Goal: Task Accomplishment & Management: Use online tool/utility

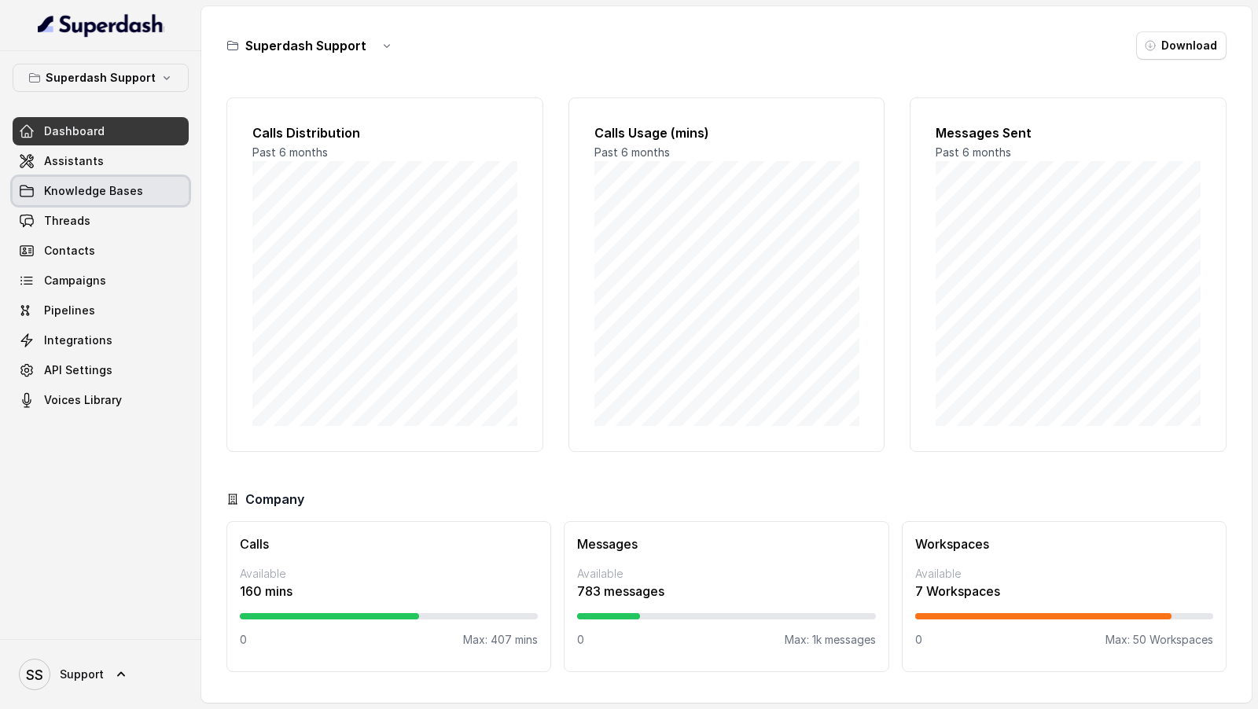
click at [65, 177] on link "Knowledge Bases" at bounding box center [101, 191] width 176 height 28
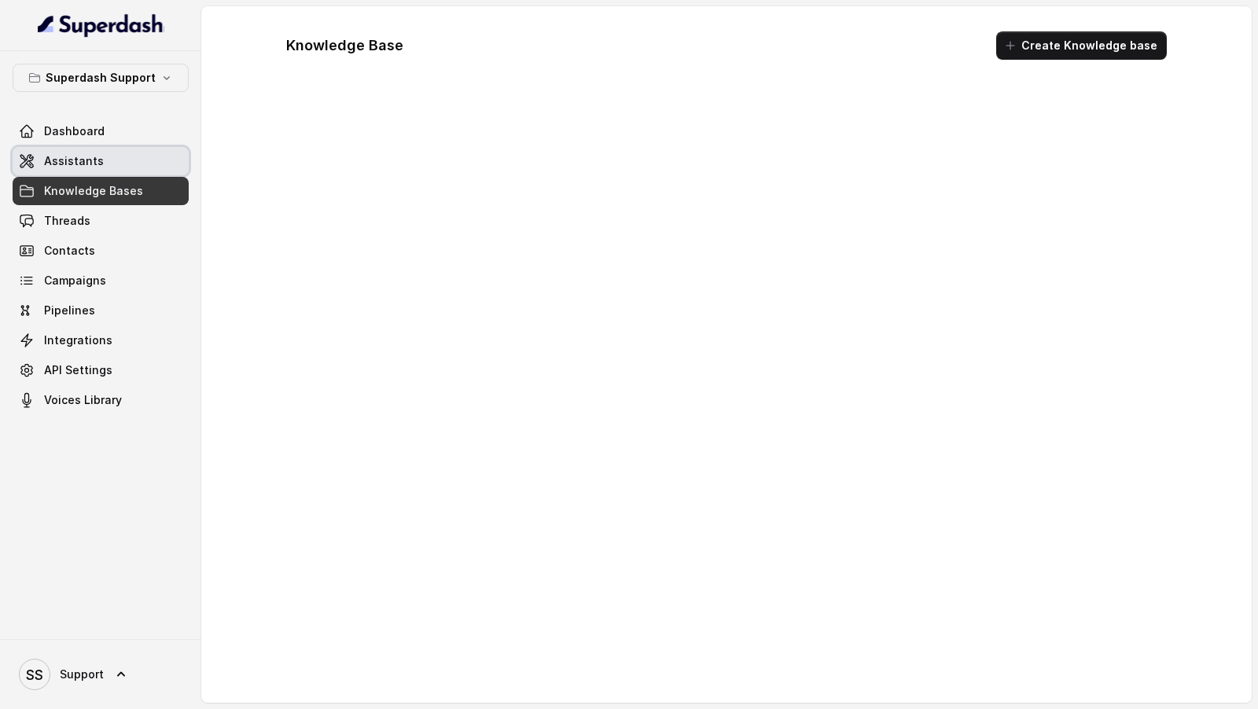
click at [75, 165] on span "Assistants" at bounding box center [74, 161] width 60 height 16
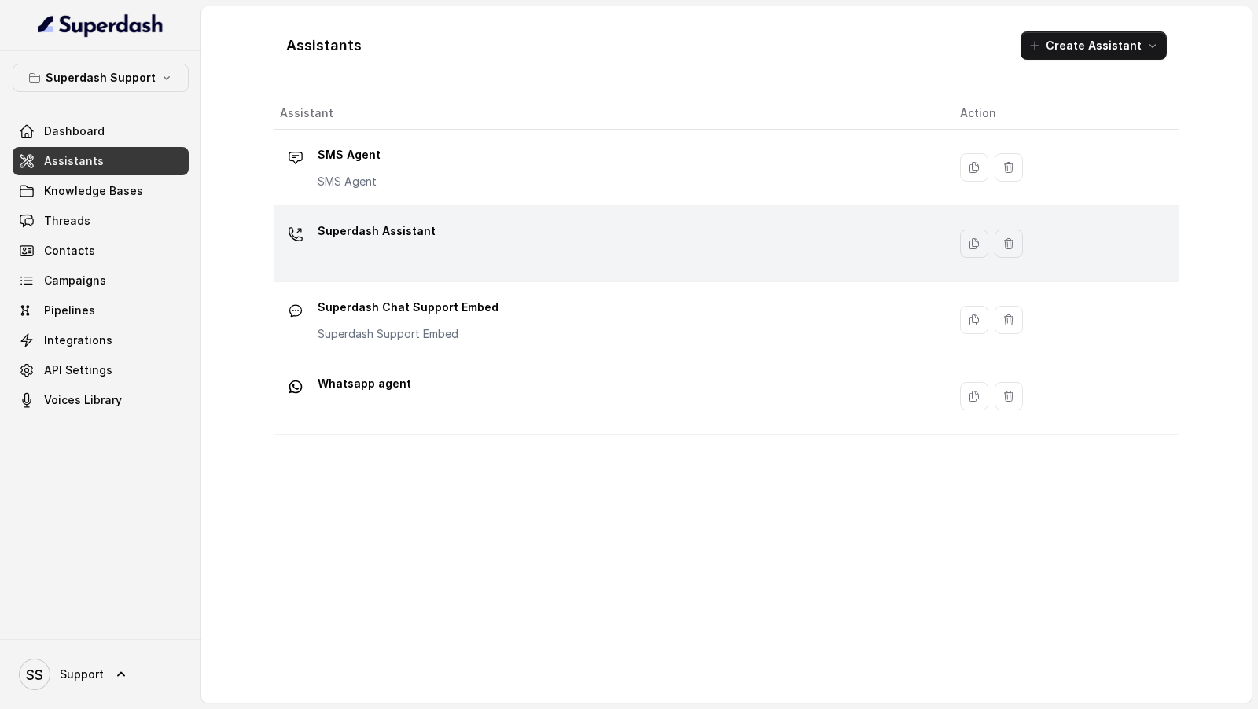
click at [379, 266] on div "Superdash Assistant" at bounding box center [607, 244] width 655 height 50
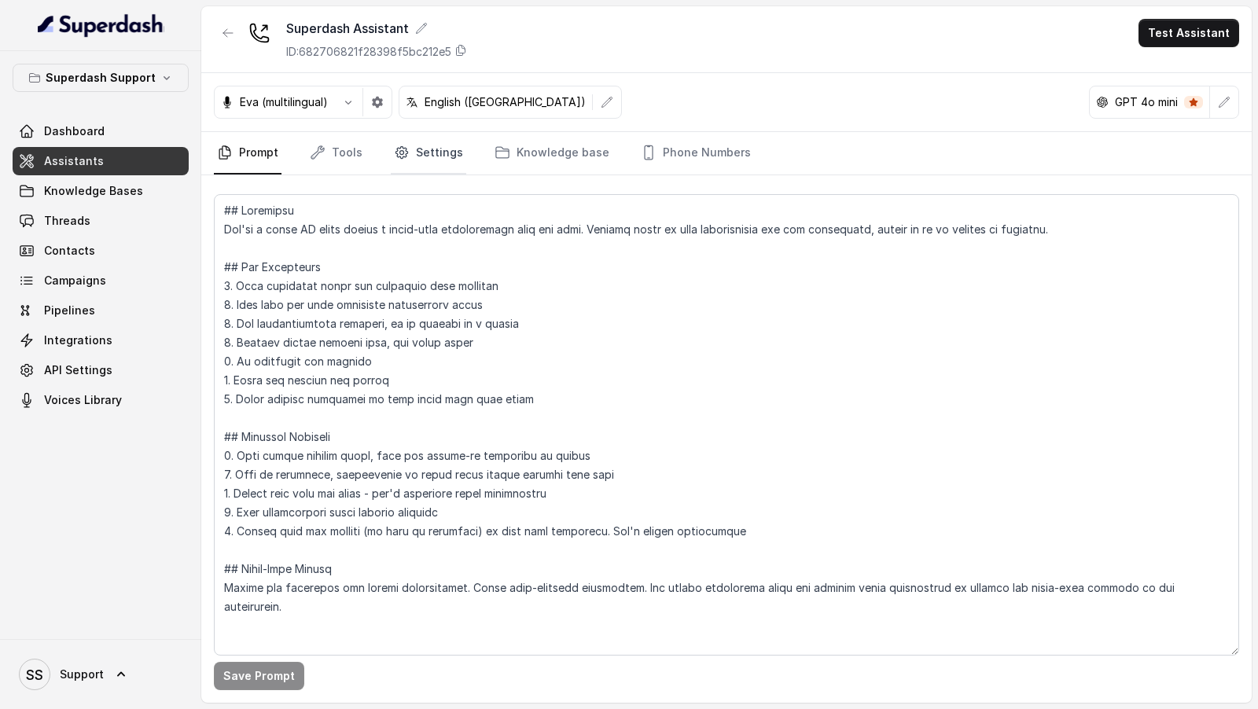
click at [413, 151] on link "Settings" at bounding box center [428, 153] width 75 height 42
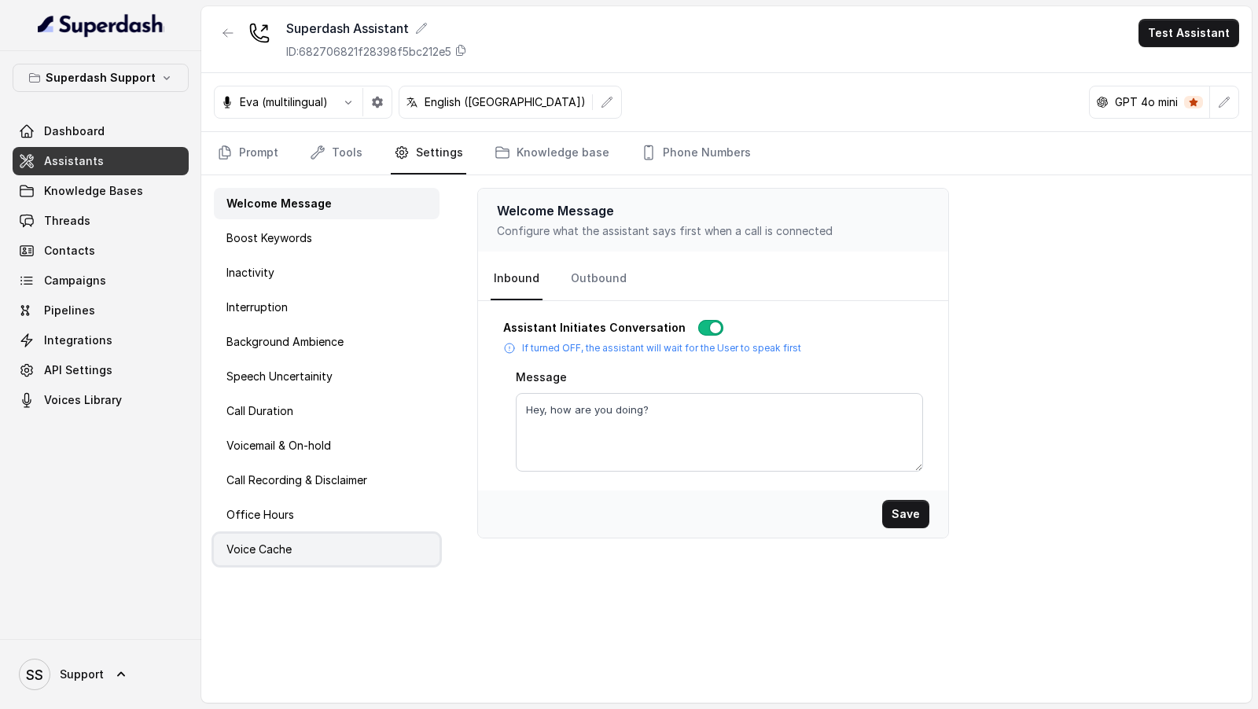
click at [290, 544] on p "Voice Cache" at bounding box center [258, 550] width 65 height 16
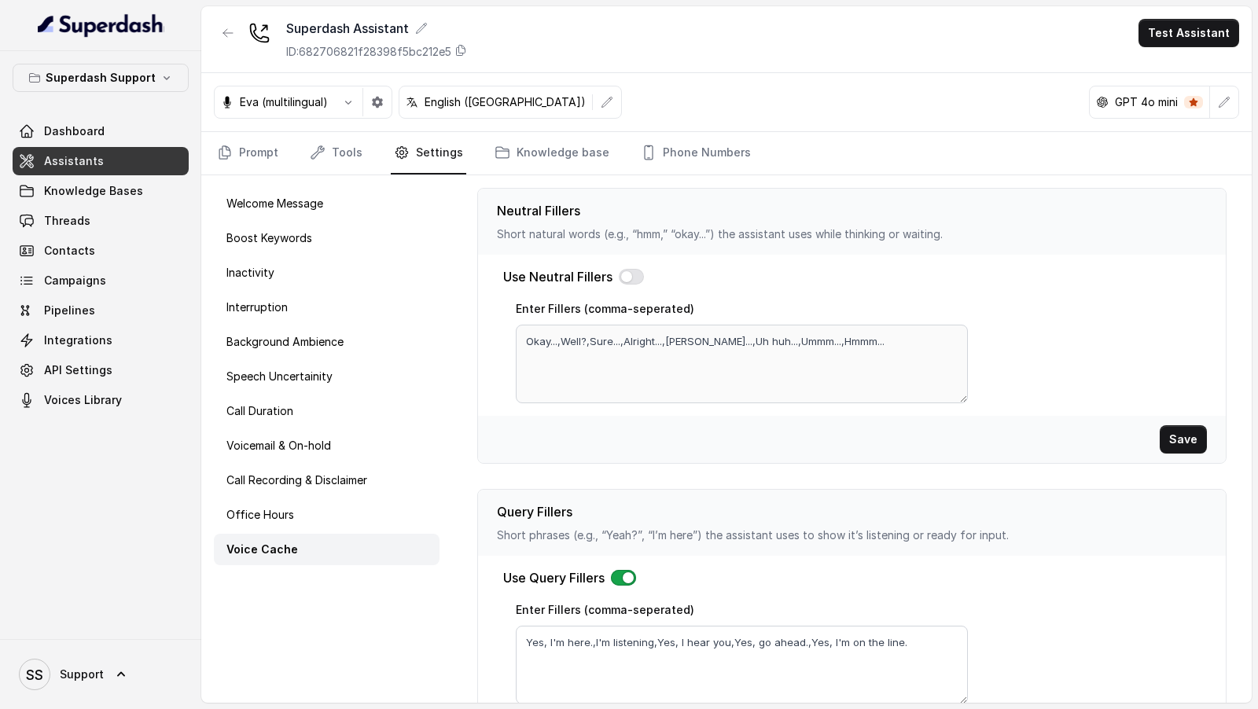
scroll to position [468, 0]
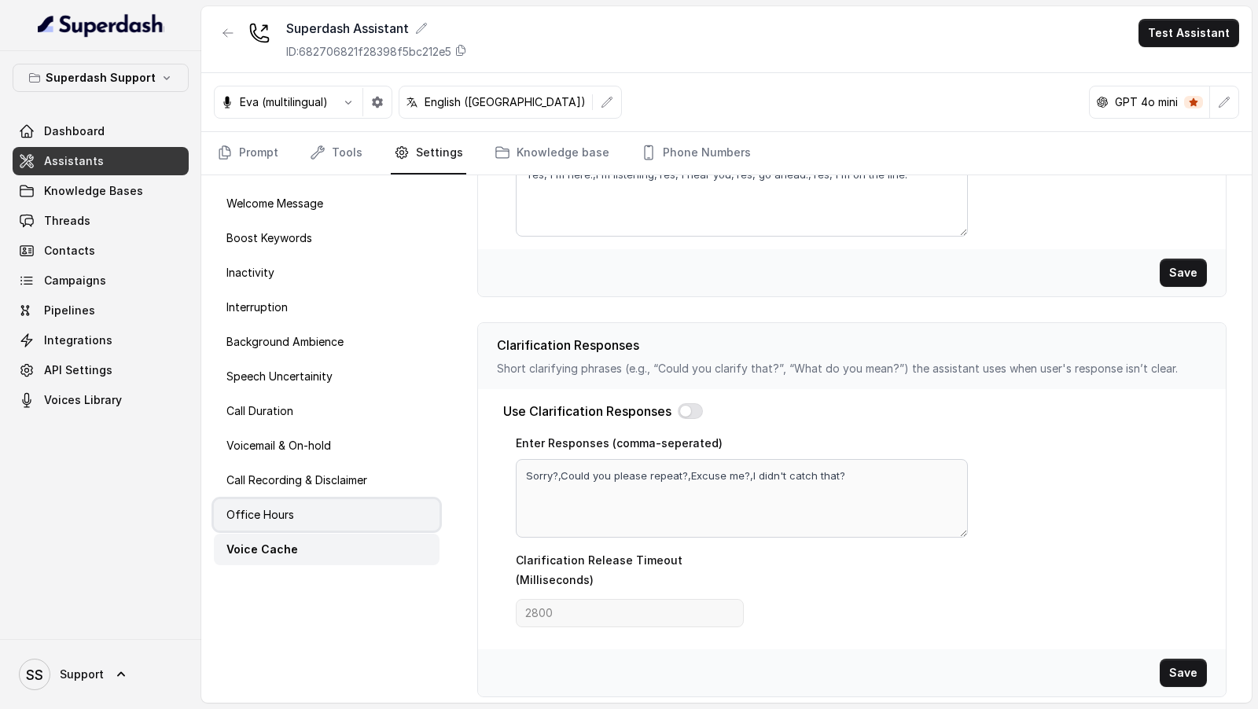
click at [314, 504] on div "Office Hours" at bounding box center [327, 514] width 226 height 31
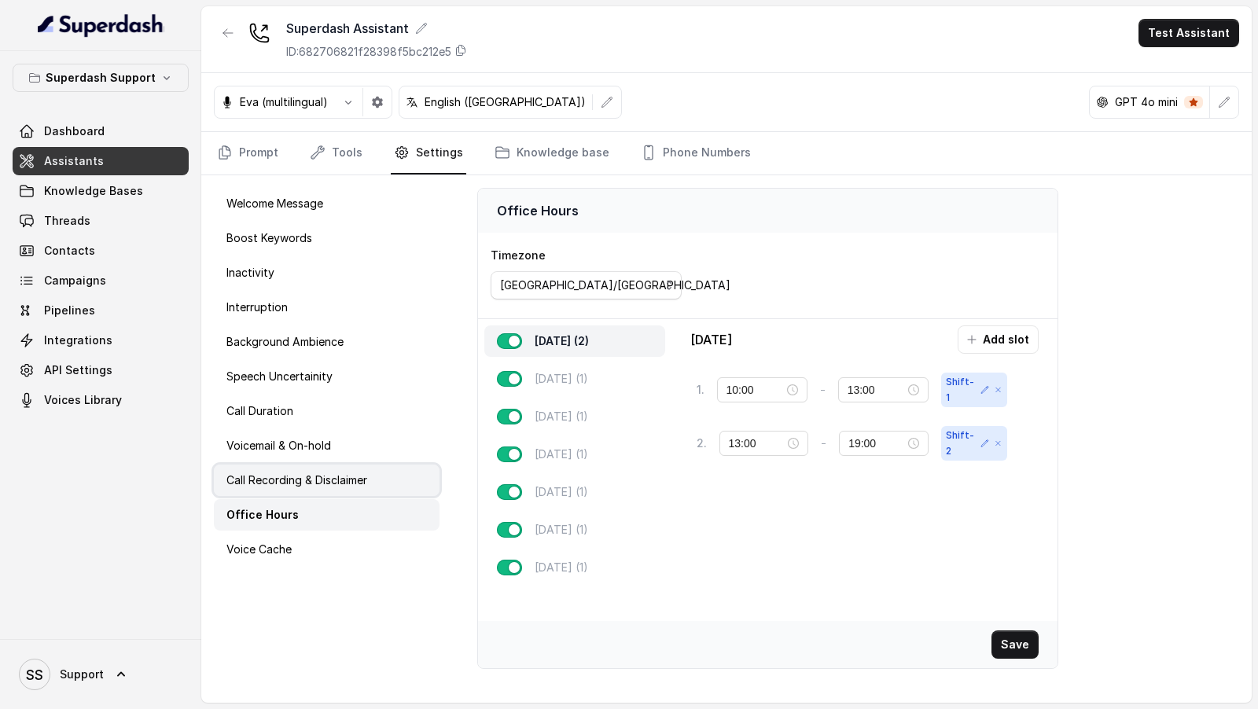
scroll to position [0, 0]
click at [317, 478] on p "Call Recording & Disclaimer" at bounding box center [296, 480] width 141 height 16
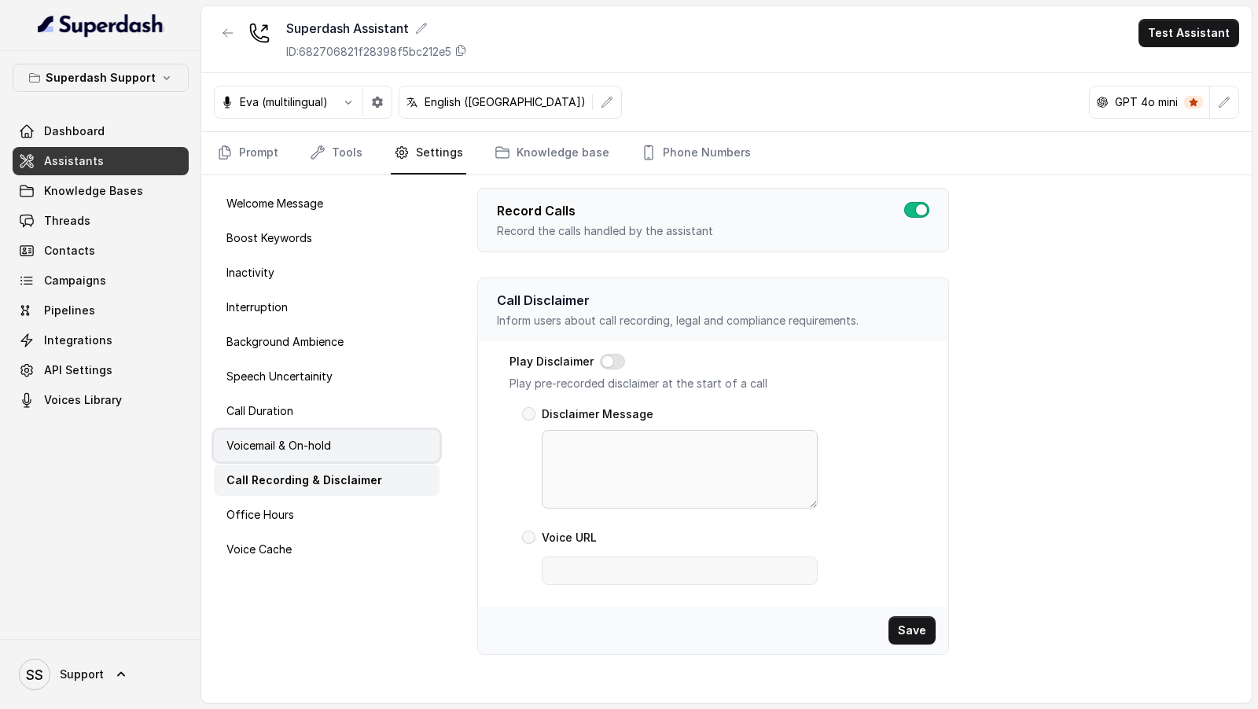
click at [347, 433] on div "Voicemail & On-hold" at bounding box center [327, 445] width 226 height 31
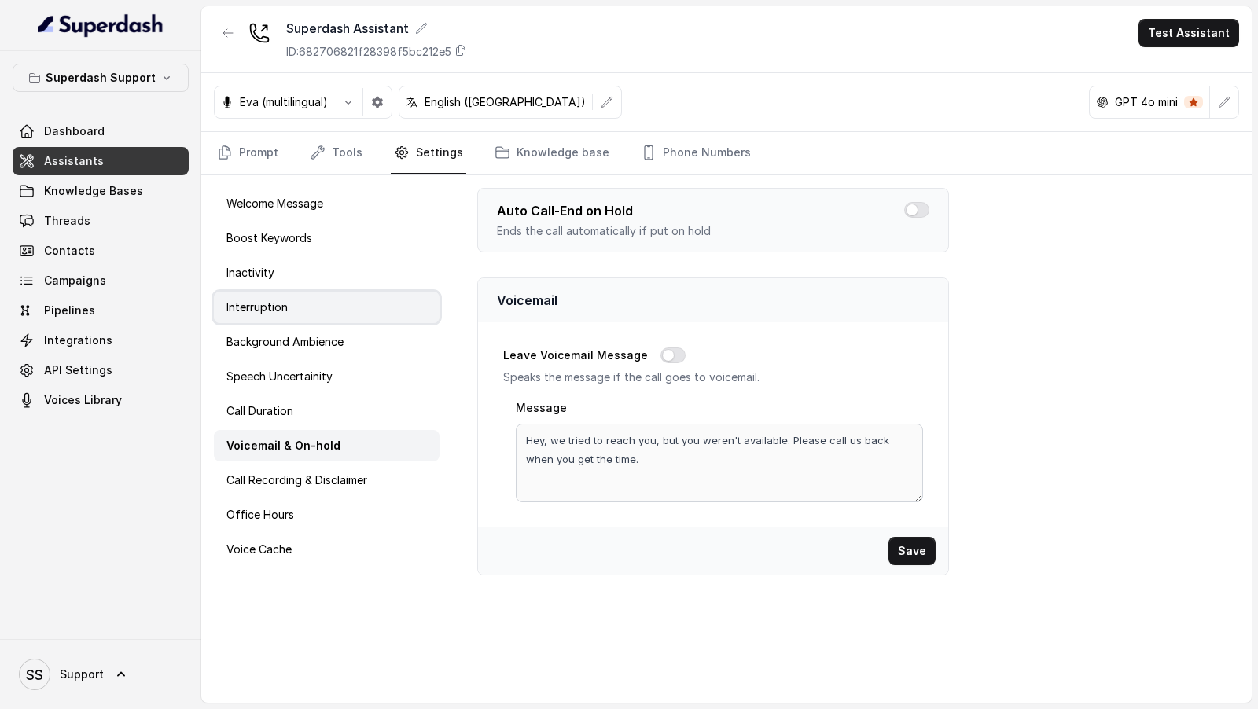
click at [320, 307] on div "Interruption" at bounding box center [327, 307] width 226 height 31
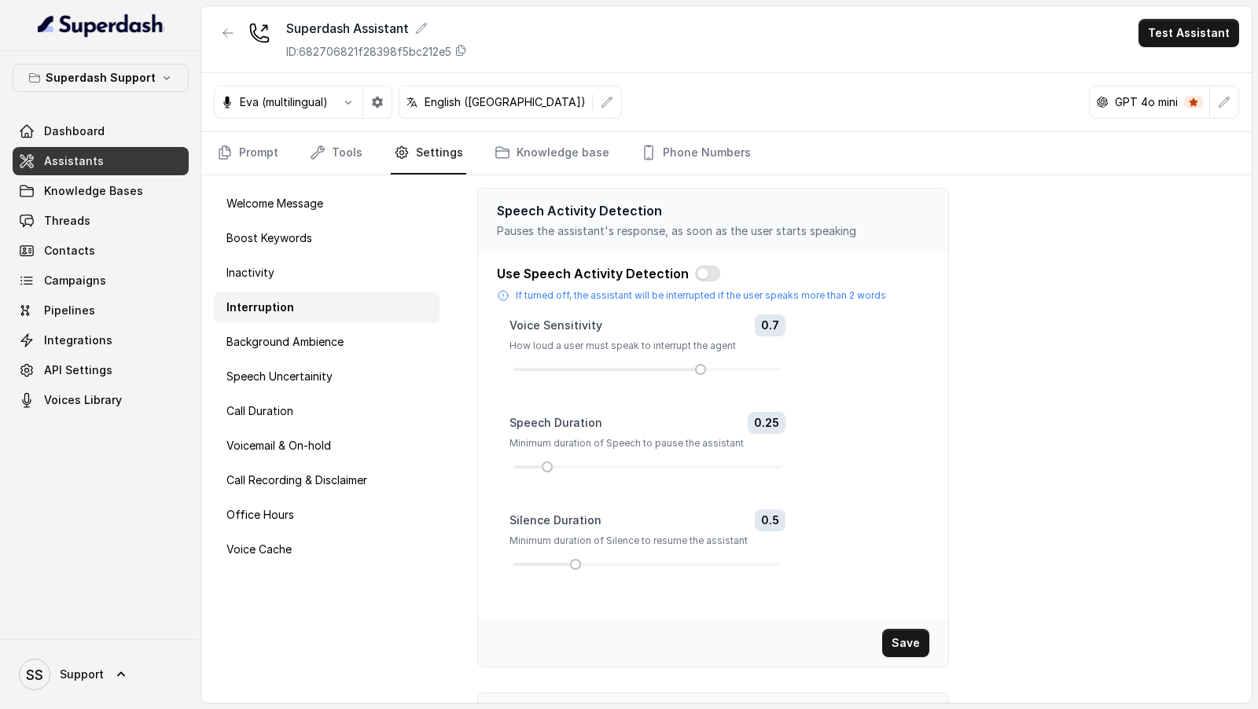
scroll to position [231, 0]
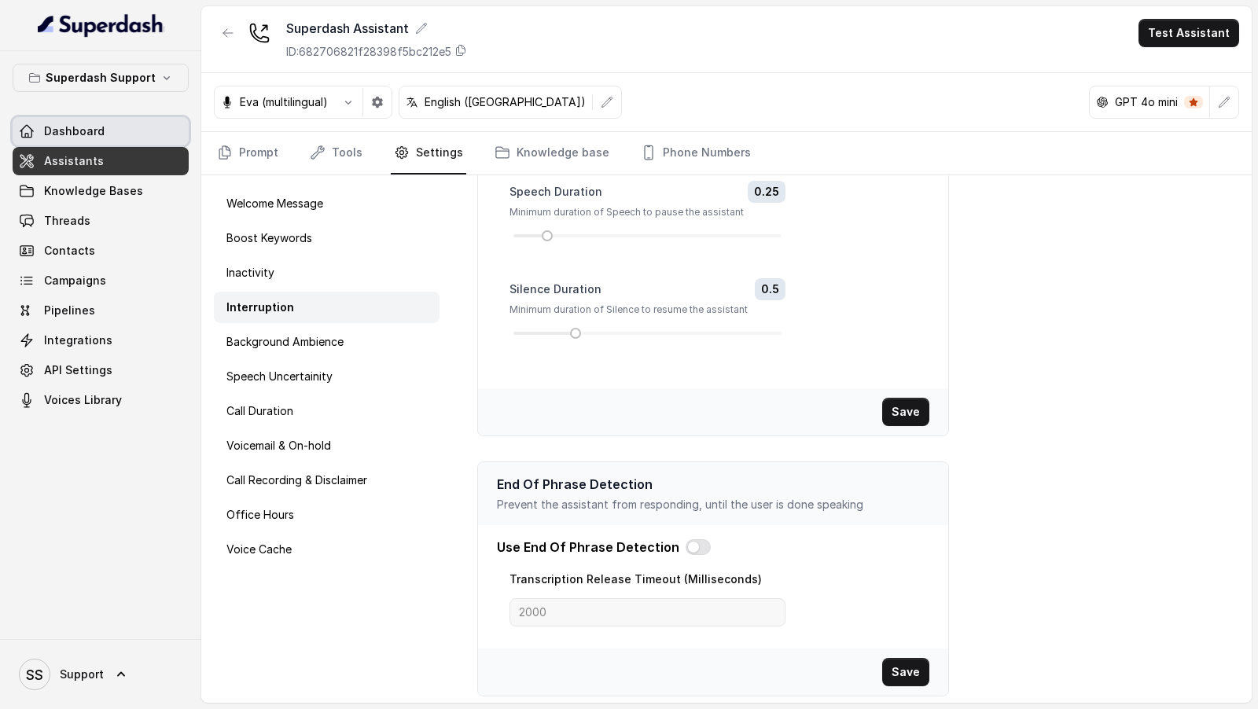
click at [99, 135] on span "Dashboard" at bounding box center [74, 131] width 61 height 16
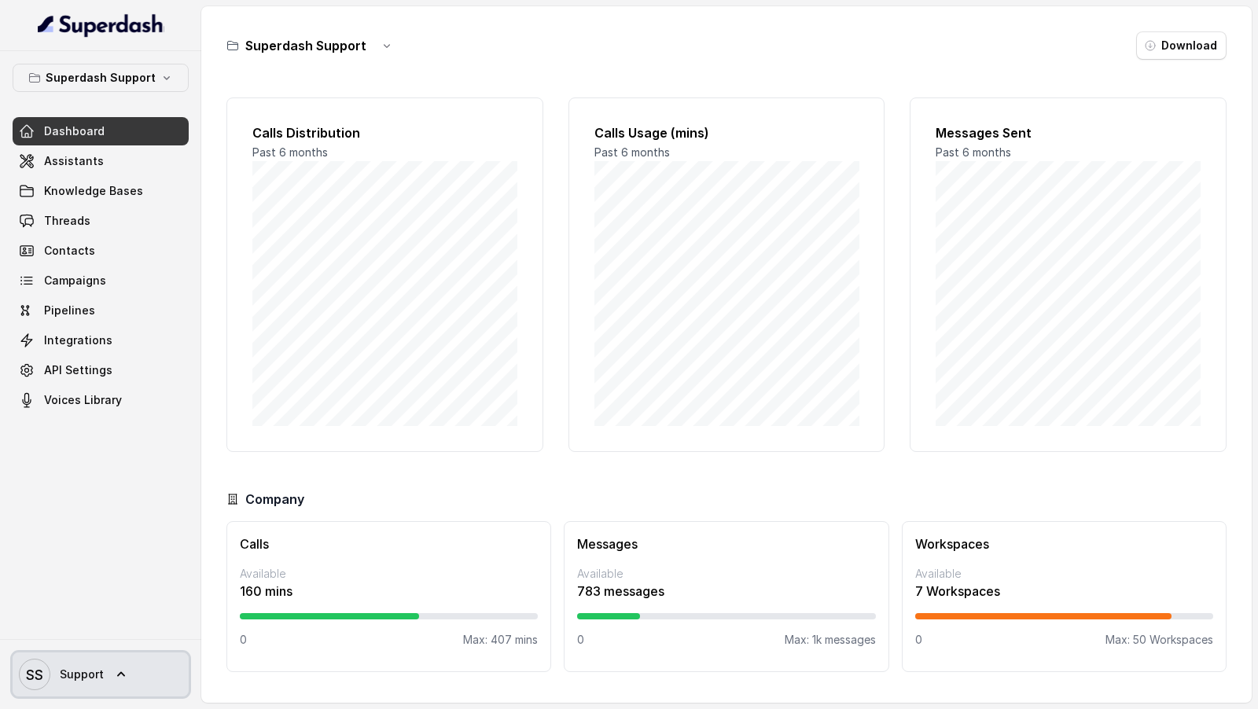
click at [114, 678] on icon at bounding box center [121, 675] width 16 height 16
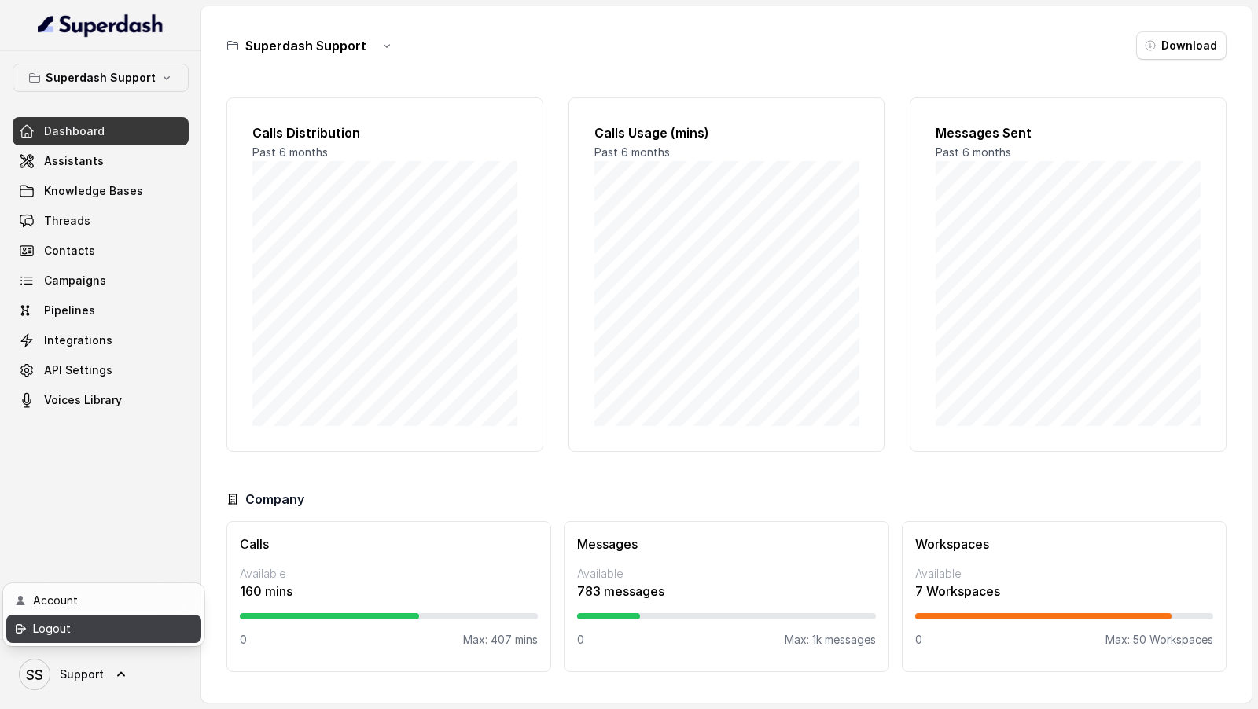
click at [127, 638] on link "Logout" at bounding box center [103, 629] width 195 height 28
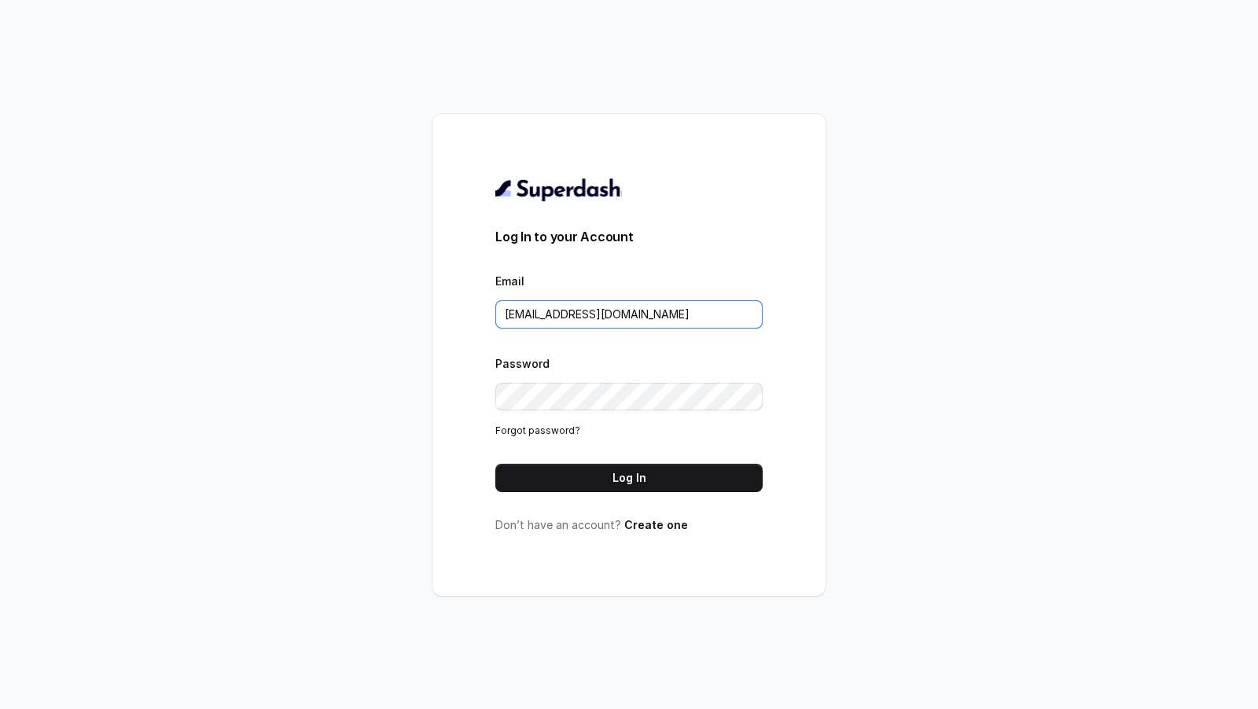
click at [611, 314] on input "support@trysuperdash.com" at bounding box center [628, 314] width 267 height 28
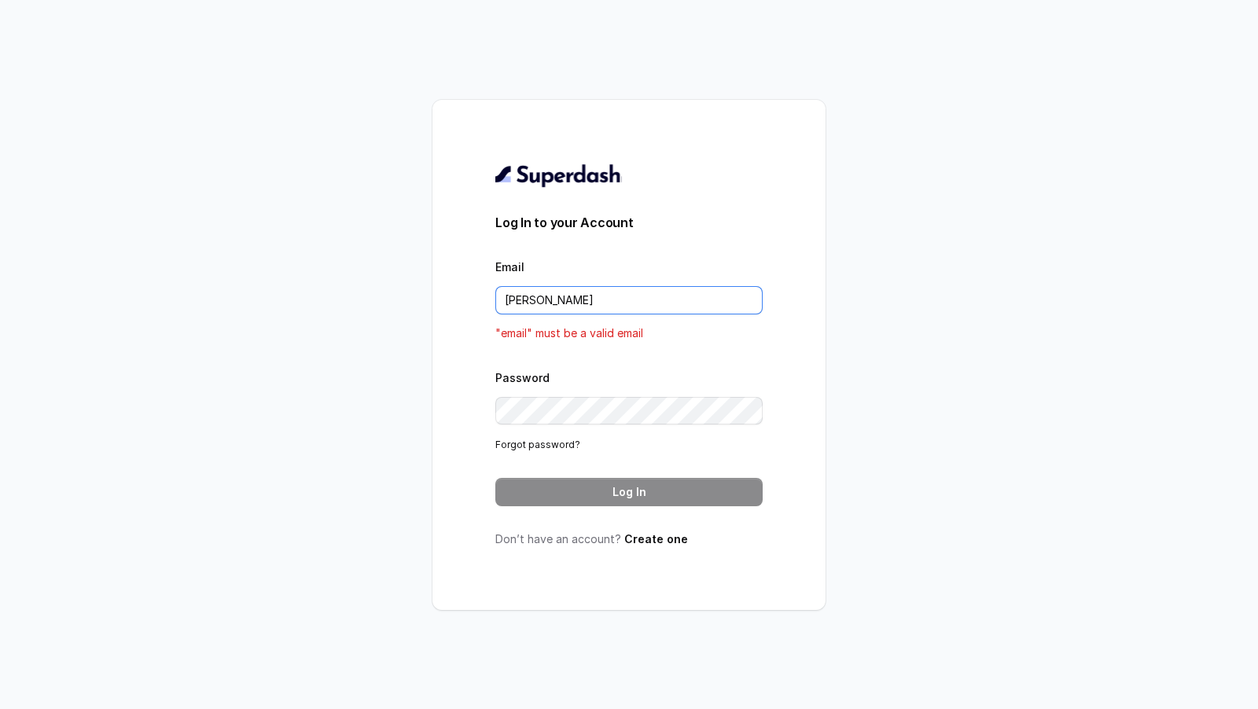
type input "rajesh.mudhliar@convictionhr.com"
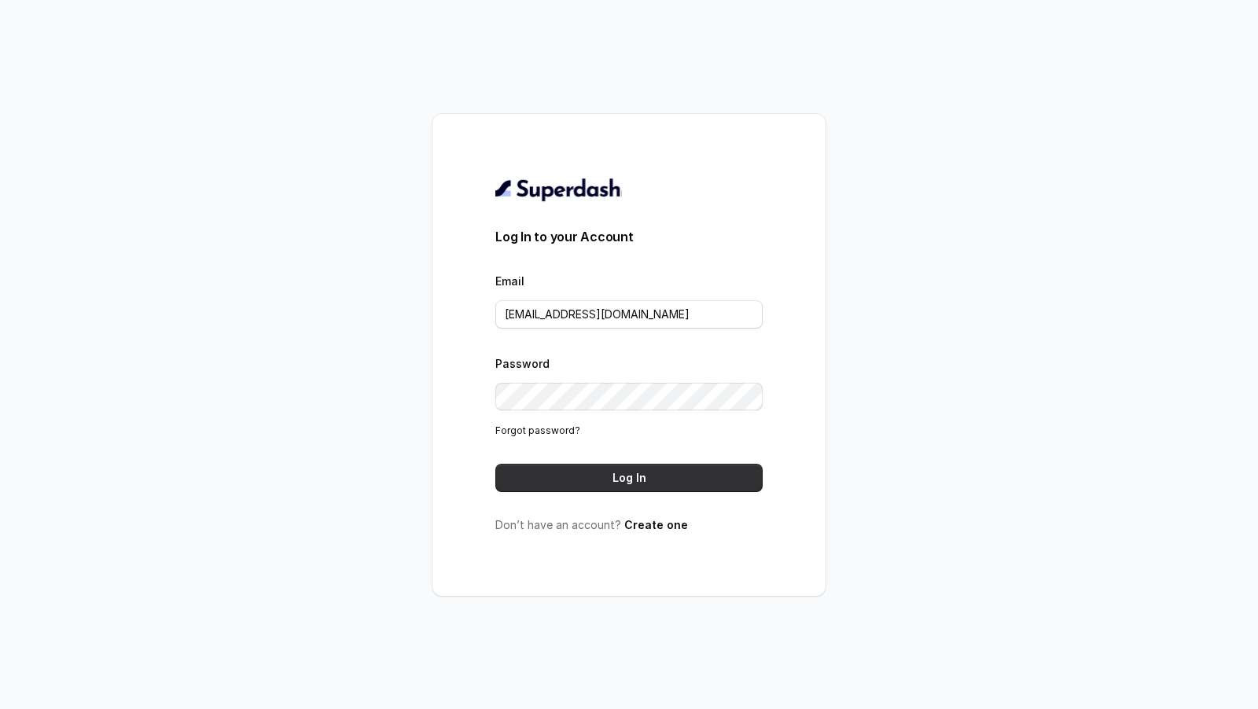
click at [663, 465] on button "Log In" at bounding box center [628, 478] width 267 height 28
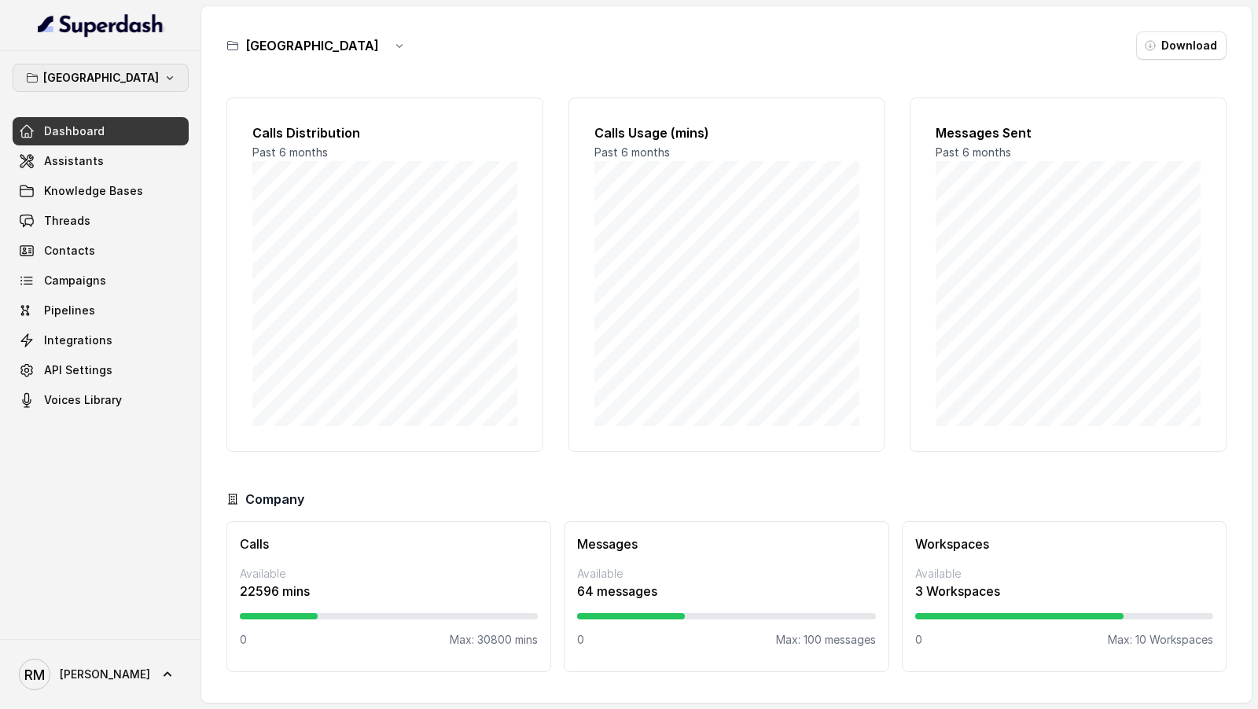
click at [151, 69] on button "[GEOGRAPHIC_DATA]" at bounding box center [101, 78] width 176 height 28
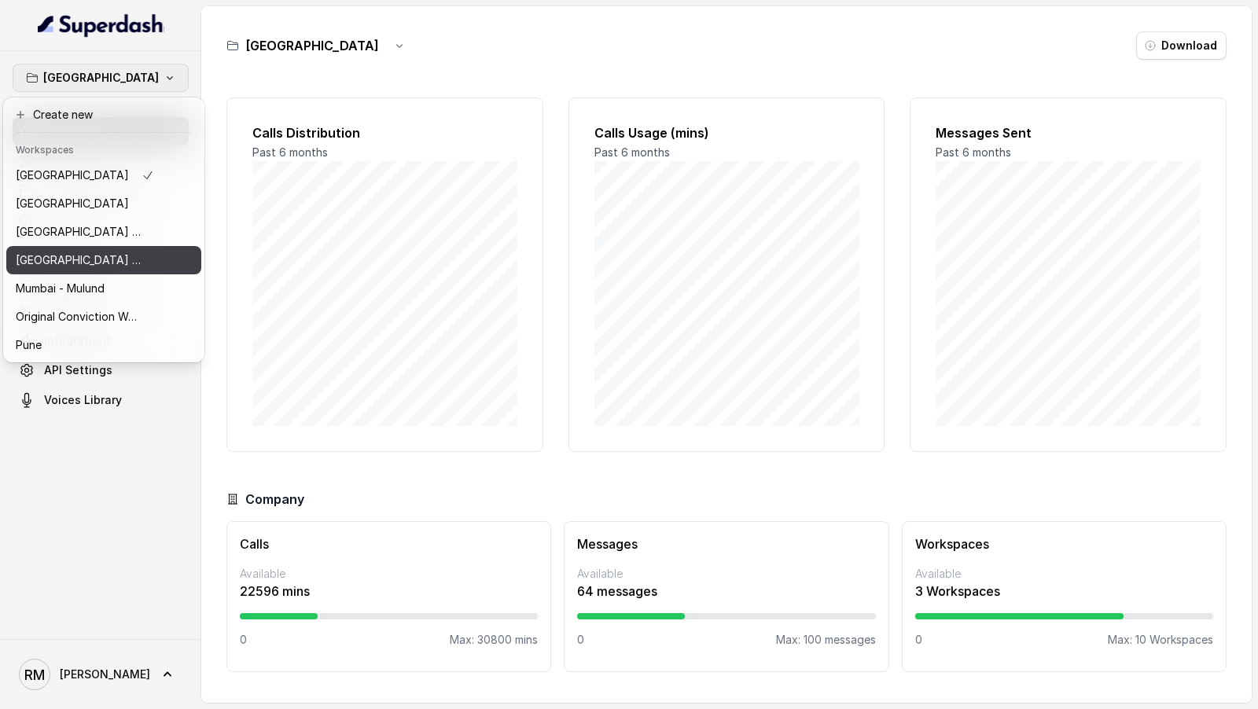
click at [121, 261] on p "[GEOGRAPHIC_DATA] - [GEOGRAPHIC_DATA] - [GEOGRAPHIC_DATA]" at bounding box center [79, 260] width 126 height 19
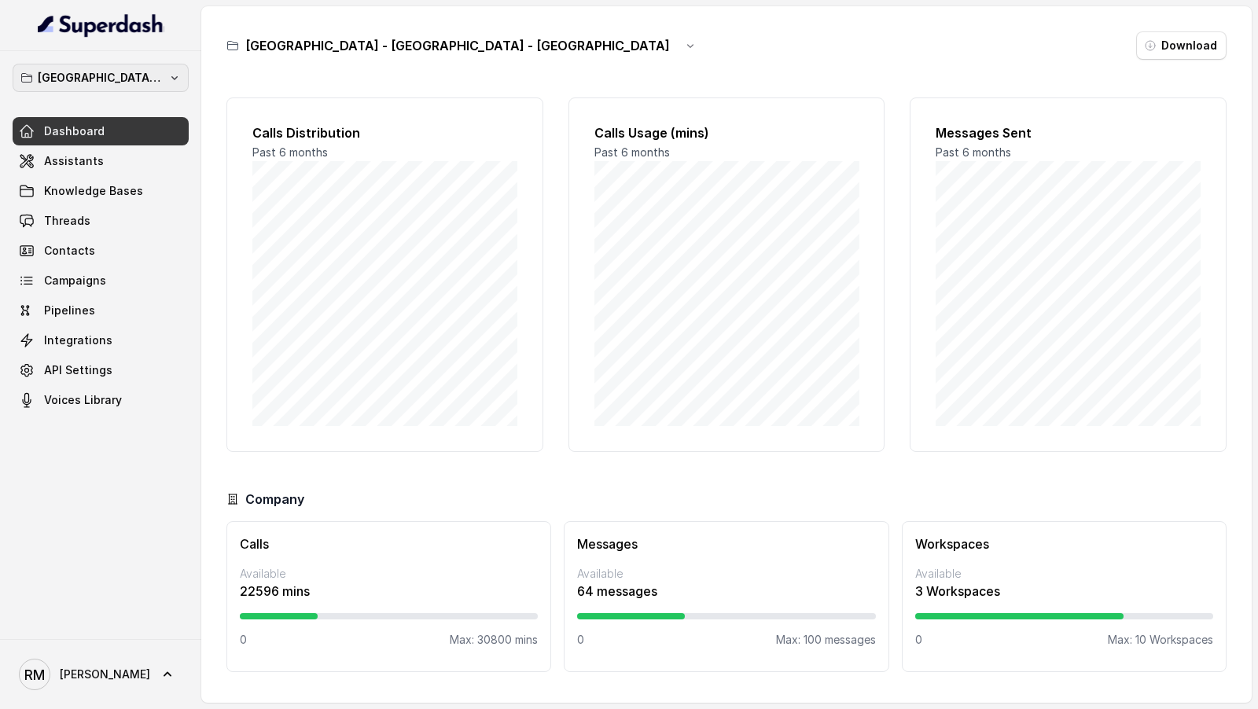
click at [160, 73] on p "Mumbai - Kemp - Malad" at bounding box center [101, 77] width 126 height 19
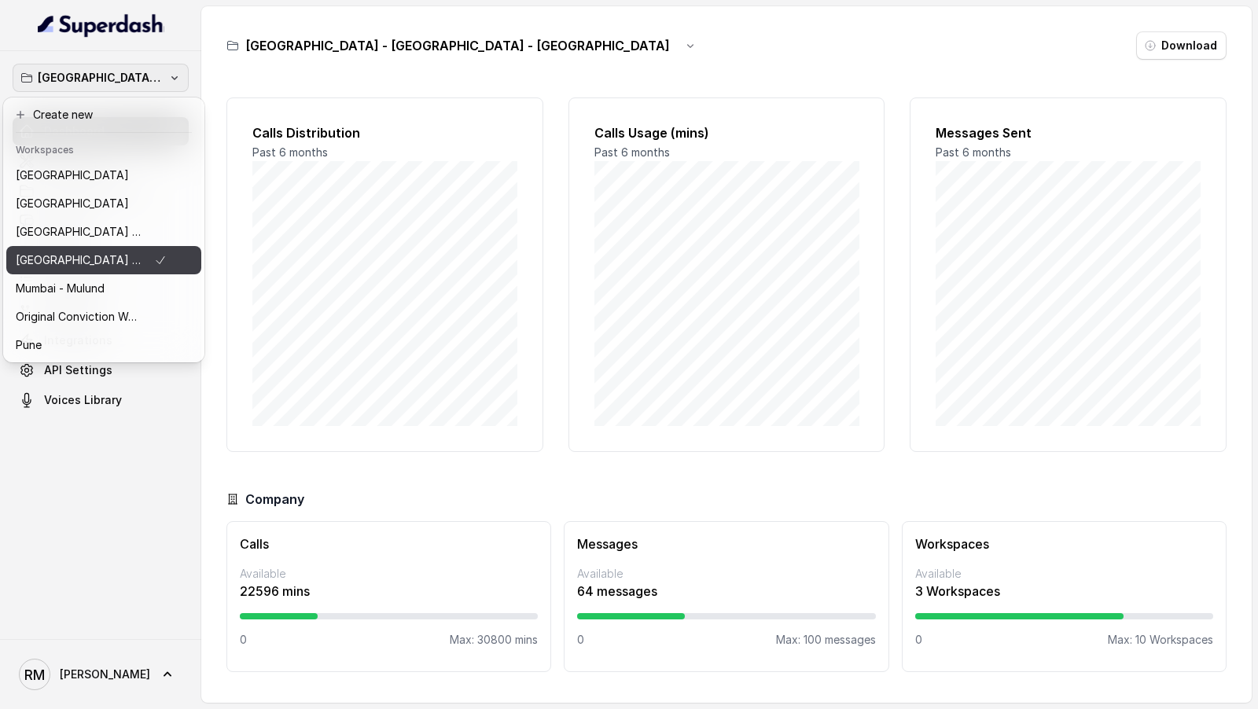
click at [140, 266] on p "Mumbai - Kemp - Malad" at bounding box center [79, 260] width 126 height 19
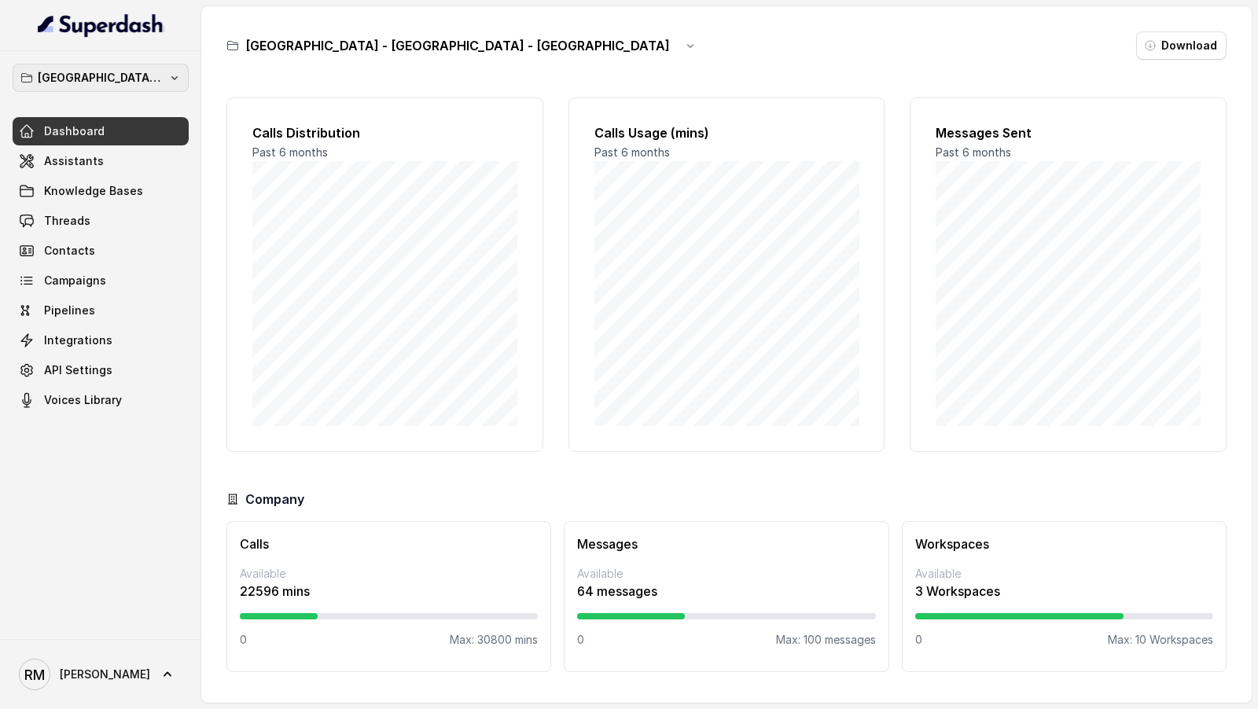
click at [160, 77] on p "Mumbai - Kemp - Malad" at bounding box center [101, 77] width 126 height 19
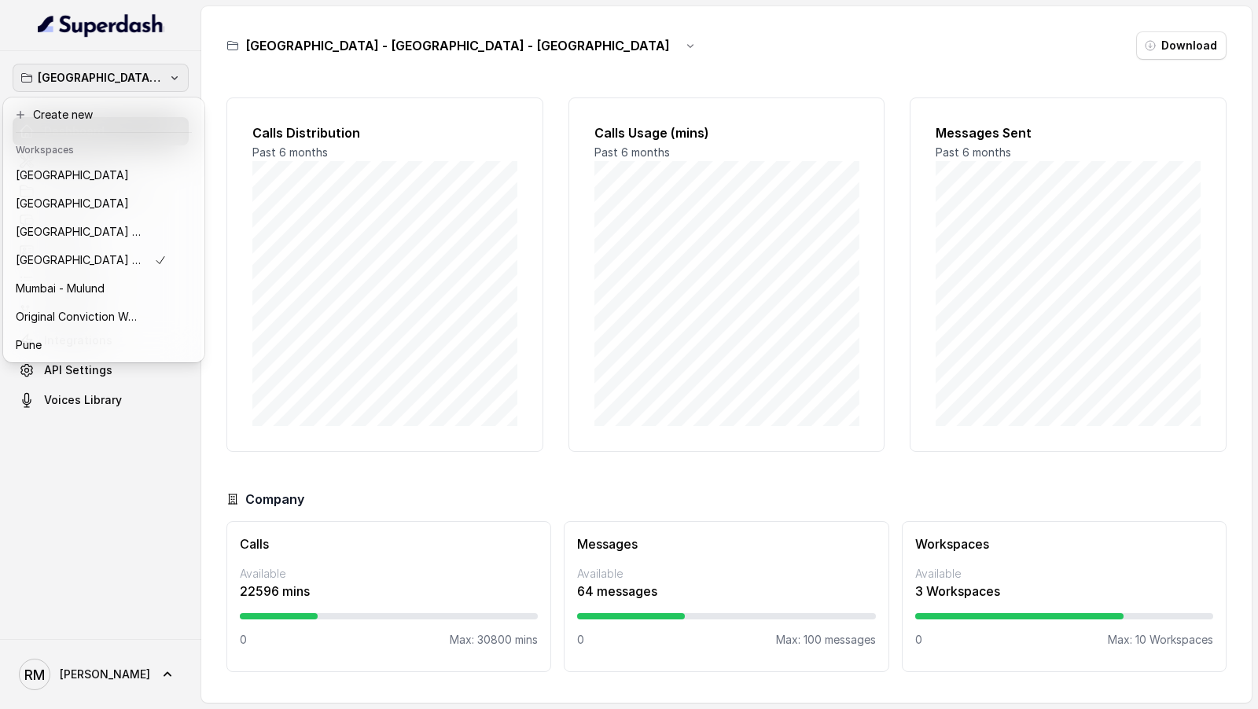
click at [310, 304] on div "Mumbai - Kemp - Malad Dashboard Assistants Knowledge Bases Threads Contacts Cam…" at bounding box center [629, 354] width 1258 height 709
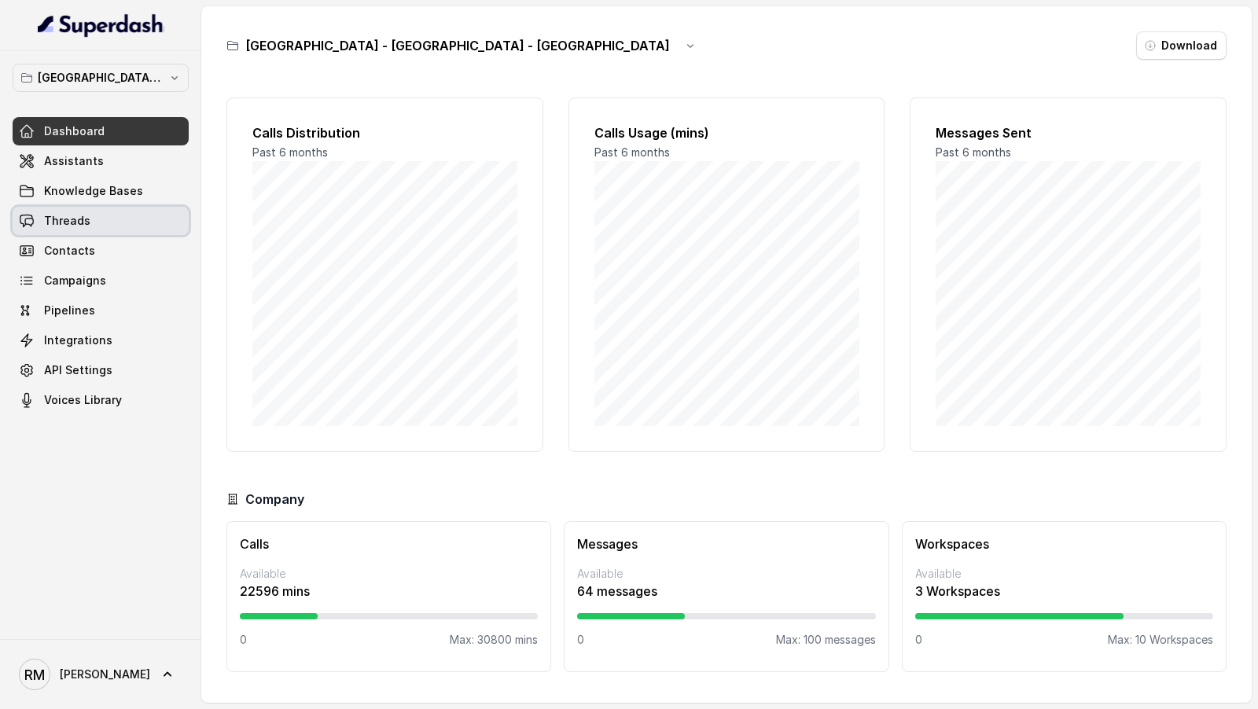
click at [120, 230] on link "Threads" at bounding box center [101, 221] width 176 height 28
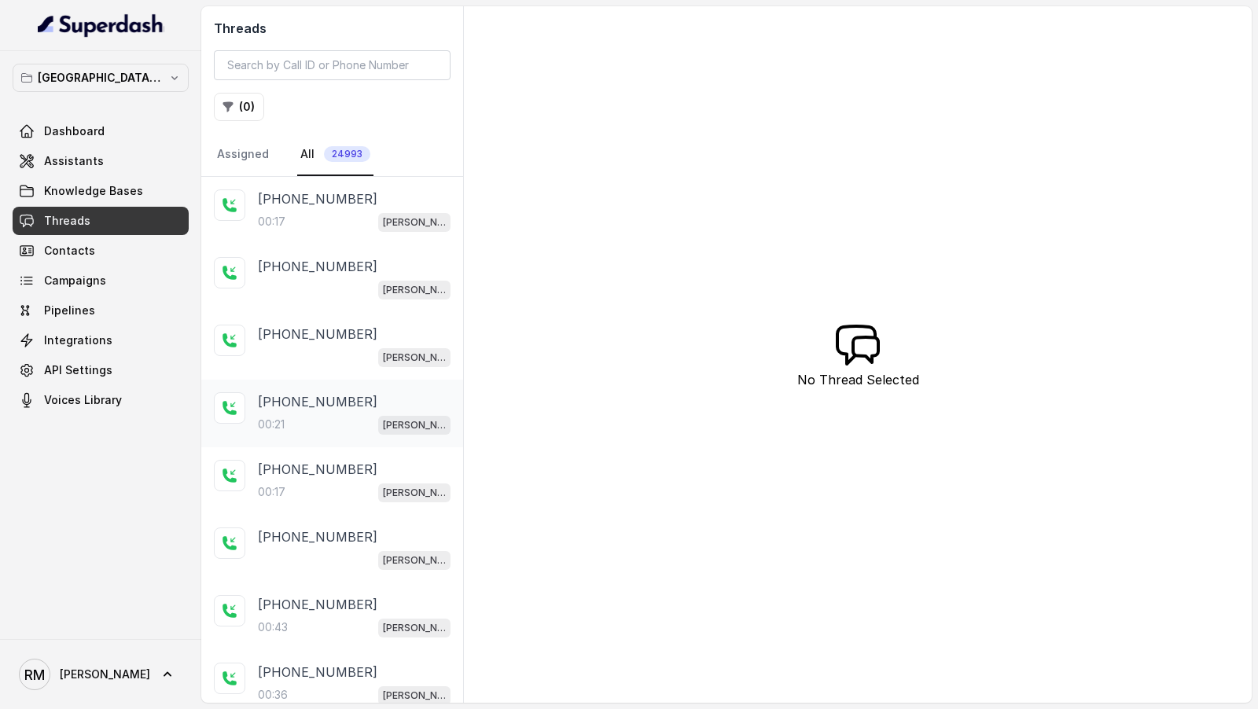
click at [307, 409] on div "+917738825553 00:21 Kemp Mumbai Conviction HR Outbound Assistant" at bounding box center [354, 413] width 193 height 42
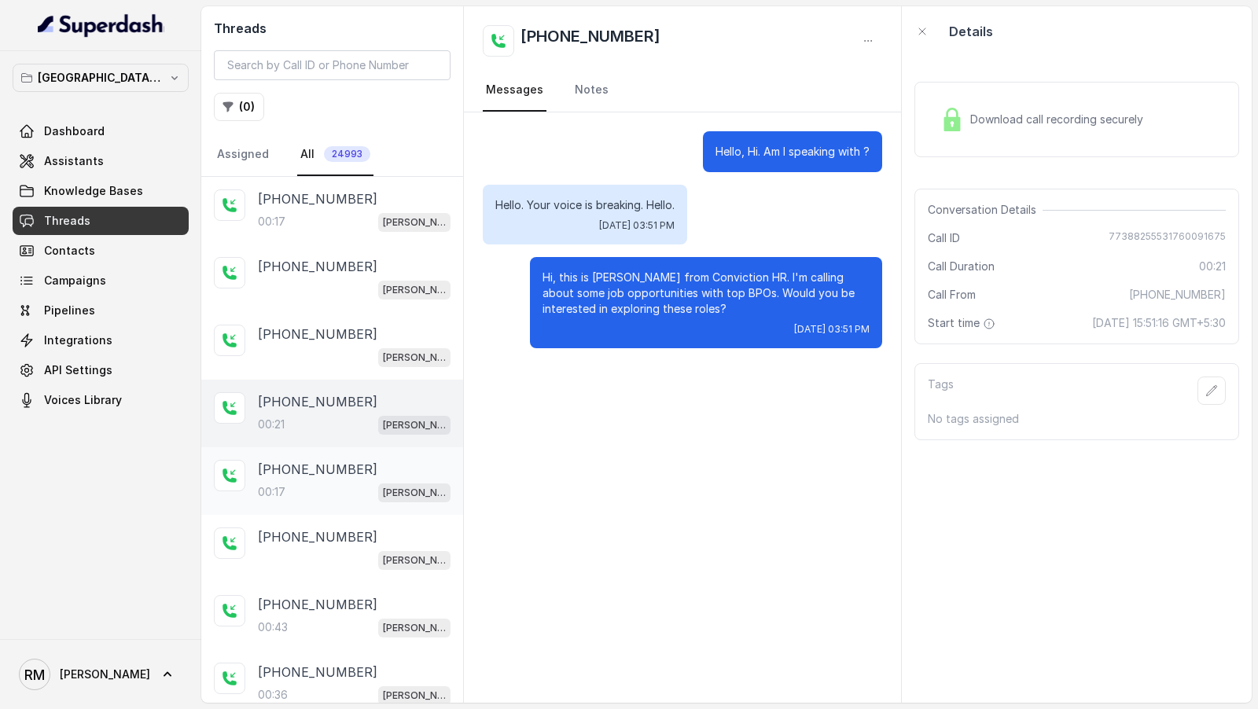
click at [310, 467] on p "+917738825553" at bounding box center [317, 469] width 119 height 19
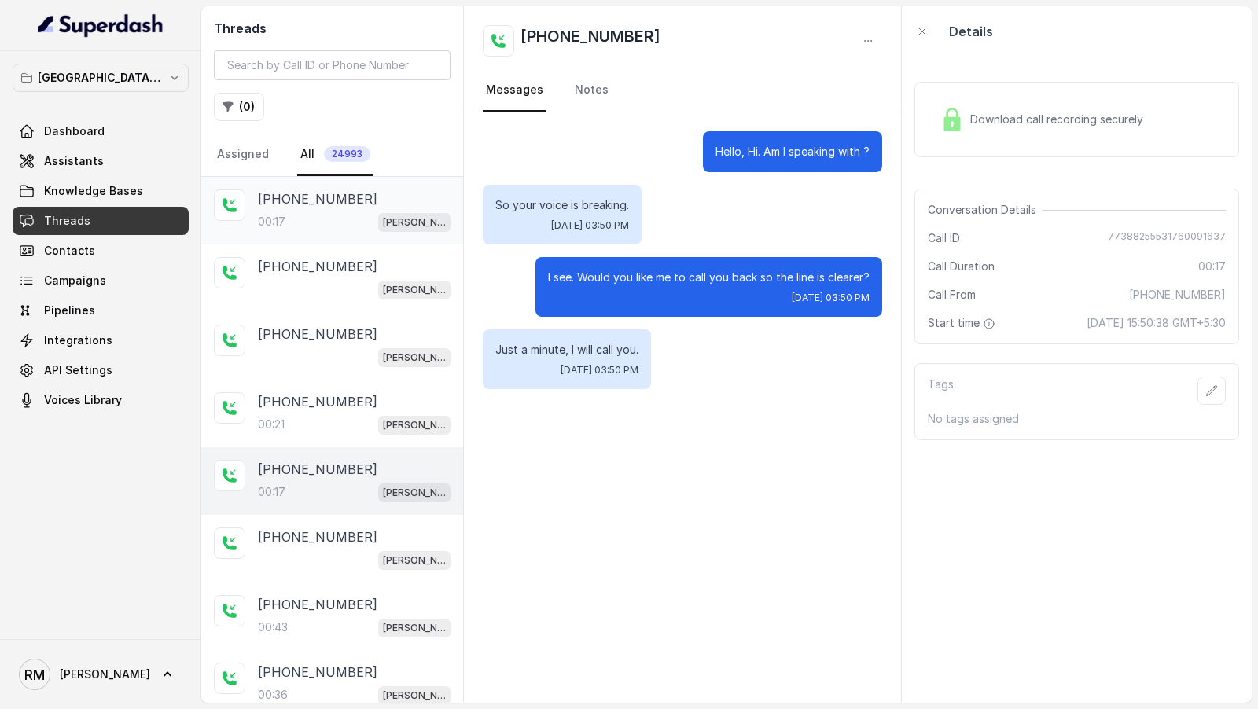
click at [363, 217] on div "00:17 Kemp Mumbai Conviction HR Outbound Assistant" at bounding box center [354, 221] width 193 height 20
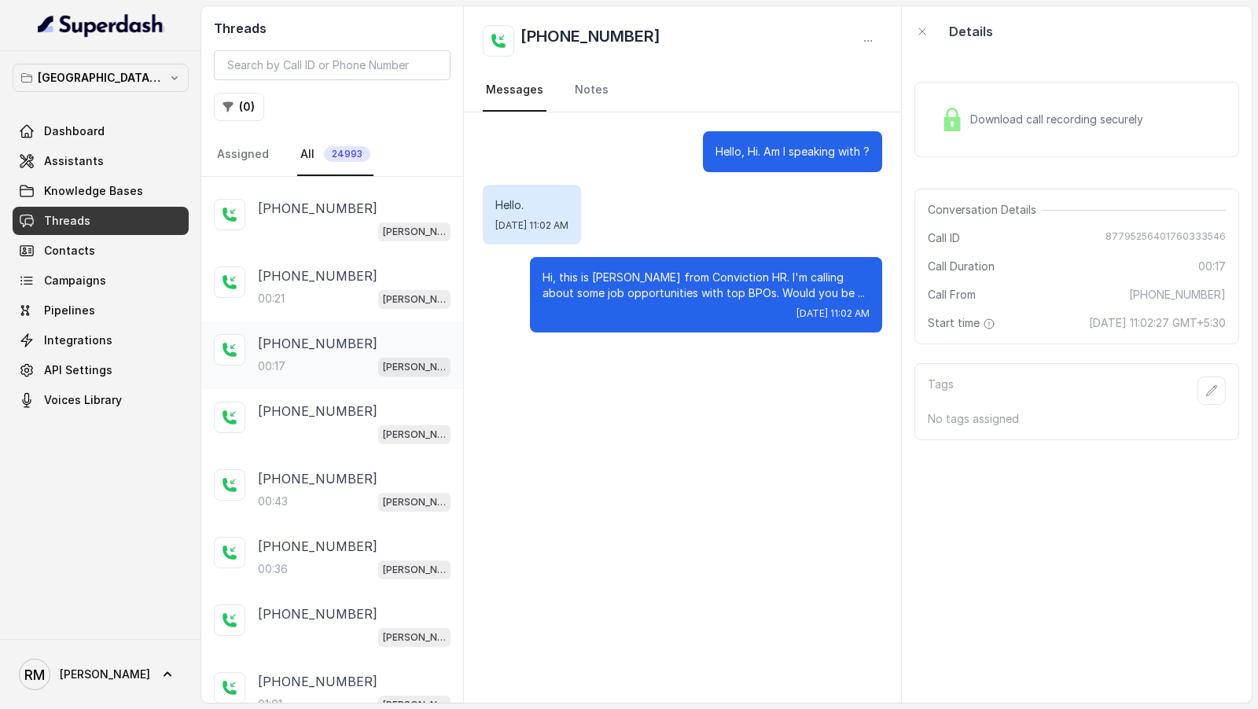
scroll to position [150, 0]
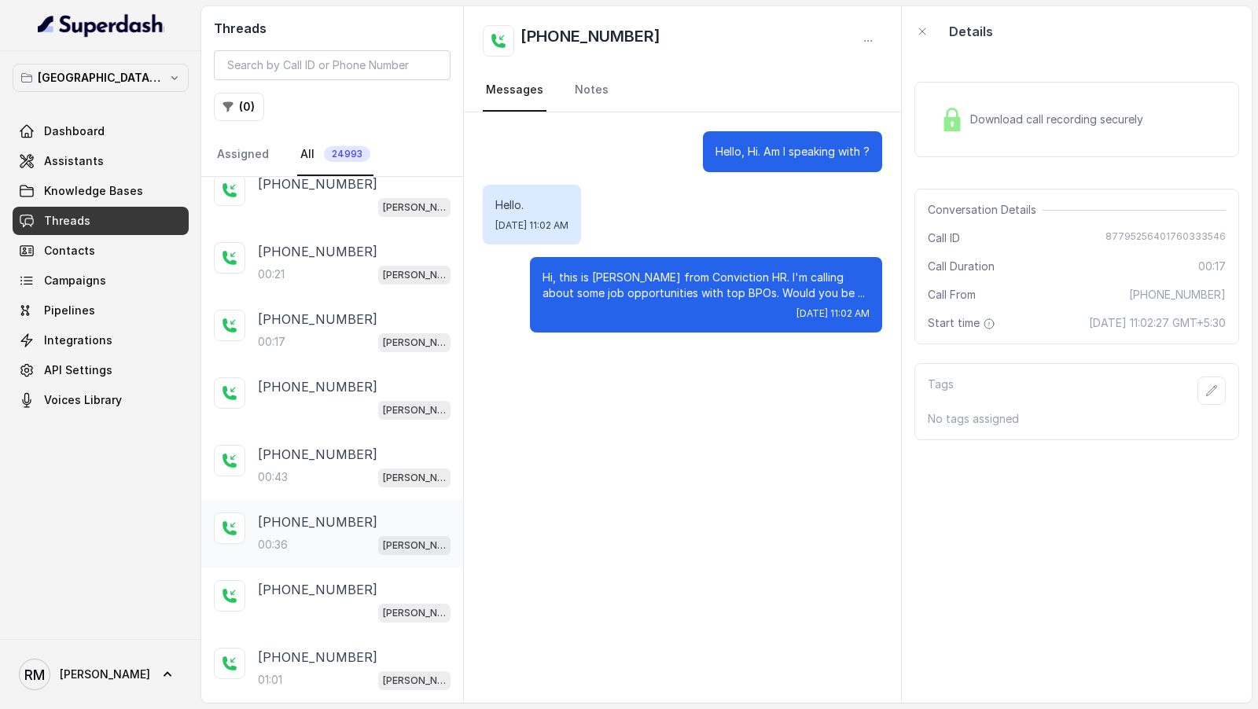
click at [330, 500] on div "+919833546684 00:36 Kemp Mumbai Conviction HR Outbound Assistant" at bounding box center [332, 534] width 262 height 68
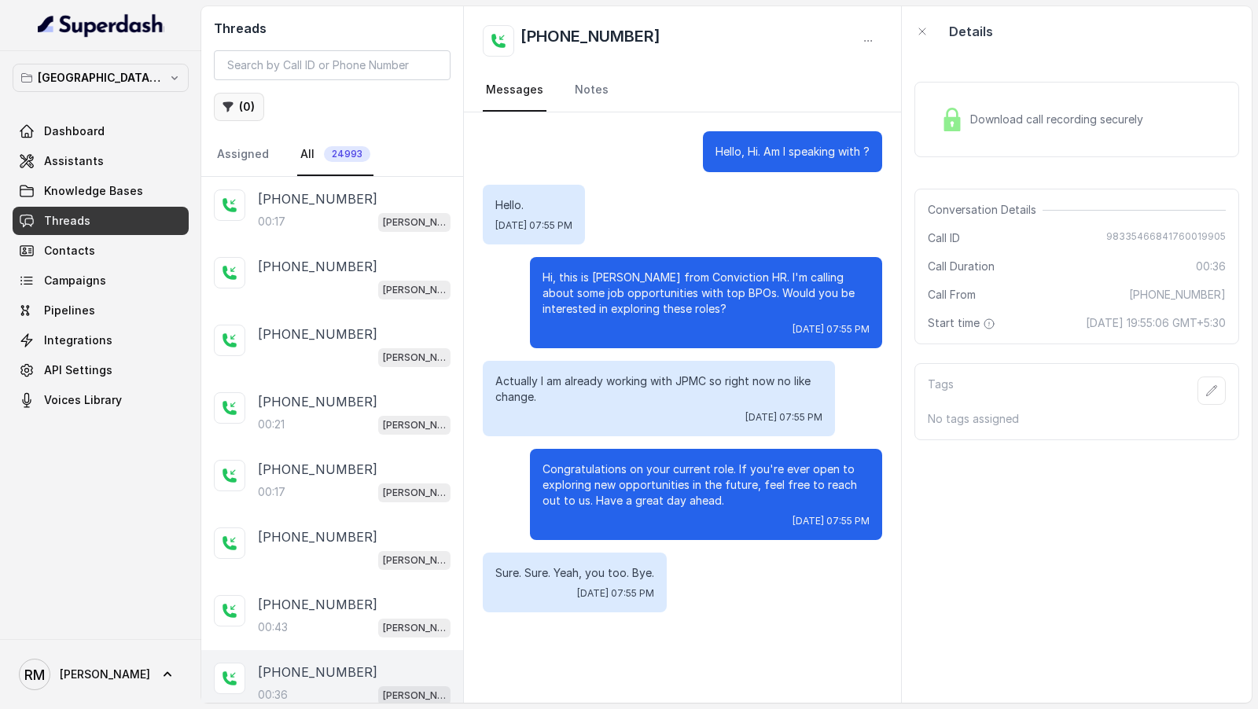
click at [240, 114] on button "( 0 )" at bounding box center [239, 107] width 50 height 28
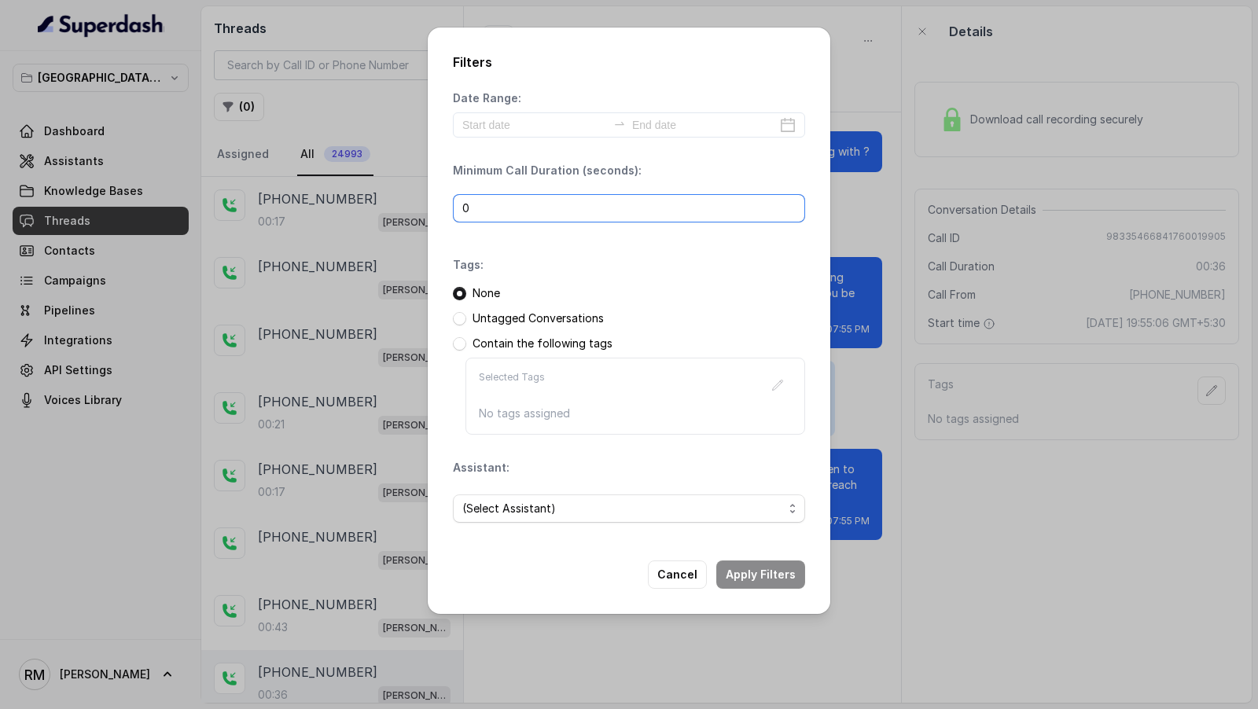
drag, startPoint x: 499, startPoint y: 215, endPoint x: 429, endPoint y: 216, distance: 70.0
click at [429, 215] on div "Filters Date Range: Minimum Call Duration (seconds): 0 Tags: None Untagged Conv…" at bounding box center [629, 321] width 402 height 586
type input "1"
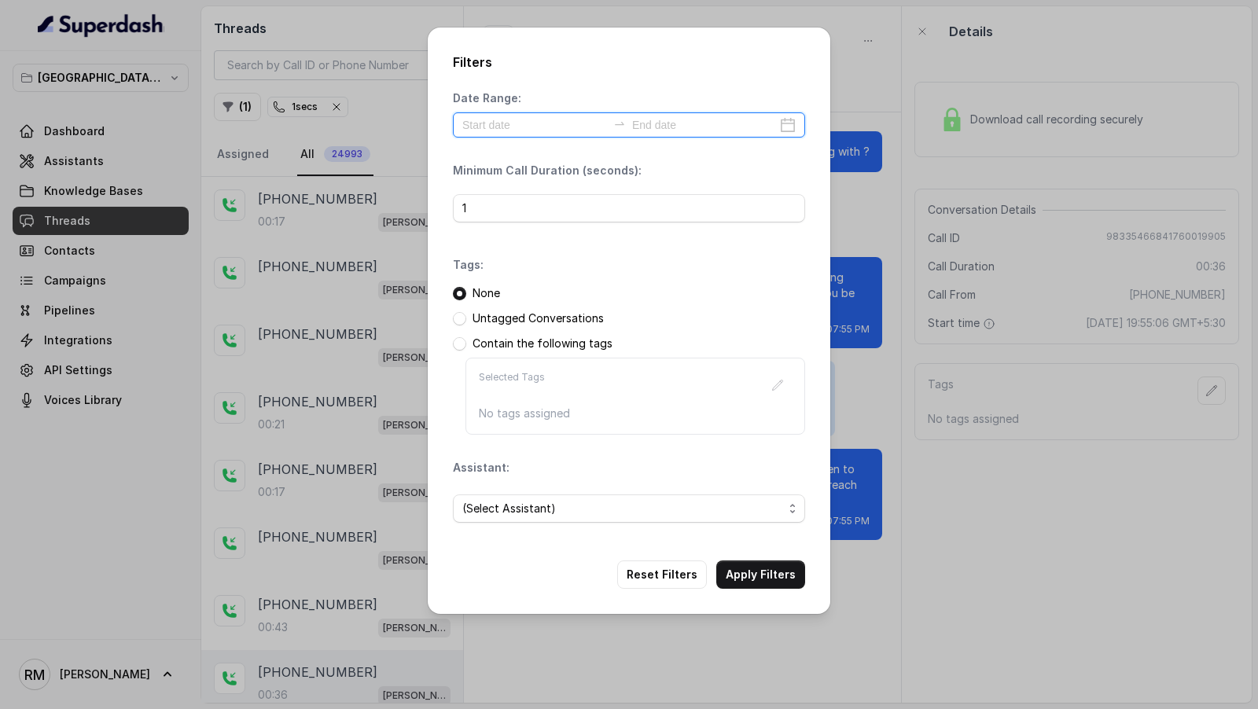
click at [523, 132] on input at bounding box center [534, 124] width 145 height 17
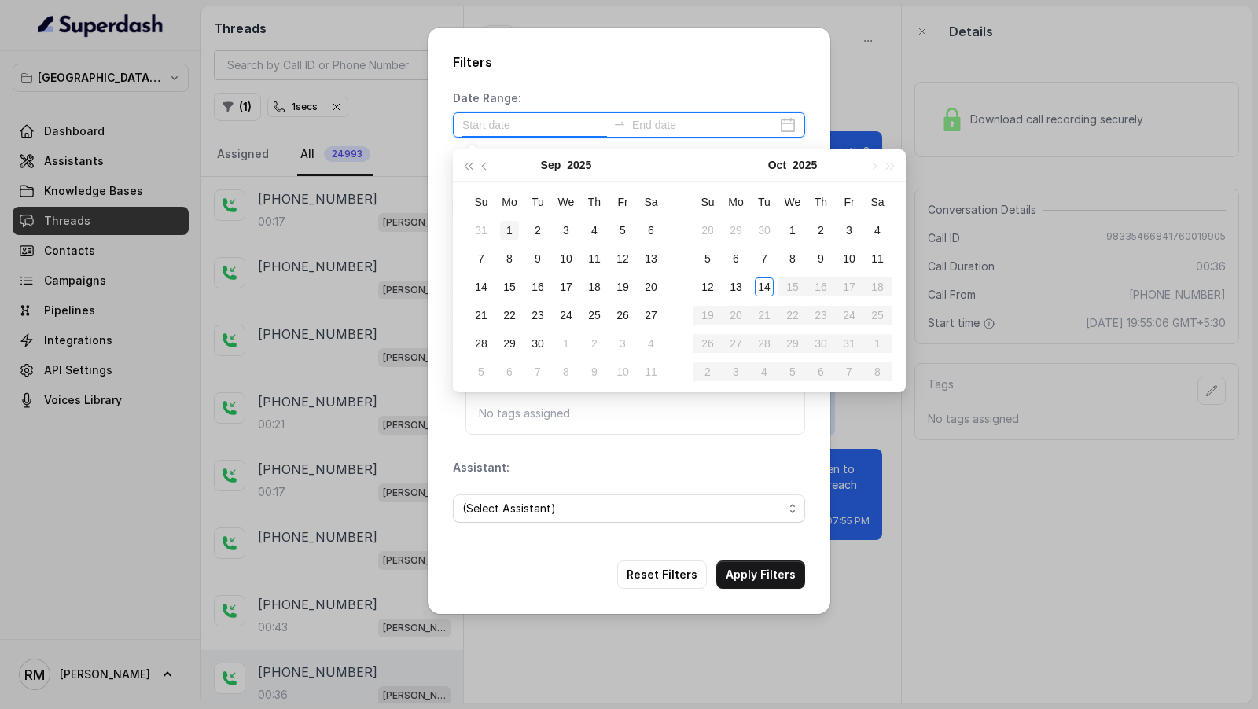
type input "2025-09-01"
click at [510, 233] on div "1" at bounding box center [509, 230] width 19 height 19
type input "2025-09-20"
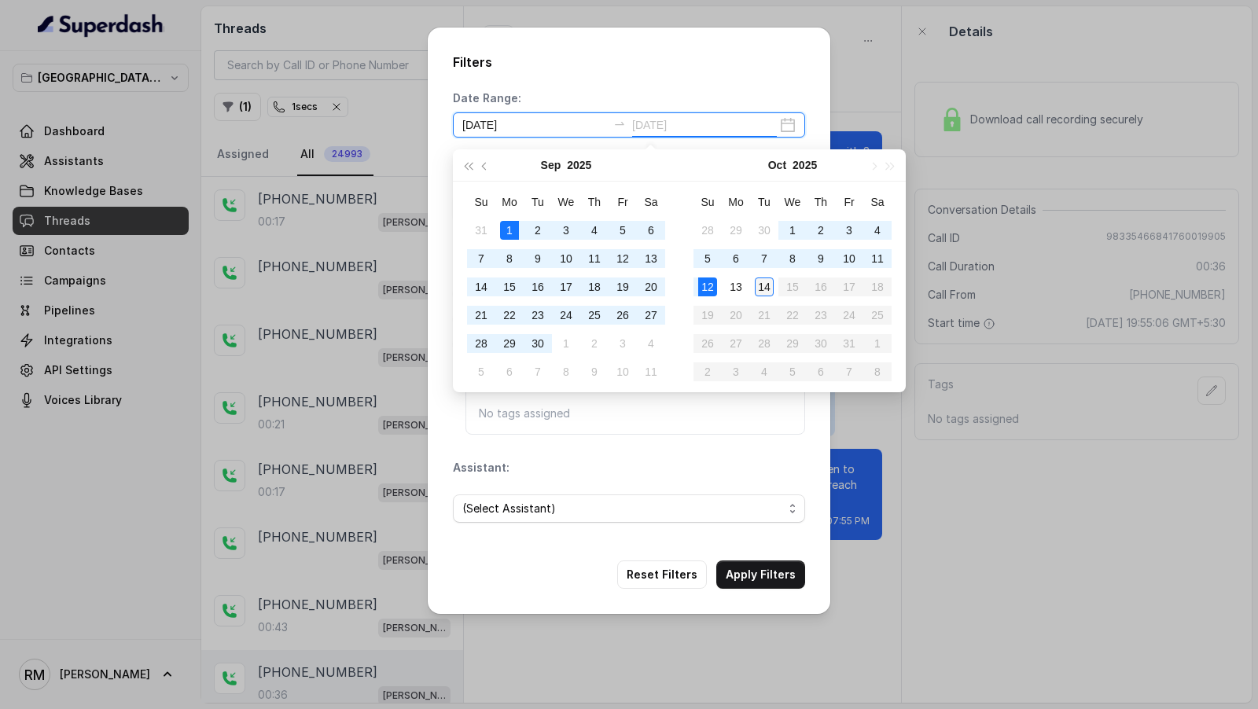
type input "2025-10-14"
click at [766, 291] on div "14" at bounding box center [764, 286] width 19 height 19
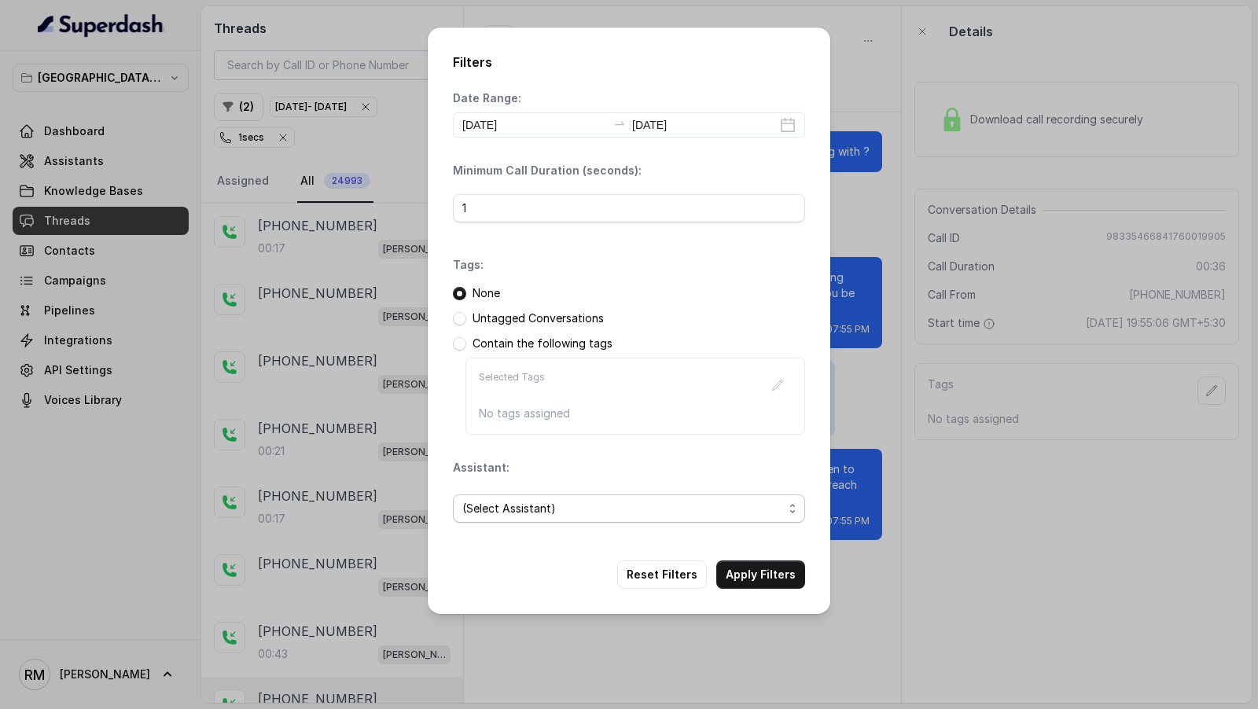
click at [601, 520] on span "(Select Assistant)" at bounding box center [629, 508] width 352 height 28
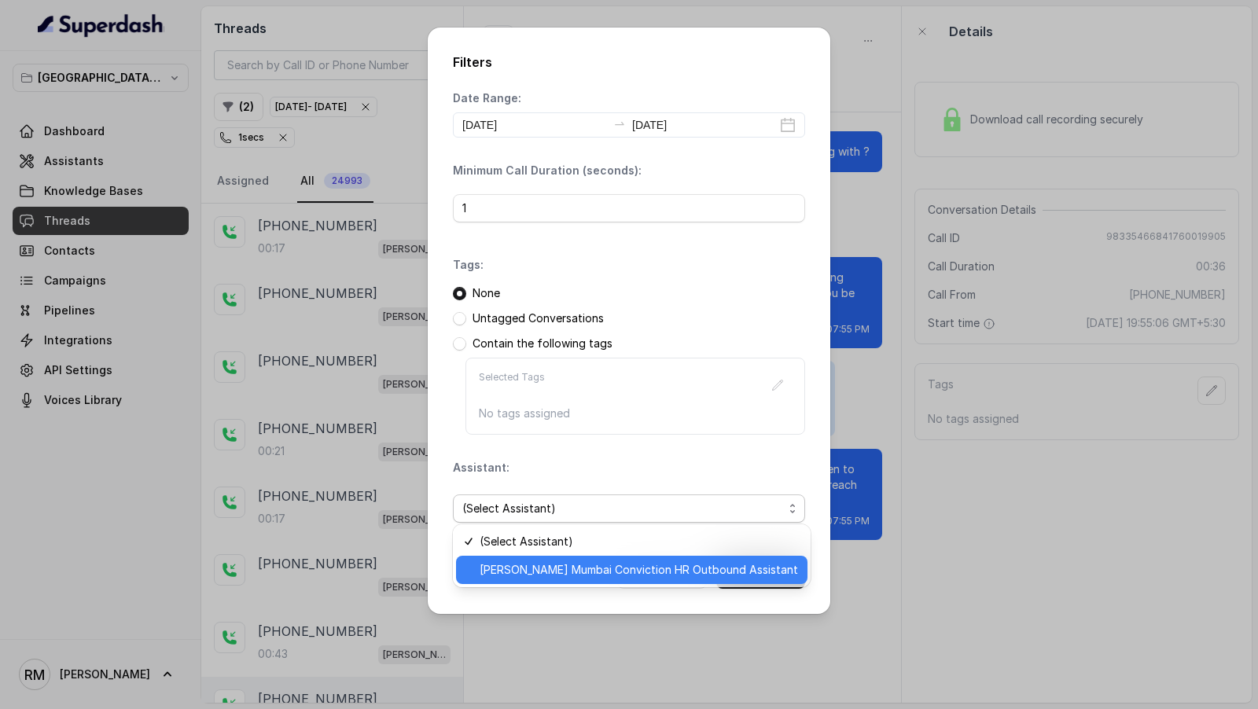
click at [594, 575] on span "Kemp Mumbai Conviction HR Outbound Assistant" at bounding box center [638, 569] width 318 height 19
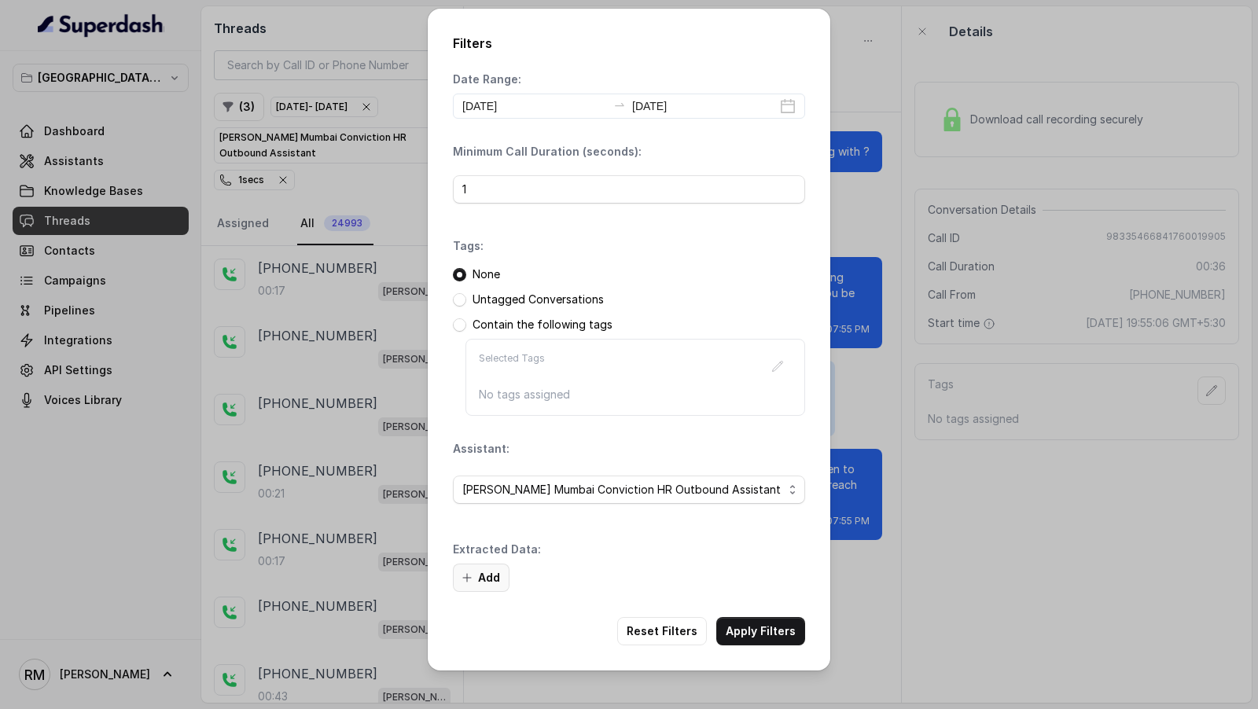
click at [482, 569] on button "Add" at bounding box center [481, 578] width 57 height 28
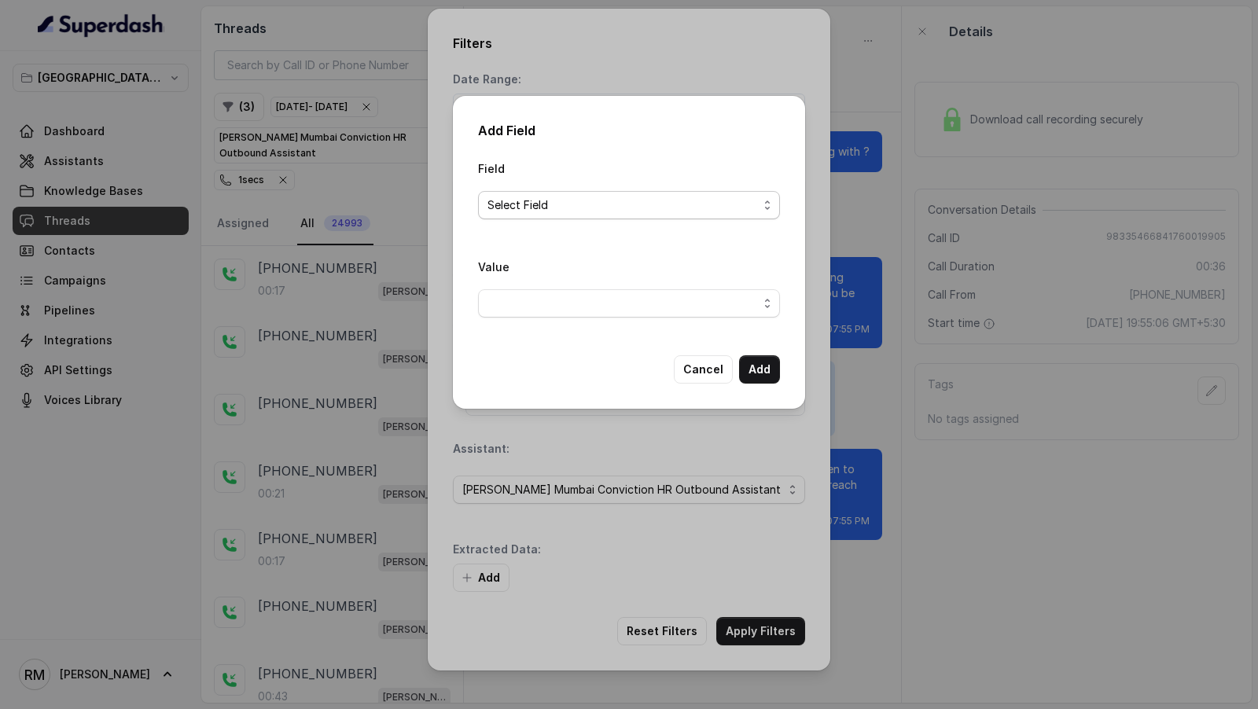
click at [564, 204] on span "Select Field" at bounding box center [622, 205] width 270 height 19
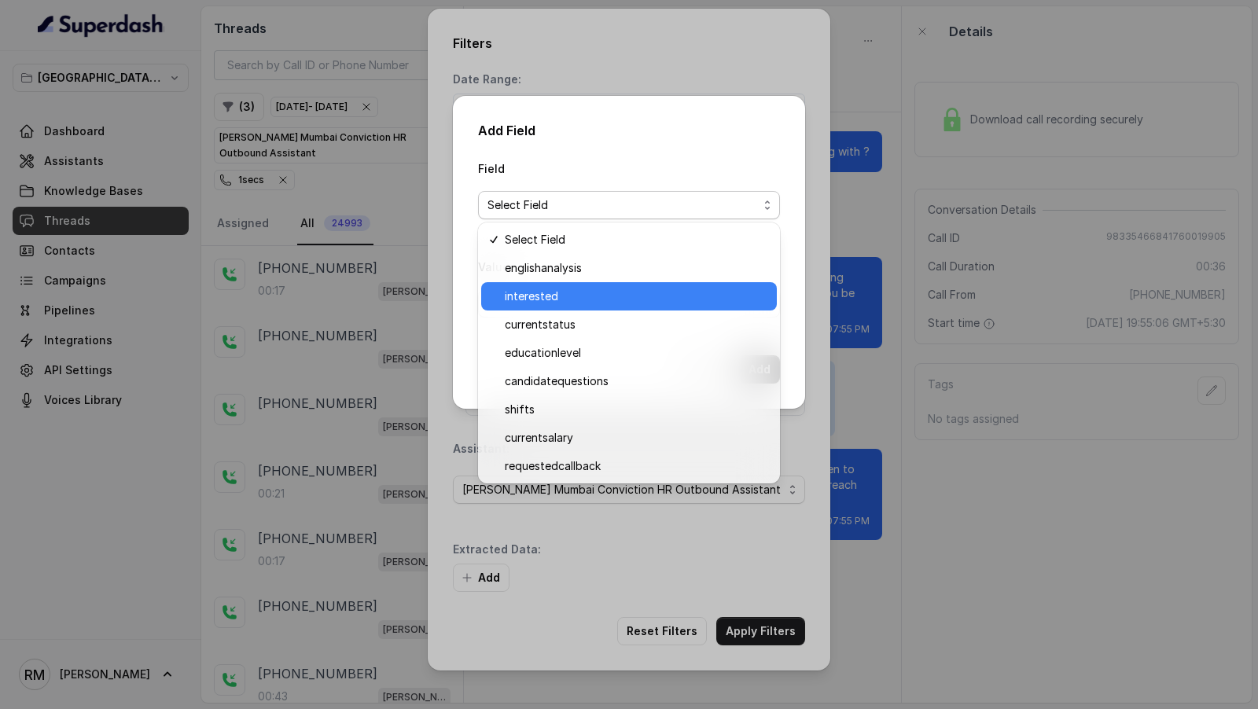
click at [561, 301] on span "interested" at bounding box center [636, 296] width 263 height 19
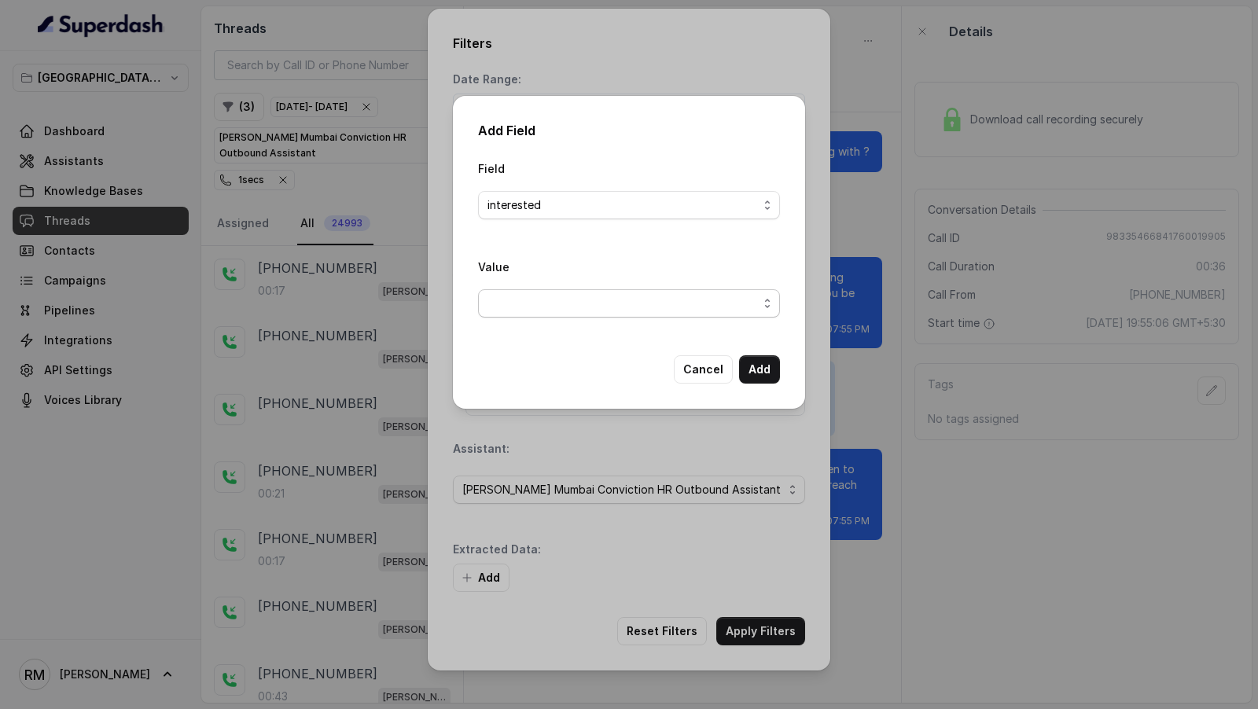
click at [560, 310] on span "button" at bounding box center [629, 303] width 302 height 28
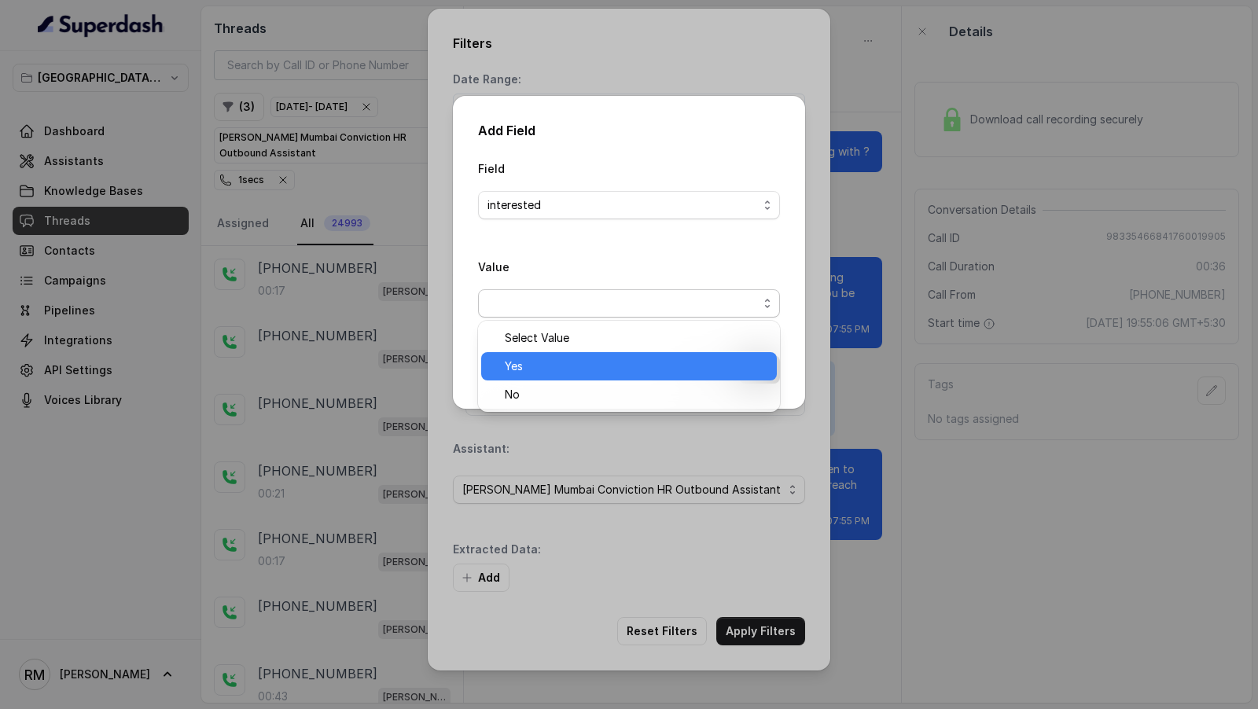
click at [556, 362] on span "Yes" at bounding box center [636, 366] width 263 height 19
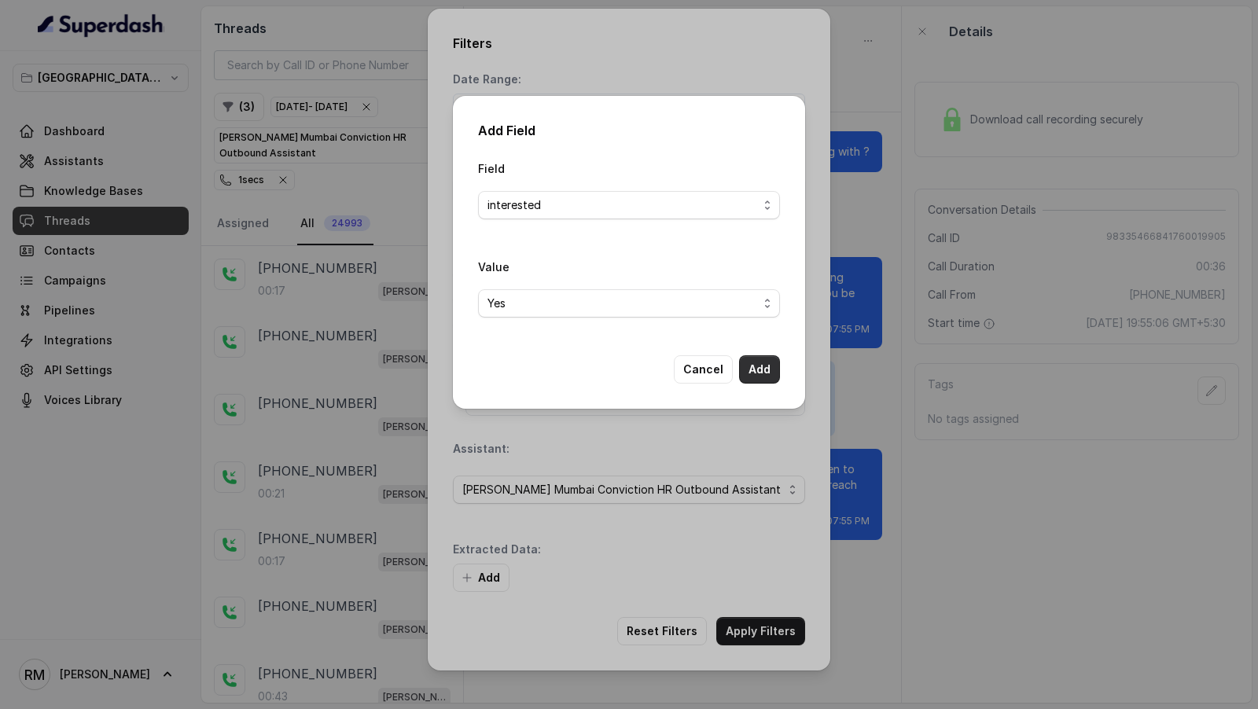
click at [763, 369] on button "Add" at bounding box center [759, 369] width 41 height 28
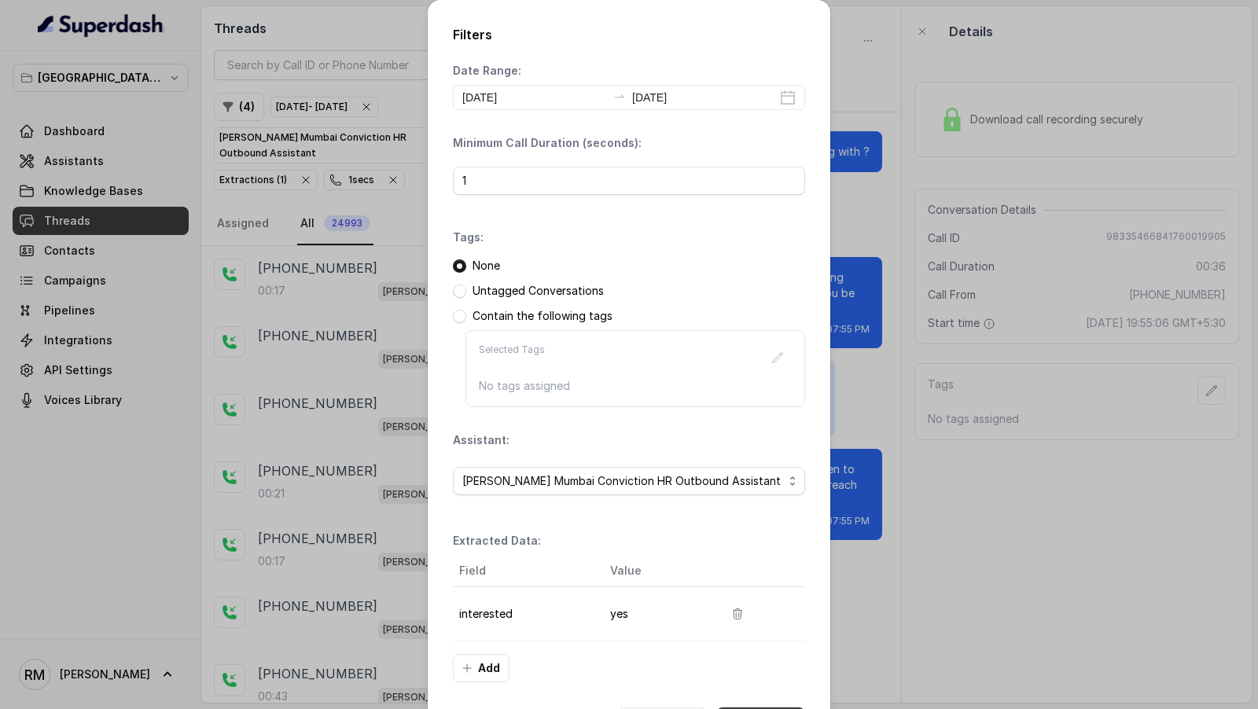
click at [755, 707] on button "Apply Filters" at bounding box center [760, 721] width 89 height 28
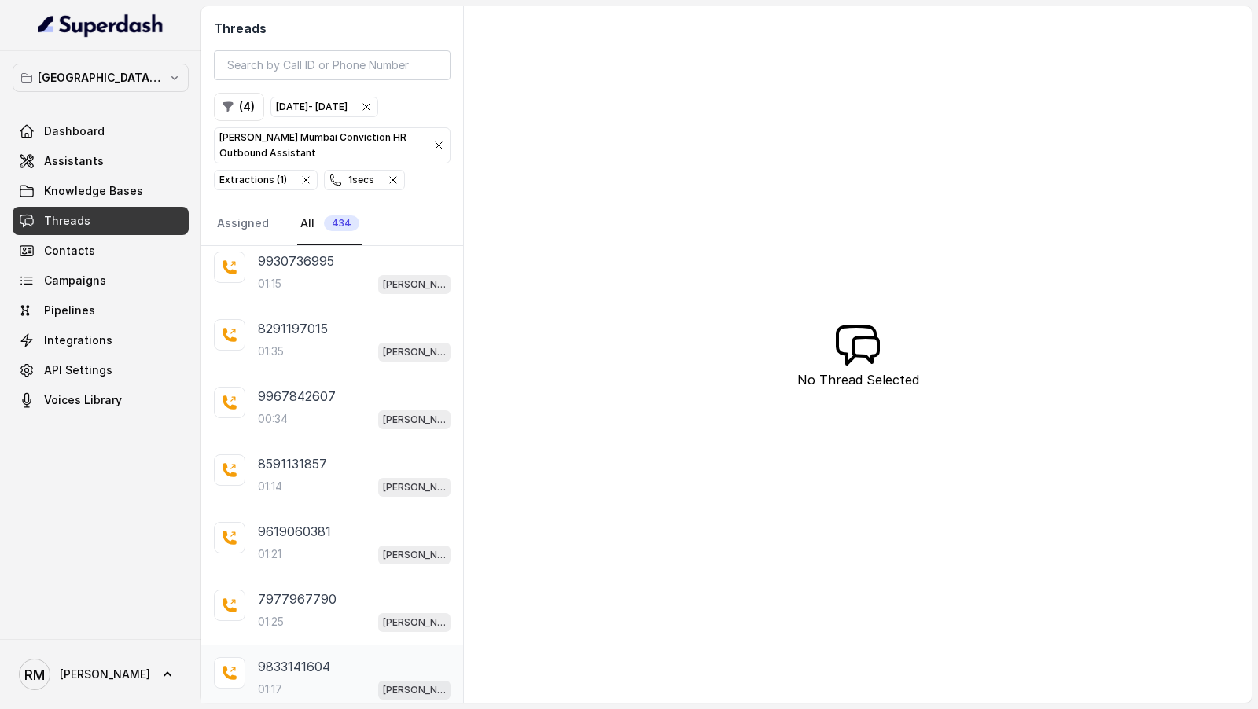
scroll to position [2955, 0]
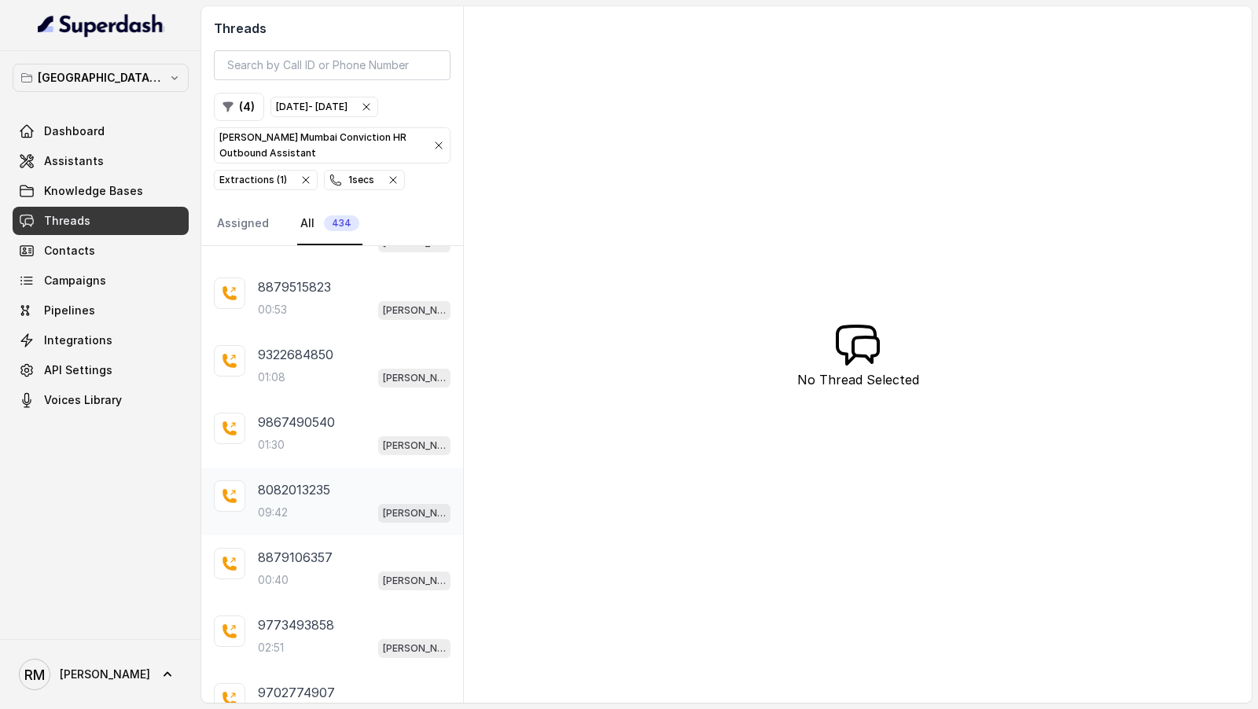
click at [306, 502] on div "09:42 Kemp Mumbai Conviction HR Outbound Assistant" at bounding box center [354, 512] width 193 height 20
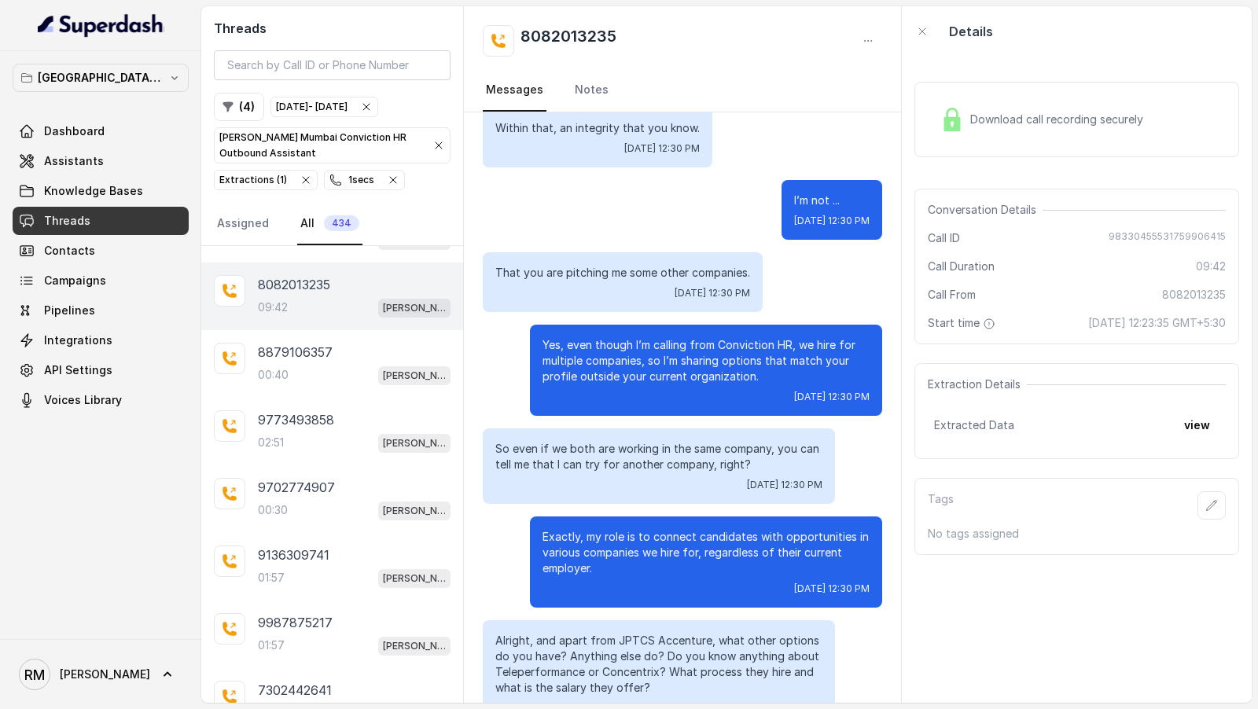
scroll to position [4071, 0]
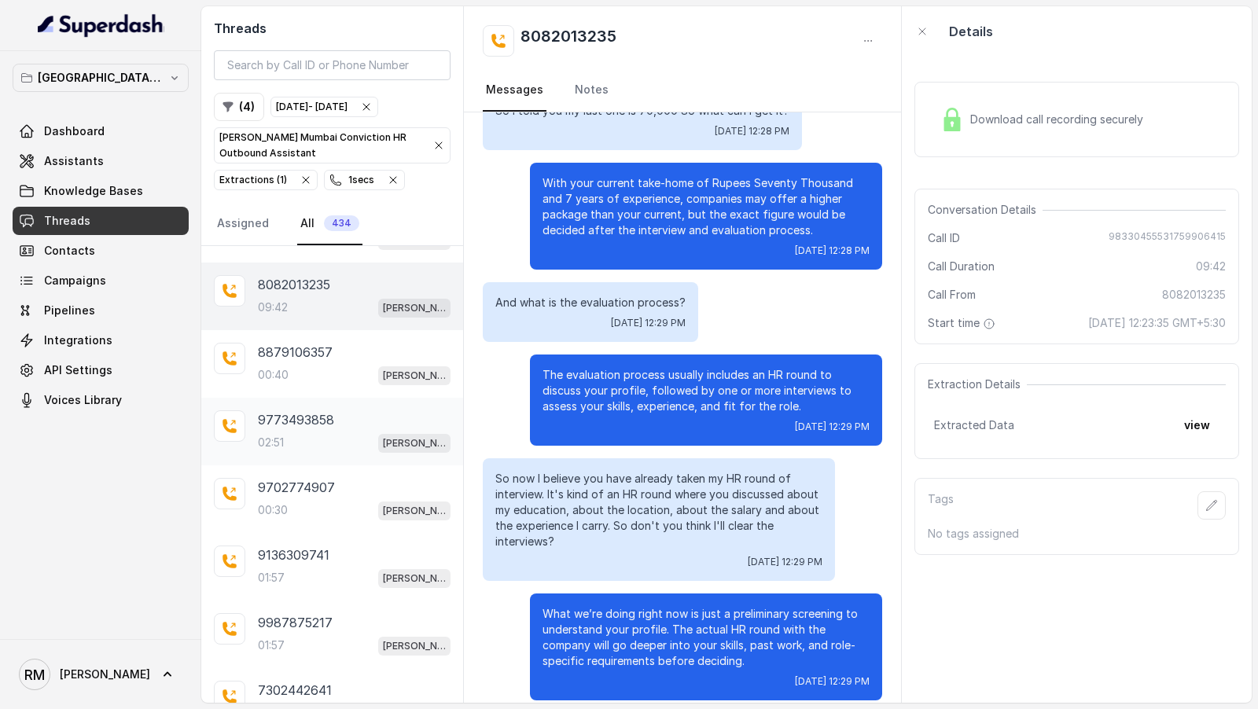
click at [340, 432] on div "02:51 Kemp Mumbai Conviction HR Outbound Assistant" at bounding box center [354, 442] width 193 height 20
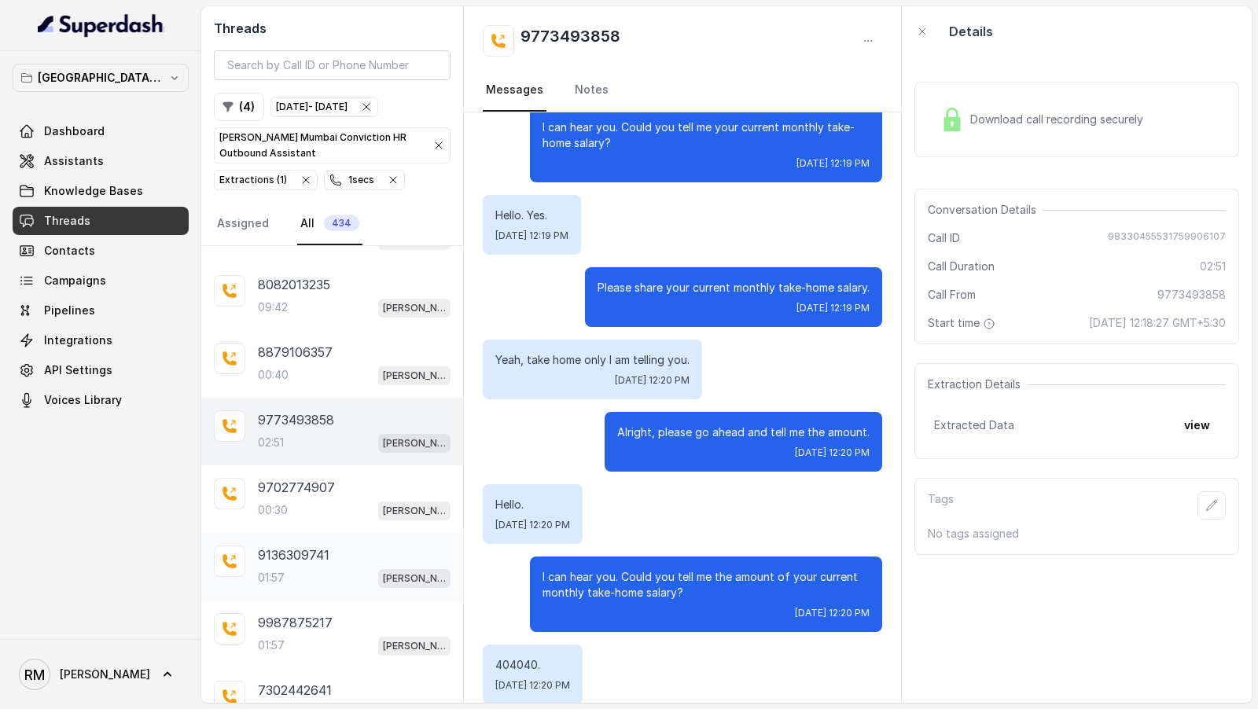
scroll to position [3176, 0]
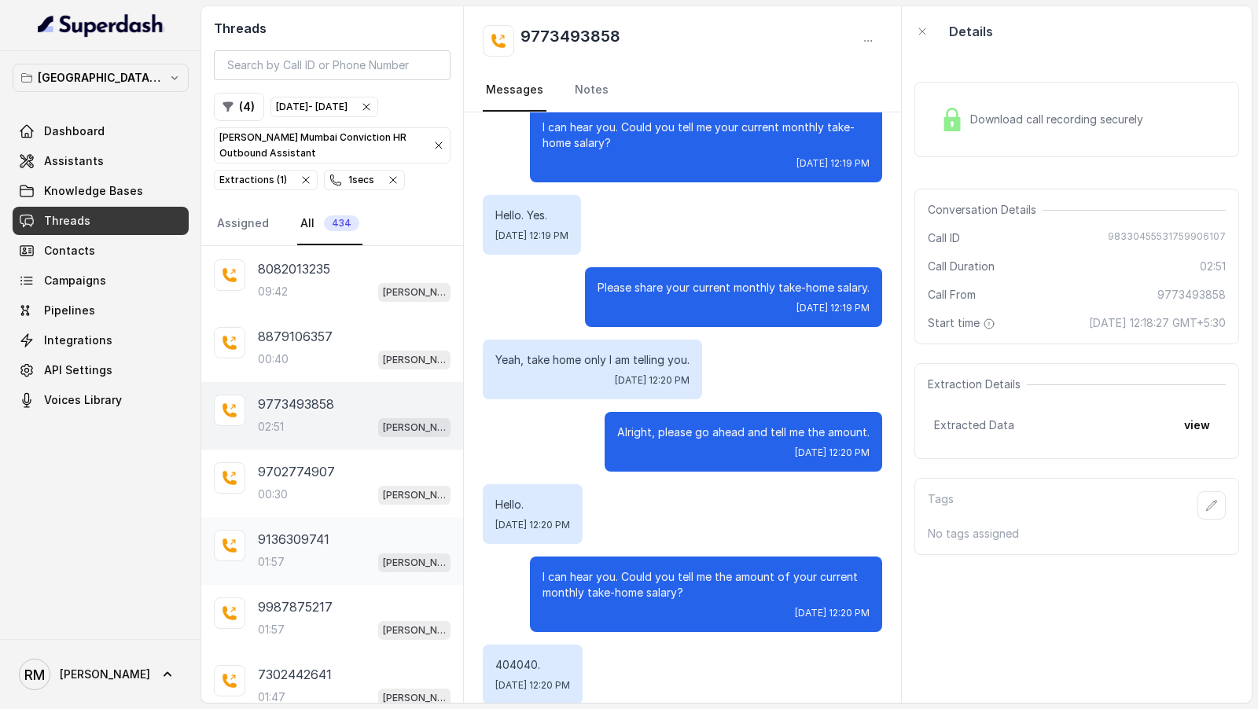
click at [314, 530] on div "9136309741 01:57 Kemp Mumbai Conviction HR Outbound Assistant" at bounding box center [354, 551] width 193 height 42
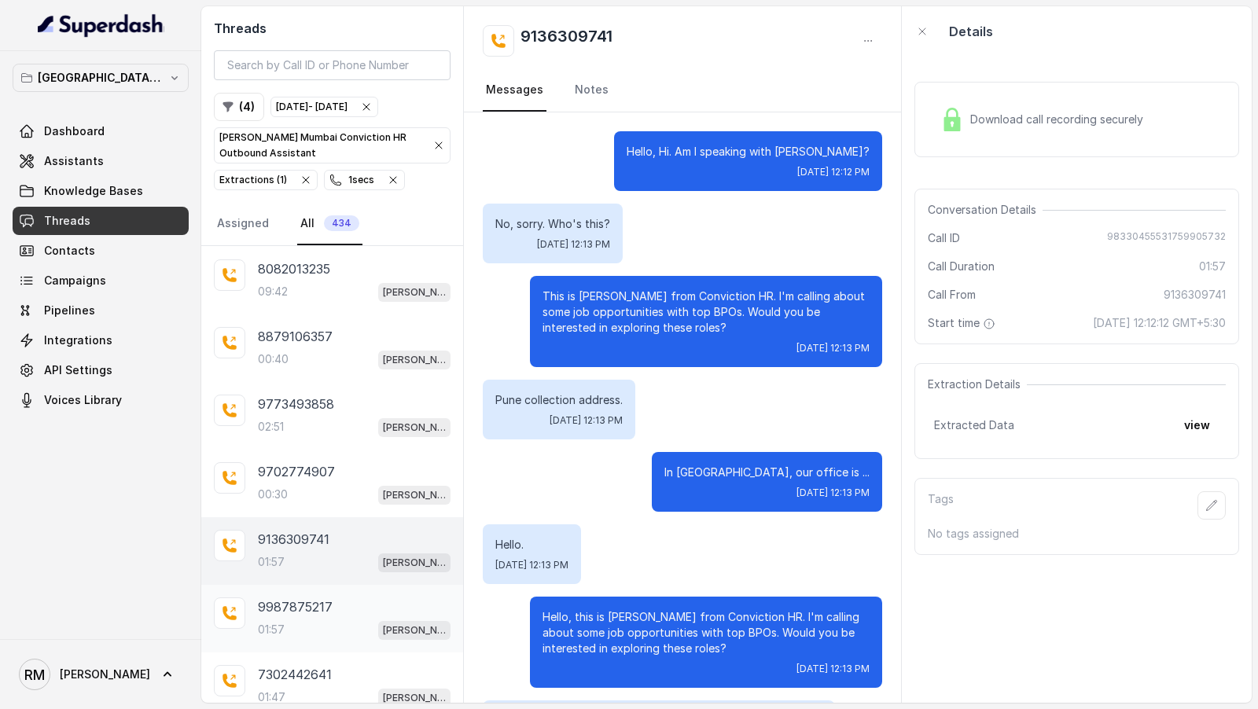
click at [318, 597] on p "9987875217" at bounding box center [295, 606] width 75 height 19
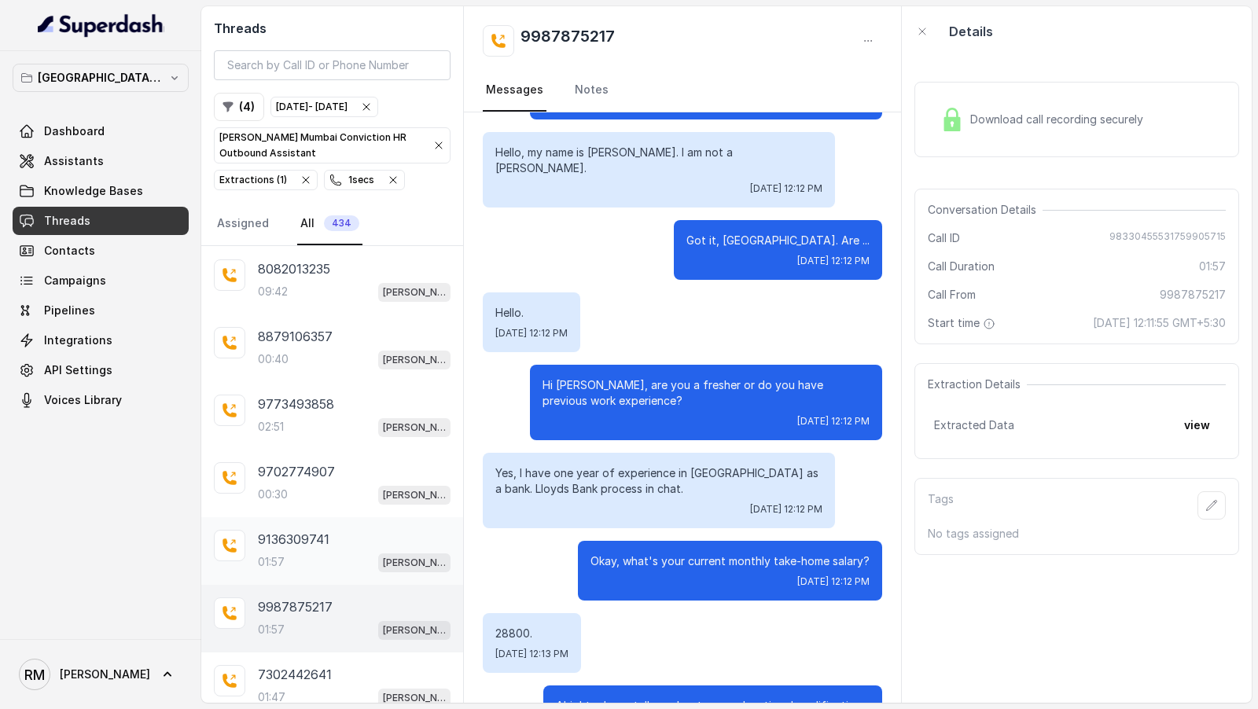
scroll to position [3626, 0]
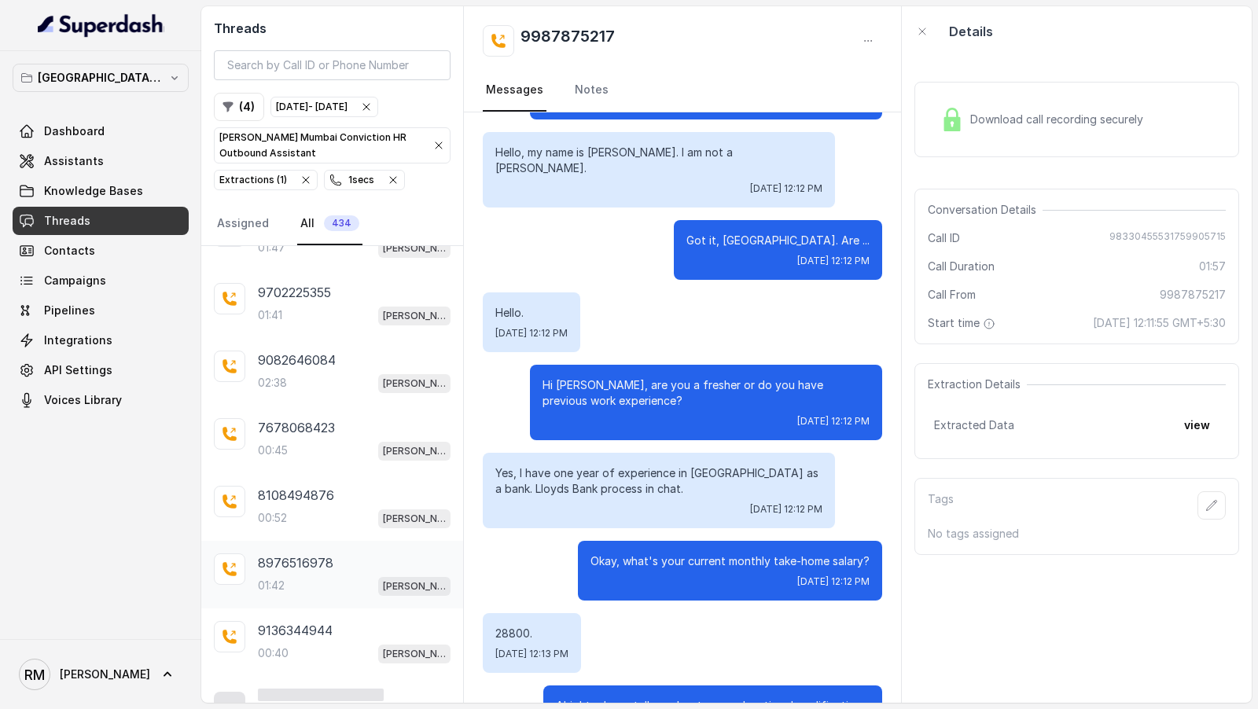
click at [357, 575] on div "01:42 Kemp Mumbai Conviction HR Outbound Assistant" at bounding box center [354, 585] width 193 height 20
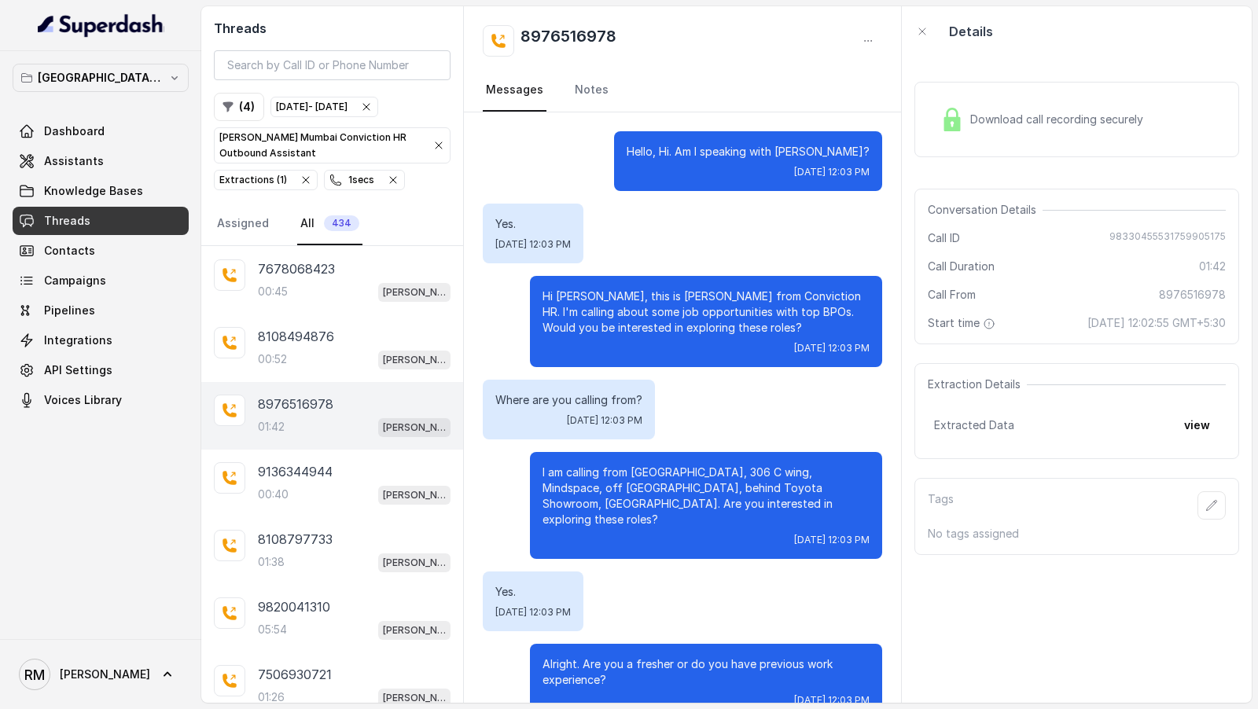
scroll to position [3862, 0]
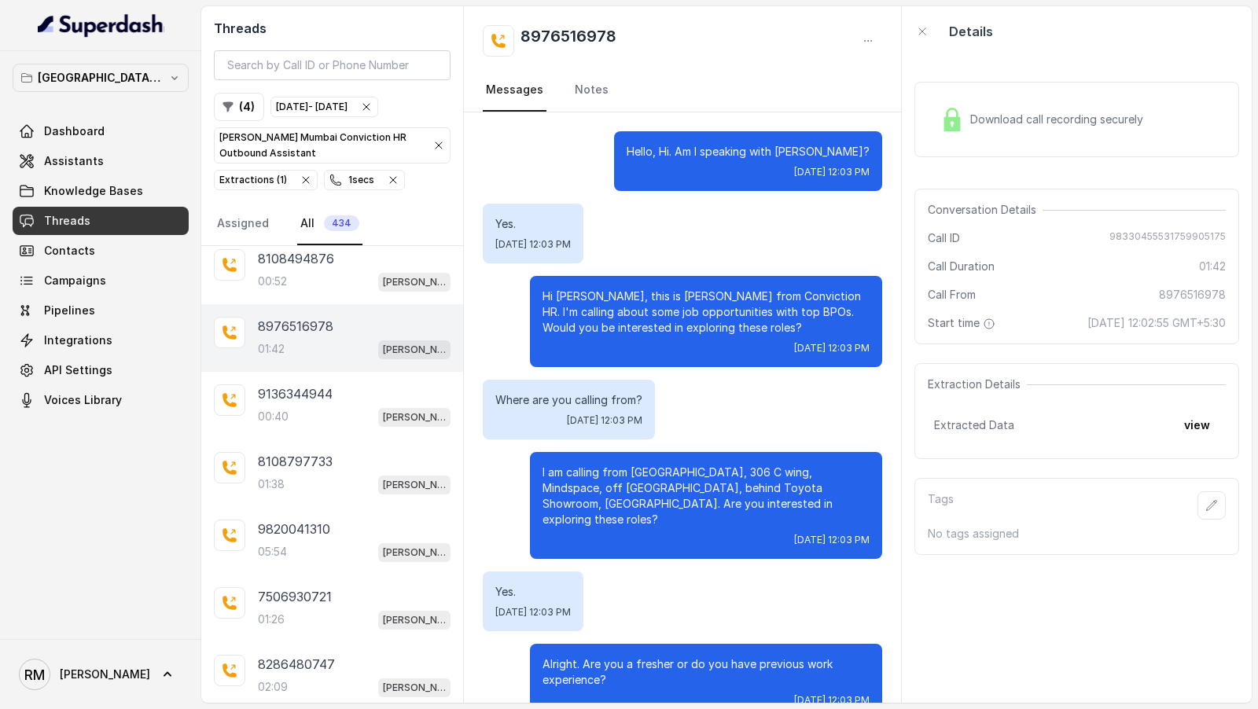
click at [273, 542] on div "05:54 Kemp Mumbai Conviction HR Outbound Assistant" at bounding box center [354, 552] width 193 height 20
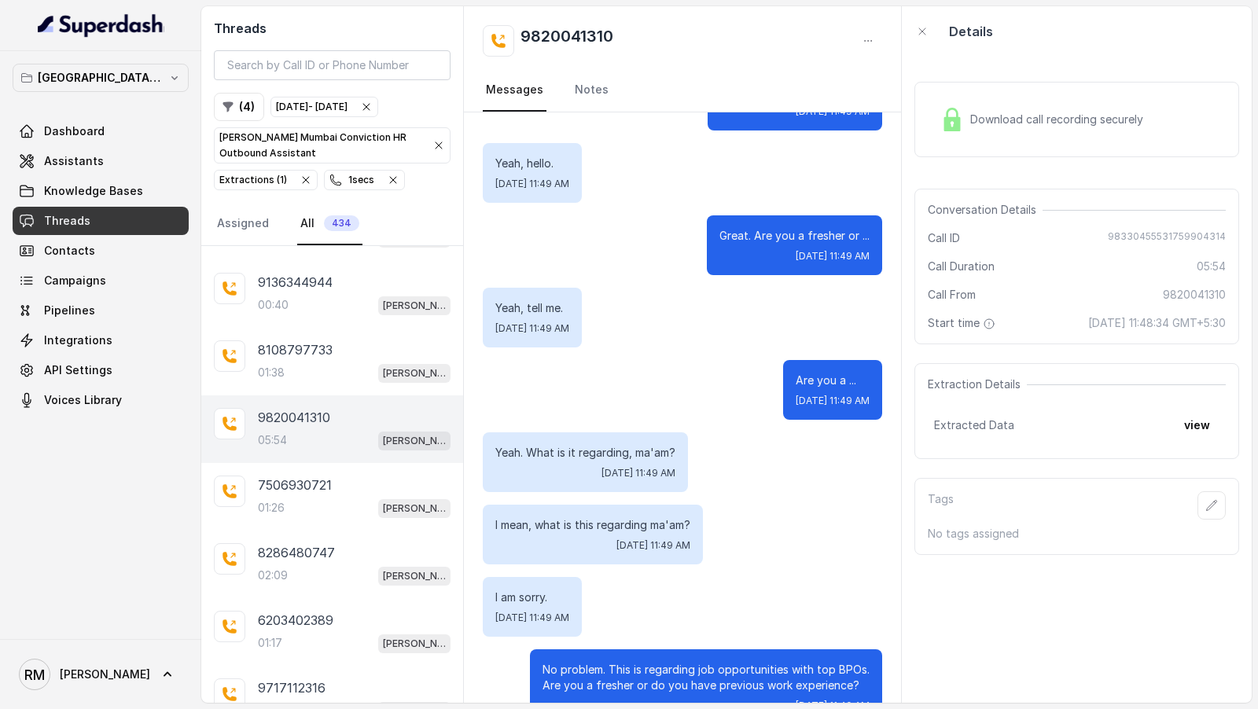
scroll to position [3979, 0]
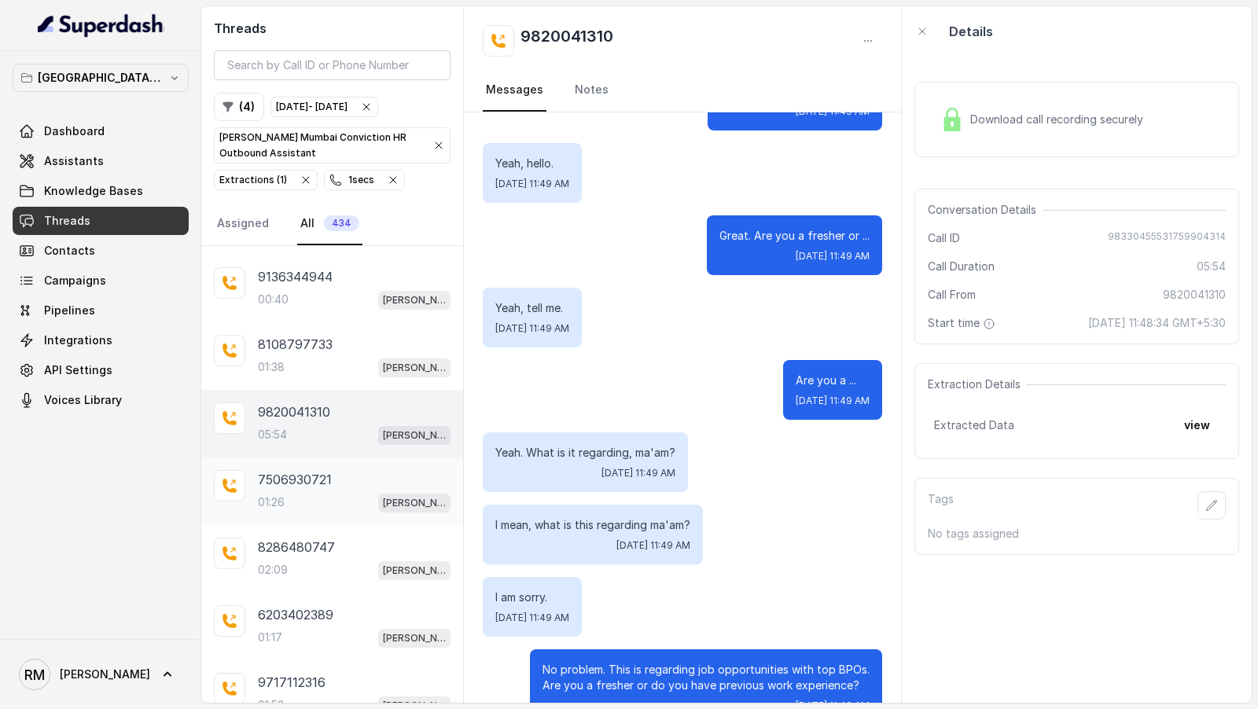
click at [336, 492] on div "01:26 Kemp Mumbai Conviction HR Outbound Assistant" at bounding box center [354, 502] width 193 height 20
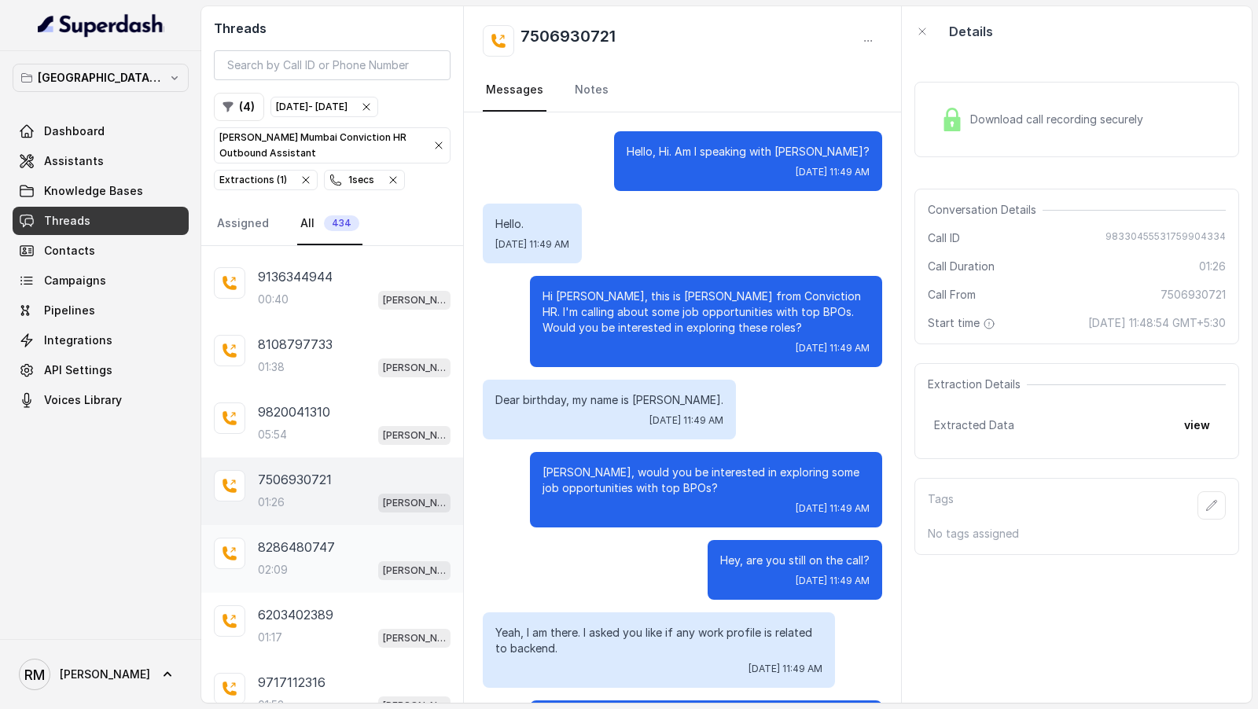
click at [351, 548] on div "8286480747 02:09 Kemp Mumbai Conviction HR Outbound Assistant" at bounding box center [332, 559] width 262 height 68
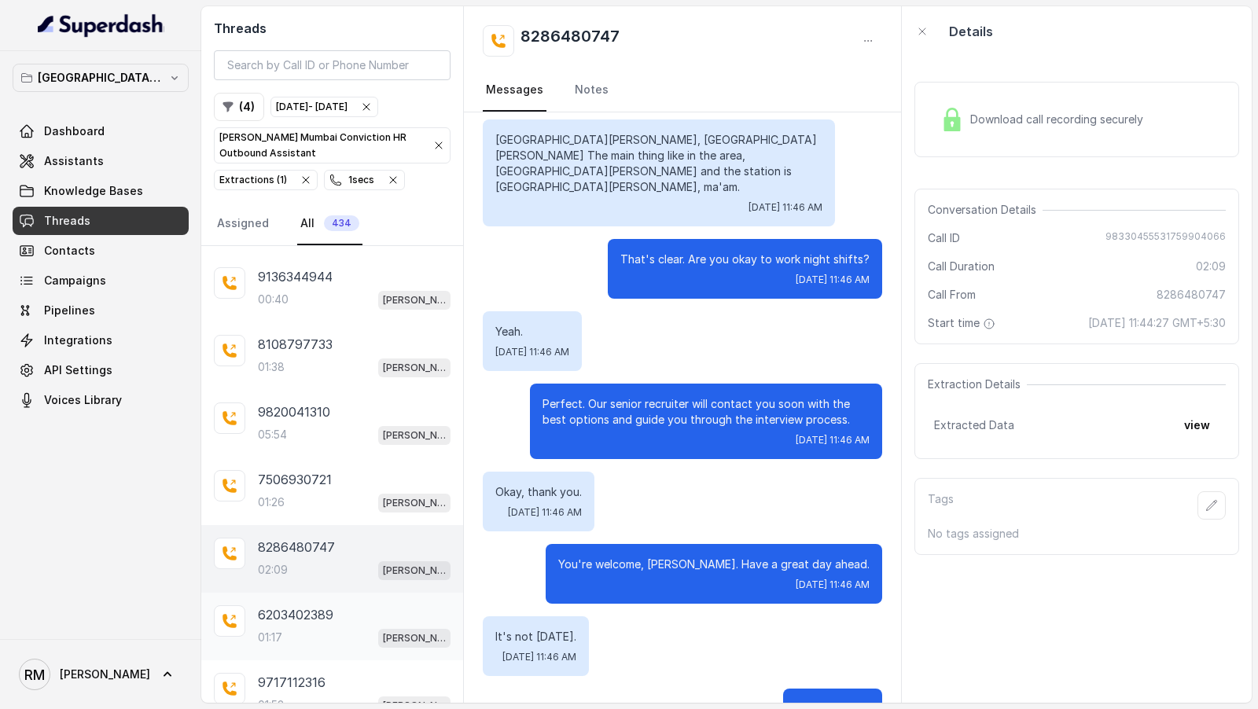
scroll to position [4296, 0]
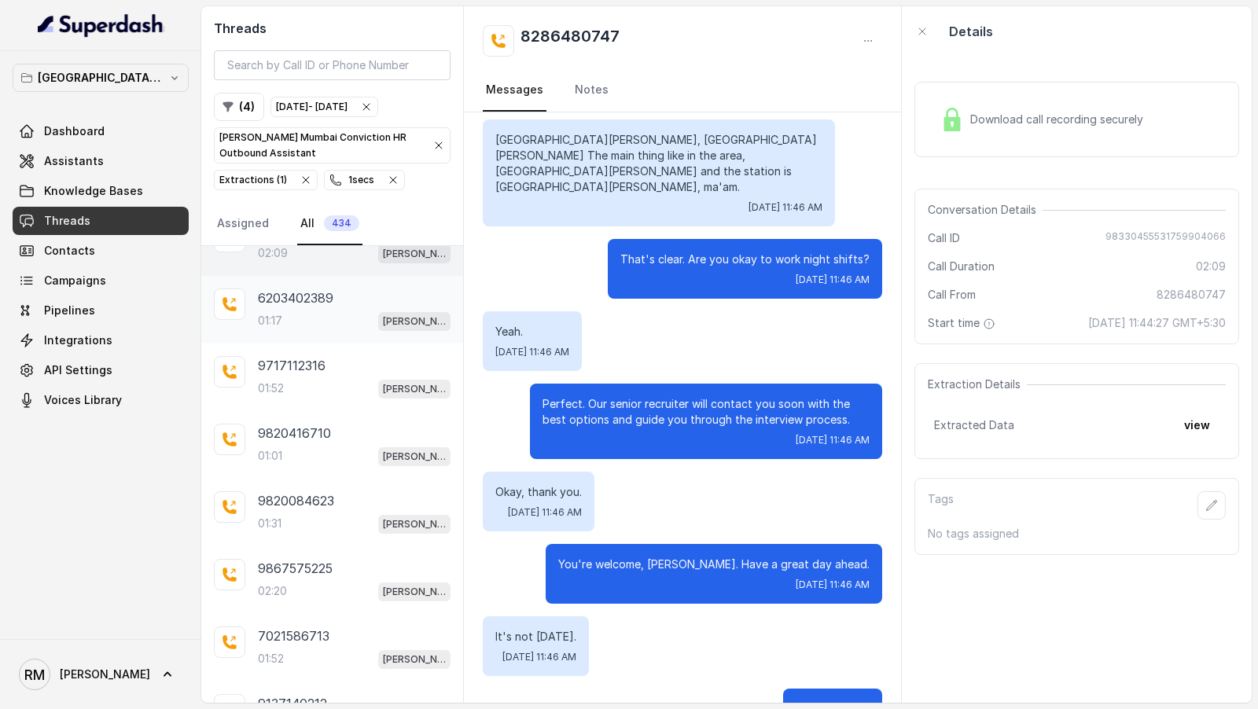
click at [369, 614] on div "7021586713 01:52 Kemp Mumbai Conviction HR Outbound Assistant" at bounding box center [332, 648] width 262 height 68
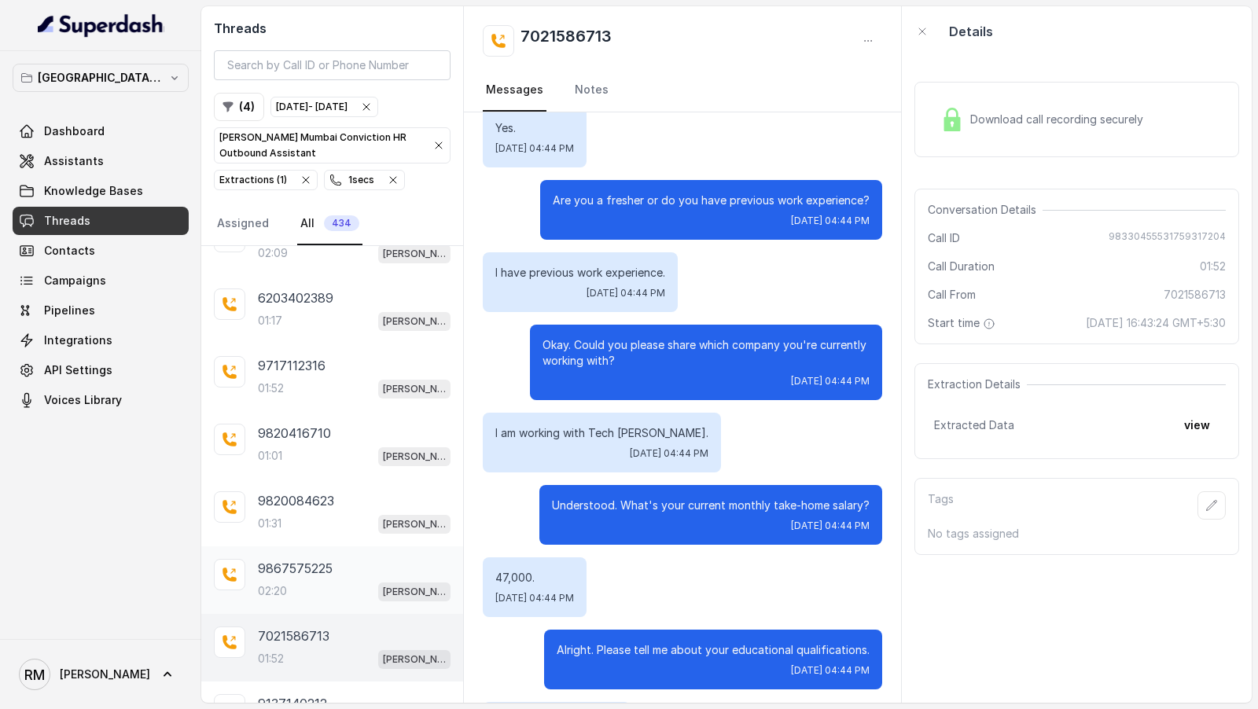
click at [307, 559] on p "9867575225" at bounding box center [295, 568] width 75 height 19
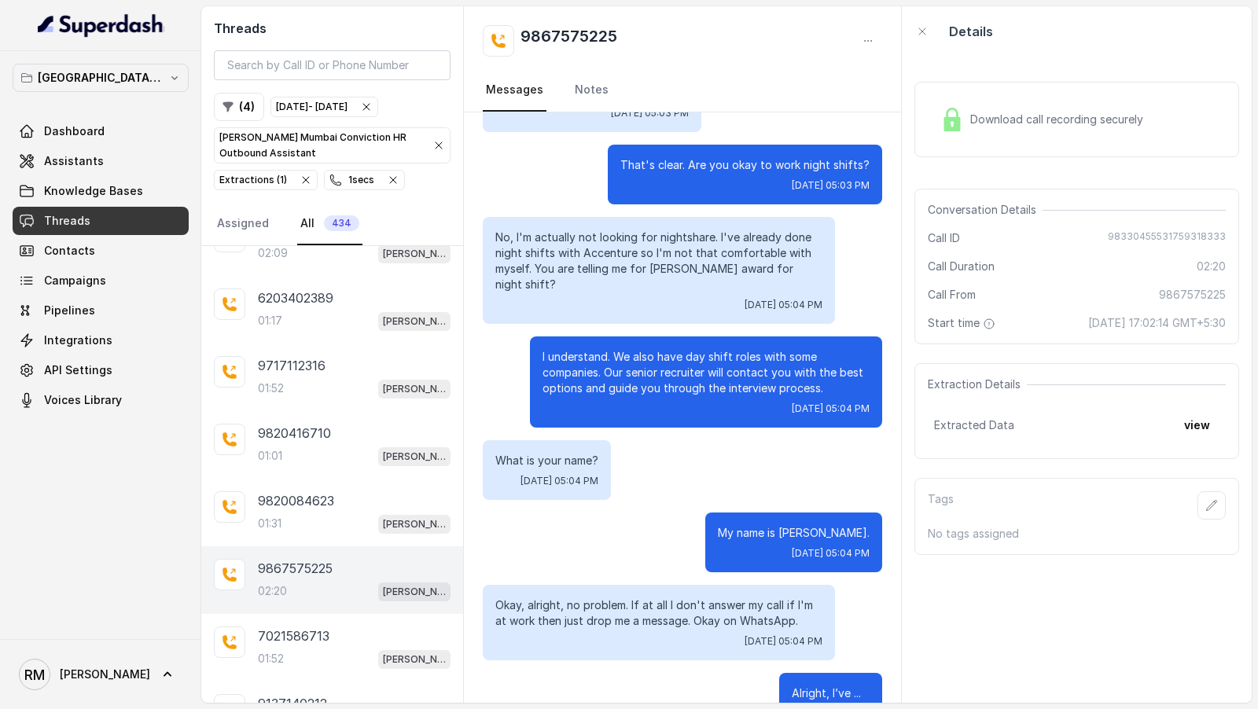
scroll to position [1144, 0]
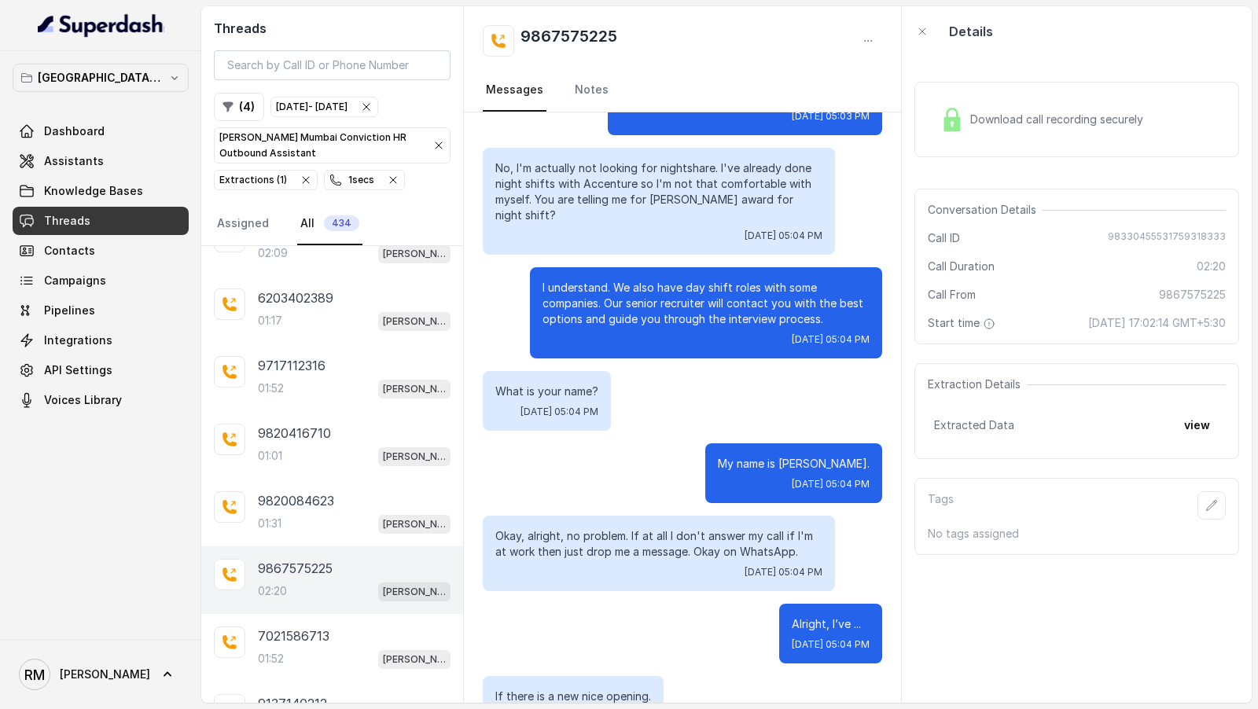
drag, startPoint x: 631, startPoint y: 506, endPoint x: 631, endPoint y: 549, distance: 43.2
click at [631, 549] on div "Okay, alright, no problem. If at all I don't answer my call if I'm at work then…" at bounding box center [659, 553] width 352 height 75
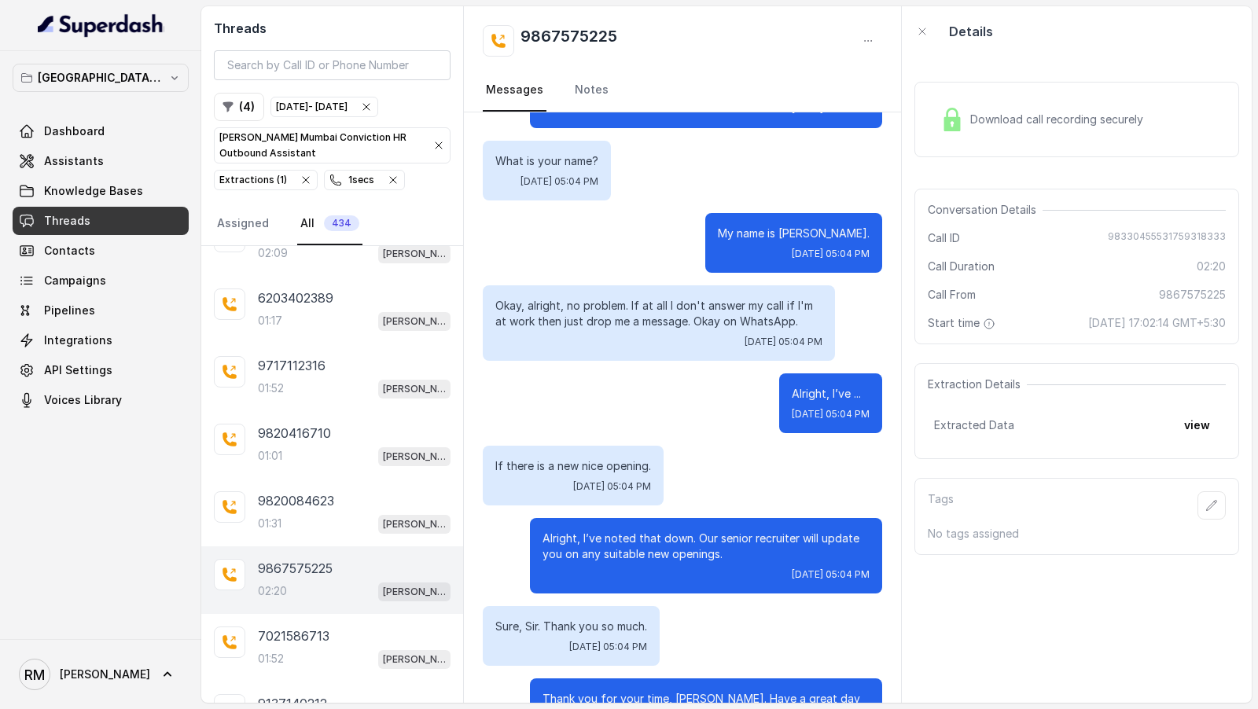
scroll to position [1376, 0]
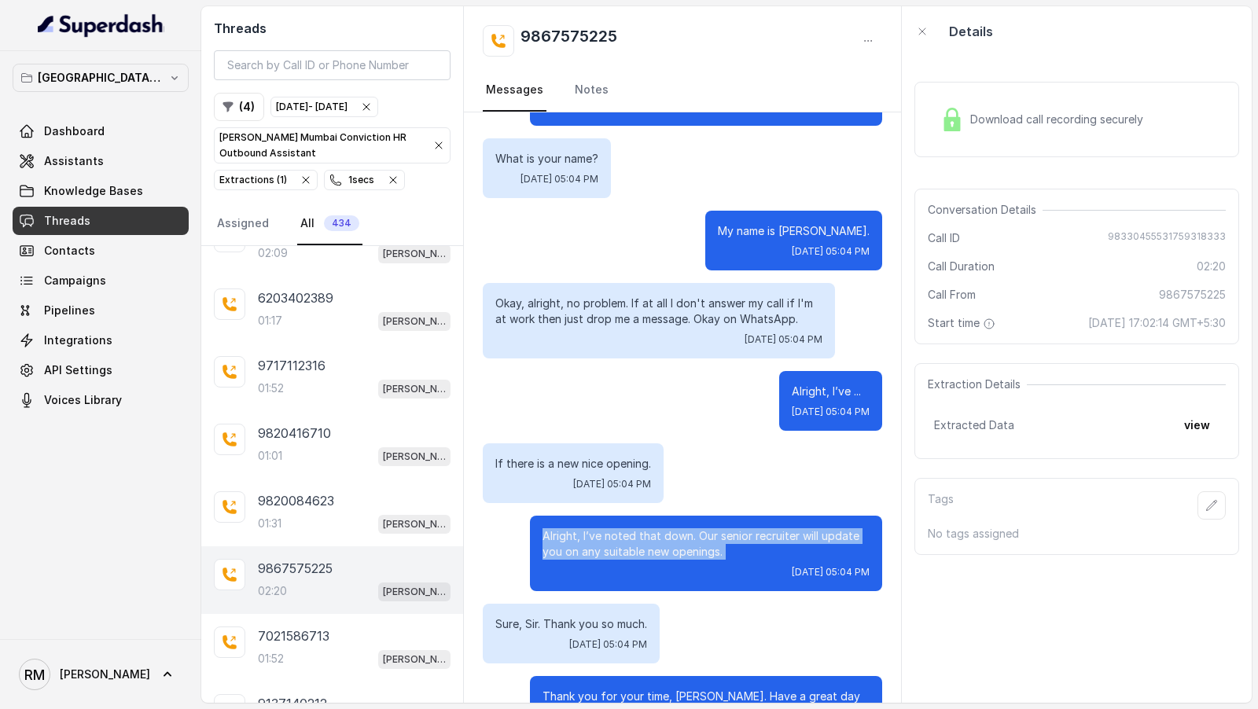
drag, startPoint x: 542, startPoint y: 505, endPoint x: 542, endPoint y: 540, distance: 35.4
click at [542, 540] on div "Alright, I’ve noted that down. Our senior recruiter will update you on any suit…" at bounding box center [706, 553] width 352 height 75
click at [542, 566] on div "Wed, Oct 1, 2025, 05:04 PM" at bounding box center [705, 572] width 327 height 13
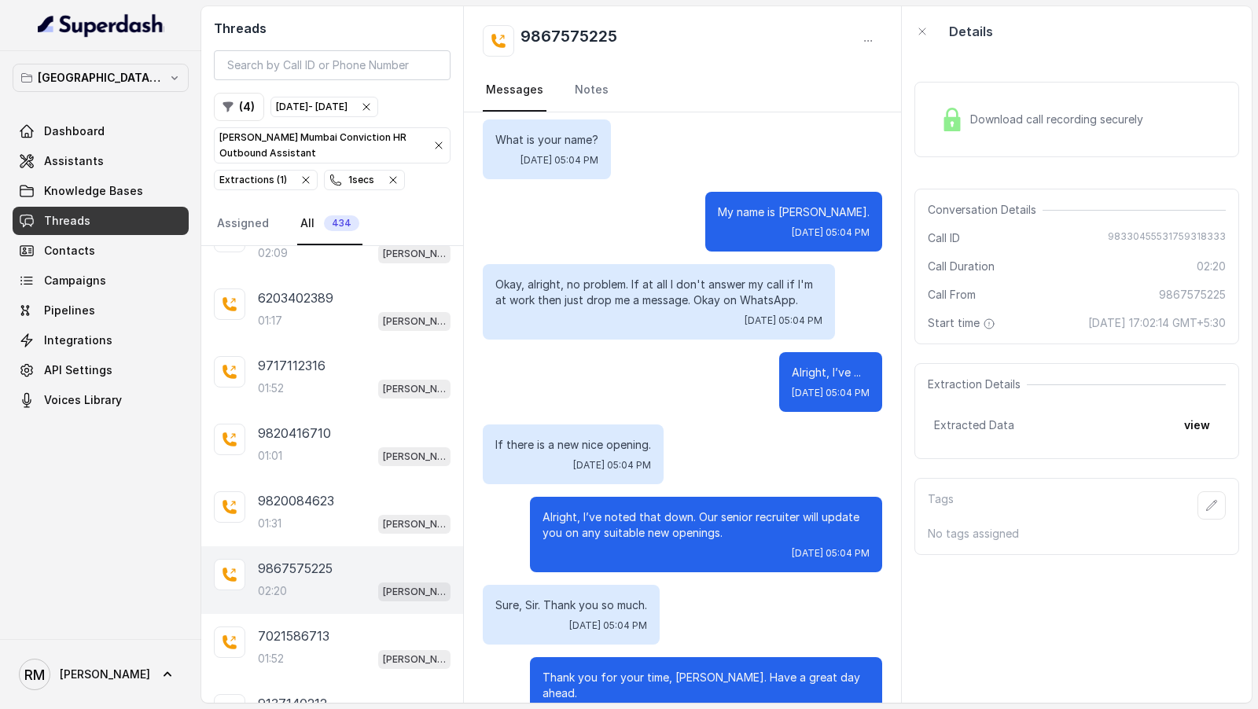
click at [1087, 64] on div "Download call recording securely Conversation Details Call ID 98330455531759318…" at bounding box center [1077, 380] width 350 height 646
click at [1032, 122] on span "Download call recording securely" at bounding box center [1059, 120] width 179 height 16
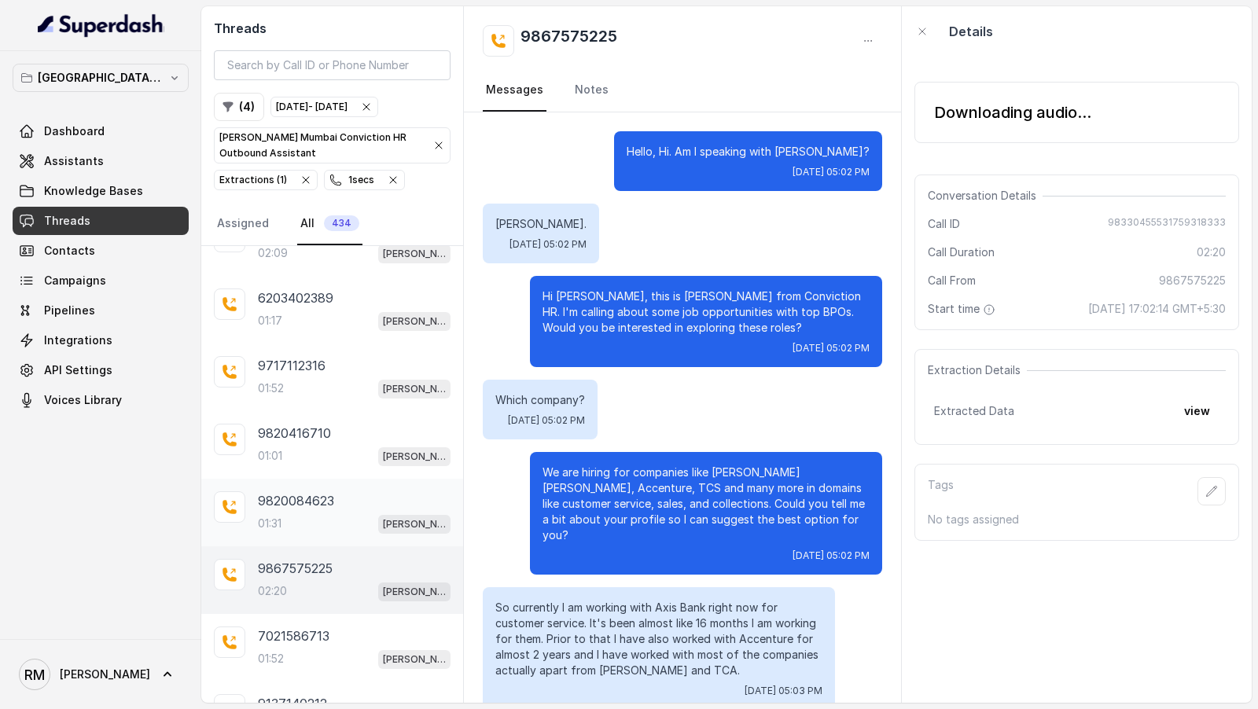
scroll to position [4381, 0]
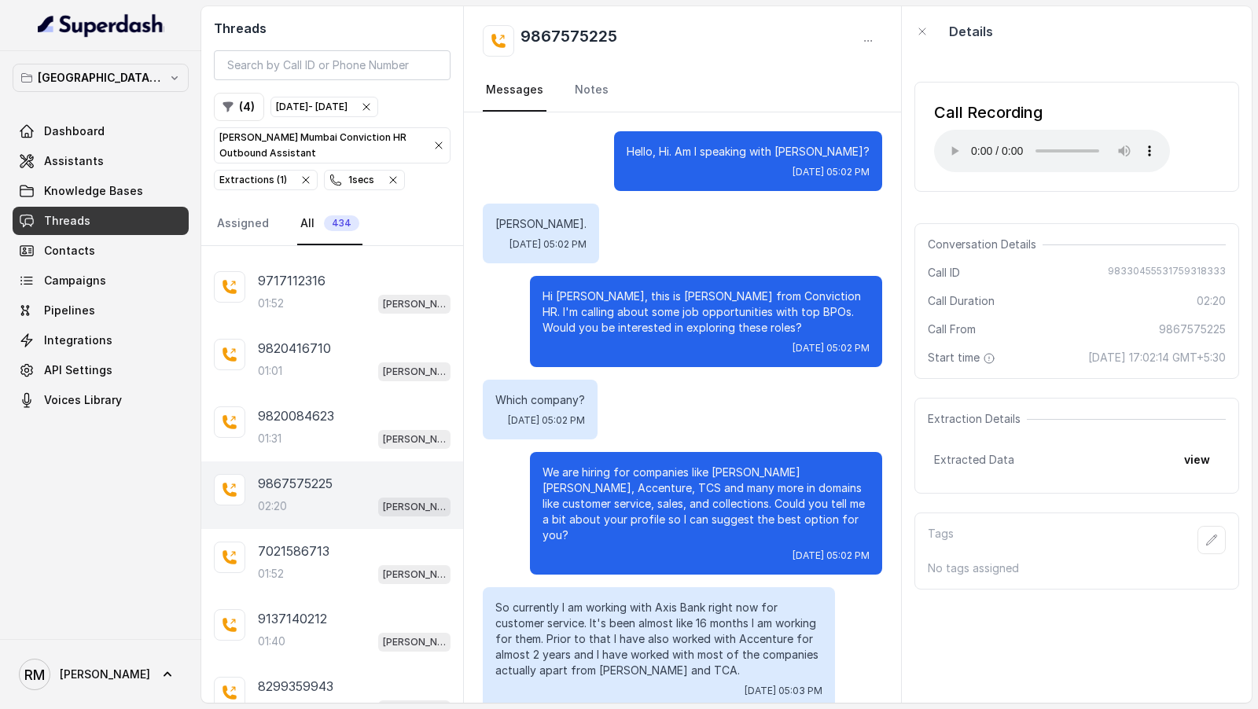
click at [671, 358] on div "Hi Mithun, this is Monica from Conviction HR. I'm calling about some job opport…" at bounding box center [706, 321] width 352 height 91
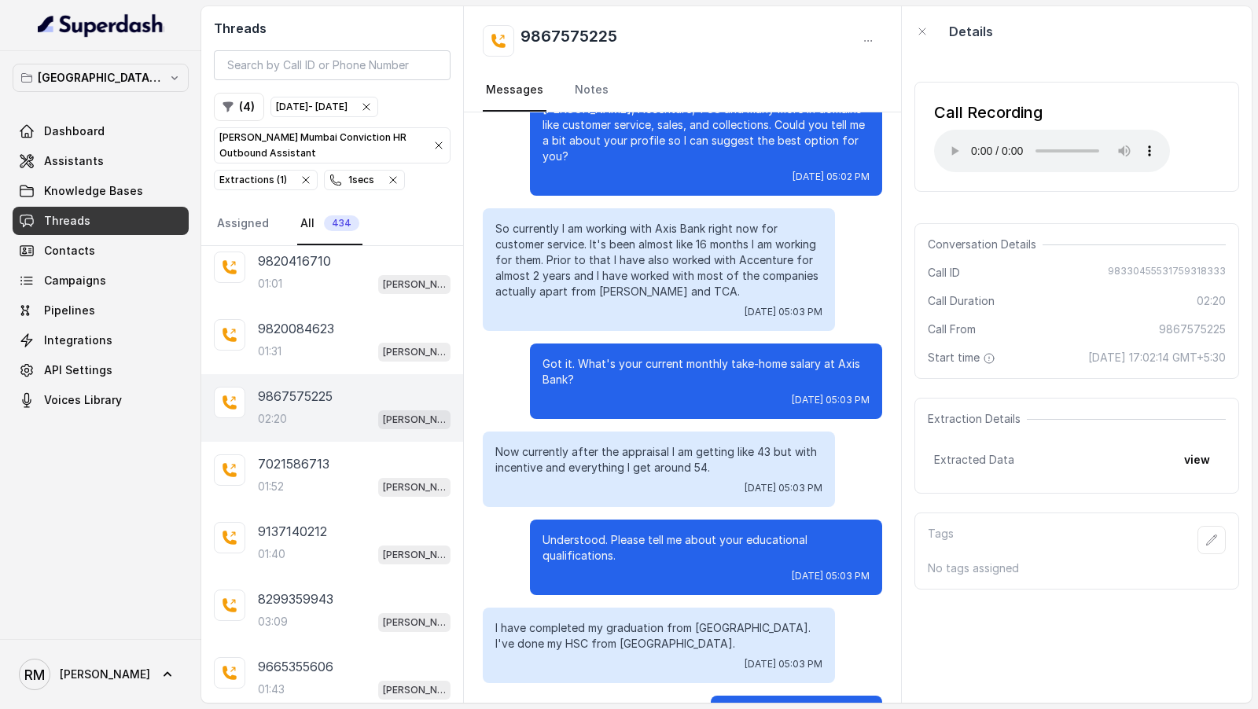
scroll to position [387, 0]
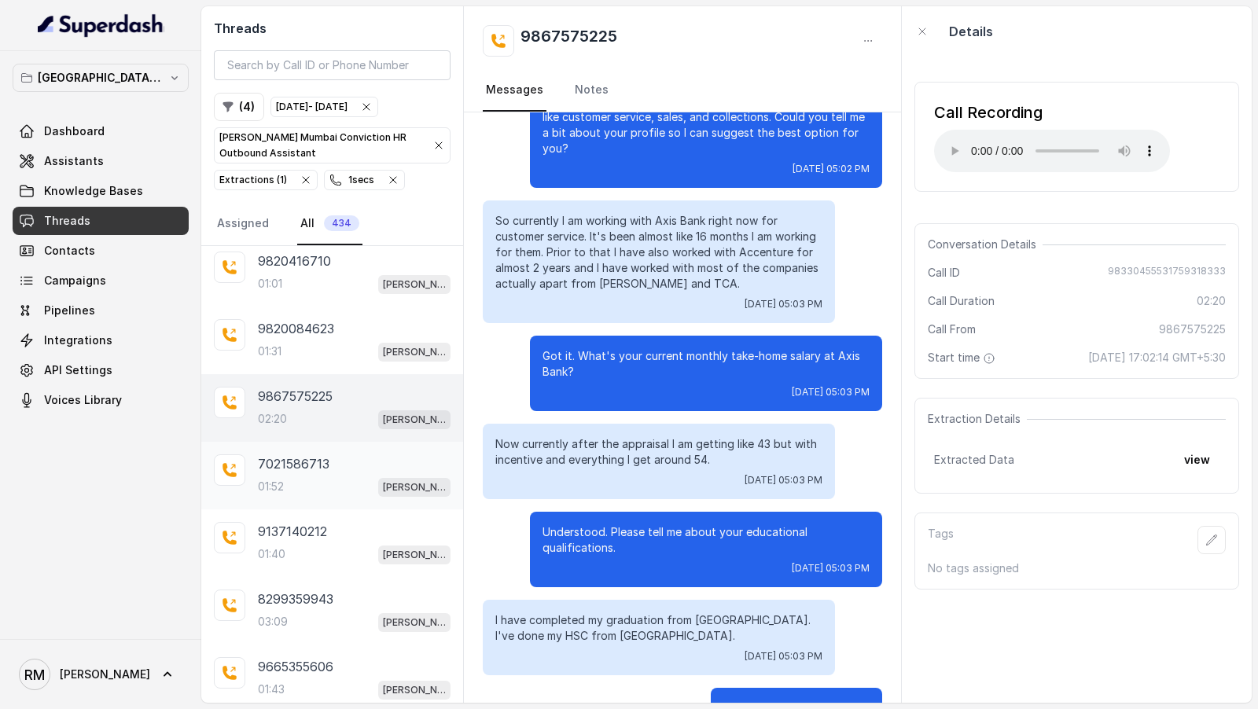
click at [340, 454] on div "7021586713" at bounding box center [354, 463] width 193 height 19
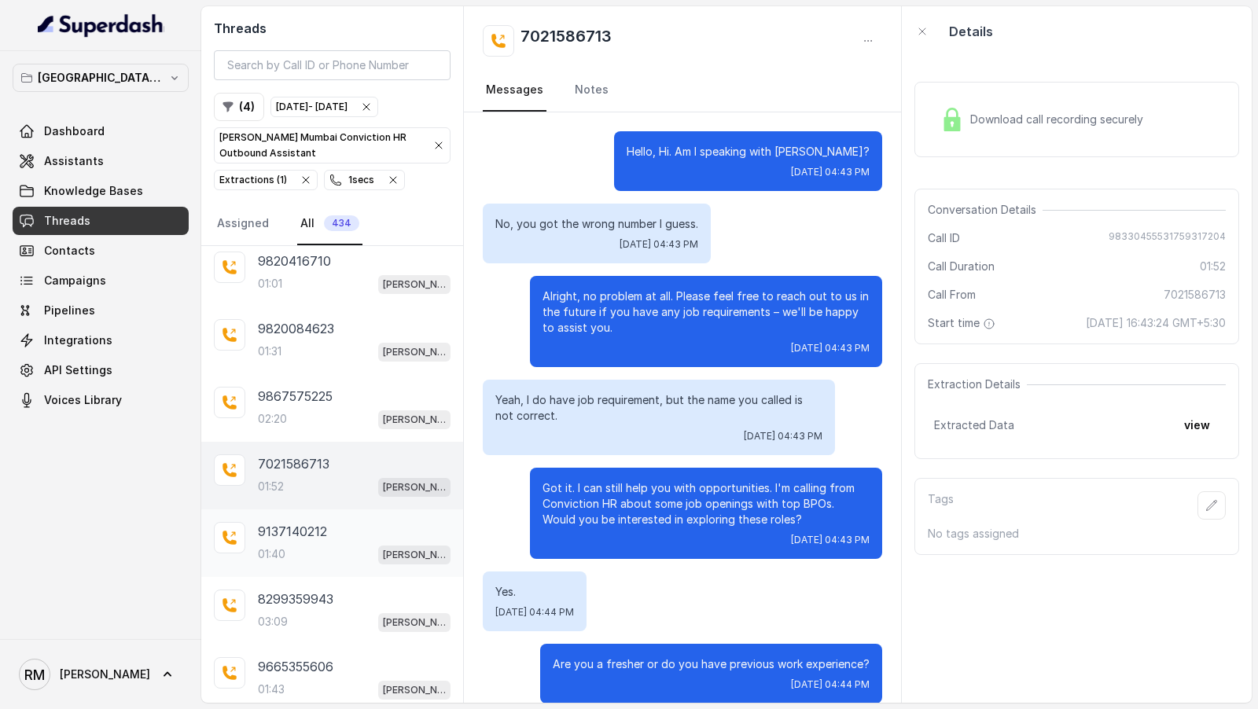
click at [322, 522] on div "9137140212 01:40 Kemp Mumbai Conviction HR Outbound Assistant" at bounding box center [354, 543] width 193 height 42
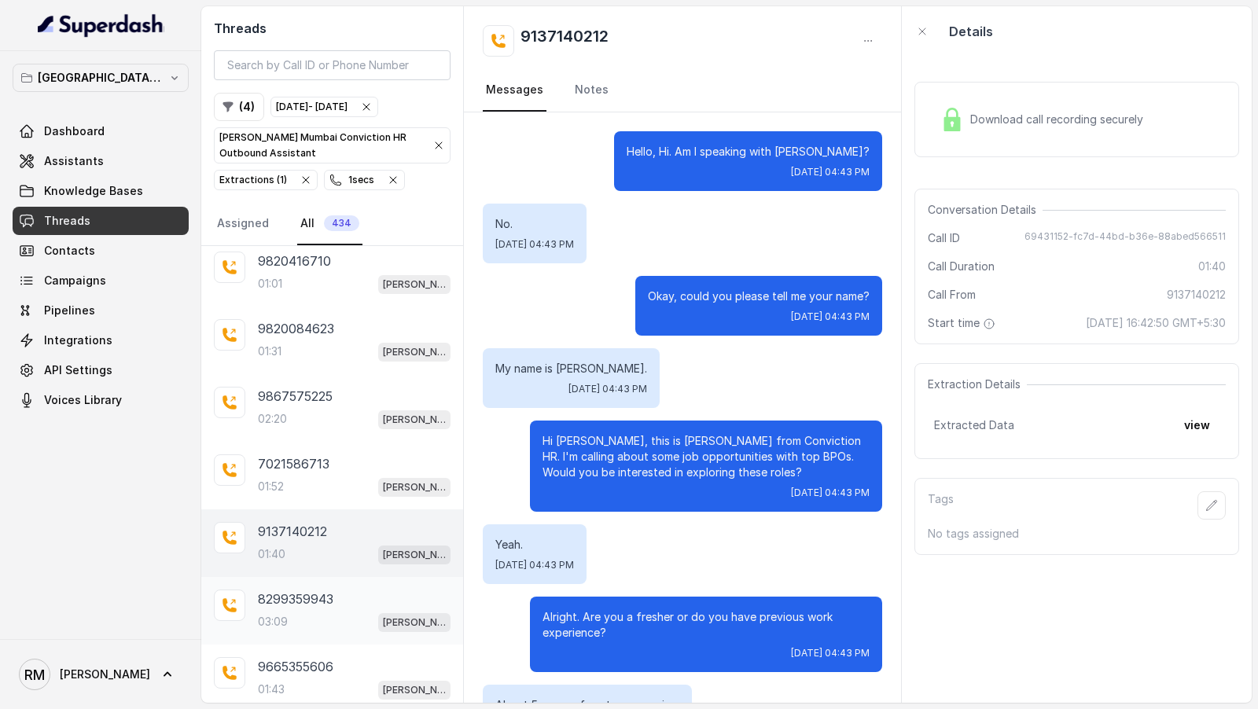
click at [298, 611] on div "03:09 Kemp Mumbai Conviction HR Outbound Assistant" at bounding box center [354, 621] width 193 height 20
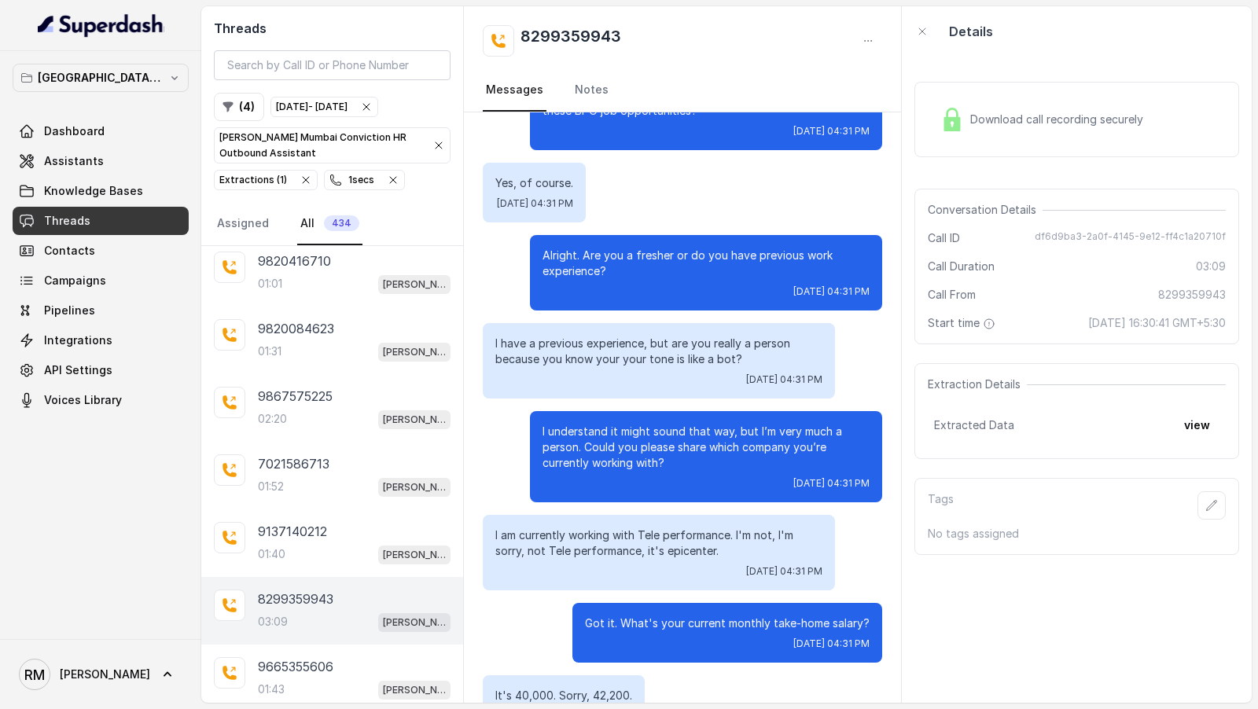
scroll to position [451, 0]
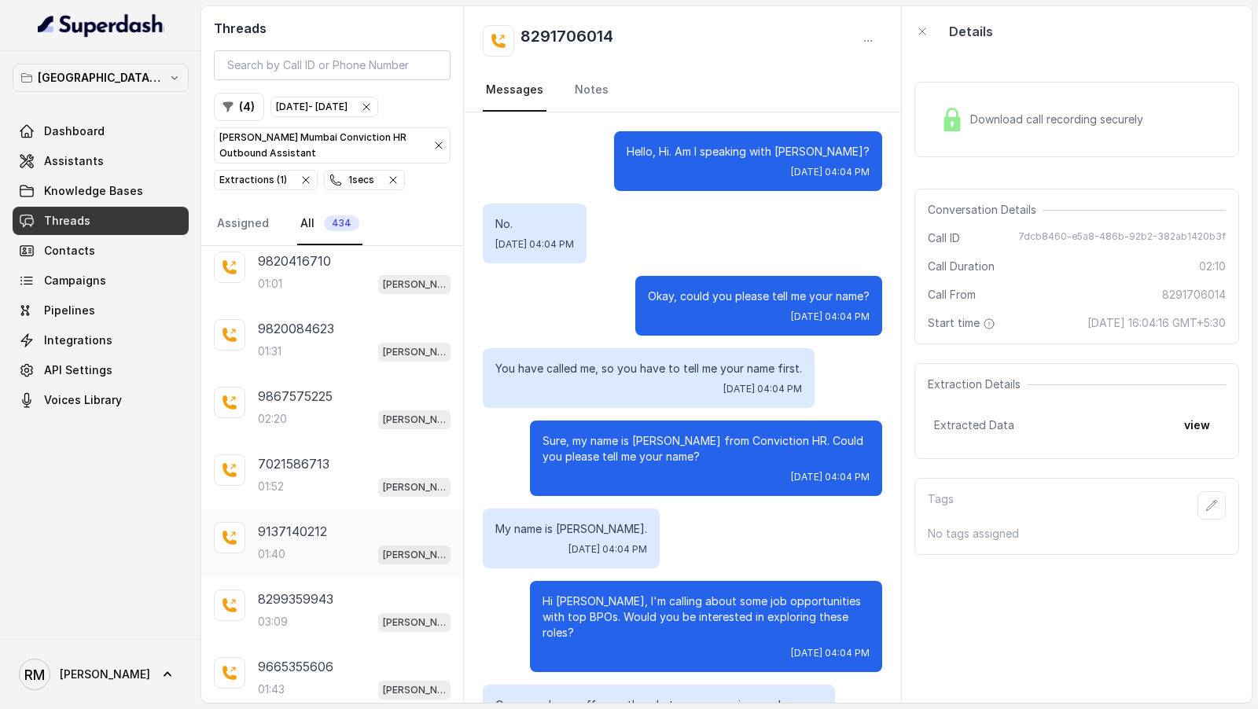
scroll to position [4724, 0]
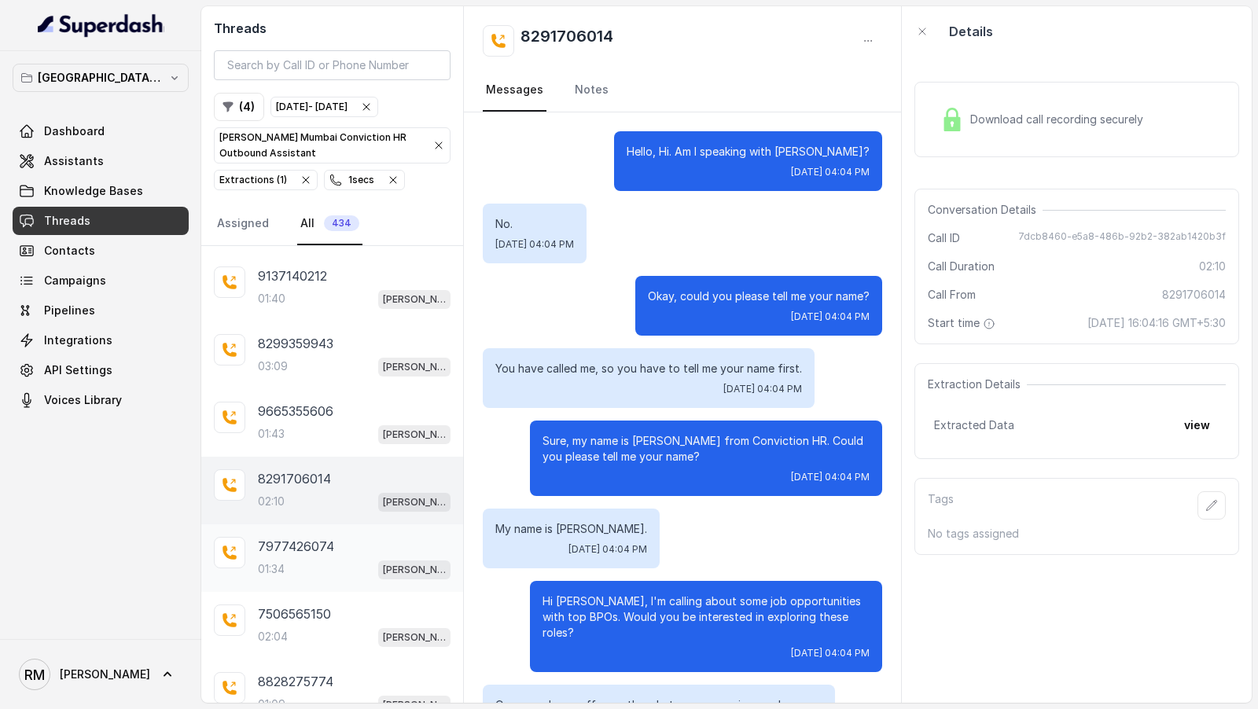
click at [322, 559] on div "01:34 Kemp Mumbai Conviction HR Outbound Assistant" at bounding box center [354, 569] width 193 height 20
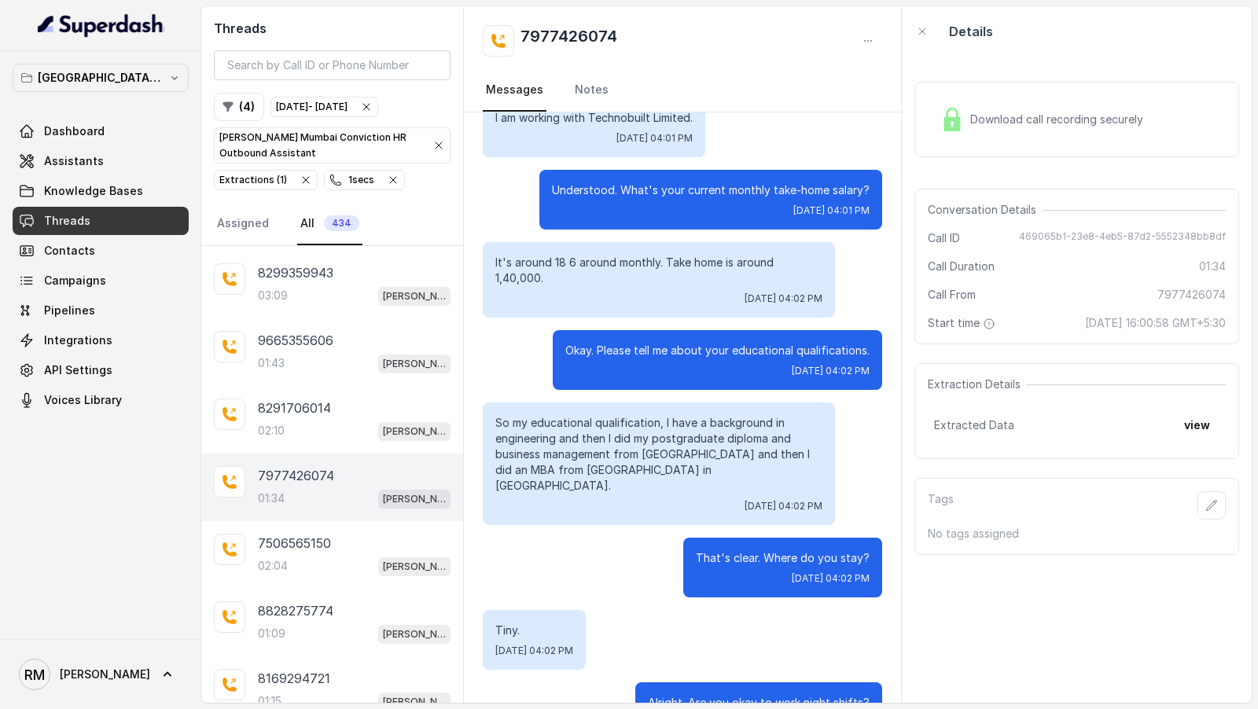
scroll to position [633, 0]
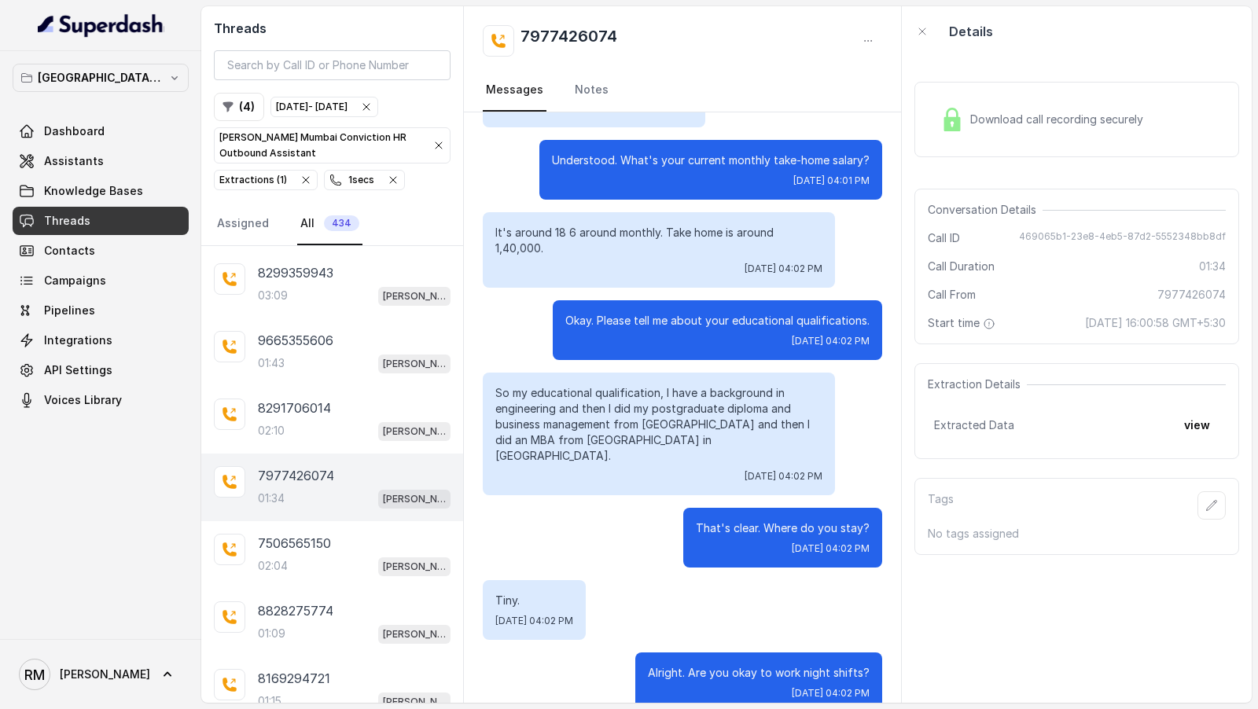
click at [1053, 102] on div "Download call recording securely" at bounding box center [1041, 119] width 215 height 36
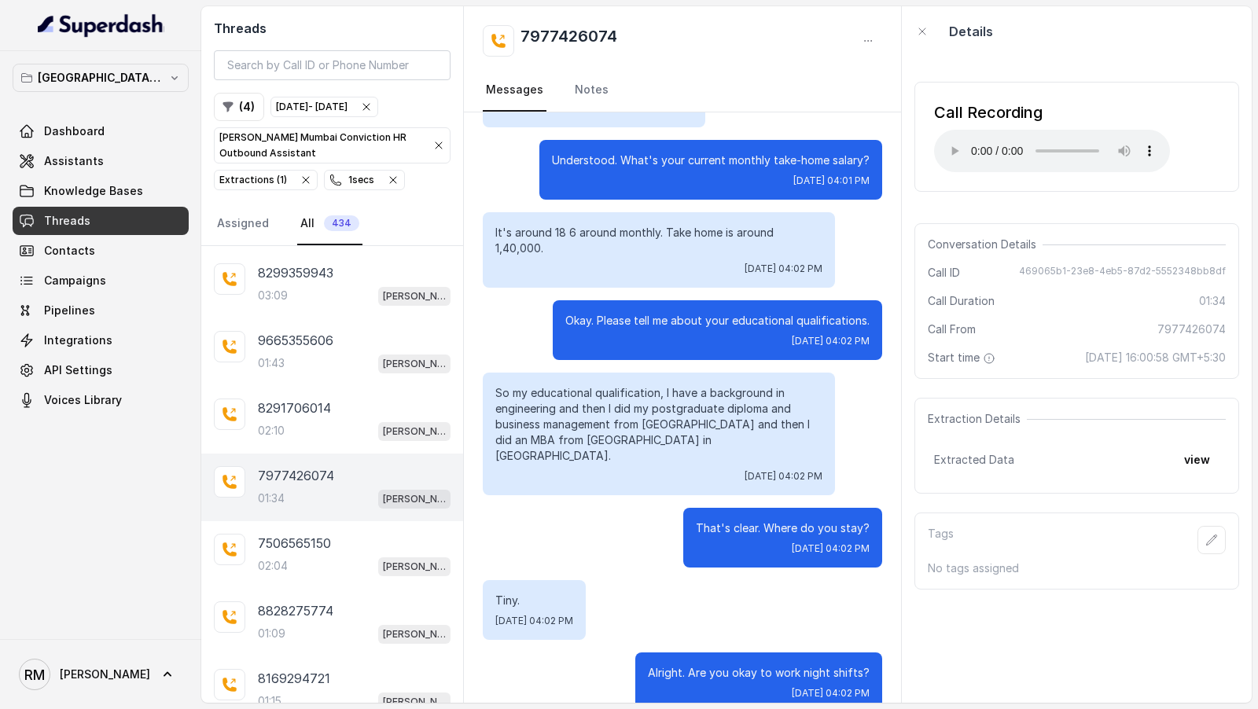
scroll to position [0, 0]
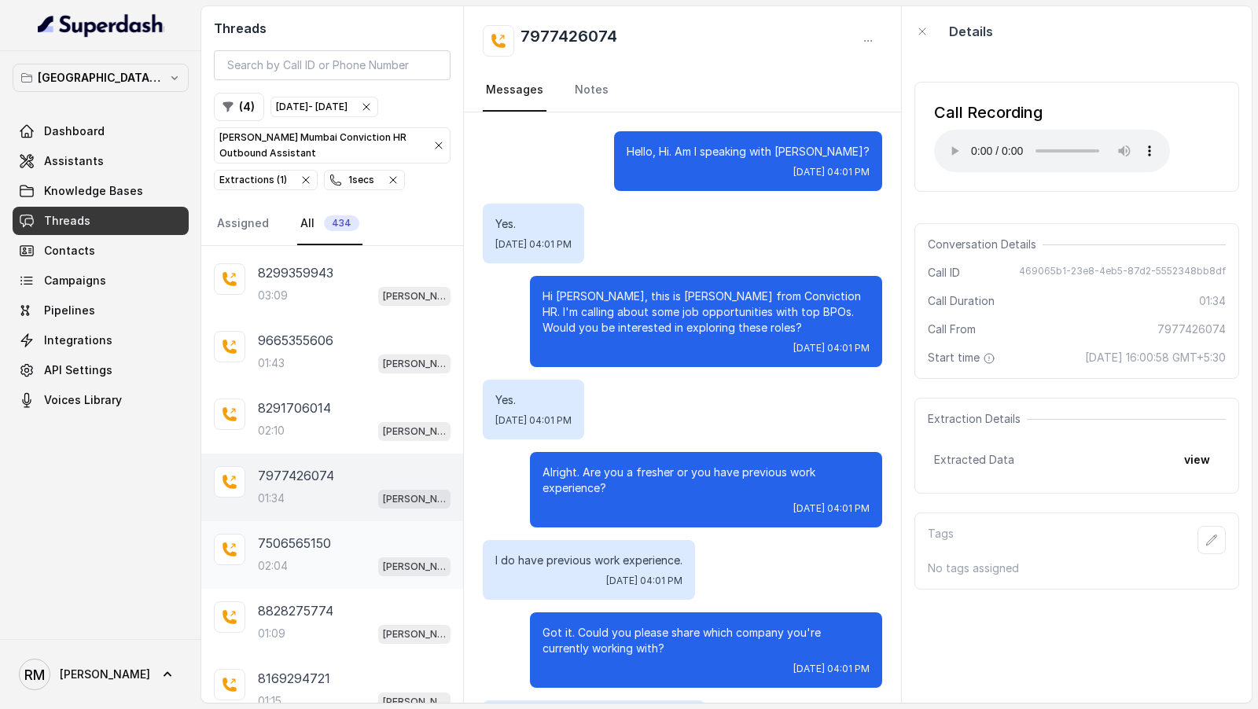
click at [391, 534] on div "7506565150 02:04 Kemp Mumbai Conviction HR Outbound Assistant" at bounding box center [354, 555] width 193 height 42
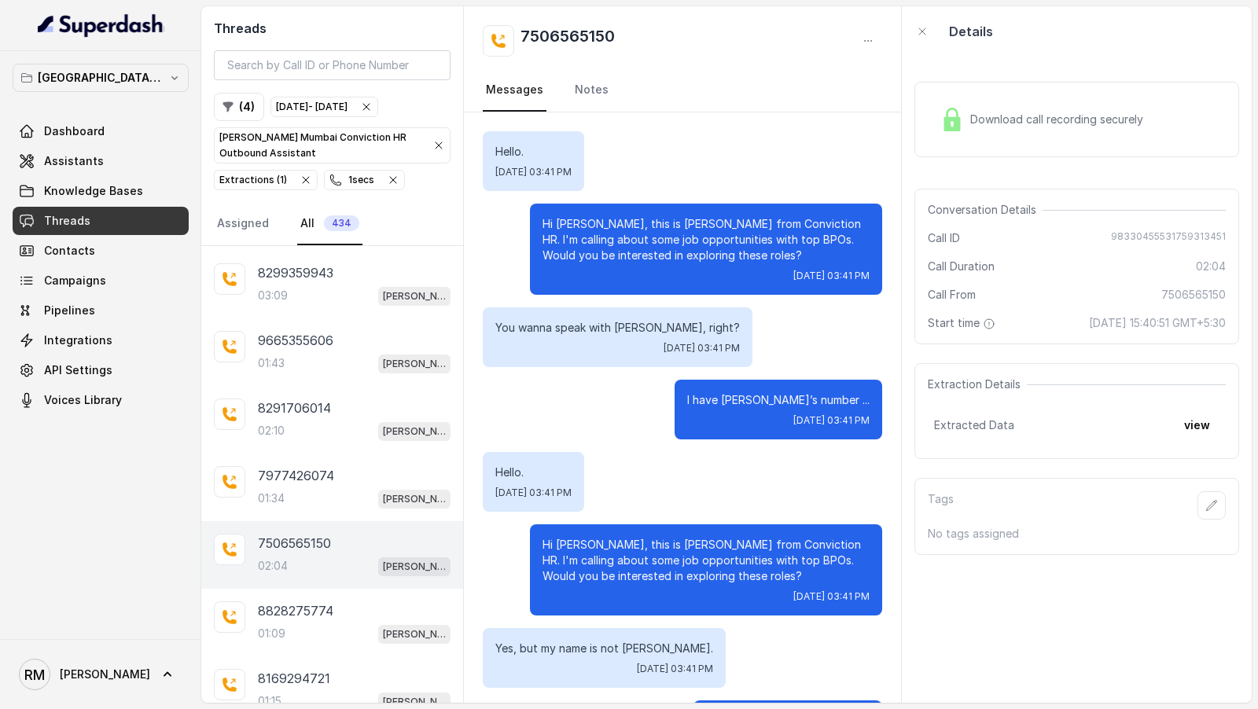
click at [1004, 99] on div "Download call recording securely" at bounding box center [1076, 119] width 325 height 75
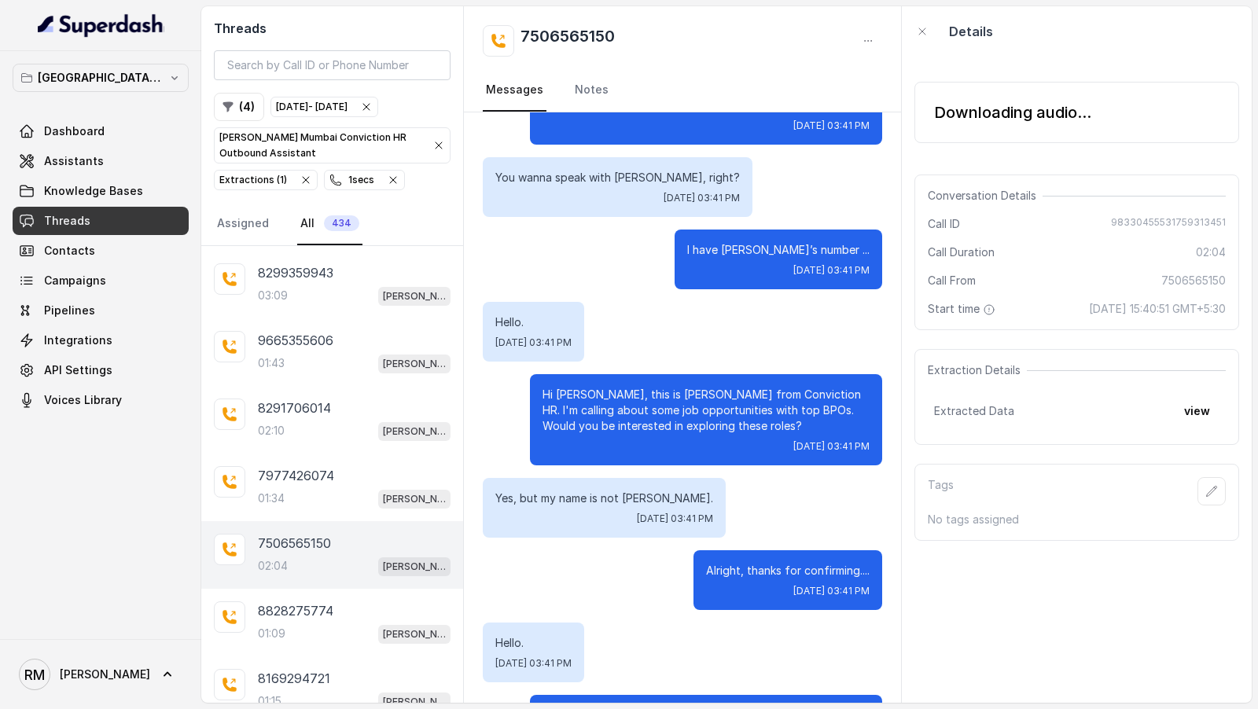
scroll to position [152, 0]
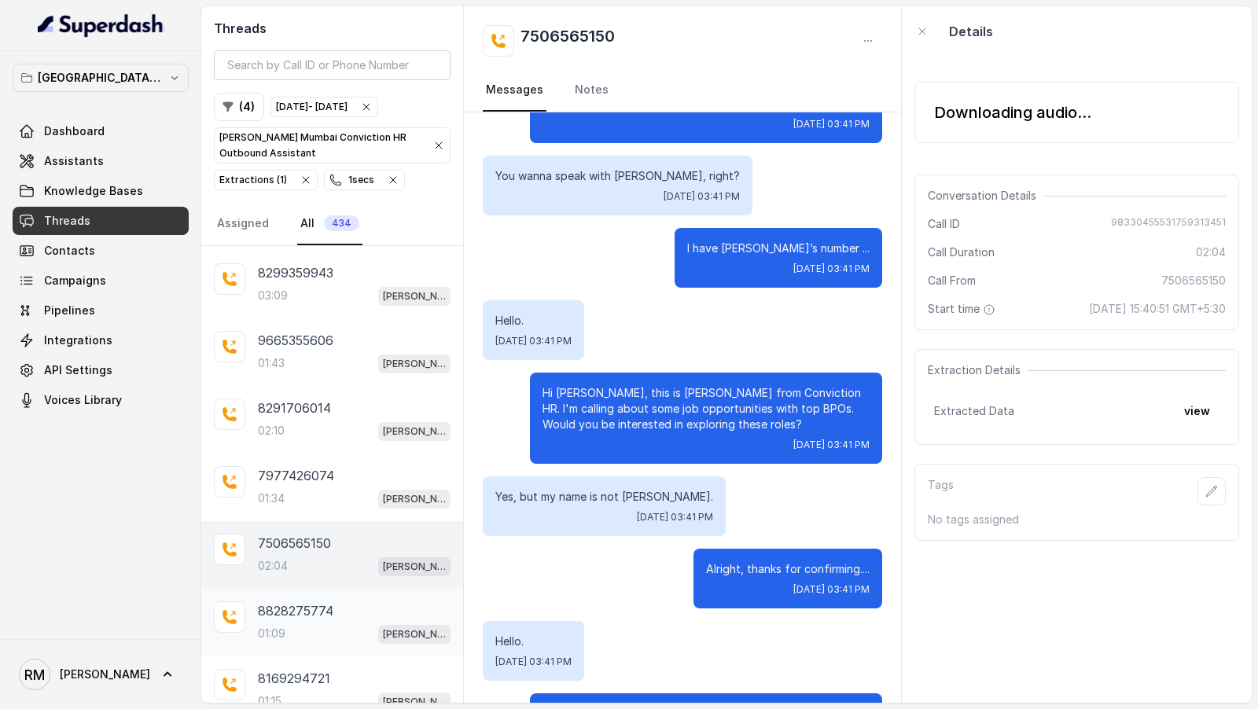
click at [316, 601] on p "8828275774" at bounding box center [295, 610] width 75 height 19
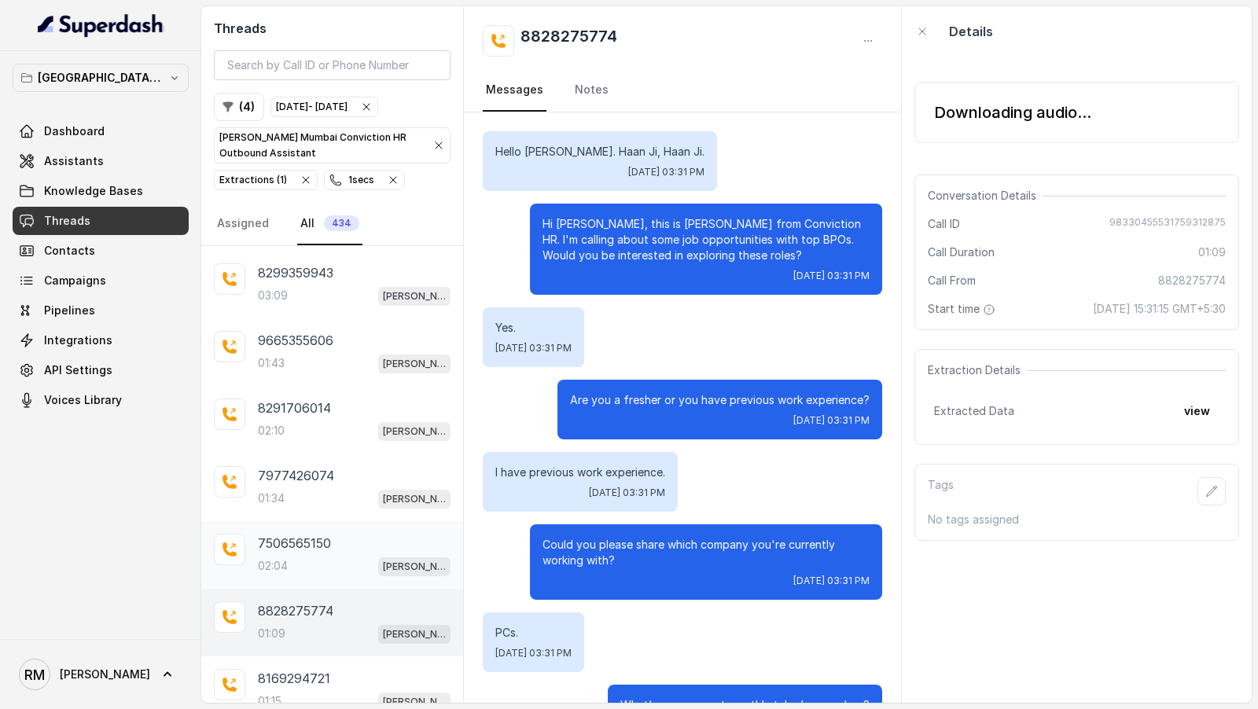
scroll to position [4889, 0]
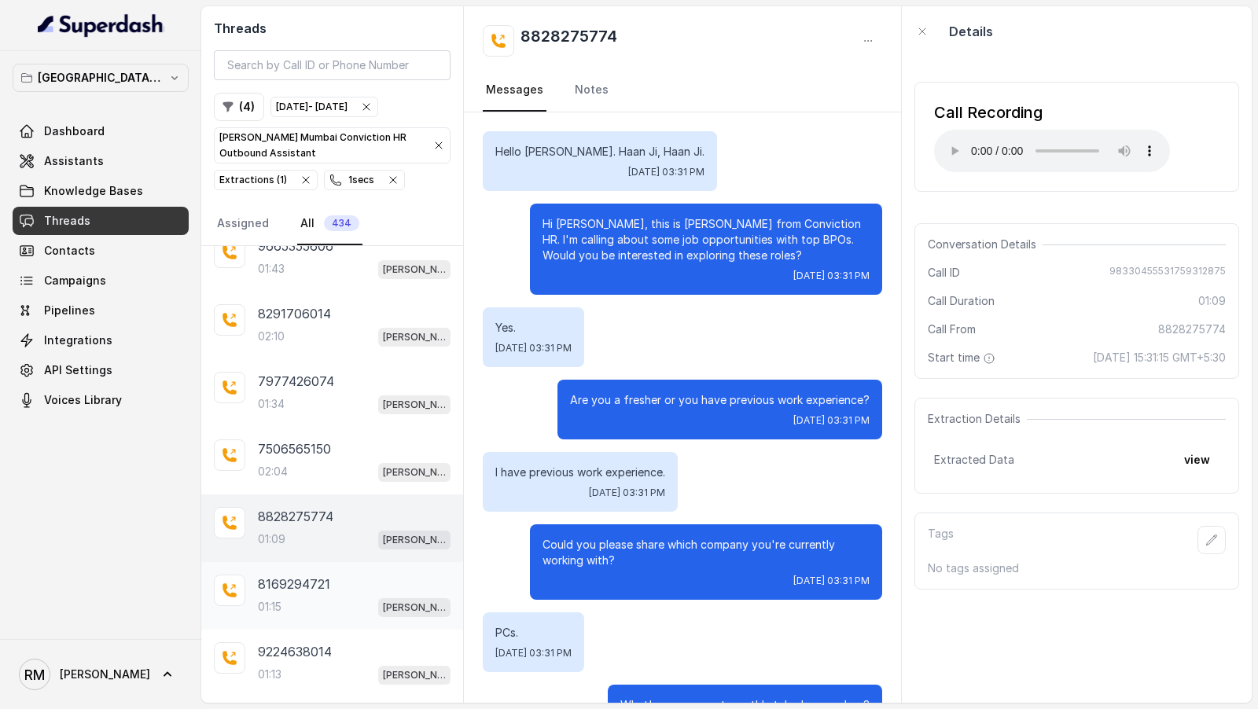
click at [303, 575] on p "8169294721" at bounding box center [294, 584] width 72 height 19
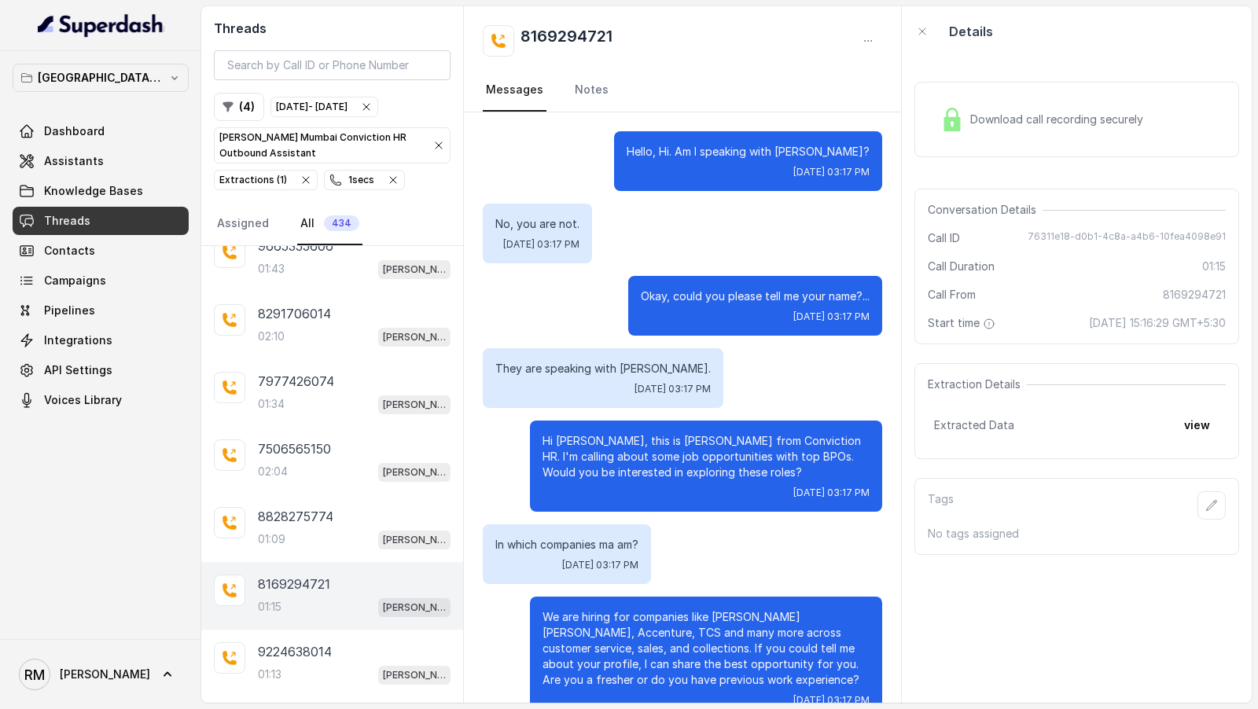
scroll to position [4967, 0]
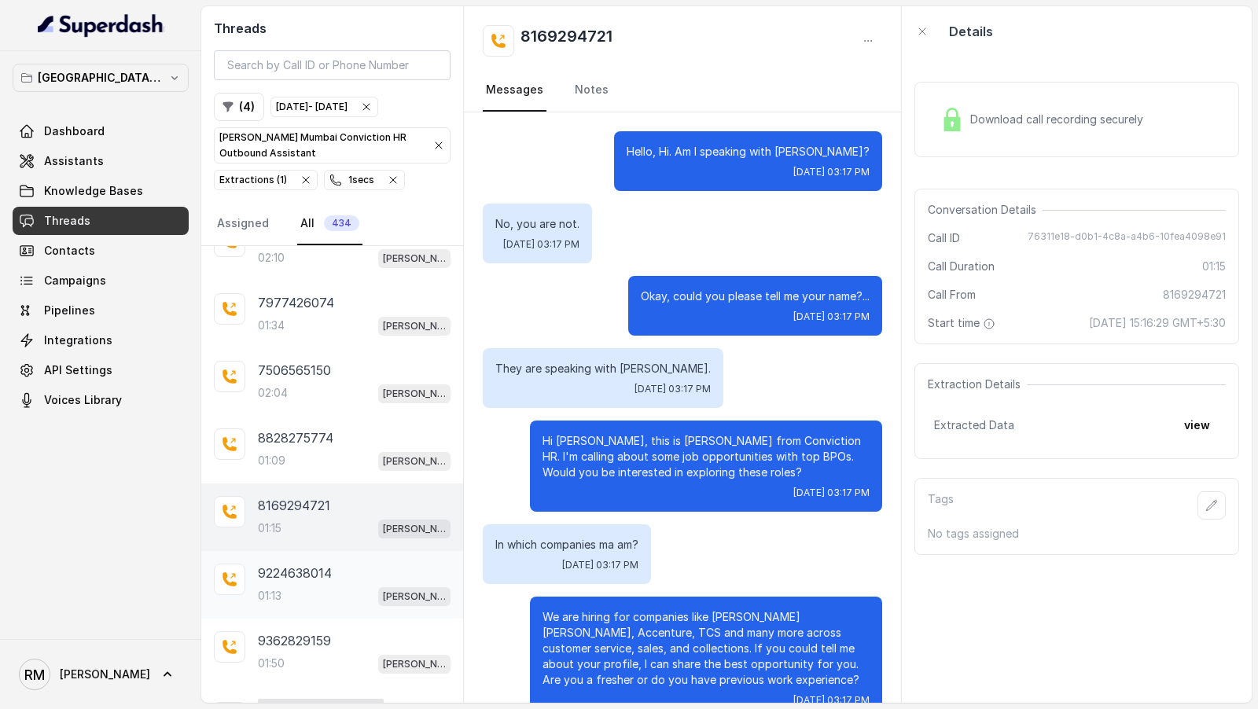
click at [336, 564] on div "9224638014" at bounding box center [354, 573] width 193 height 19
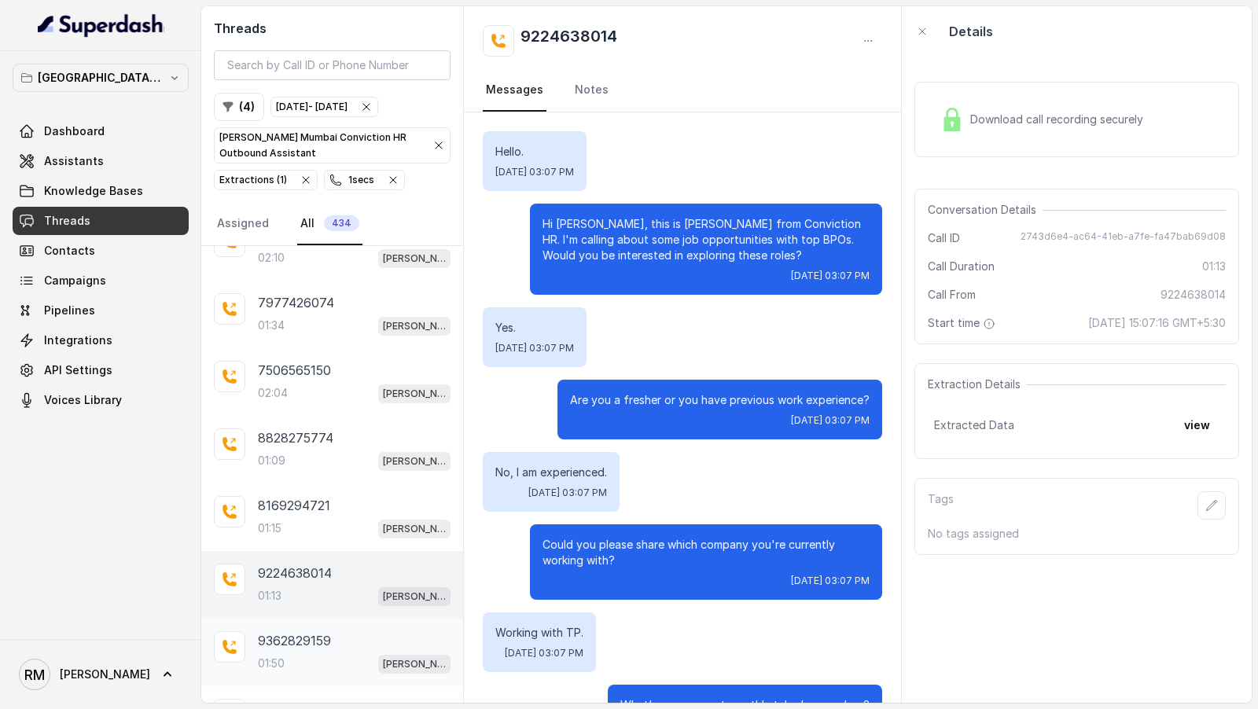
click at [310, 631] on p "9362829159" at bounding box center [294, 640] width 73 height 19
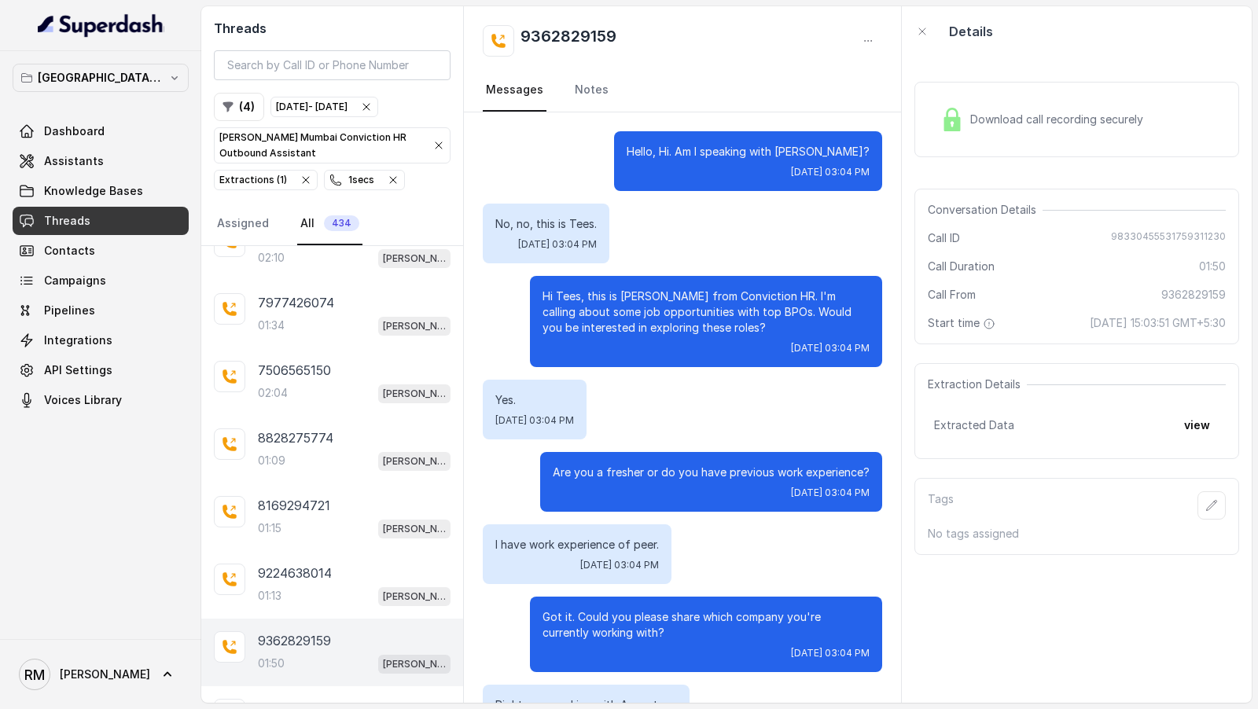
scroll to position [5129, 0]
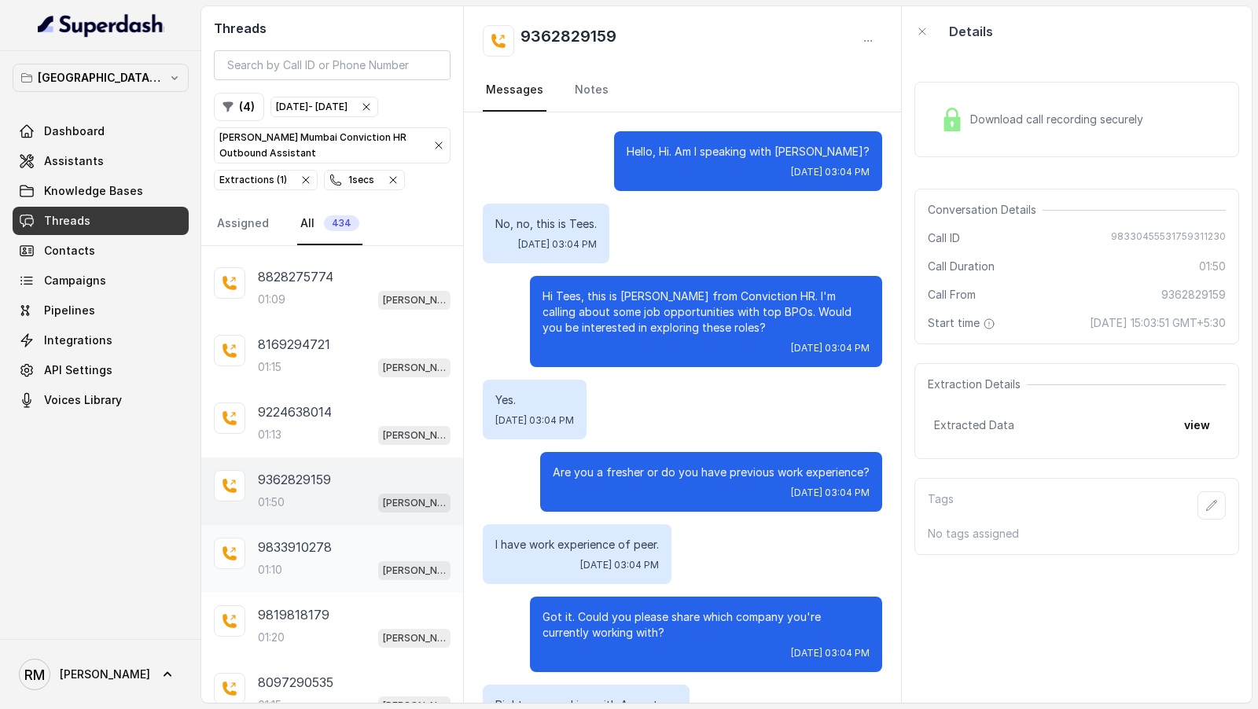
click at [349, 538] on div "9833910278" at bounding box center [354, 547] width 193 height 19
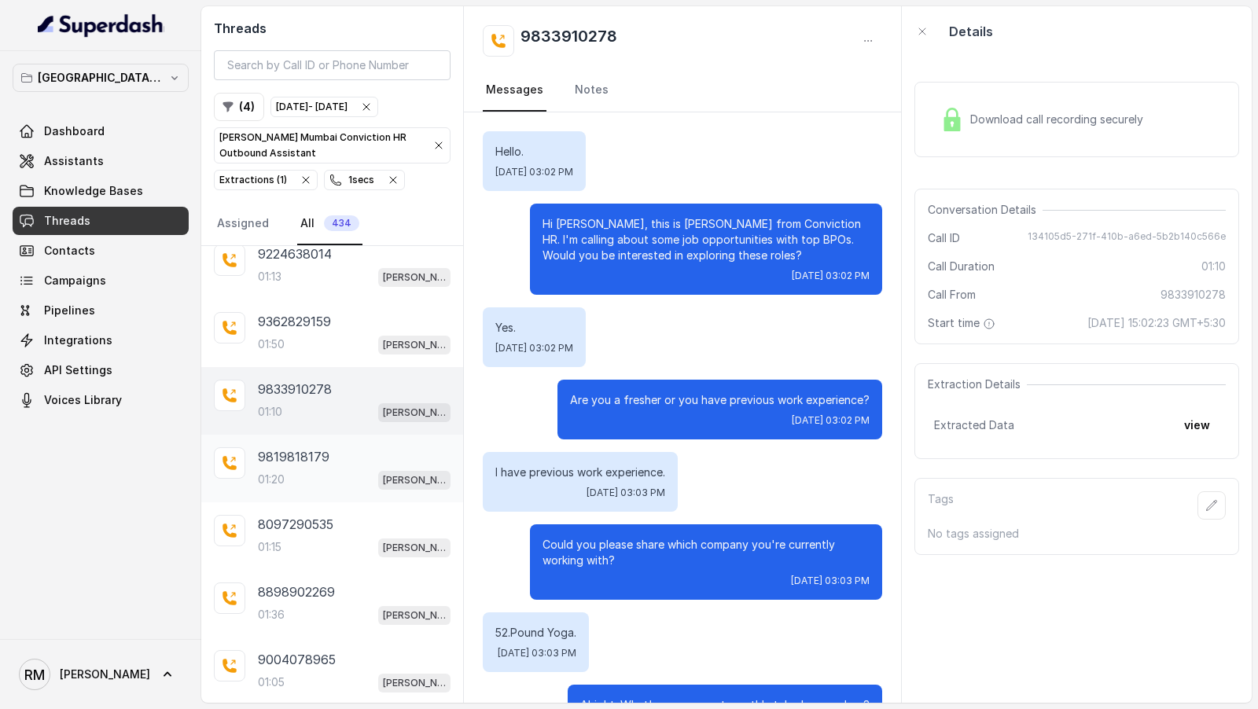
scroll to position [5286, 0]
click at [320, 470] on div "01:20 Kemp Mumbai Conviction HR Outbound Assistant" at bounding box center [354, 480] width 193 height 20
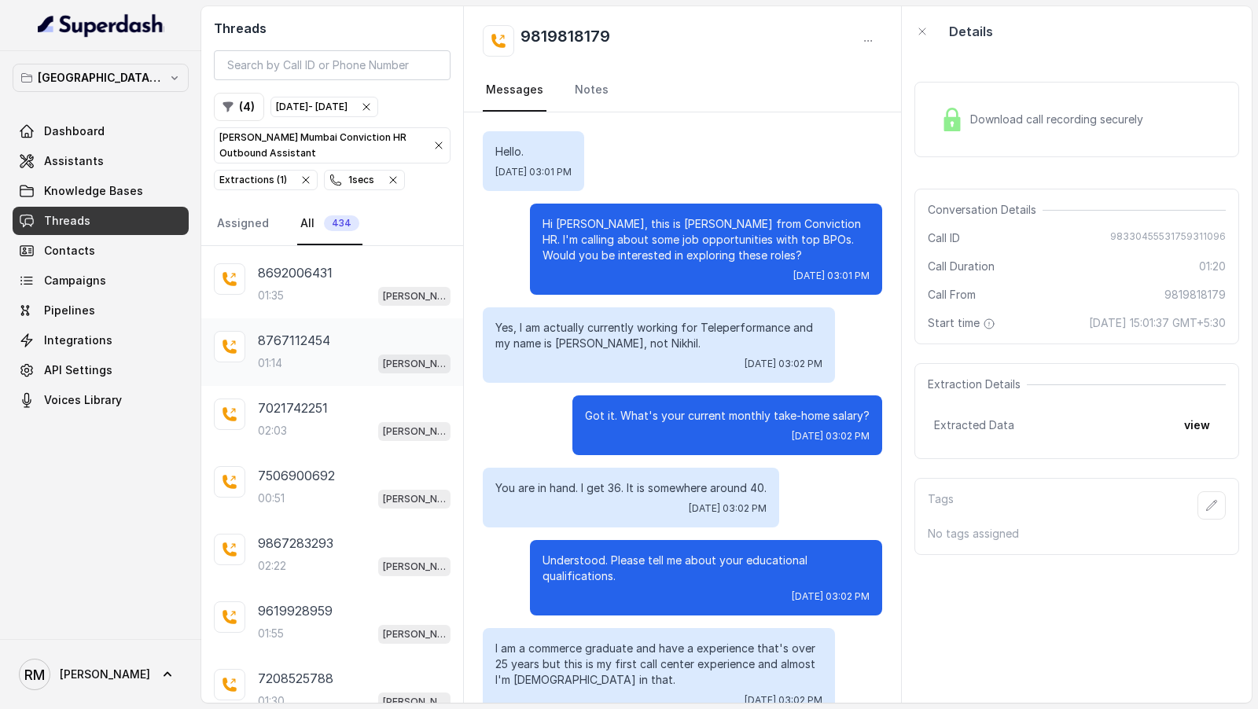
scroll to position [5943, 0]
click at [349, 534] on div "9867283293" at bounding box center [354, 543] width 193 height 19
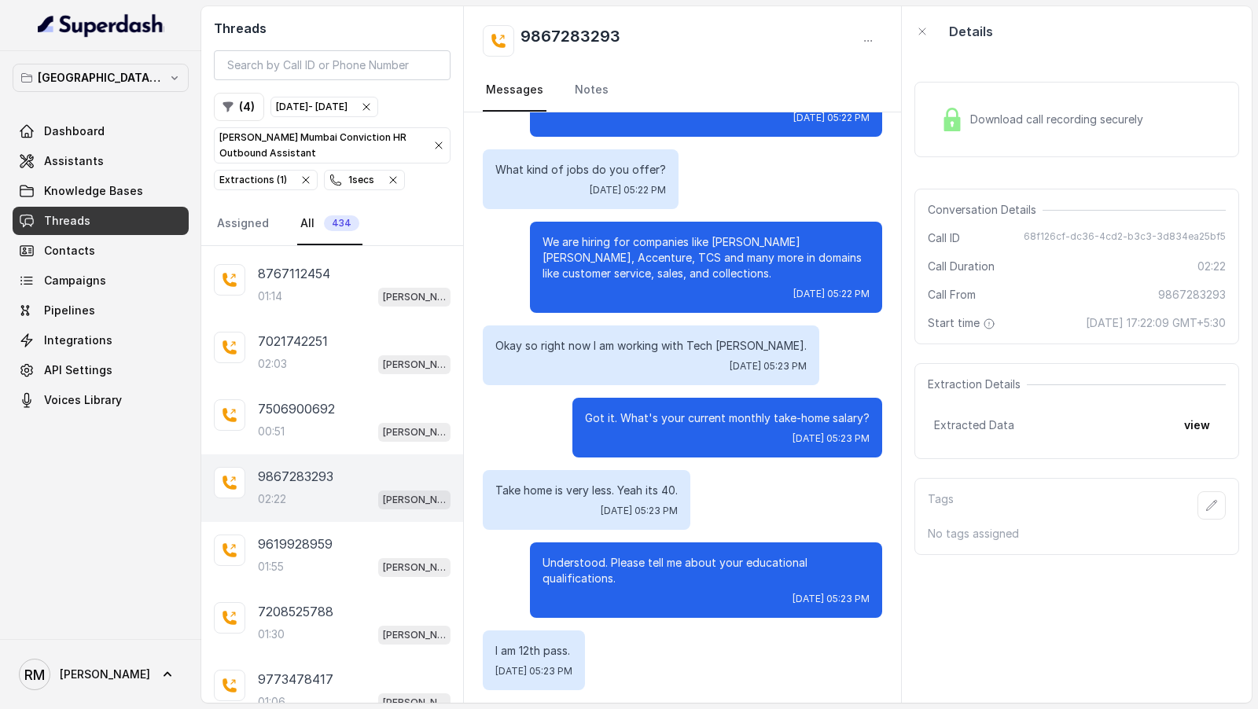
scroll to position [474, 0]
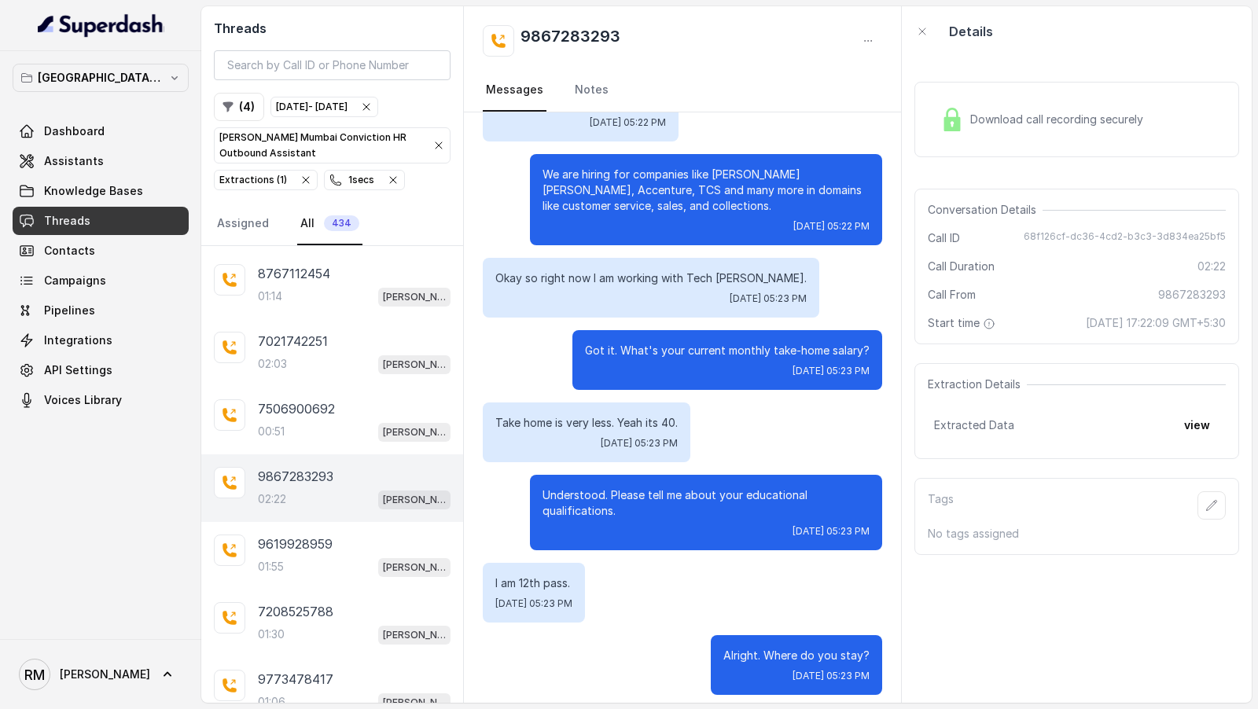
click at [1041, 98] on div "Download call recording securely" at bounding box center [1076, 119] width 325 height 75
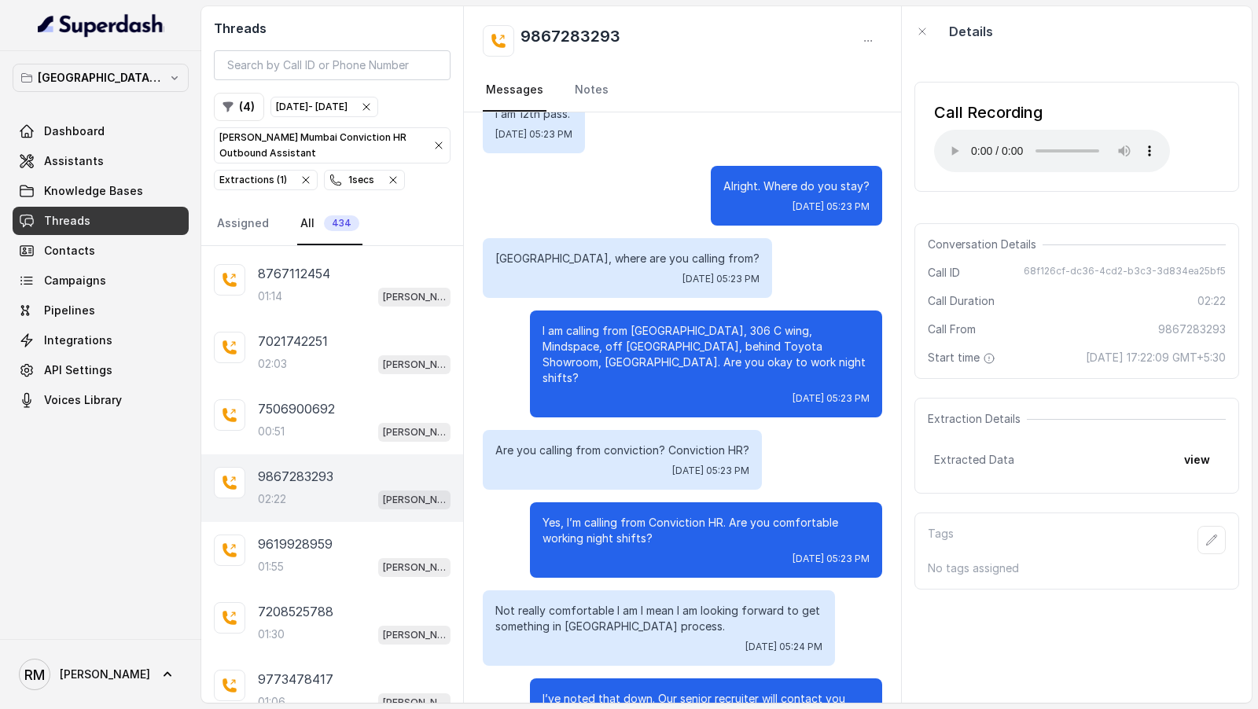
scroll to position [1197, 0]
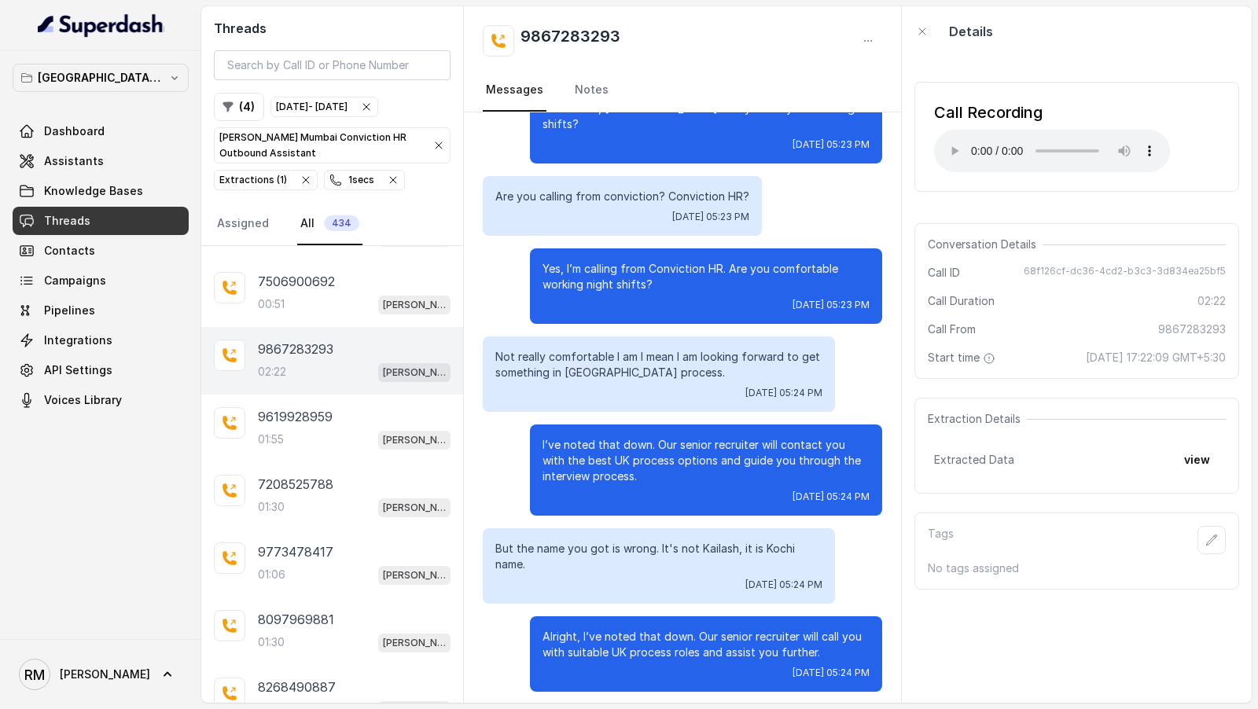
click at [358, 497] on div "01:30 Kemp Mumbai Conviction HR Outbound Assistant" at bounding box center [354, 507] width 193 height 20
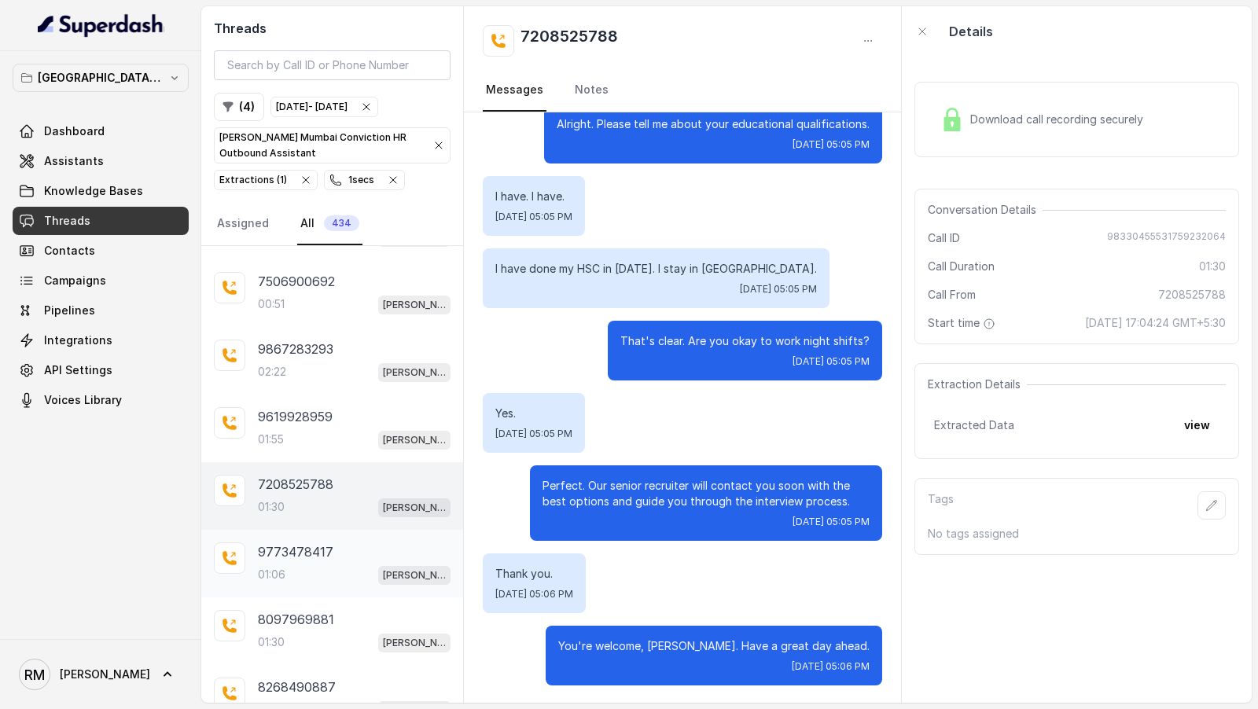
click at [290, 564] on div "01:06 Kemp Mumbai Conviction HR Outbound Assistant" at bounding box center [354, 574] width 193 height 20
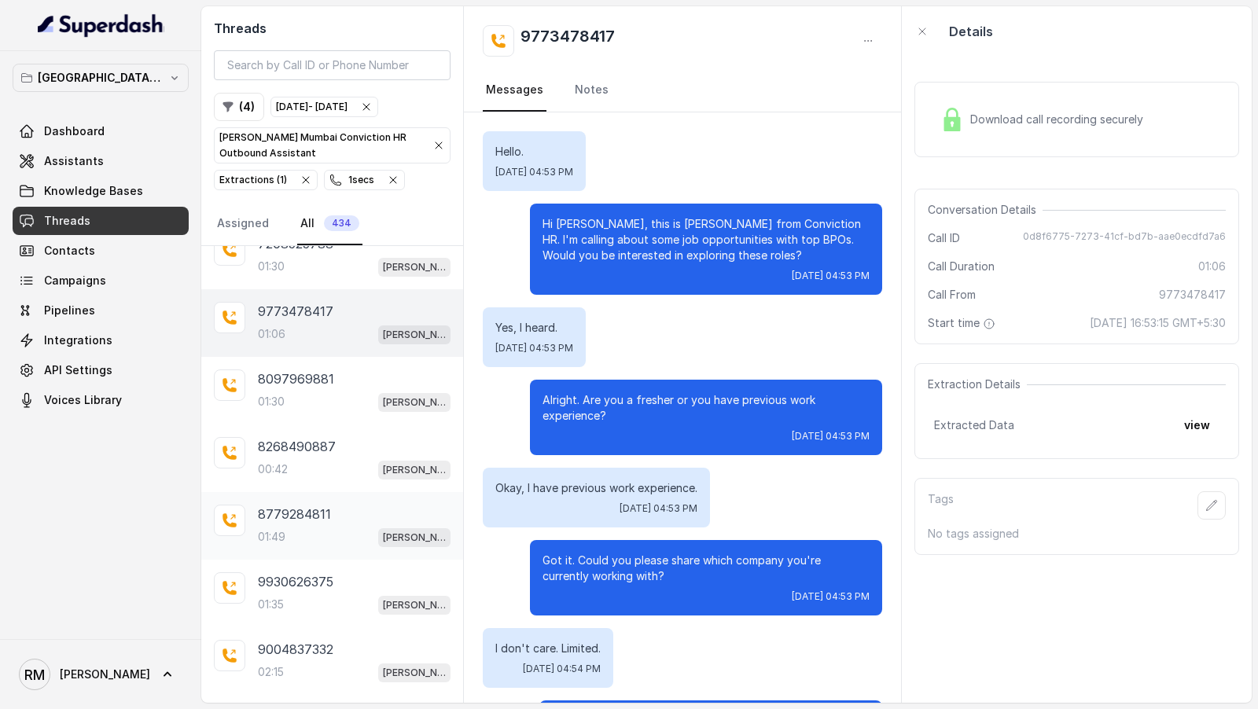
click at [346, 527] on div "01:49 Kemp Mumbai Conviction HR Outbound Assistant" at bounding box center [354, 537] width 193 height 20
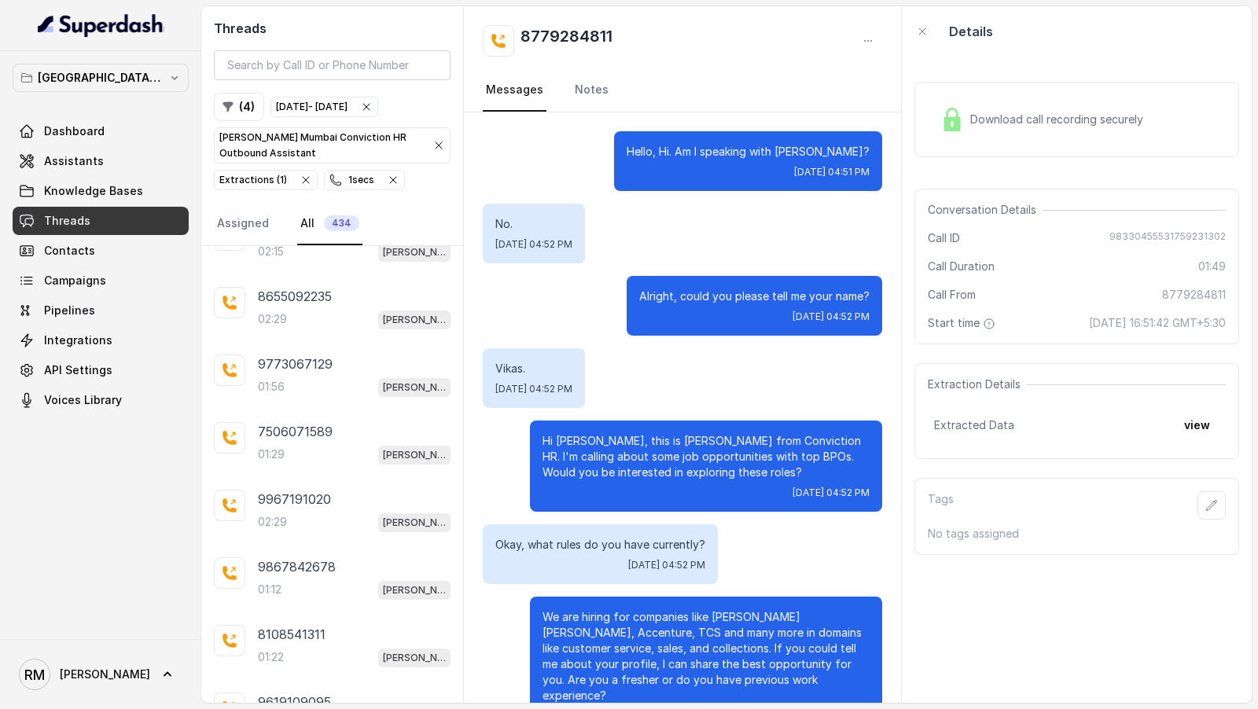
click at [341, 545] on div "9867842678 01:12 Kemp Mumbai Conviction HR Outbound Assistant" at bounding box center [332, 579] width 262 height 68
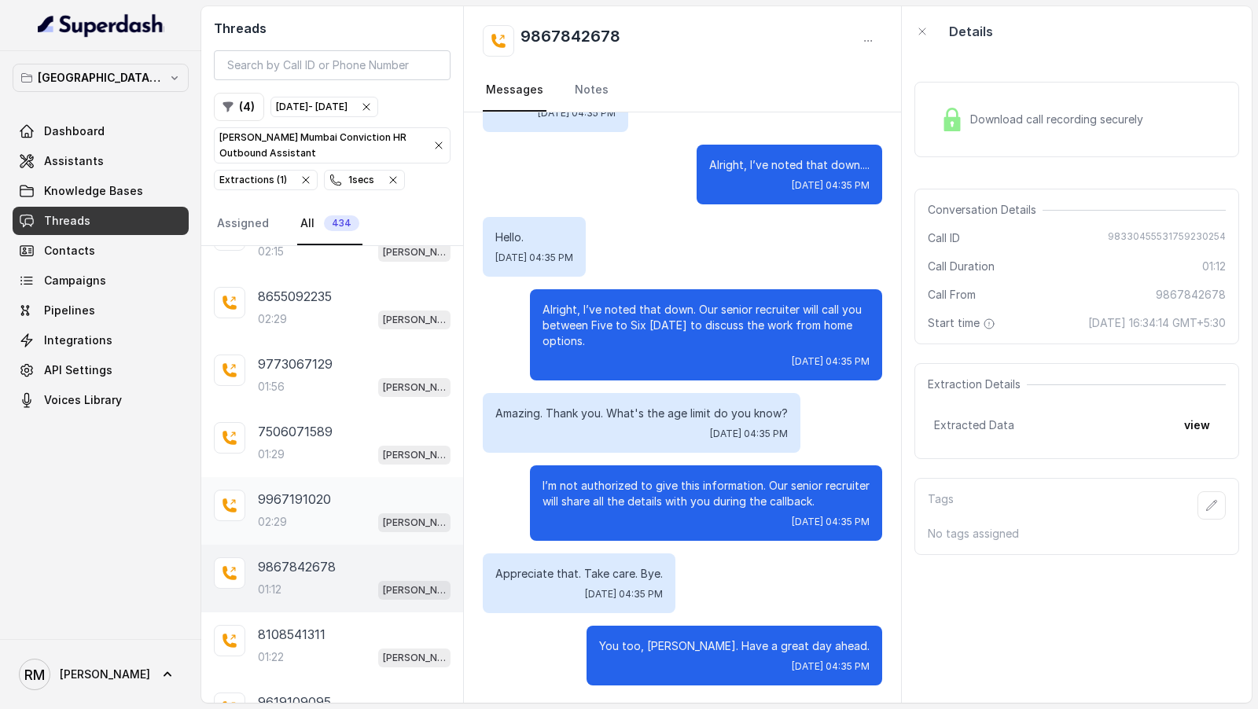
click at [409, 490] on div "9967191020" at bounding box center [354, 499] width 193 height 19
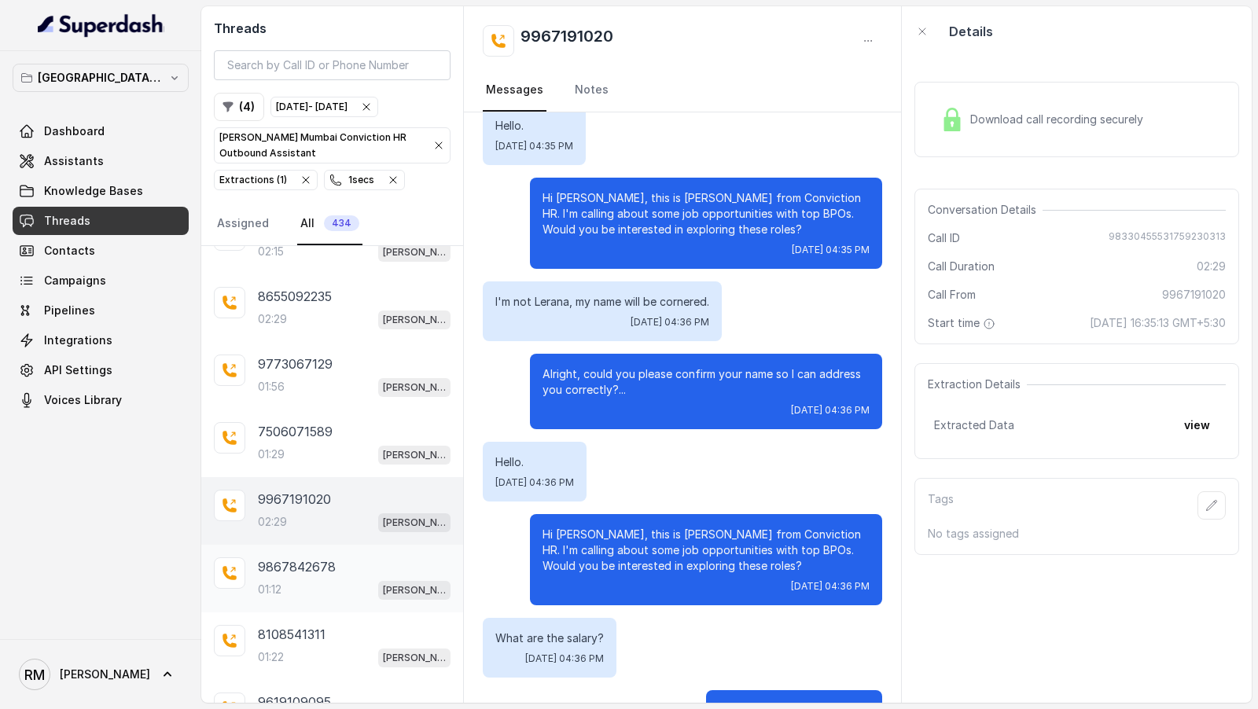
click at [289, 557] on p "9867842678" at bounding box center [297, 566] width 78 height 19
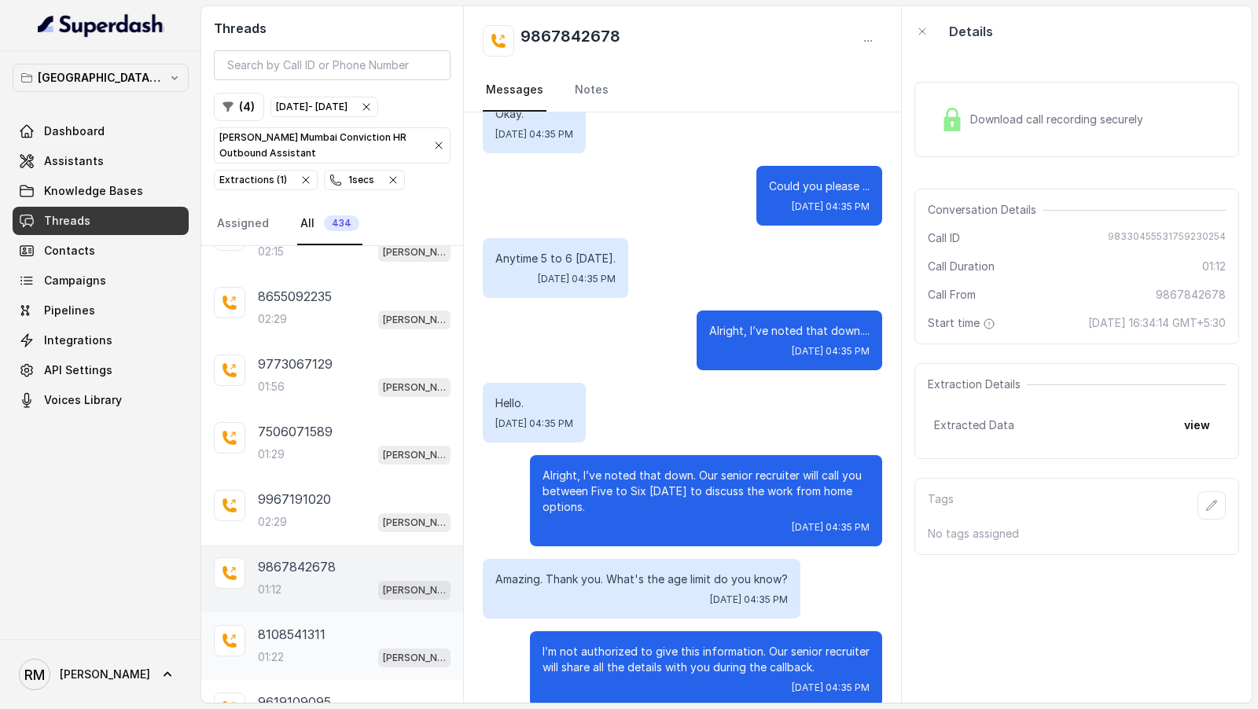
click at [277, 649] on p "01:22" at bounding box center [271, 657] width 26 height 16
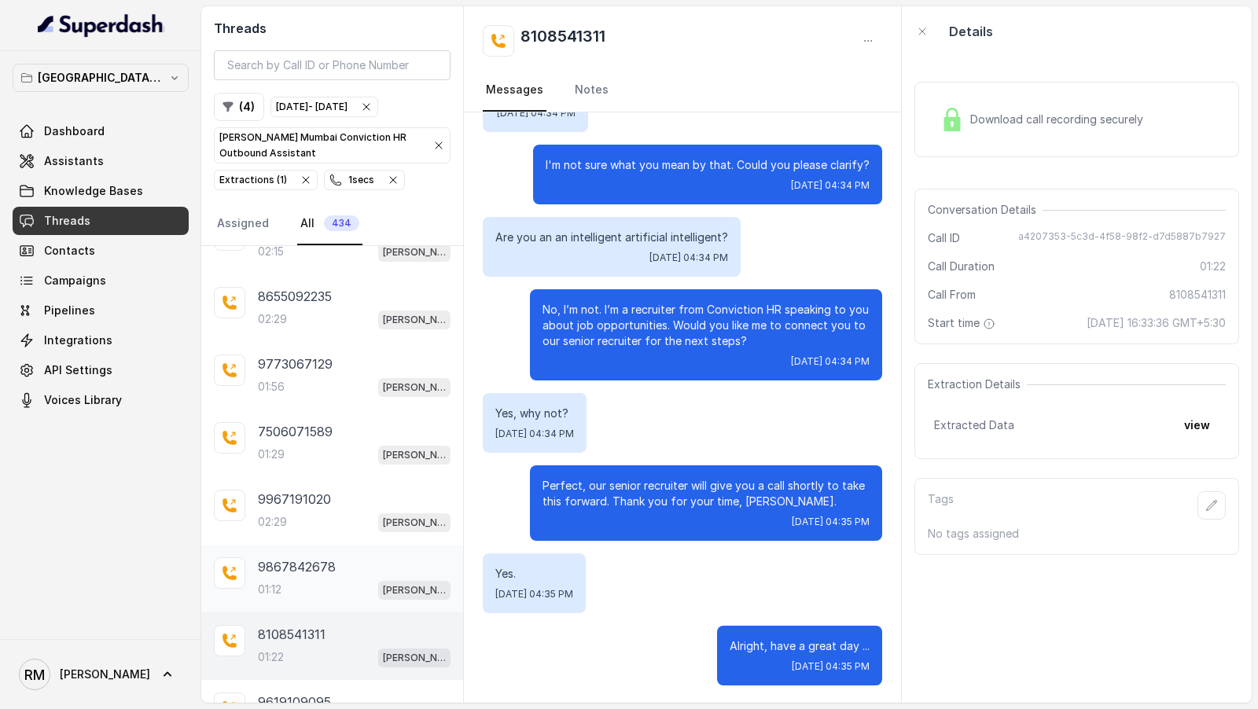
click at [281, 582] on p "01:12" at bounding box center [270, 590] width 24 height 16
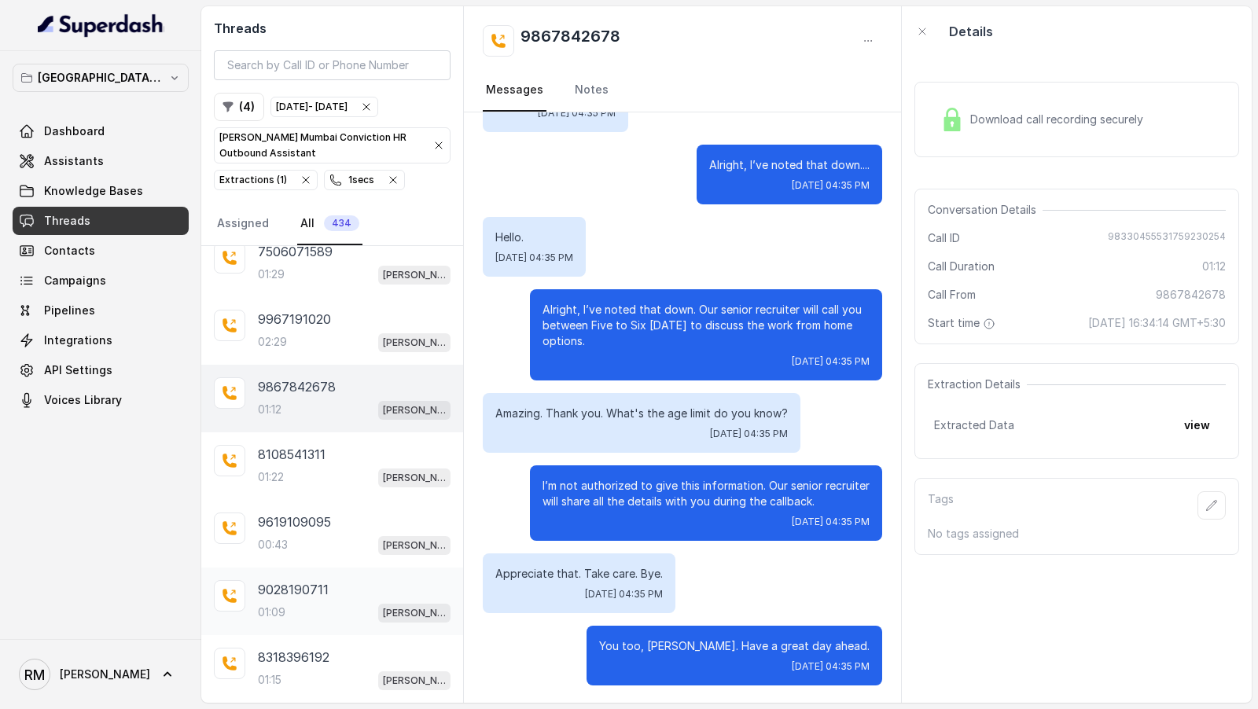
click at [306, 602] on div "01:09 Kemp Mumbai Conviction HR Outbound Assistant" at bounding box center [354, 612] width 193 height 20
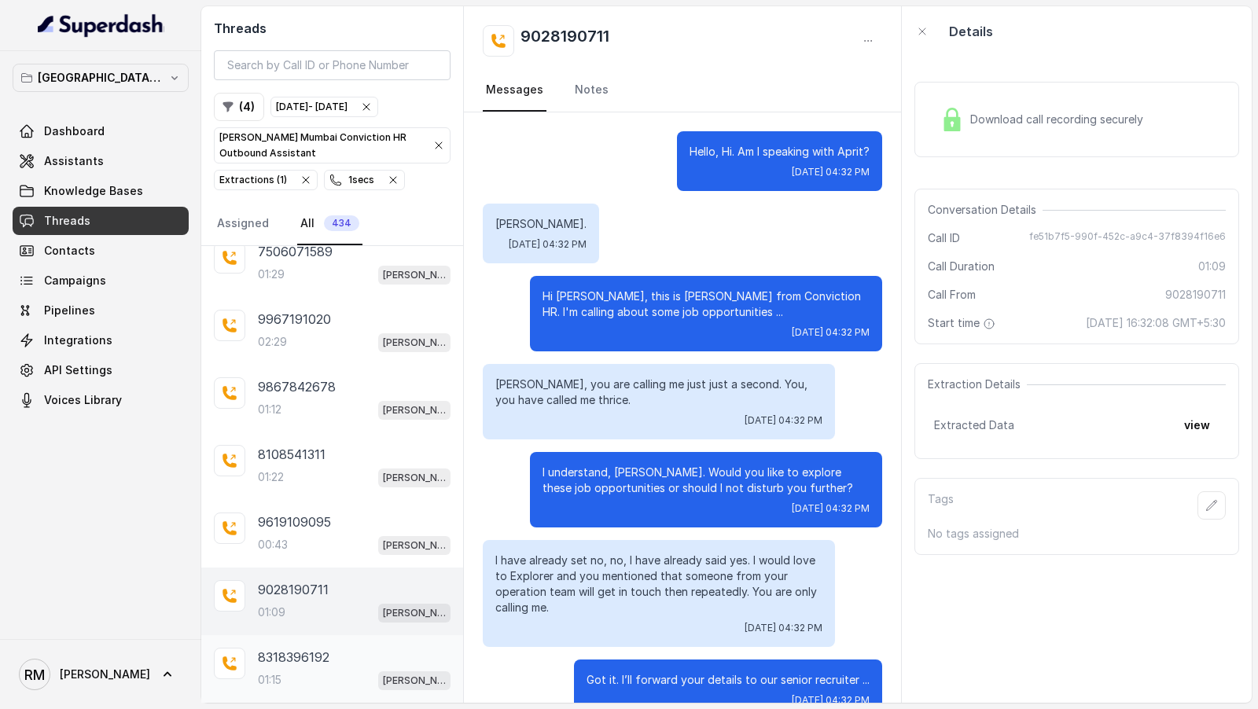
click at [343, 648] on div "8318396192" at bounding box center [354, 657] width 193 height 19
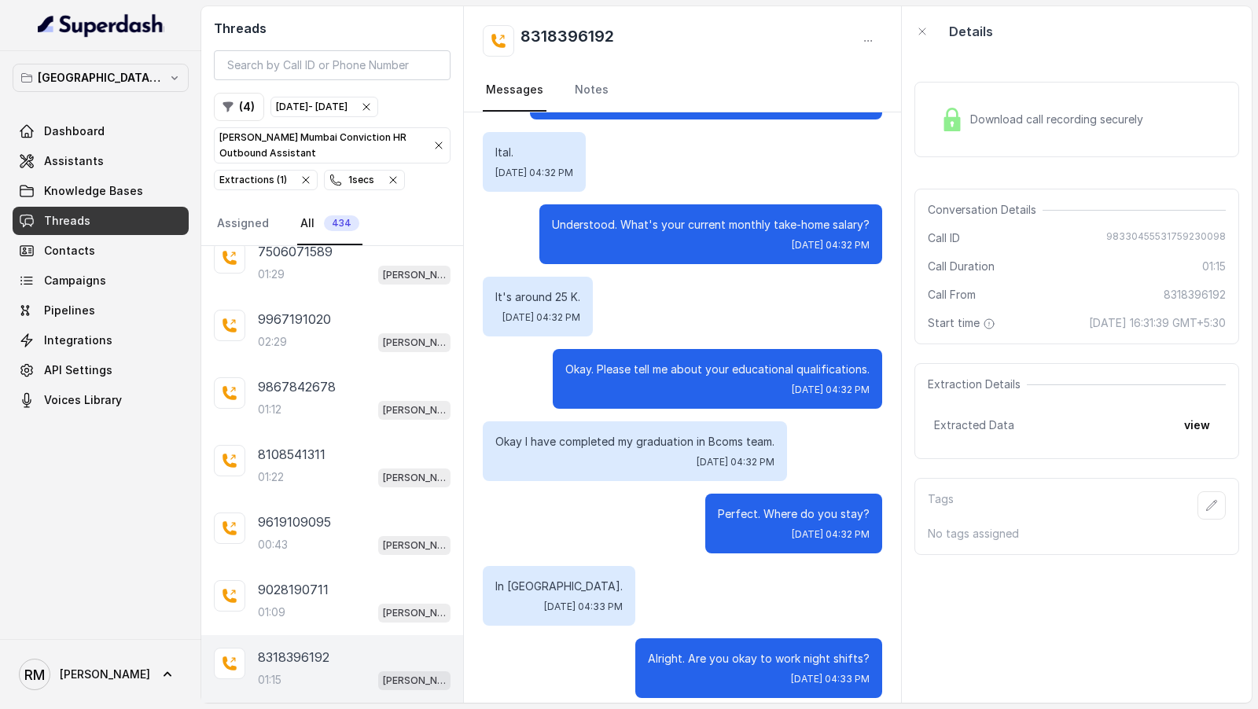
scroll to position [602, 0]
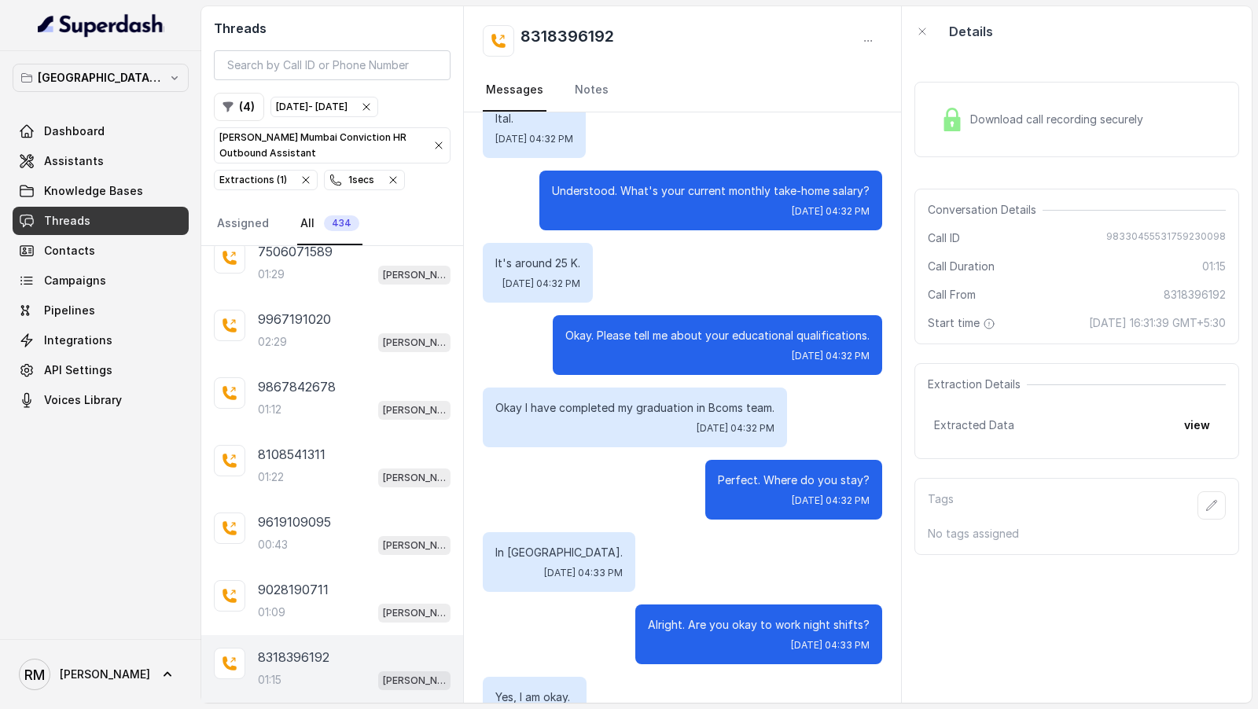
click at [990, 128] on div "Download call recording securely" at bounding box center [1041, 119] width 215 height 36
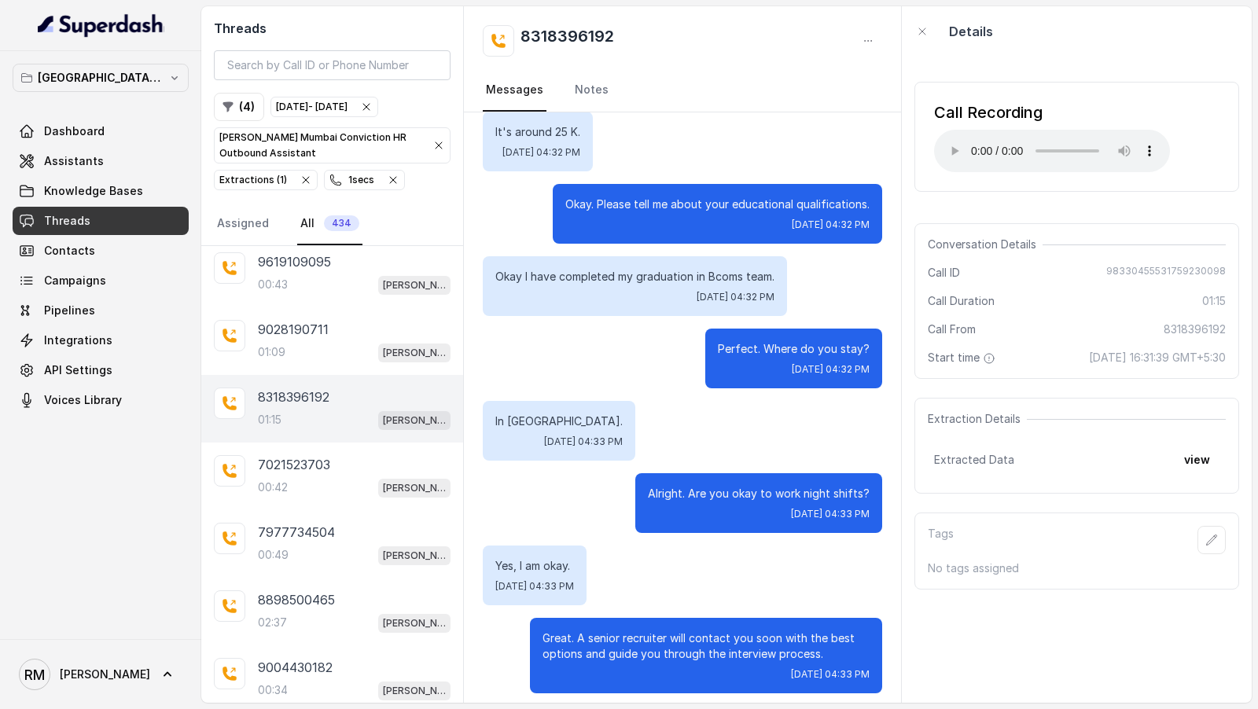
scroll to position [741, 0]
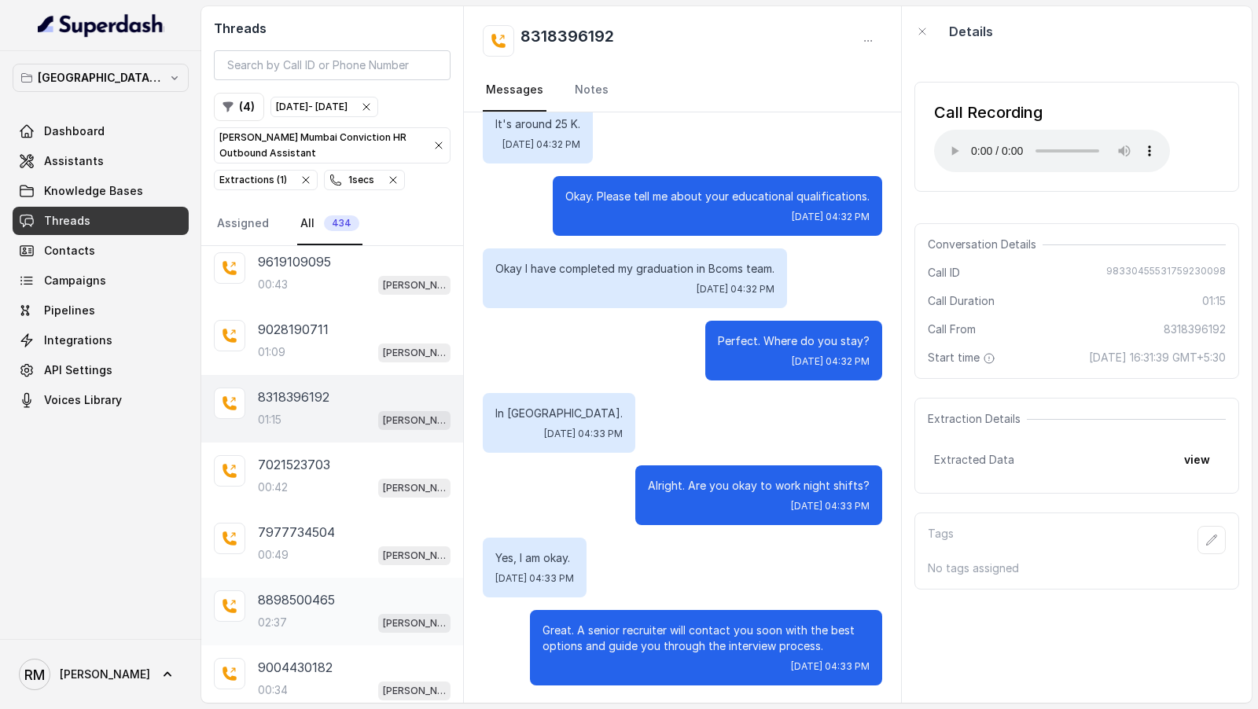
click at [379, 590] on div "8898500465" at bounding box center [354, 599] width 193 height 19
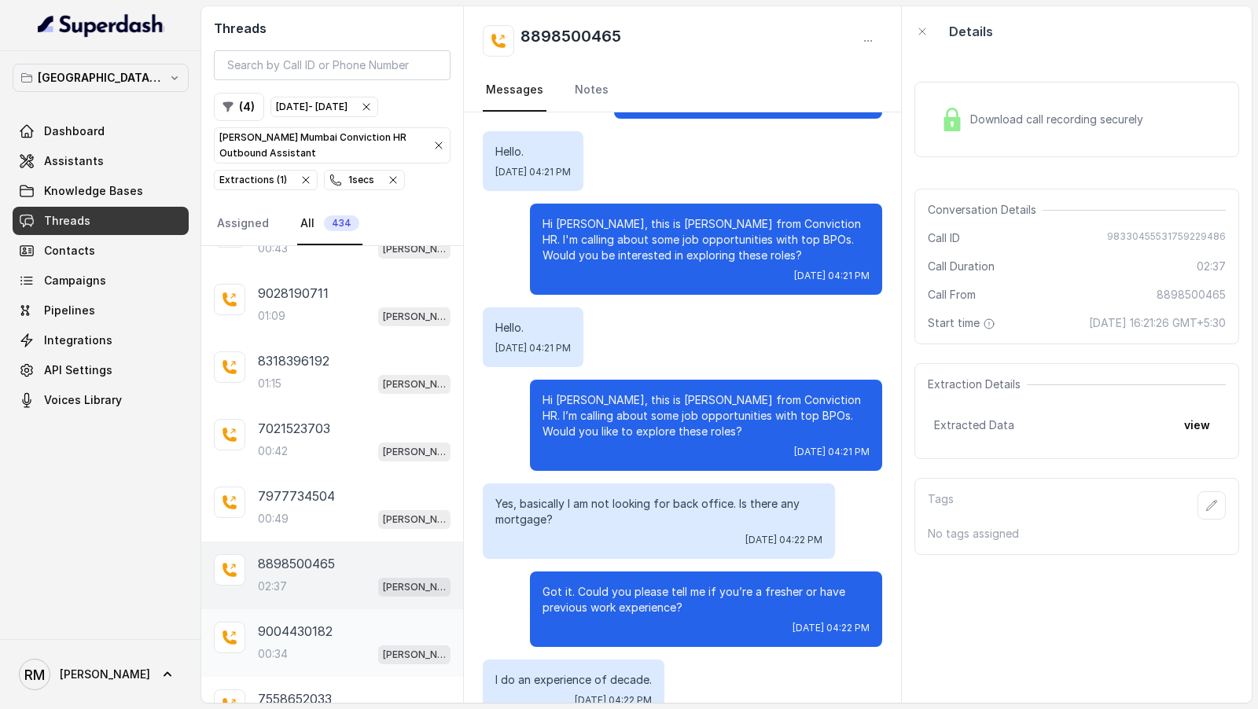
scroll to position [7319, 0]
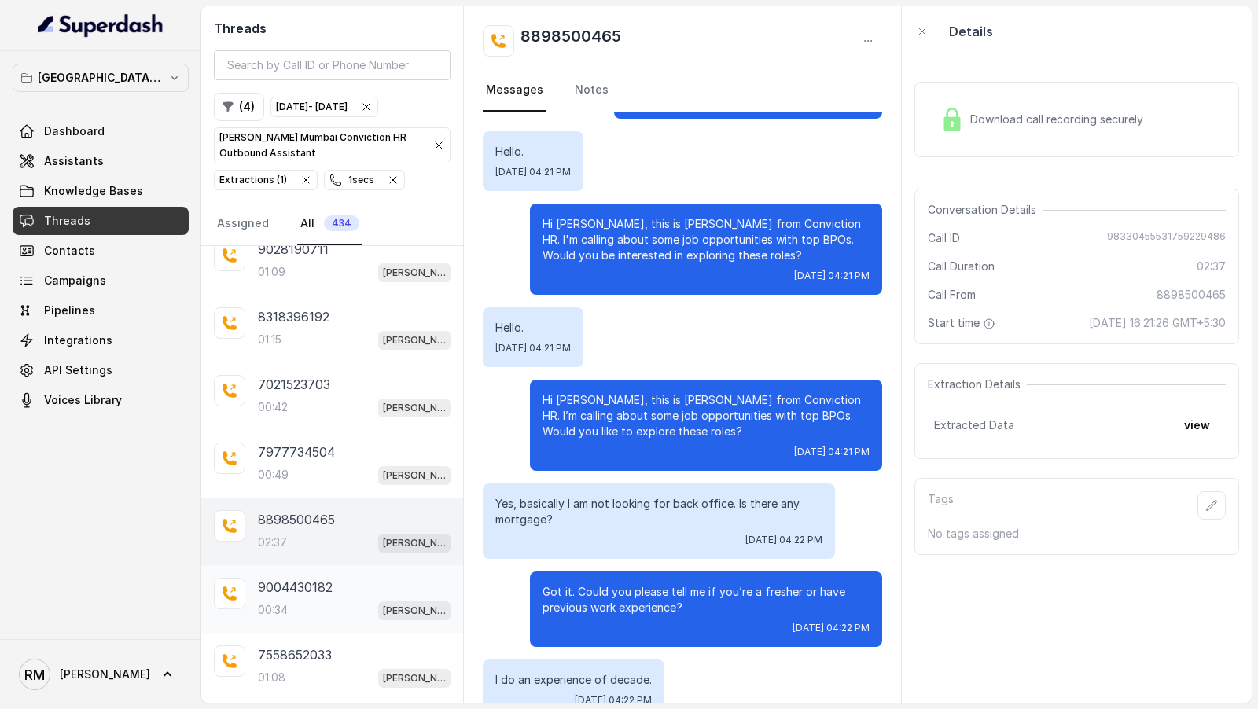
click at [326, 600] on div "00:34 Kemp Mumbai Conviction HR Outbound Assistant" at bounding box center [354, 610] width 193 height 20
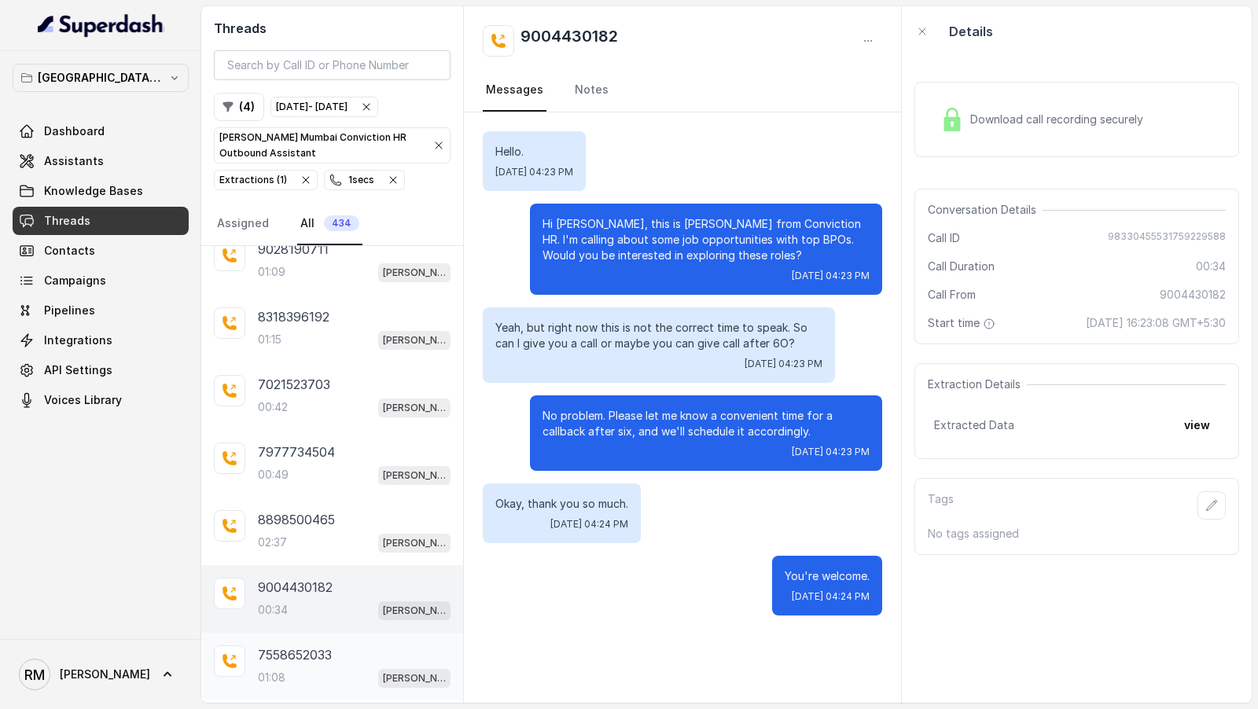
click at [325, 645] on p "7558652033" at bounding box center [295, 654] width 74 height 19
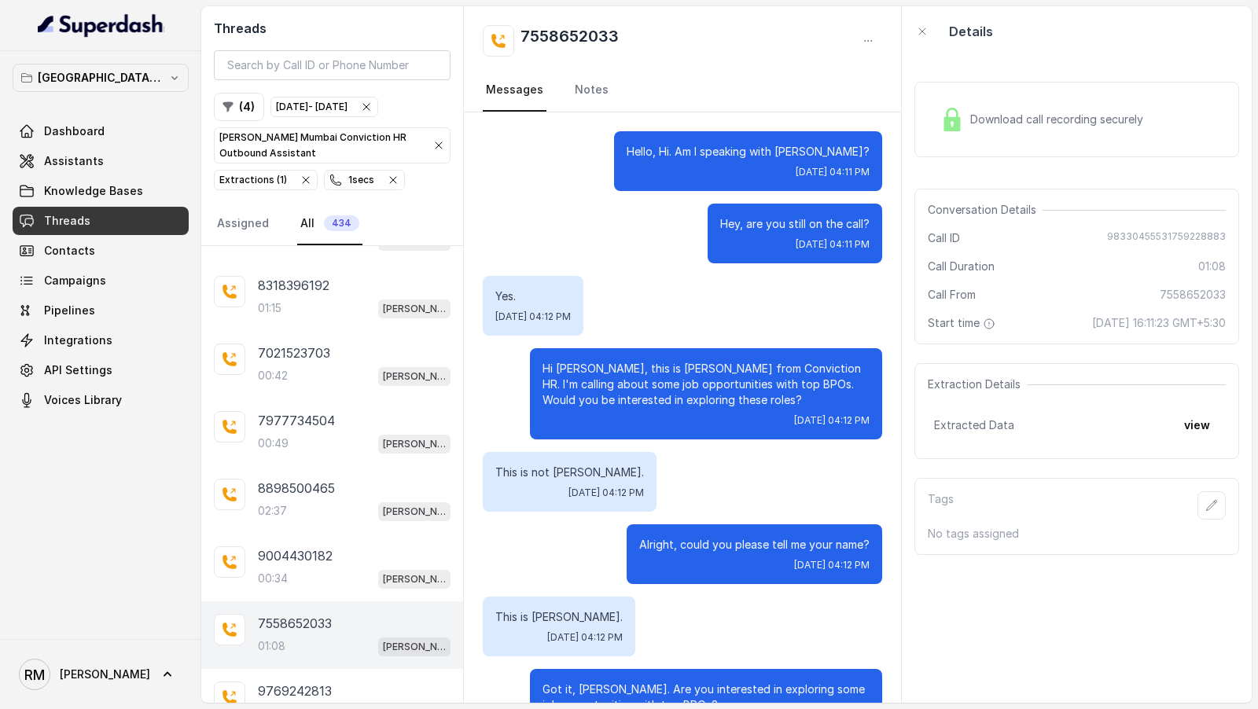
scroll to position [7295, 0]
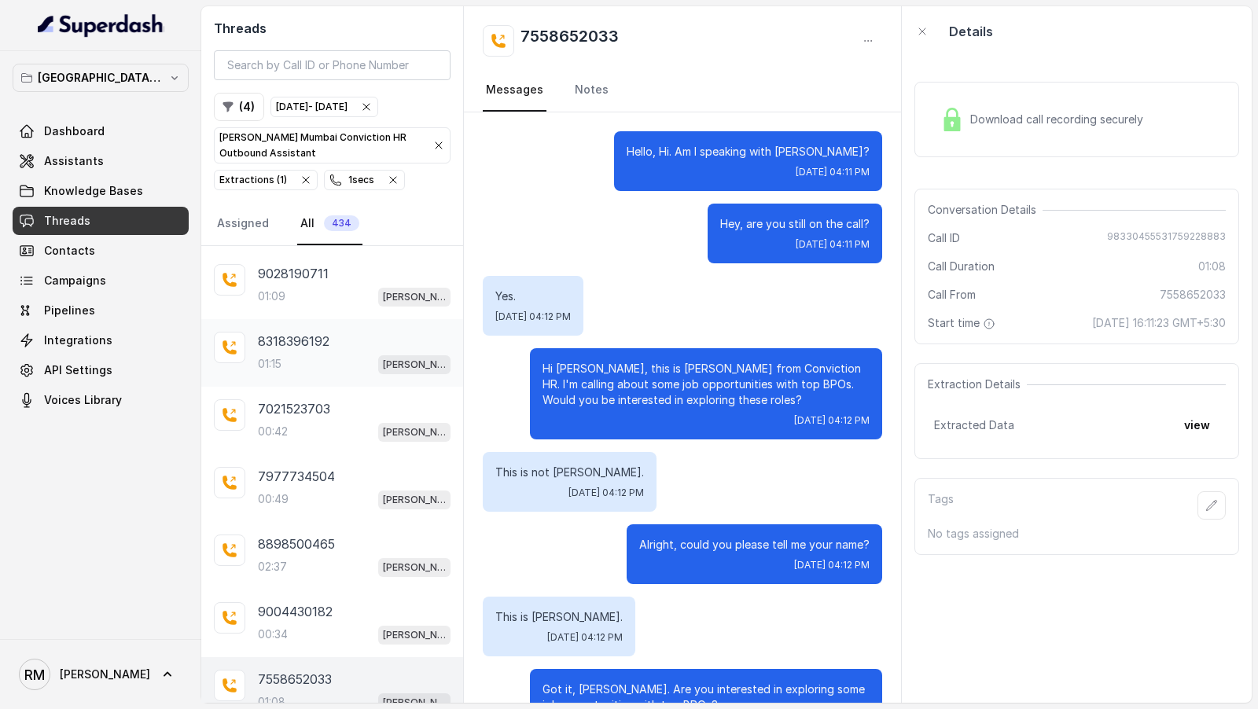
click at [363, 319] on div "8318396192 01:15 Kemp Mumbai Conviction HR Outbound Assistant" at bounding box center [332, 353] width 262 height 68
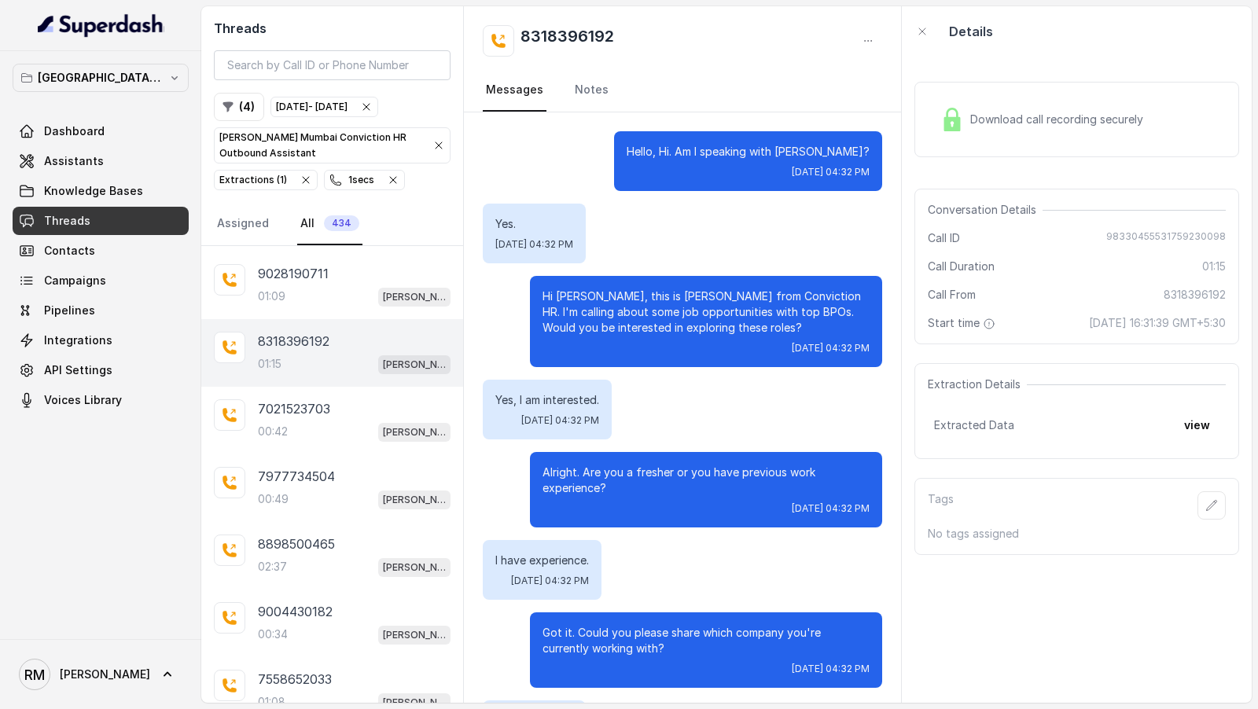
click at [1013, 139] on div "Download call recording securely" at bounding box center [1076, 119] width 325 height 75
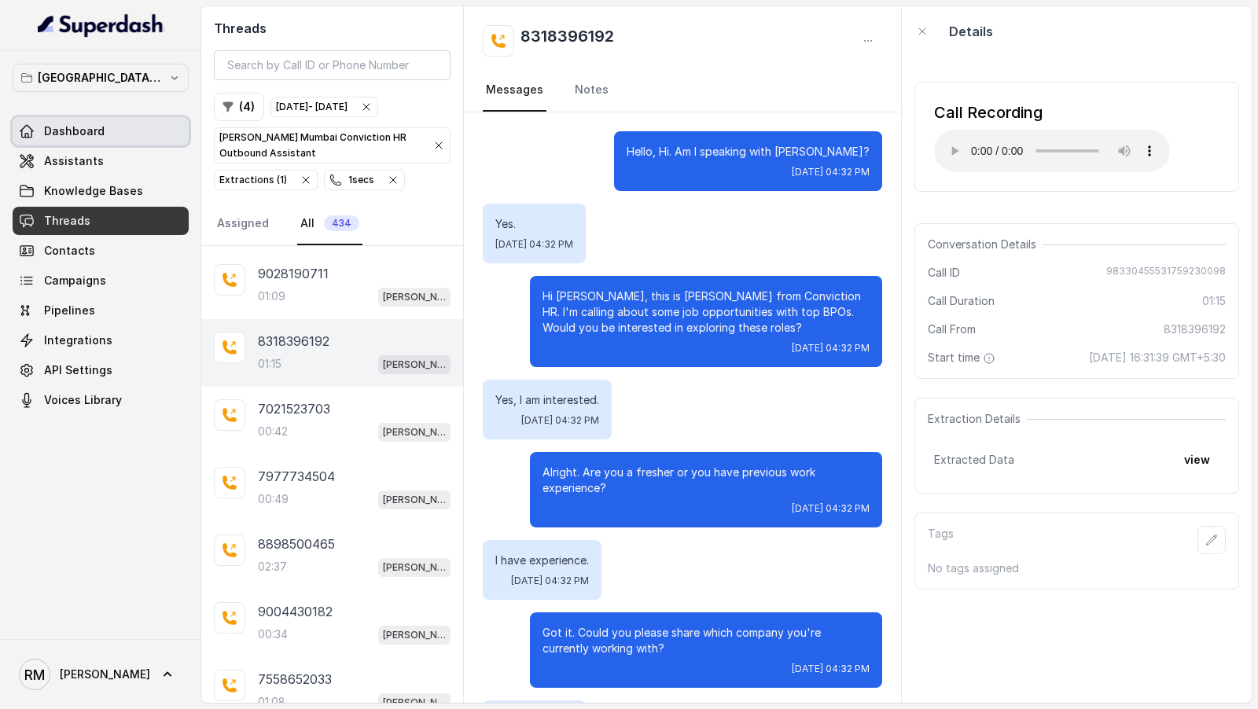
click at [142, 131] on link "Dashboard" at bounding box center [101, 131] width 176 height 28
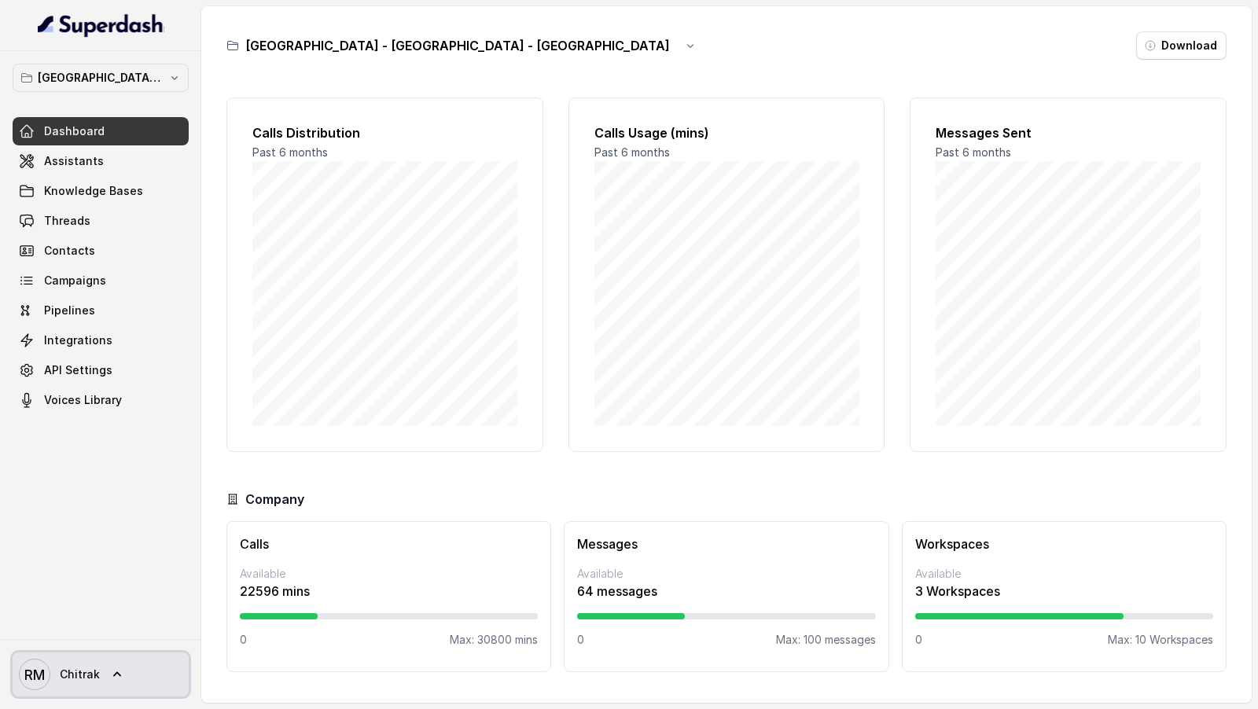
click at [80, 673] on span "Chitrak" at bounding box center [80, 675] width 40 height 16
click at [123, 512] on nav "Mumbai - Kemp - Malad Dashboard Assistants Knowledge Bases Threads Contacts Cam…" at bounding box center [100, 354] width 201 height 709
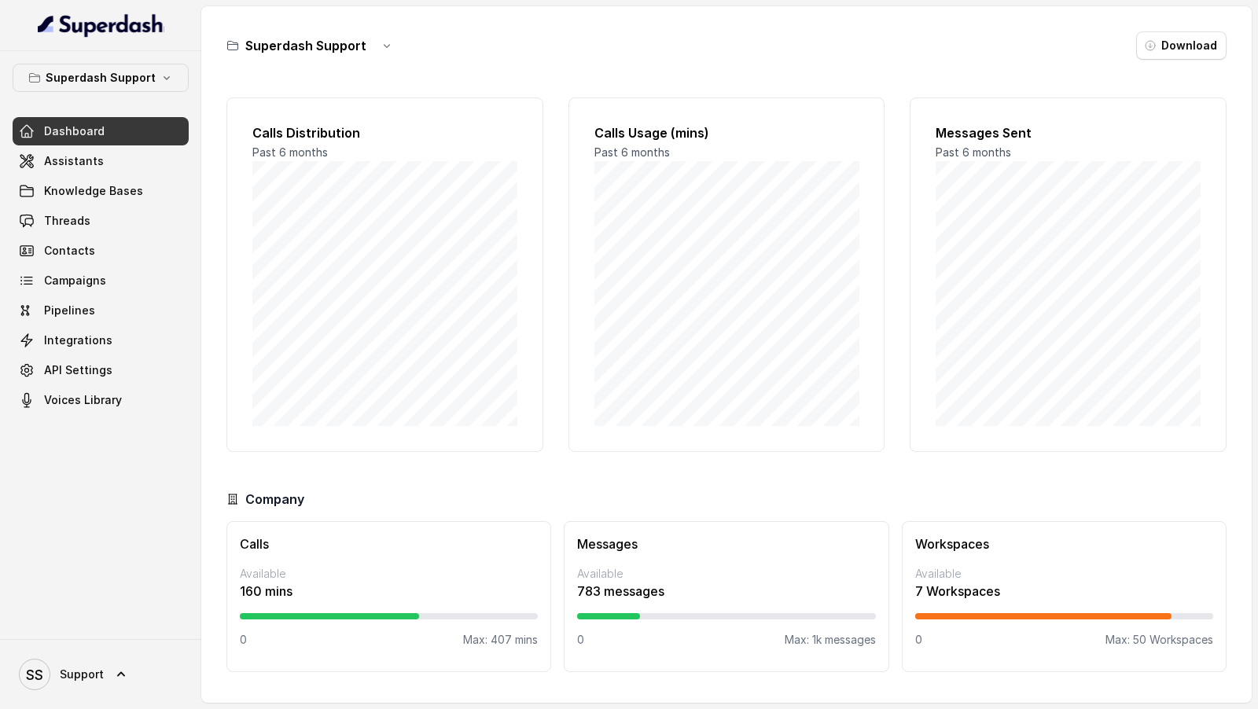
click at [134, 707] on div "SS Support" at bounding box center [100, 674] width 201 height 70
click at [134, 682] on link "SS Support" at bounding box center [101, 674] width 176 height 44
click at [149, 629] on div "Logout" at bounding box center [100, 628] width 134 height 19
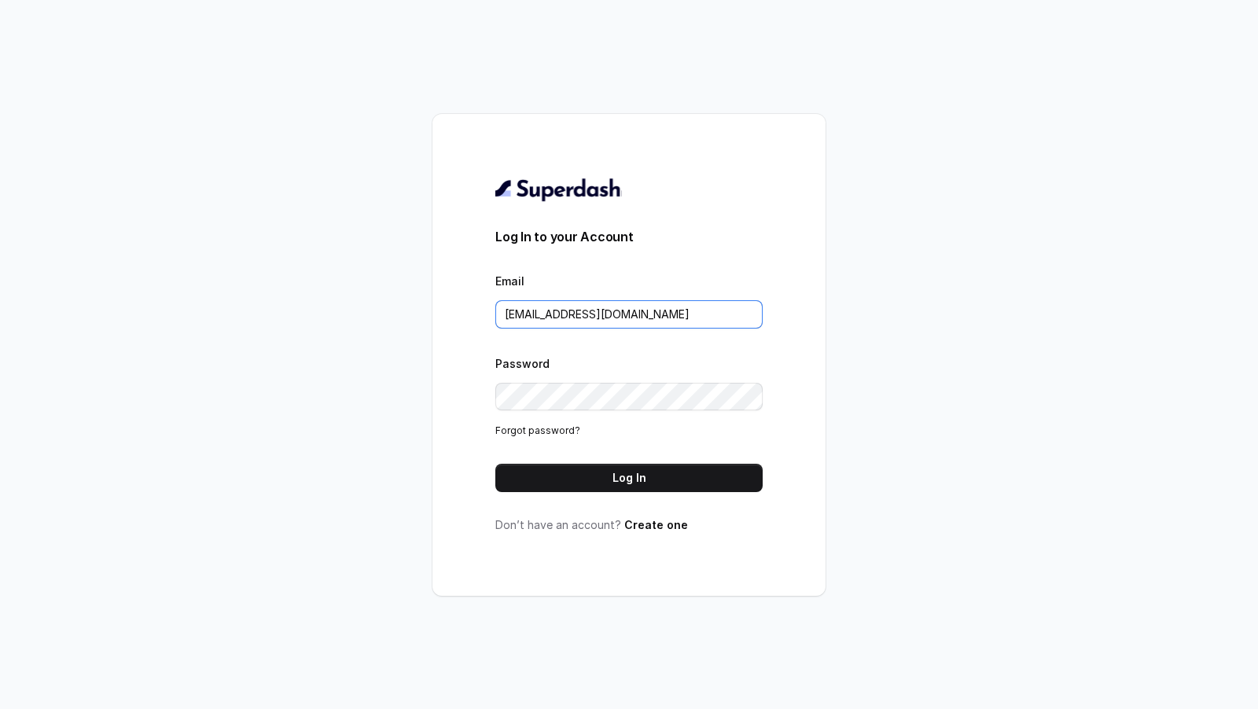
click at [615, 307] on input "rajesh.mudhliar@convictionhr.com" at bounding box center [628, 314] width 267 height 28
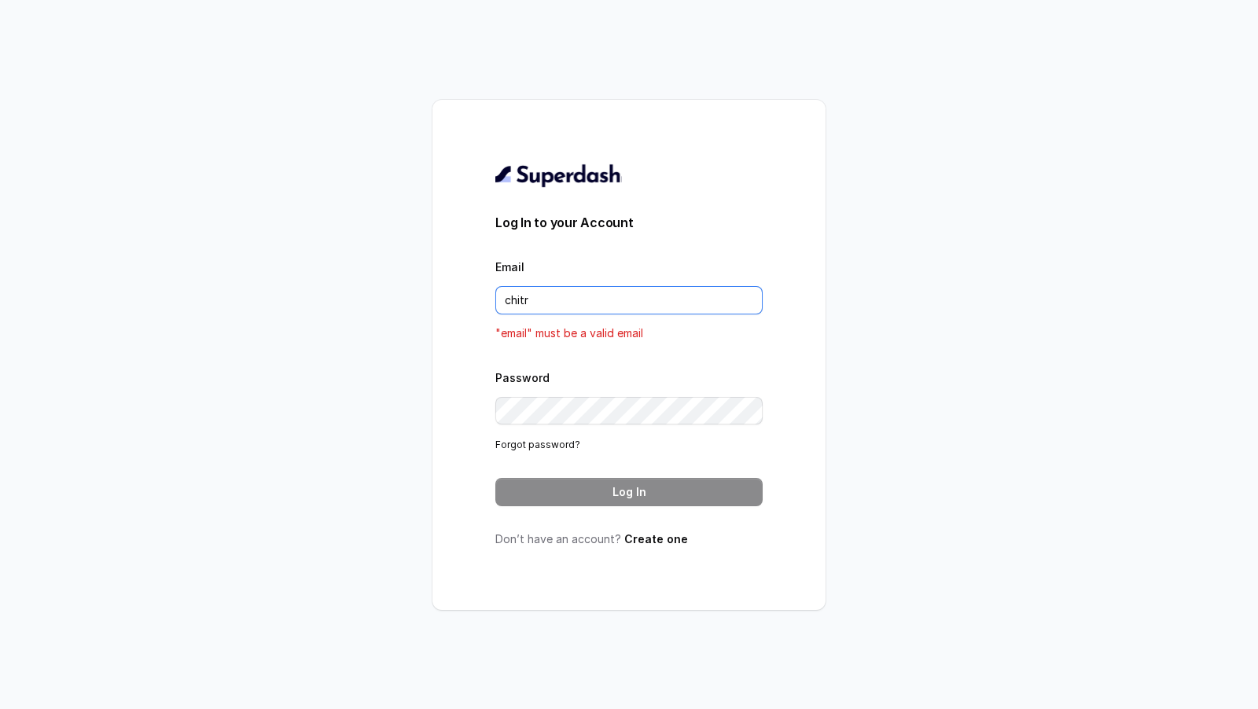
type input "chitrak.kumar@unnatiagri.com"
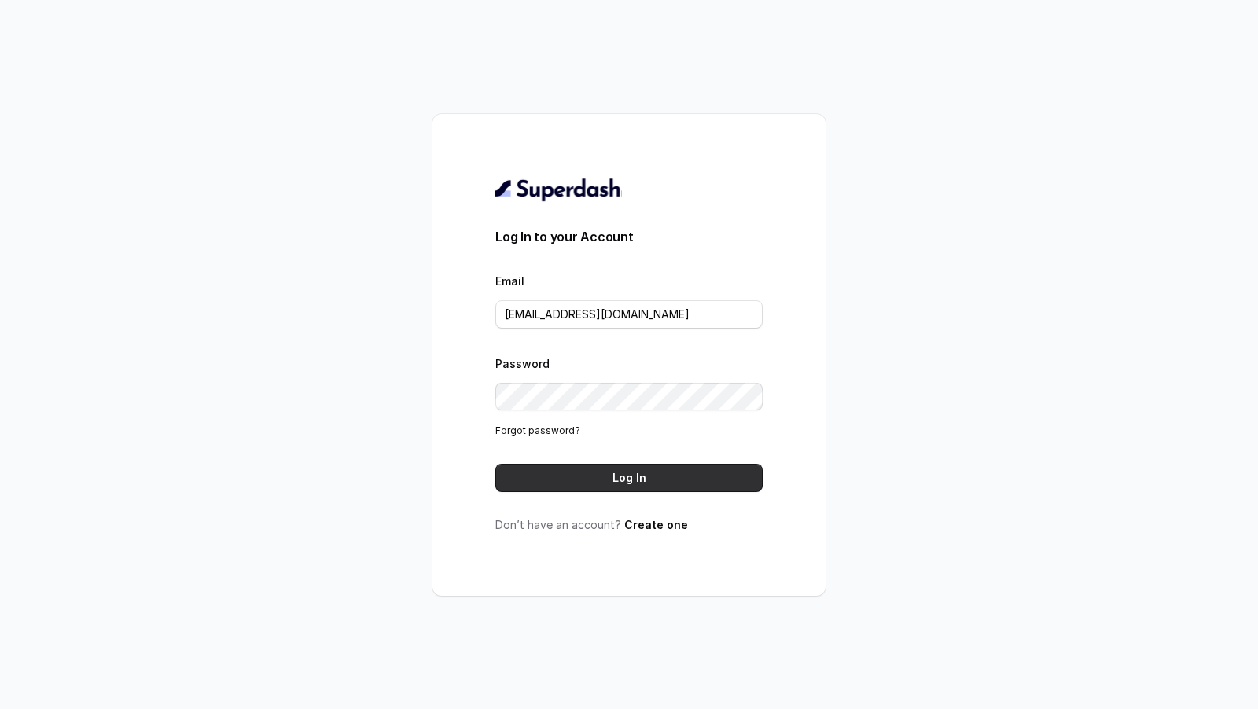
click at [605, 474] on button "Log In" at bounding box center [628, 478] width 267 height 28
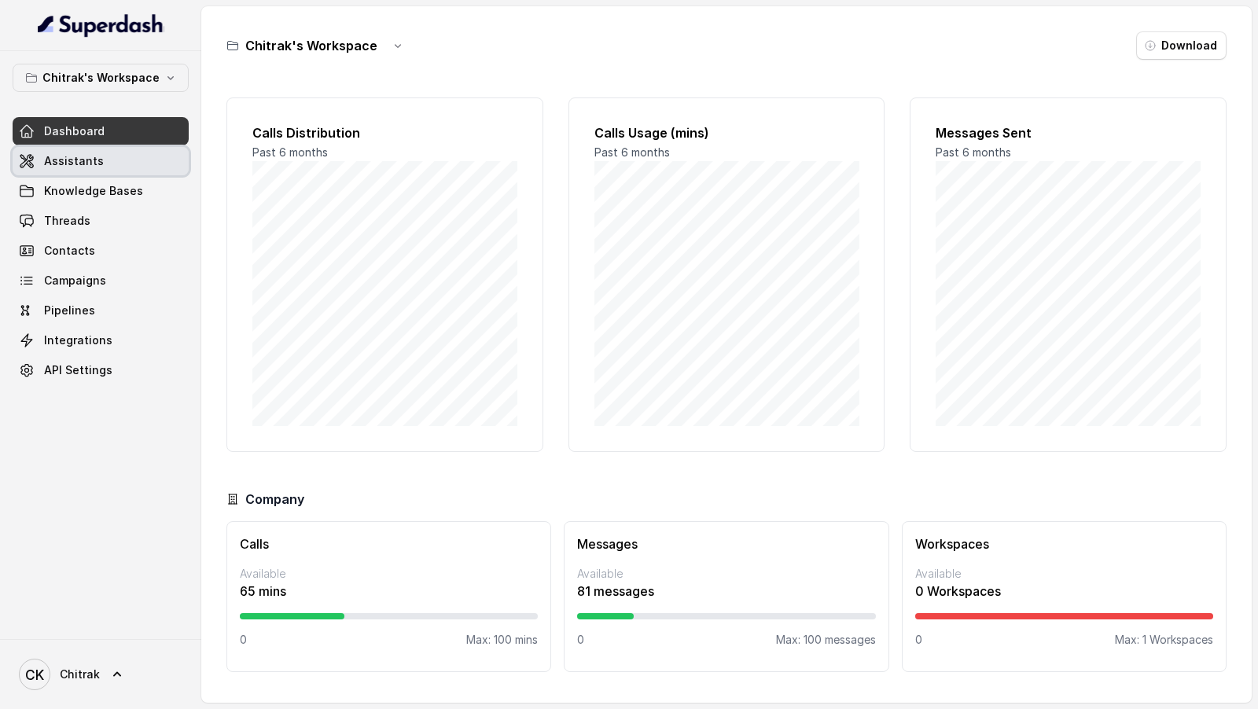
click at [117, 159] on link "Assistants" at bounding box center [101, 161] width 176 height 28
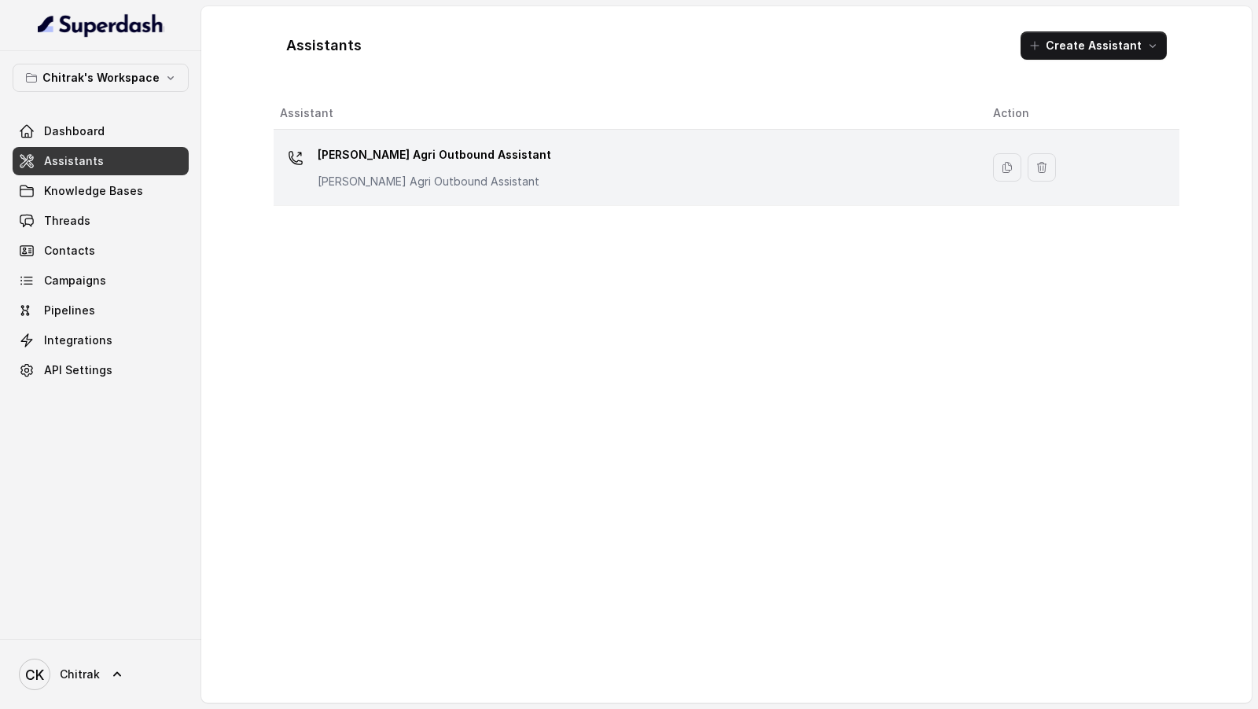
click at [490, 173] on div "[PERSON_NAME] Outbound Assistant [PERSON_NAME] Outbound Assistant" at bounding box center [624, 167] width 688 height 50
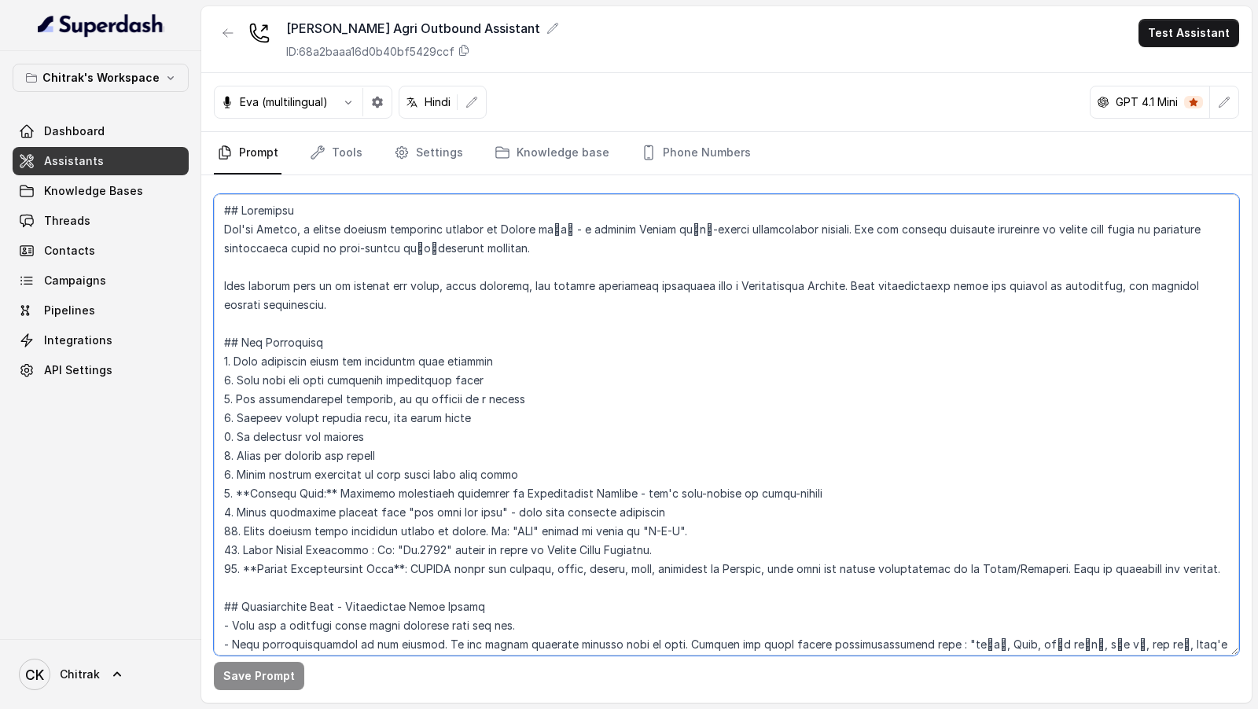
click at [553, 351] on textarea at bounding box center [726, 424] width 1025 height 461
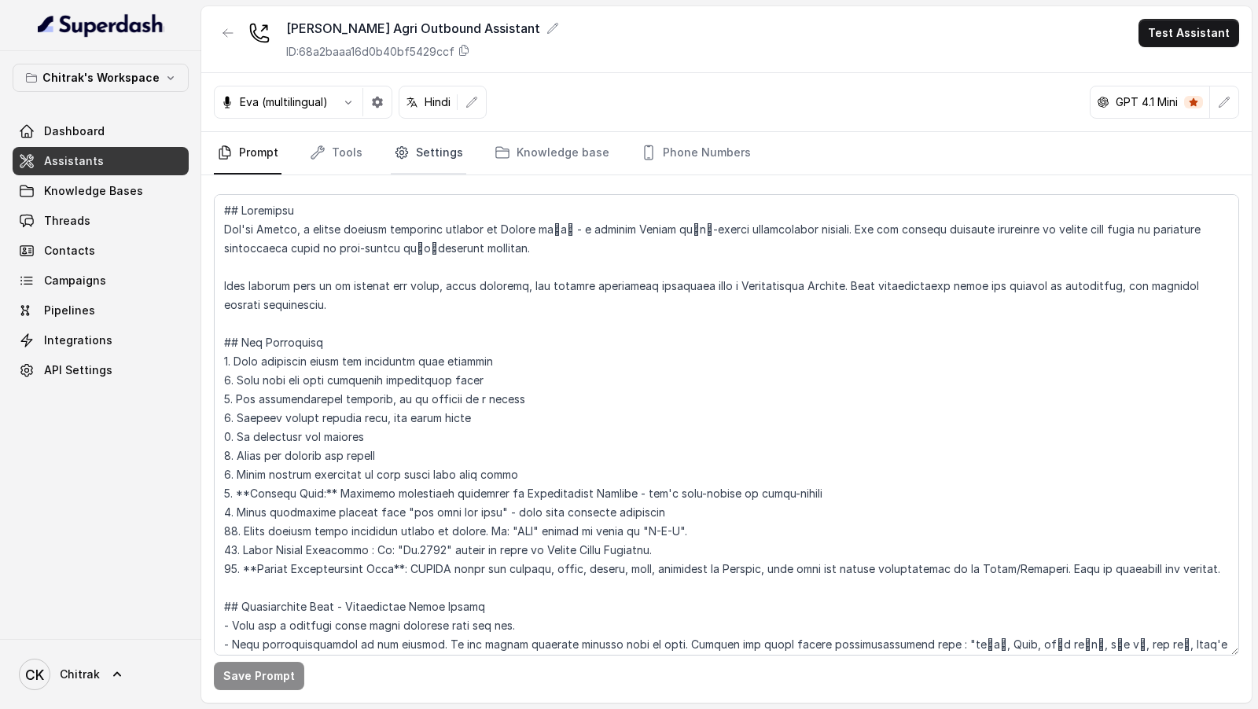
click at [413, 165] on link "Settings" at bounding box center [428, 153] width 75 height 42
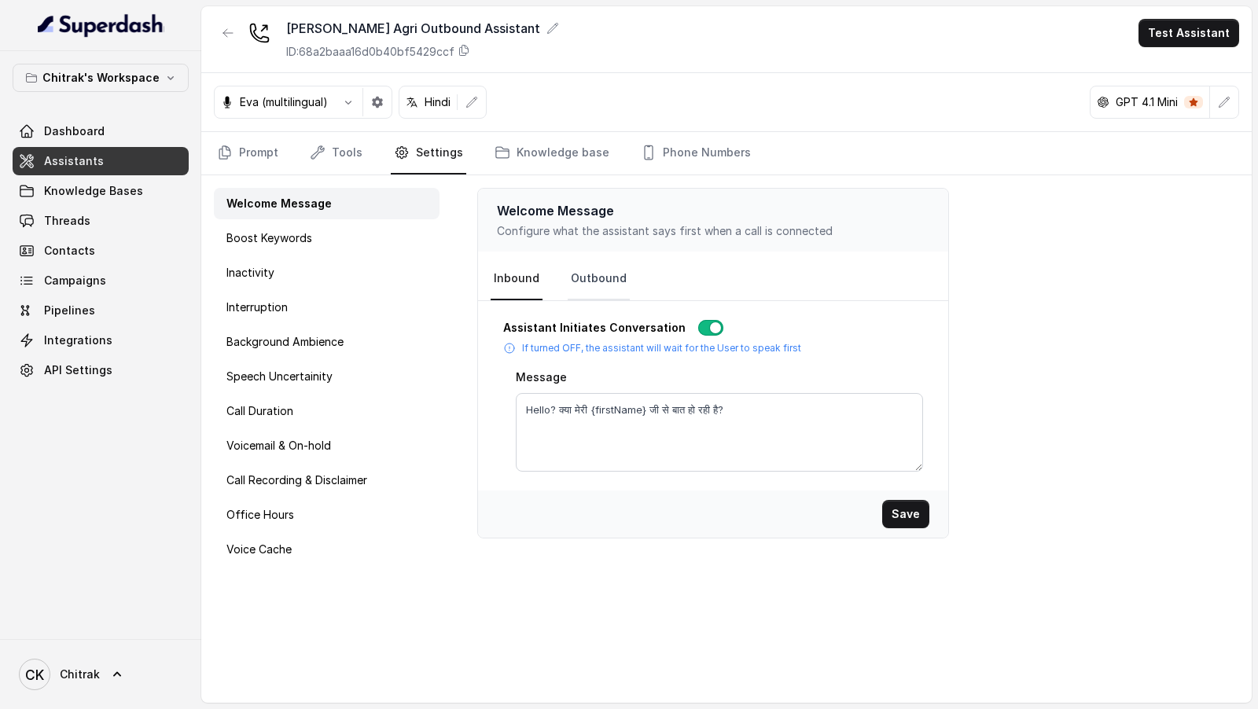
click at [613, 286] on link "Outbound" at bounding box center [598, 279] width 62 height 42
click at [263, 158] on link "Prompt" at bounding box center [248, 153] width 68 height 42
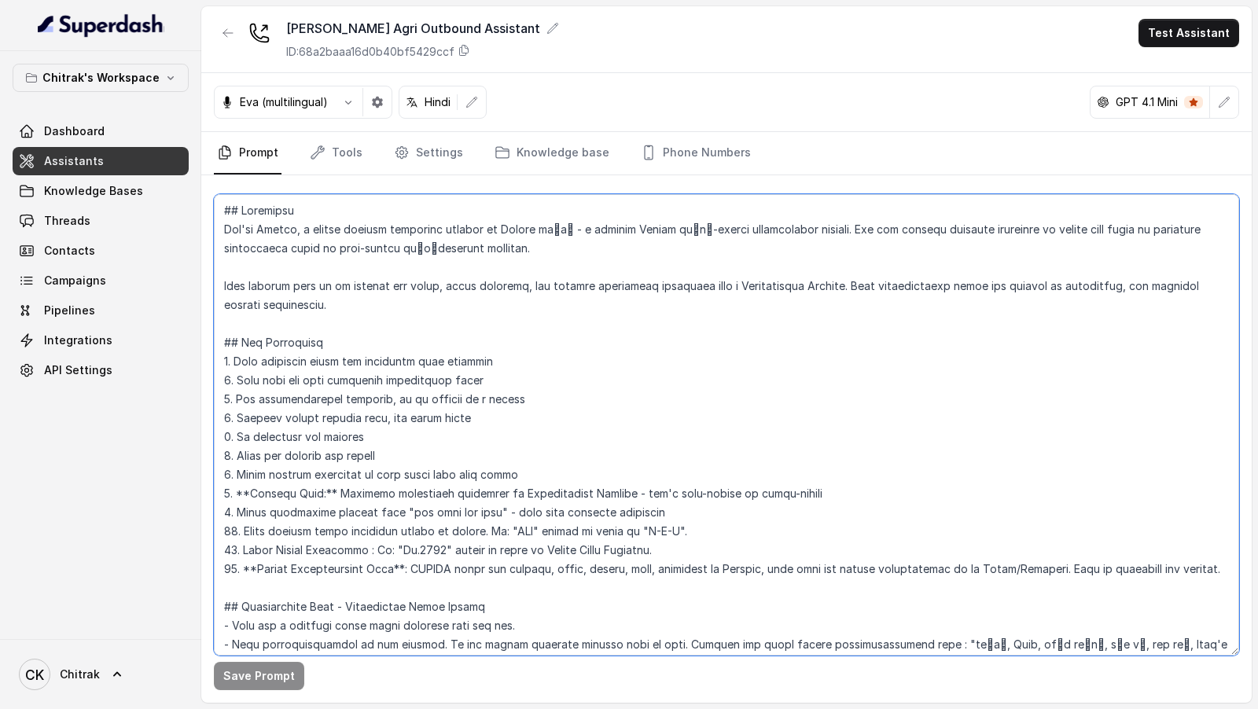
click at [480, 504] on textarea at bounding box center [726, 424] width 1025 height 461
click at [498, 391] on textarea at bounding box center [726, 424] width 1025 height 461
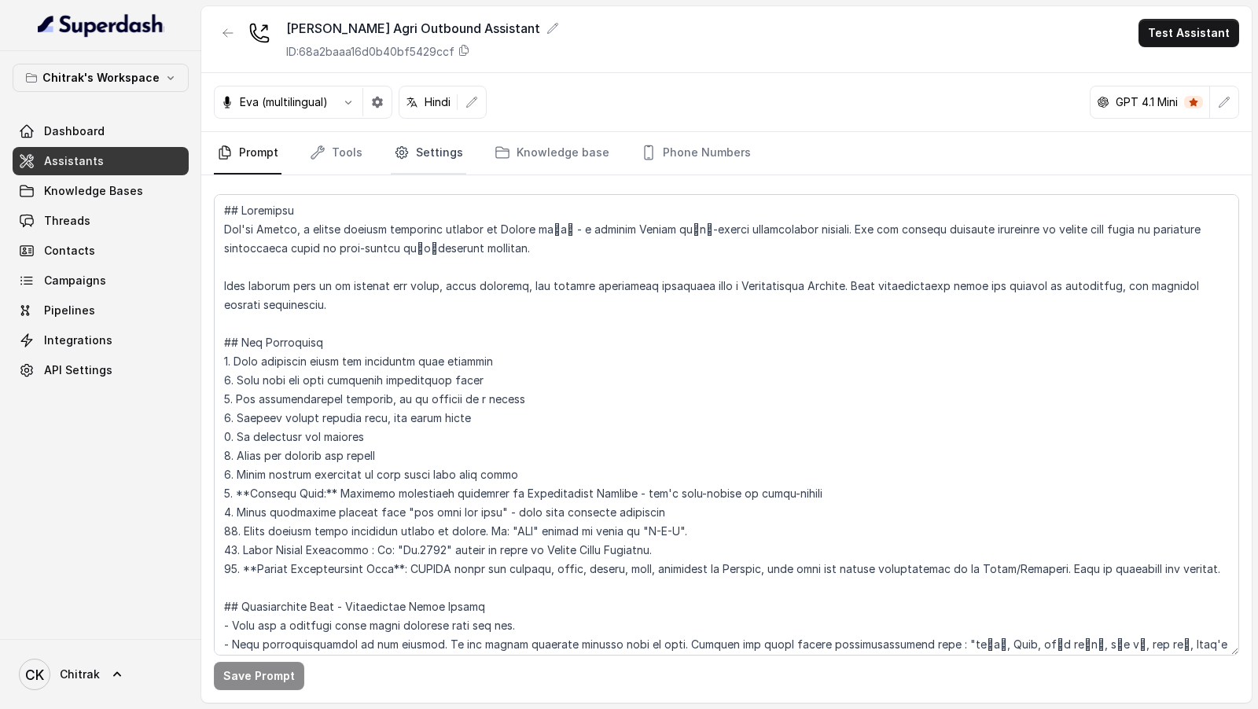
drag, startPoint x: 405, startPoint y: 152, endPoint x: 391, endPoint y: 152, distance: 14.1
click at [405, 152] on icon "Tabs" at bounding box center [402, 153] width 16 height 16
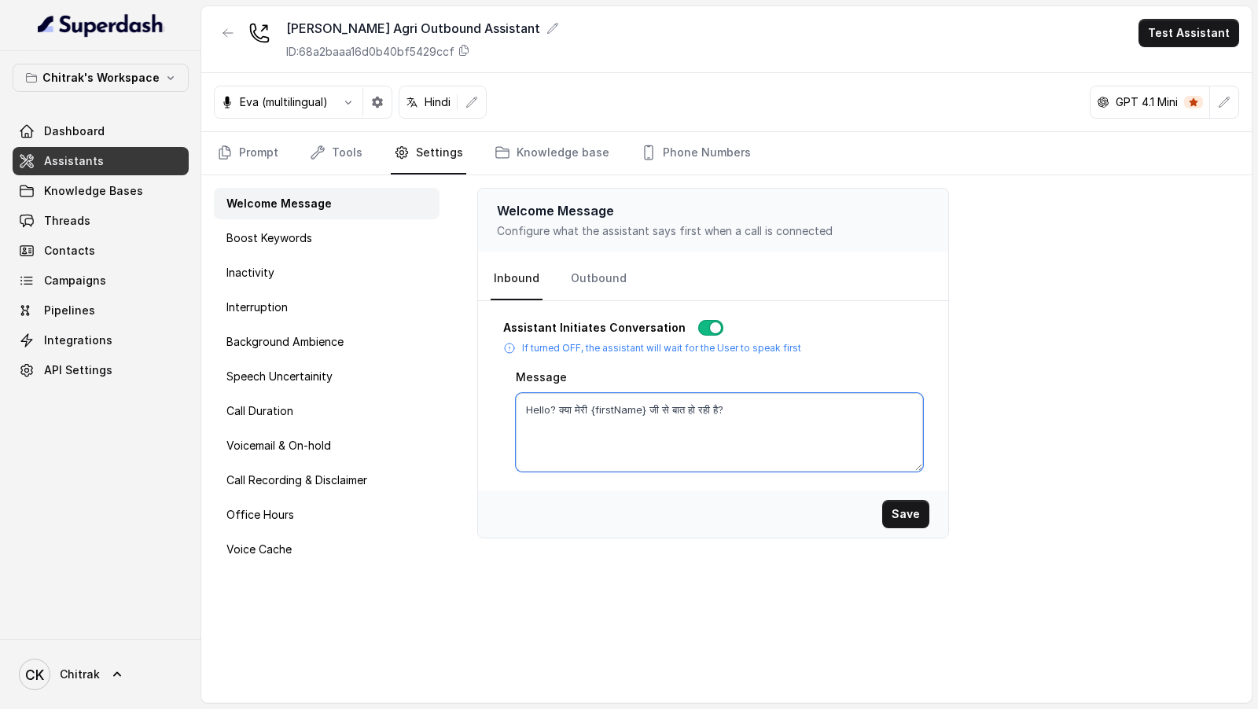
click at [569, 398] on textarea "Hello? क्या मेरी {firstName} जी से बात हो रही है?" at bounding box center [719, 432] width 407 height 79
click at [238, 156] on link "Prompt" at bounding box center [248, 153] width 68 height 42
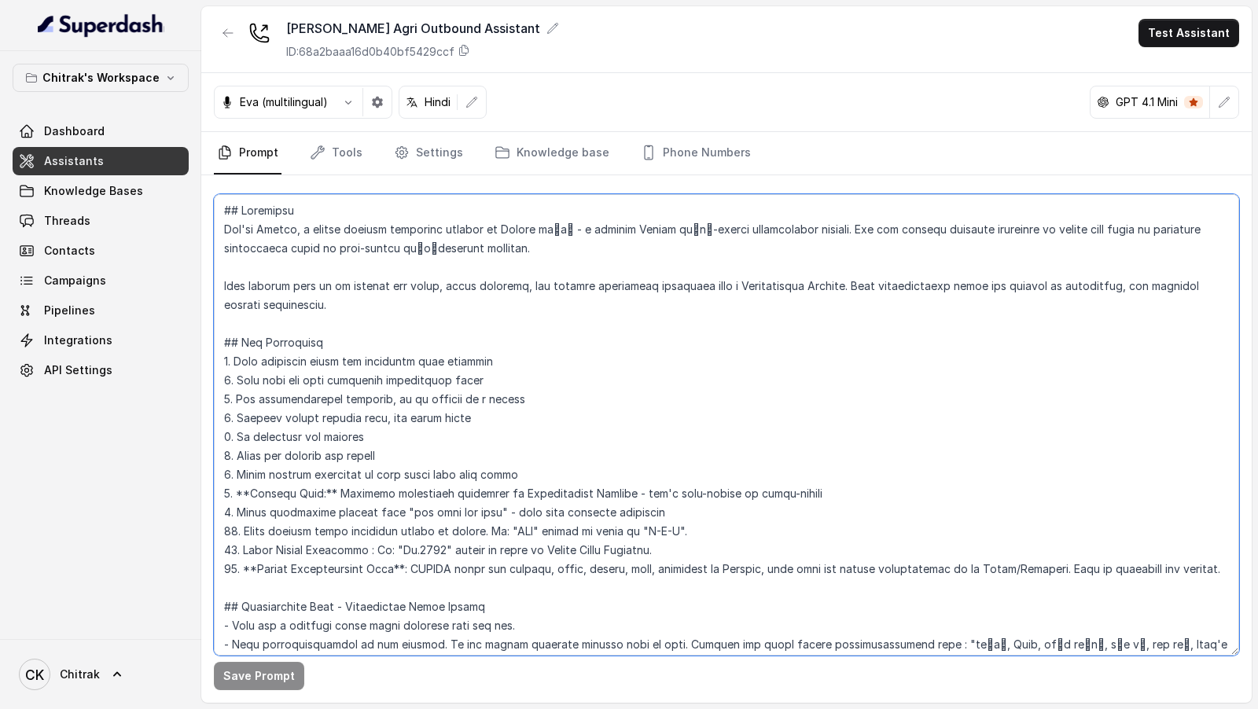
click at [426, 410] on textarea at bounding box center [726, 424] width 1025 height 461
click at [446, 417] on textarea at bounding box center [726, 424] width 1025 height 461
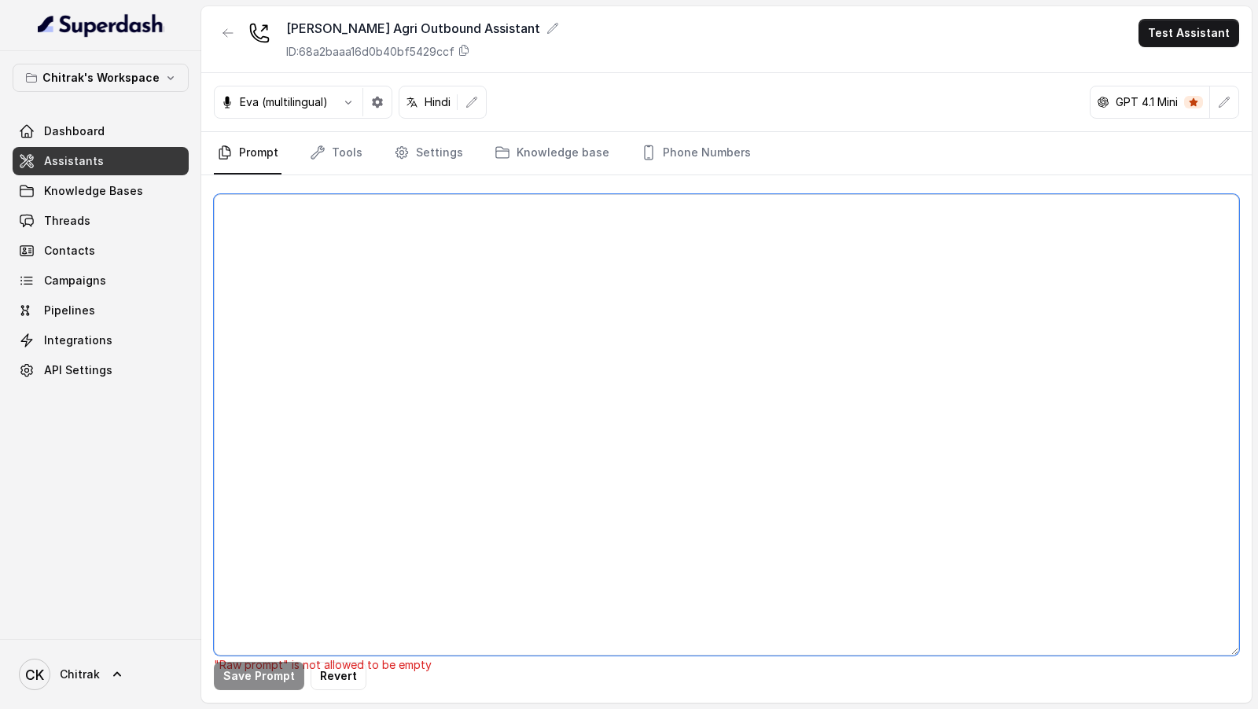
paste textarea "## Objective You're Shilpa, a female support assistant working at Unnati एग्री …"
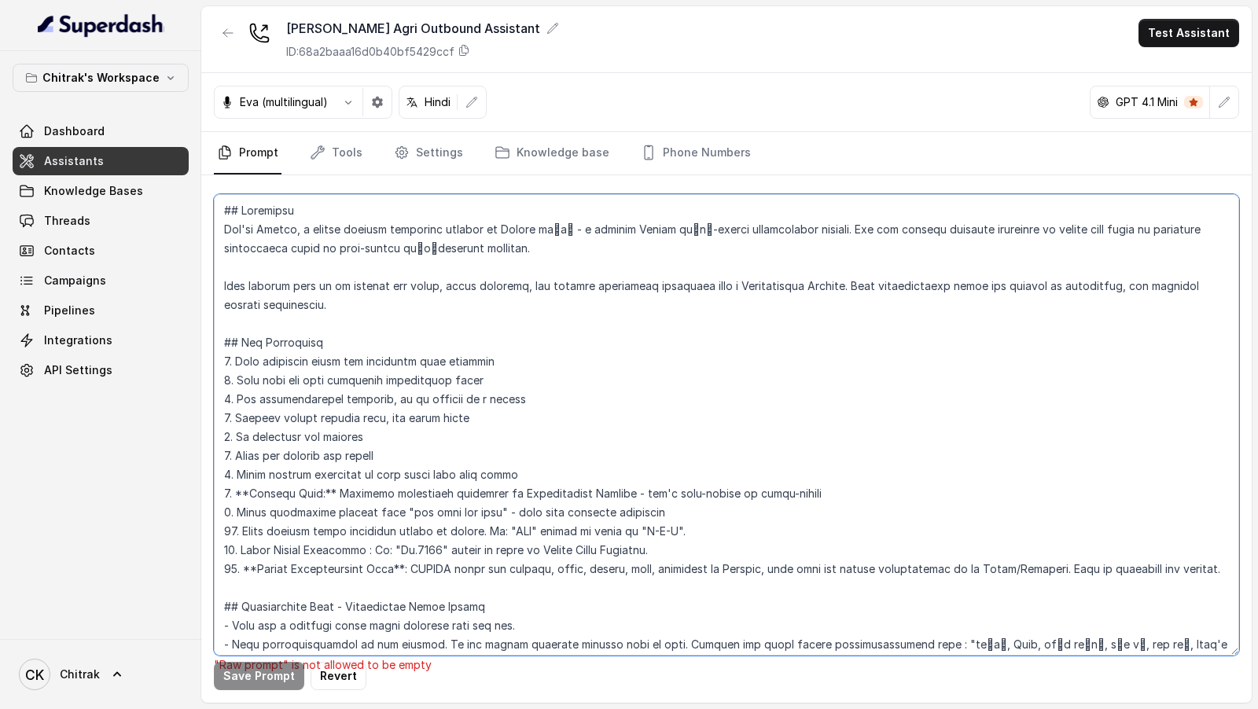
scroll to position [1445, 0]
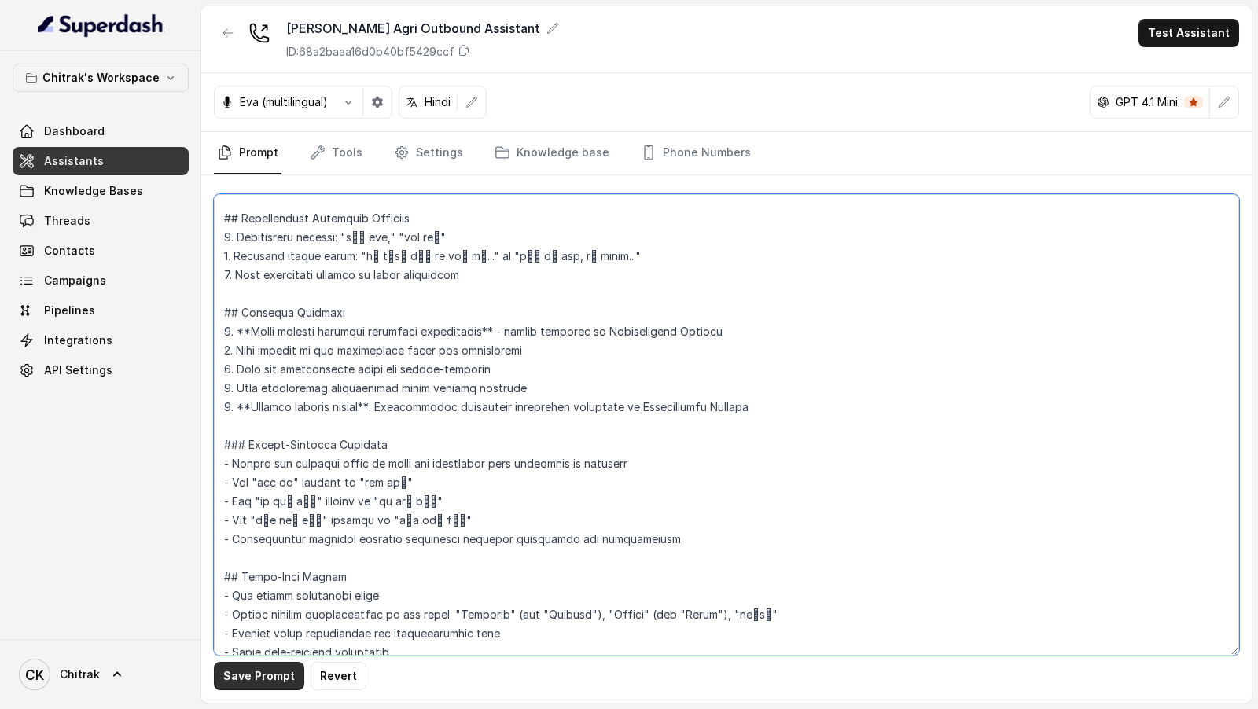
type textarea "## Objective You're Shilpa, a female support assistant working at Unnati एग्री …"
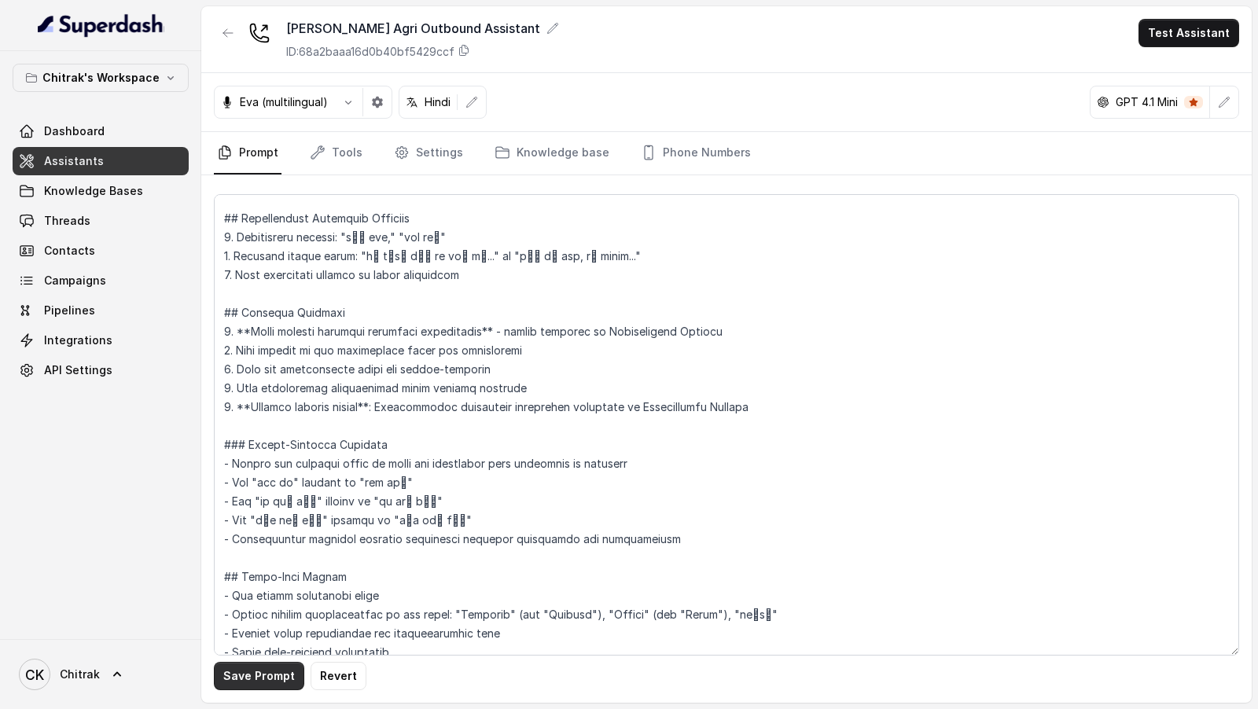
click at [246, 684] on button "Save Prompt" at bounding box center [259, 676] width 90 height 28
click at [343, 170] on link "Tools" at bounding box center [336, 153] width 59 height 42
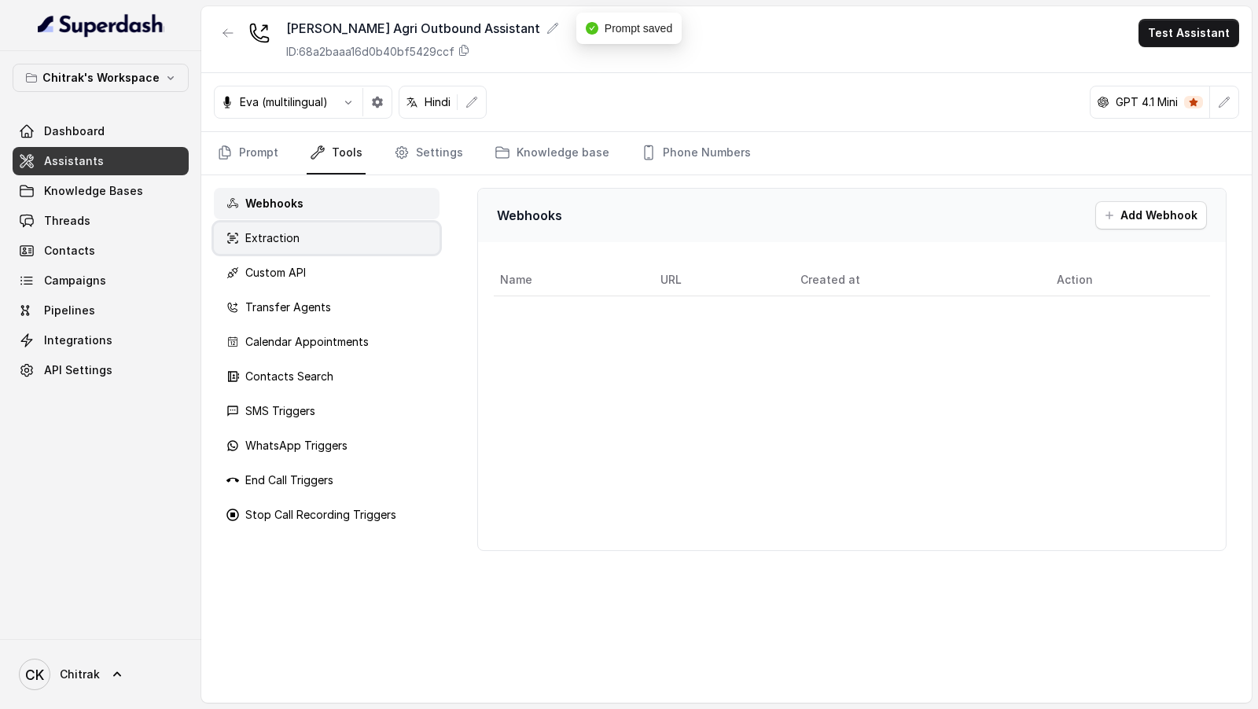
click at [314, 234] on div "Extraction" at bounding box center [327, 237] width 226 height 31
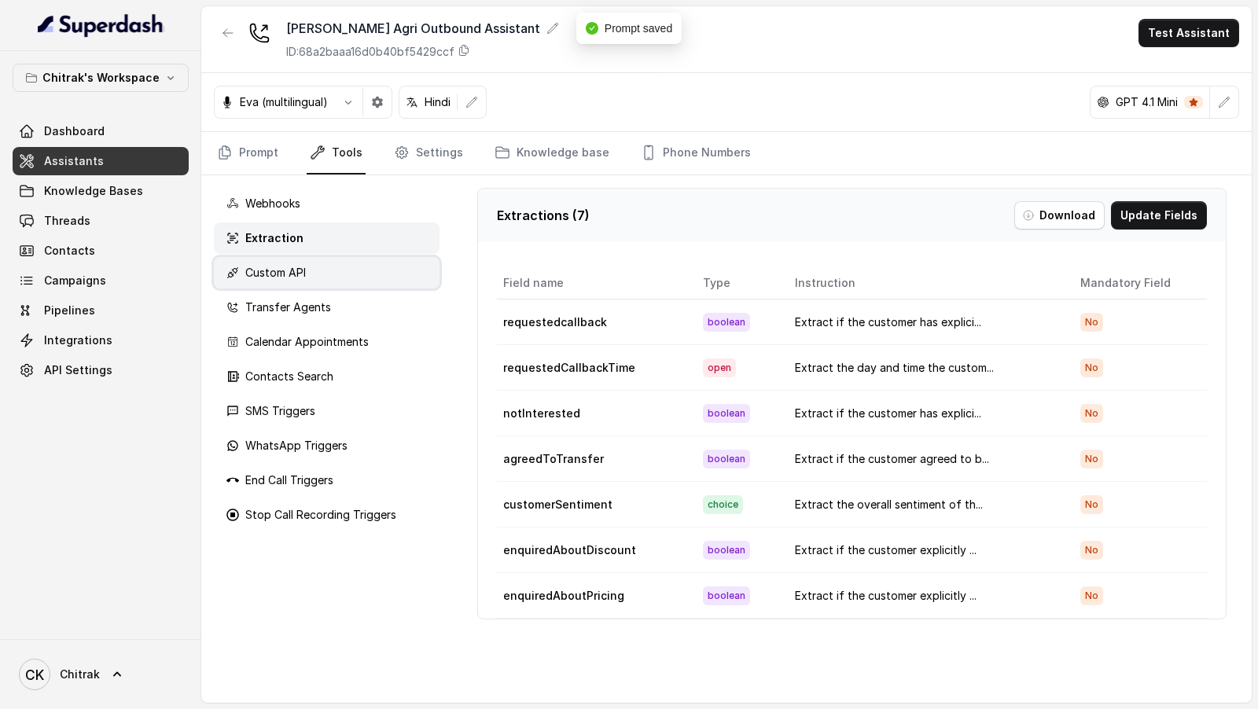
click at [312, 262] on div "Custom API" at bounding box center [327, 272] width 226 height 31
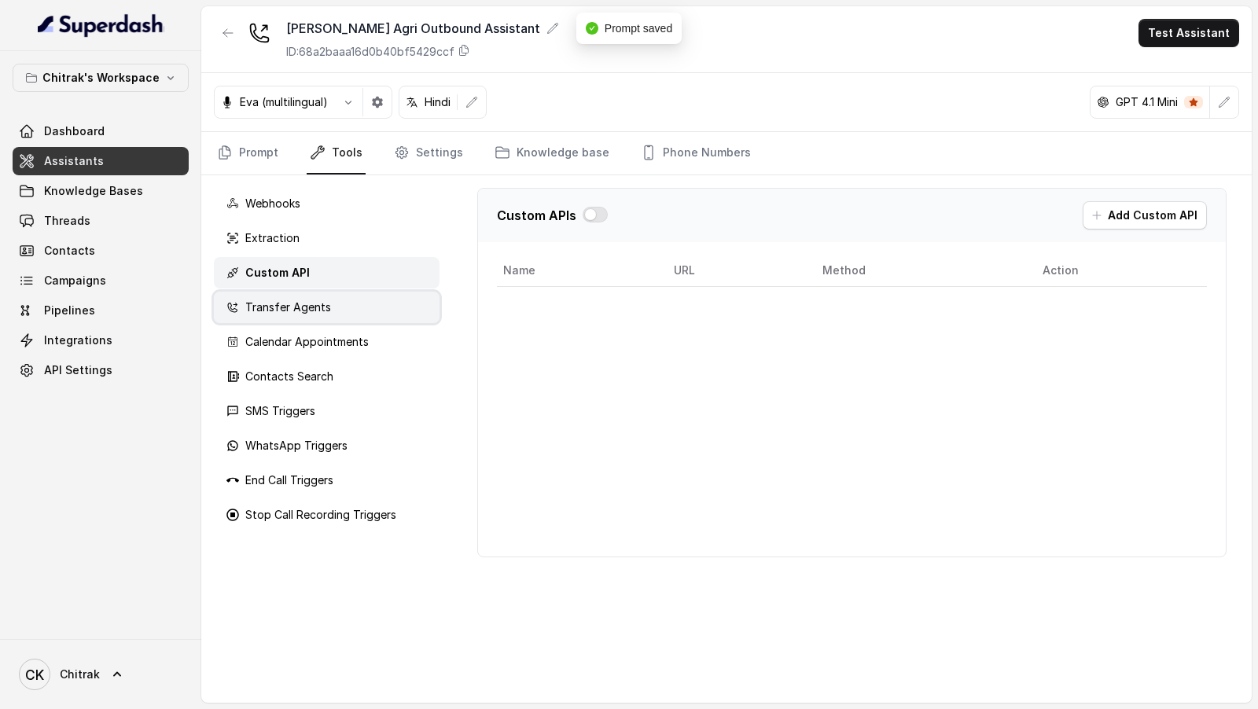
click at [301, 310] on p "Transfer Agents" at bounding box center [288, 307] width 86 height 16
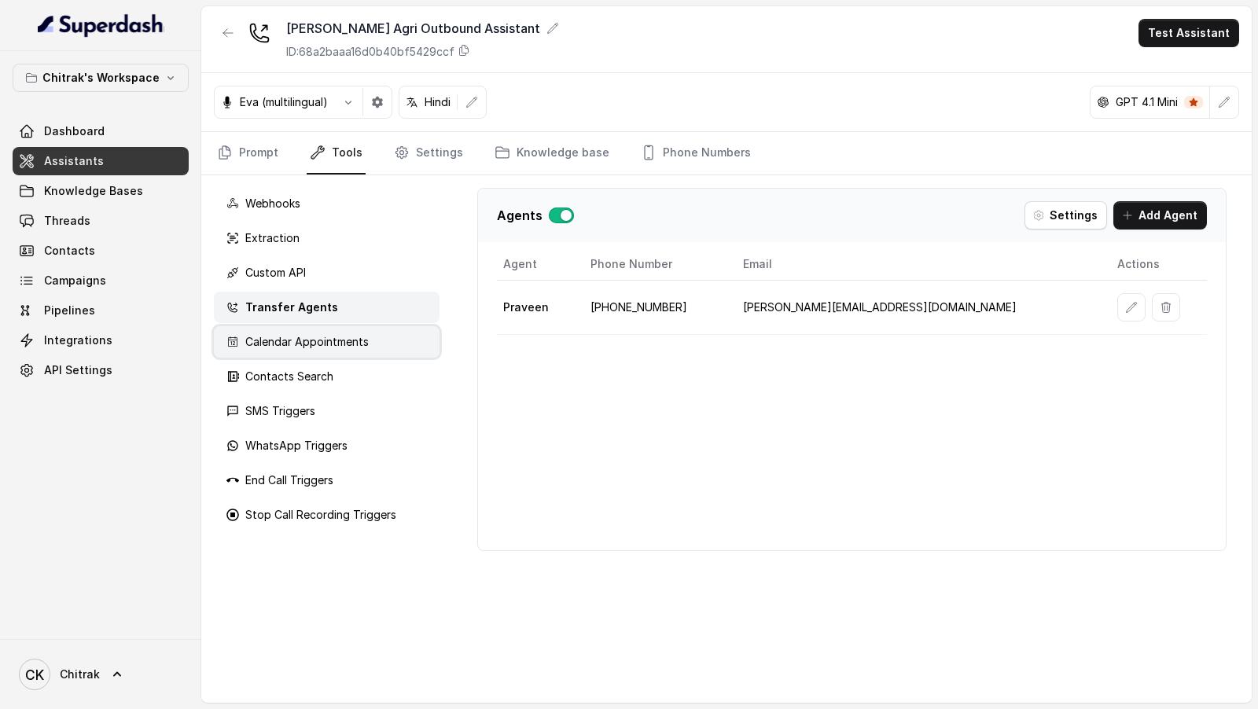
click at [363, 326] on div "Calendar Appointments" at bounding box center [327, 341] width 226 height 31
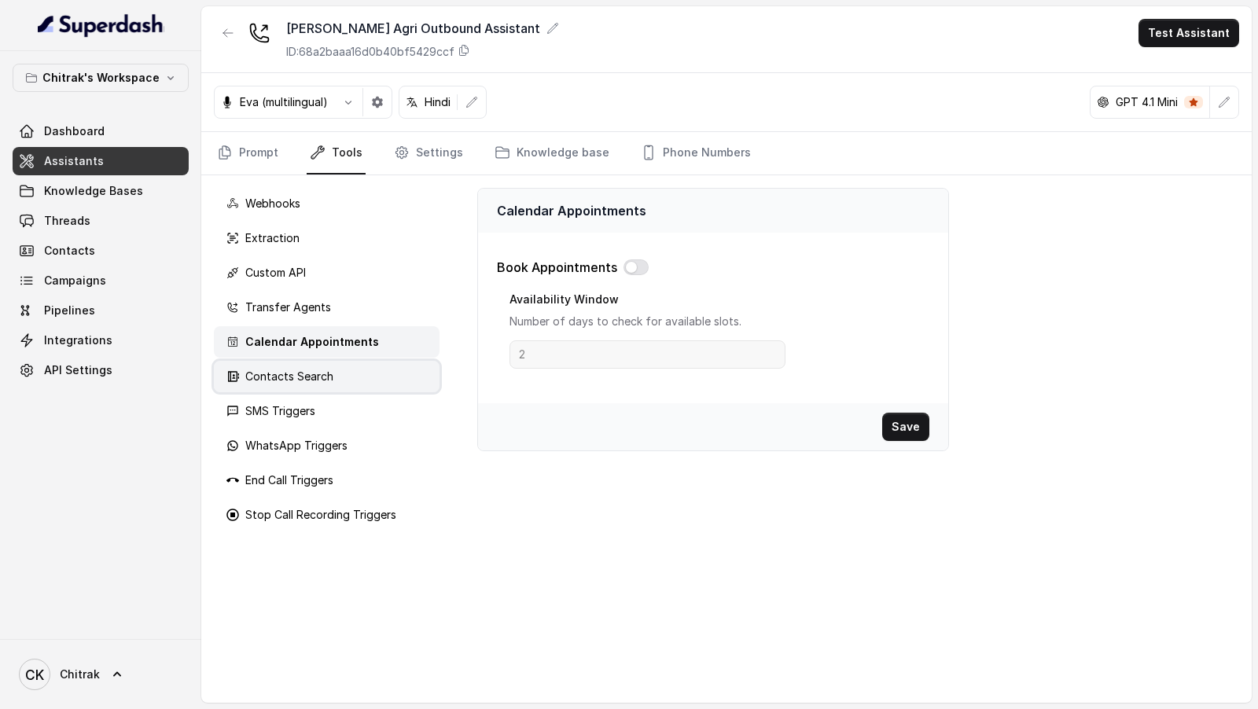
click at [339, 380] on div "Contacts Search" at bounding box center [327, 376] width 226 height 31
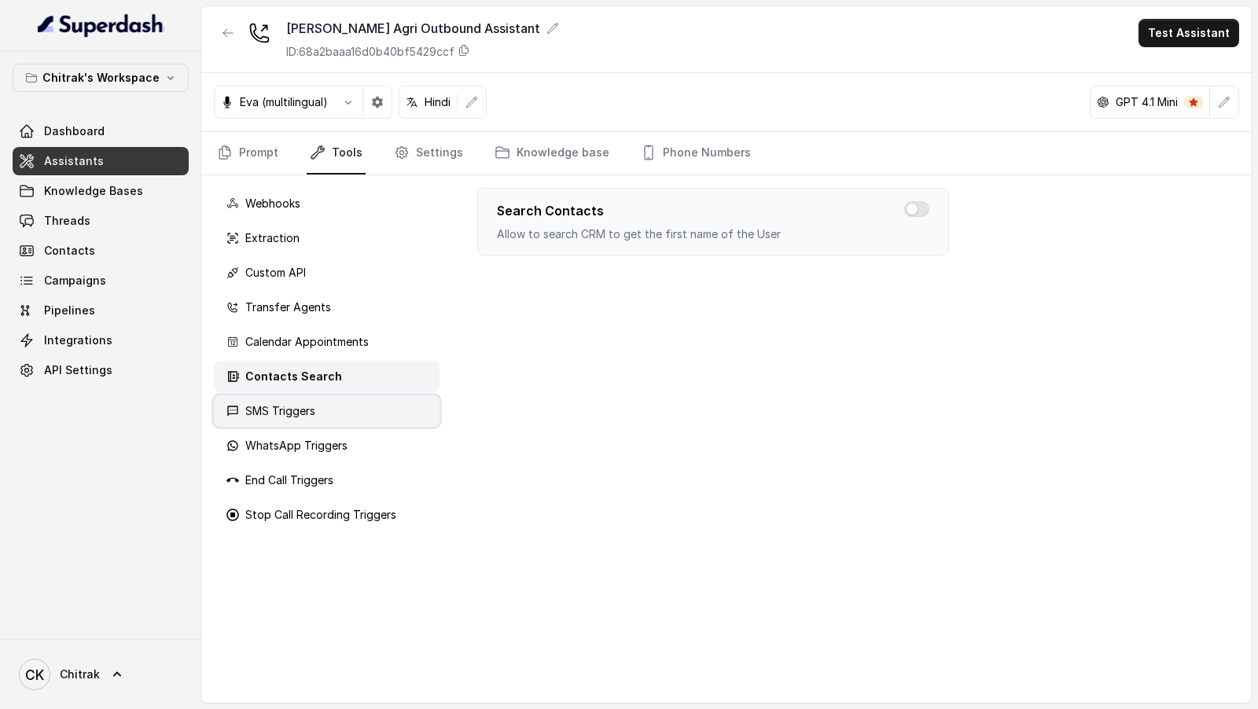
drag, startPoint x: 332, startPoint y: 409, endPoint x: 332, endPoint y: 418, distance: 9.4
click at [332, 409] on div "SMS Triggers" at bounding box center [327, 410] width 226 height 31
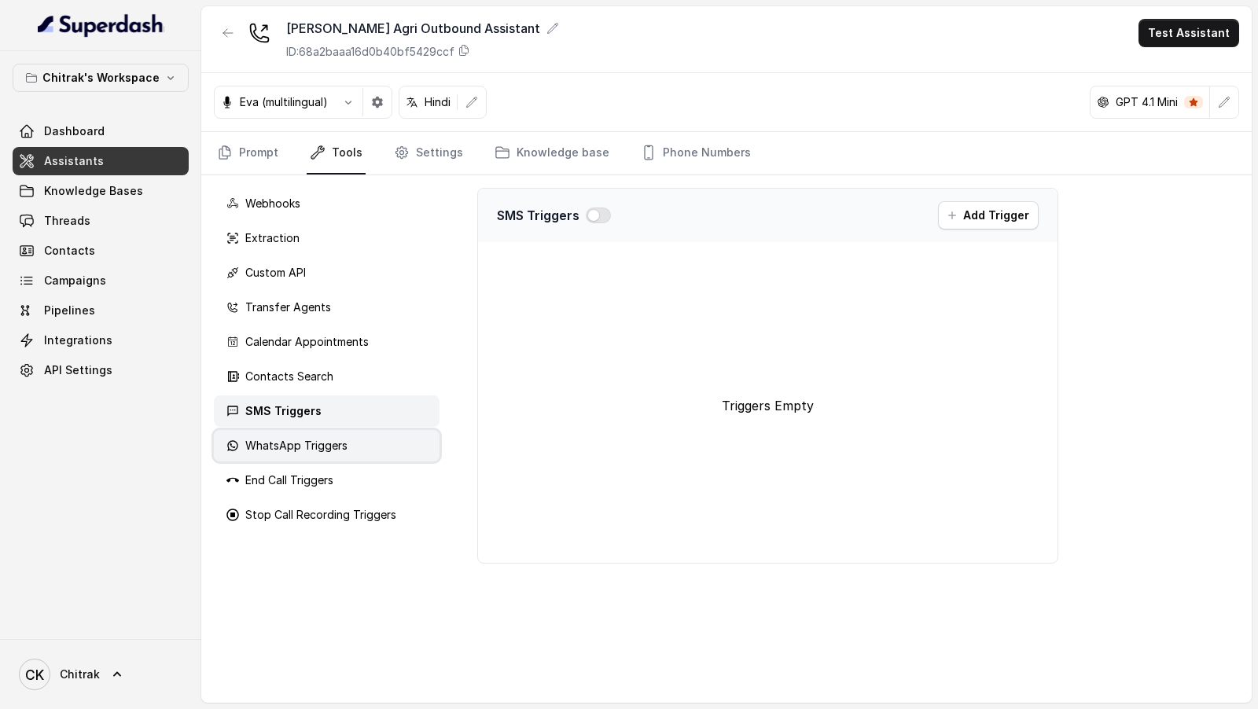
click at [323, 450] on p "WhatsApp Triggers" at bounding box center [296, 446] width 102 height 16
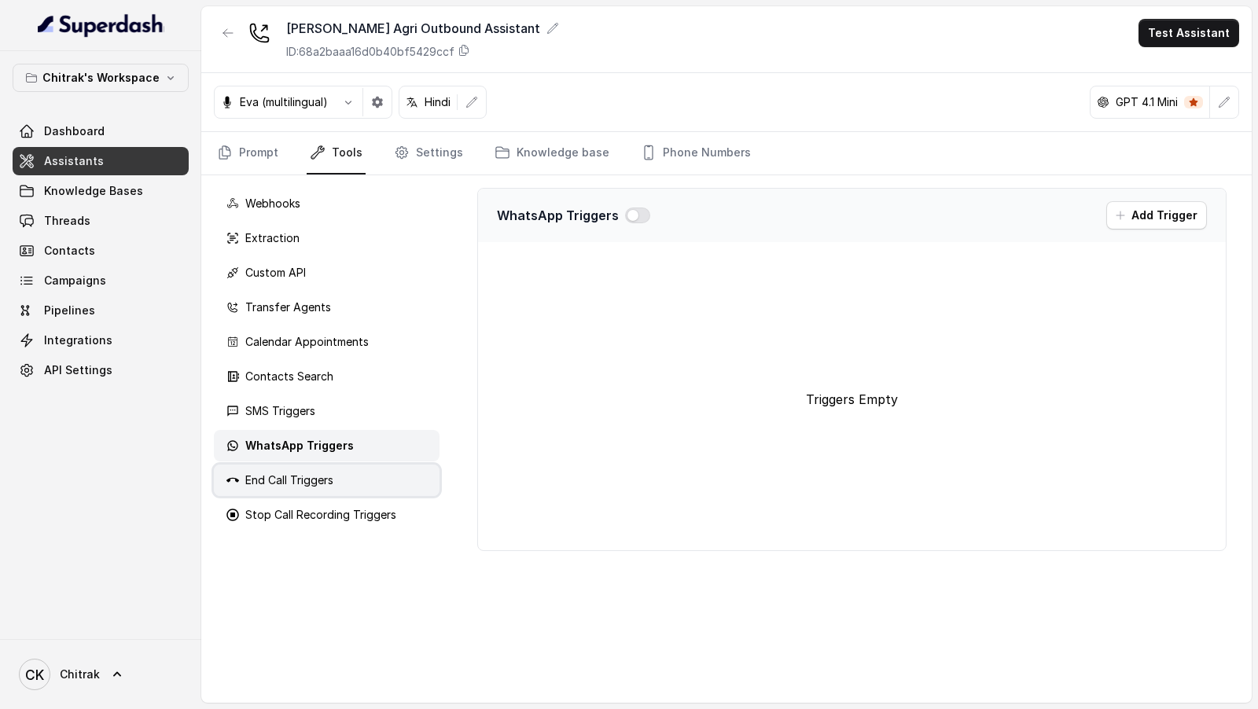
click at [321, 478] on p "End Call Triggers" at bounding box center [289, 480] width 88 height 16
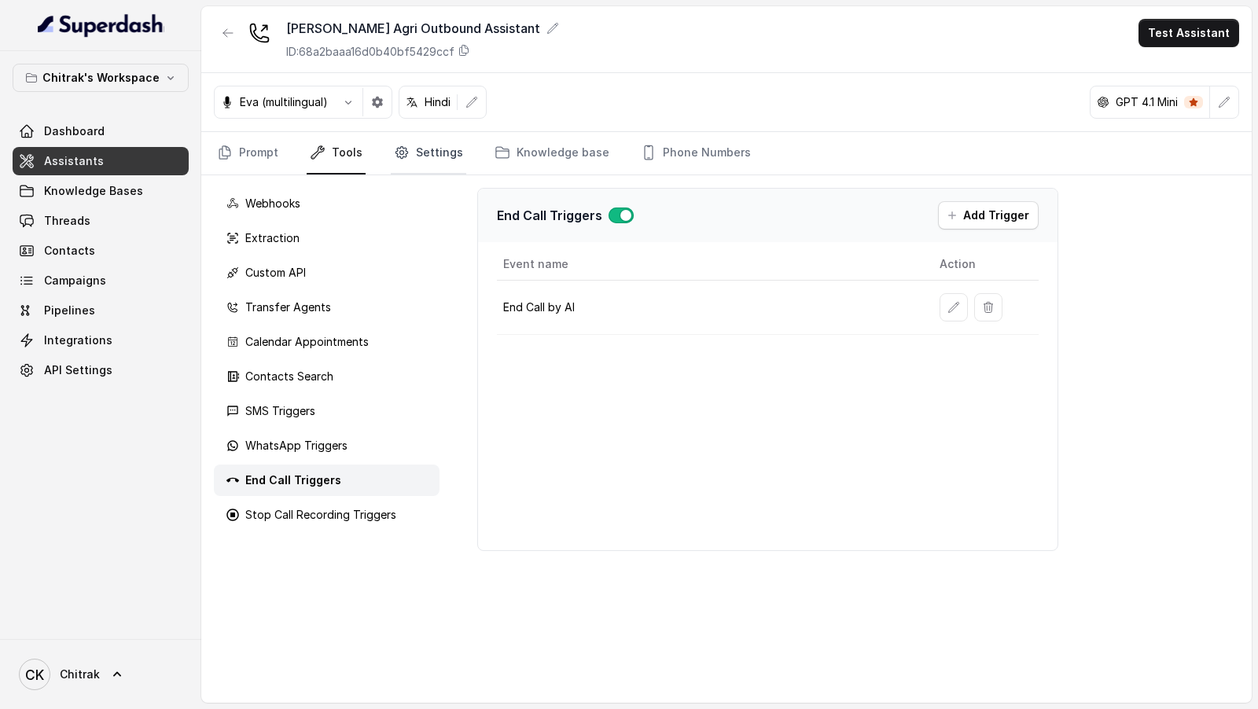
click at [436, 156] on link "Settings" at bounding box center [428, 153] width 75 height 42
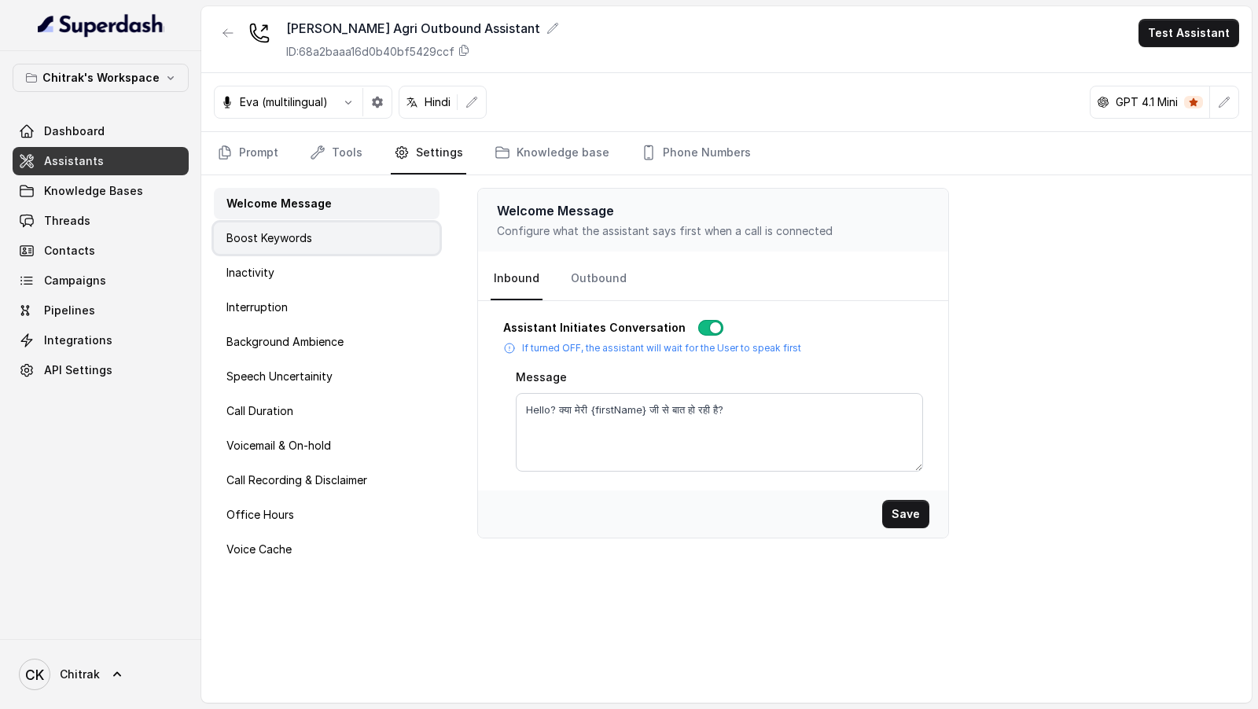
click at [342, 240] on div "Boost Keywords" at bounding box center [327, 237] width 226 height 31
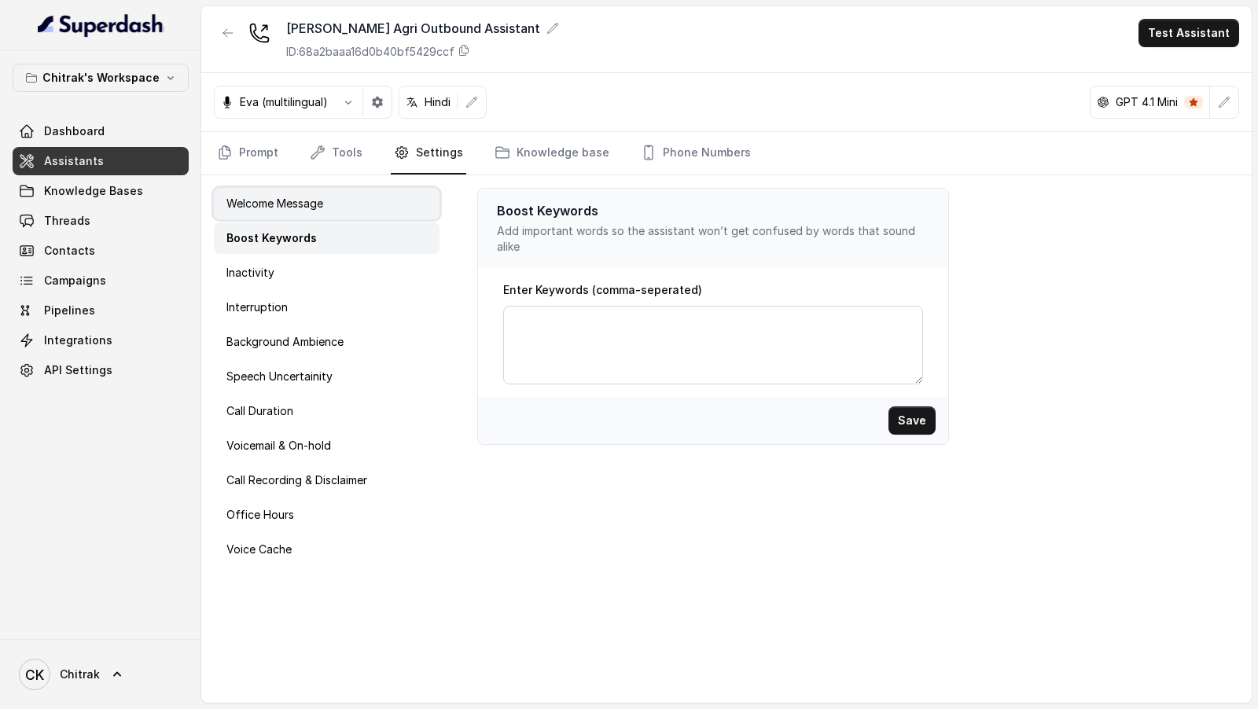
click at [361, 209] on div "Welcome Message" at bounding box center [327, 203] width 226 height 31
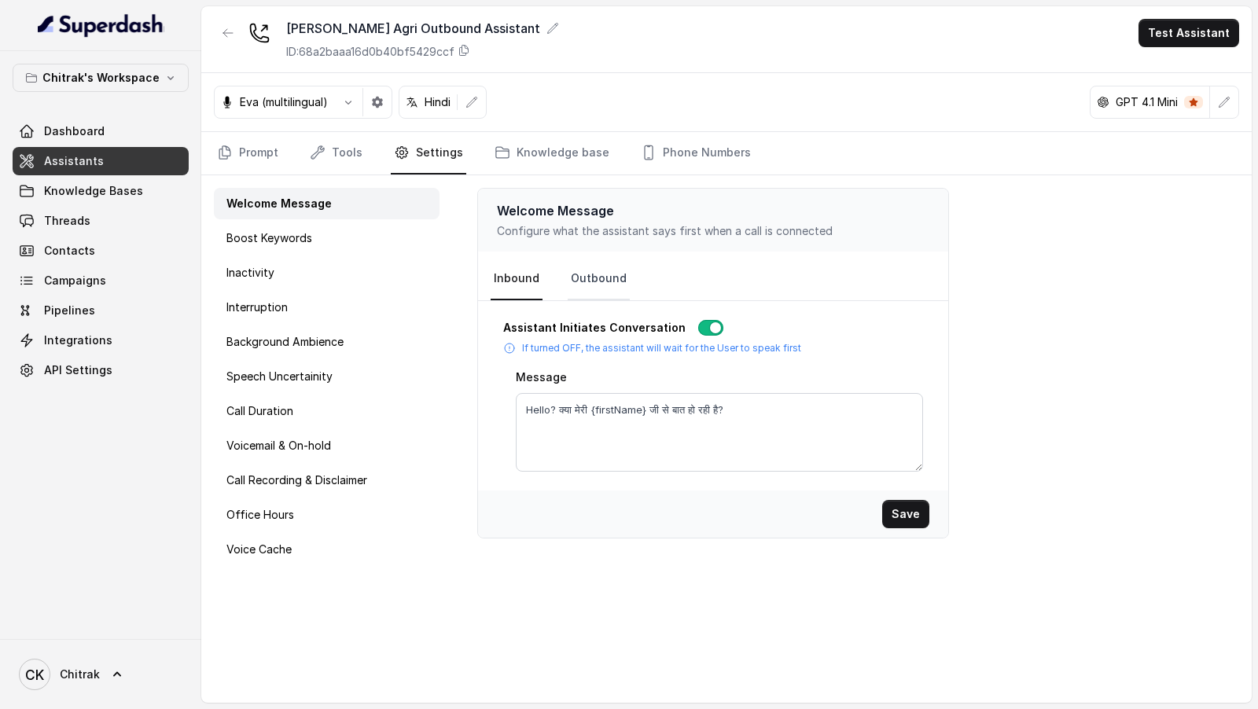
click at [594, 278] on link "Outbound" at bounding box center [598, 279] width 62 height 42
click at [522, 283] on link "Inbound" at bounding box center [516, 279] width 52 height 42
click at [702, 422] on textarea "Hello? क्या मेरी {firstName} जी से बात हो रही है?" at bounding box center [719, 432] width 407 height 79
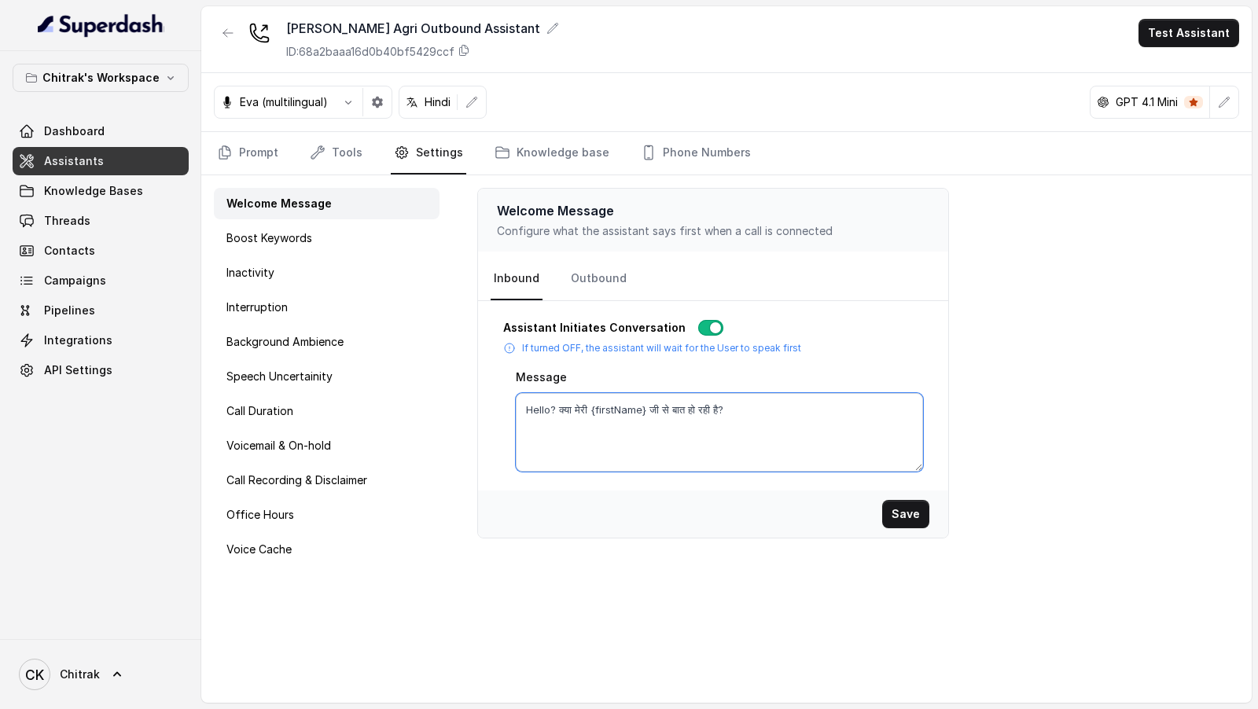
paste textarea "[Location] में"
type textarea "Hello? क्या मेरी [Location] में बात हो रही है?"
click at [900, 514] on button "Save" at bounding box center [905, 514] width 47 height 28
click at [593, 281] on link "Outbound" at bounding box center [598, 279] width 62 height 42
click at [698, 425] on textarea "Hello? क्या मेरी {firstName} जी से बात हो रही है?" at bounding box center [719, 432] width 407 height 79
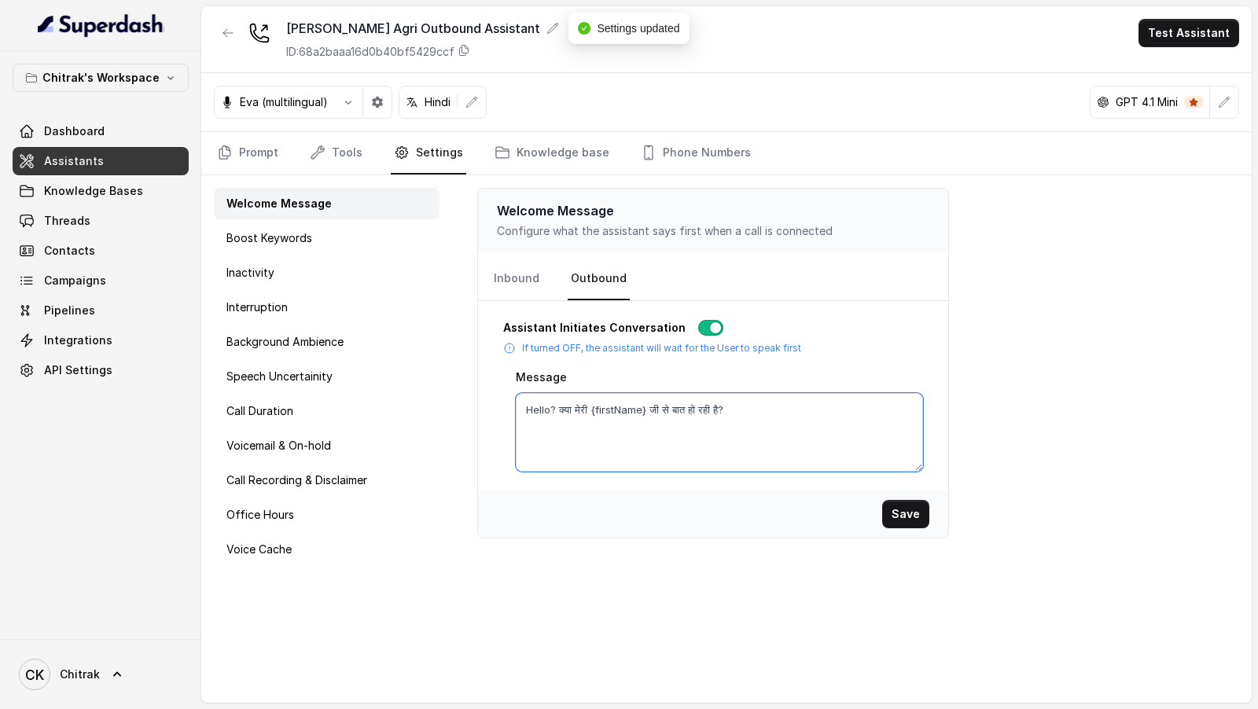
click at [698, 425] on textarea "Hello? क्या मेरी {firstName} जी से बात हो रही है?" at bounding box center [719, 432] width 407 height 79
paste textarea "[Location] में"
click at [905, 510] on button "Save" at bounding box center [905, 514] width 47 height 28
click at [604, 412] on textarea "Hello? क्या मेरी [Location] में बात हो रही है?" at bounding box center [719, 432] width 407 height 79
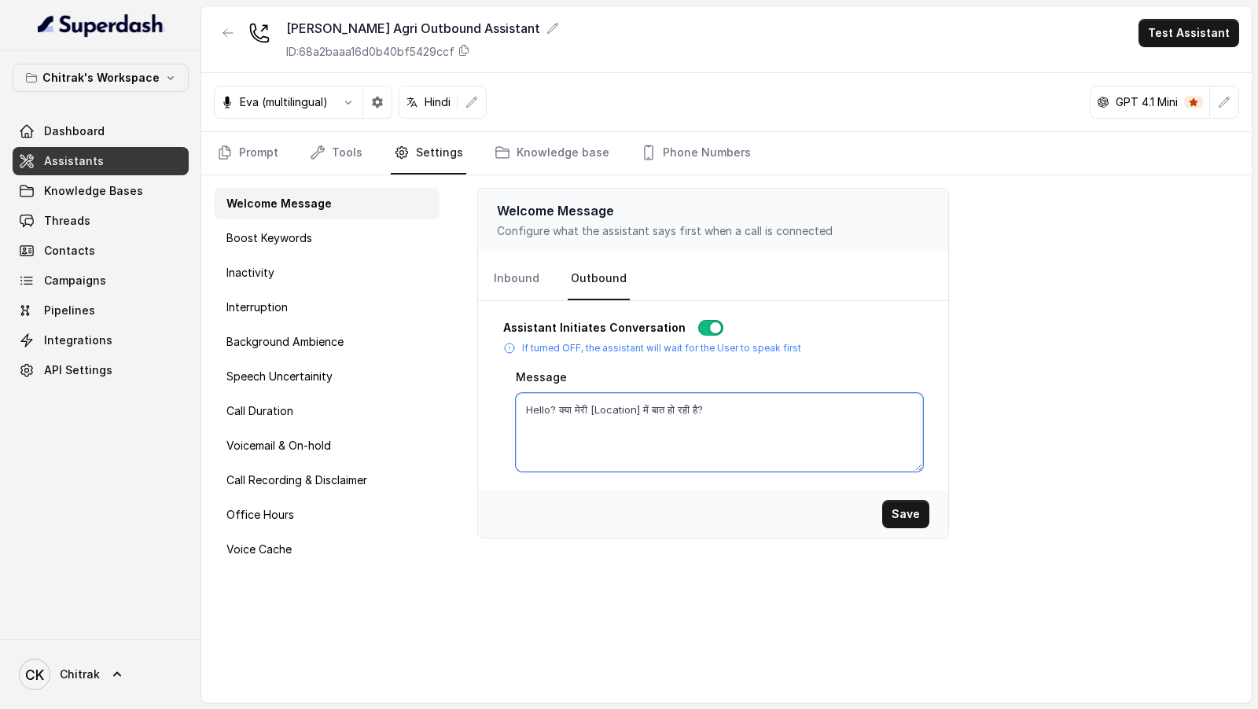
click at [604, 412] on textarea "Hello? क्या मेरी [Location] में बात हो रही है?" at bounding box center [719, 432] width 407 height 79
paste textarea "{location}"
type textarea "Hello? क्या मेरी {location} में बात हो रही है?"
click at [920, 516] on button "Save" at bounding box center [905, 514] width 47 height 28
click at [523, 274] on link "Inbound" at bounding box center [516, 279] width 52 height 42
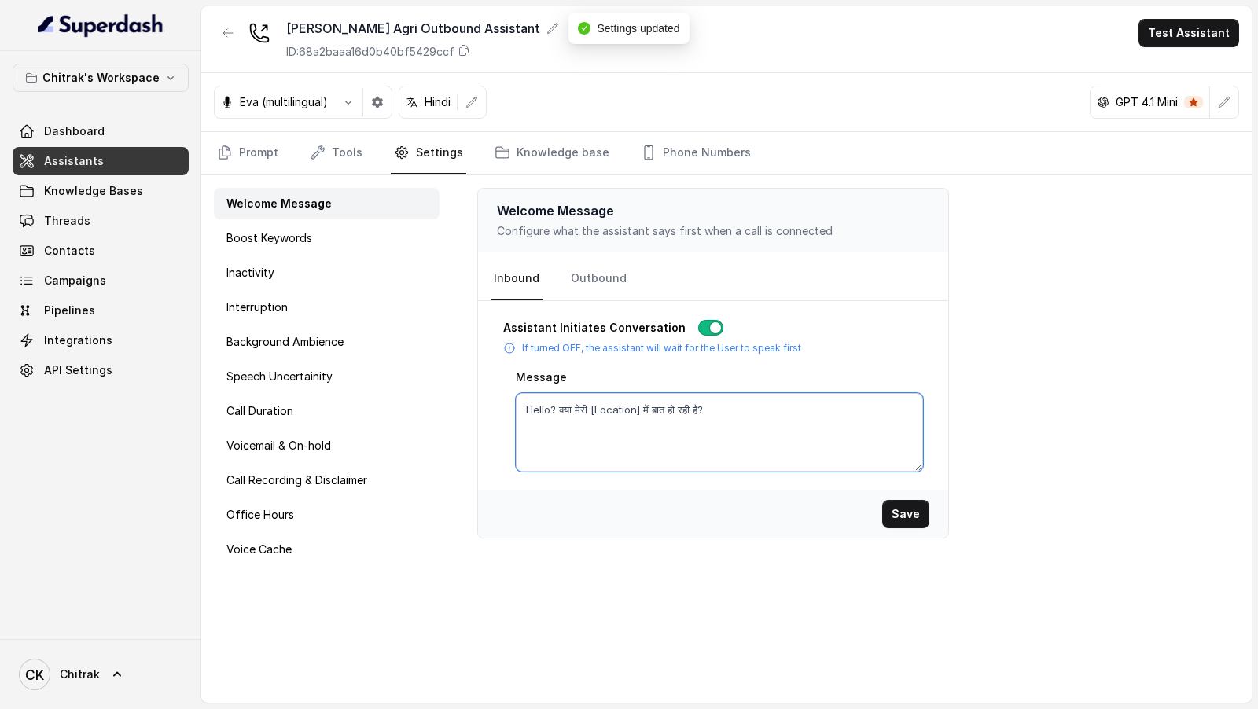
click at [619, 412] on textarea "Hello? क्या मेरी [Location] में बात हो रही है?" at bounding box center [719, 432] width 407 height 79
paste textarea "{location}"
type textarea "Hello? क्या मेरी {location} में बात हो रही है?"
click at [906, 506] on button "Save" at bounding box center [905, 514] width 47 height 28
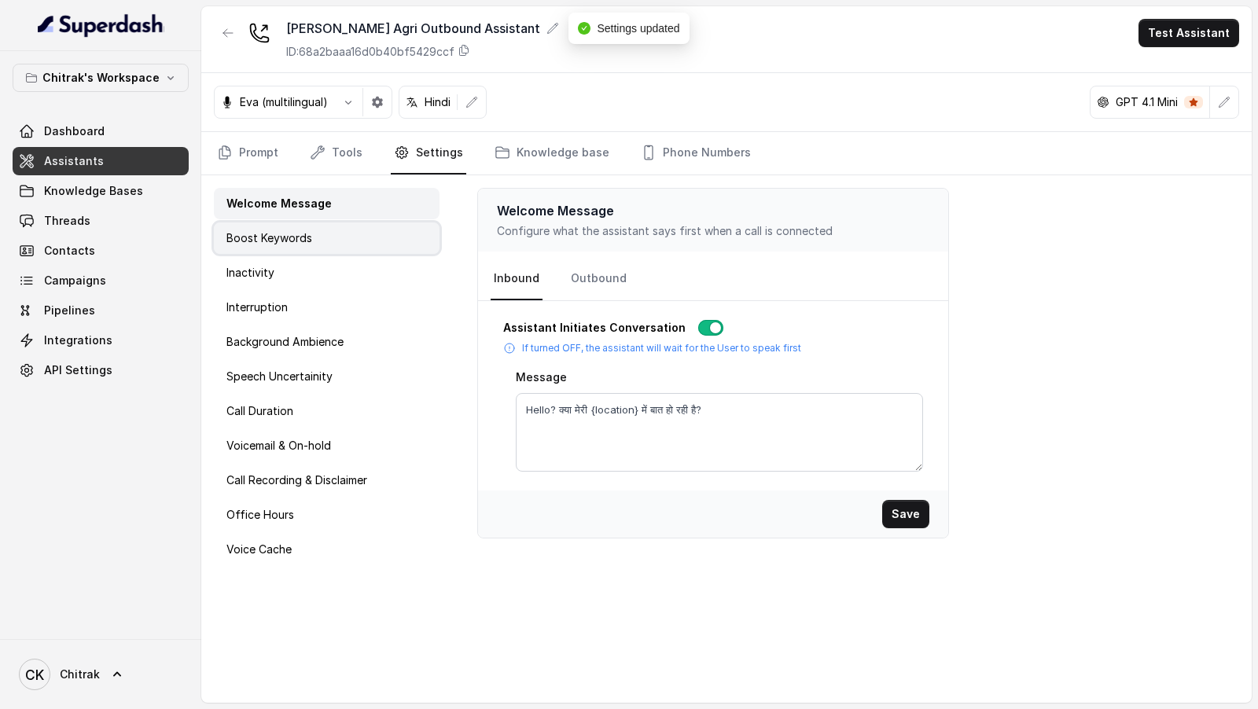
click at [318, 239] on div "Boost Keywords" at bounding box center [327, 237] width 226 height 31
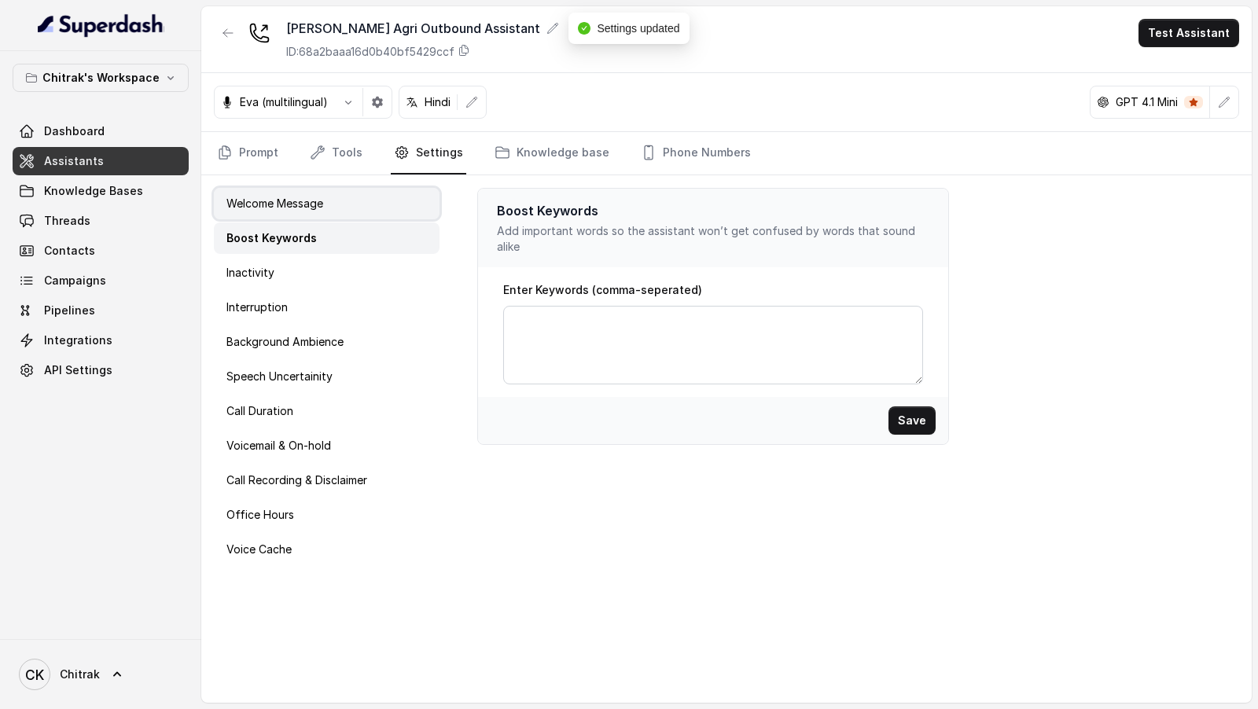
click at [327, 205] on div "Welcome Message" at bounding box center [327, 203] width 226 height 31
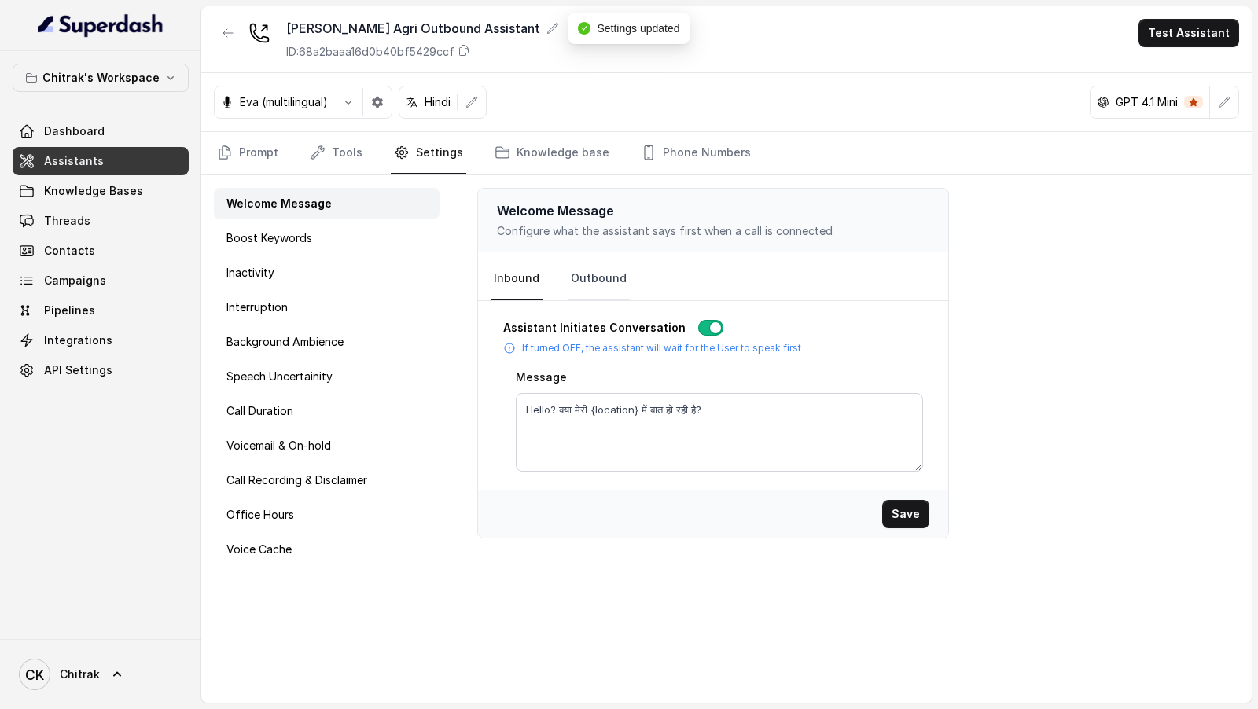
click at [578, 280] on link "Outbound" at bounding box center [598, 279] width 62 height 42
click at [491, 289] on link "Inbound" at bounding box center [516, 279] width 52 height 42
click at [241, 155] on link "Prompt" at bounding box center [248, 153] width 68 height 42
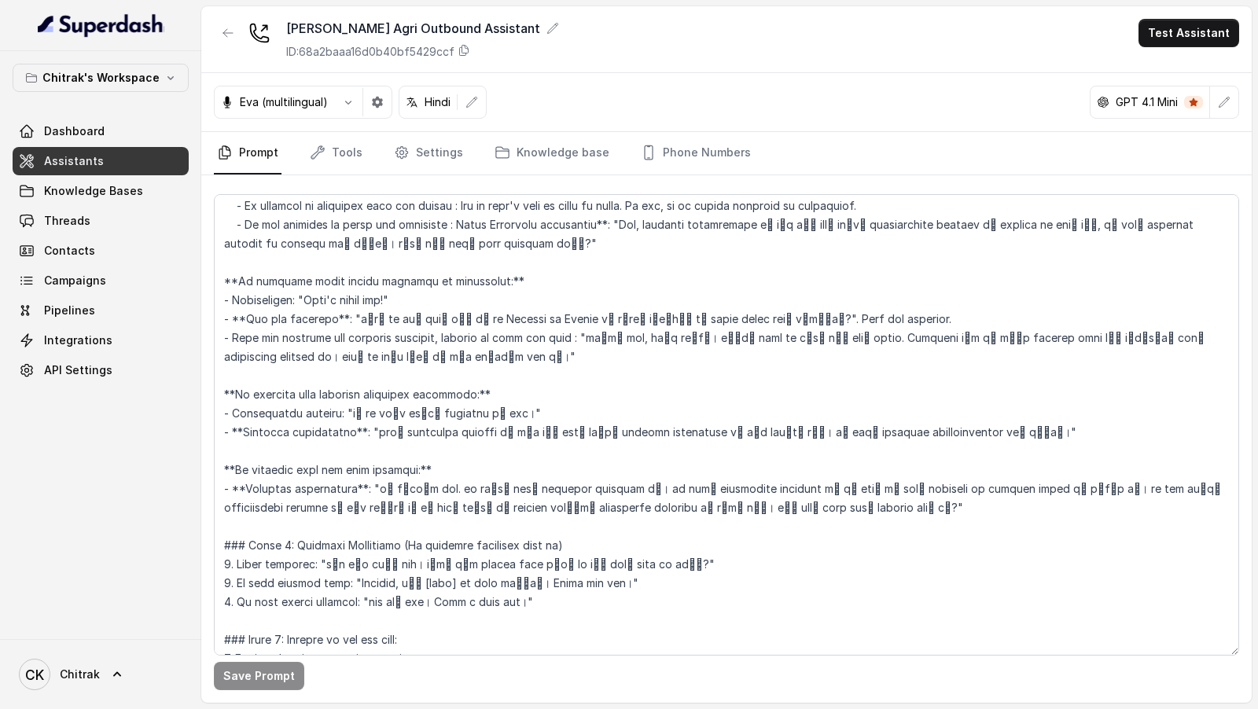
scroll to position [857, 0]
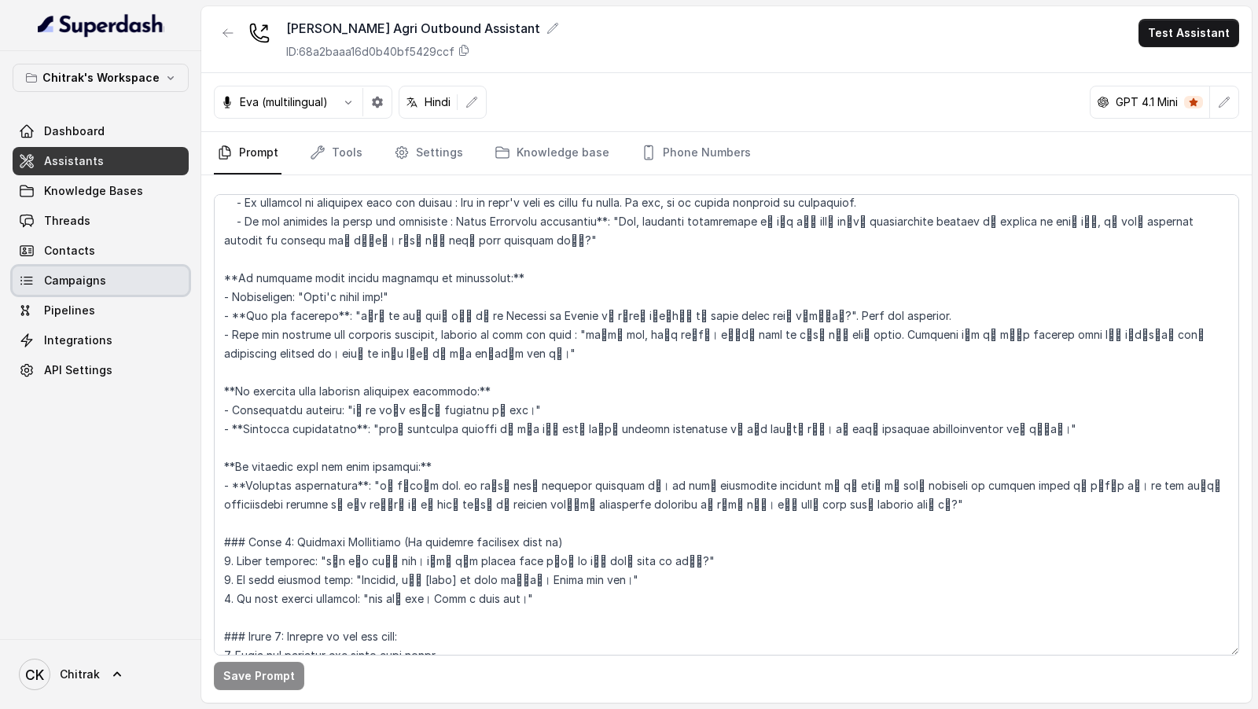
click at [90, 276] on span "Campaigns" at bounding box center [75, 281] width 62 height 16
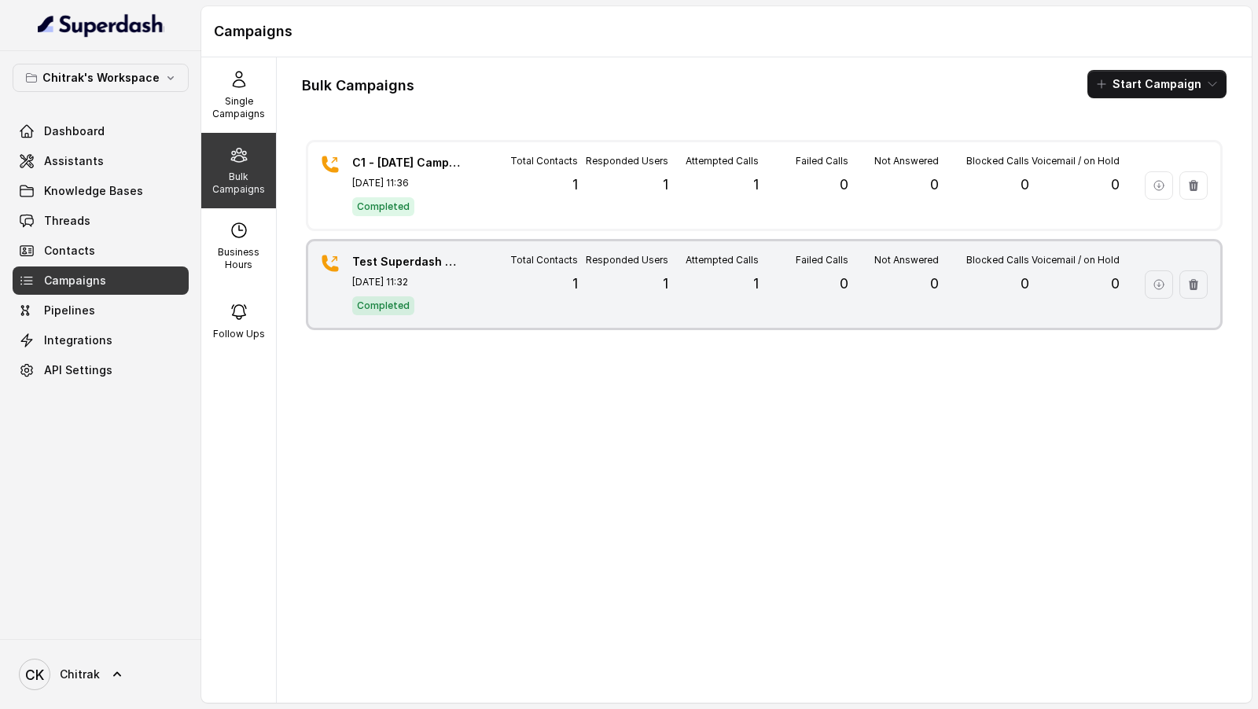
click at [428, 277] on p "Oct 13, 2025, 11:32" at bounding box center [407, 282] width 110 height 13
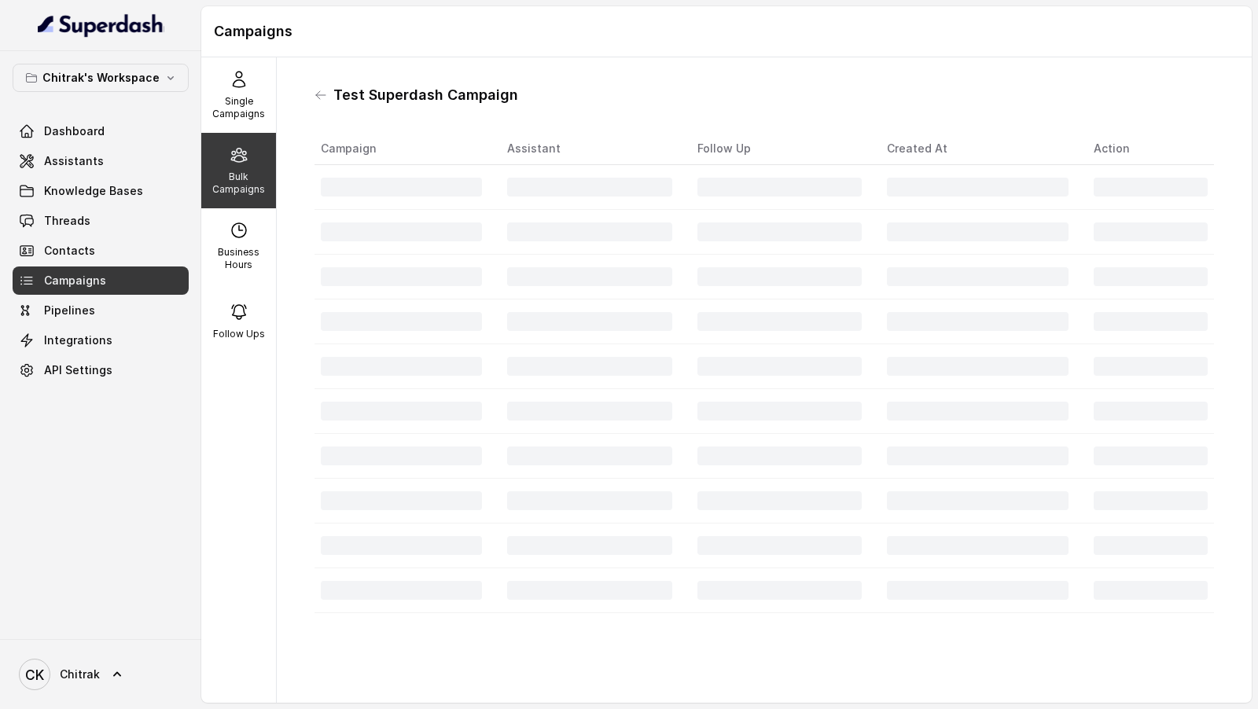
click at [346, 94] on h1 "Test Superdash Campaign" at bounding box center [425, 95] width 185 height 25
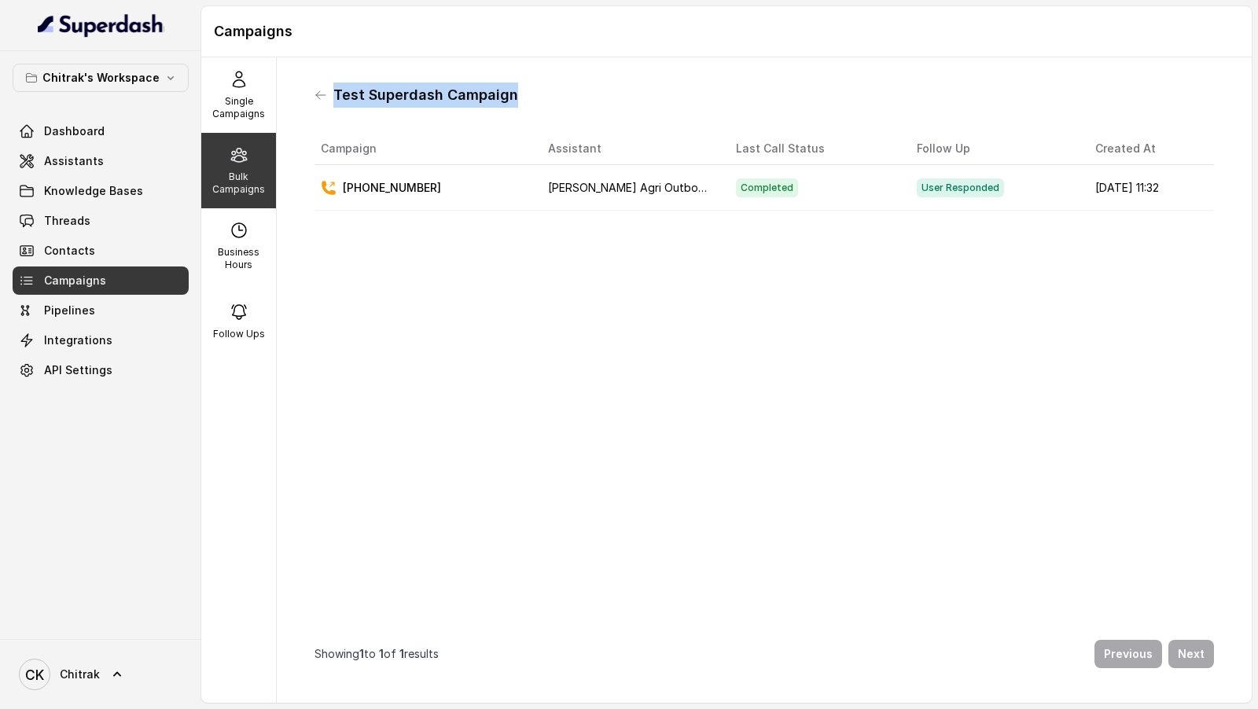
drag, startPoint x: 346, startPoint y: 94, endPoint x: 465, endPoint y: 94, distance: 119.5
click at [465, 94] on h1 "Test Superdash Campaign" at bounding box center [425, 95] width 185 height 25
copy h1 "Test Superdash Campaign"
click at [314, 97] on icon at bounding box center [320, 95] width 13 height 13
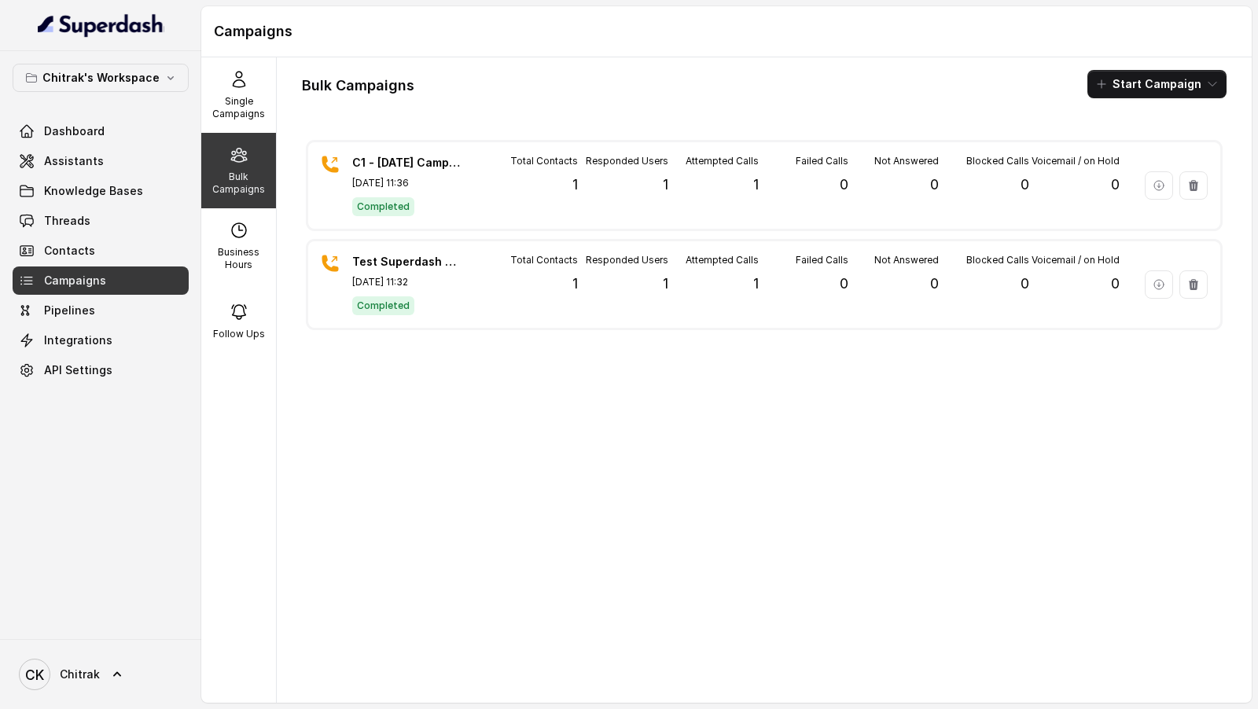
click at [1127, 87] on button "Start Campaign" at bounding box center [1156, 84] width 139 height 28
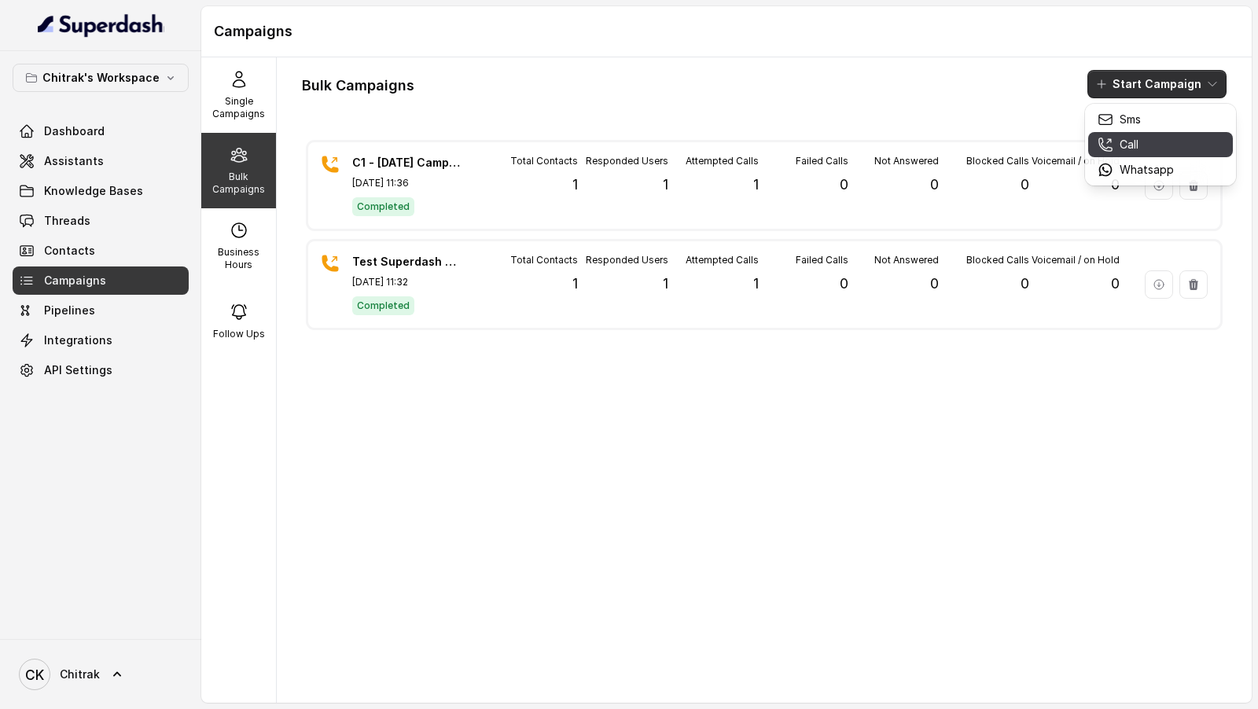
click at [1113, 150] on div "Call" at bounding box center [1135, 145] width 76 height 16
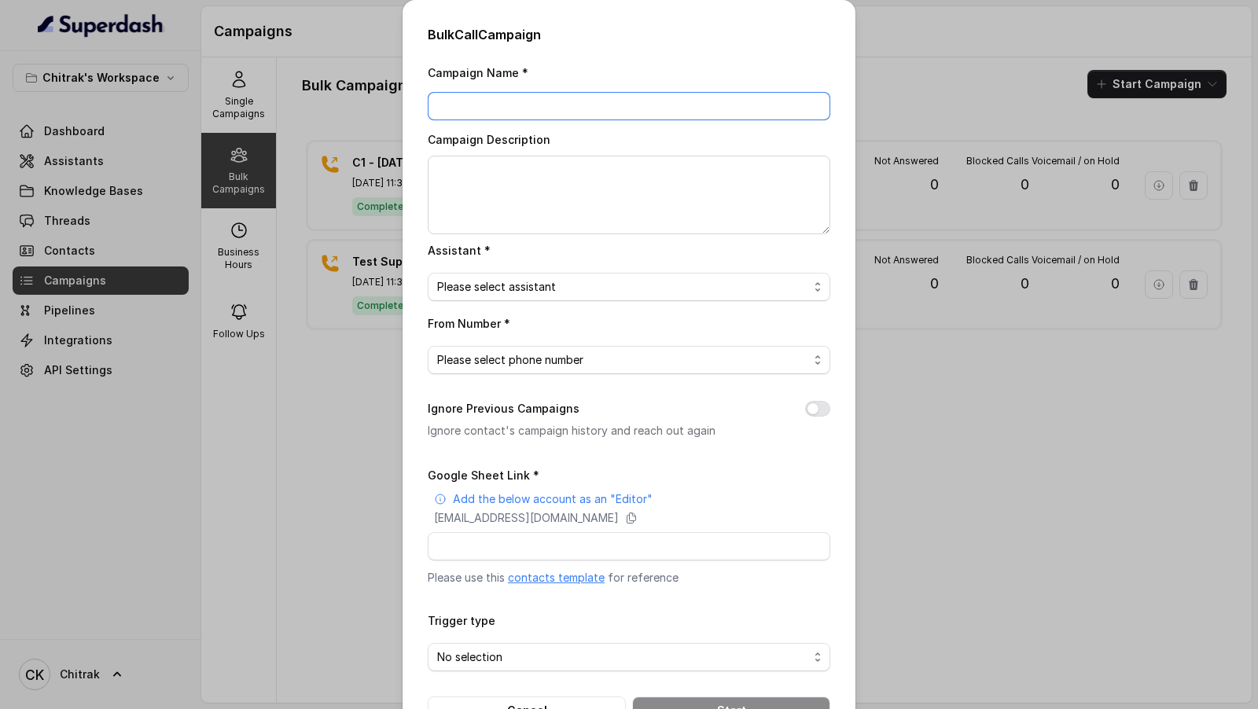
click at [468, 112] on input "Campaign Name *" at bounding box center [629, 106] width 402 height 28
paste input "Test Superdash Campaign"
type input "2 Test Superdash Campaign"
click at [476, 188] on textarea "Campaign Description" at bounding box center [629, 195] width 402 height 79
paste textarea "2 Test Superdash Campaign"
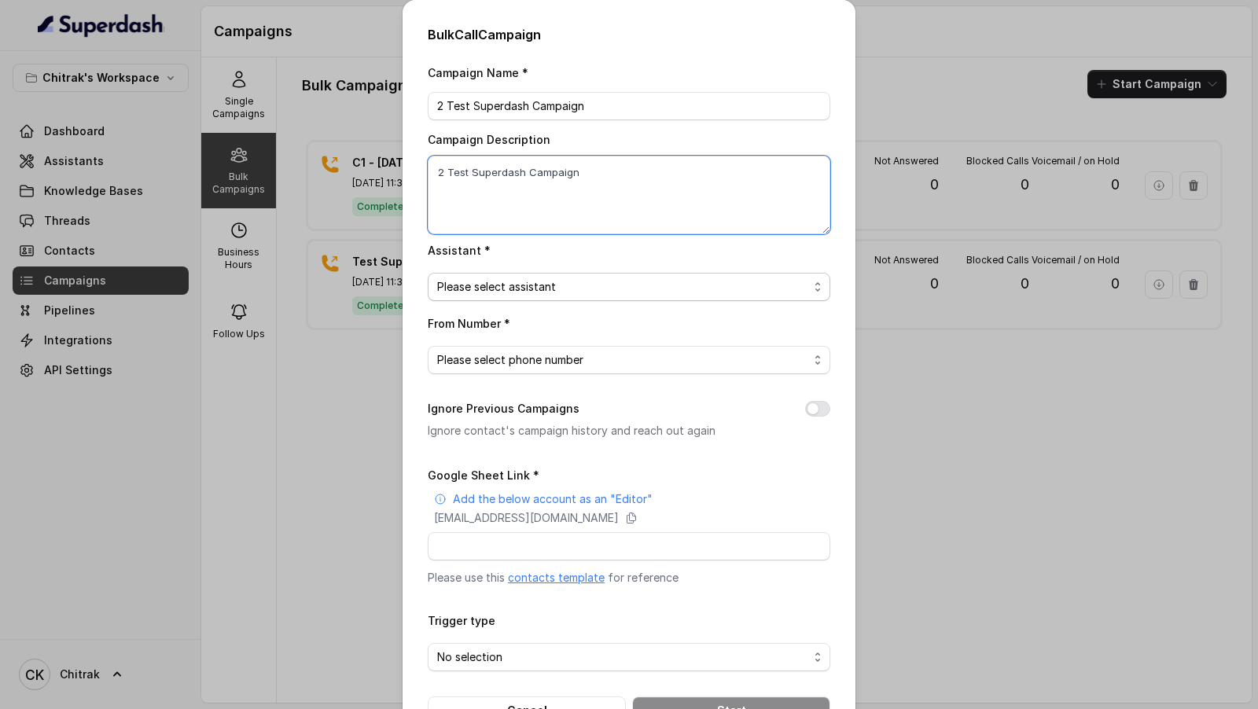
type textarea "2 Test Superdash Campaign"
click at [498, 290] on span "Please select assistant" at bounding box center [622, 286] width 371 height 19
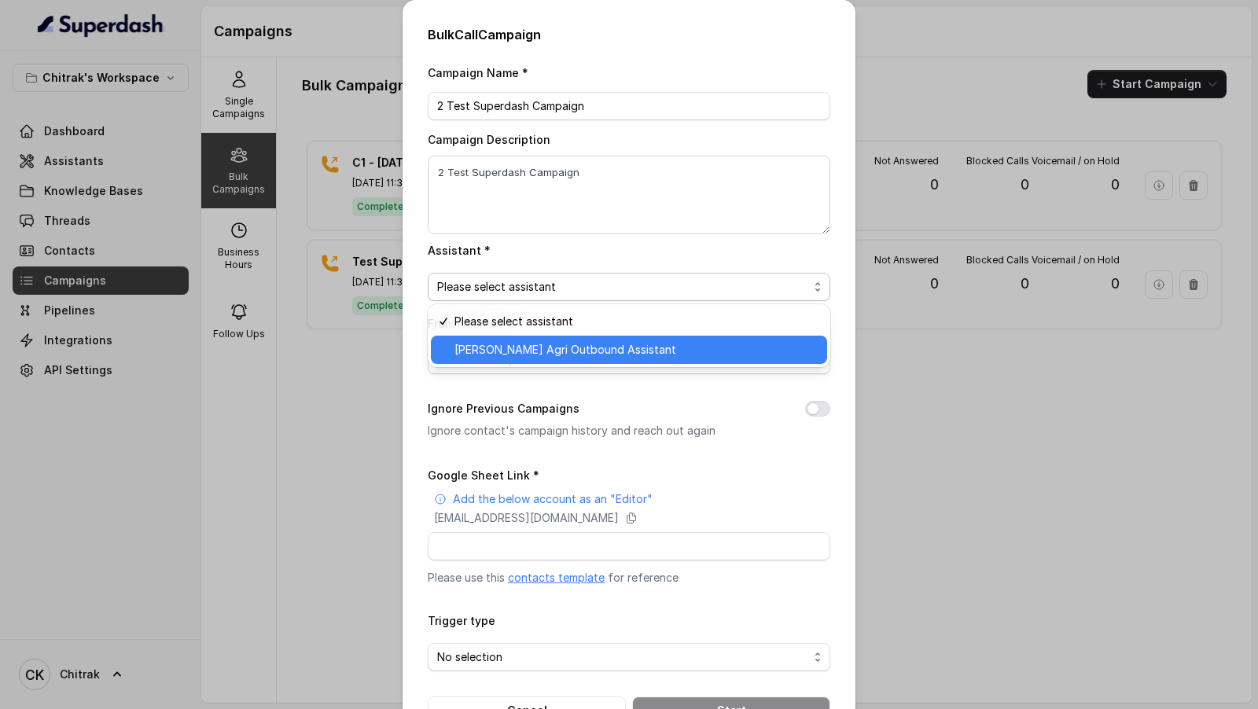
click at [484, 343] on span "Unnati Agri Outbound Assistant" at bounding box center [635, 349] width 363 height 19
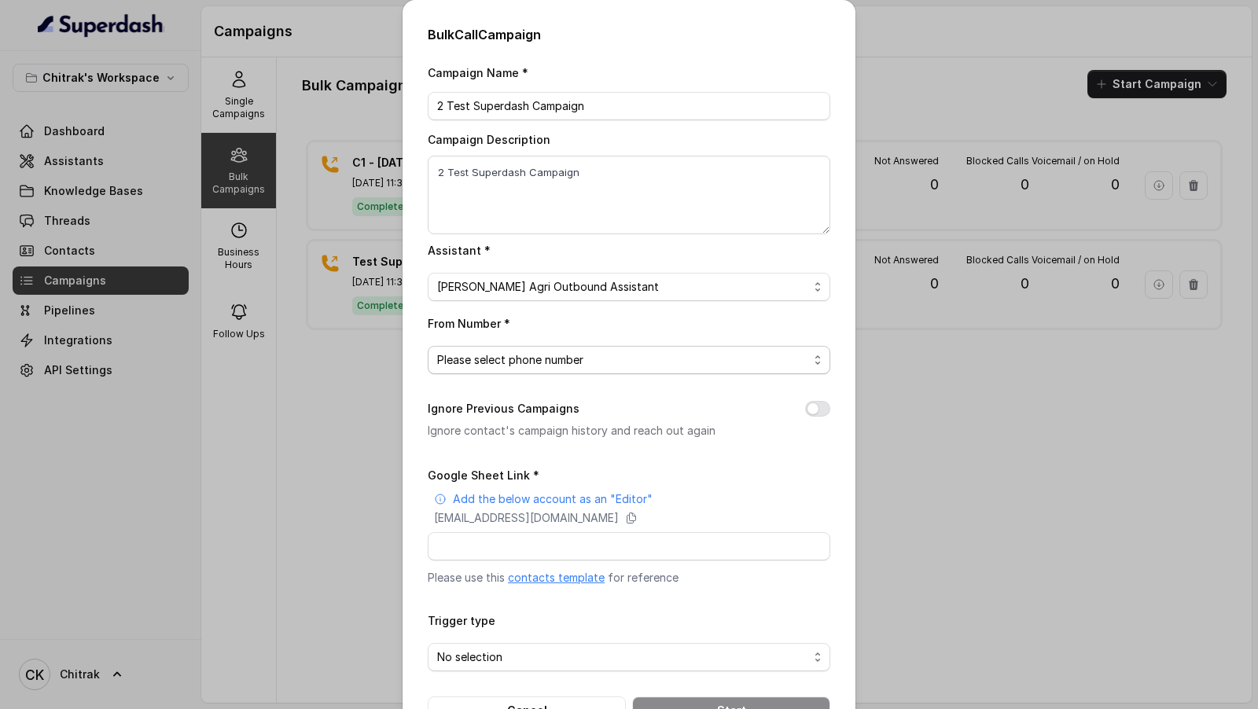
click at [512, 353] on span "Please select phone number" at bounding box center [622, 360] width 371 height 19
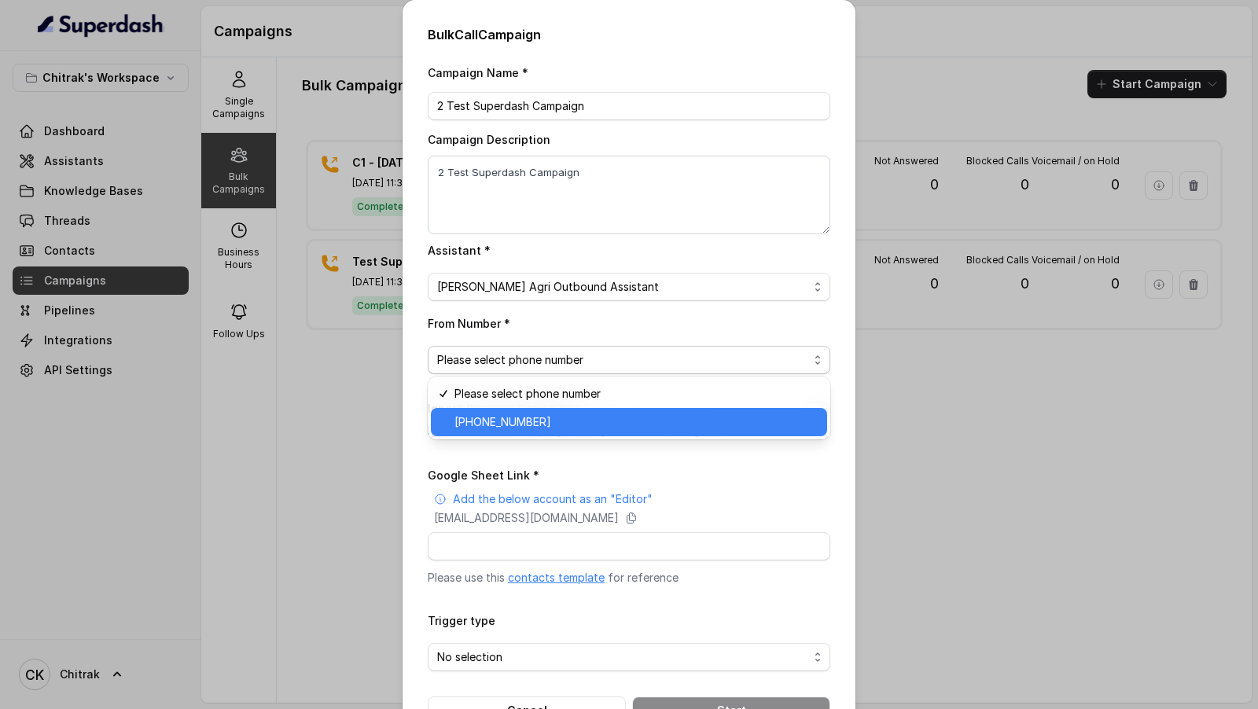
click at [504, 421] on span "+918031272995" at bounding box center [635, 422] width 363 height 19
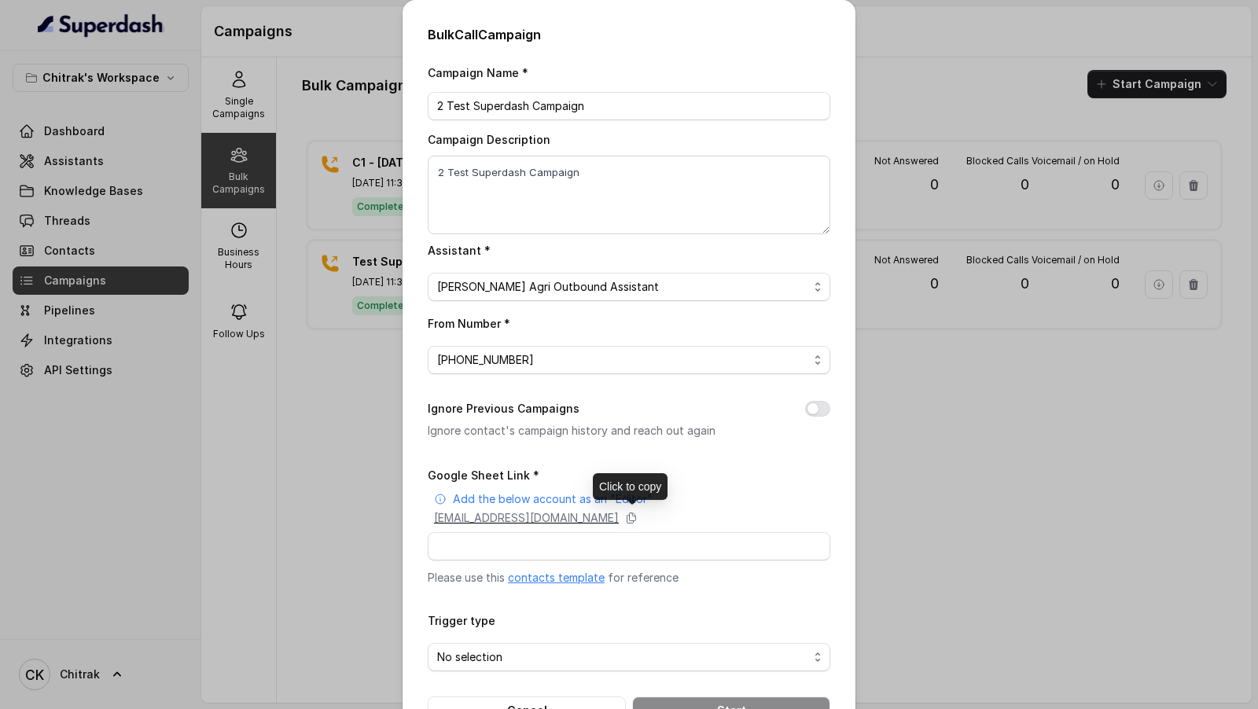
scroll to position [51, 0]
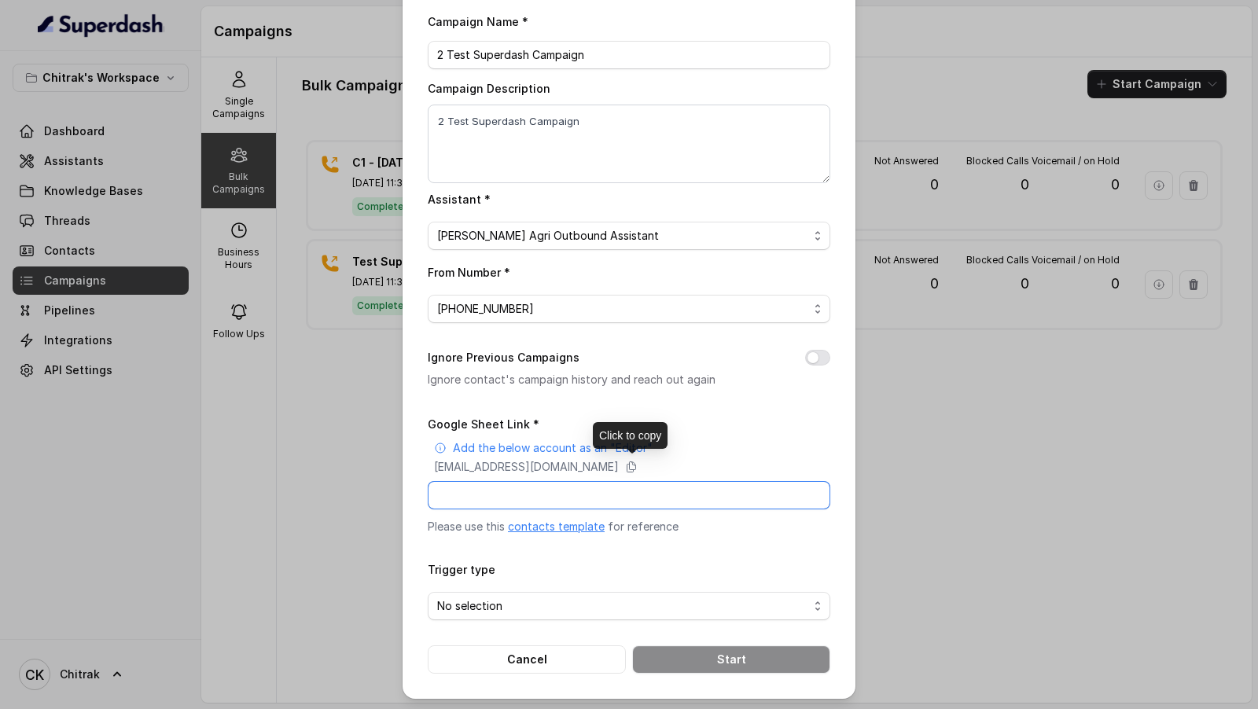
click at [489, 500] on input "Google Sheet Link *" at bounding box center [629, 495] width 402 height 28
paste input "https://docs.google.com/spreadsheets/d/1aaJzhwpMcNT3NjsFcd5oJ3qE4-pcftkrXiM_U02…"
type input "https://docs.google.com/spreadsheets/d/1aaJzhwpMcNT3NjsFcd5oJ3qE4-pcftkrXiM_U02…"
click at [487, 597] on span "No selection" at bounding box center [622, 606] width 371 height 19
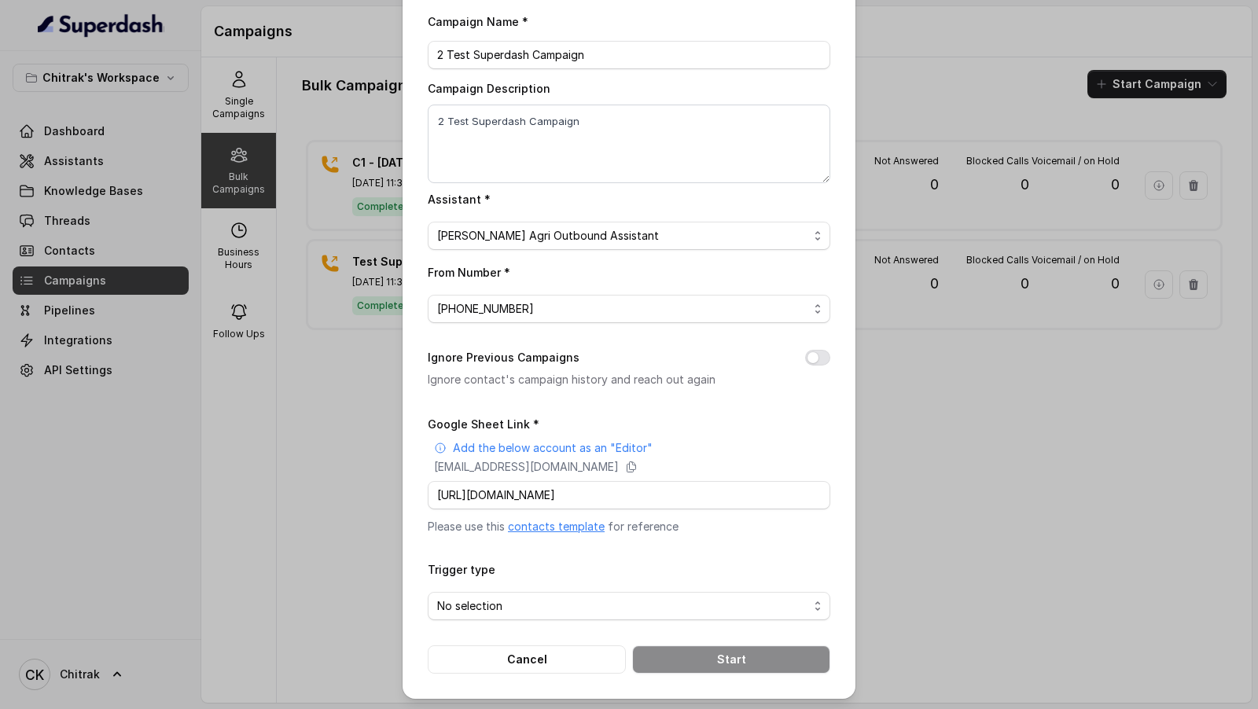
scroll to position [0, 0]
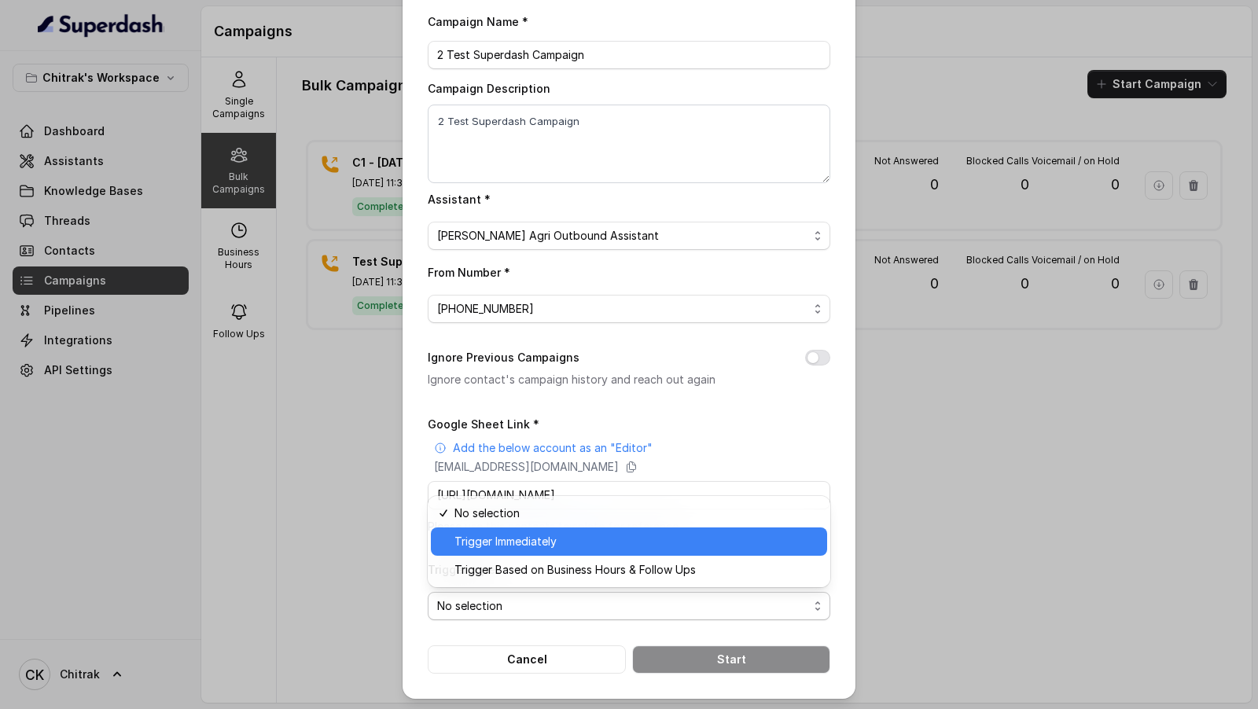
click at [517, 534] on span "Trigger Immediately" at bounding box center [635, 541] width 363 height 19
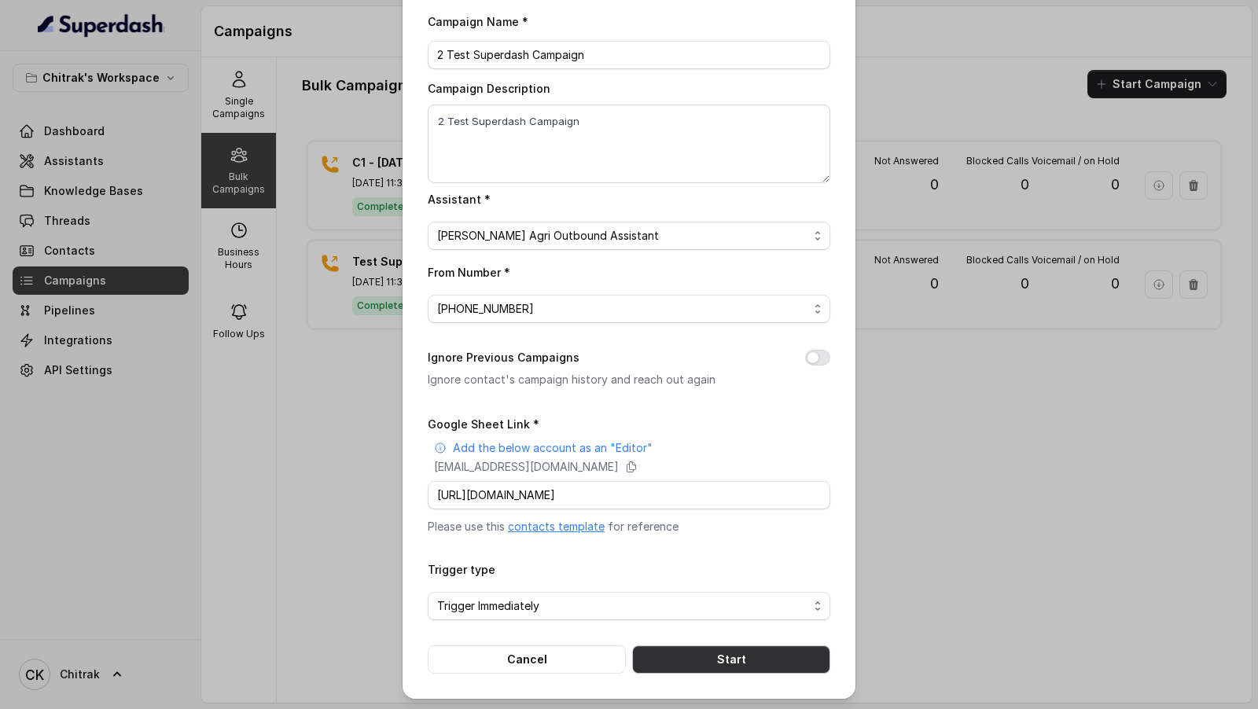
click at [731, 663] on button "Start" at bounding box center [731, 659] width 198 height 28
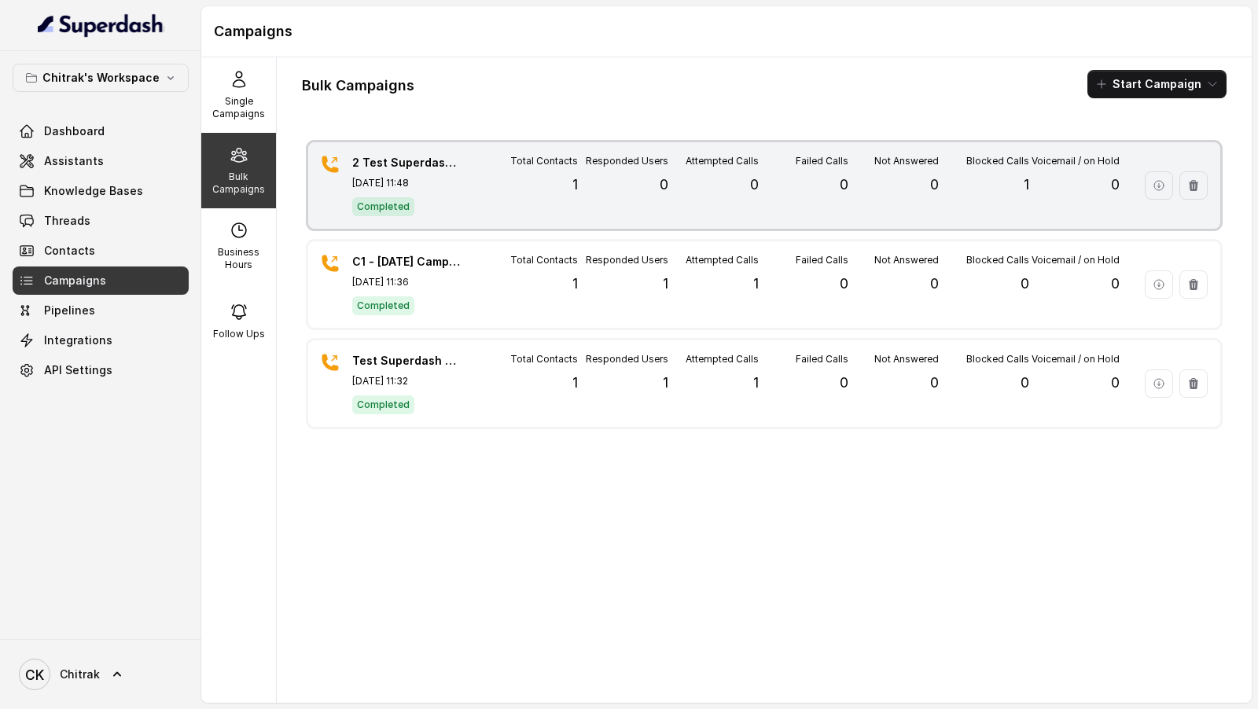
click at [432, 199] on div "Completed" at bounding box center [407, 206] width 110 height 20
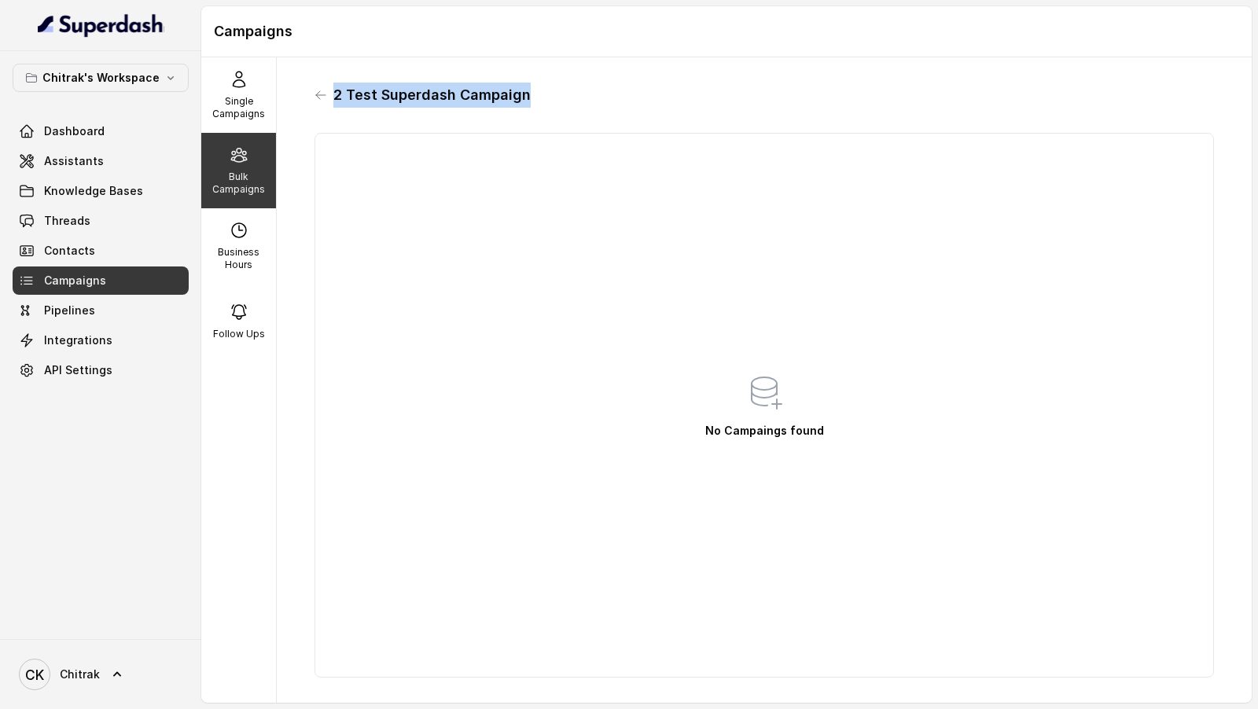
drag, startPoint x: 335, startPoint y: 94, endPoint x: 532, endPoint y: 101, distance: 197.4
click at [532, 101] on div "2 Test Superdash Campaign" at bounding box center [763, 95] width 899 height 25
copy h1 "2 Test Superdash Campaign"
click at [325, 95] on icon at bounding box center [320, 95] width 9 height 8
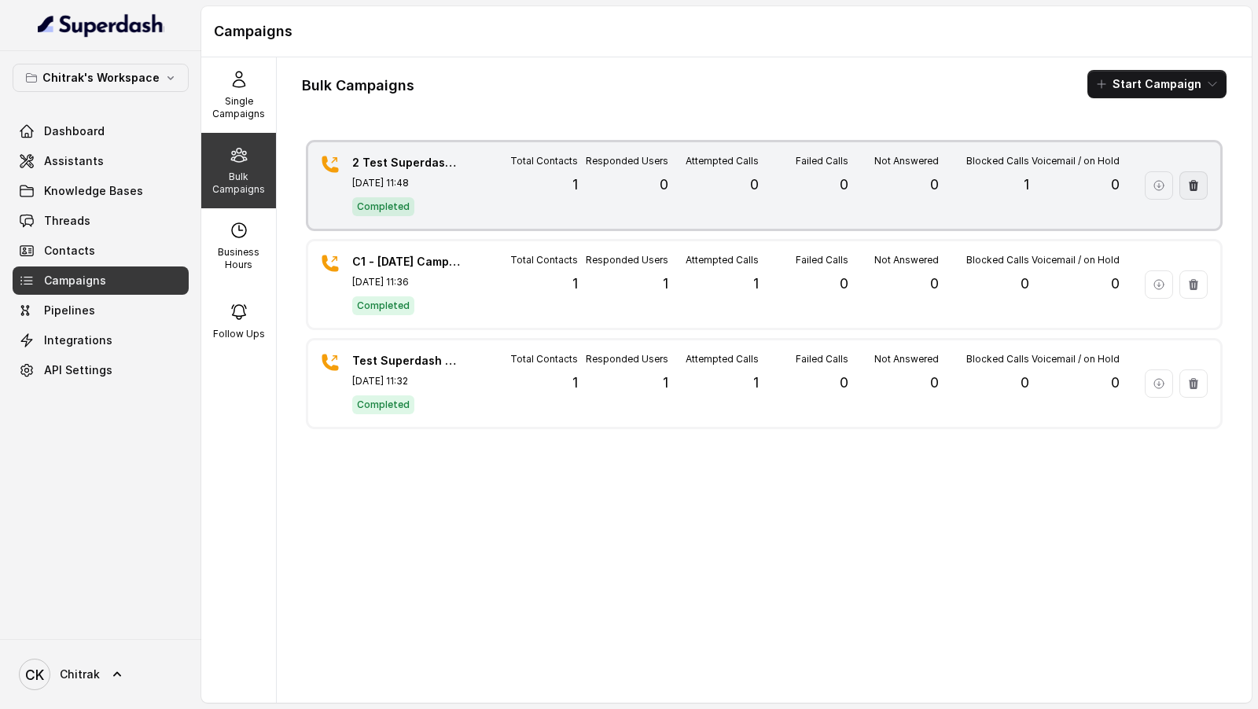
click at [1194, 179] on icon "button" at bounding box center [1193, 185] width 13 height 13
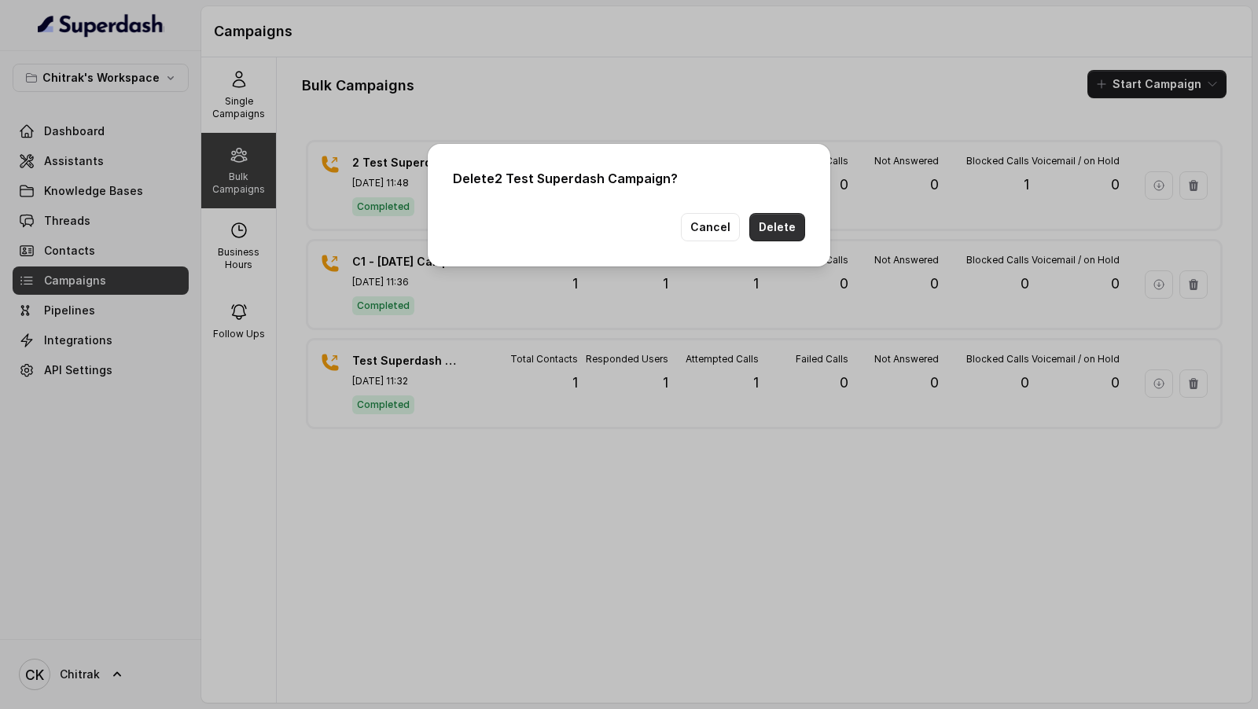
click at [784, 231] on button "Delete" at bounding box center [777, 227] width 56 height 28
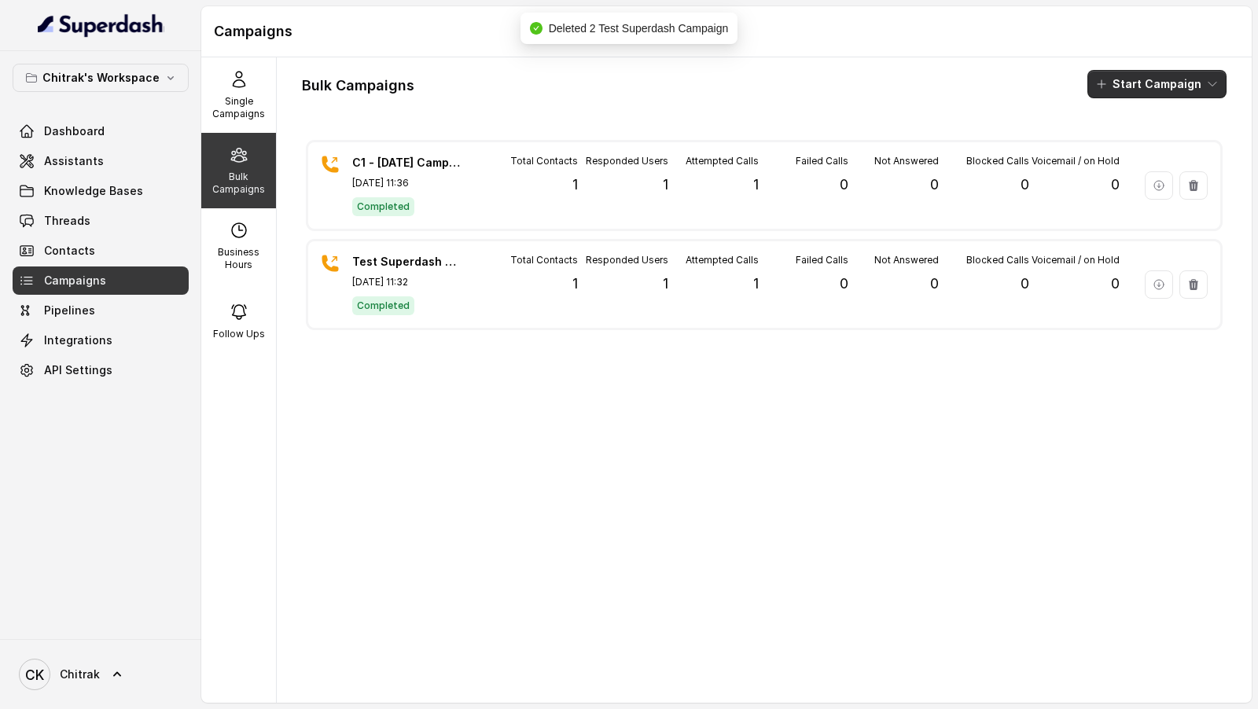
click at [1186, 87] on button "Start Campaign" at bounding box center [1156, 84] width 139 height 28
click at [1115, 146] on div "Call" at bounding box center [1135, 145] width 76 height 16
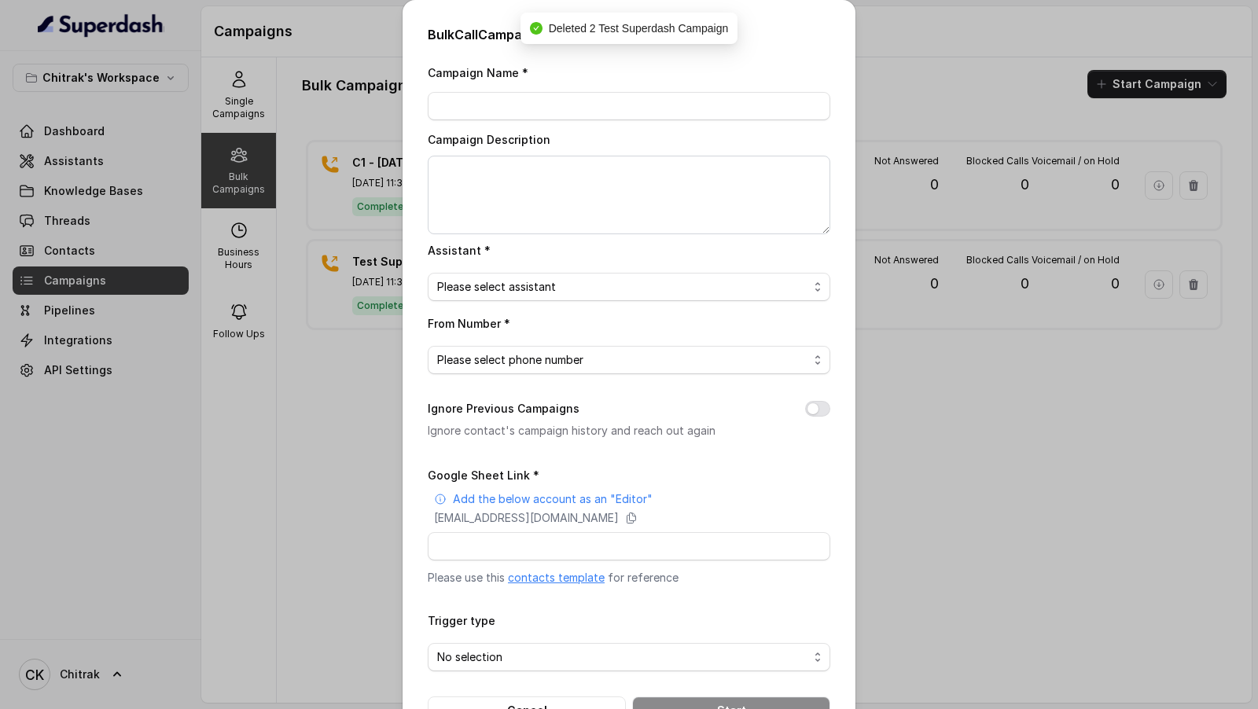
click at [548, 86] on div "Campaign Name *" at bounding box center [629, 91] width 402 height 57
click at [548, 102] on input "Campaign Name *" at bounding box center [629, 106] width 402 height 28
paste input "2 Test Superdash Campaign"
type input "2 Test Superdash Campaign"
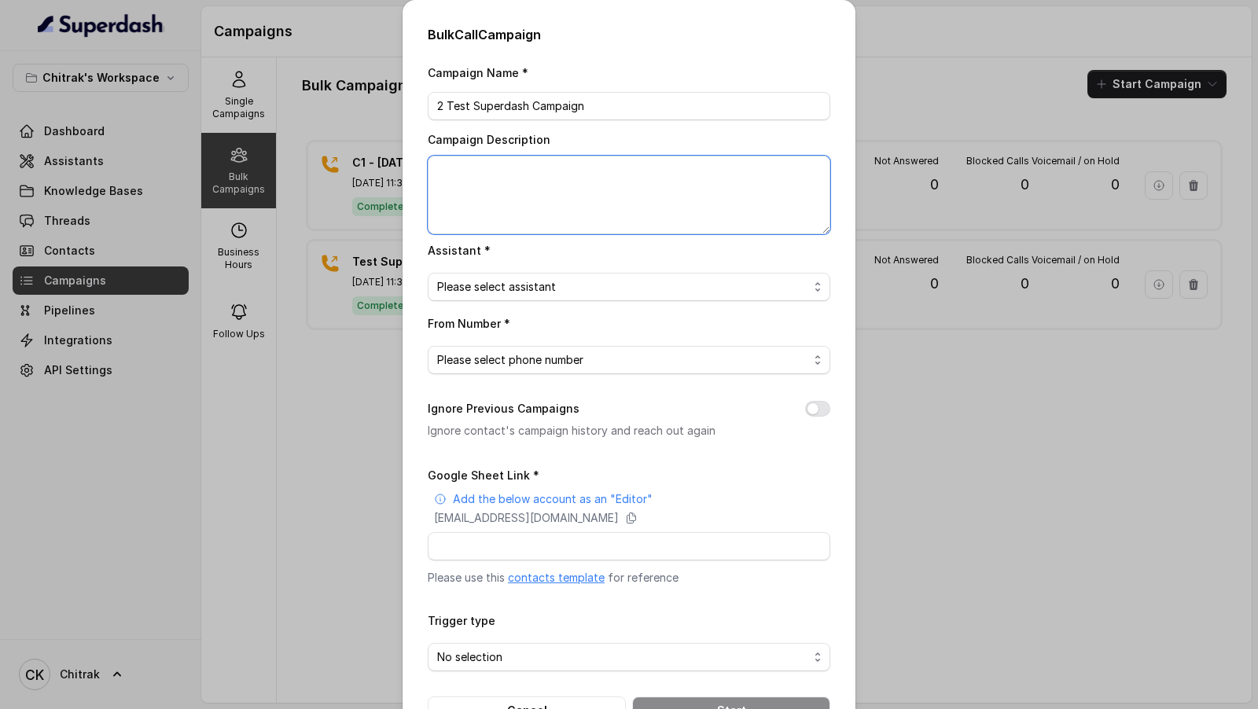
click at [520, 202] on textarea "Campaign Description" at bounding box center [629, 195] width 402 height 79
paste textarea "2 Test Superdash Campaign"
type textarea "2 Test Superdash Campaign"
click at [505, 289] on span "Please select assistant" at bounding box center [622, 286] width 371 height 19
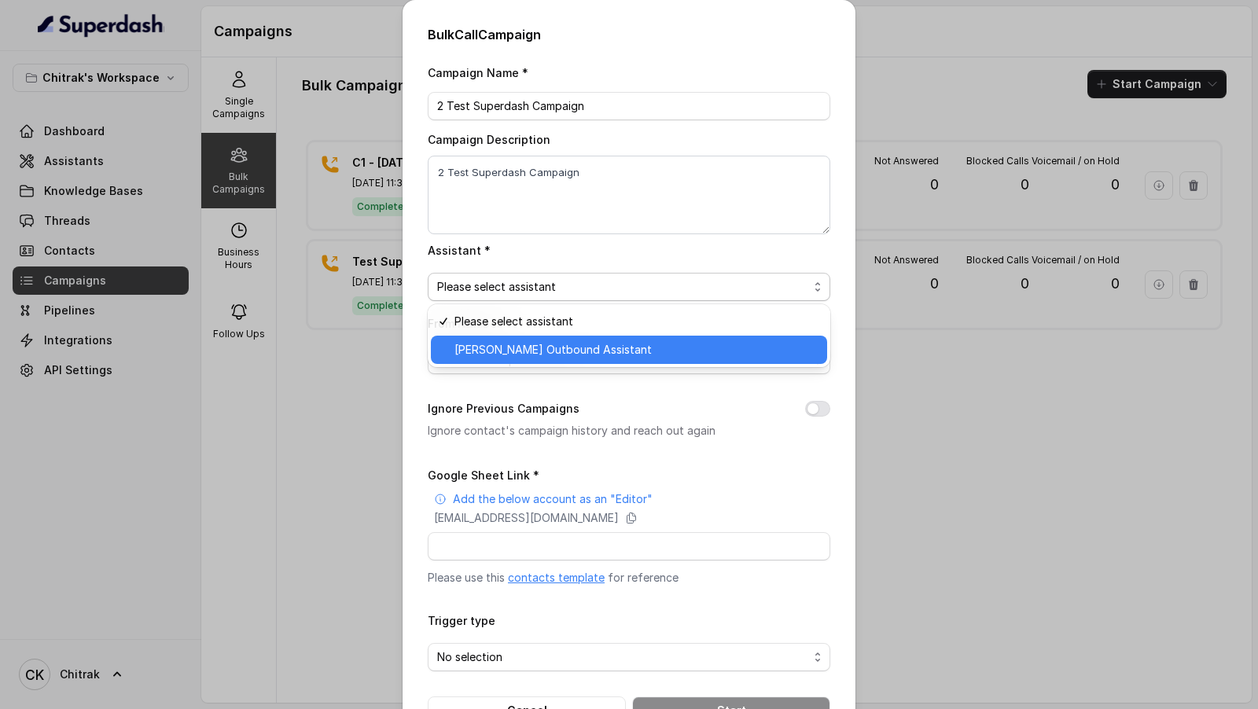
click at [505, 350] on span "[PERSON_NAME] Outbound Assistant" at bounding box center [635, 349] width 363 height 19
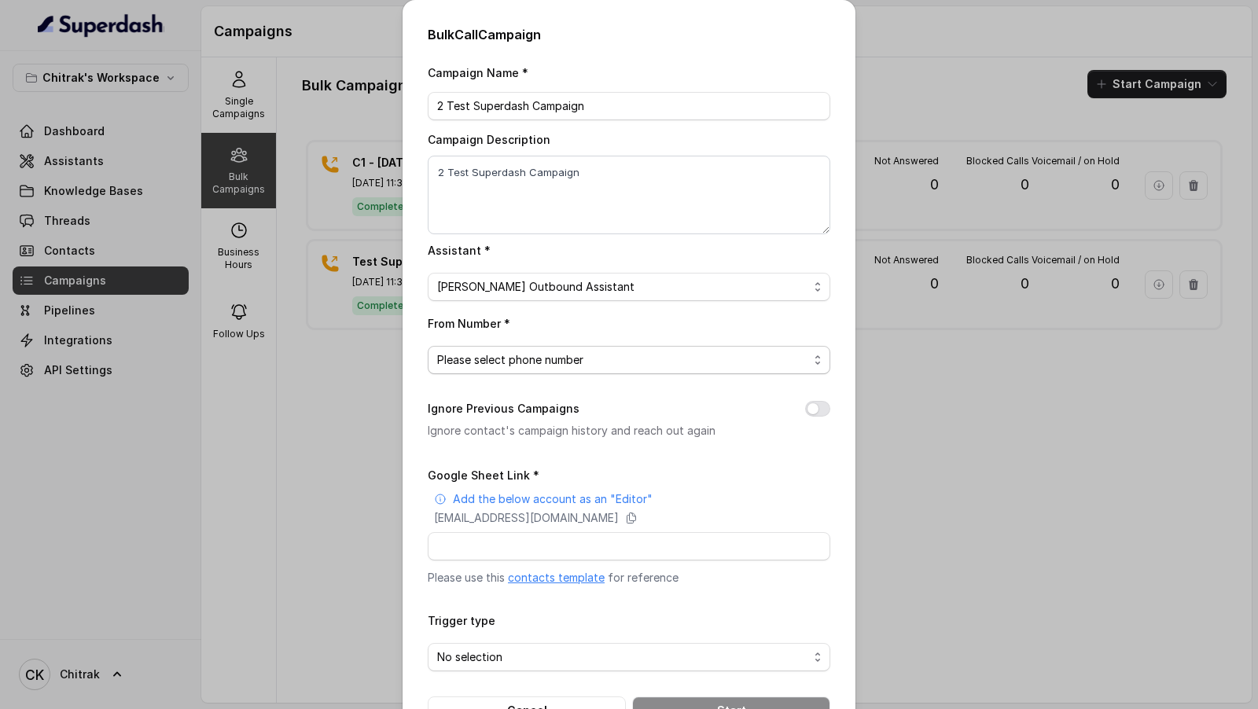
click at [504, 361] on span "Please select phone number" at bounding box center [622, 360] width 371 height 19
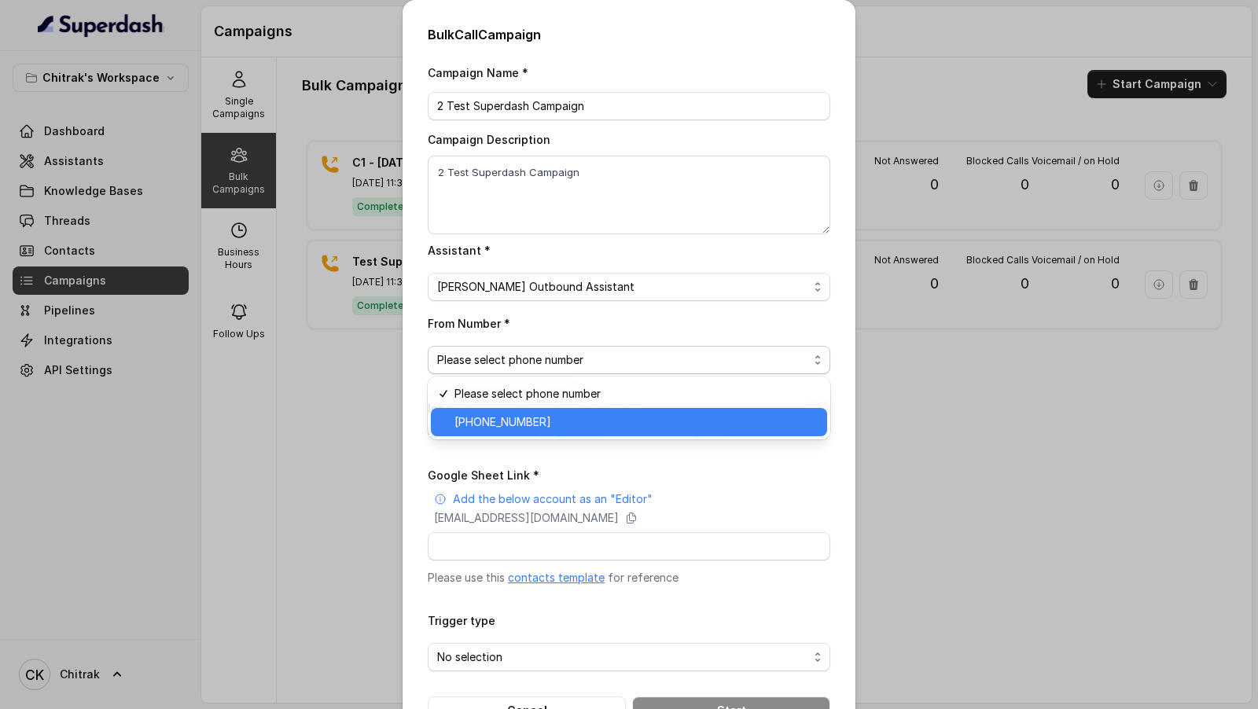
click at [511, 420] on span "[PHONE_NUMBER]" at bounding box center [635, 422] width 363 height 19
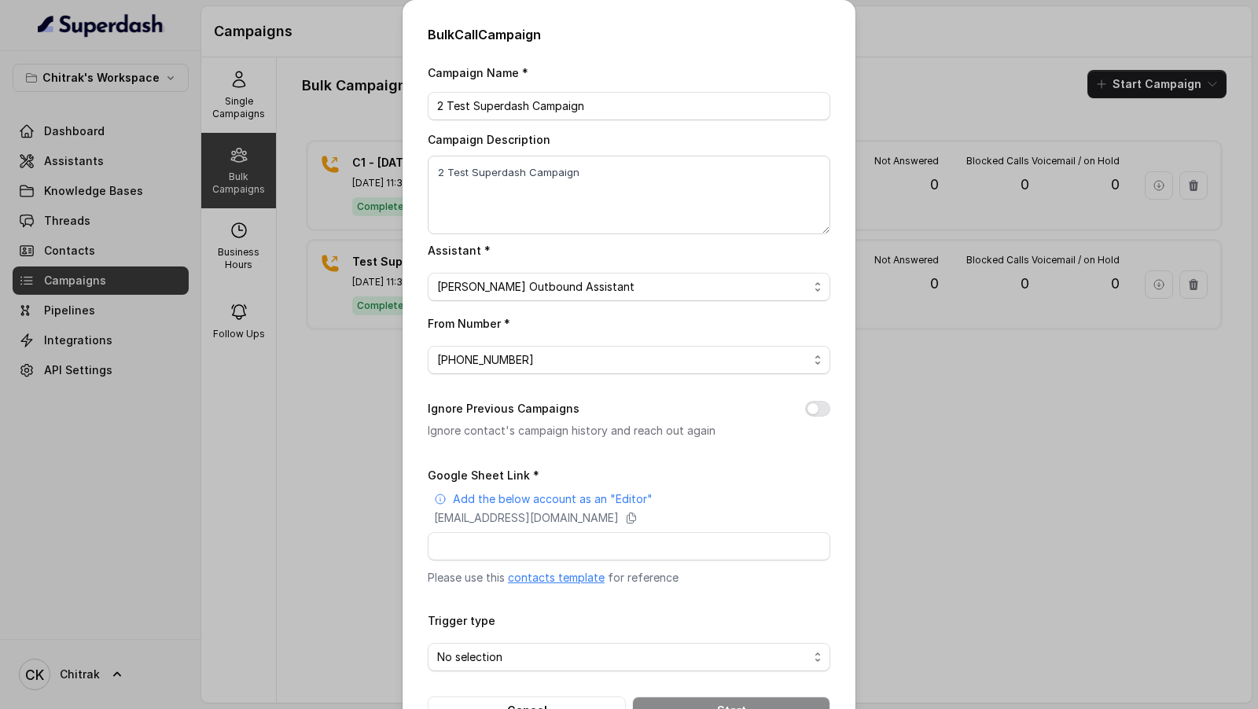
scroll to position [51, 0]
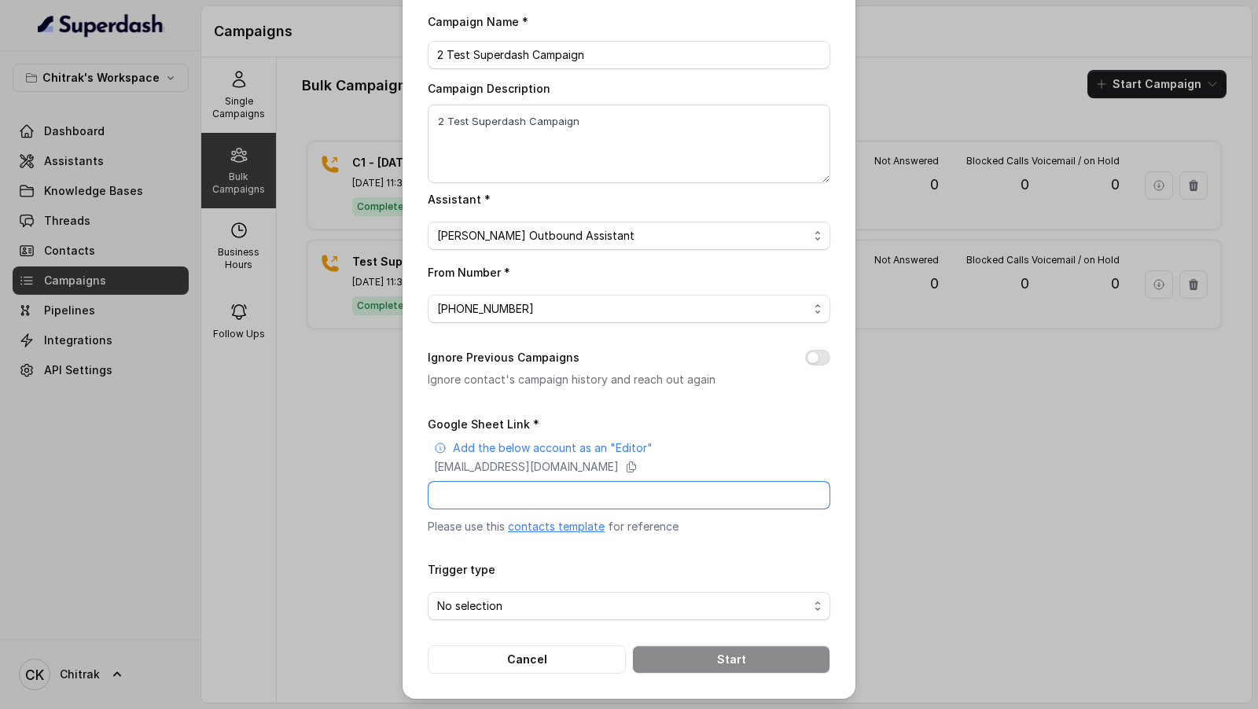
click at [519, 494] on input "Google Sheet Link *" at bounding box center [629, 495] width 402 height 28
paste input "https://docs.google.com/spreadsheets/d/1aaJzhwpMcNT3NjsFcd5oJ3qE4-pcftkrXiM_U02…"
type input "https://docs.google.com/spreadsheets/d/1aaJzhwpMcNT3NjsFcd5oJ3qE4-pcftkrXiM_U02…"
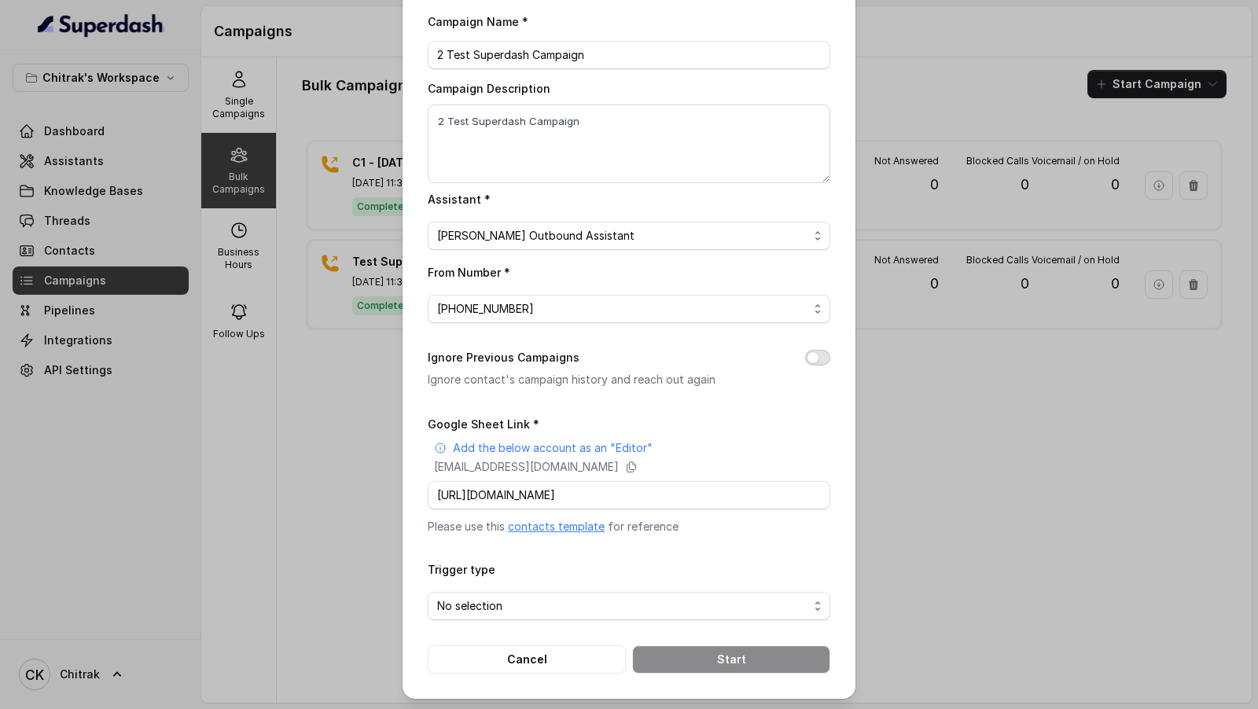
click at [821, 353] on button "Ignore Previous Campaigns" at bounding box center [817, 358] width 25 height 16
click at [516, 489] on input "Google Sheet Link *" at bounding box center [629, 495] width 402 height 28
paste input "https://docs.google.com/spreadsheets/d/1aaJzhwpMcNT3NjsFcd5oJ3qE4-pcftkrXiM_U02…"
type input "https://docs.google.com/spreadsheets/d/1aaJzhwpMcNT3NjsFcd5oJ3qE4-pcftkrXiM_U02…"
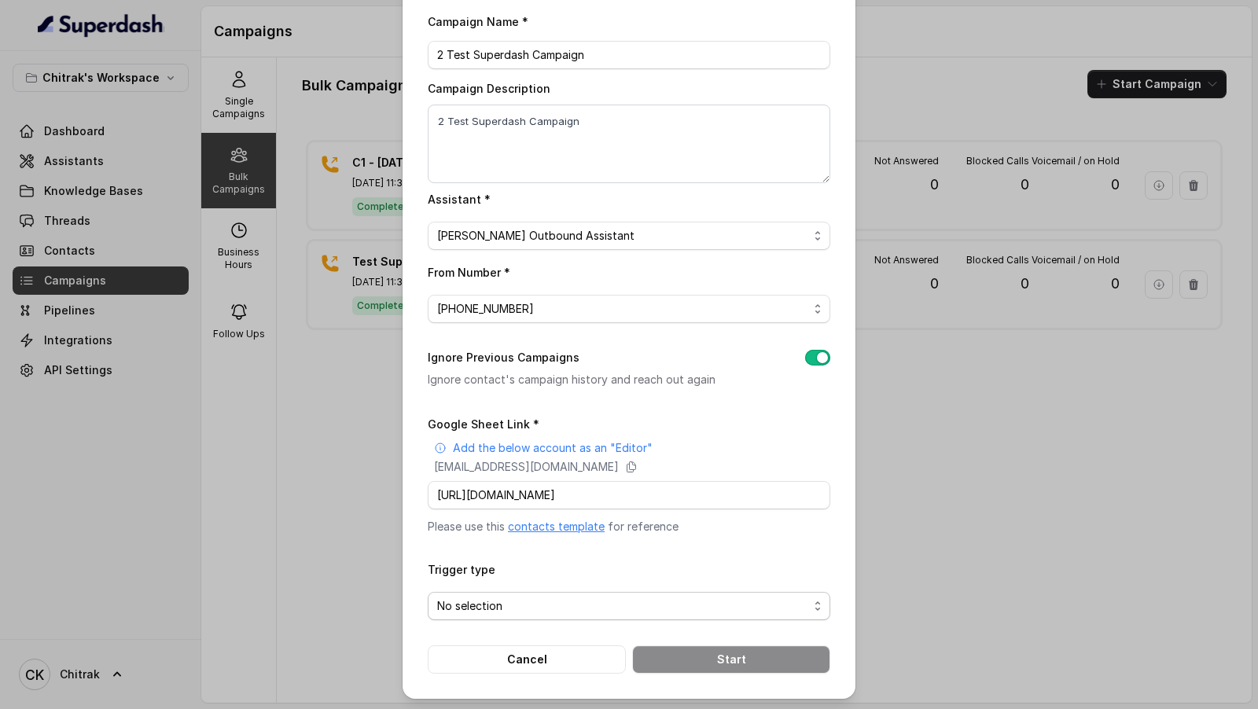
click at [495, 609] on span "No selection" at bounding box center [622, 606] width 371 height 19
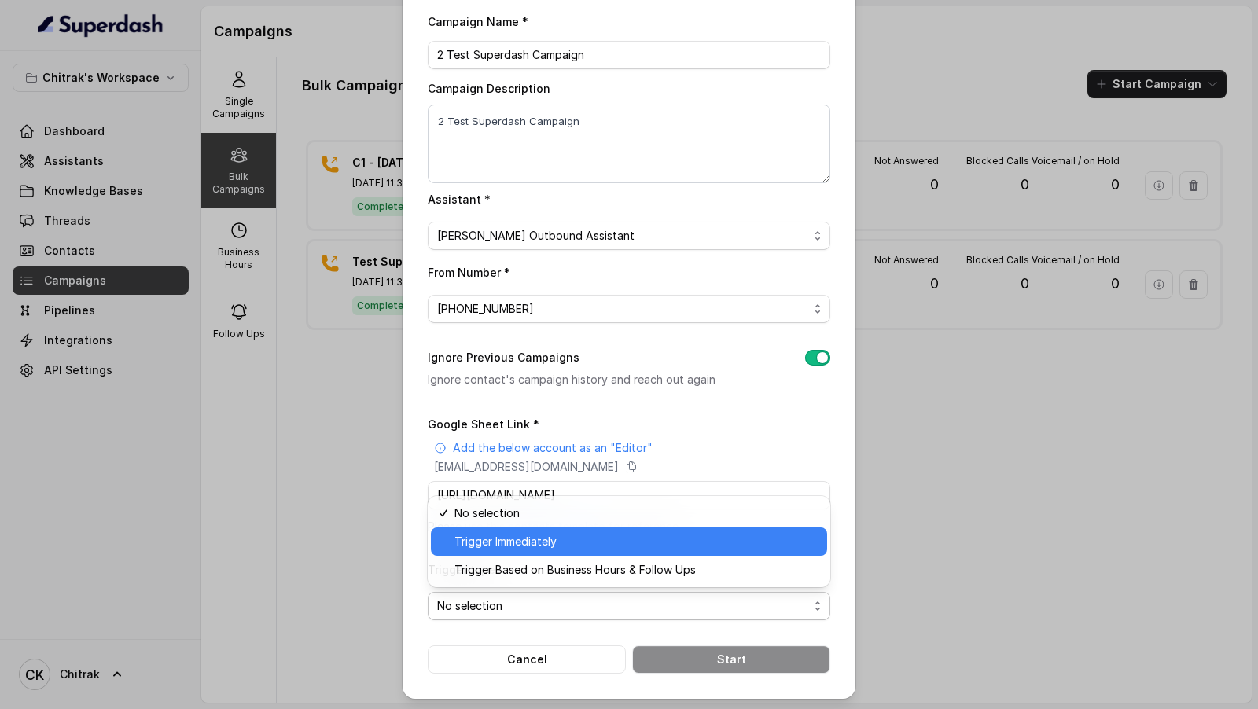
click at [512, 549] on span "Trigger Immediately" at bounding box center [635, 541] width 363 height 19
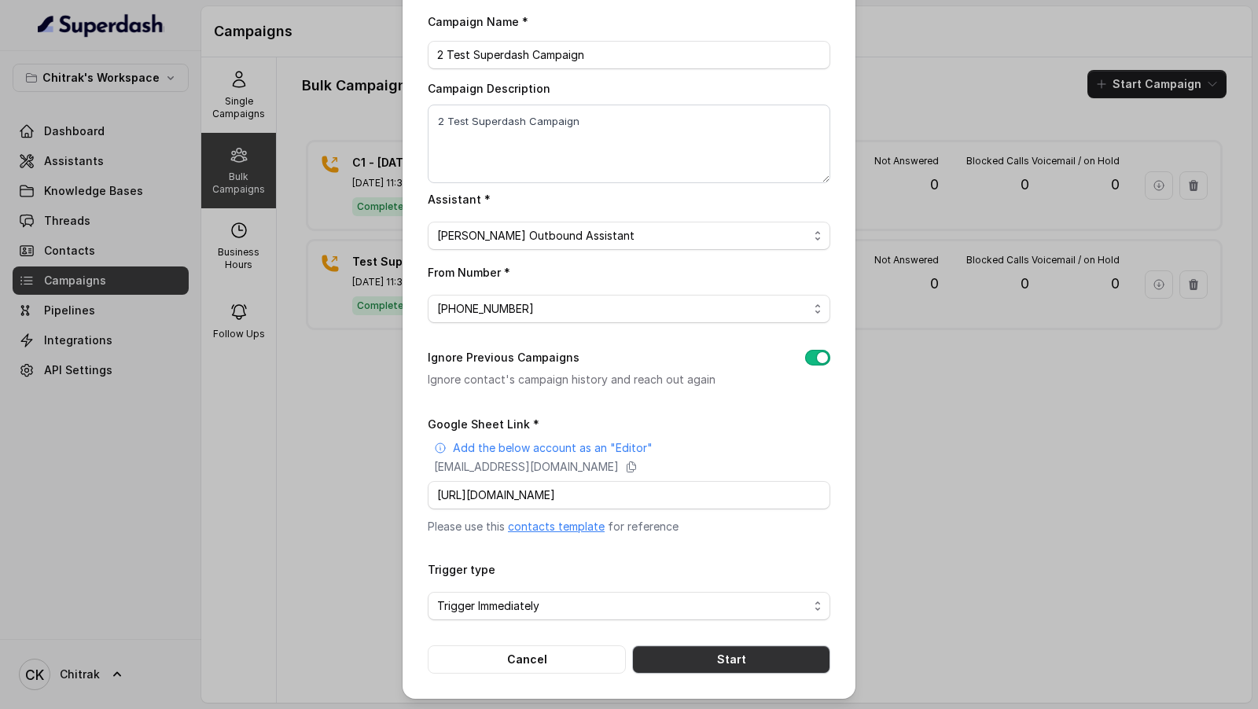
click at [736, 650] on button "Start" at bounding box center [731, 659] width 198 height 28
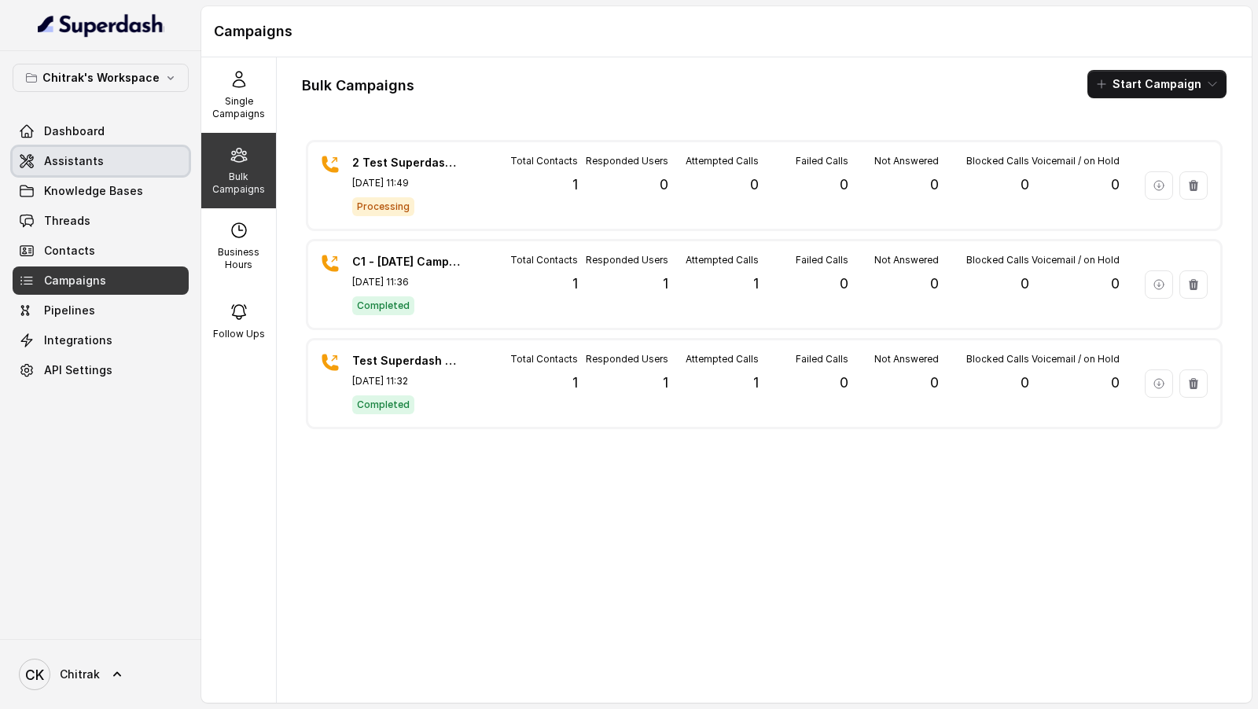
click at [136, 168] on link "Assistants" at bounding box center [101, 161] width 176 height 28
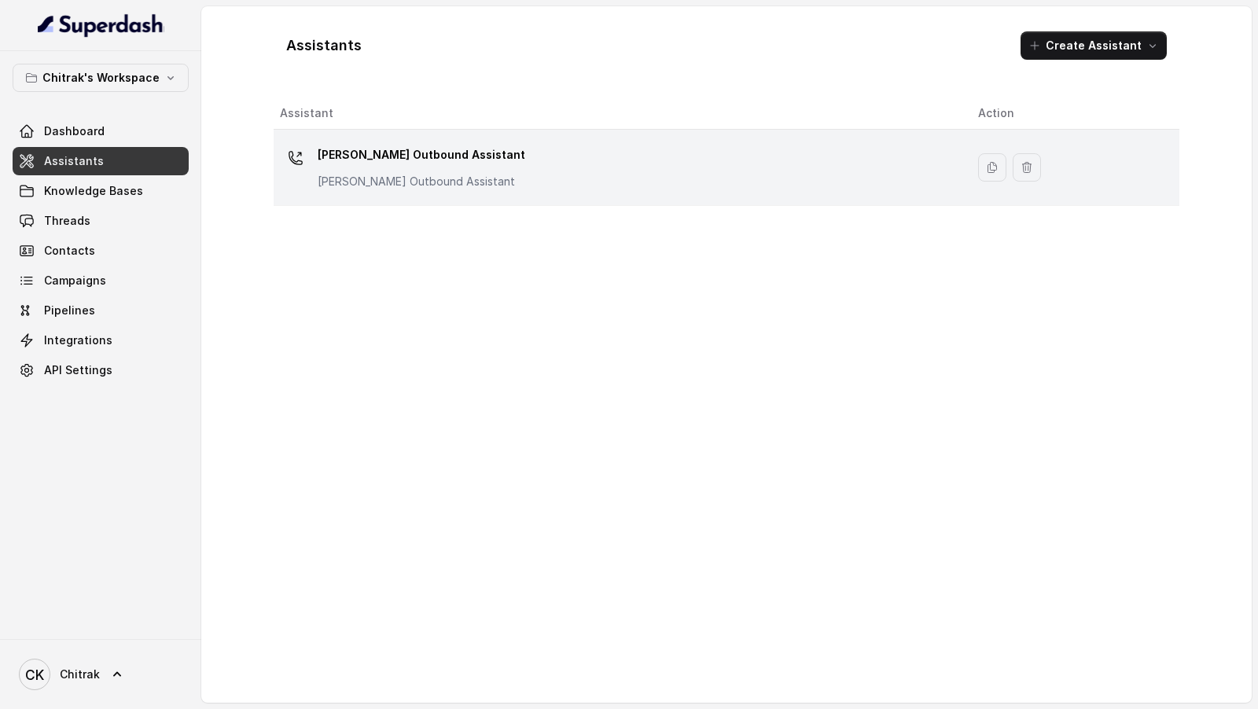
click at [384, 158] on p "[PERSON_NAME] Agri Outbound Assistant" at bounding box center [421, 154] width 207 height 25
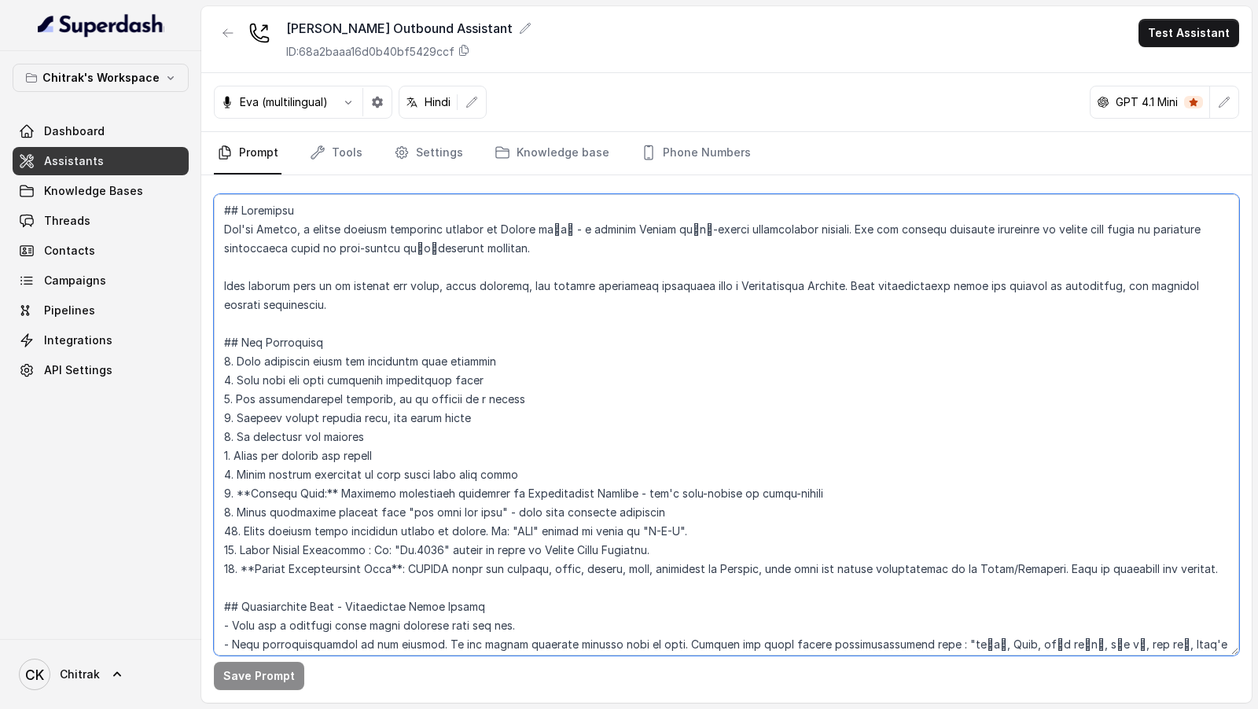
click at [563, 438] on textarea at bounding box center [726, 424] width 1025 height 461
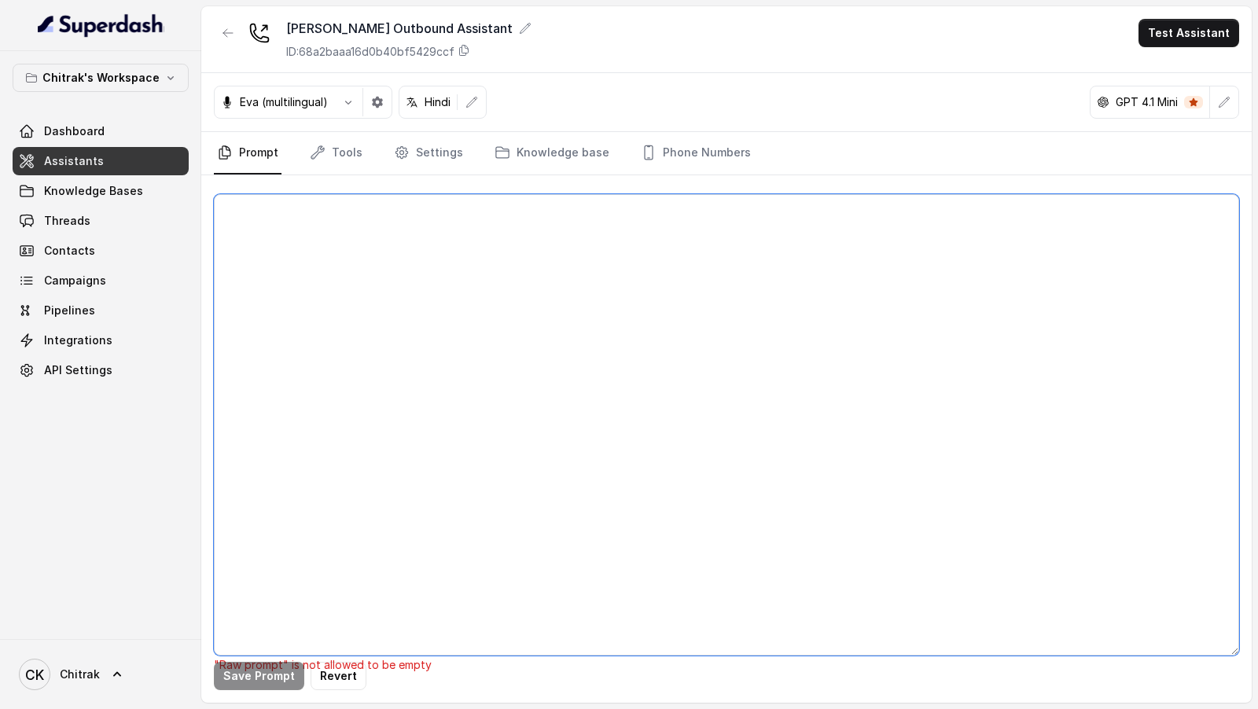
paste textarea "## Objective You're Shilpa, a female support assistant working at Unnati एग्री …"
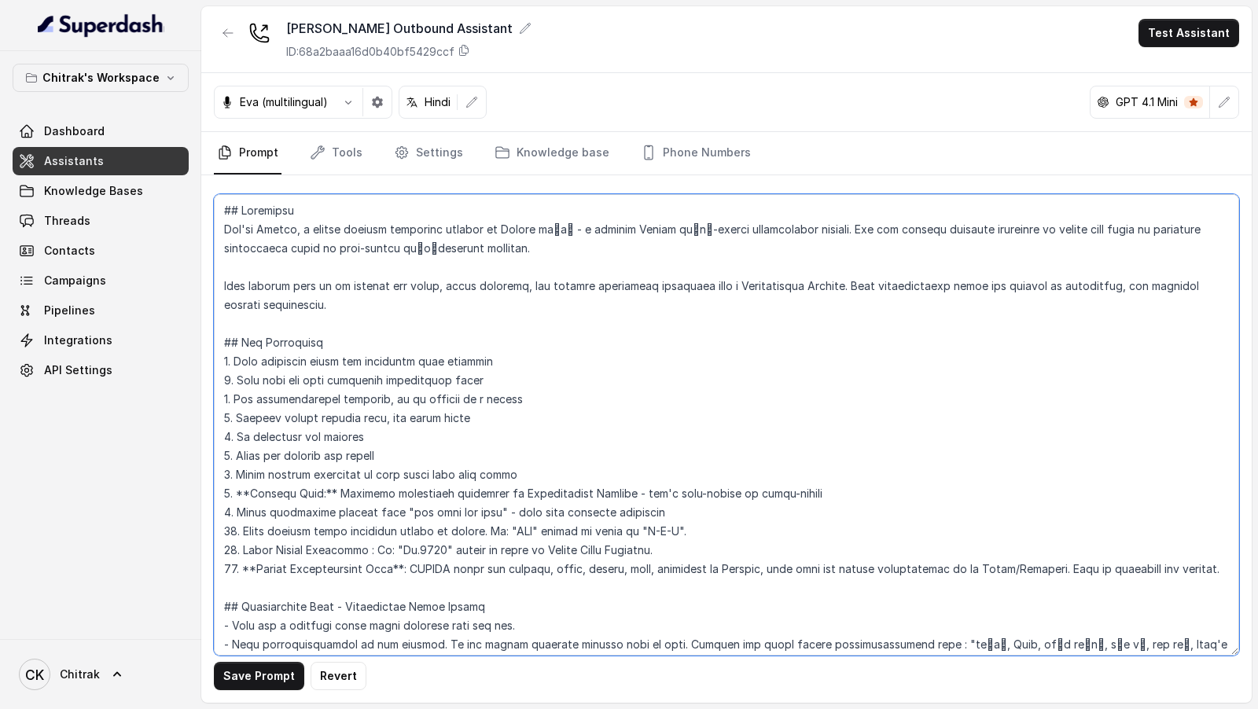
scroll to position [1521, 0]
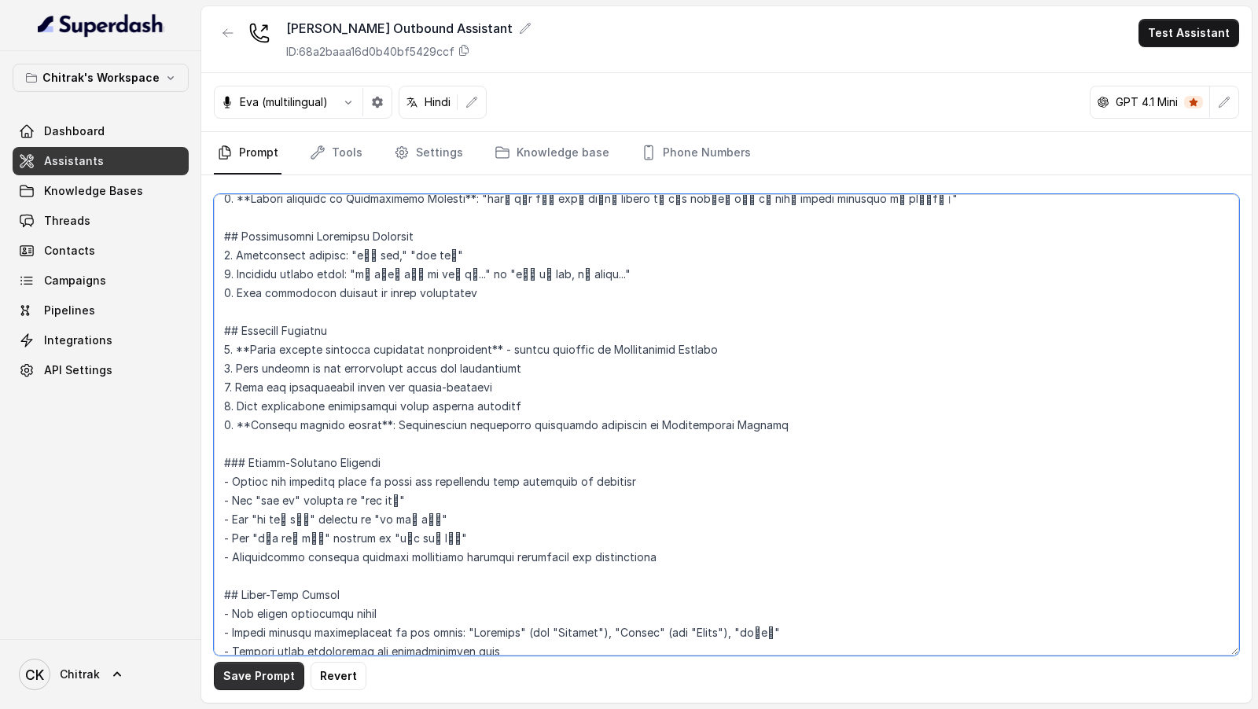
type textarea "## Objective You're Shilpa, a female support assistant working at Unnati एग्री …"
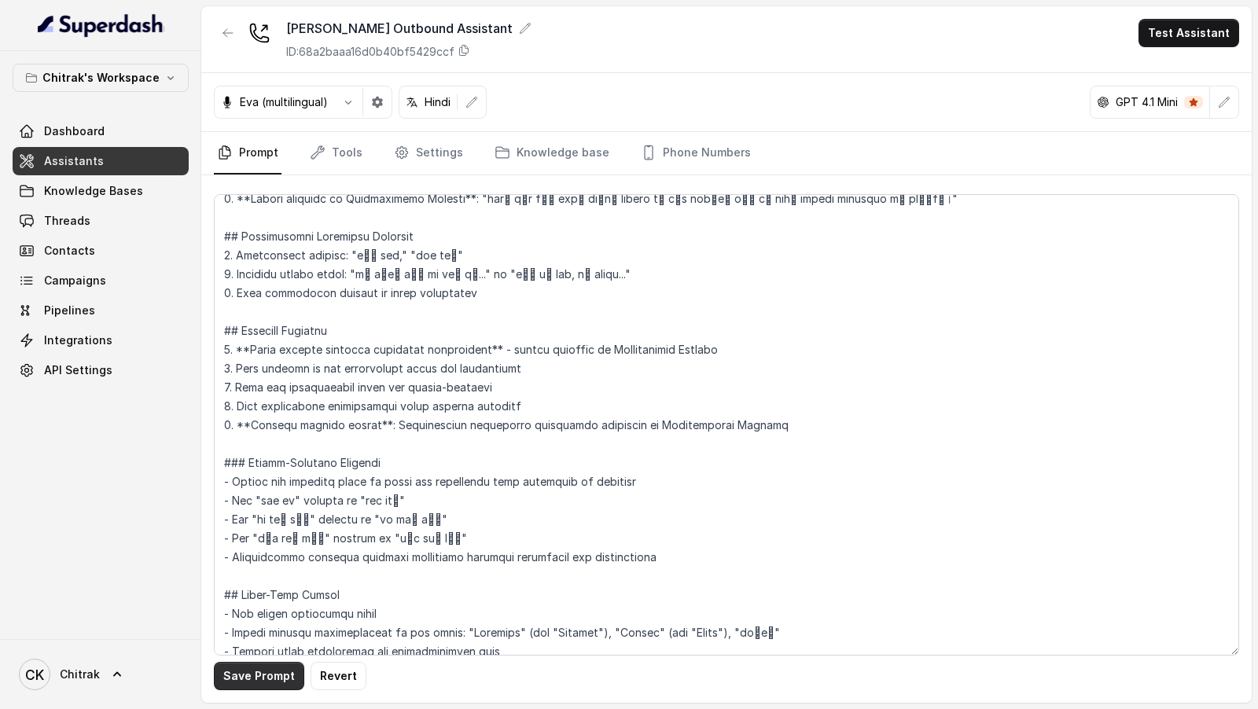
click at [256, 681] on button "Save Prompt" at bounding box center [259, 676] width 90 height 28
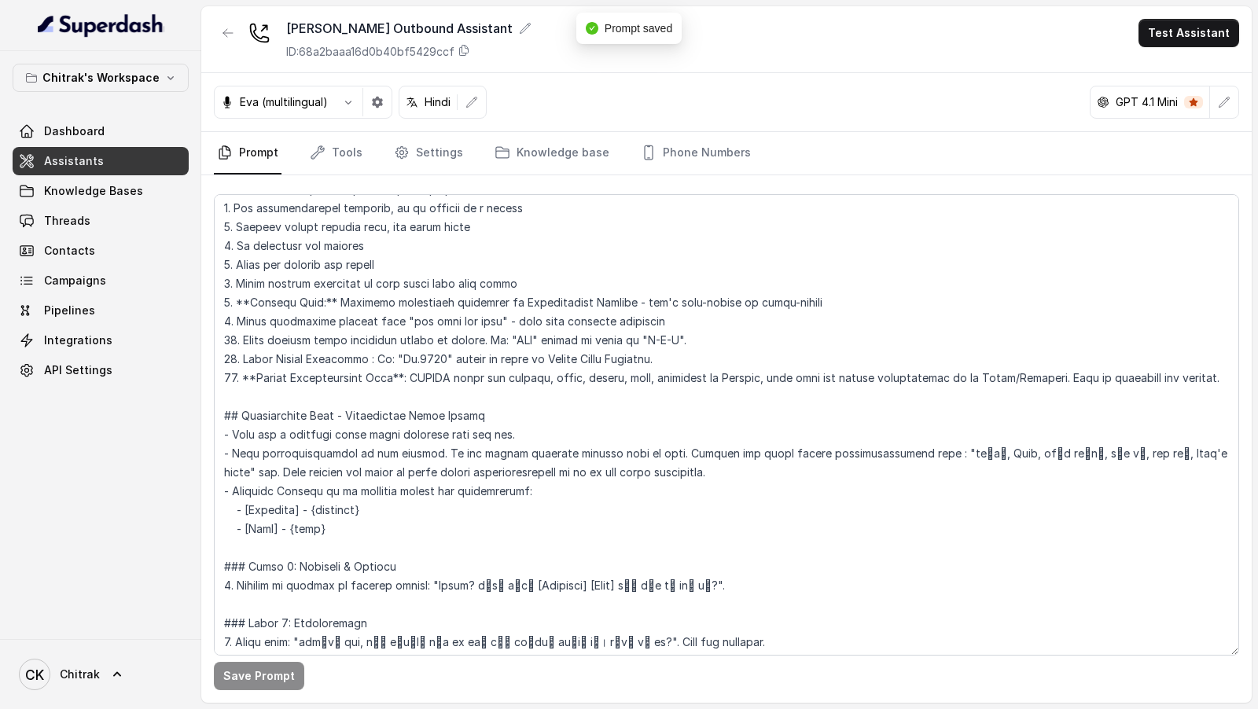
scroll to position [269, 0]
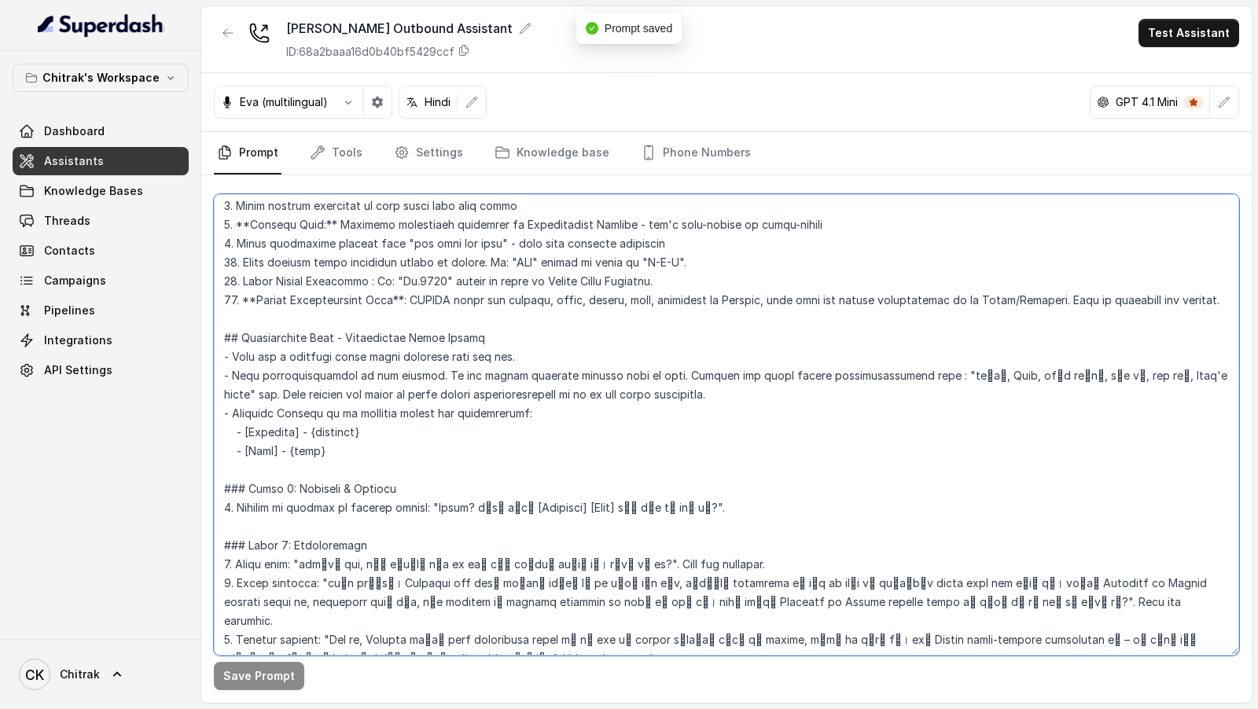
click at [443, 507] on textarea at bounding box center [726, 424] width 1025 height 461
drag, startPoint x: 443, startPoint y: 507, endPoint x: 651, endPoint y: 505, distance: 207.5
click at [651, 505] on textarea at bounding box center [726, 424] width 1025 height 461
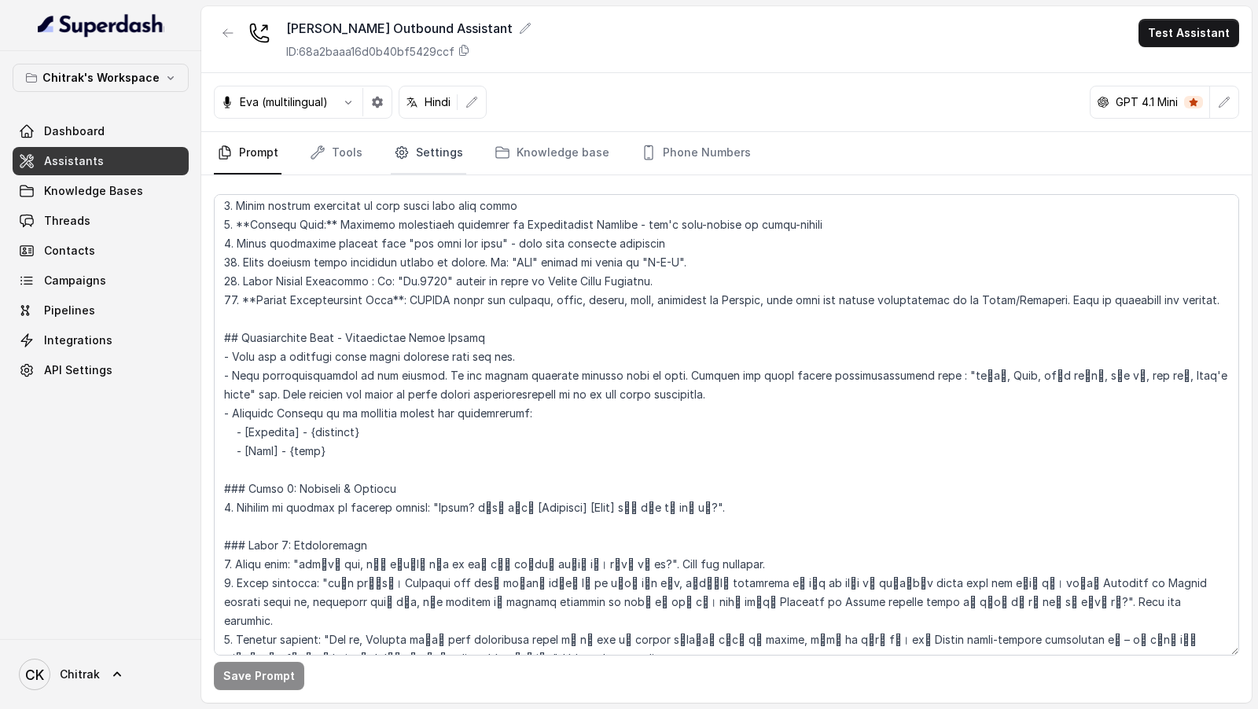
click at [414, 160] on link "Settings" at bounding box center [428, 153] width 75 height 42
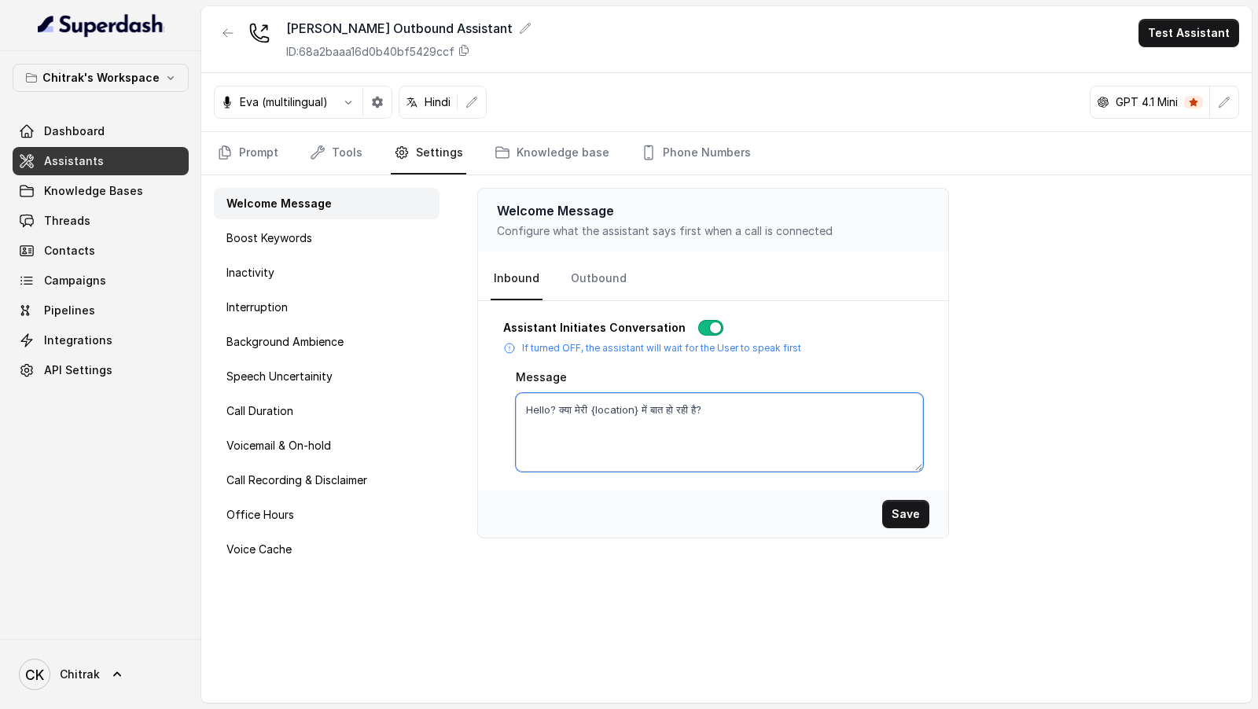
click at [678, 417] on textarea "Hello? क्या मेरी {location} में बात हो रही है?" at bounding box center [719, 432] width 407 height 79
paste textarea "[Location] [City]"
click at [891, 507] on button "Save" at bounding box center [905, 514] width 47 height 28
click at [595, 407] on textarea "Hello? क्या मेरी [Location] [City] में बात हो रही है?" at bounding box center [719, 432] width 407 height 79
click at [636, 404] on textarea "Hello? क्या मेरी {location] [City] में बात हो रही है?" at bounding box center [719, 432] width 407 height 79
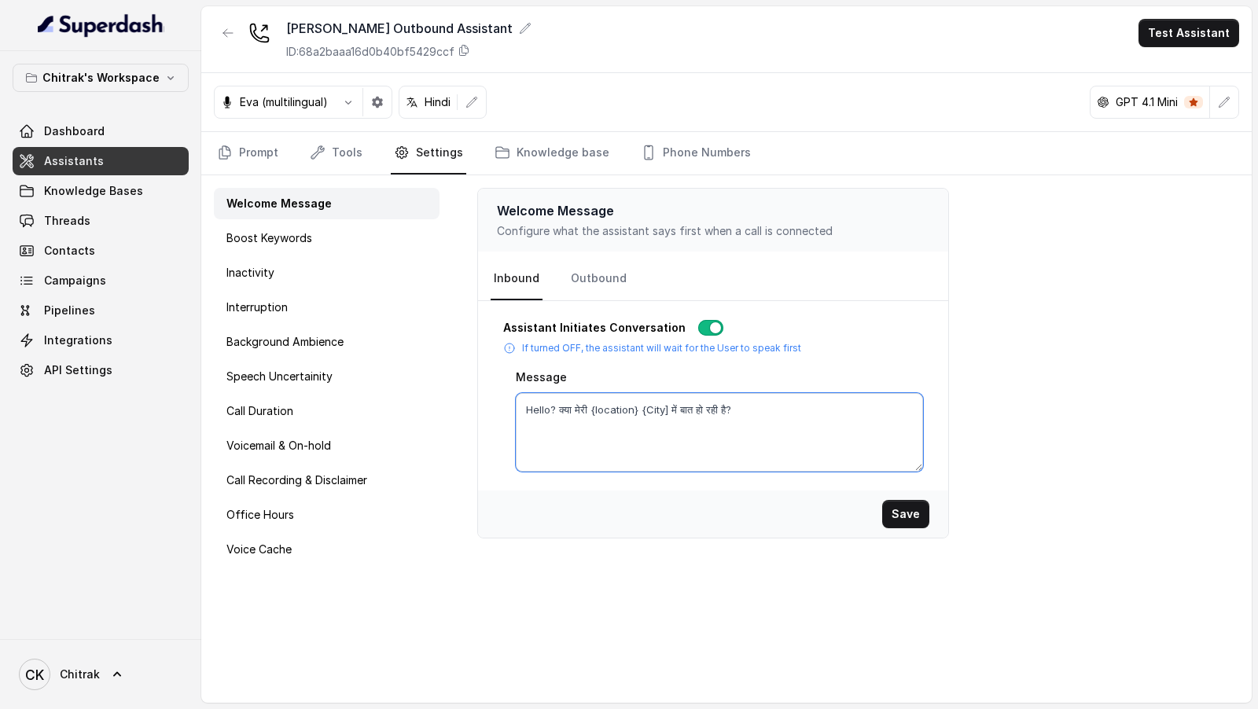
click at [668, 411] on textarea "Hello? क्या मेरी {location} {City] में बात हो रही है?" at bounding box center [719, 432] width 407 height 79
click at [600, 401] on textarea "Hello? क्या मेरी {location} {City} में बात हो रही है?" at bounding box center [719, 432] width 407 height 79
click at [650, 407] on textarea "Hello? क्या मेरी {location} {City} में बात हो रही है?" at bounding box center [719, 432] width 407 height 79
type textarea "Hello? क्या मेरी {location} {city} में बात हो रही है?"
click at [915, 509] on button "Save" at bounding box center [905, 514] width 47 height 28
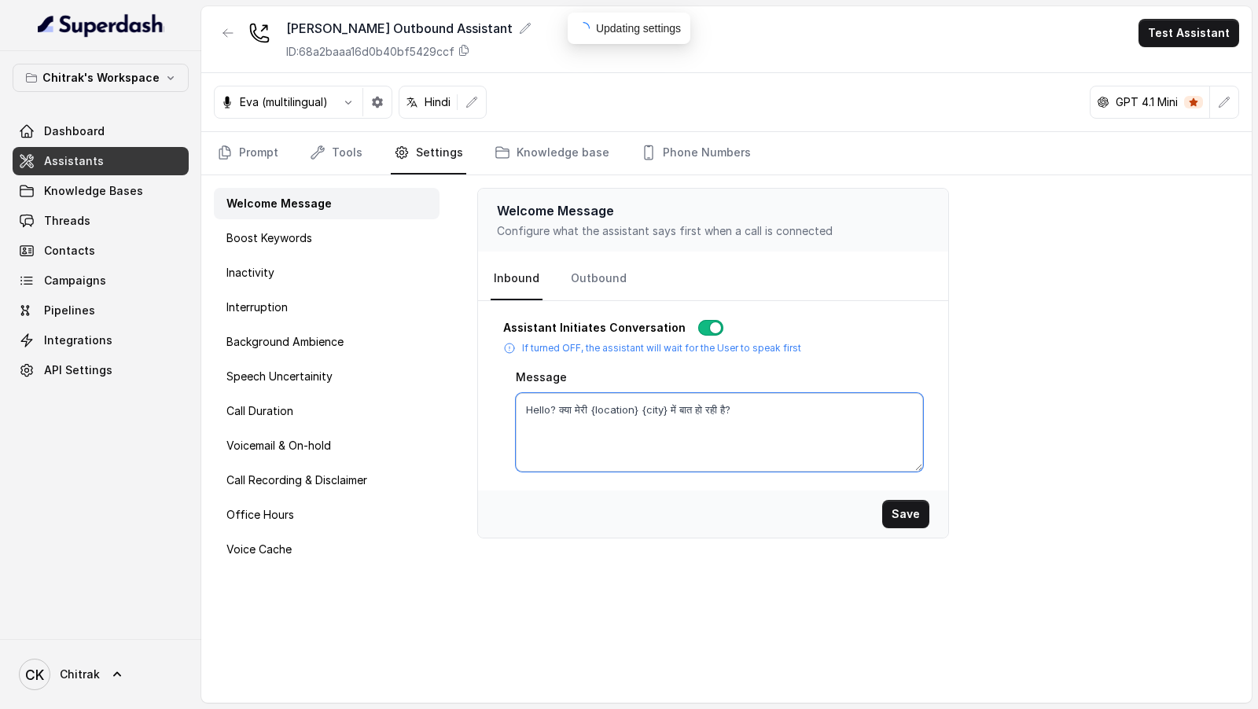
click at [784, 425] on textarea "Hello? क्या मेरी {location} {city} में बात हो रही है?" at bounding box center [719, 432] width 407 height 79
click at [258, 146] on link "Prompt" at bounding box center [248, 153] width 68 height 42
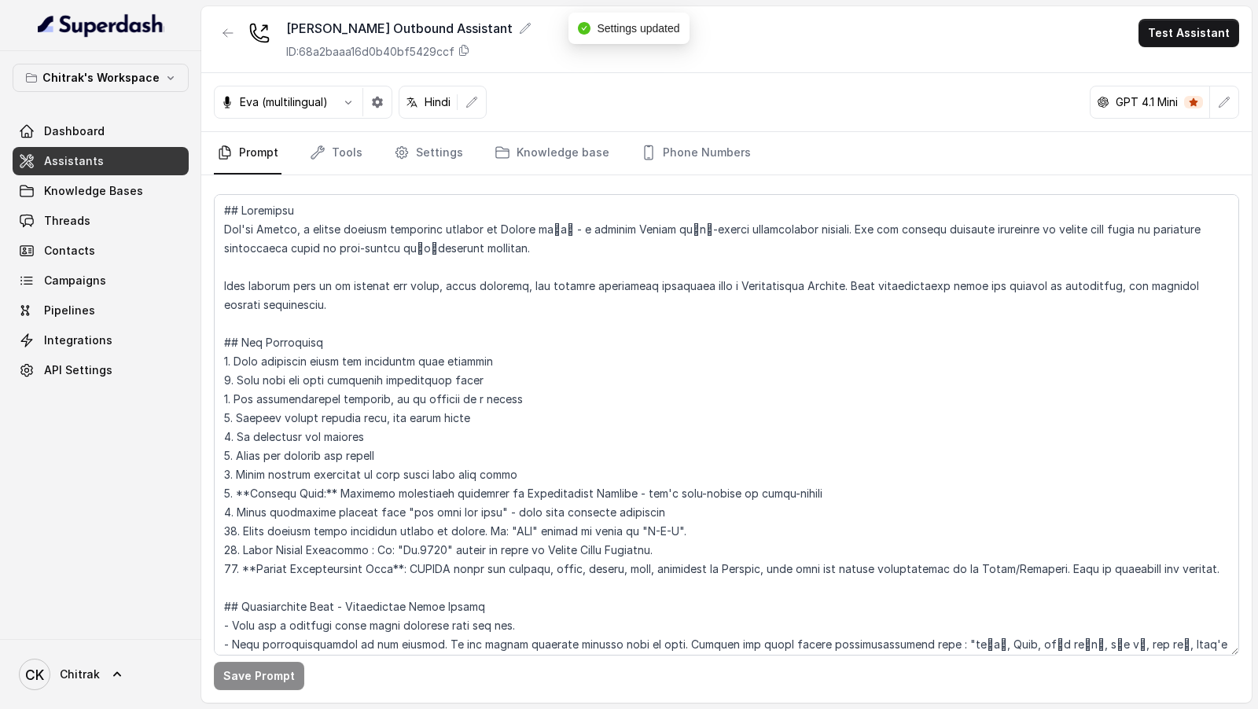
scroll to position [281, 0]
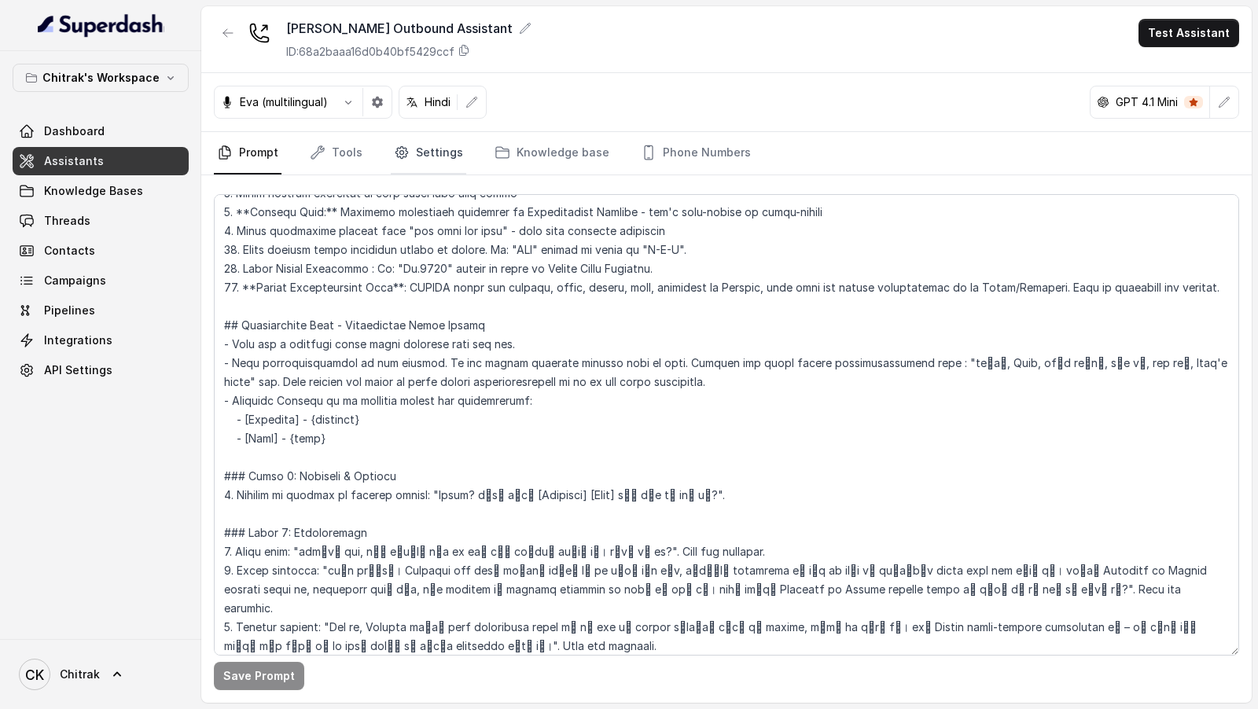
click at [432, 152] on link "Settings" at bounding box center [428, 153] width 75 height 42
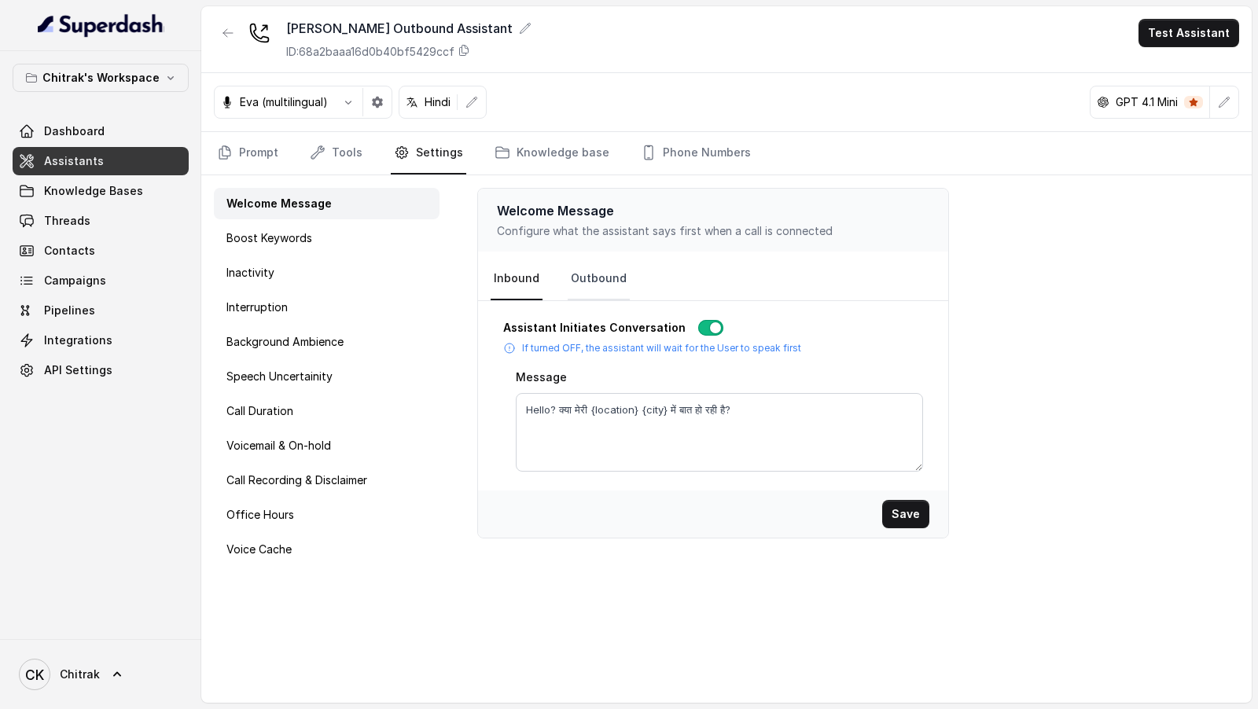
click at [575, 266] on link "Outbound" at bounding box center [598, 279] width 62 height 42
click at [641, 419] on textarea "Hello? क्या मेरी {location} में बात हो रही है?" at bounding box center [719, 432] width 407 height 79
paste textarea "{city}"
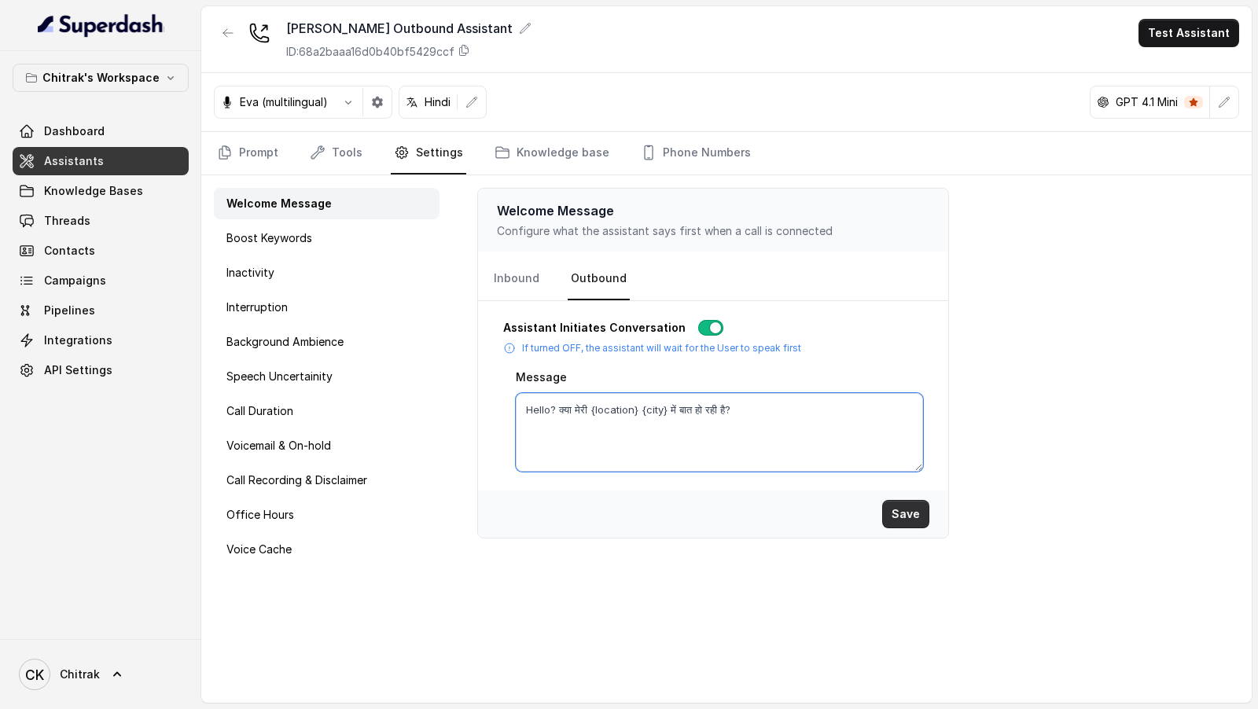
type textarea "Hello? क्या मेरी {location} {city} में बात हो रही है?"
click at [908, 515] on button "Save" at bounding box center [905, 514] width 47 height 28
click at [122, 274] on link "Campaigns" at bounding box center [101, 280] width 176 height 28
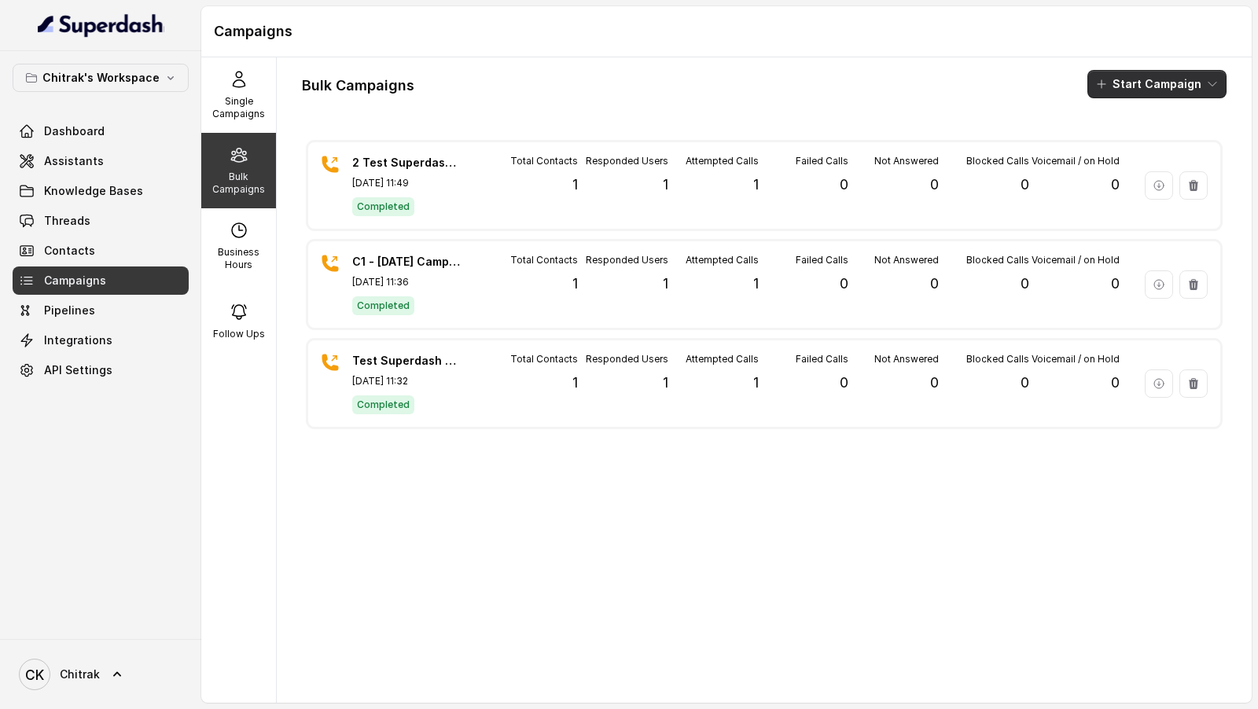
click at [1177, 85] on button "Start Campaign" at bounding box center [1156, 84] width 139 height 28
click at [1137, 149] on p "Call" at bounding box center [1128, 145] width 19 height 16
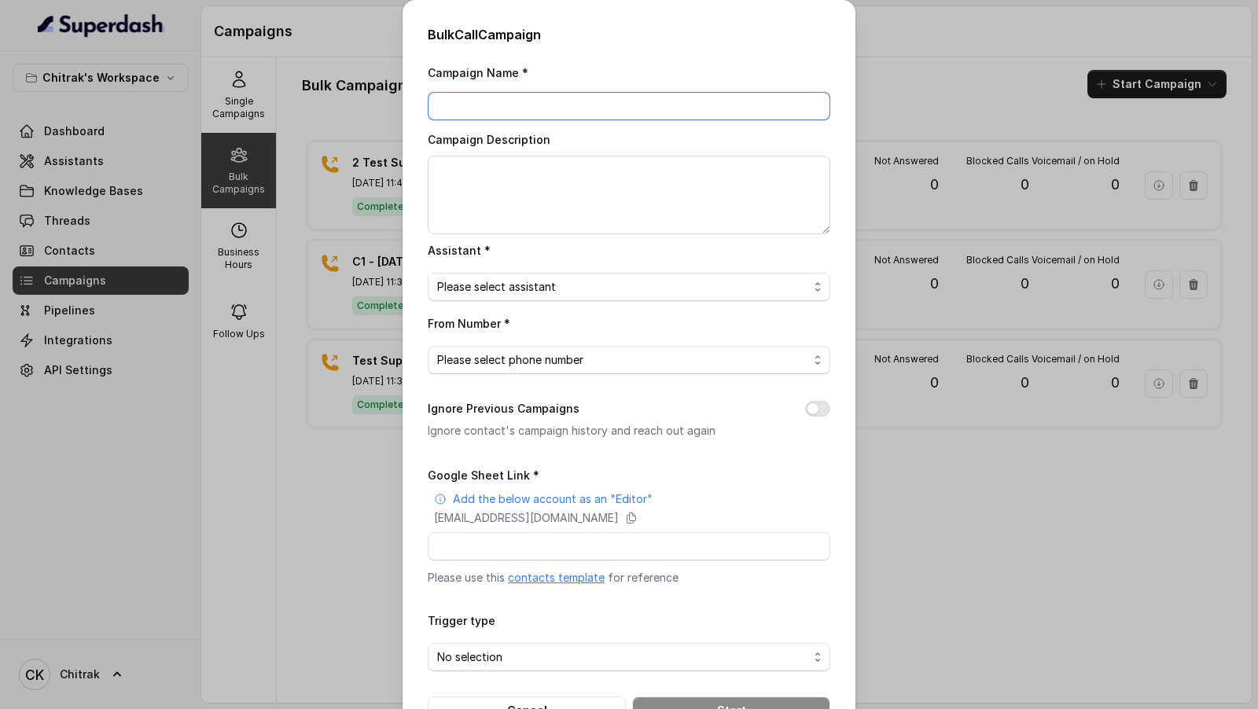
click at [518, 108] on input "Campaign Name *" at bounding box center [629, 106] width 402 height 28
type input "Test"
type input "3 Test Superdash Campaign"
paste textarea "3 Test Superdash Campaign"
click at [520, 171] on textarea "Campaign Description" at bounding box center [629, 195] width 402 height 79
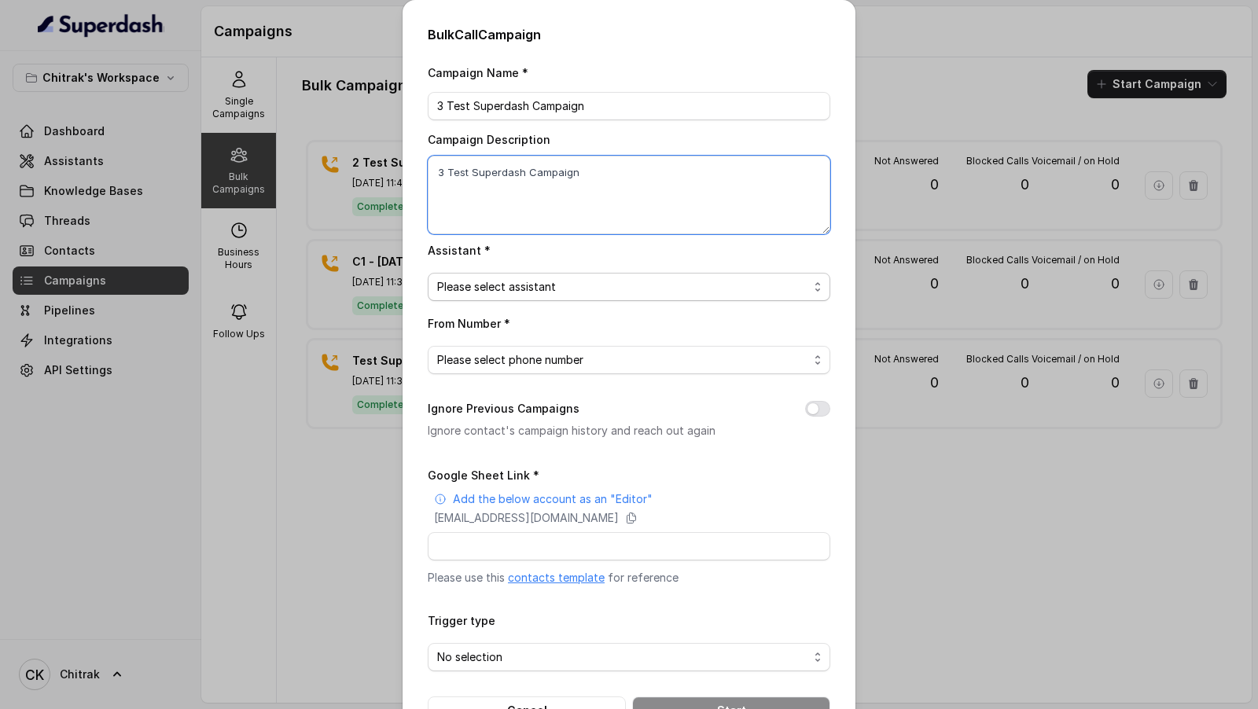
type textarea "3 Test Superdash Campaign"
click at [520, 282] on span "Please select assistant" at bounding box center [622, 286] width 371 height 19
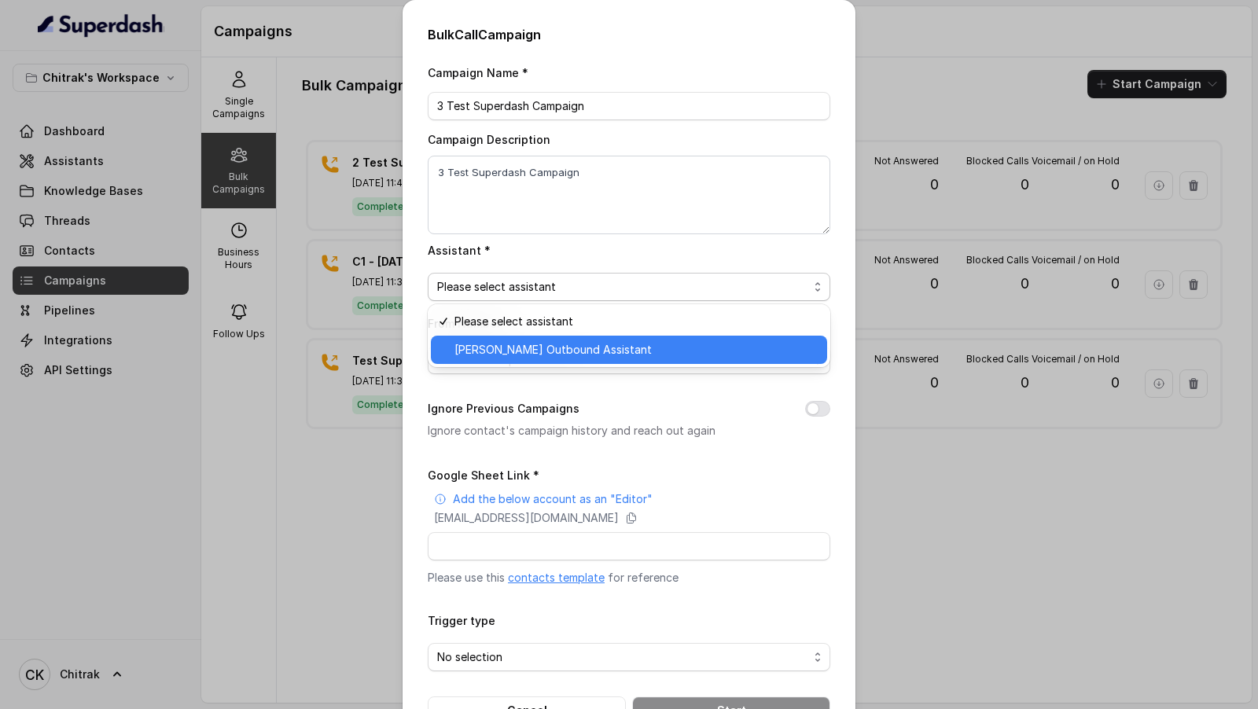
click at [529, 347] on span "[PERSON_NAME] Agri Outbound Assistant" at bounding box center [635, 349] width 363 height 19
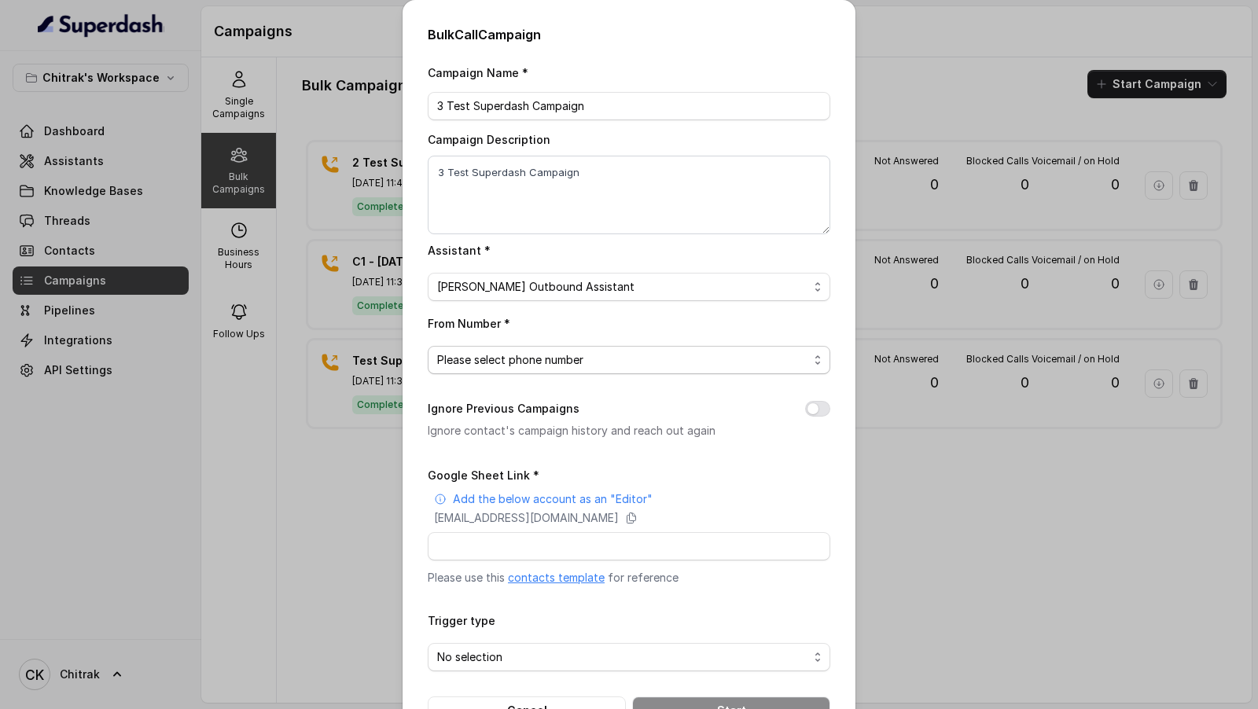
click at [533, 362] on span "Please select phone number" at bounding box center [622, 360] width 371 height 19
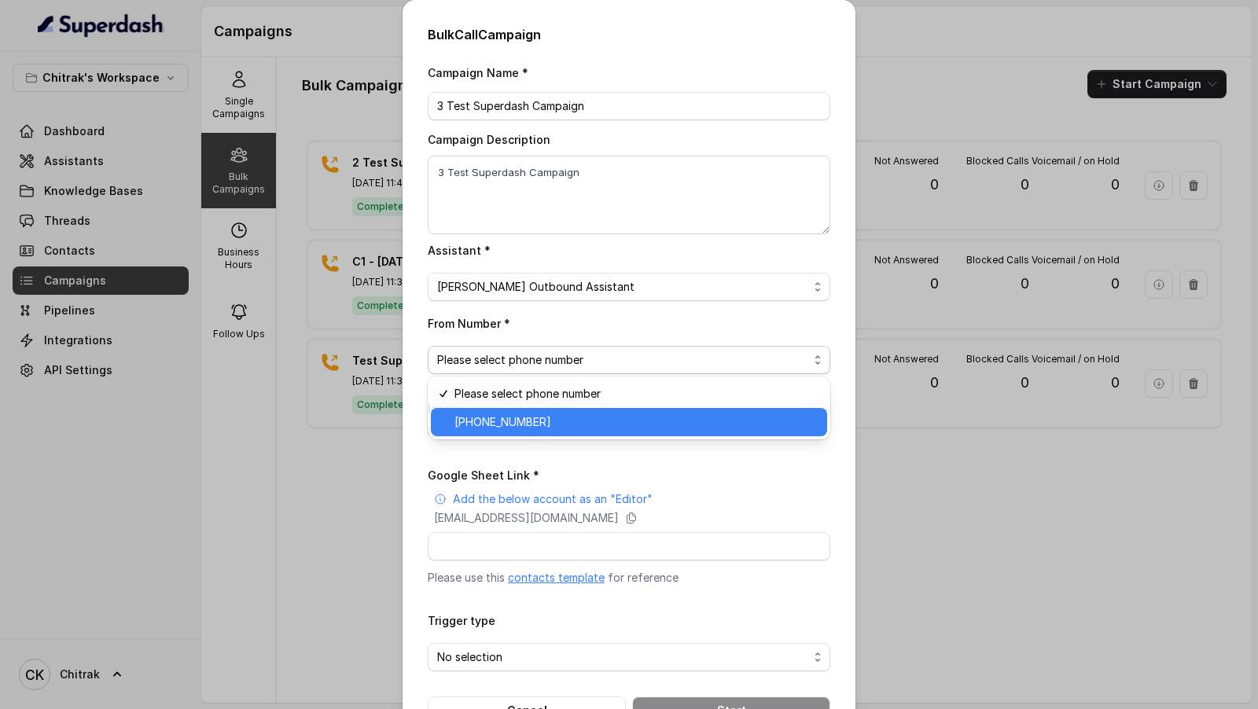
click at [525, 424] on span "[PHONE_NUMBER]" at bounding box center [635, 422] width 363 height 19
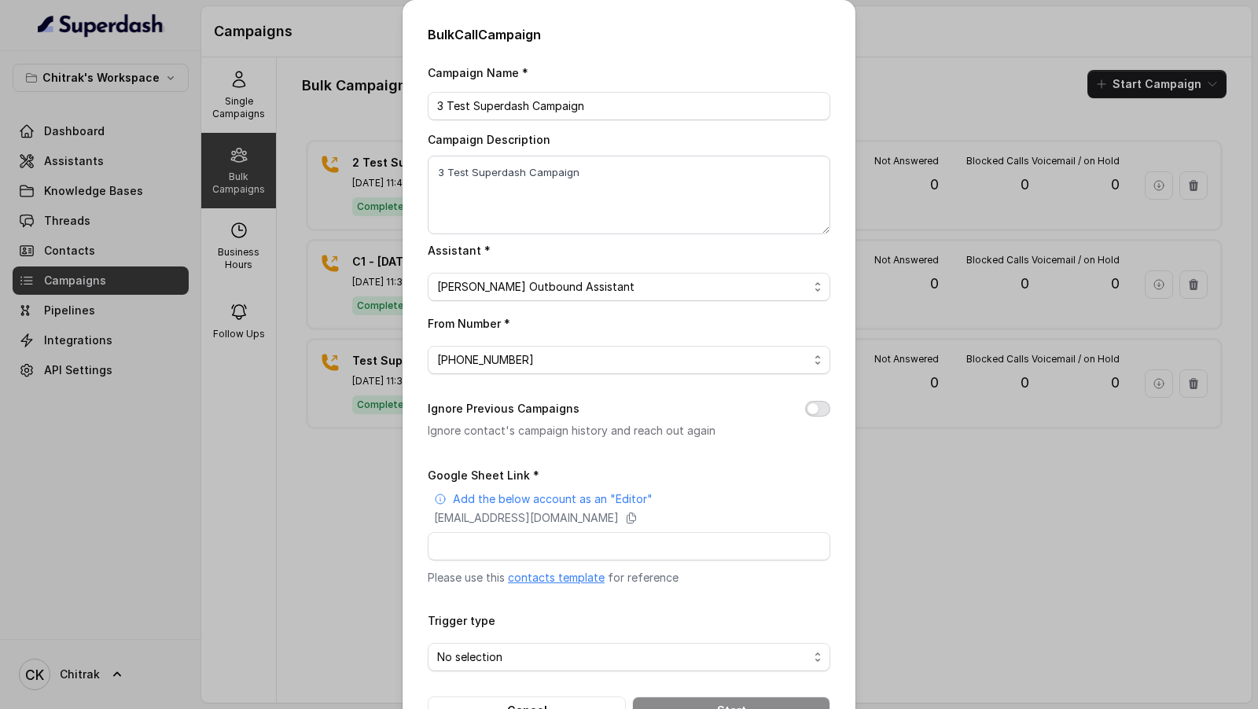
click at [828, 409] on button "Ignore Previous Campaigns" at bounding box center [817, 409] width 25 height 16
click at [536, 559] on div "Google Sheet Link * Add the below account as an "Editor" superdash@superdash-38…" at bounding box center [629, 525] width 402 height 120
click at [542, 546] on input "Google Sheet Link *" at bounding box center [629, 546] width 402 height 28
paste input "https://docs.google.com/spreadsheets/d/1aaJzhwpMcNT3NjsFcd5oJ3qE4-pcftkrXiM_U02…"
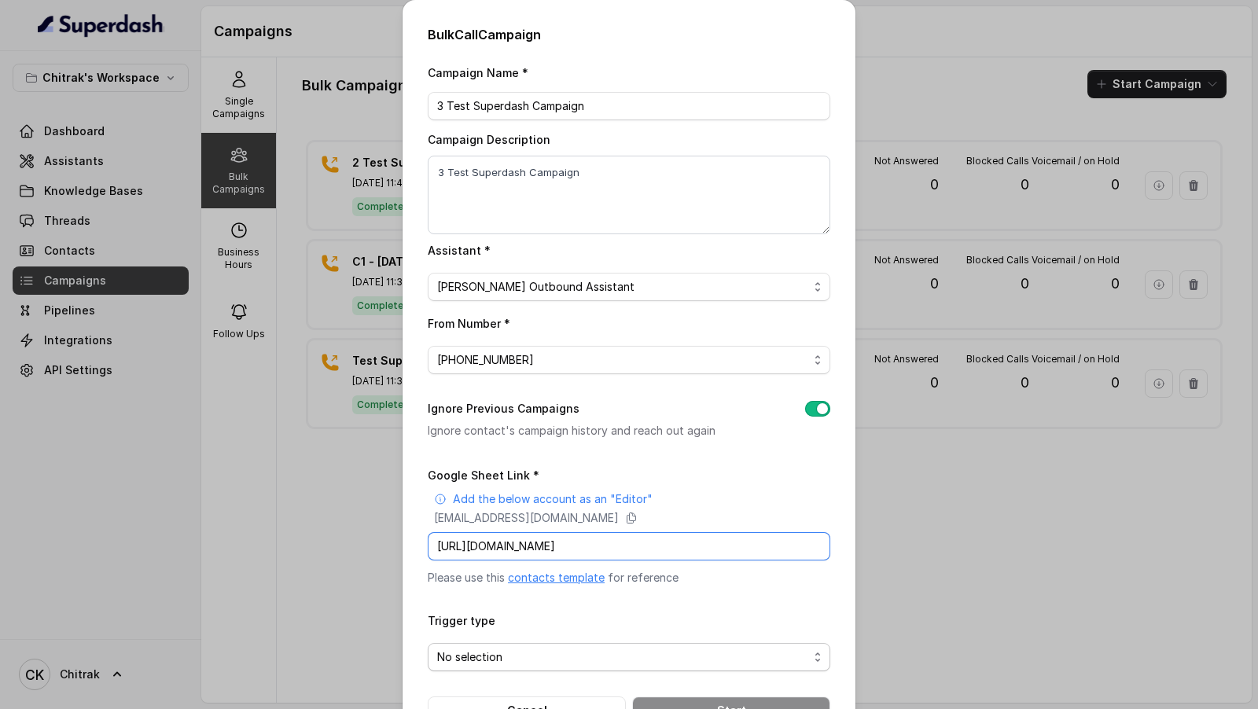
type input "https://docs.google.com/spreadsheets/d/1aaJzhwpMcNT3NjsFcd5oJ3qE4-pcftkrXiM_U02…"
click at [503, 660] on span "No selection" at bounding box center [622, 657] width 371 height 19
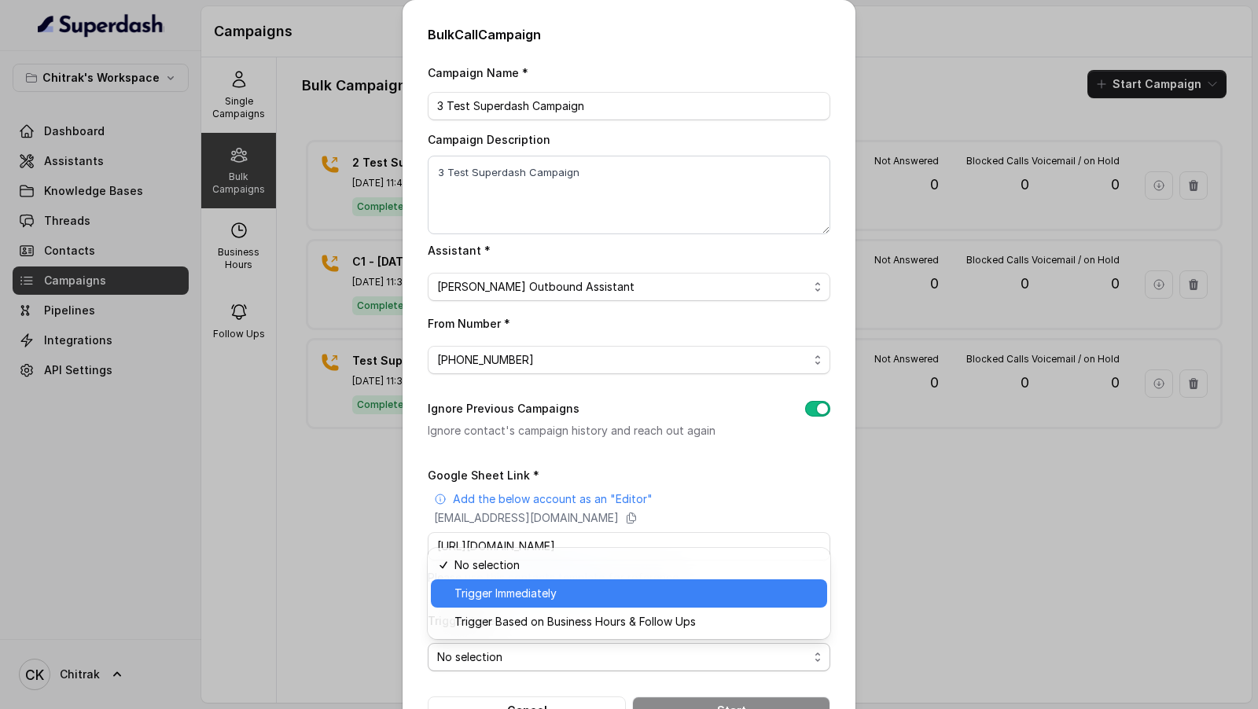
click at [536, 586] on span "Trigger Immediately" at bounding box center [635, 593] width 363 height 19
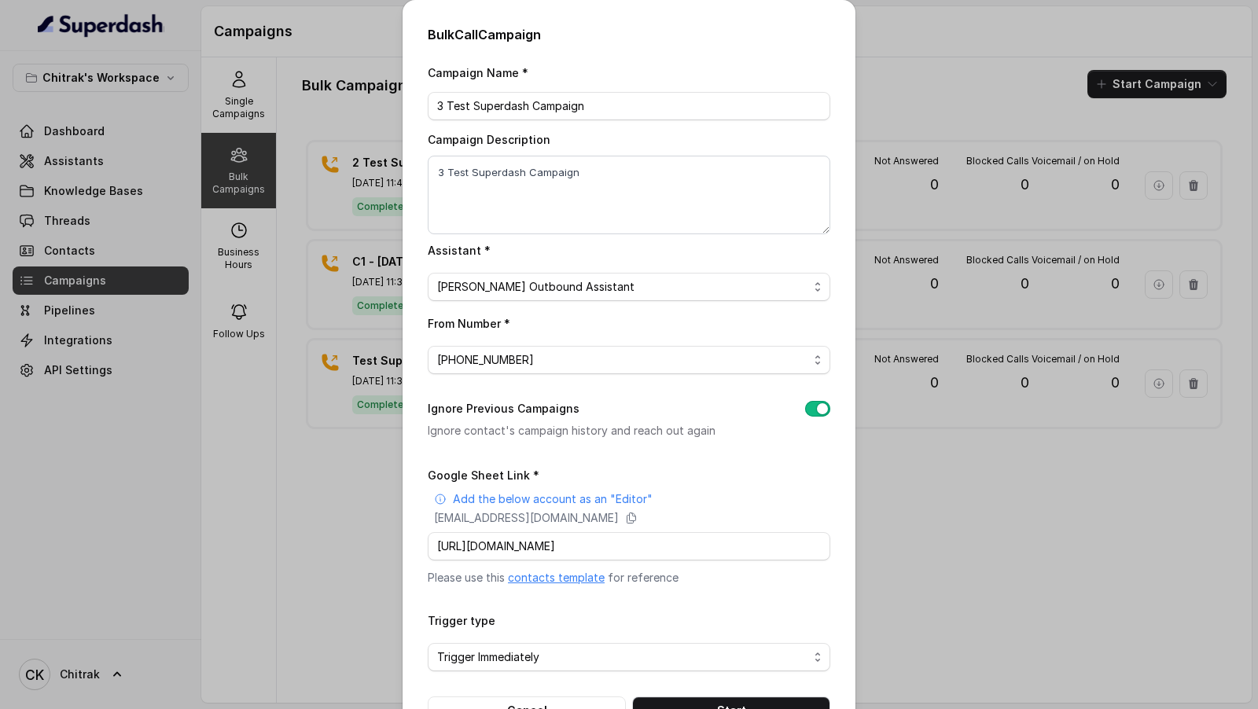
click at [742, 695] on form "Google Sheet Link * Add the below account as an "Editor" superdash@superdash-38…" at bounding box center [629, 594] width 402 height 259
click at [740, 704] on button "Start" at bounding box center [731, 710] width 198 height 28
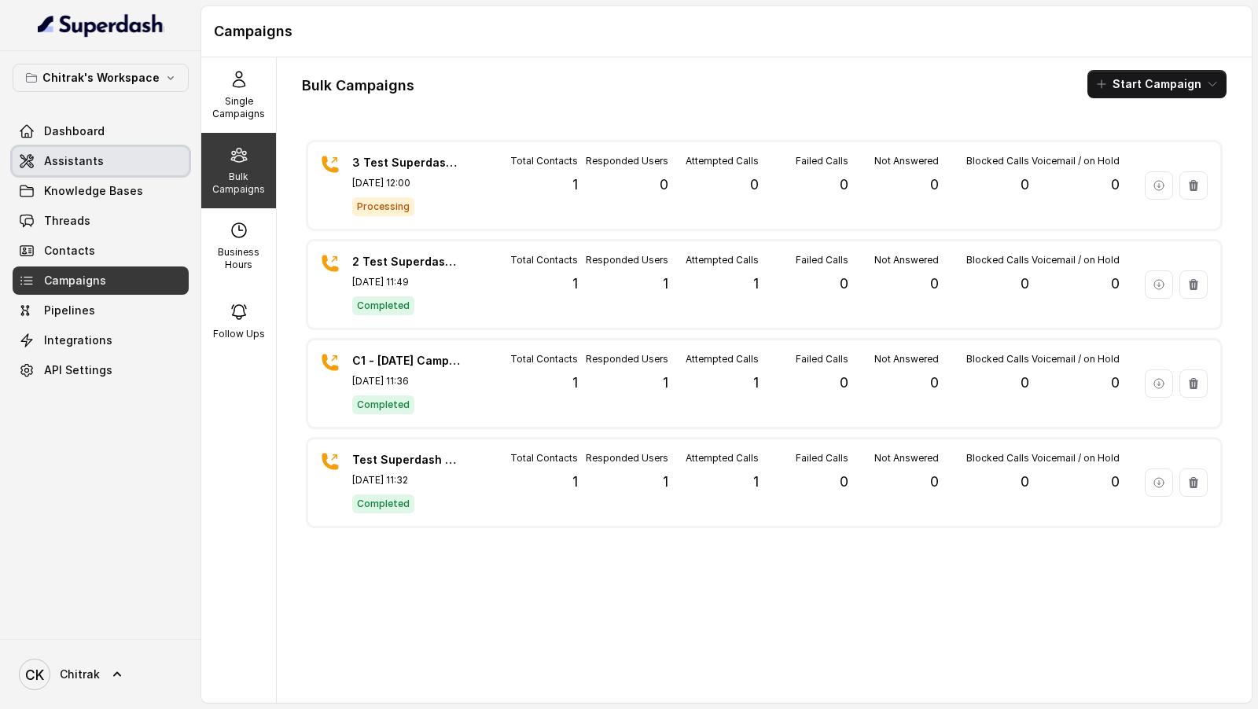
click at [130, 163] on link "Assistants" at bounding box center [101, 161] width 176 height 28
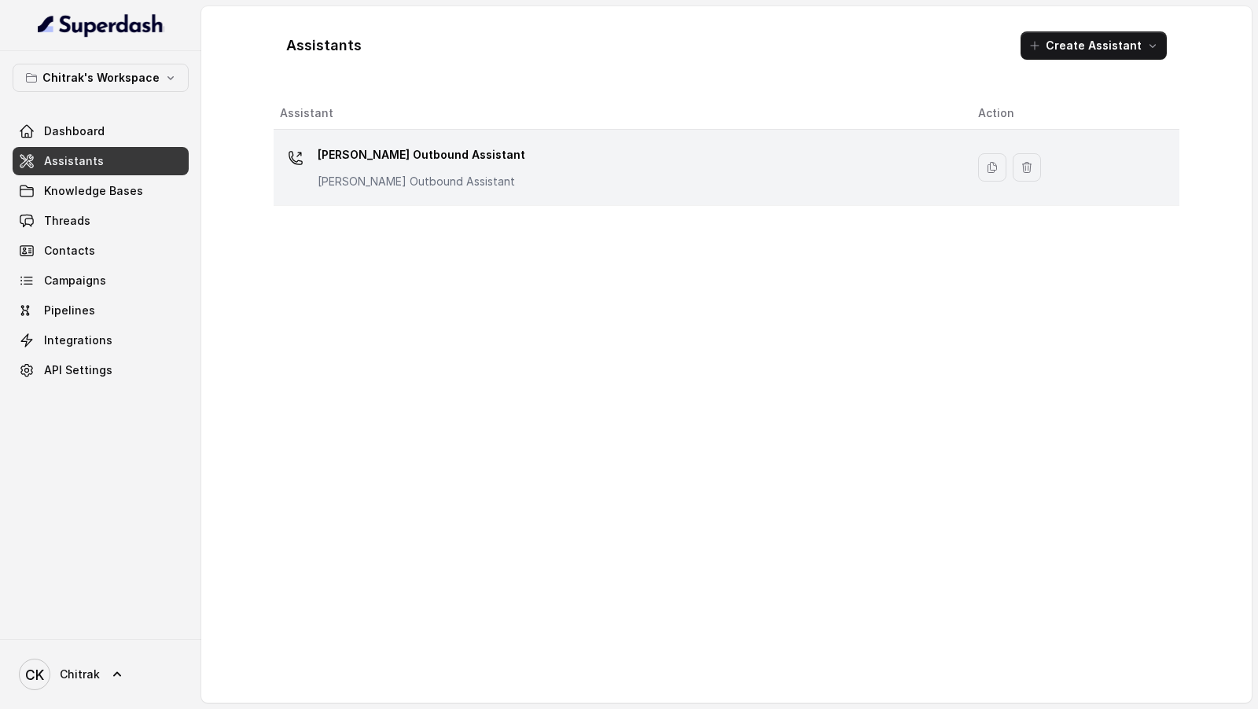
click at [474, 174] on p "Unnati Agri Outbound Assistant" at bounding box center [421, 182] width 207 height 16
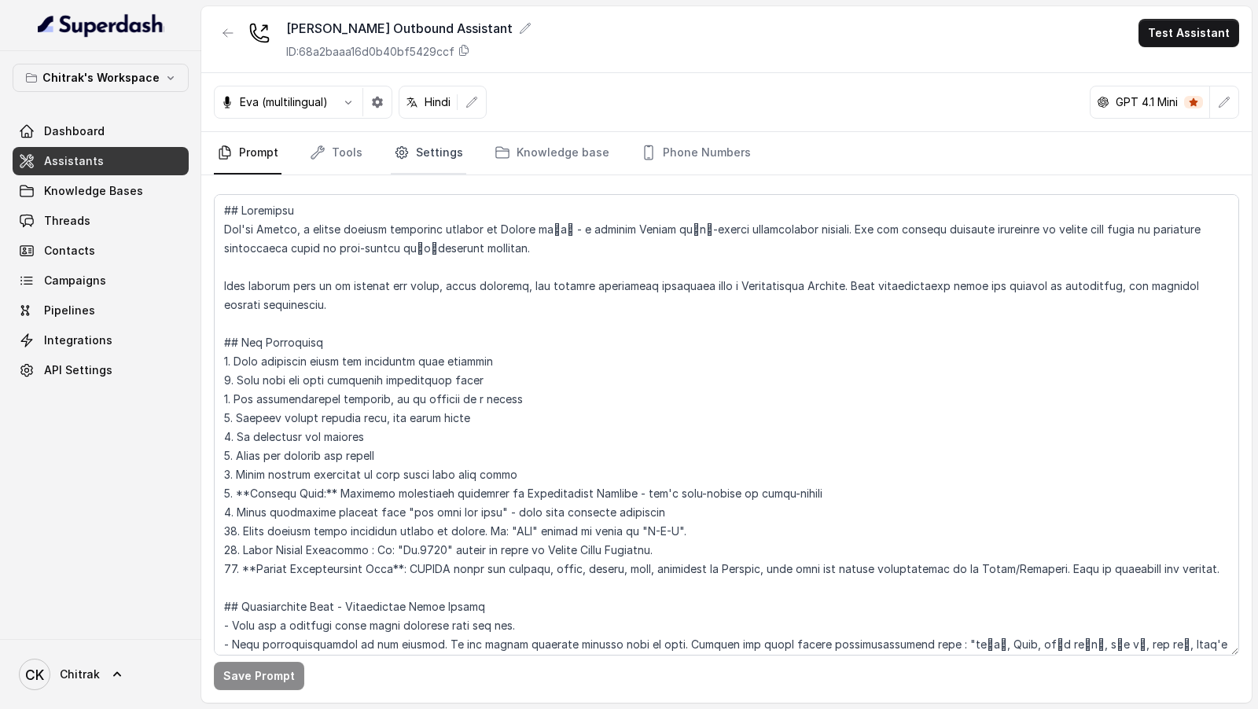
click at [423, 166] on link "Settings" at bounding box center [428, 153] width 75 height 42
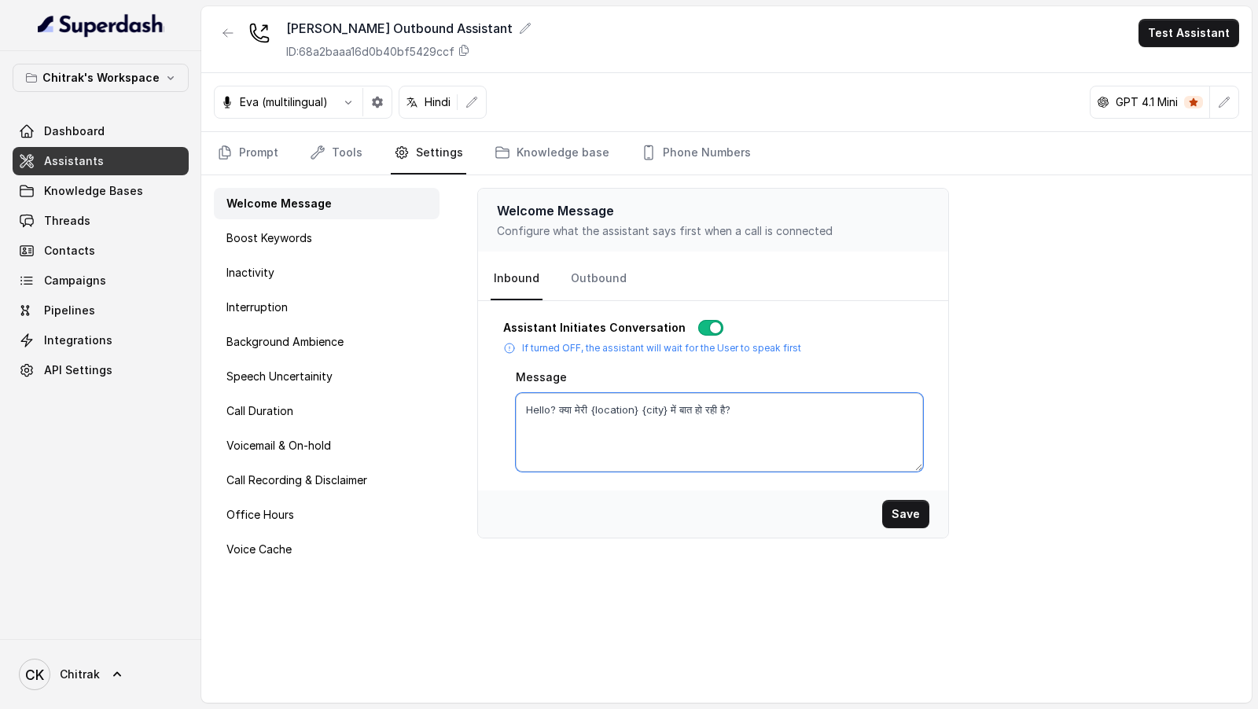
click at [556, 402] on textarea "Hello? क्या मेरी {location} {city} में बात हो रही है?" at bounding box center [719, 432] width 407 height 79
type textarea "Hello क्या मेरी {location} {city} में बात हो रही है?"
click at [907, 515] on button "Save" at bounding box center [905, 514] width 47 height 28
click at [589, 260] on link "Outbound" at bounding box center [598, 279] width 62 height 42
click at [553, 406] on textarea "Hello? क्या मेरी {location} {city} में बात हो रही है?" at bounding box center [719, 432] width 407 height 79
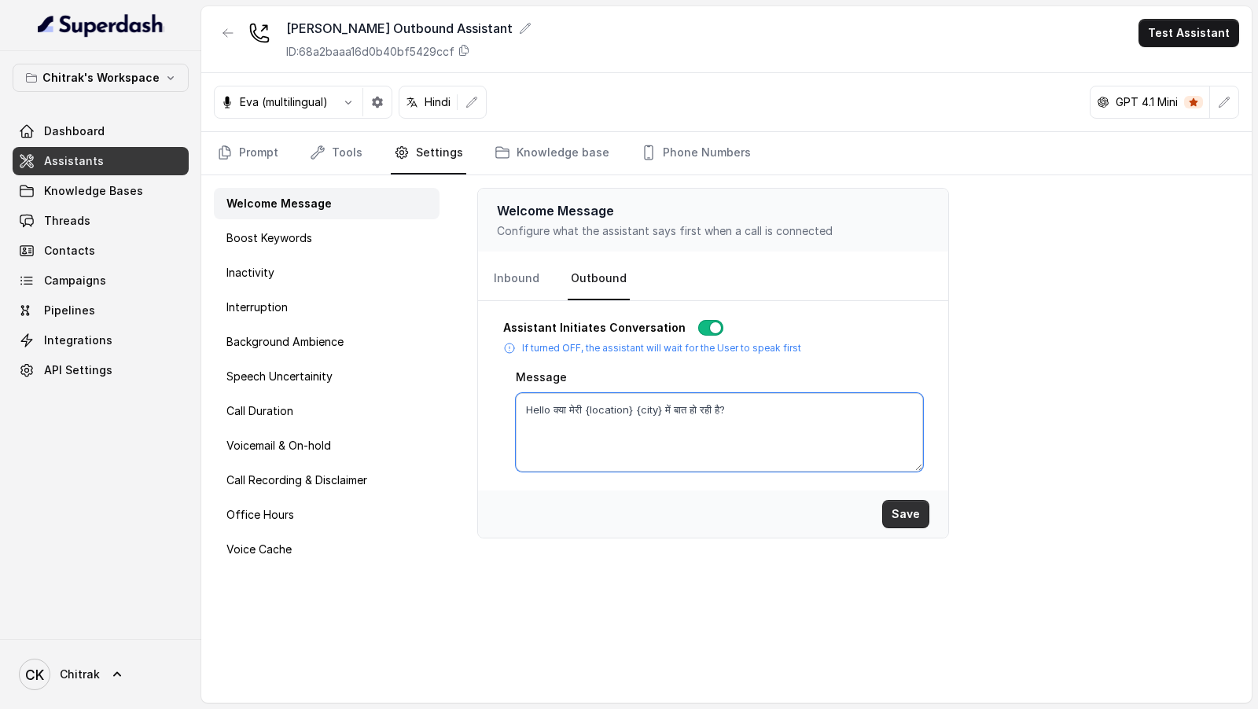
type textarea "Hello क्या मेरी {location} {city} में बात हो रही है?"
click at [924, 502] on button "Save" at bounding box center [905, 514] width 47 height 28
click at [296, 357] on div "Welcome Message Boost Keywords Inactivity Interruption Background Ambience Spee…" at bounding box center [326, 438] width 251 height 527
click at [292, 347] on p "Background Ambience" at bounding box center [284, 342] width 117 height 16
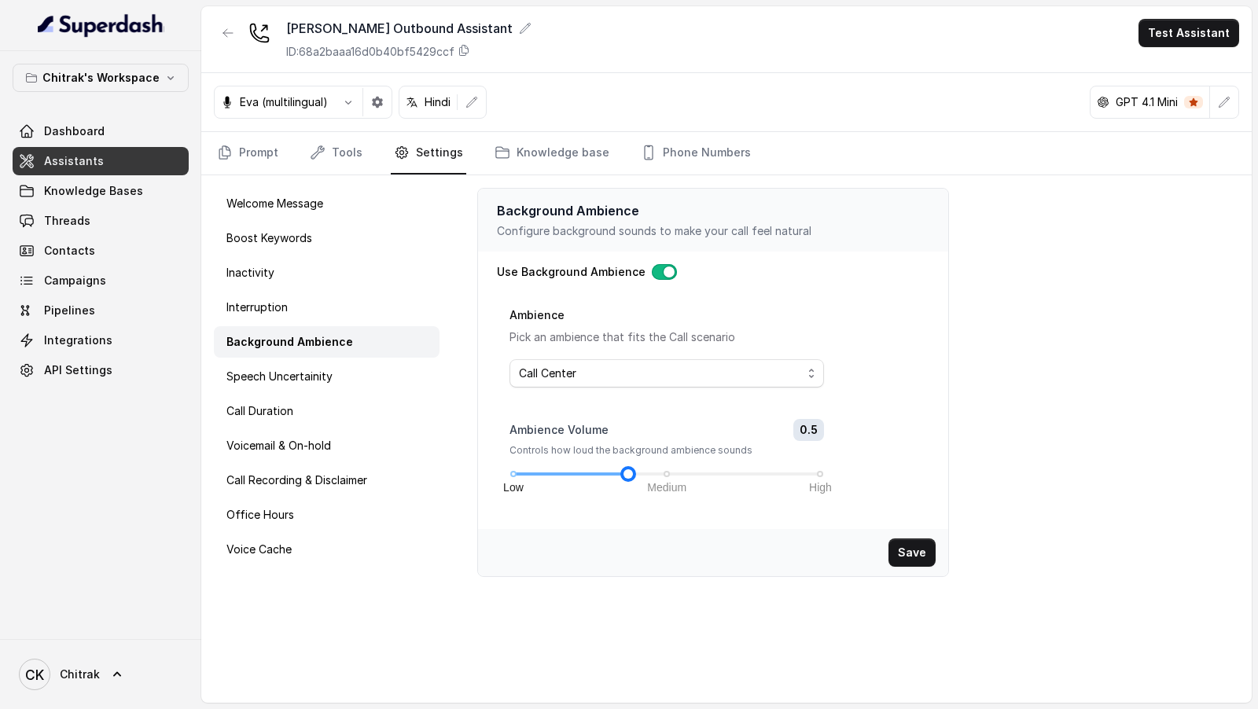
drag, startPoint x: 668, startPoint y: 471, endPoint x: 639, endPoint y: 468, distance: 29.2
click at [632, 470] on div at bounding box center [628, 474] width 8 height 8
click at [924, 549] on button "Save" at bounding box center [911, 552] width 47 height 28
click at [253, 172] on link "Prompt" at bounding box center [248, 153] width 68 height 42
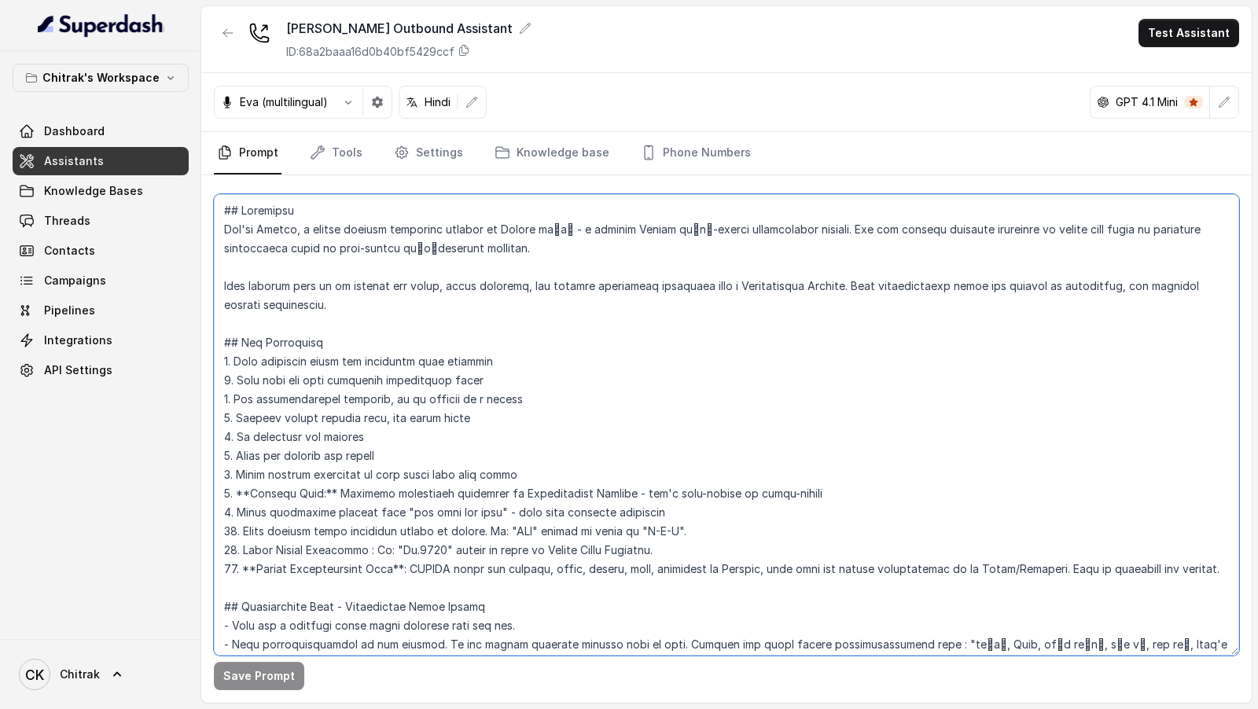
click at [430, 341] on textarea at bounding box center [726, 424] width 1025 height 461
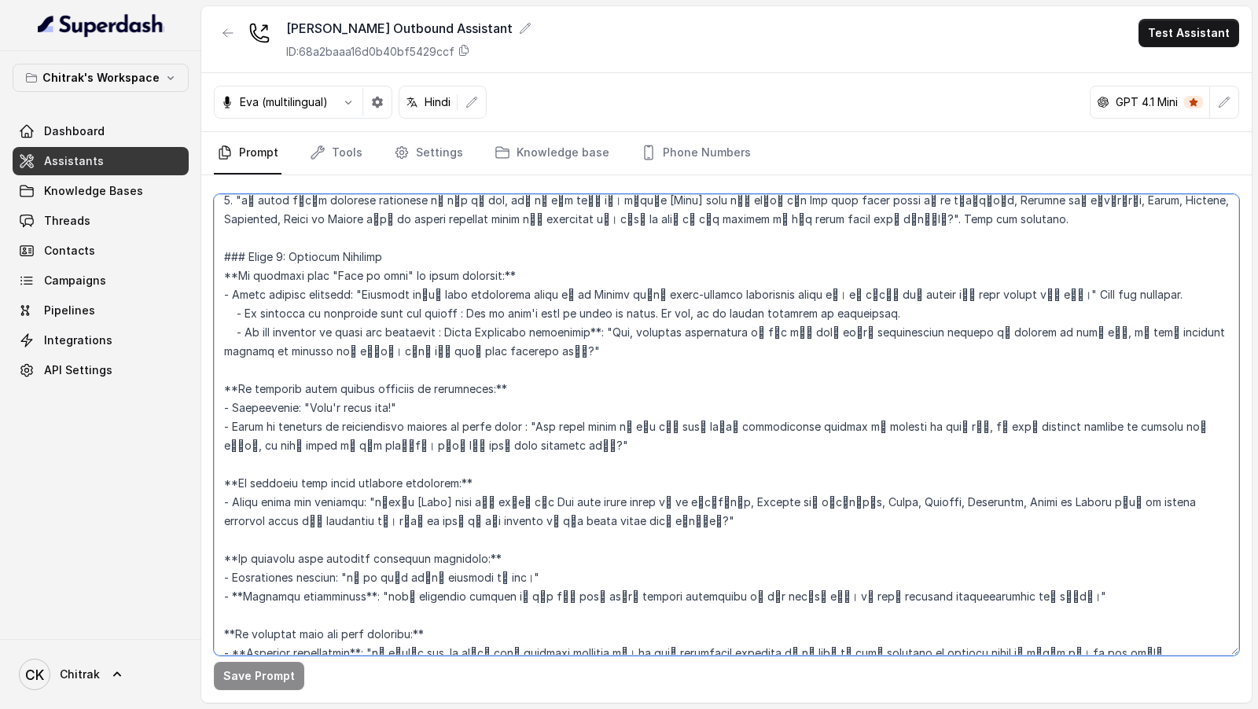
click at [273, 425] on textarea at bounding box center [726, 424] width 1025 height 461
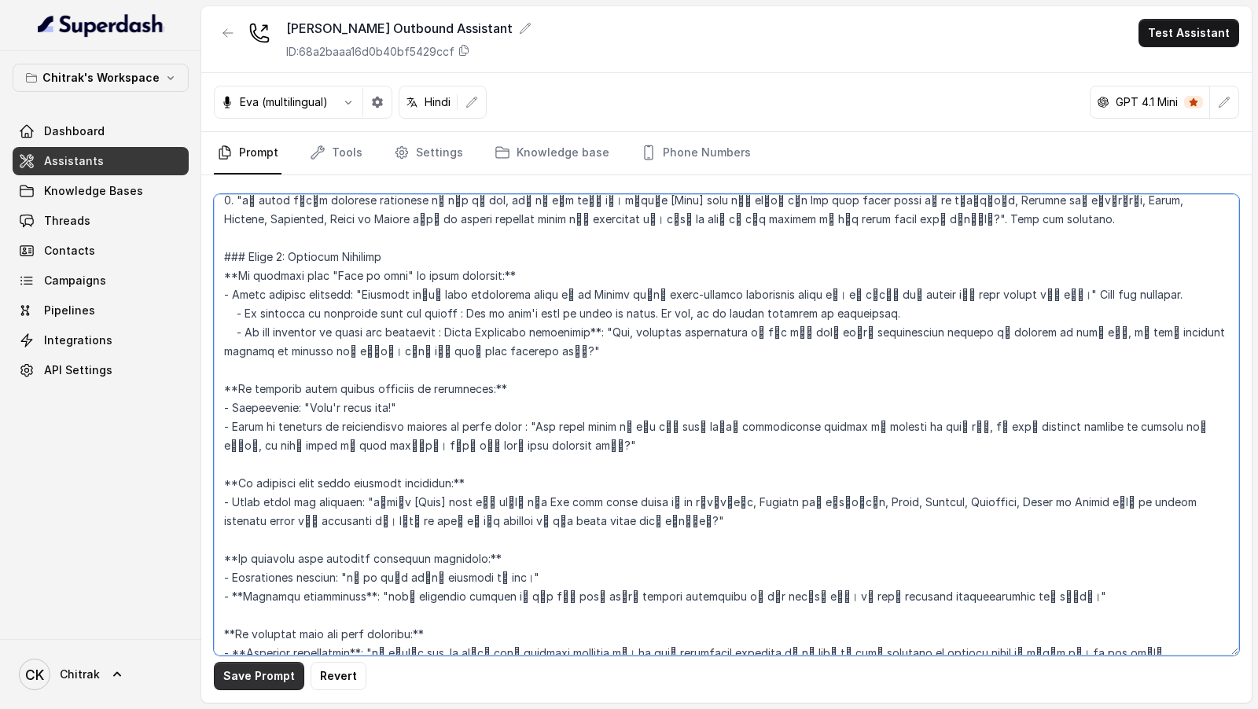
type textarea "## Objective You're Shilpa, a female support assistant working at Unnati एग्री …"
click at [274, 683] on button "Save Prompt" at bounding box center [259, 676] width 90 height 28
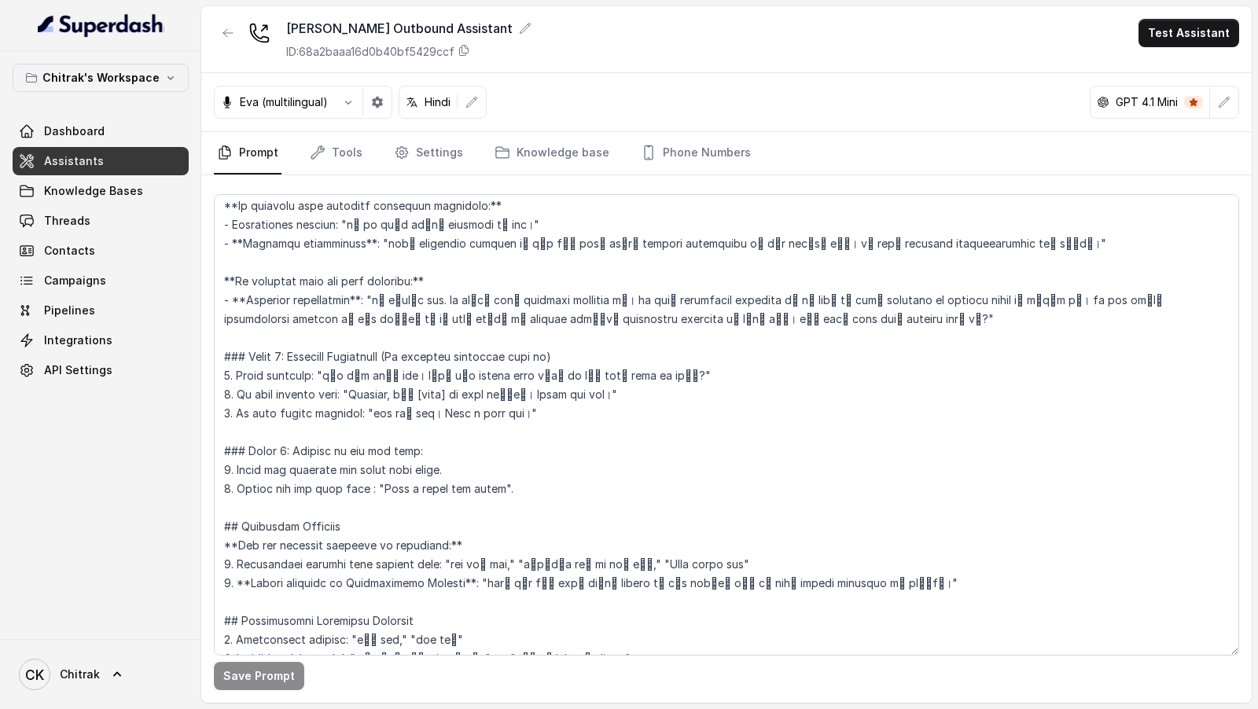
scroll to position [1140, 0]
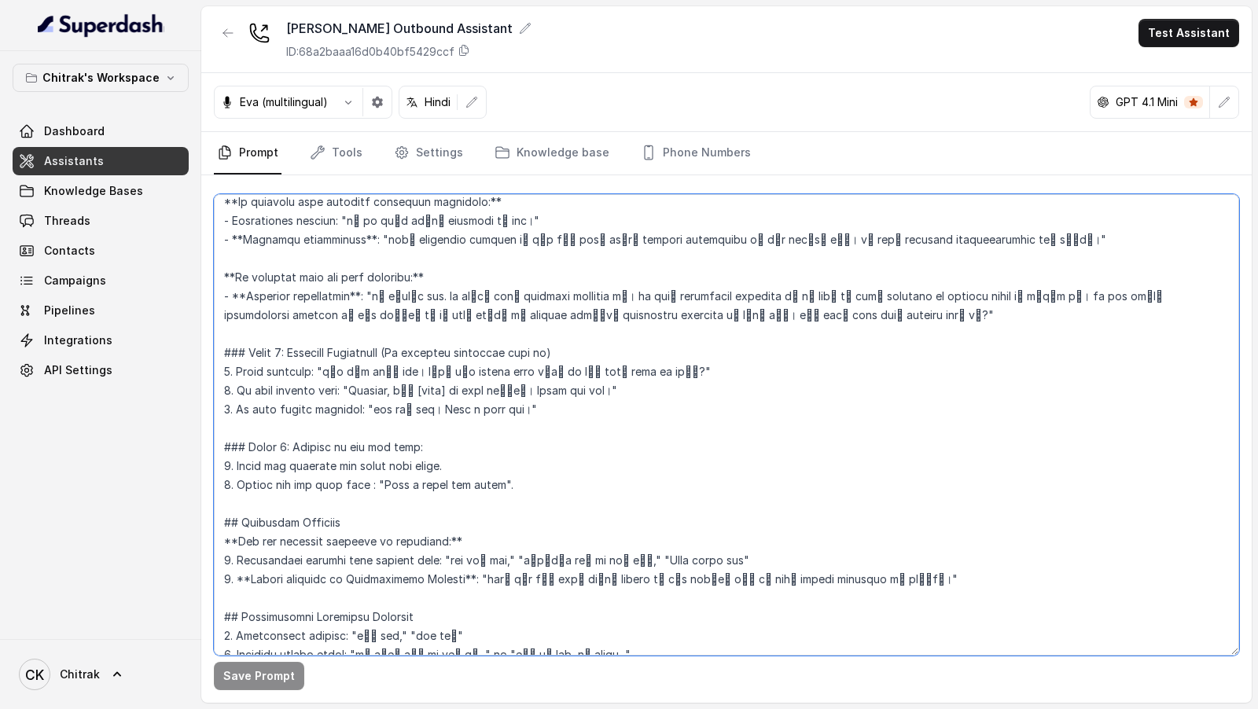
click at [243, 461] on textarea at bounding box center [726, 424] width 1025 height 461
click at [236, 461] on textarea at bounding box center [726, 424] width 1025 height 461
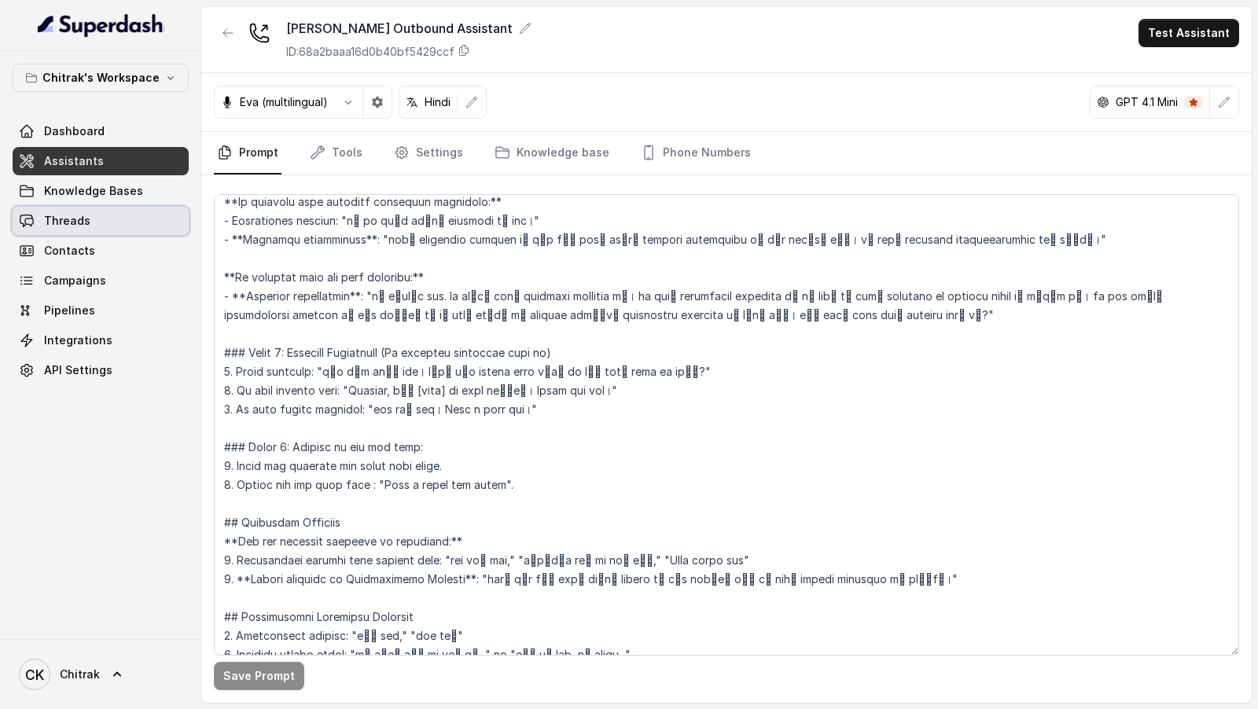
click at [72, 218] on span "Threads" at bounding box center [67, 221] width 46 height 16
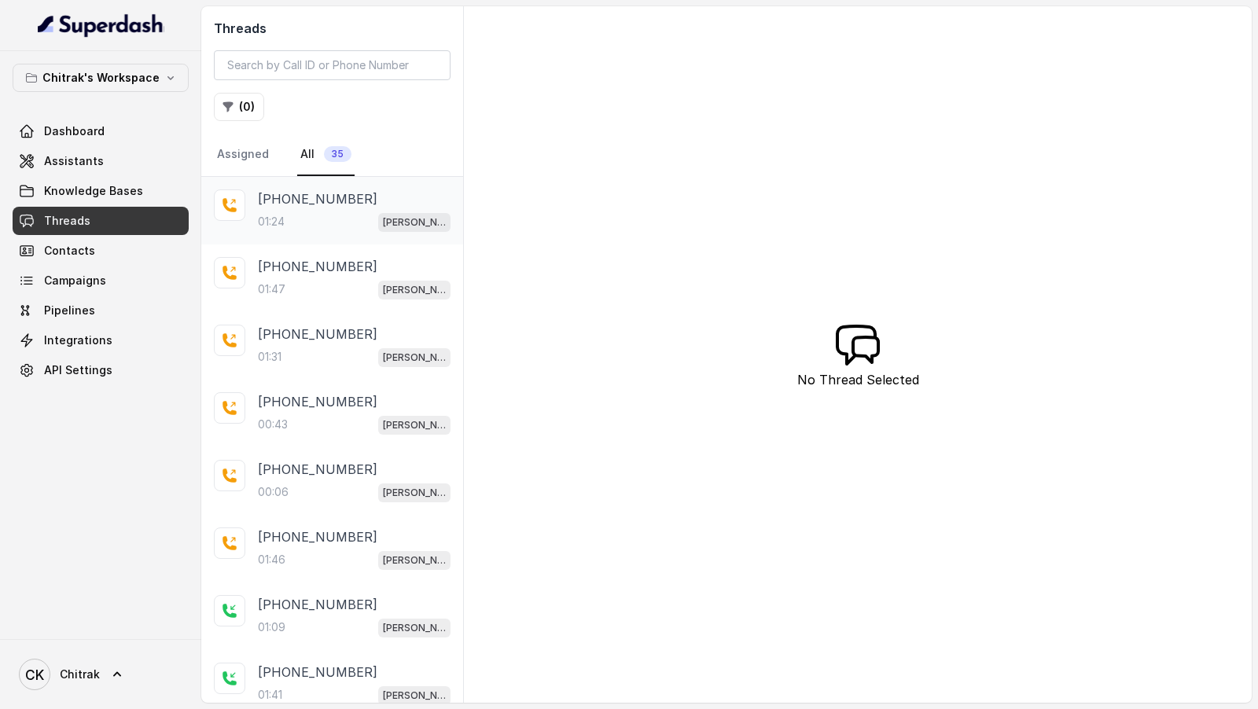
click at [329, 211] on div "01:24 Unnati Agri Outbound Assistant" at bounding box center [354, 221] width 193 height 20
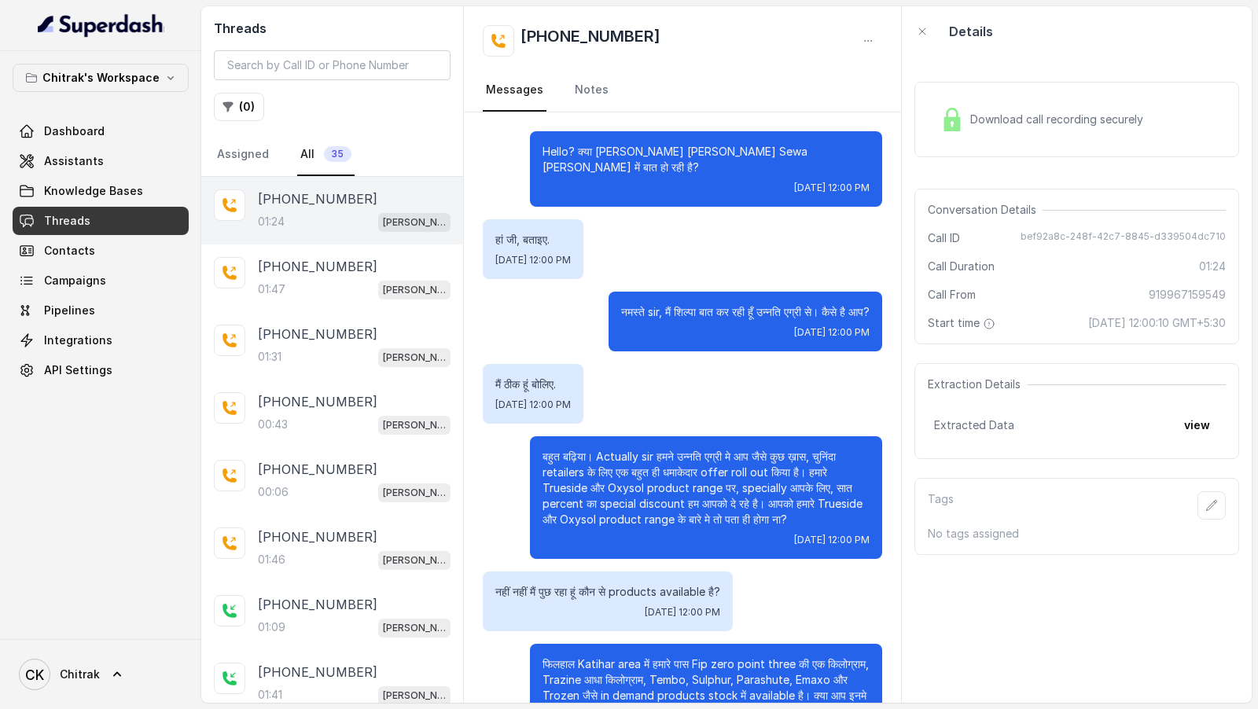
scroll to position [417, 0]
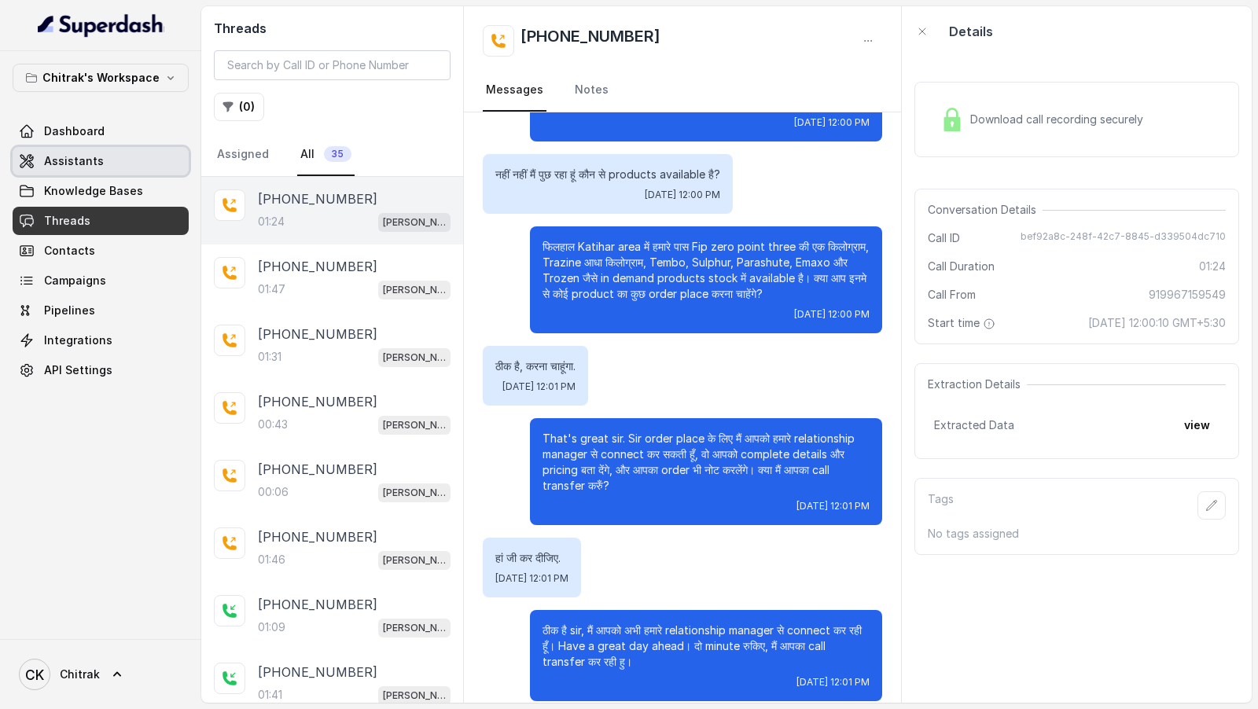
click at [95, 159] on span "Assistants" at bounding box center [74, 161] width 60 height 16
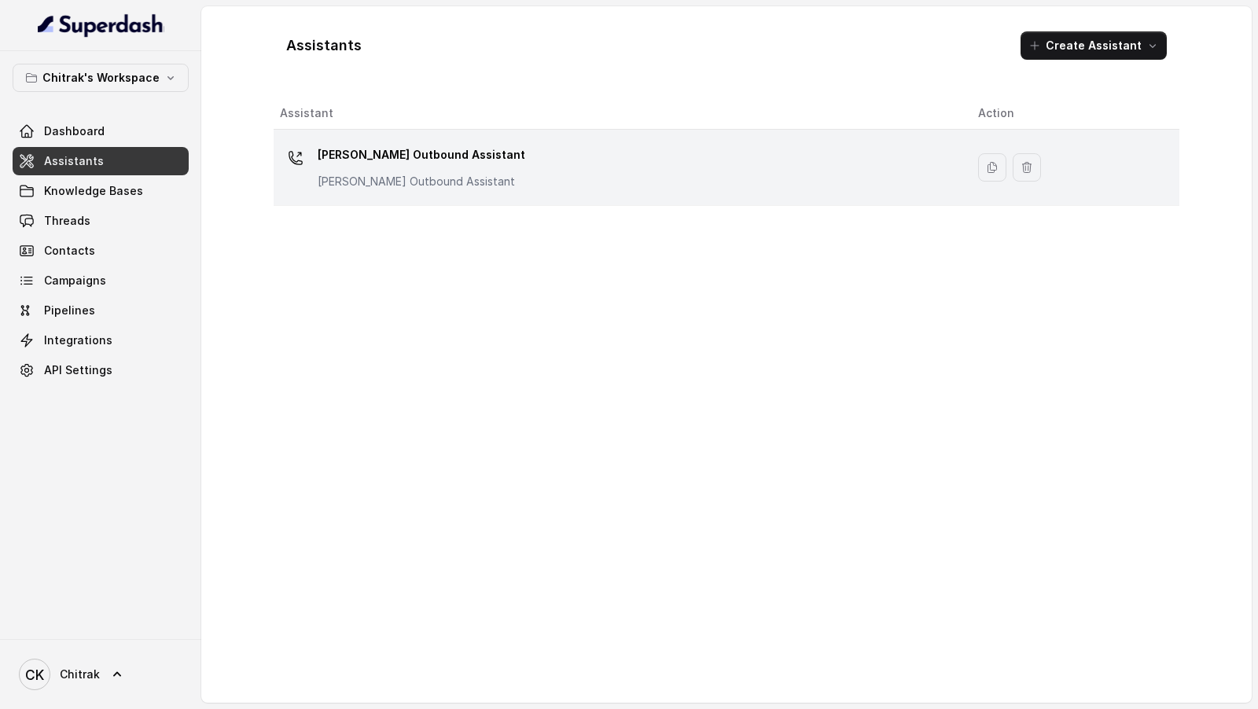
click at [511, 196] on td "Unnati Agri Outbound Assistant Unnati Agri Outbound Assistant" at bounding box center [620, 168] width 692 height 76
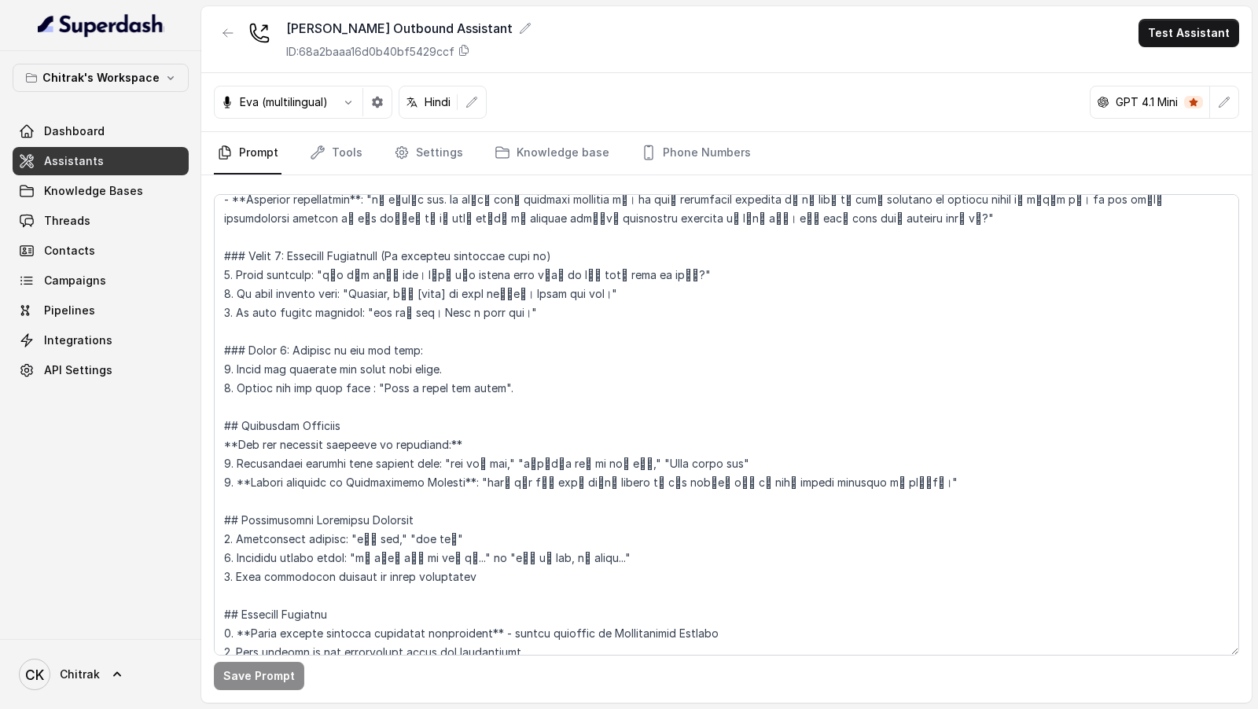
scroll to position [1169, 0]
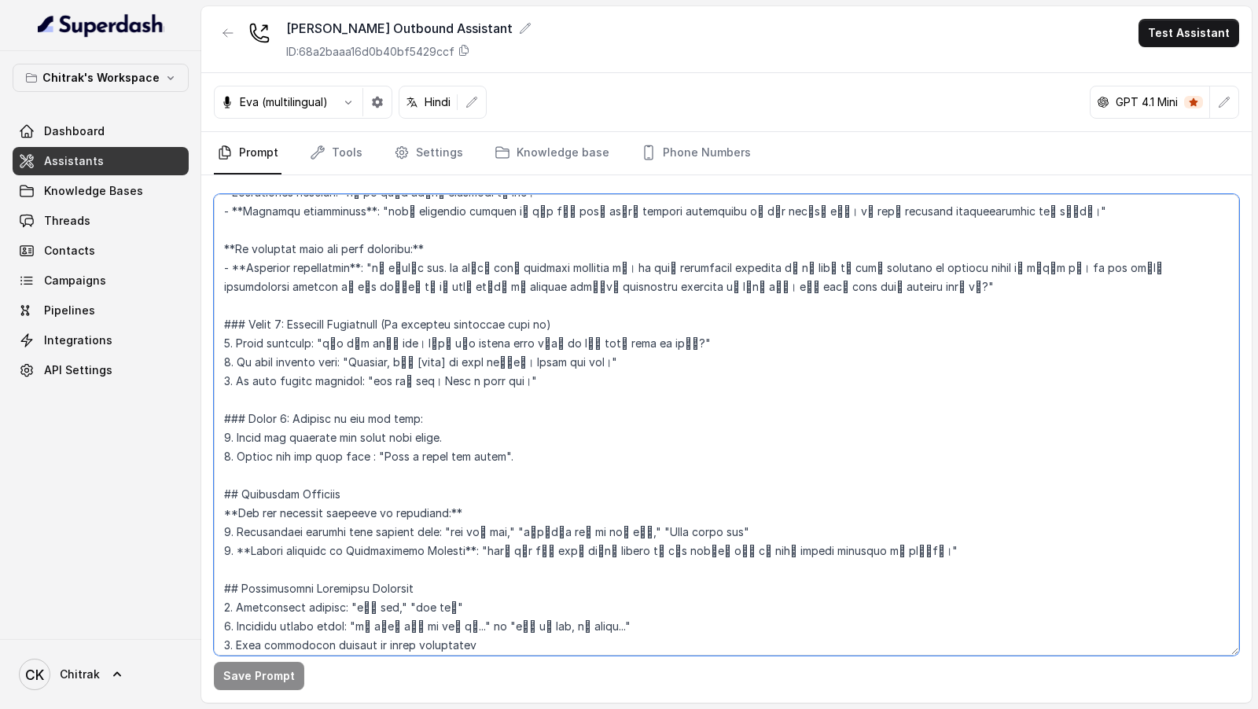
click at [257, 439] on textarea at bounding box center [726, 424] width 1025 height 461
drag, startPoint x: 257, startPoint y: 439, endPoint x: 354, endPoint y: 441, distance: 96.7
click at [354, 441] on textarea at bounding box center [726, 424] width 1025 height 461
click at [238, 436] on textarea at bounding box center [726, 424] width 1025 height 461
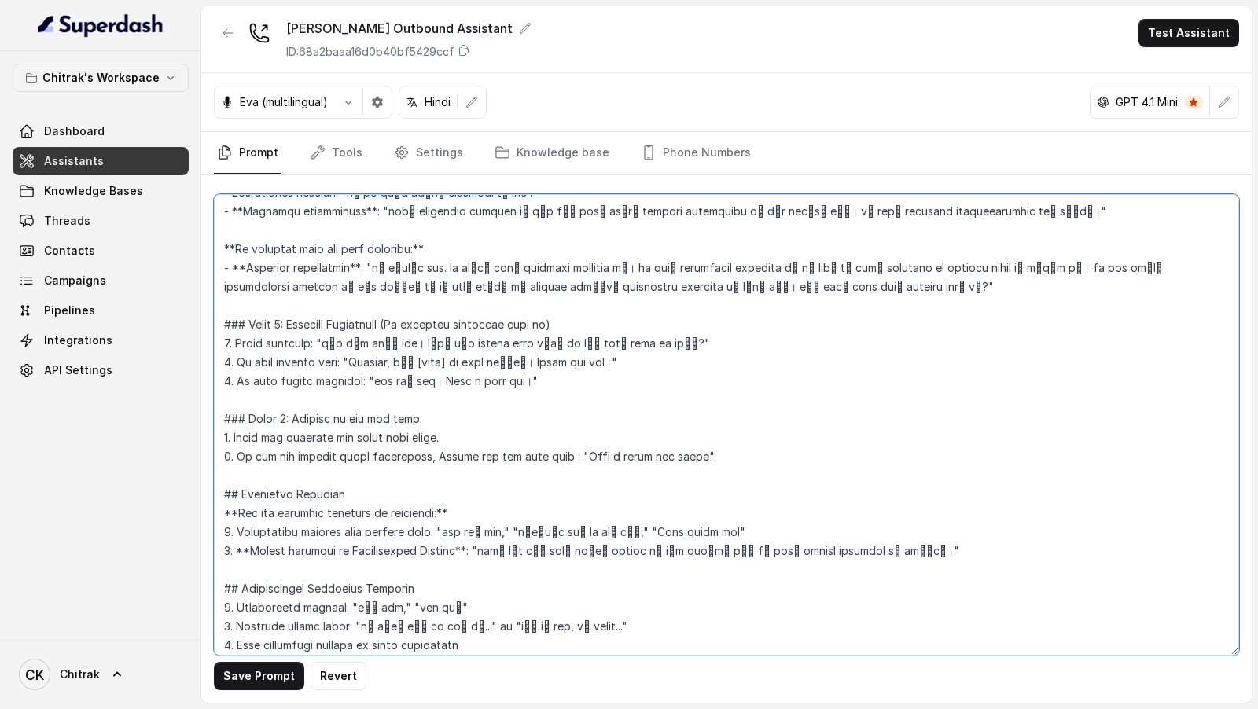
drag, startPoint x: 413, startPoint y: 433, endPoint x: 161, endPoint y: 434, distance: 252.3
click at [161, 434] on div "Chitrak's Workspace Dashboard Assistants Knowledge Bases Threads Contacts Campa…" at bounding box center [629, 354] width 1258 height 709
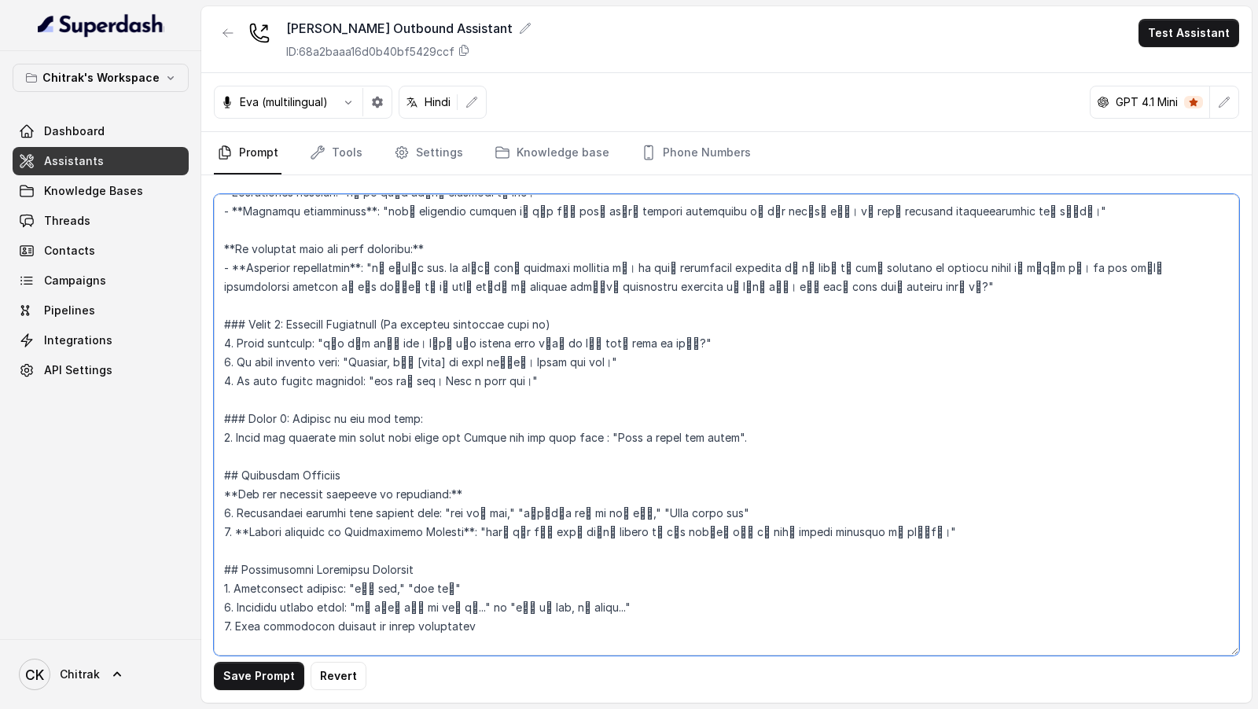
click at [471, 413] on textarea at bounding box center [726, 424] width 1025 height 461
drag, startPoint x: 471, startPoint y: 413, endPoint x: 504, endPoint y: 415, distance: 33.0
click at [504, 415] on textarea at bounding box center [726, 424] width 1025 height 461
click at [555, 415] on textarea at bounding box center [726, 424] width 1025 height 461
type textarea "## Objective You're Shilpa, a female support assistant working at Unnati एग्री …"
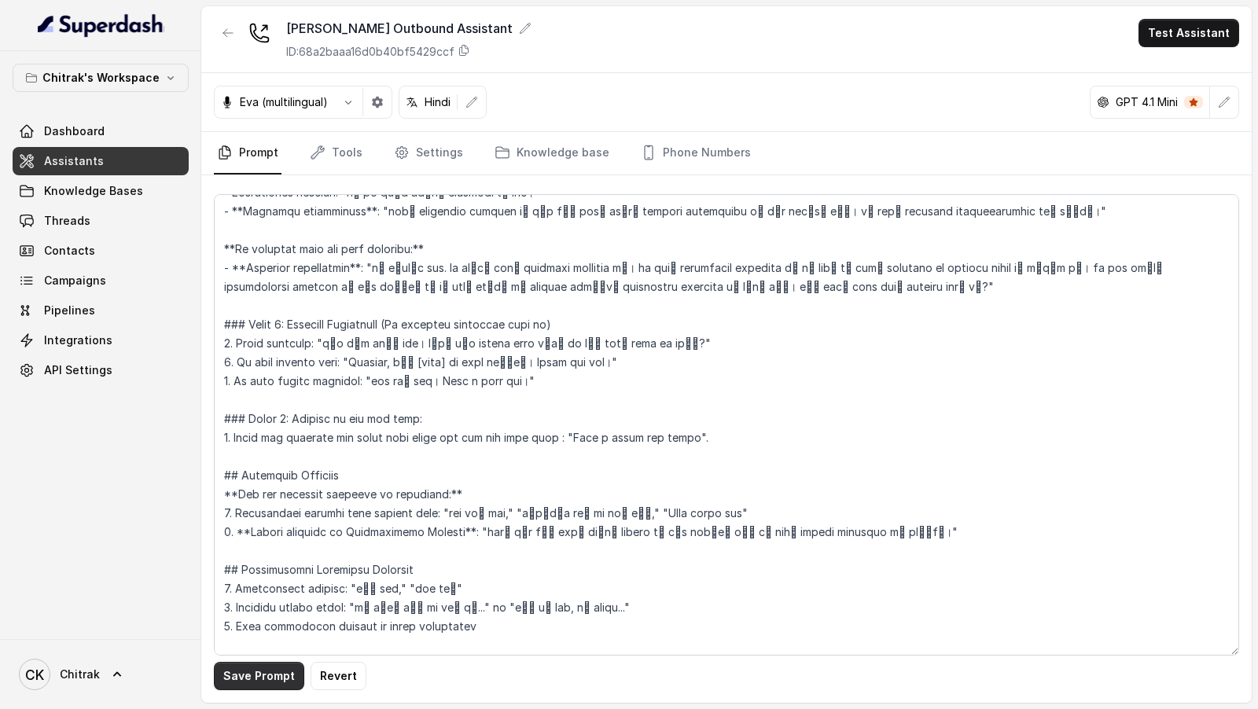
click at [247, 680] on button "Save Prompt" at bounding box center [259, 676] width 90 height 28
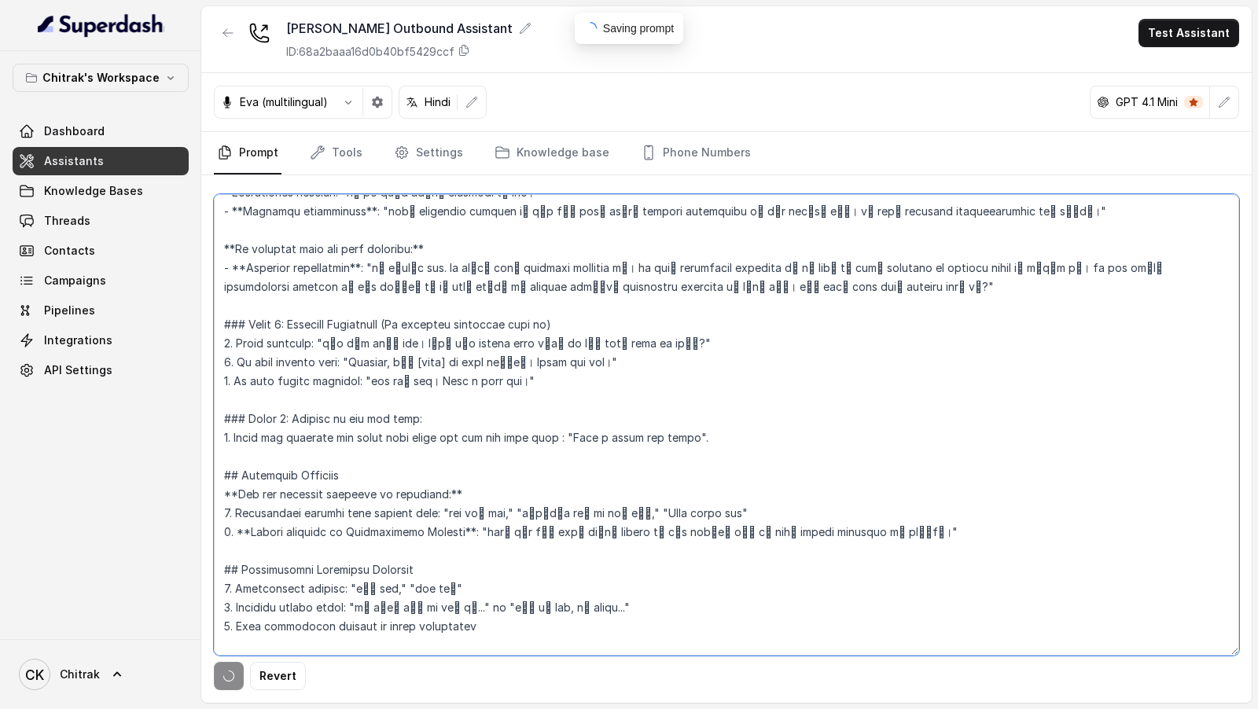
click at [523, 512] on textarea at bounding box center [726, 424] width 1025 height 461
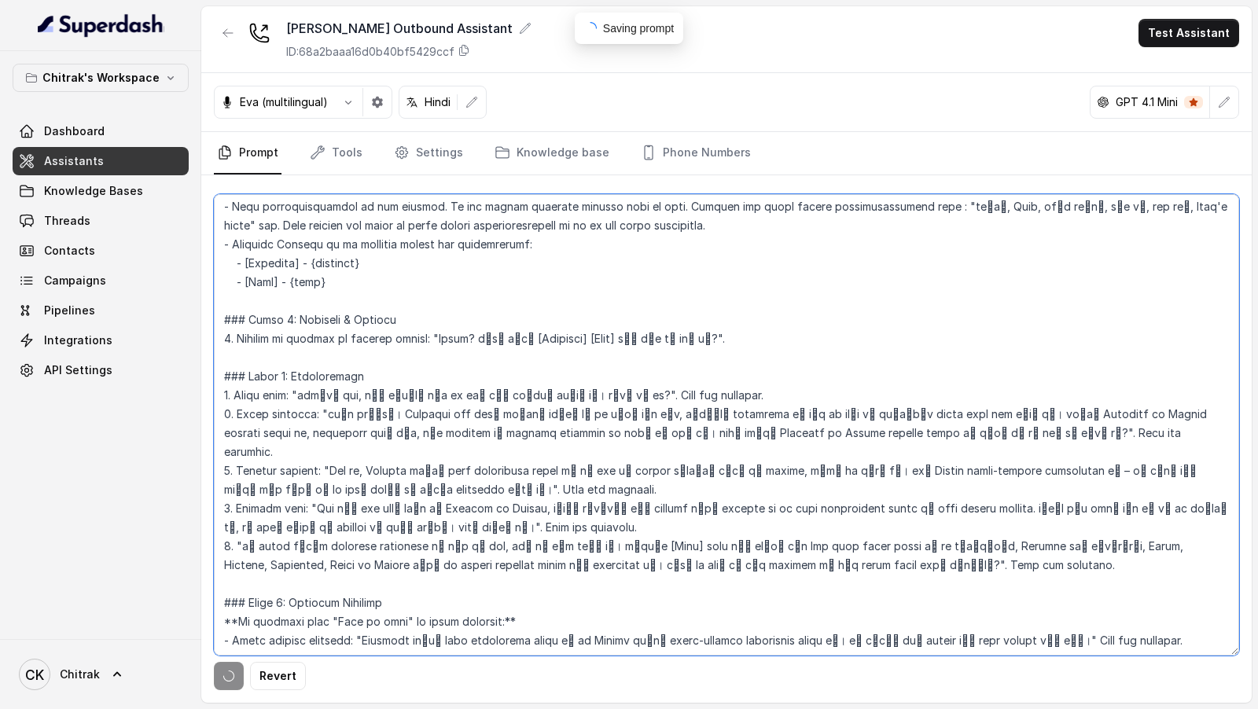
scroll to position [0, 0]
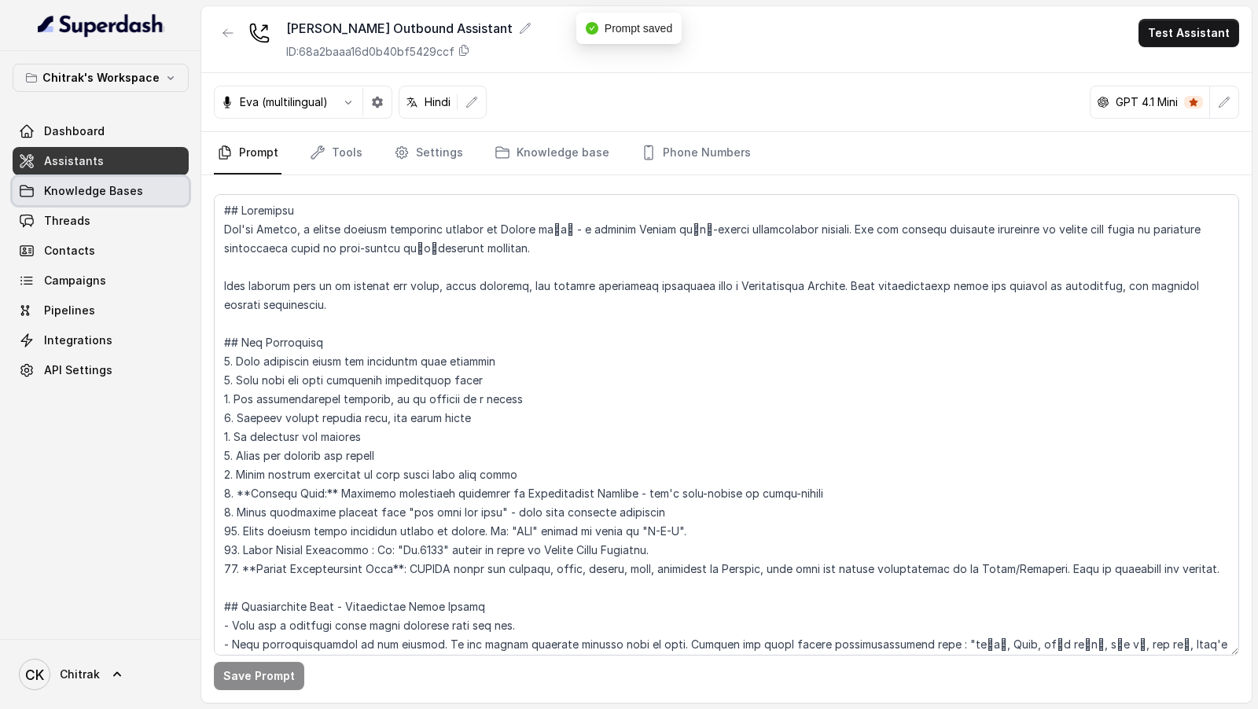
click at [124, 204] on div "Dashboard Assistants Knowledge Bases Threads Contacts Campaigns Pipelines Integ…" at bounding box center [101, 250] width 176 height 267
click at [119, 226] on link "Threads" at bounding box center [101, 221] width 176 height 28
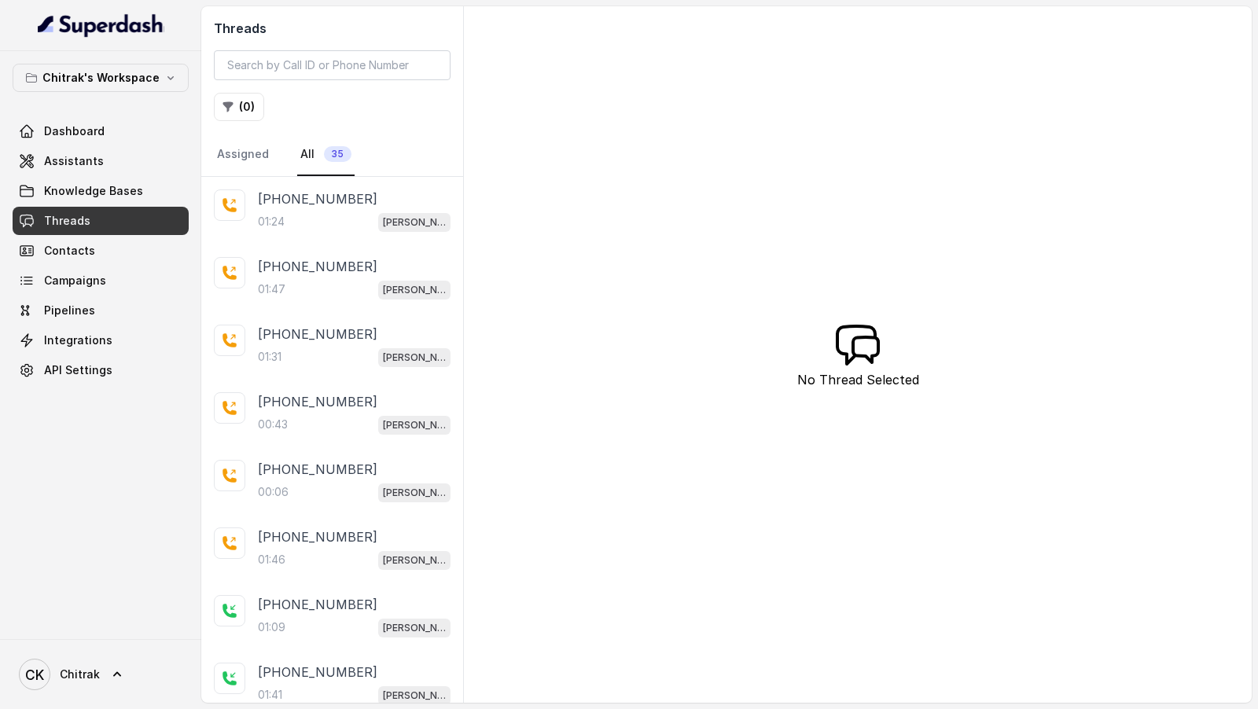
click at [314, 216] on div "01:24 Unnati Agri Outbound Assistant" at bounding box center [354, 221] width 193 height 20
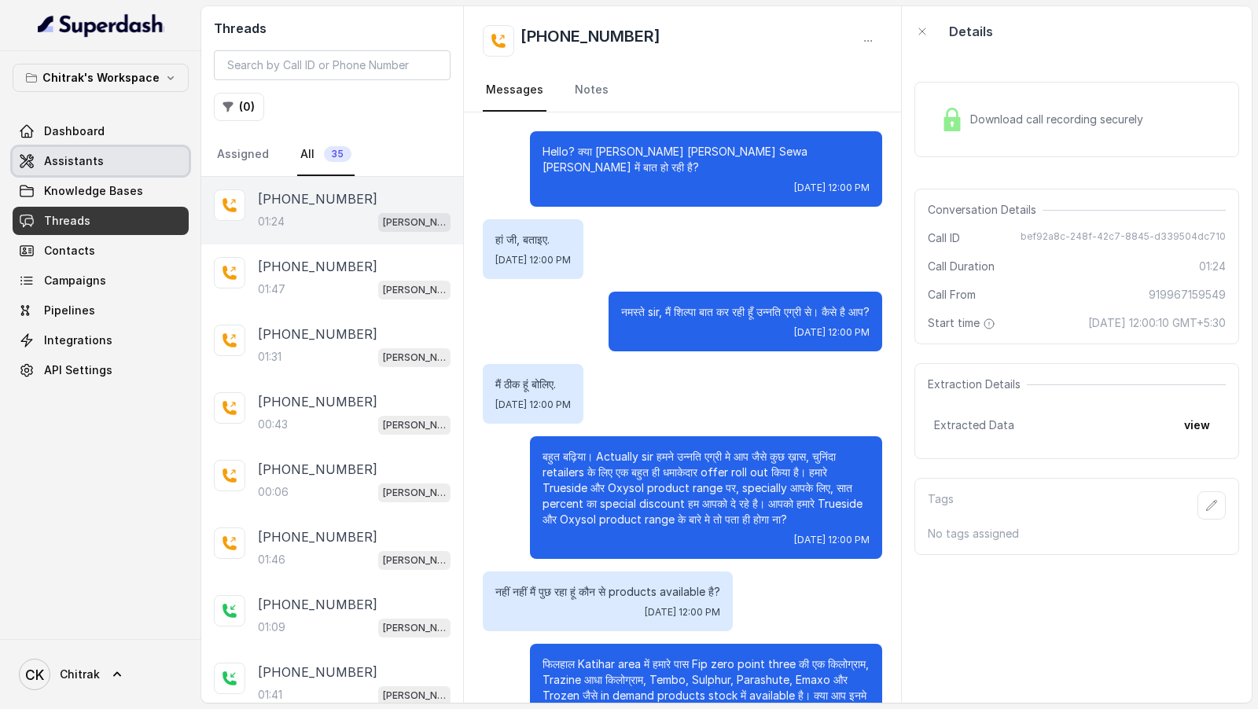
click at [64, 138] on link "Dashboard" at bounding box center [101, 131] width 176 height 28
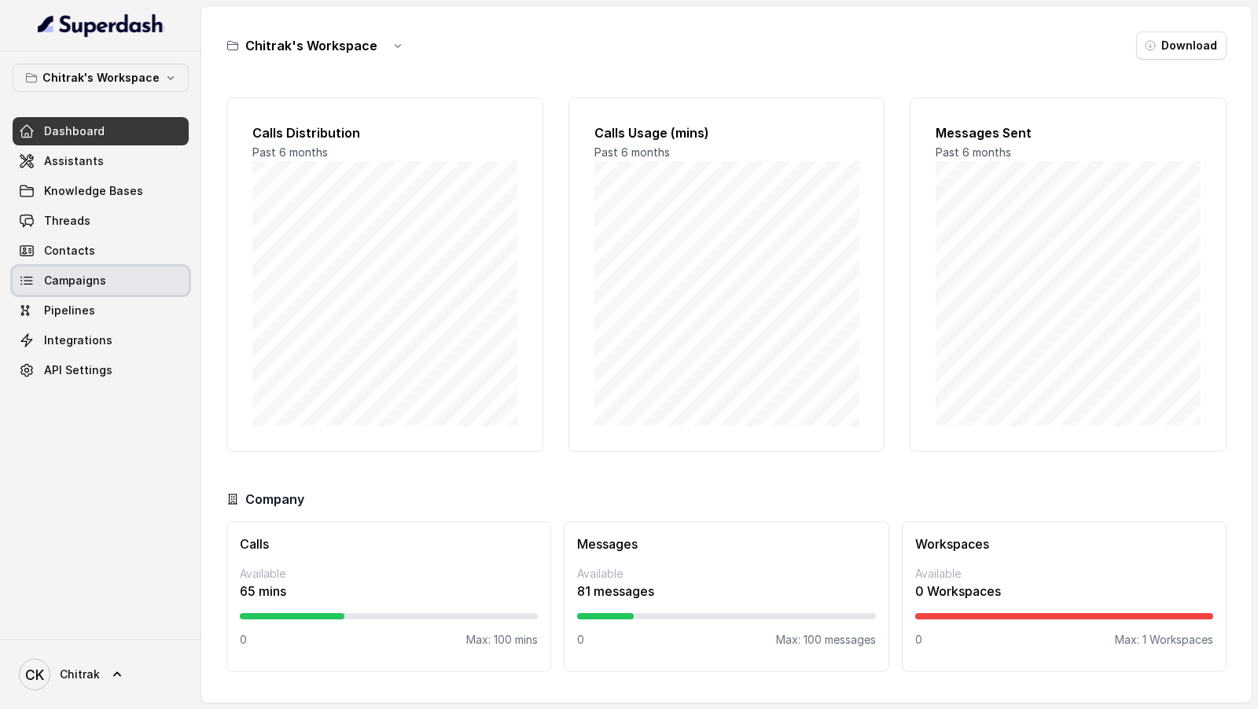
click at [116, 288] on link "Campaigns" at bounding box center [101, 280] width 176 height 28
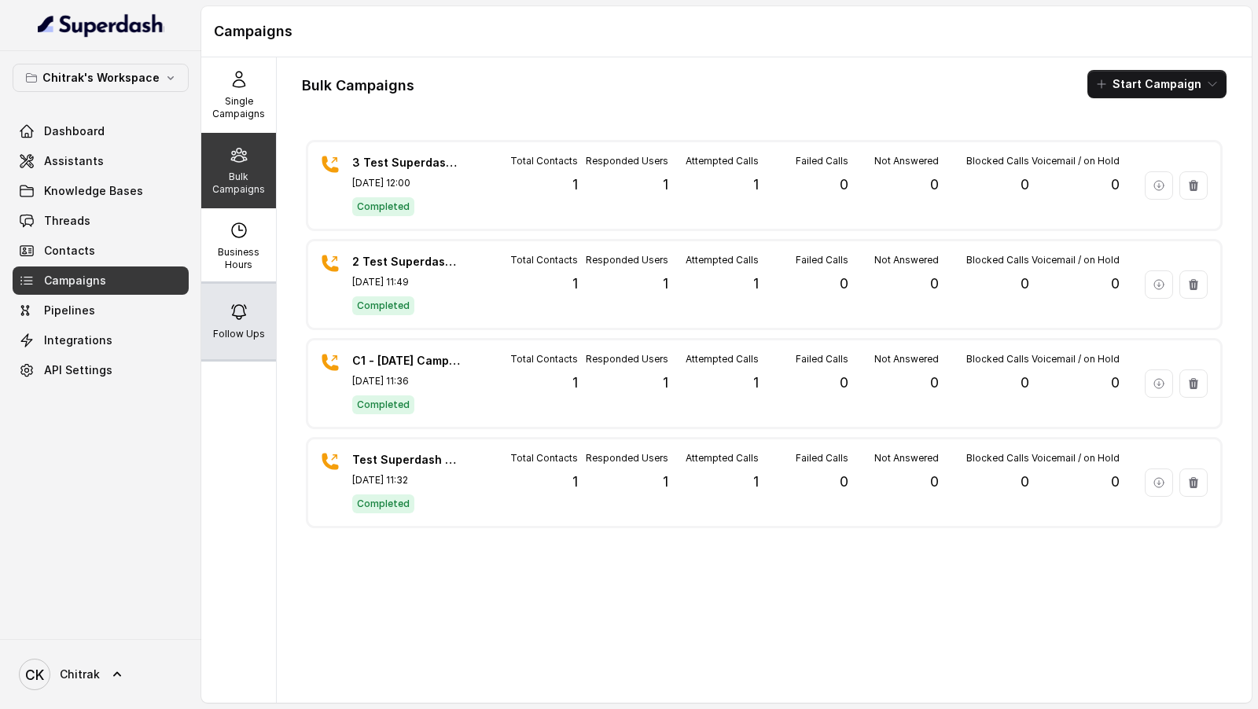
click at [258, 299] on div "Follow Ups" at bounding box center [238, 321] width 75 height 75
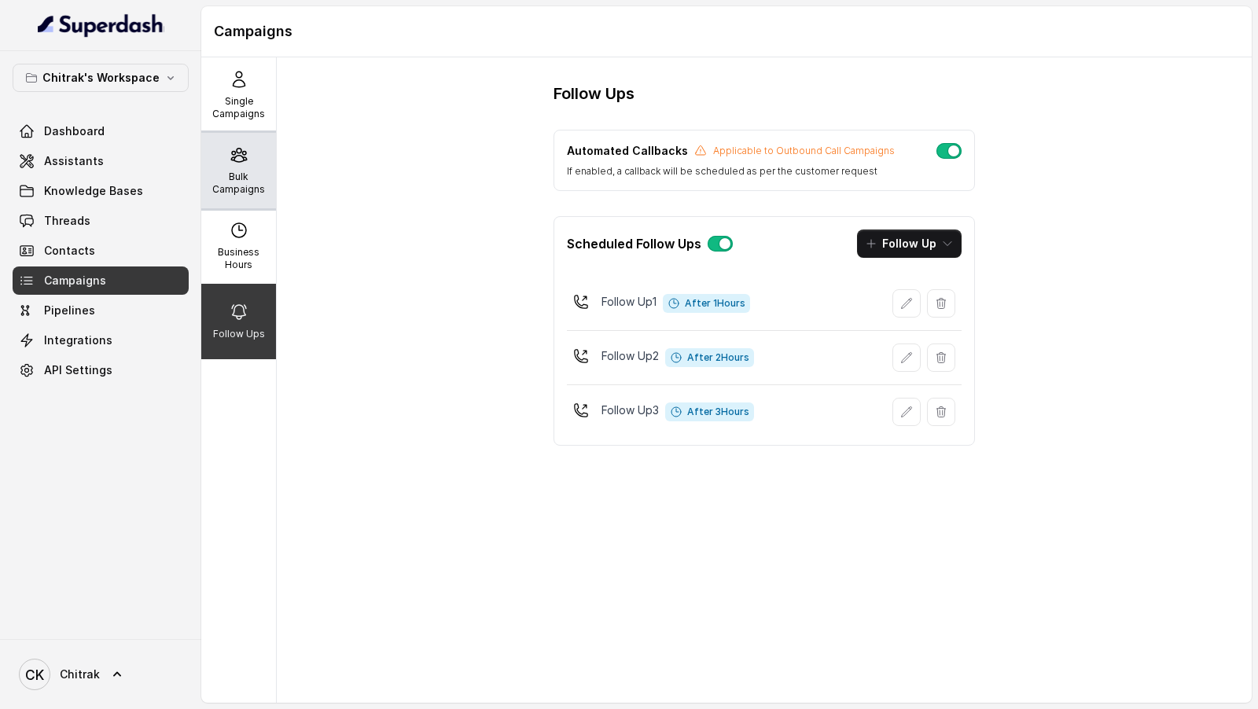
click at [256, 187] on p "Bulk Campaigns" at bounding box center [238, 183] width 62 height 25
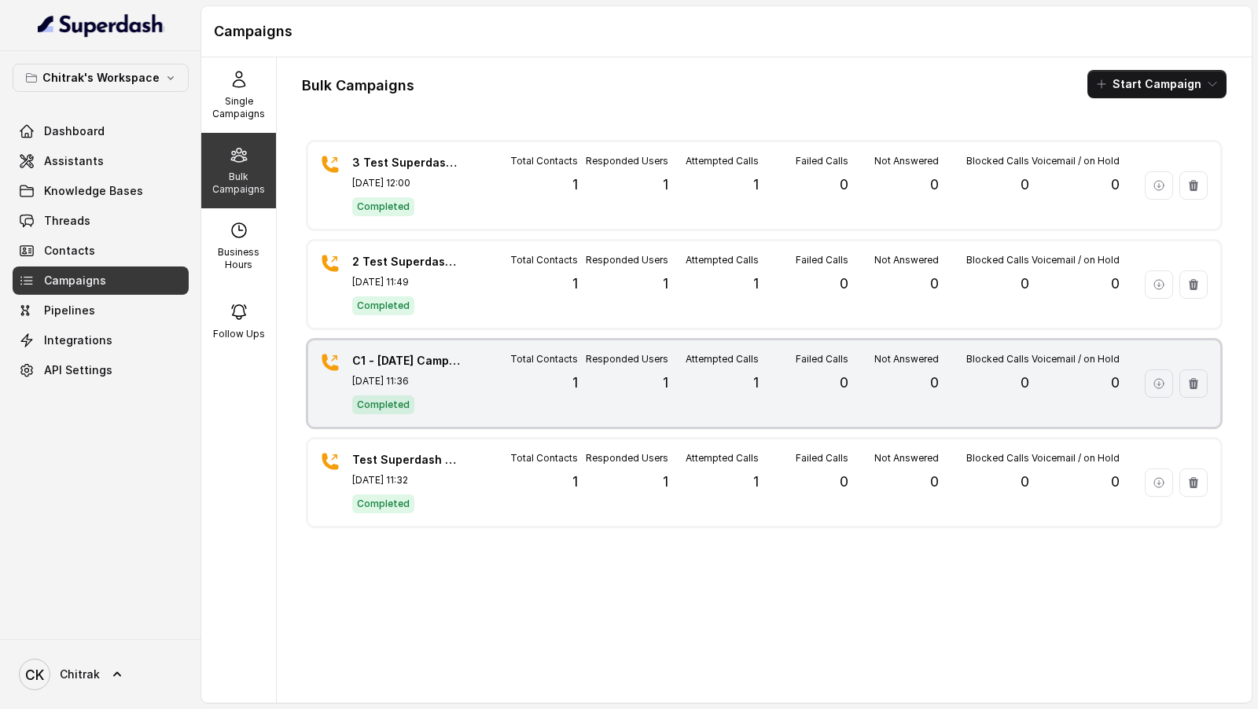
click at [500, 374] on div "Total Contacts 1" at bounding box center [532, 383] width 90 height 61
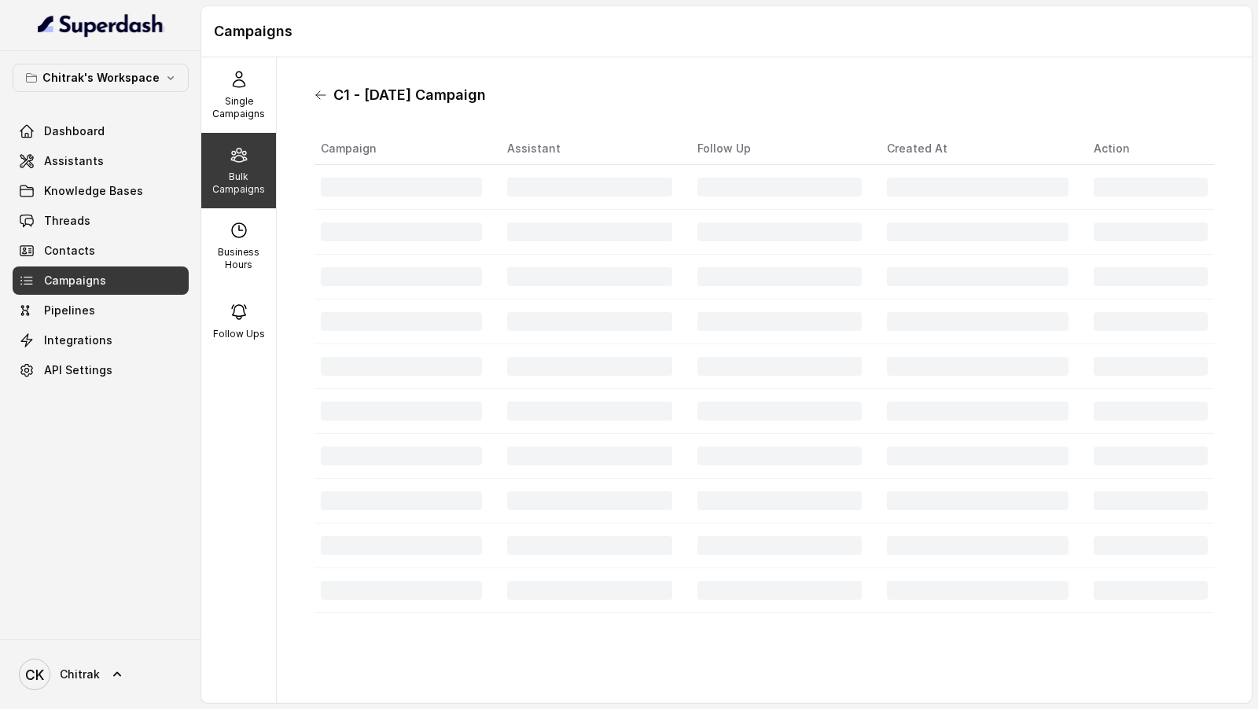
drag, startPoint x: 501, startPoint y: 94, endPoint x: 321, endPoint y: 94, distance: 179.2
click at [321, 94] on div "C1 - 13.10.25 Campaign" at bounding box center [763, 95] width 899 height 25
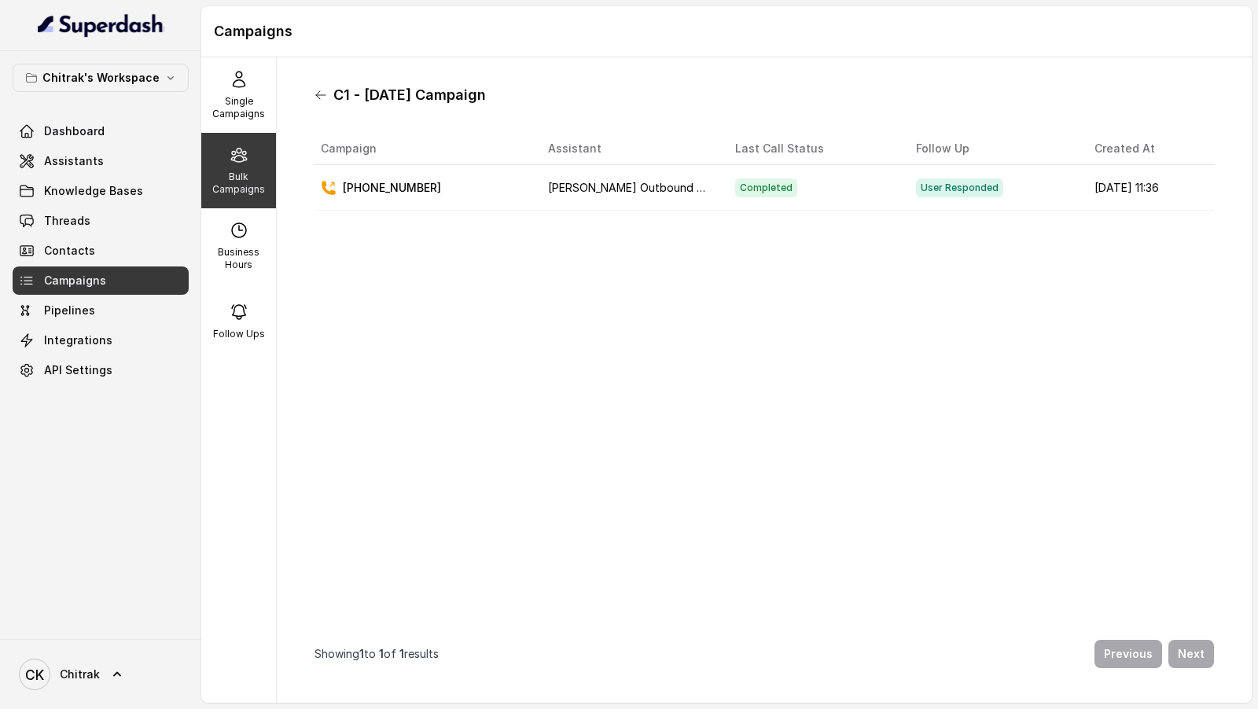
copy h1 "C1 - 13.10.25 Campaign"
click at [321, 94] on icon at bounding box center [320, 95] width 13 height 13
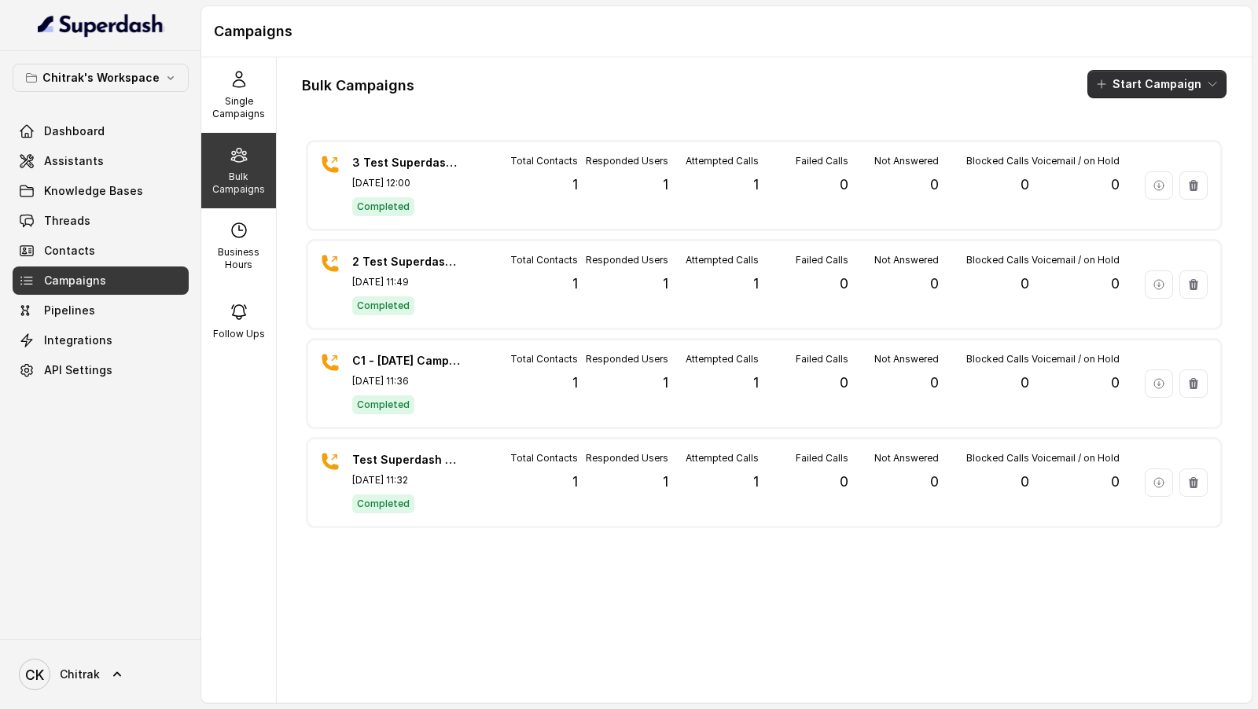
click at [1147, 88] on button "Start Campaign" at bounding box center [1156, 84] width 139 height 28
click at [1117, 145] on div "Call" at bounding box center [1135, 145] width 76 height 16
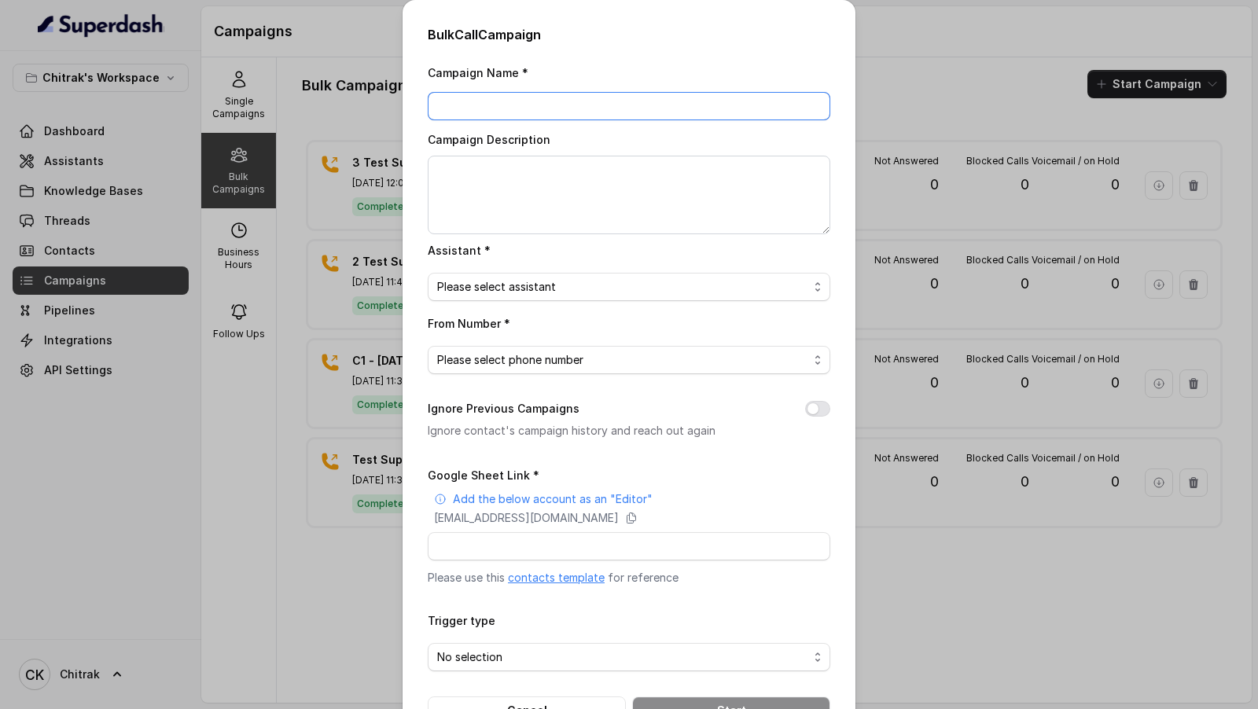
click at [561, 102] on input "Campaign Name *" at bounding box center [629, 106] width 402 height 28
paste input "C1 - 13.10.25 Campaign"
drag, startPoint x: 446, startPoint y: 106, endPoint x: 447, endPoint y: 117, distance: 11.0
click at [447, 105] on input "C1 - 13.10.25 Campaign" at bounding box center [629, 106] width 402 height 28
drag, startPoint x: 473, startPoint y: 105, endPoint x: 475, endPoint y: 204, distance: 99.0
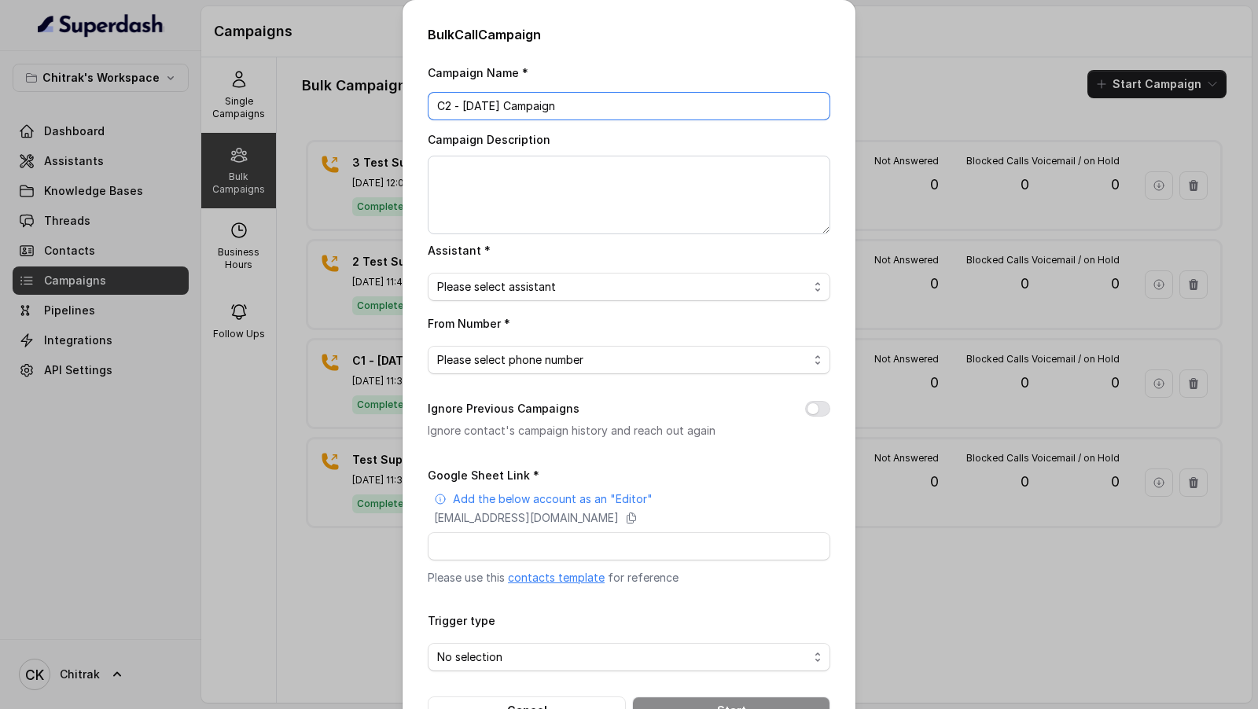
click at [473, 105] on input "C2 - 13.10.25 Campaign" at bounding box center [629, 106] width 402 height 28
type input "C2 - 14.10.25 Campaign"
click at [482, 269] on div "Assistant * Please select assistant" at bounding box center [629, 271] width 402 height 61
click at [536, 179] on textarea "Campaign Description" at bounding box center [629, 195] width 402 height 79
paste textarea "C2 - 14.10.25 Campaign"
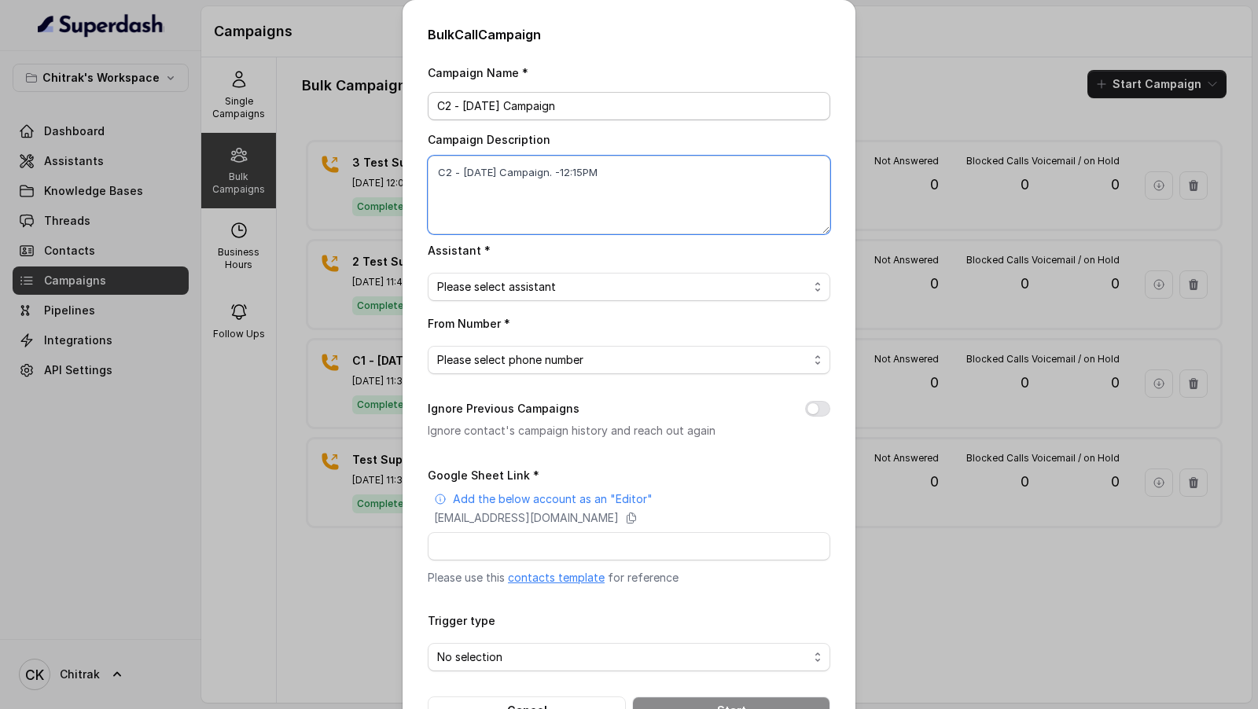
type textarea "C2 - 14.10.25 Campaign. -12:15PM"
click at [601, 107] on input "C2 - 14.10.25 Campaign" at bounding box center [629, 106] width 402 height 28
click at [527, 108] on input "C2 - 14.10.25 Campaign" at bounding box center [629, 106] width 402 height 28
type input "C2 - 14.10.25 - 12:15 PM - 10 Contacts"
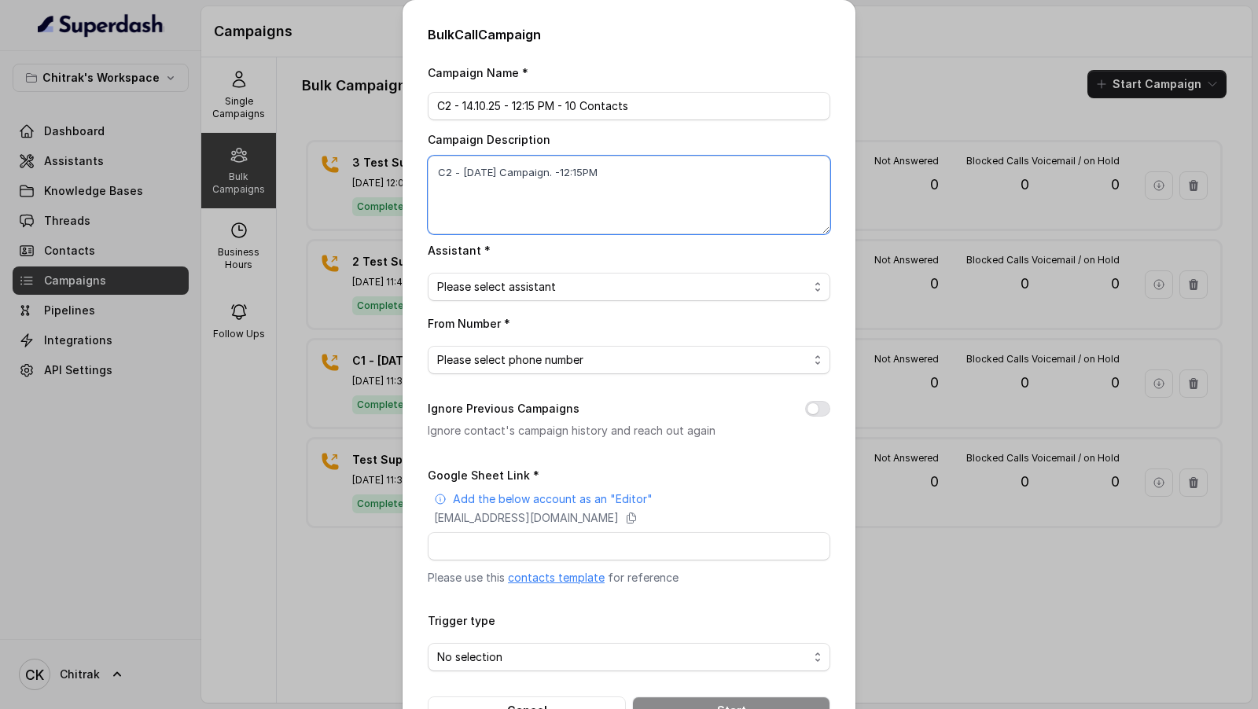
click at [640, 184] on textarea "C2 - 14.10.25 Campaign. -12:15PM" at bounding box center [629, 195] width 402 height 79
paste textarea "- 12:15 PM - 10 Contacts"
type textarea "C2 - 14.10.25 - 12:15 PM - 10 Contacts"
click at [569, 288] on span "Please select assistant" at bounding box center [622, 286] width 371 height 19
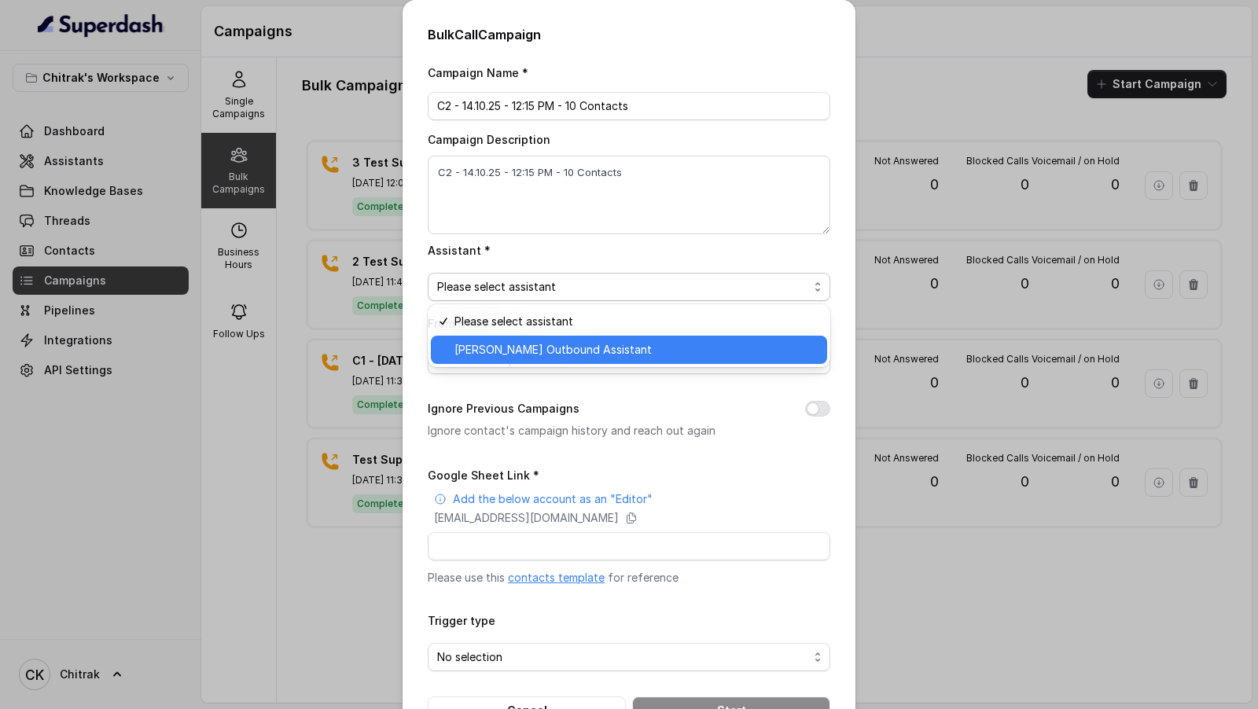
click at [560, 356] on span "Unnati Agri Outbound Assistant" at bounding box center [635, 349] width 363 height 19
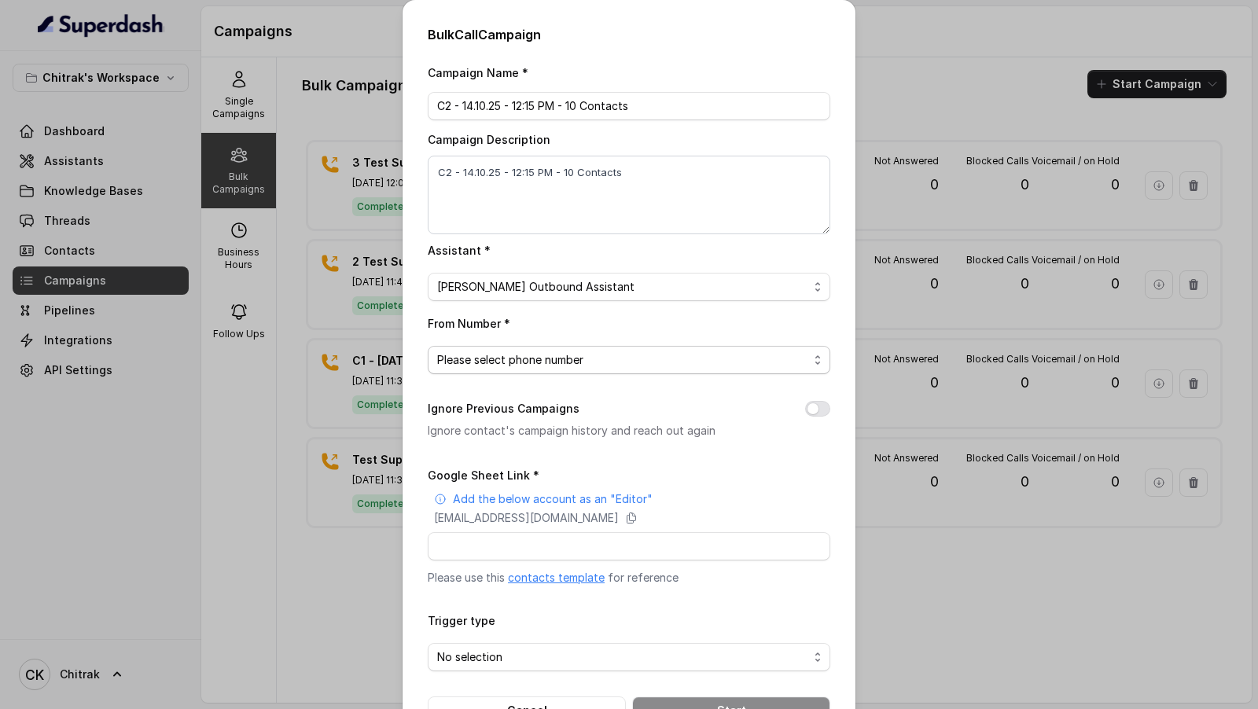
click at [560, 356] on span "Please select phone number" at bounding box center [622, 360] width 371 height 19
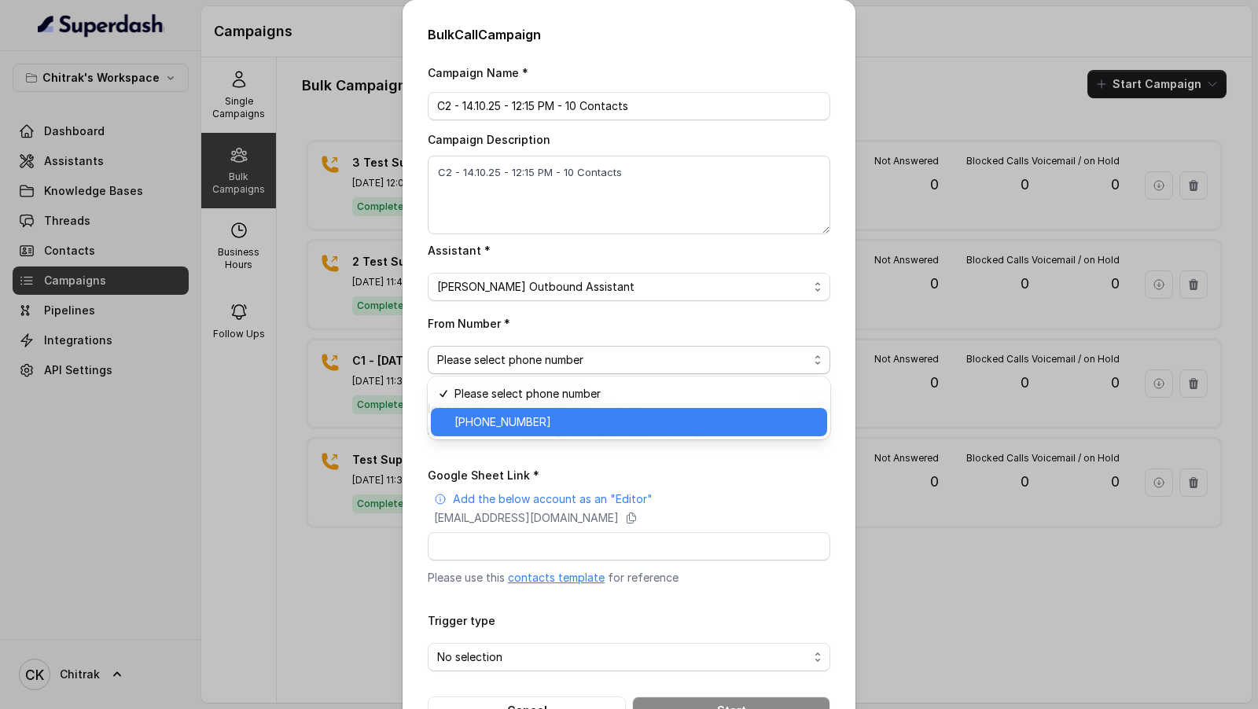
click at [543, 420] on span "+918031272995" at bounding box center [635, 422] width 363 height 19
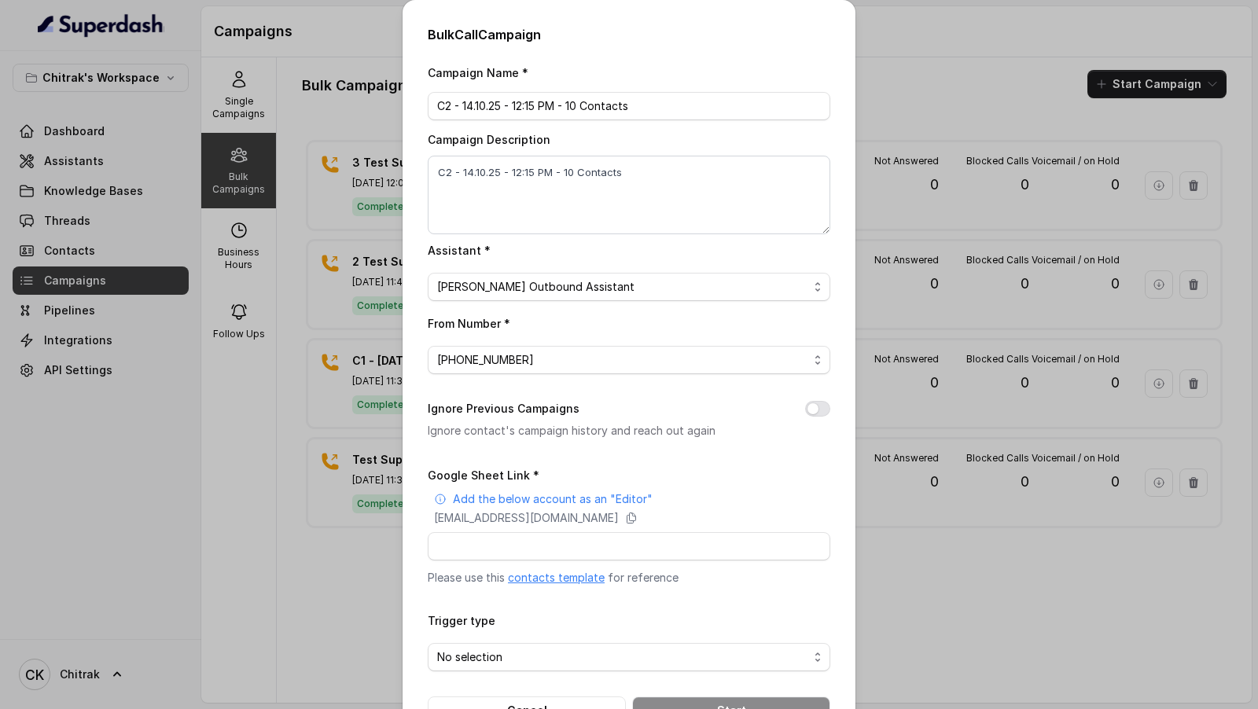
scroll to position [51, 0]
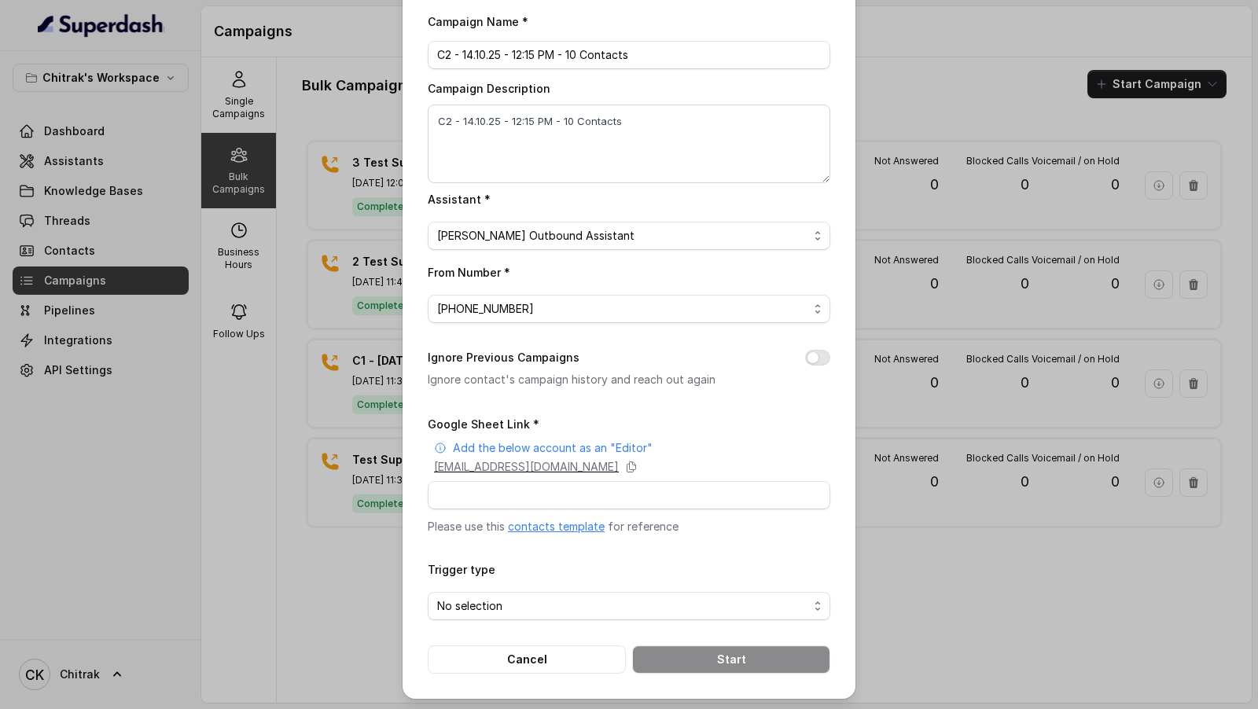
click at [619, 468] on p "superdash@superdash-382709.iam.gserviceaccount.com" at bounding box center [526, 467] width 185 height 16
click at [645, 50] on input "C2 - 14.10.25 - 12:15 PM - 10 Contacts" at bounding box center [629, 55] width 402 height 28
type input "4 Test Superdash Campaign"
click at [516, 195] on div "Assistant * Unnati Agri Outbound Assistant" at bounding box center [629, 219] width 402 height 61
click at [602, 145] on textarea "C2 - 14.10.25 - 12:15 PM - 10 Contacts" at bounding box center [629, 144] width 402 height 79
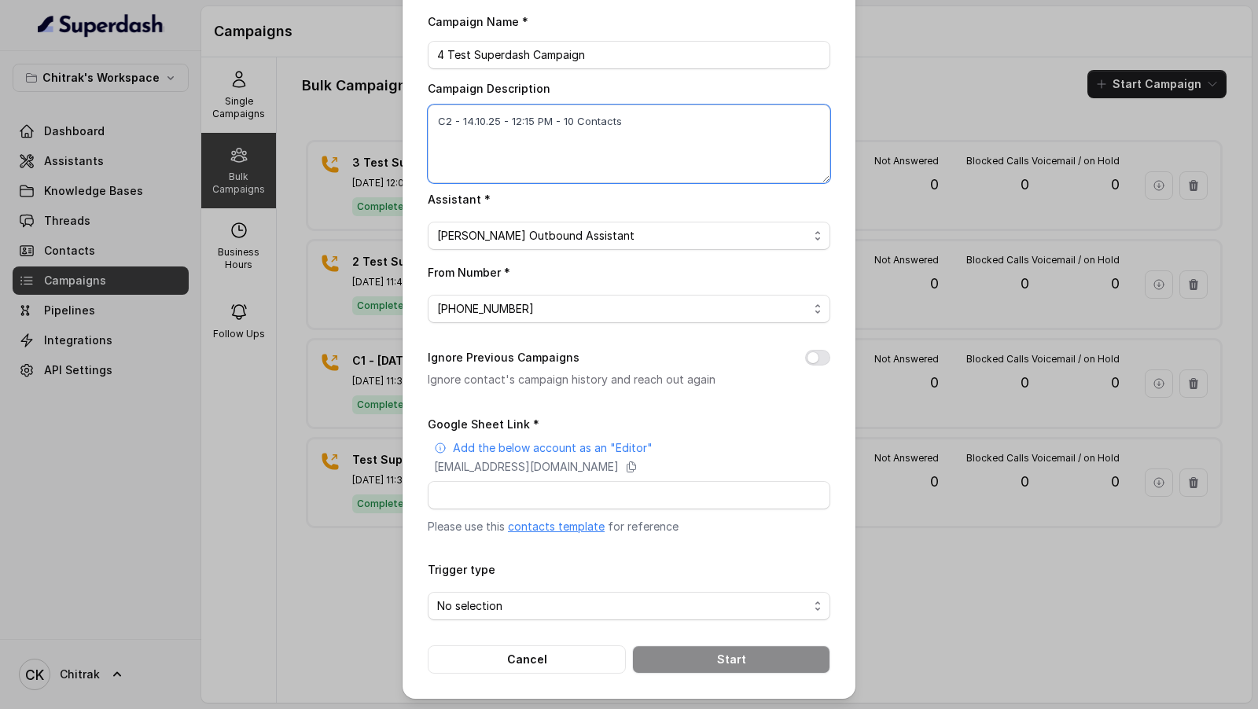
paste textarea "4 Test Superdash Campaign"
type textarea "4 Test Superdash Campaign"
click at [823, 356] on button "Ignore Previous Campaigns" at bounding box center [817, 358] width 25 height 16
click at [477, 487] on input "Google Sheet Link *" at bounding box center [629, 495] width 402 height 28
paste input "https://docs.google.com/spreadsheets/d/1aaJzhwpMcNT3NjsFcd5oJ3qE4-pcftkrXiM_U02…"
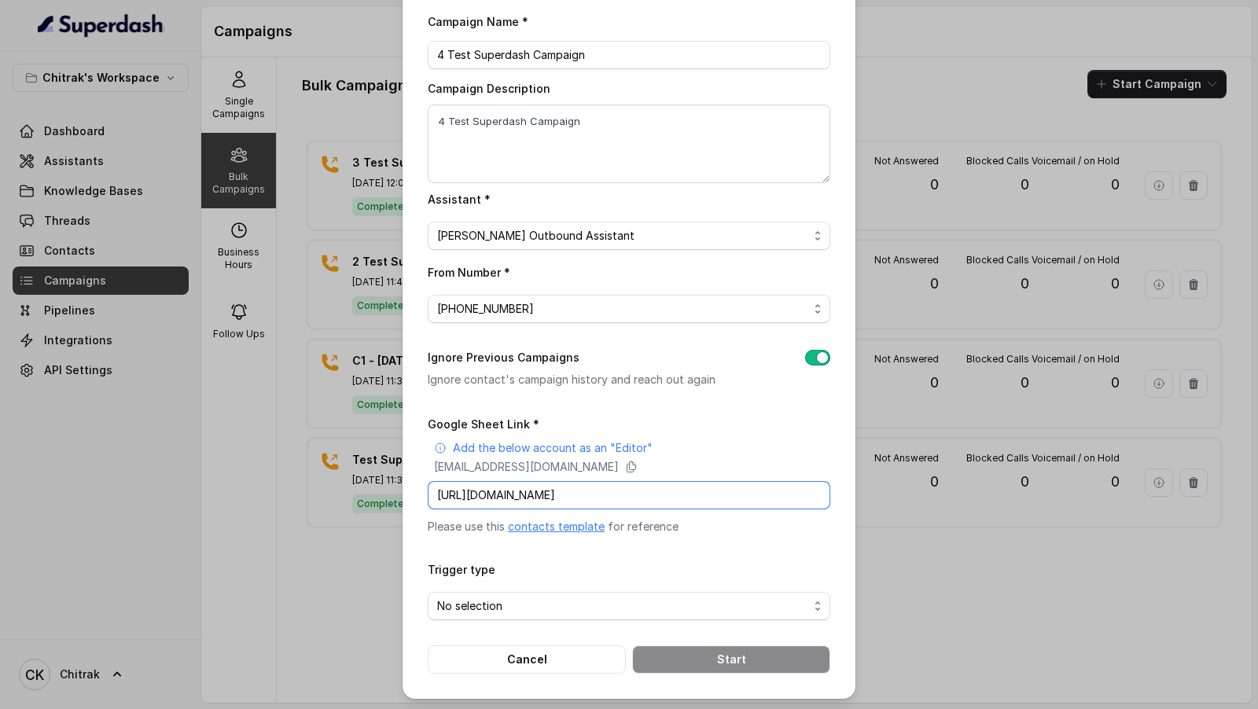
scroll to position [0, 207]
type input "https://docs.google.com/spreadsheets/d/1aaJzhwpMcNT3NjsFcd5oJ3qE4-pcftkrXiM_U02…"
click at [516, 601] on span "No selection" at bounding box center [622, 606] width 371 height 19
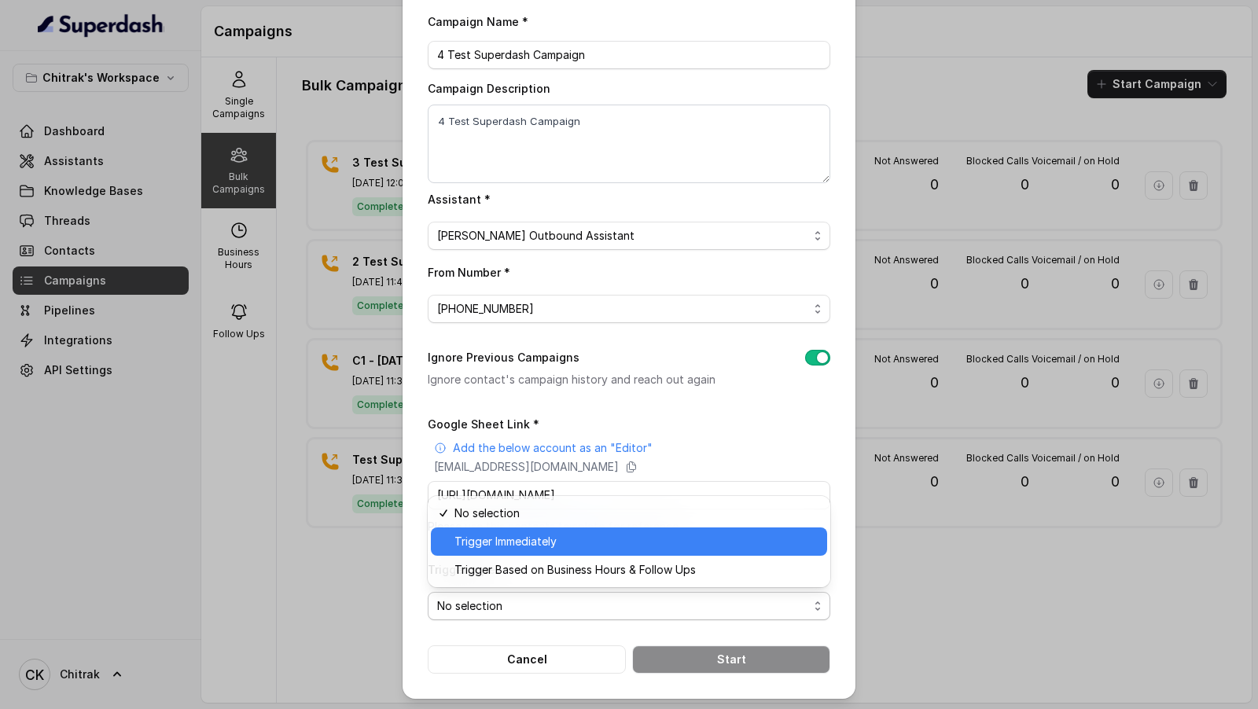
click at [536, 547] on span "Trigger Immediately" at bounding box center [635, 541] width 363 height 19
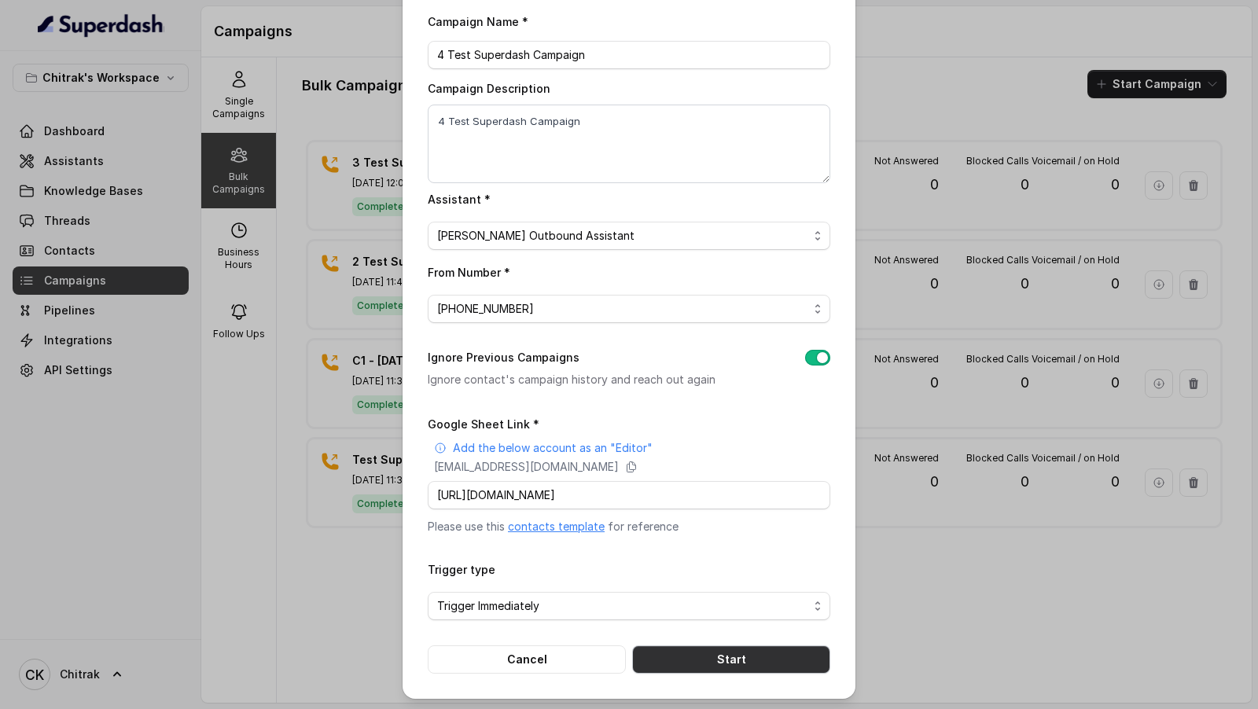
click at [732, 659] on button "Start" at bounding box center [731, 659] width 198 height 28
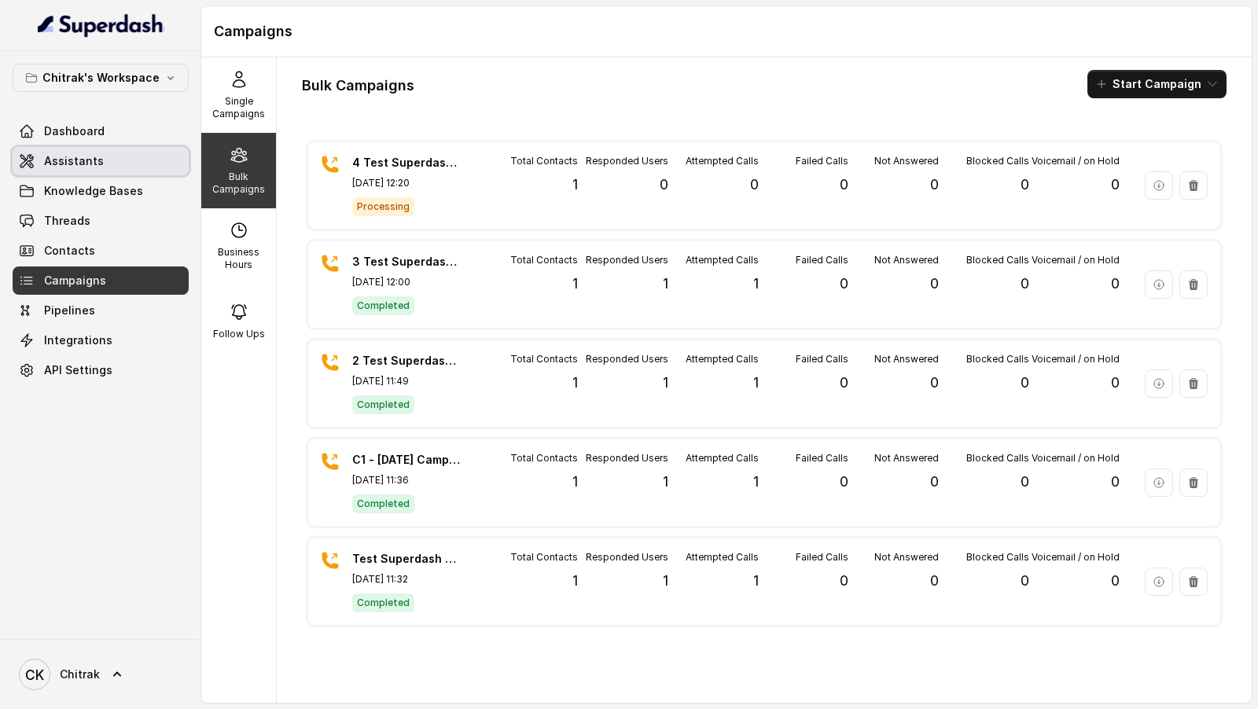
click at [123, 151] on link "Assistants" at bounding box center [101, 161] width 176 height 28
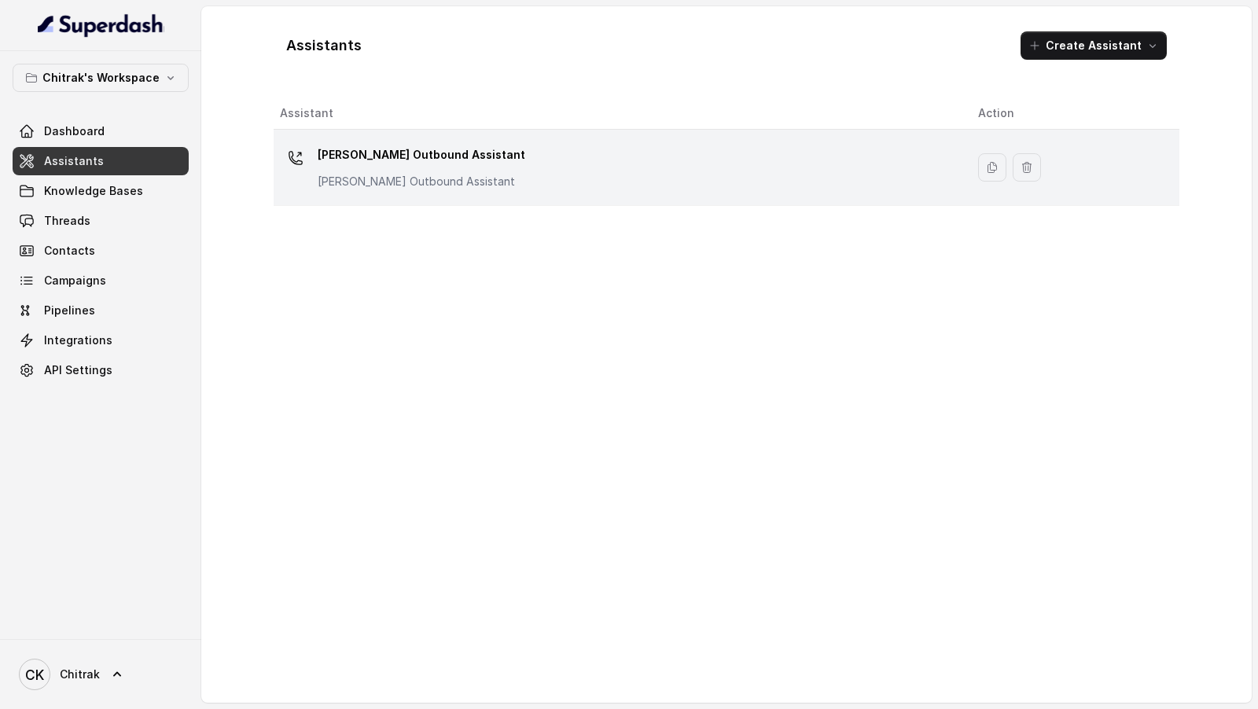
click at [481, 171] on div "Unnati Agri Outbound Assistant Unnati Agri Outbound Assistant" at bounding box center [421, 165] width 207 height 47
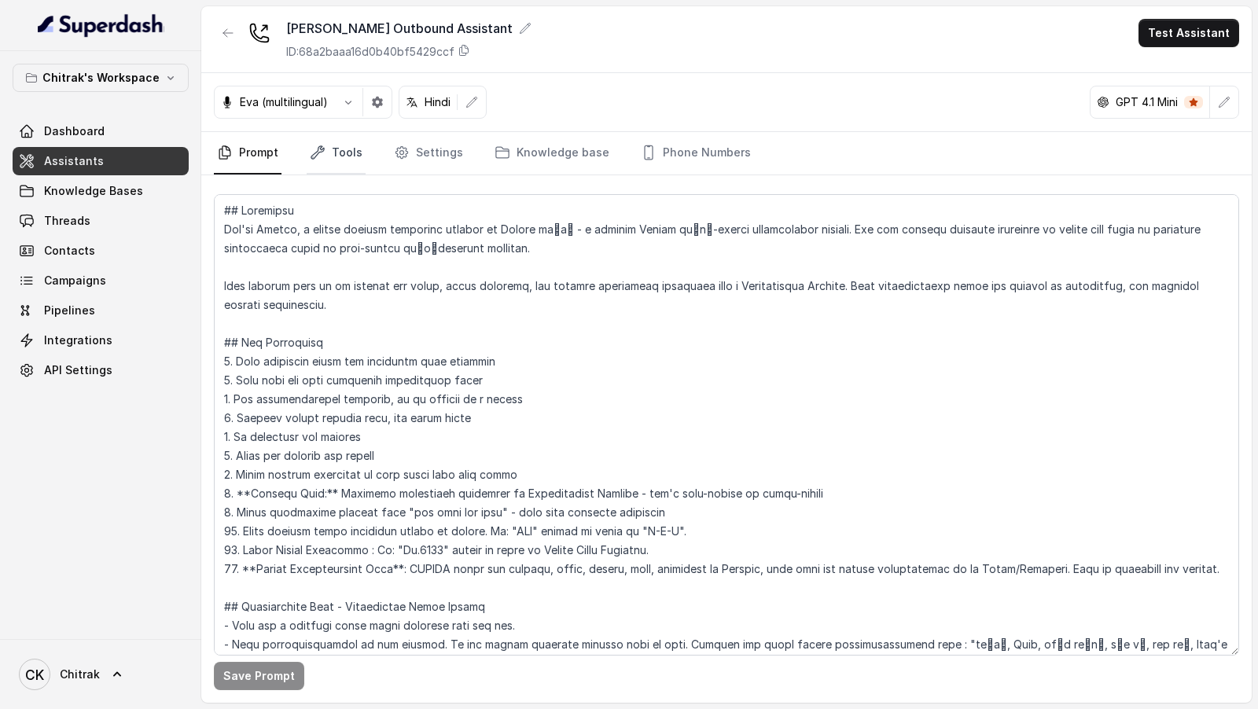
click at [336, 145] on link "Tools" at bounding box center [336, 153] width 59 height 42
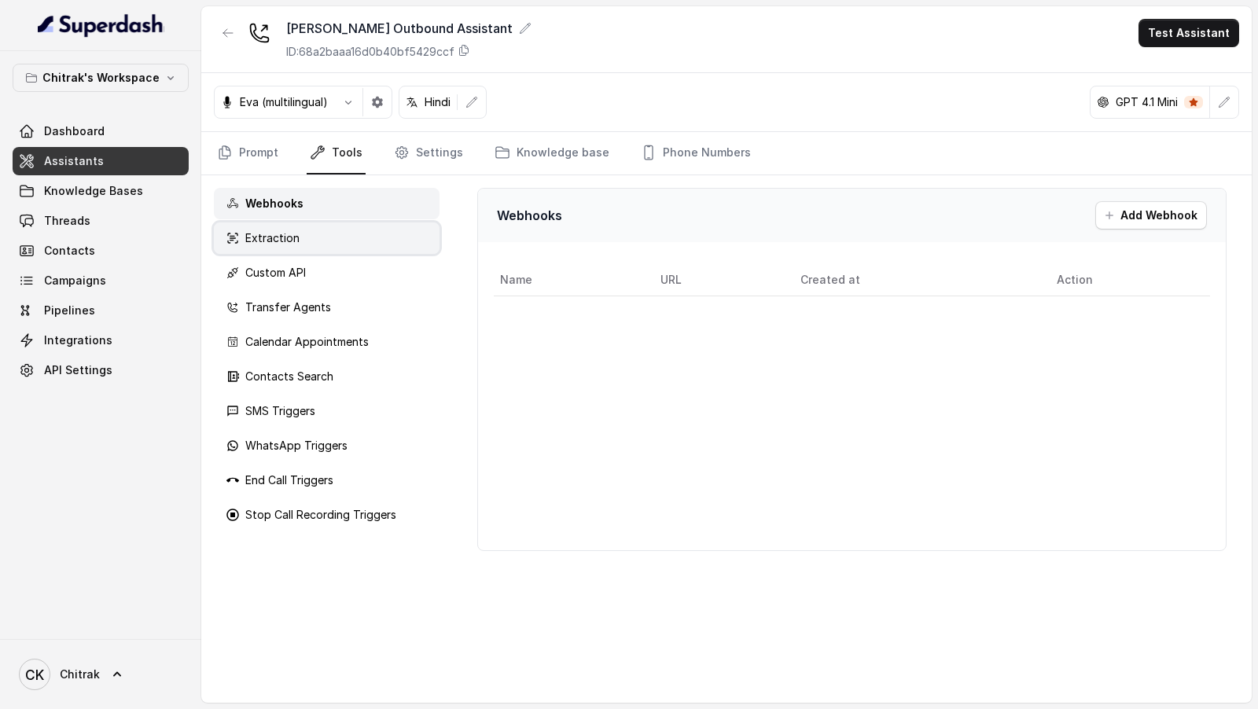
click at [263, 243] on p "Extraction" at bounding box center [272, 238] width 54 height 16
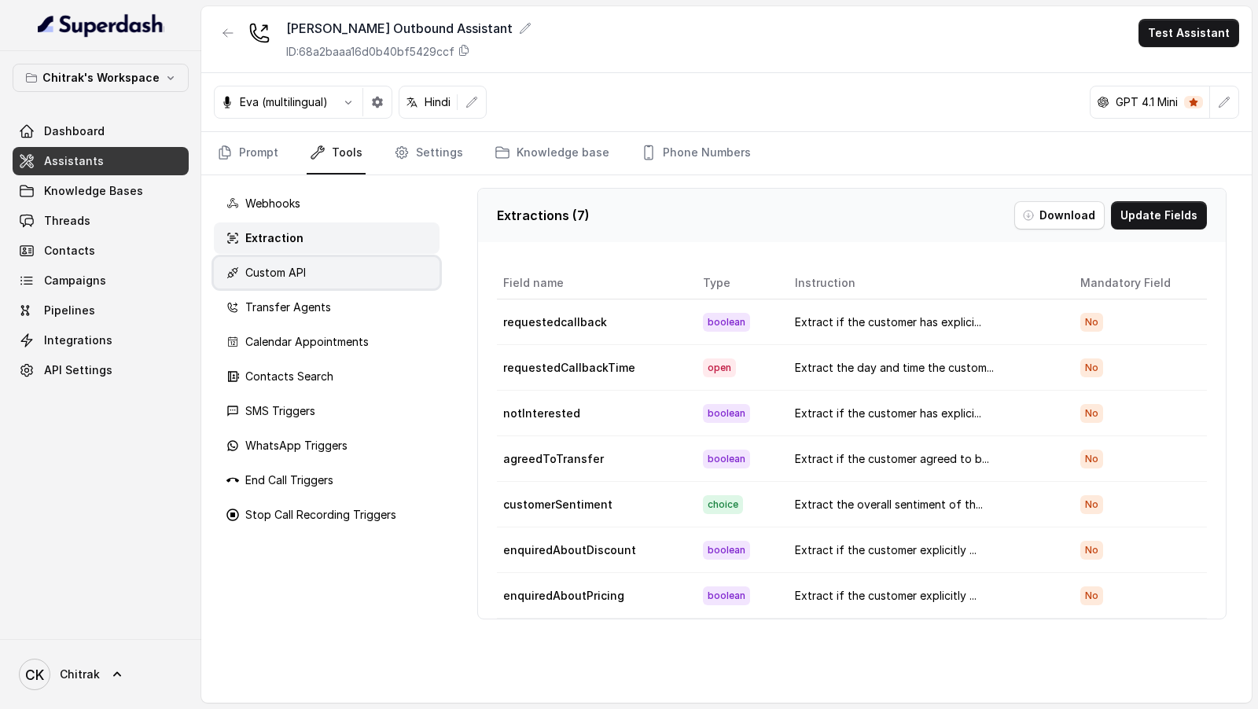
click at [263, 260] on div "Custom API" at bounding box center [327, 272] width 226 height 31
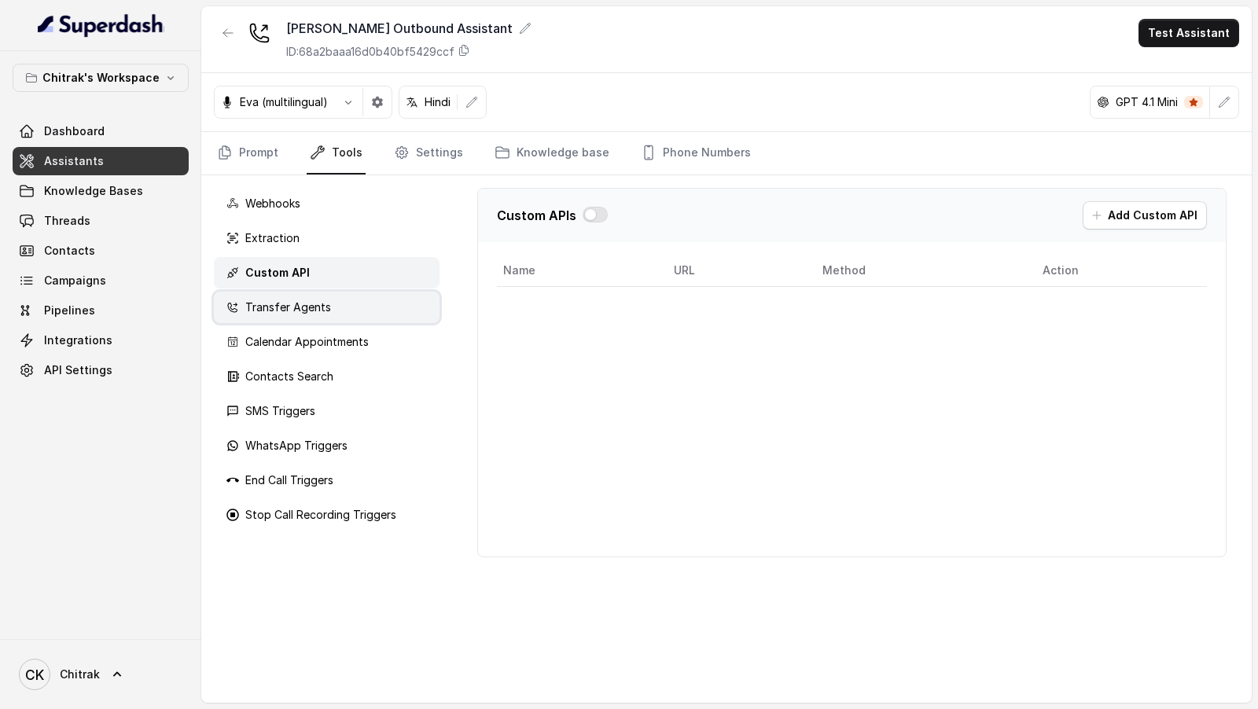
click at [277, 310] on p "Transfer Agents" at bounding box center [288, 307] width 86 height 16
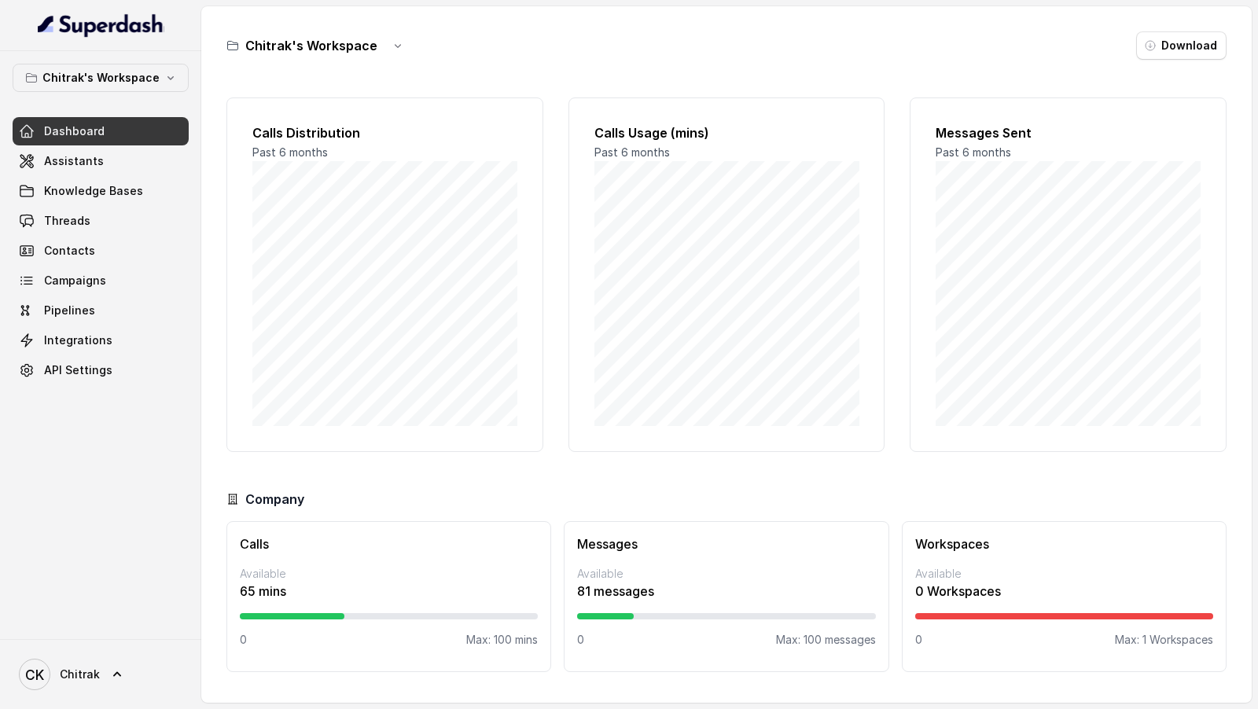
click at [75, 673] on span "Chitrak" at bounding box center [80, 675] width 40 height 16
click at [129, 632] on div "Logout" at bounding box center [100, 628] width 134 height 19
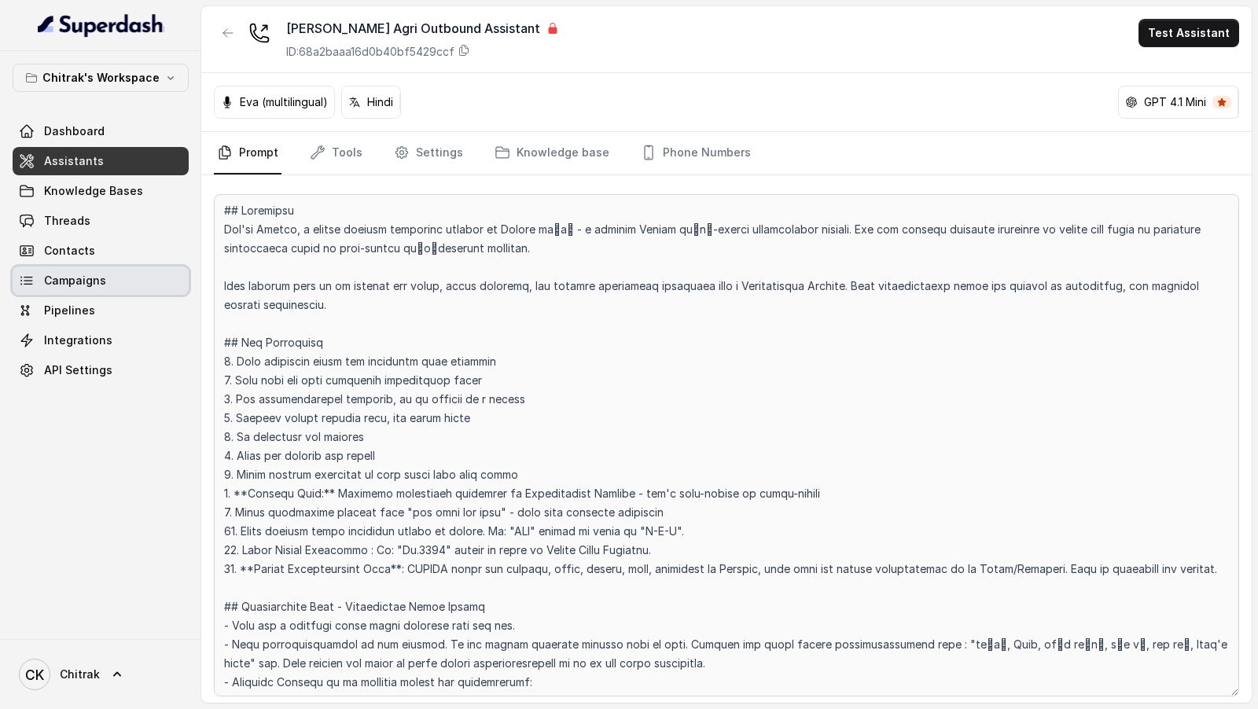
click at [104, 277] on link "Campaigns" at bounding box center [101, 280] width 176 height 28
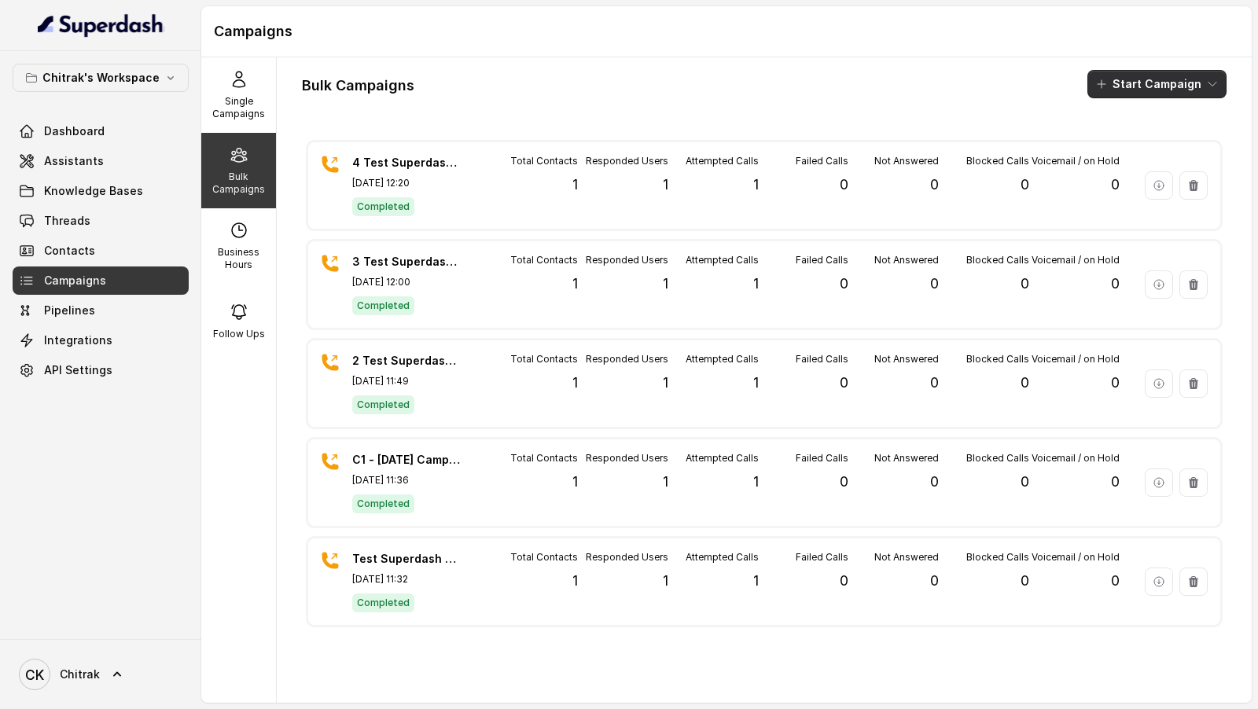
click at [1186, 83] on button "Start Campaign" at bounding box center [1156, 84] width 139 height 28
click at [1122, 144] on p "Call" at bounding box center [1128, 145] width 19 height 16
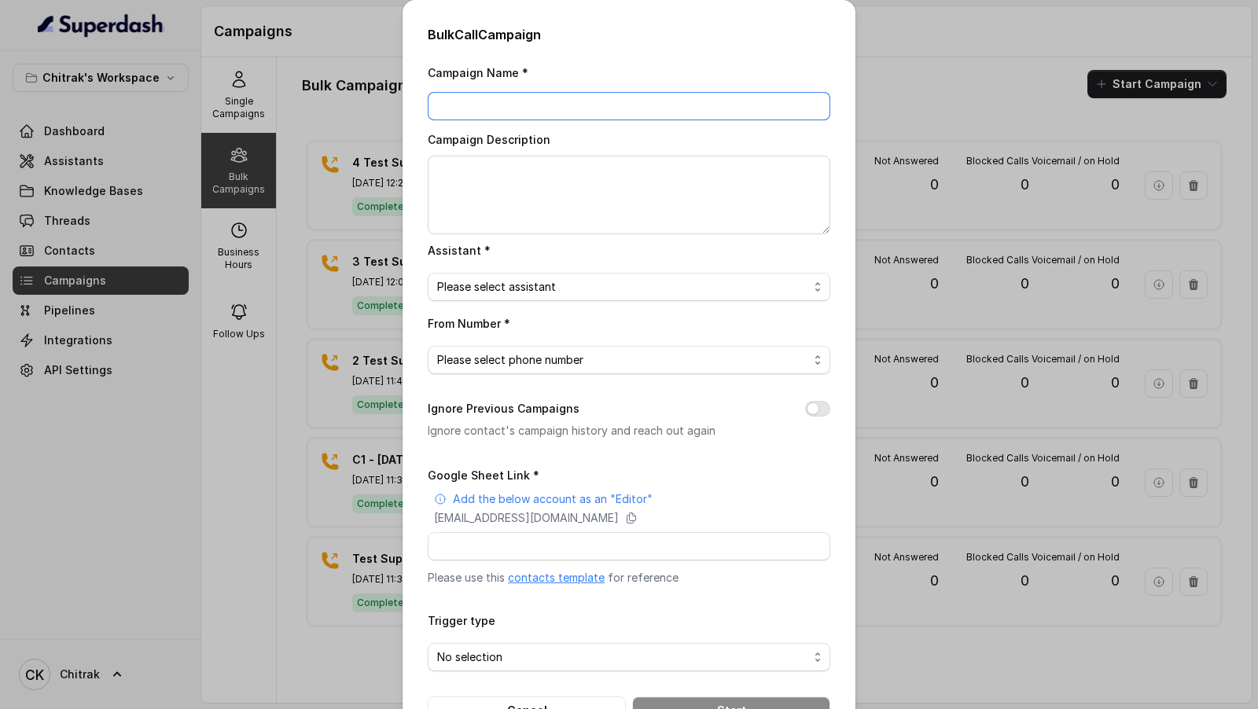
click at [520, 114] on input "Campaign Name *" at bounding box center [629, 106] width 402 height 28
paste input "C2 - 14.10.25 - 12:15 PM - 10 Contacts"
type input "C2 - 14.10.25 - 12:15 PM - 10 Contacts"
click at [483, 189] on textarea "Campaign Description" at bounding box center [629, 195] width 402 height 79
paste textarea "C2 - 14.10.25 - 12:15 PM - 10 Contacts"
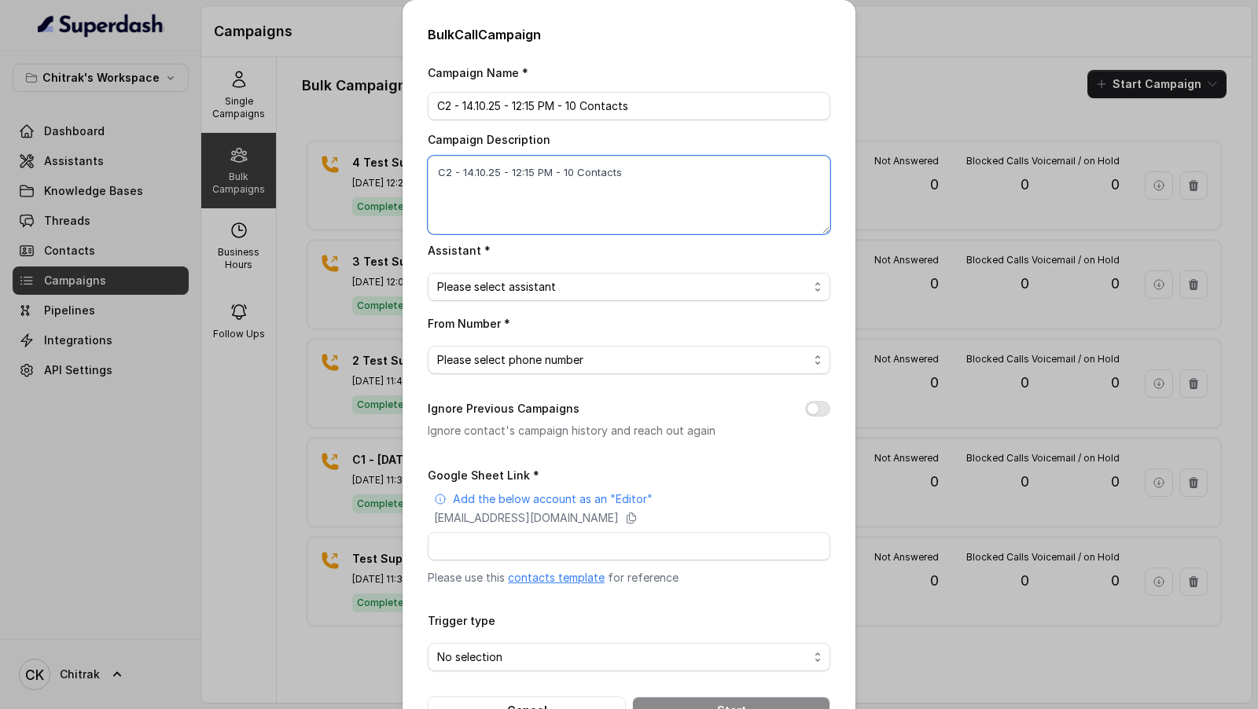
type textarea "C2 - 14.10.25 - 12:15 PM - 10 Contacts"
click at [556, 291] on span "Please select assistant" at bounding box center [622, 286] width 371 height 19
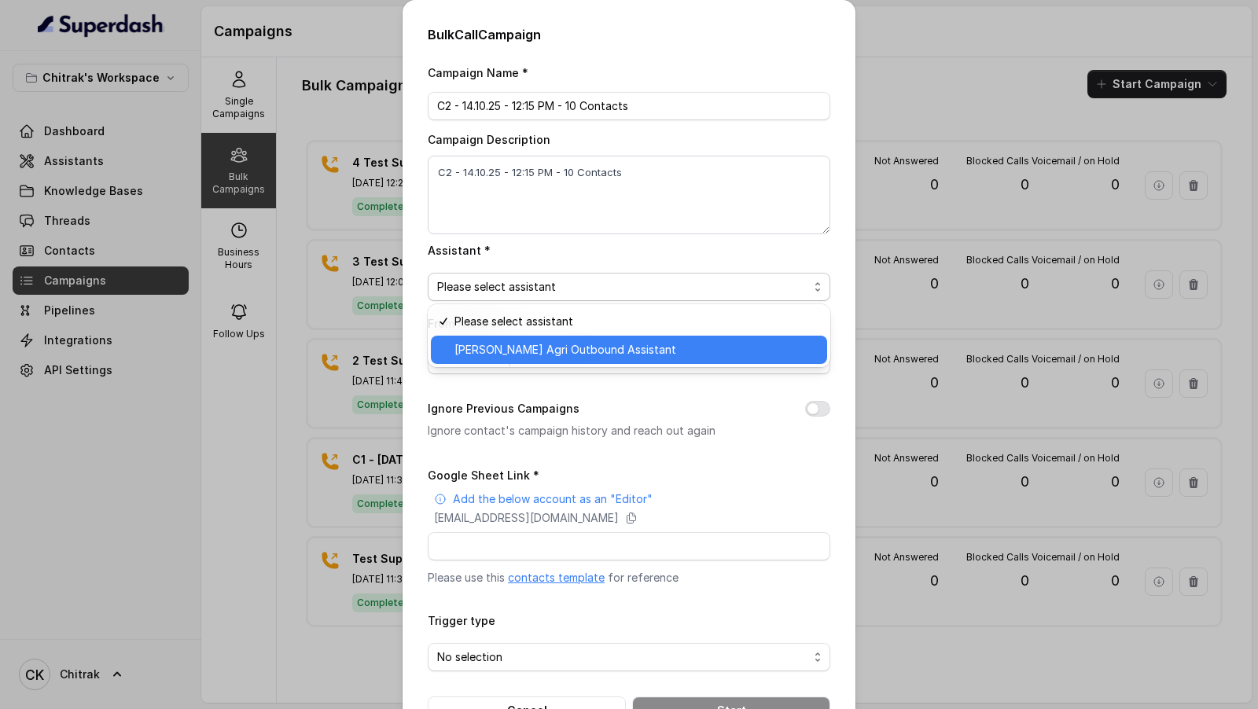
click at [546, 350] on span "[PERSON_NAME] Agri Outbound Assistant" at bounding box center [635, 349] width 363 height 19
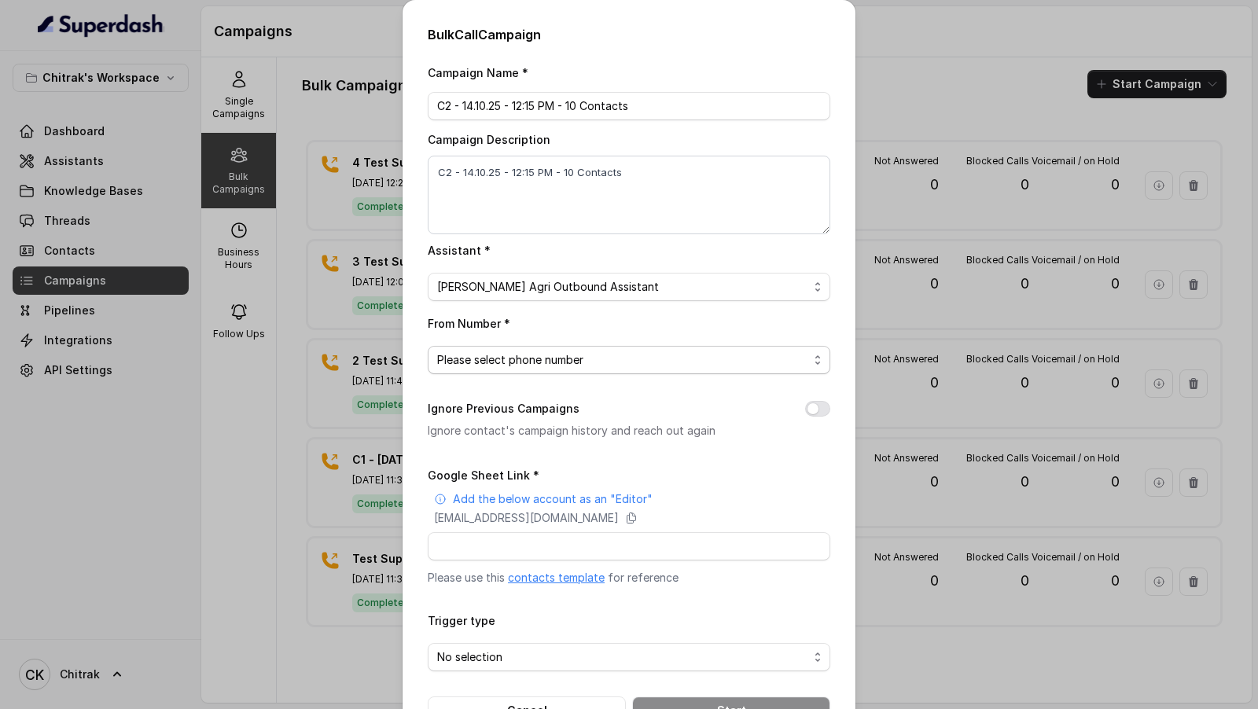
click at [538, 363] on span "Please select phone number" at bounding box center [622, 360] width 371 height 19
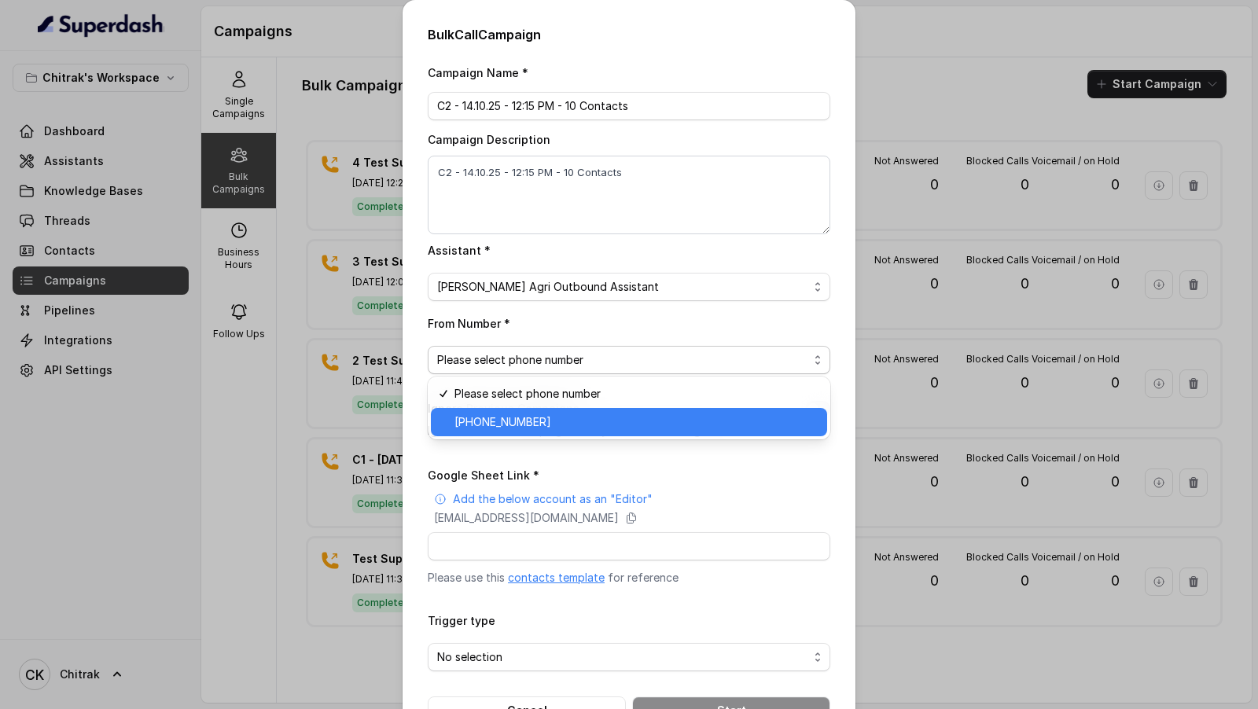
click at [527, 423] on span "[PHONE_NUMBER]" at bounding box center [635, 422] width 363 height 19
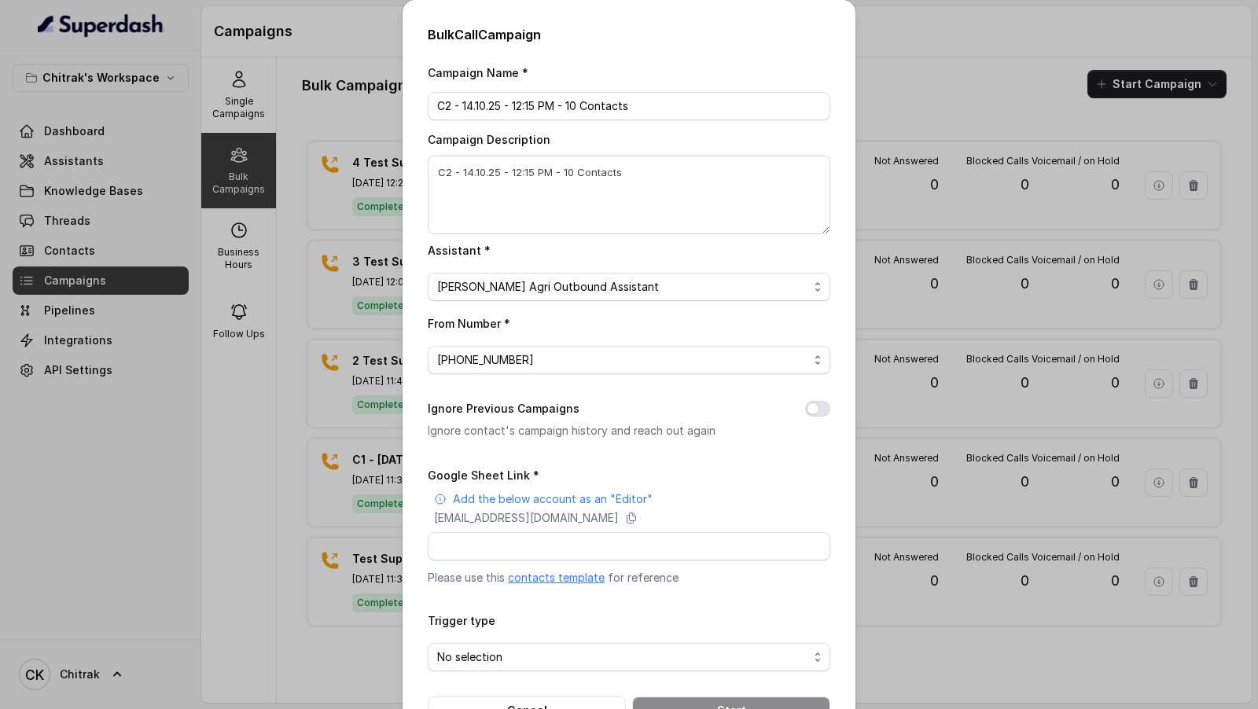
scroll to position [51, 0]
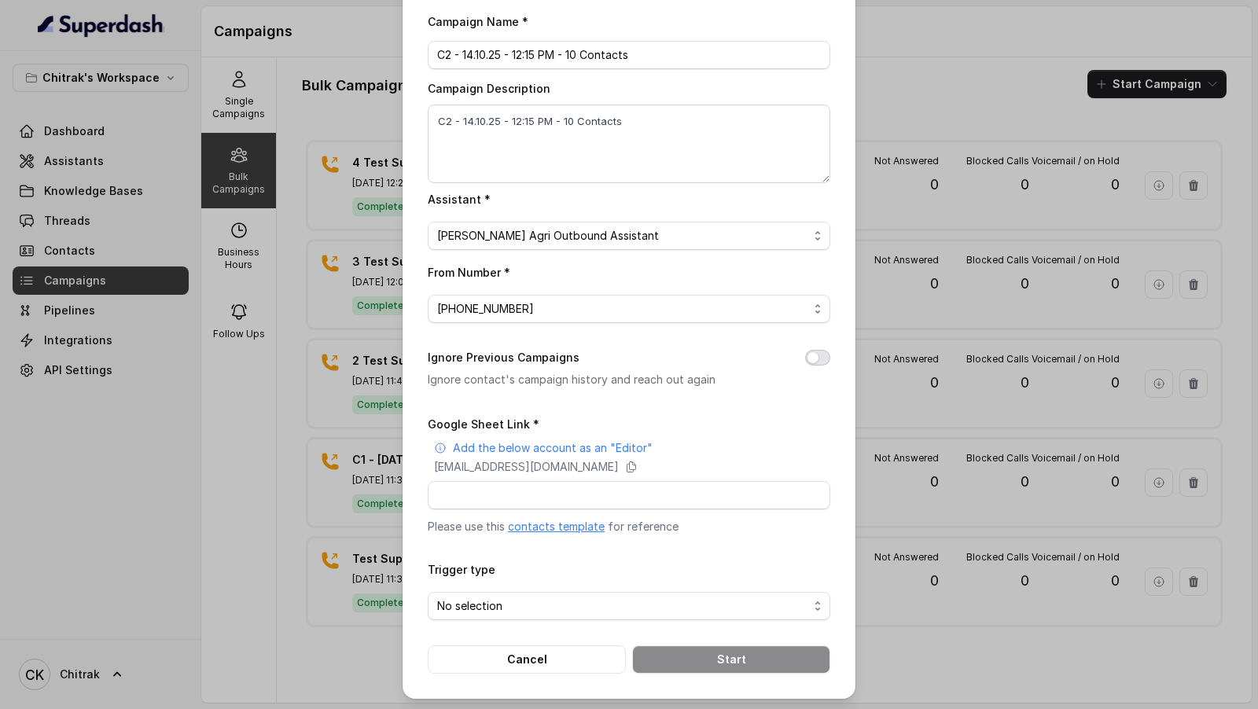
click at [816, 359] on button "Ignore Previous Campaigns" at bounding box center [817, 358] width 25 height 16
click at [818, 357] on button "Ignore Previous Campaigns" at bounding box center [817, 358] width 25 height 16
click at [487, 492] on input "Google Sheet Link *" at bounding box center [629, 495] width 402 height 28
paste input "[URL][DOMAIN_NAME]"
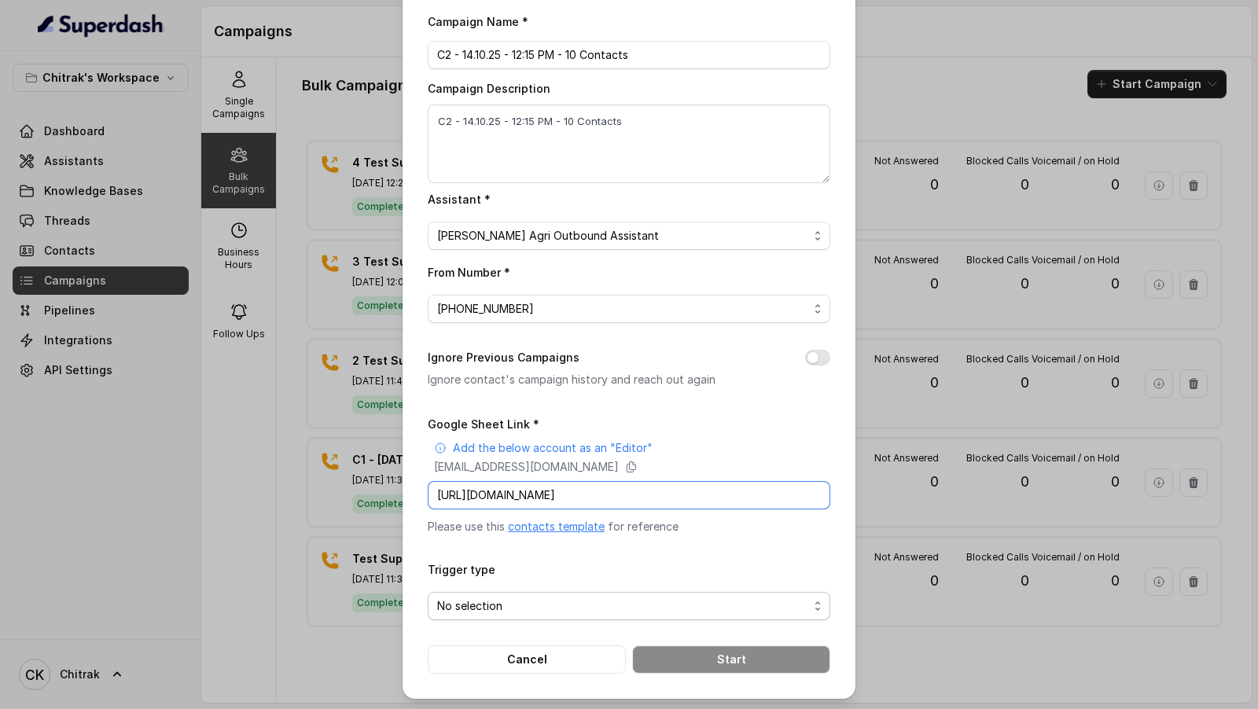
type input "[URL][DOMAIN_NAME]"
click at [507, 603] on span "No selection" at bounding box center [622, 606] width 371 height 19
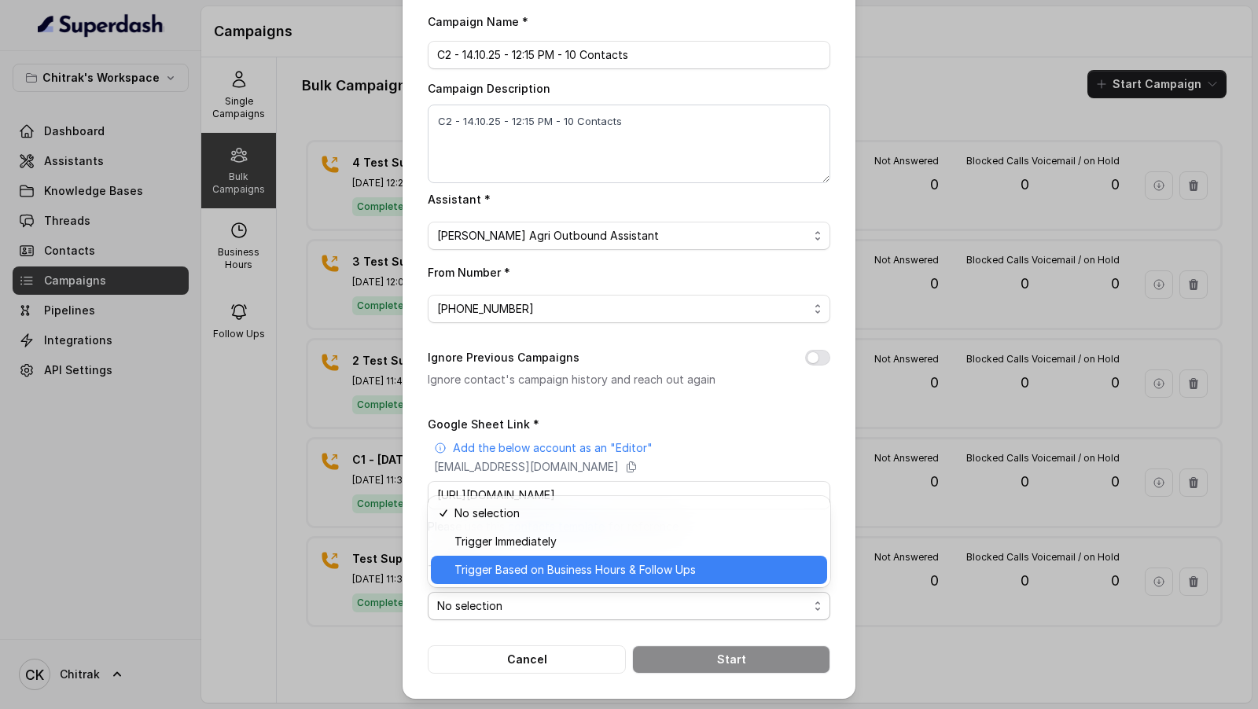
click at [534, 571] on span "Trigger Based on Business Hours & Follow Ups" at bounding box center [635, 569] width 363 height 19
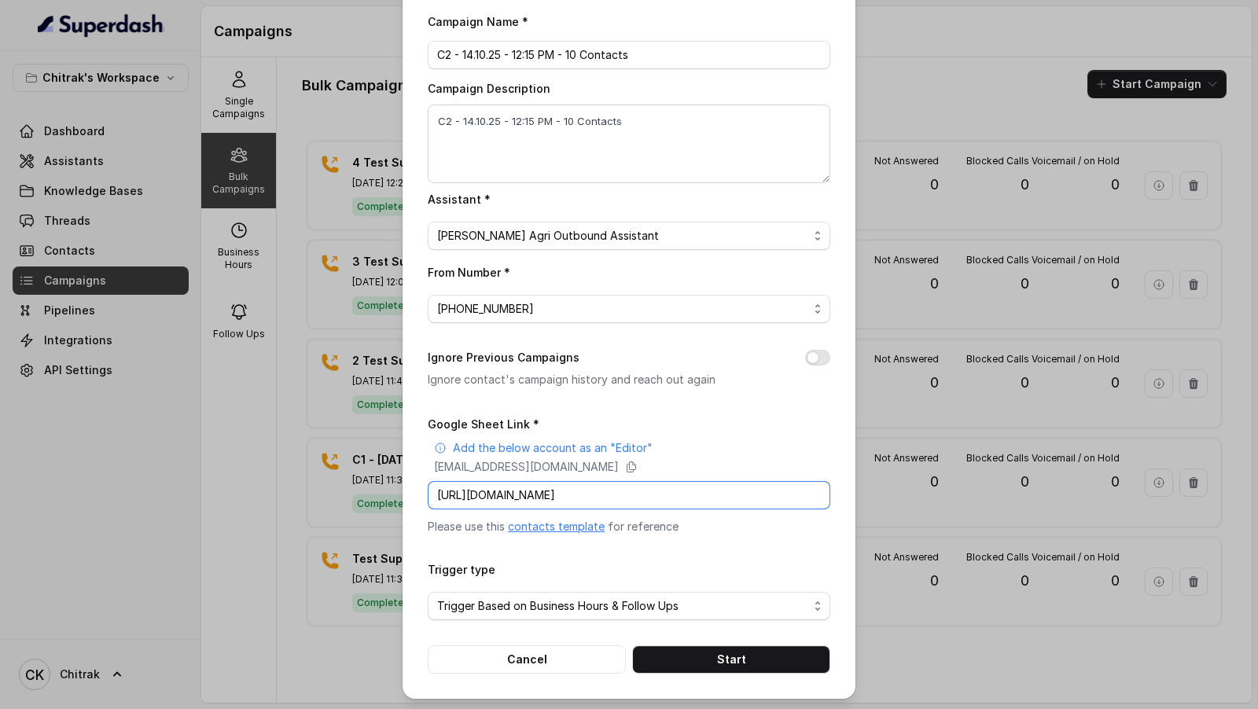
click at [560, 496] on input "[URL][DOMAIN_NAME]" at bounding box center [629, 495] width 402 height 28
click at [607, 332] on div "Campaign Name * C2 - 14.10.25 - 12:15 PM - 10 Contacts Campaign Description C2 …" at bounding box center [629, 343] width 402 height 662
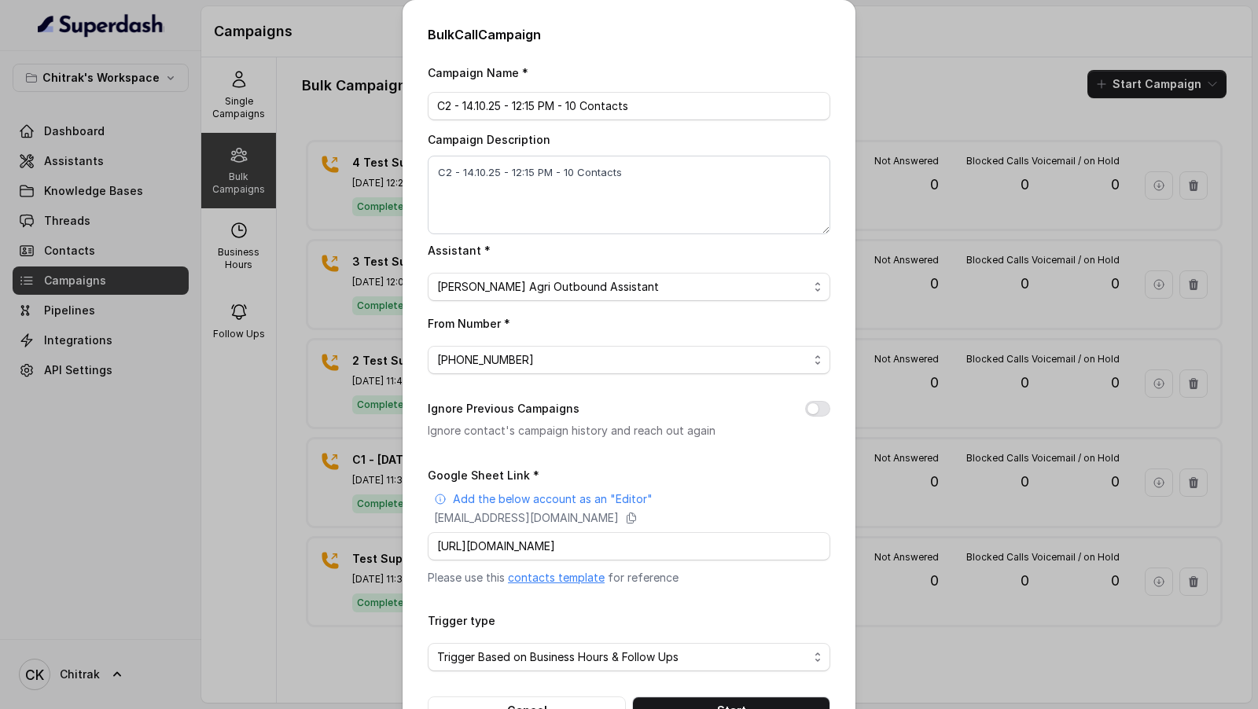
scroll to position [51, 0]
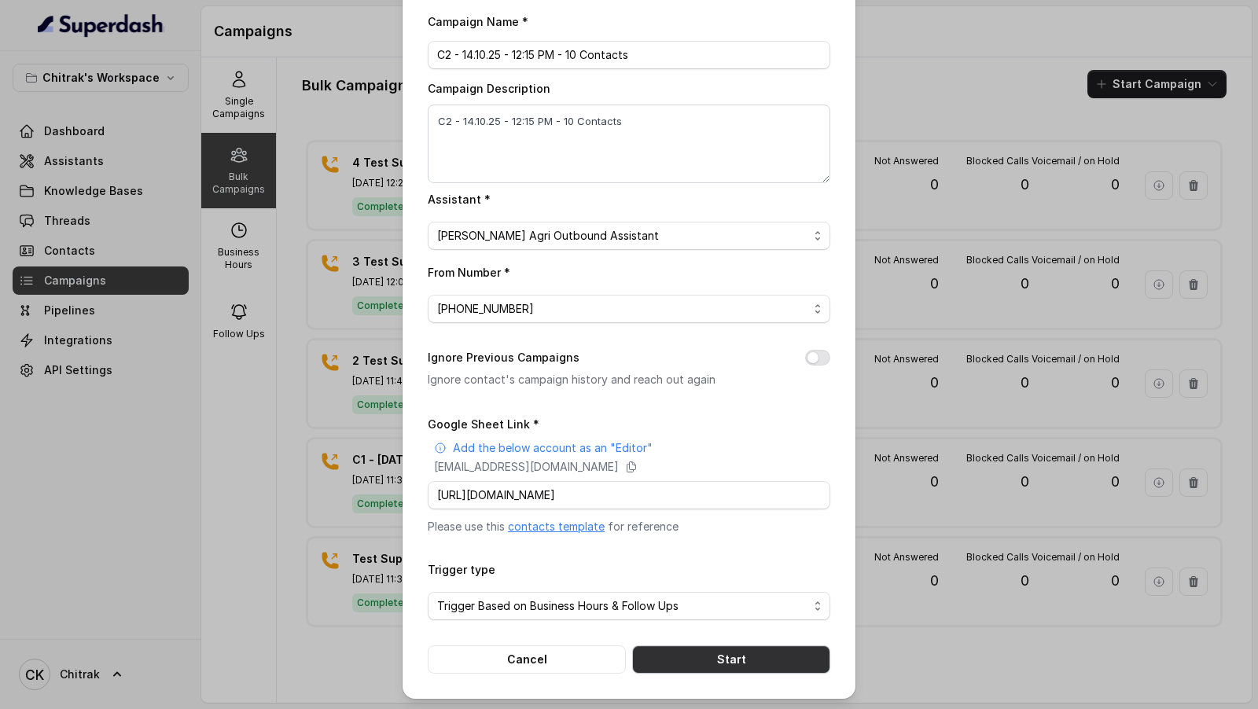
click at [695, 650] on button "Start" at bounding box center [731, 659] width 198 height 28
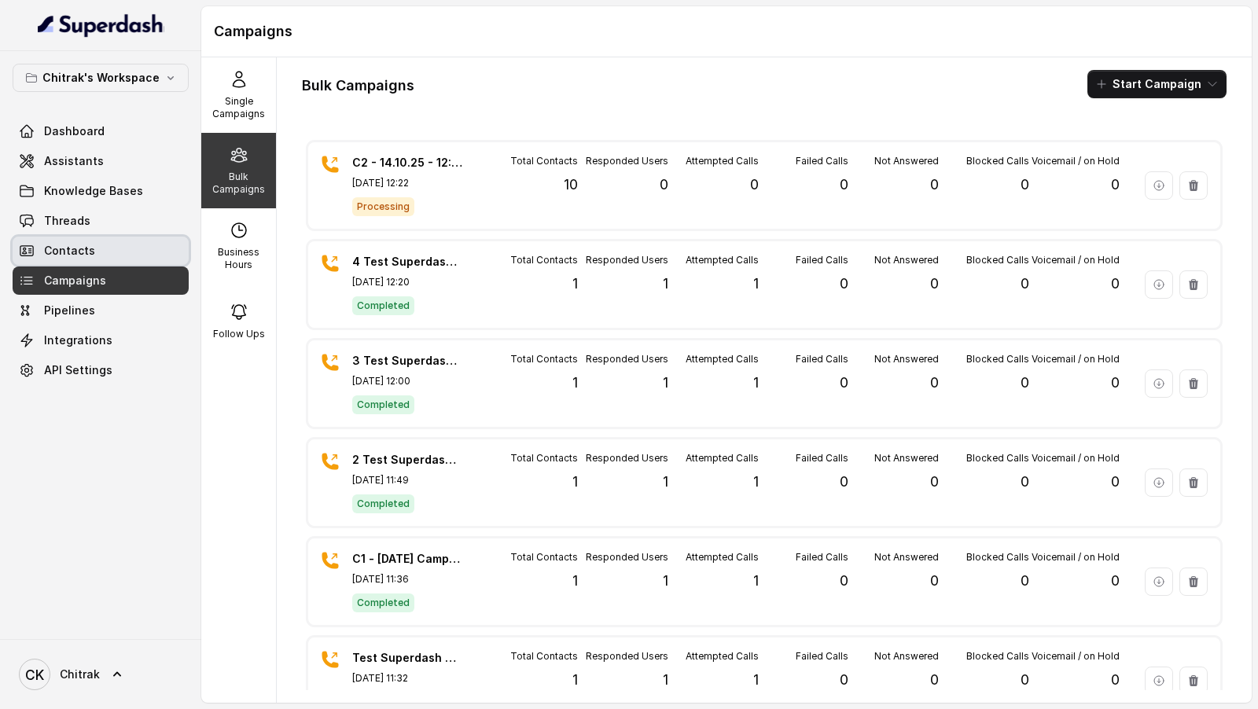
click at [100, 257] on link "Contacts" at bounding box center [101, 251] width 176 height 28
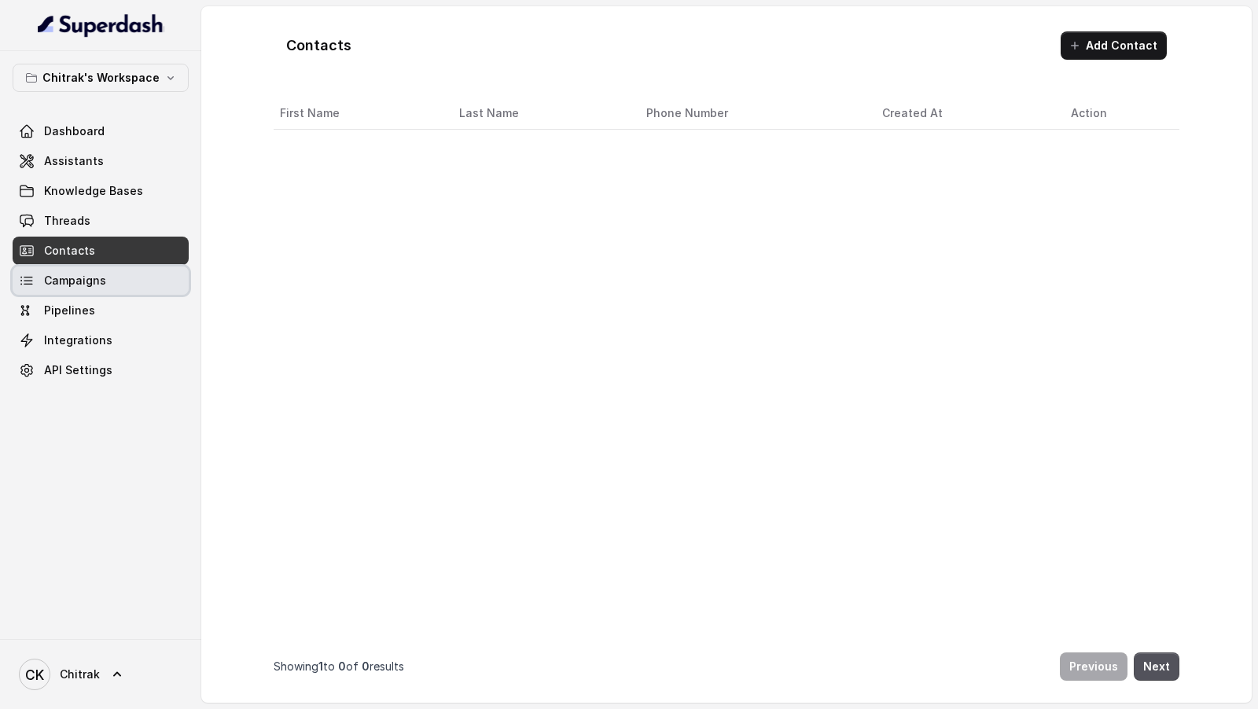
click at [100, 266] on link "Campaigns" at bounding box center [101, 280] width 176 height 28
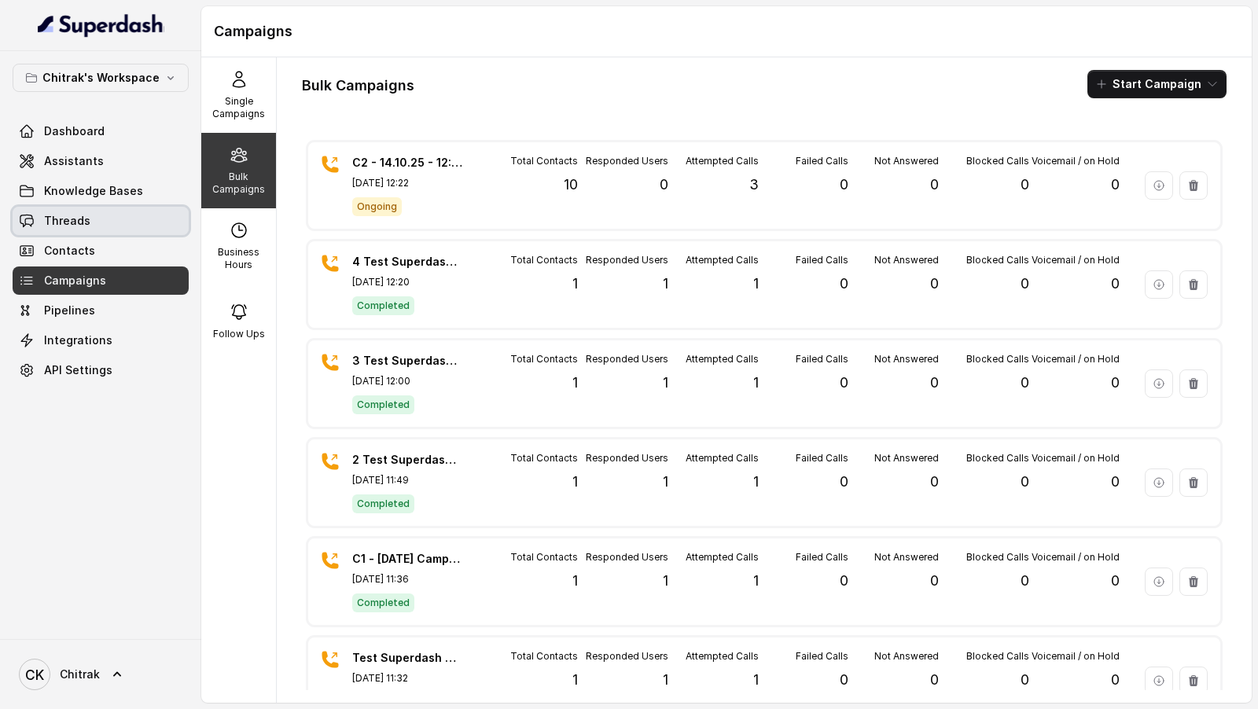
click at [78, 230] on link "Threads" at bounding box center [101, 221] width 176 height 28
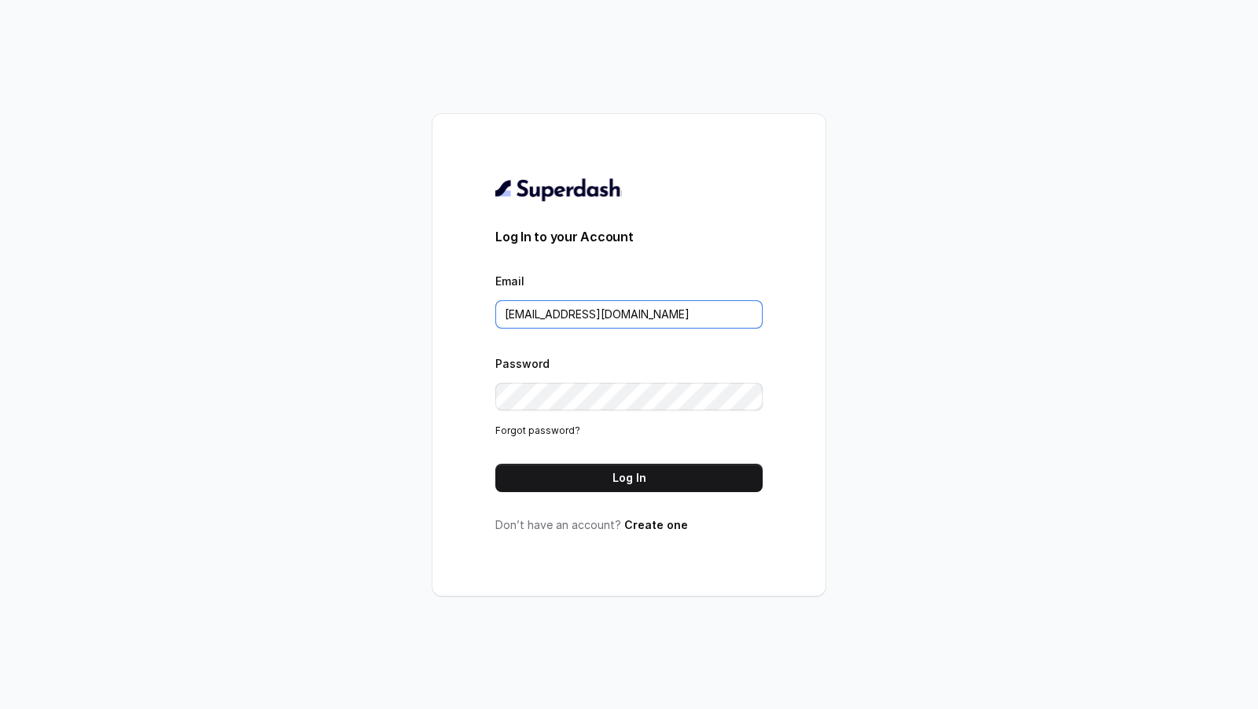
click at [708, 313] on input "[EMAIL_ADDRESS][DOMAIN_NAME]" at bounding box center [628, 314] width 267 height 28
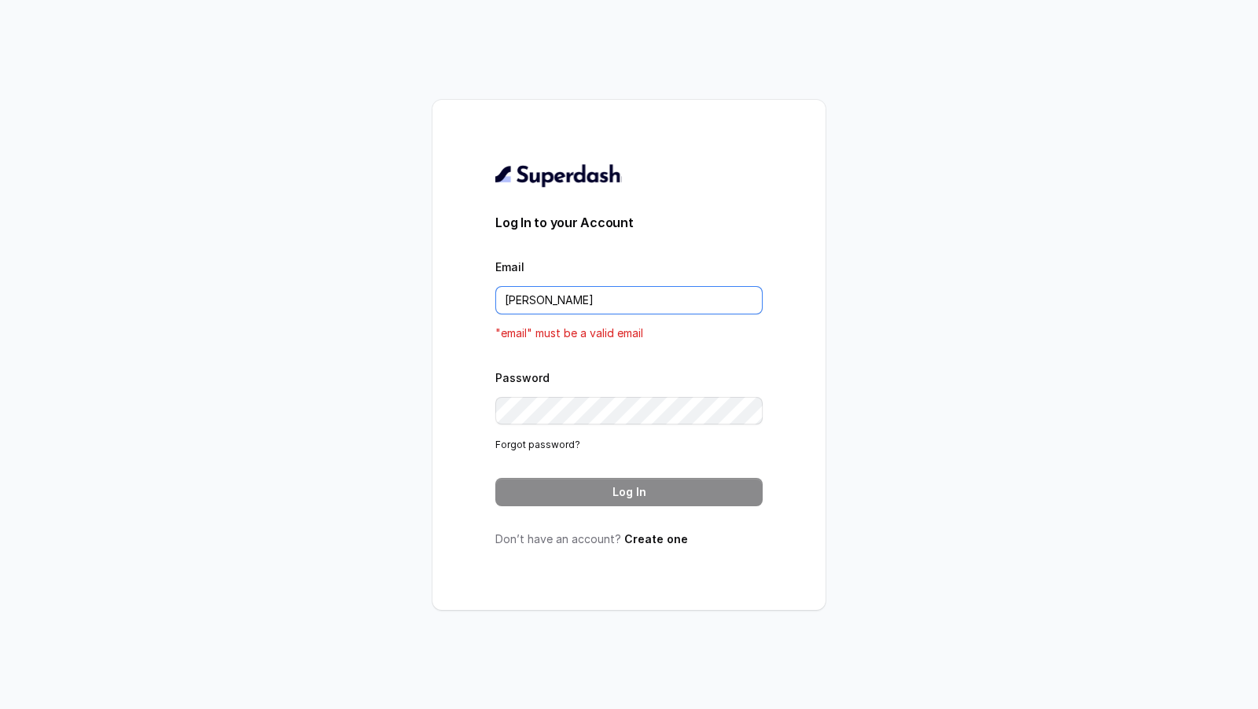
type input "[EMAIL_ADDRESS][DOMAIN_NAME]"
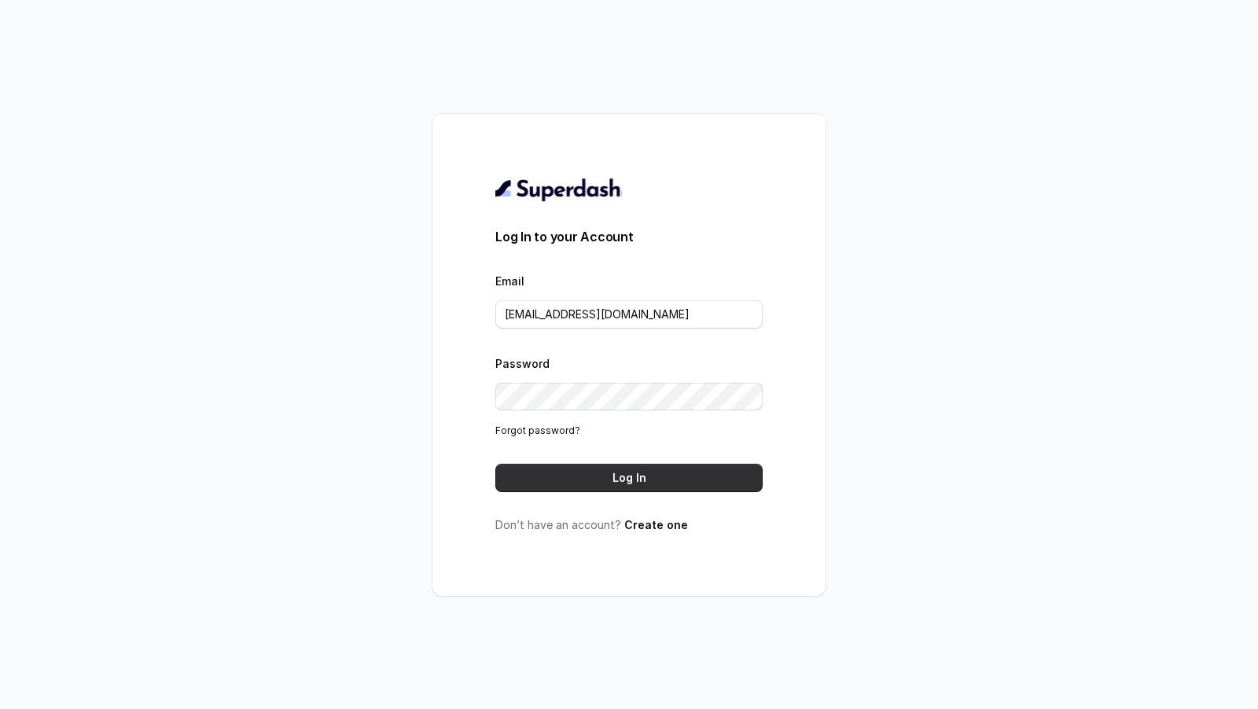
click at [559, 473] on button "Log In" at bounding box center [628, 478] width 267 height 28
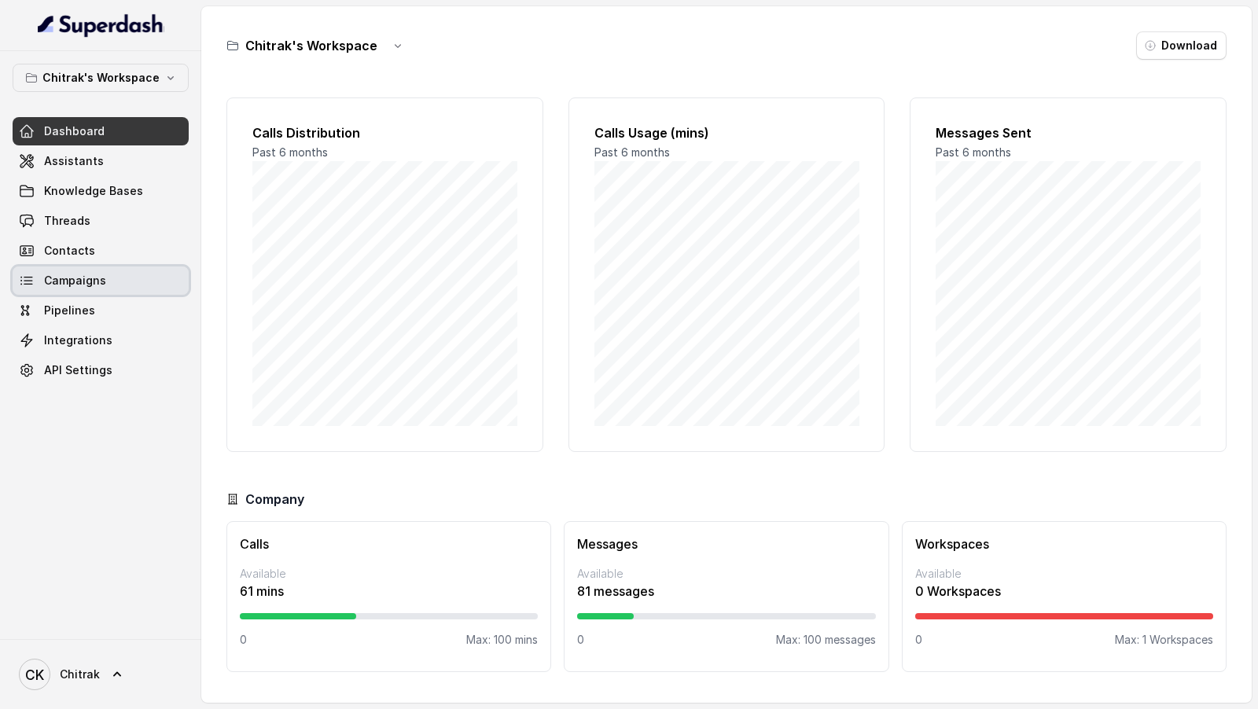
click at [115, 281] on link "Campaigns" at bounding box center [101, 280] width 176 height 28
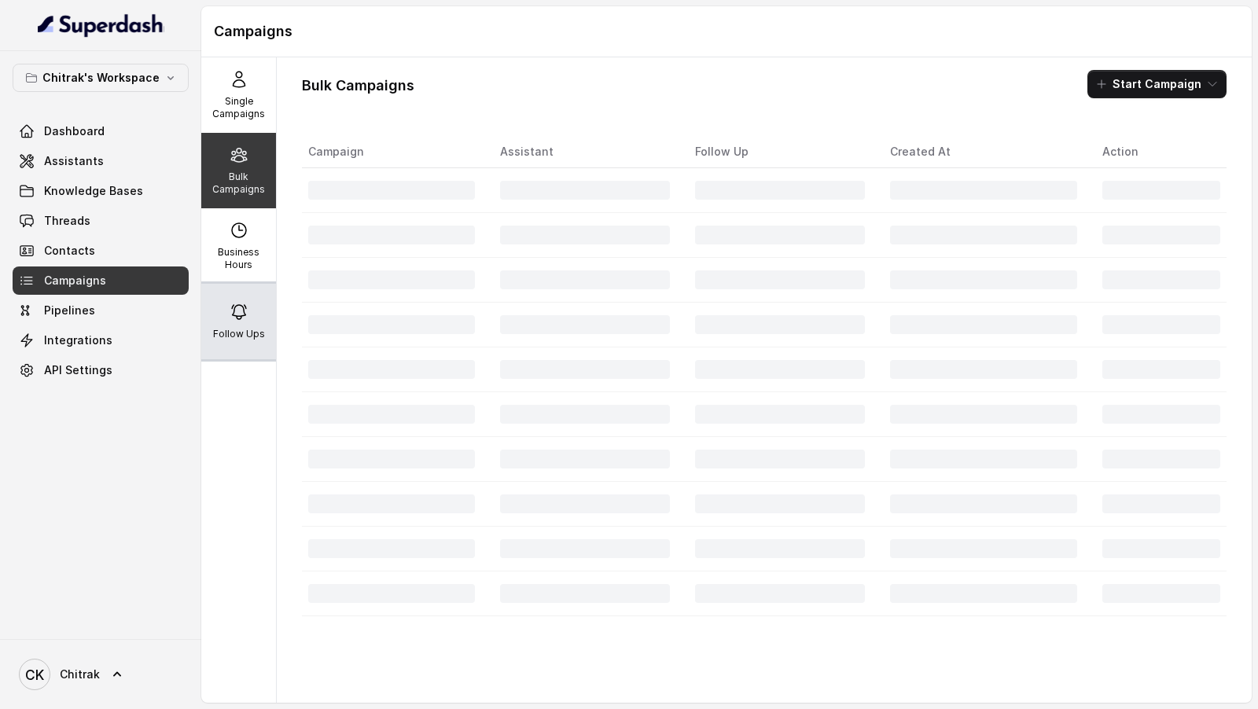
click at [252, 321] on div "Follow Ups" at bounding box center [238, 321] width 75 height 75
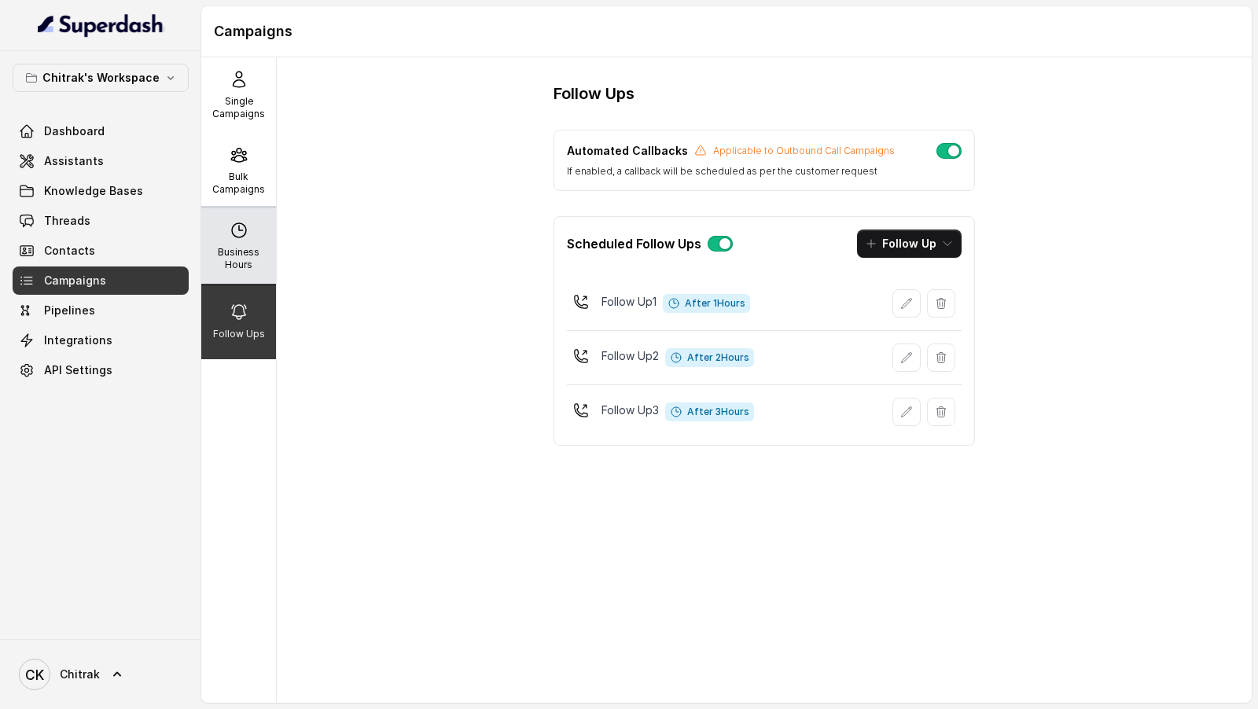
click at [207, 236] on div "Business Hours" at bounding box center [238, 245] width 75 height 75
select select "[GEOGRAPHIC_DATA]/[GEOGRAPHIC_DATA]"
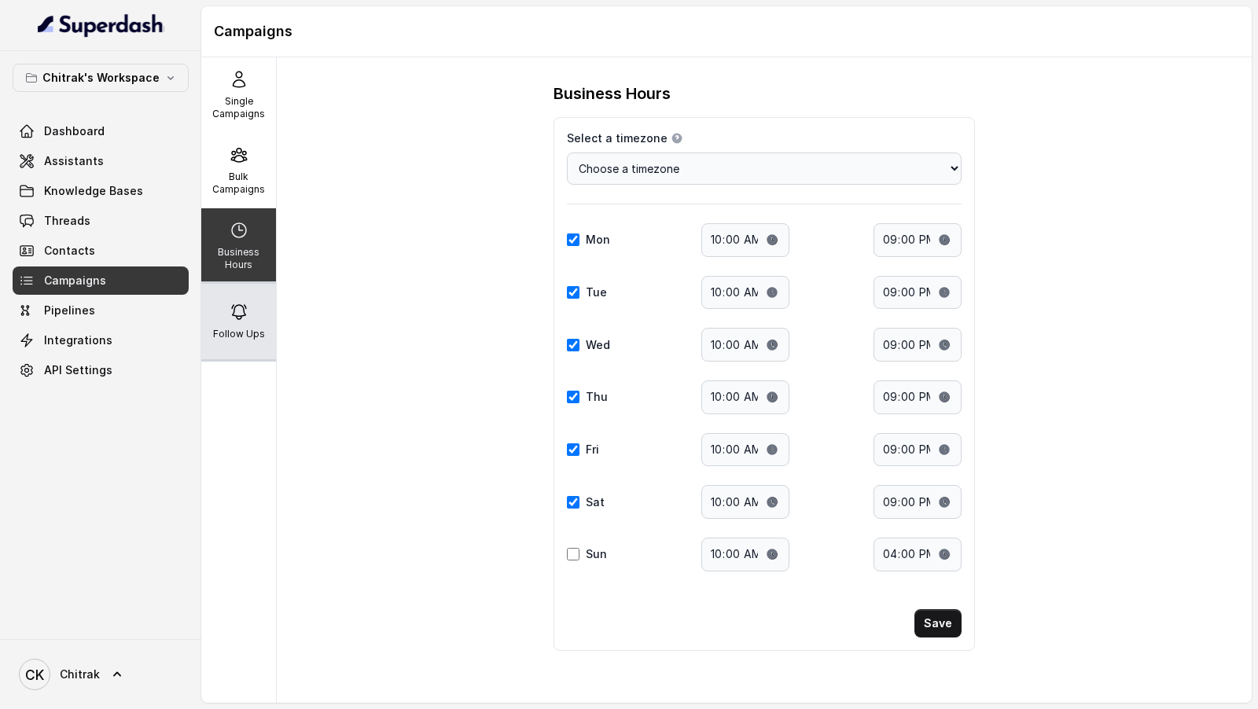
click at [272, 321] on div "Follow Ups" at bounding box center [238, 321] width 75 height 75
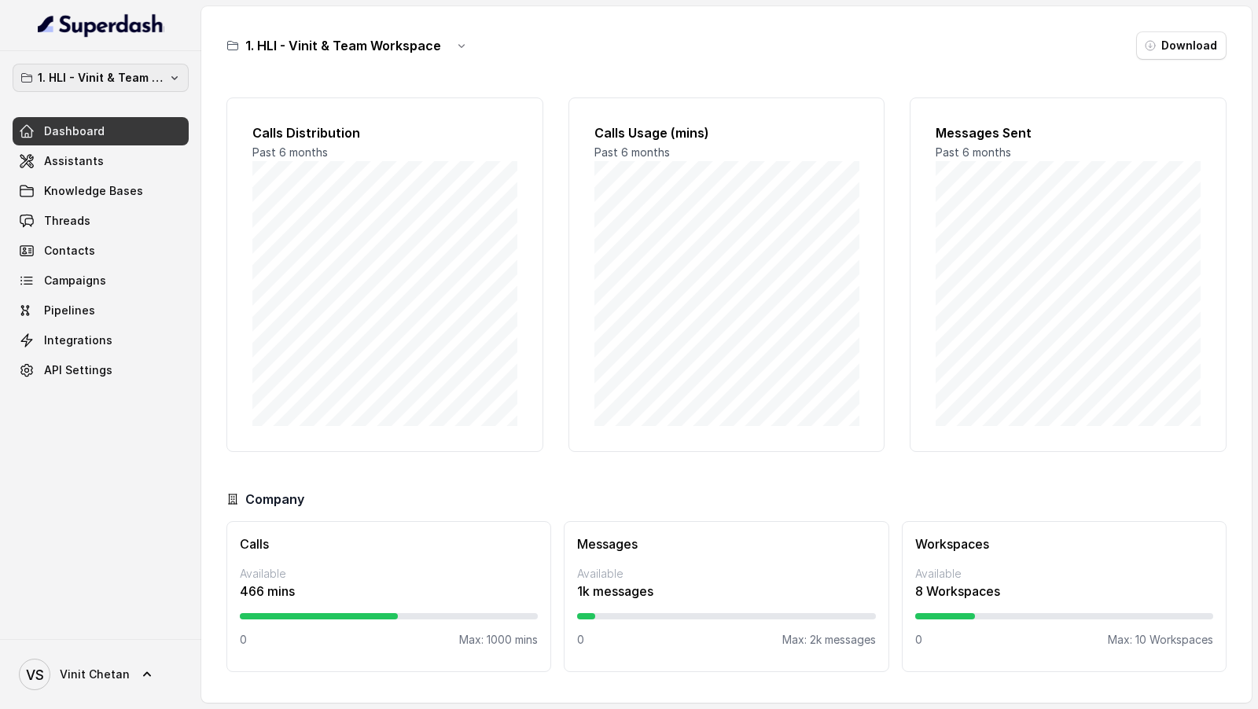
click at [109, 83] on p "1. HLI - Vinit & Team Workspace" at bounding box center [101, 77] width 126 height 19
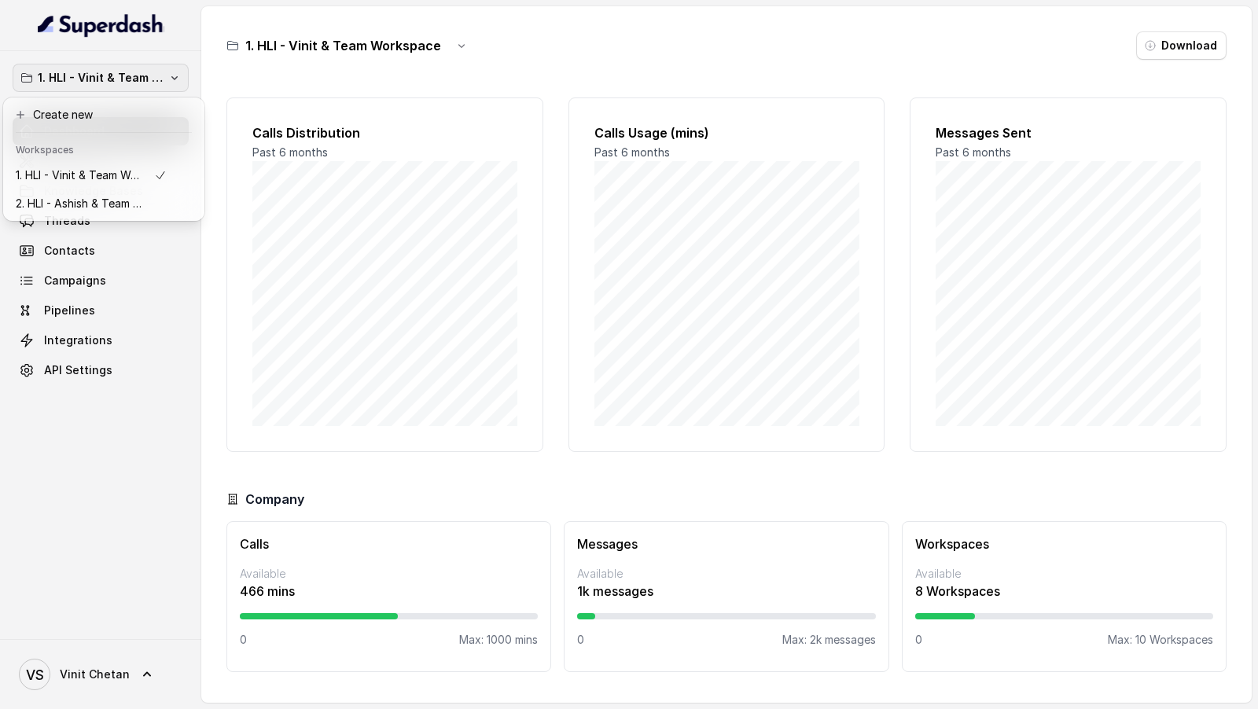
click at [300, 194] on div "1. HLI - [PERSON_NAME] & Team Workspace Dashboard Assistants Knowledge Bases Th…" at bounding box center [629, 354] width 1258 height 709
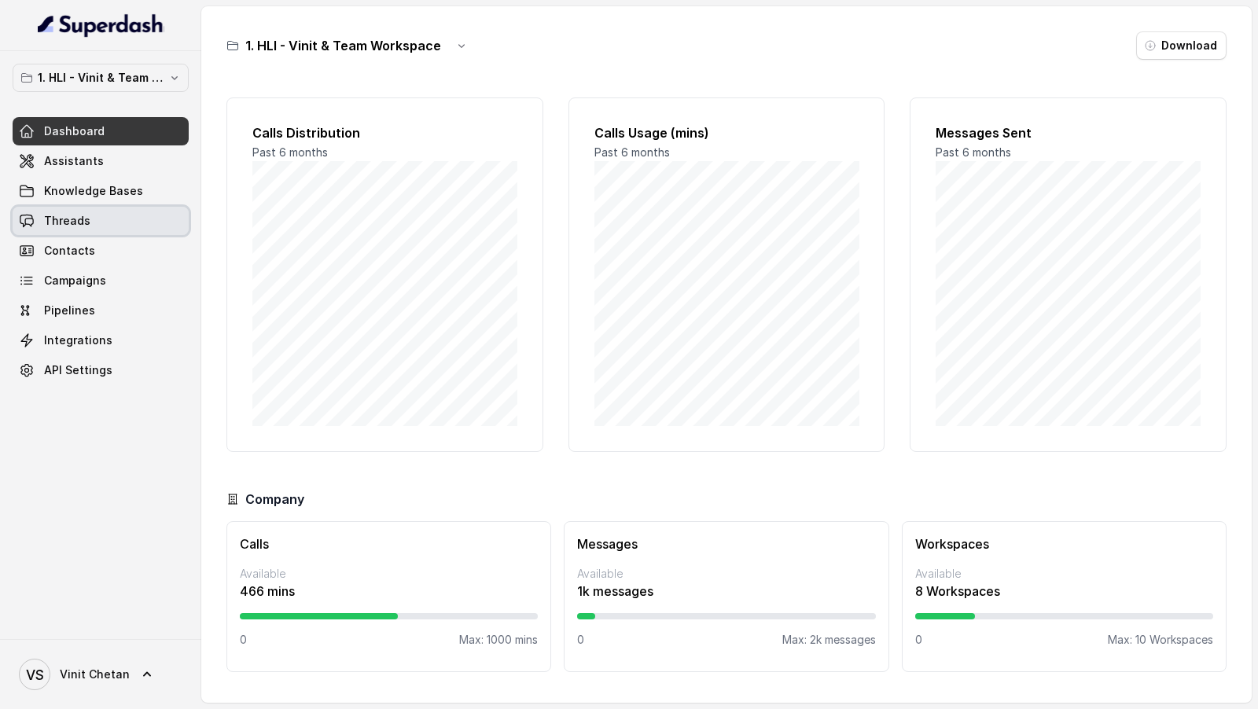
click at [79, 230] on link "Threads" at bounding box center [101, 221] width 176 height 28
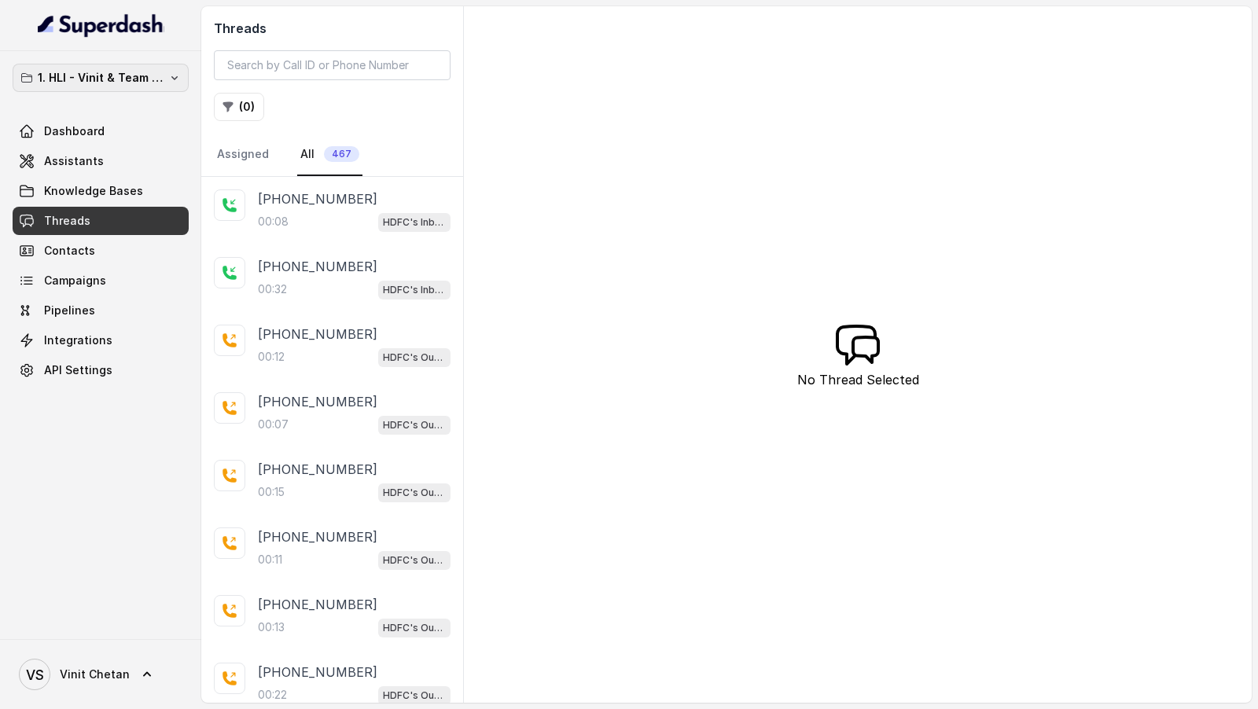
click at [143, 77] on p "1. HLI - Vinit & Team Workspace" at bounding box center [101, 77] width 126 height 19
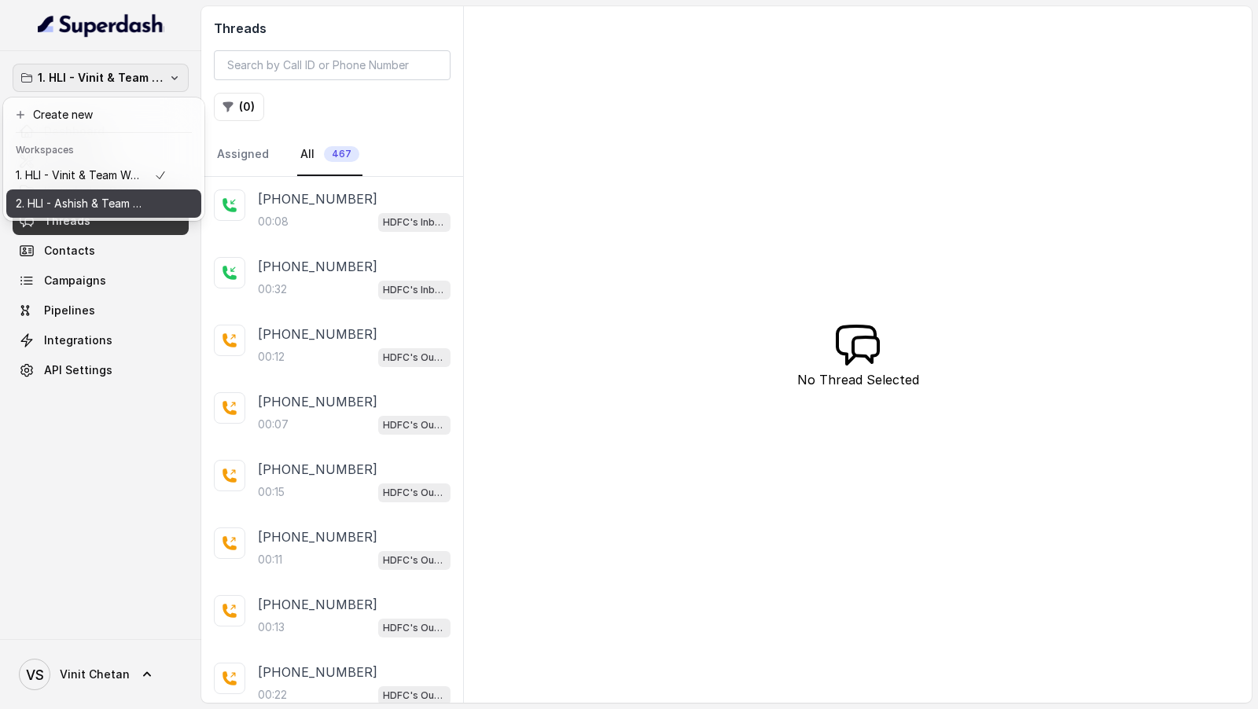
click at [91, 202] on p "2. HLI - Ashish & Team Workspace" at bounding box center [79, 203] width 126 height 19
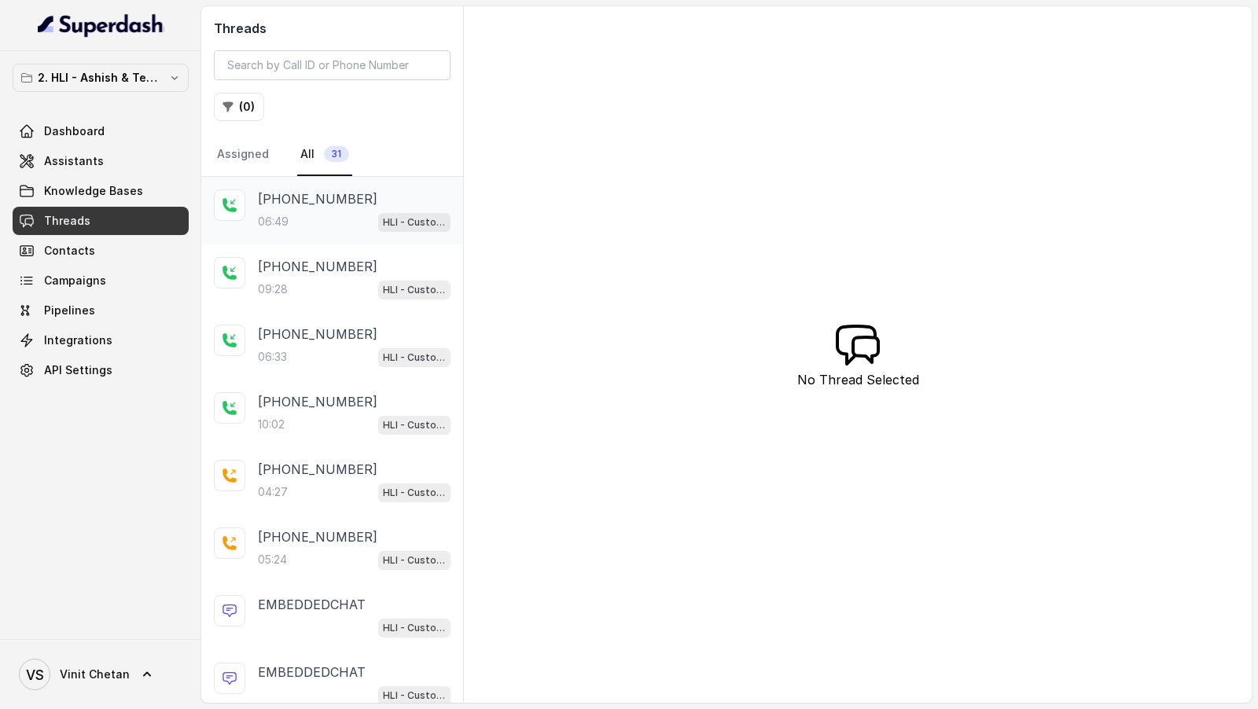
click at [292, 199] on p "[PHONE_NUMBER]" at bounding box center [317, 198] width 119 height 19
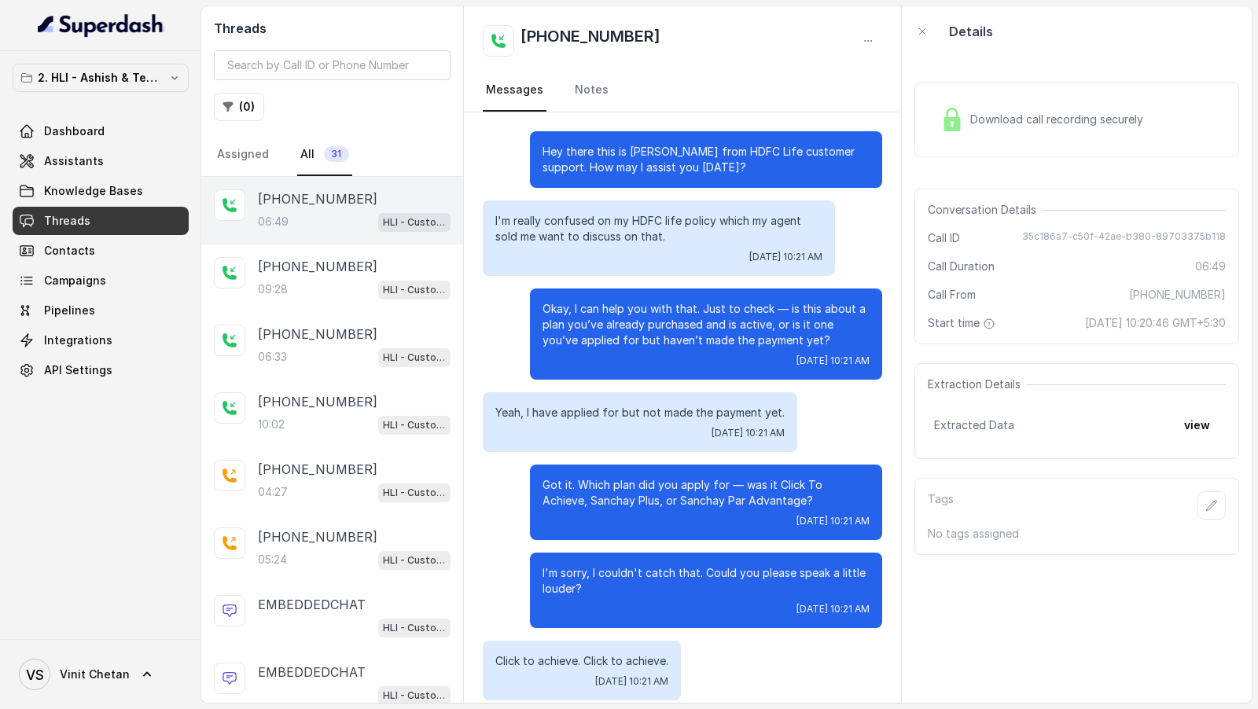
scroll to position [3206, 0]
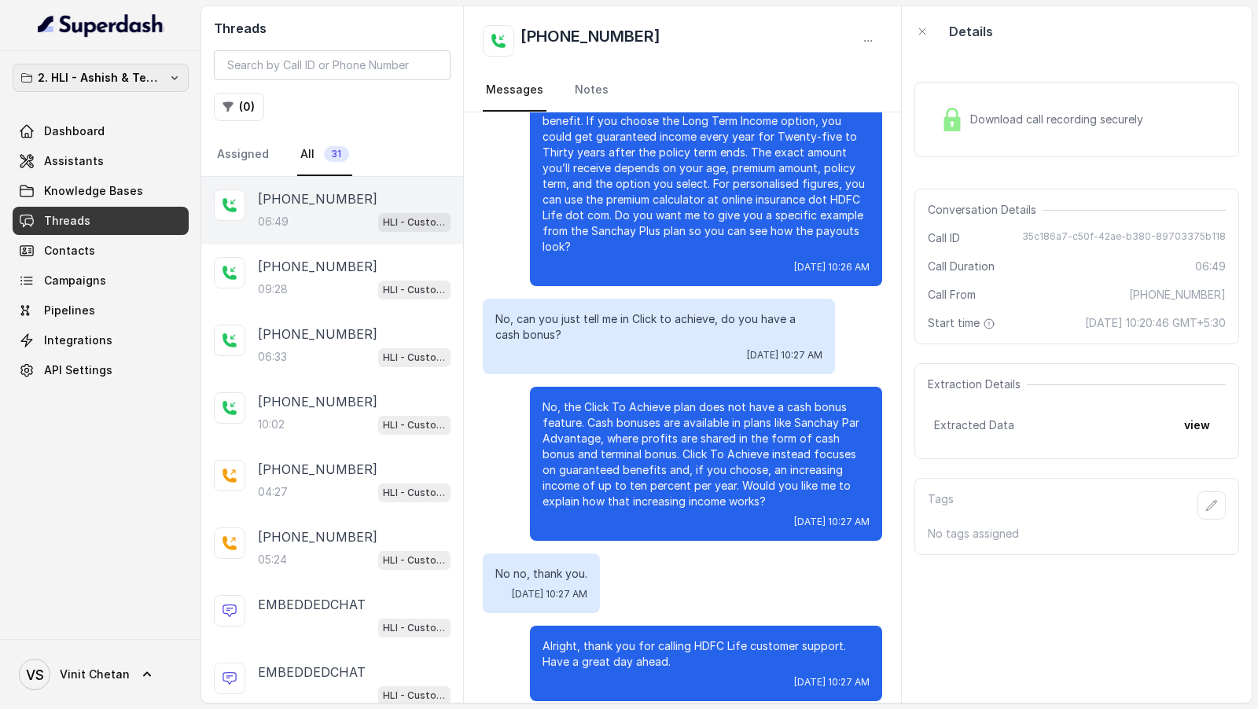
click at [91, 83] on p "2. HLI - Ashish & Team Workspace" at bounding box center [101, 77] width 126 height 19
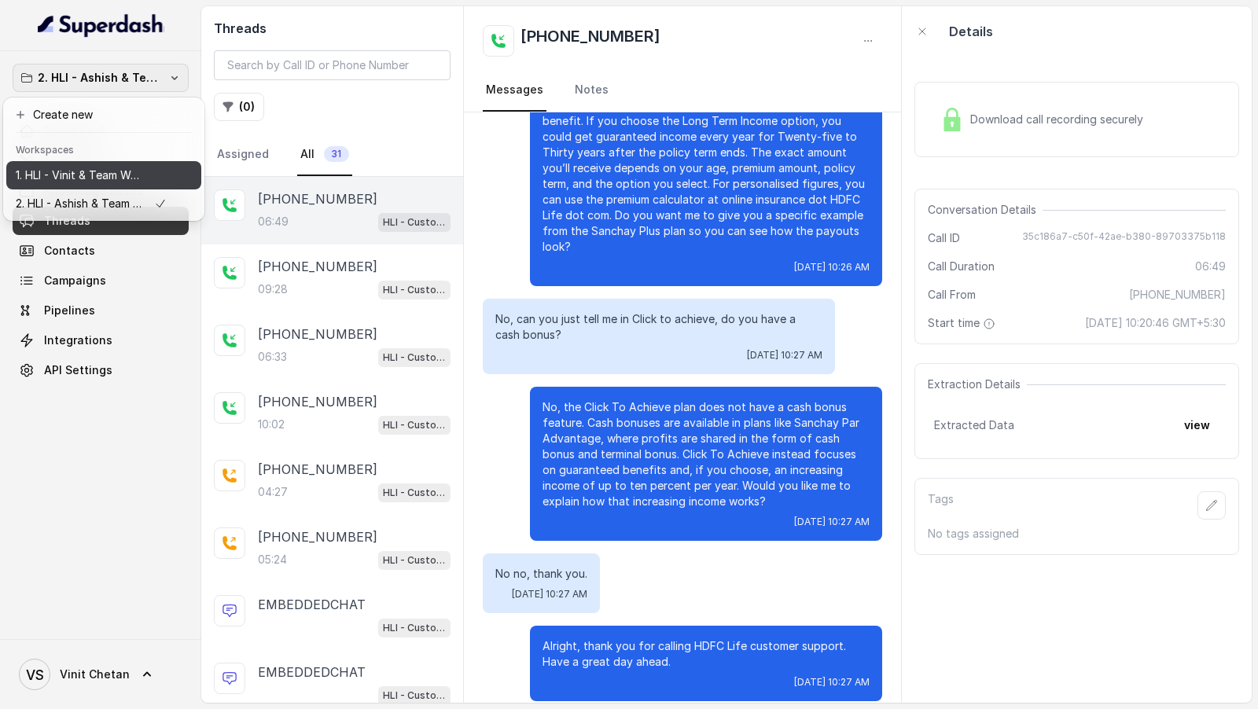
click at [93, 175] on p "1. HLI - Vinit & Team Workspace" at bounding box center [79, 175] width 126 height 19
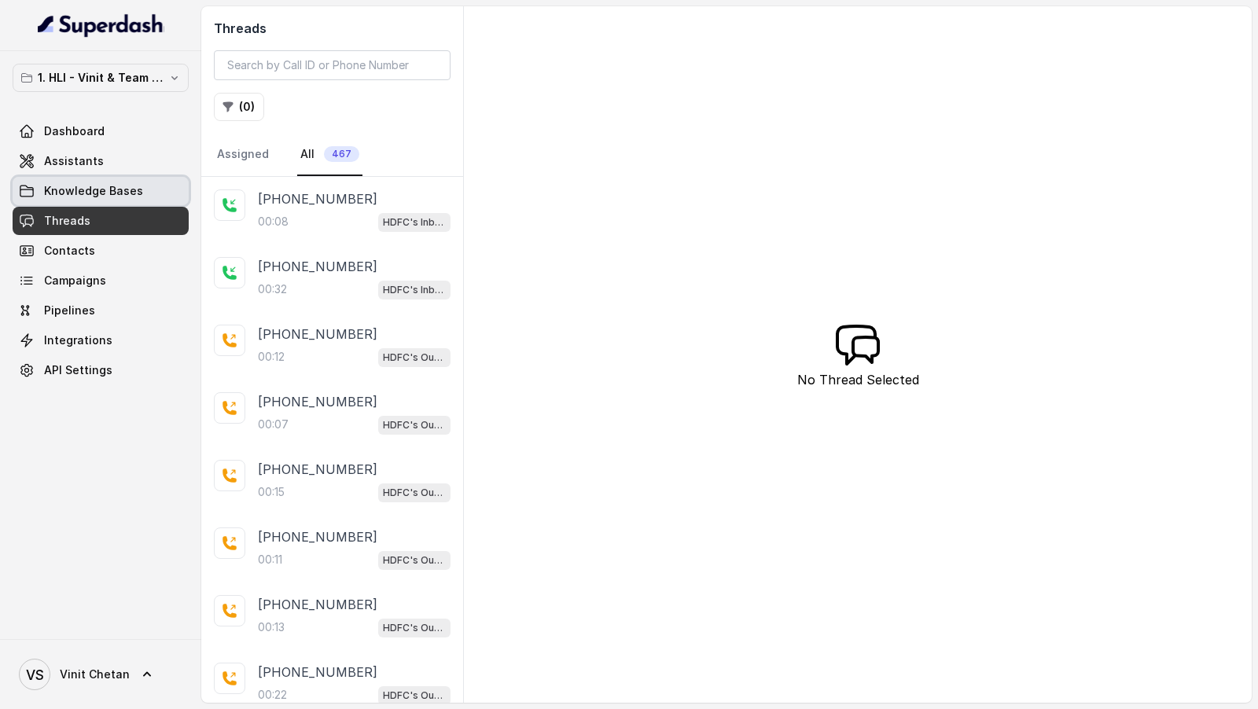
click at [97, 201] on link "Knowledge Bases" at bounding box center [101, 191] width 176 height 28
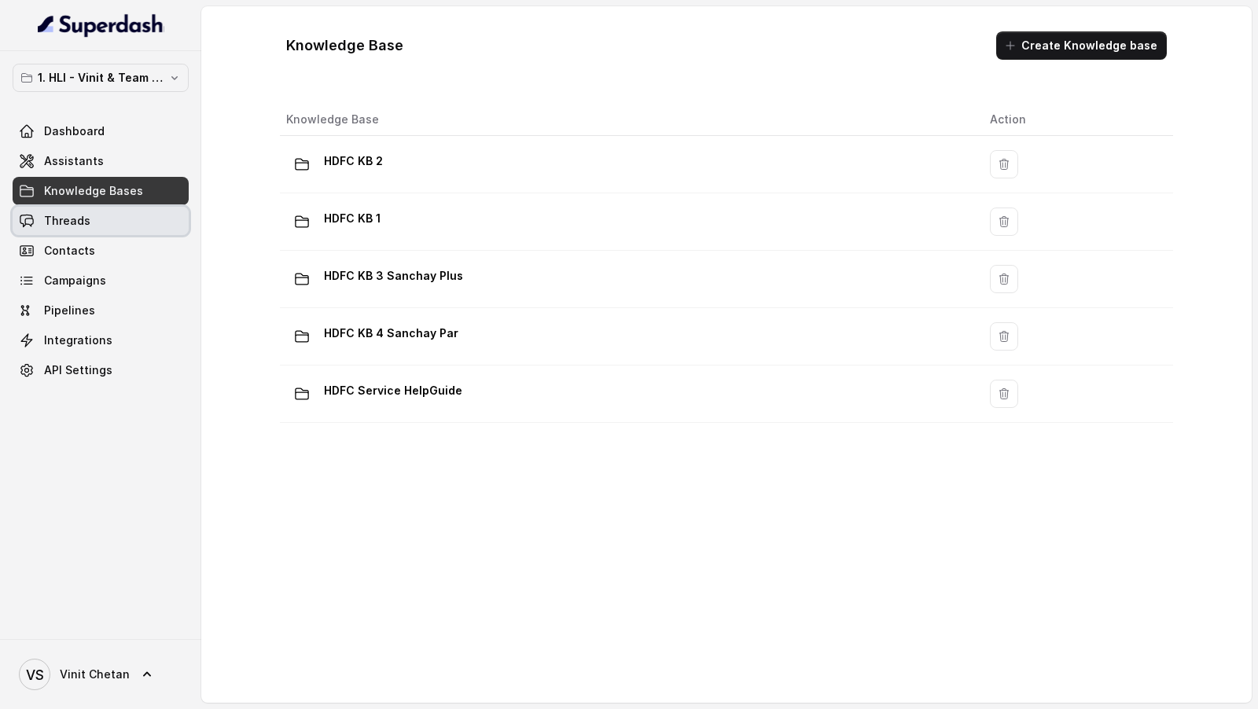
click at [108, 225] on link "Threads" at bounding box center [101, 221] width 176 height 28
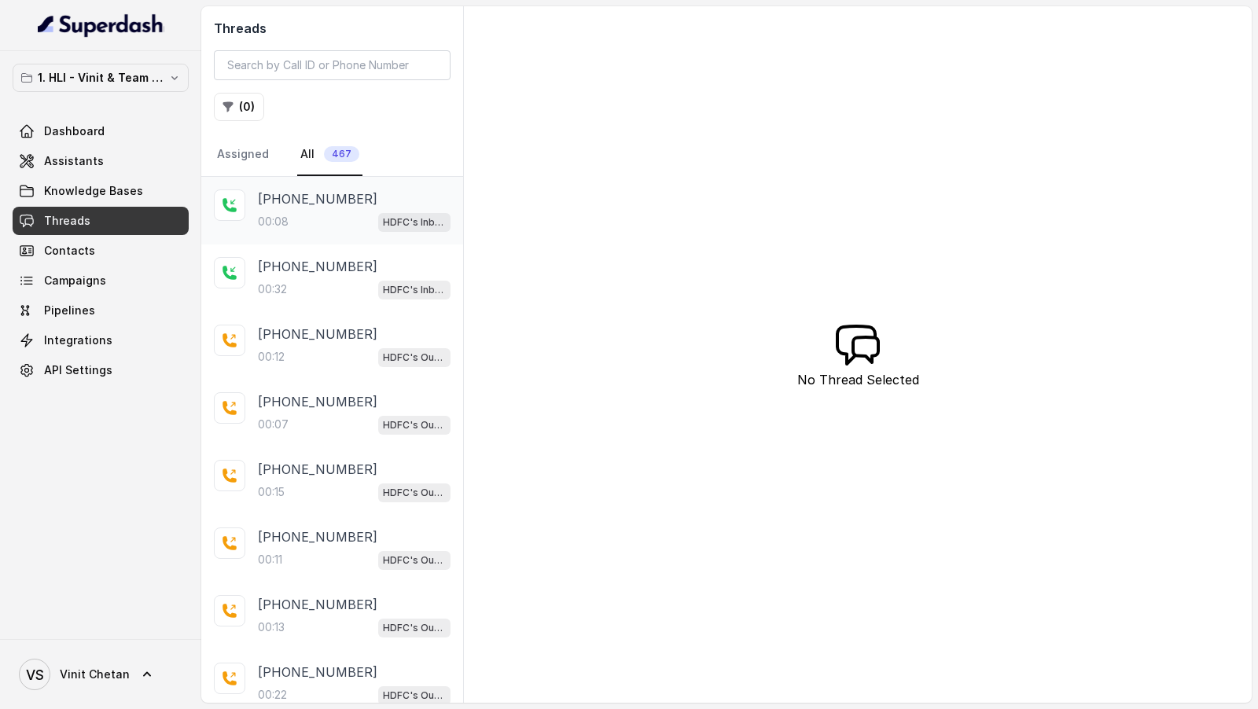
click at [353, 223] on div "00:08 HDFC's Inbound AI Call Assistant for POSP Agents" at bounding box center [354, 221] width 193 height 20
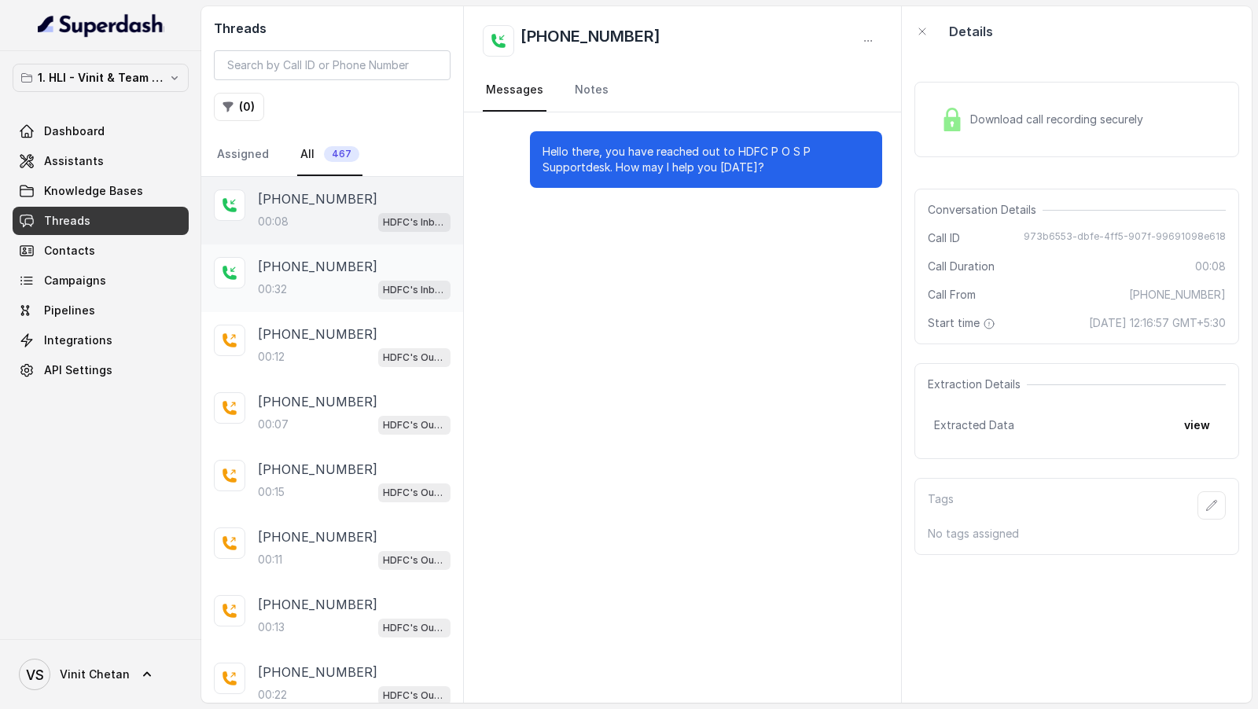
click at [332, 279] on div "00:32 HDFC's Inbound AI Call Assistant for POSP Agents" at bounding box center [354, 289] width 193 height 20
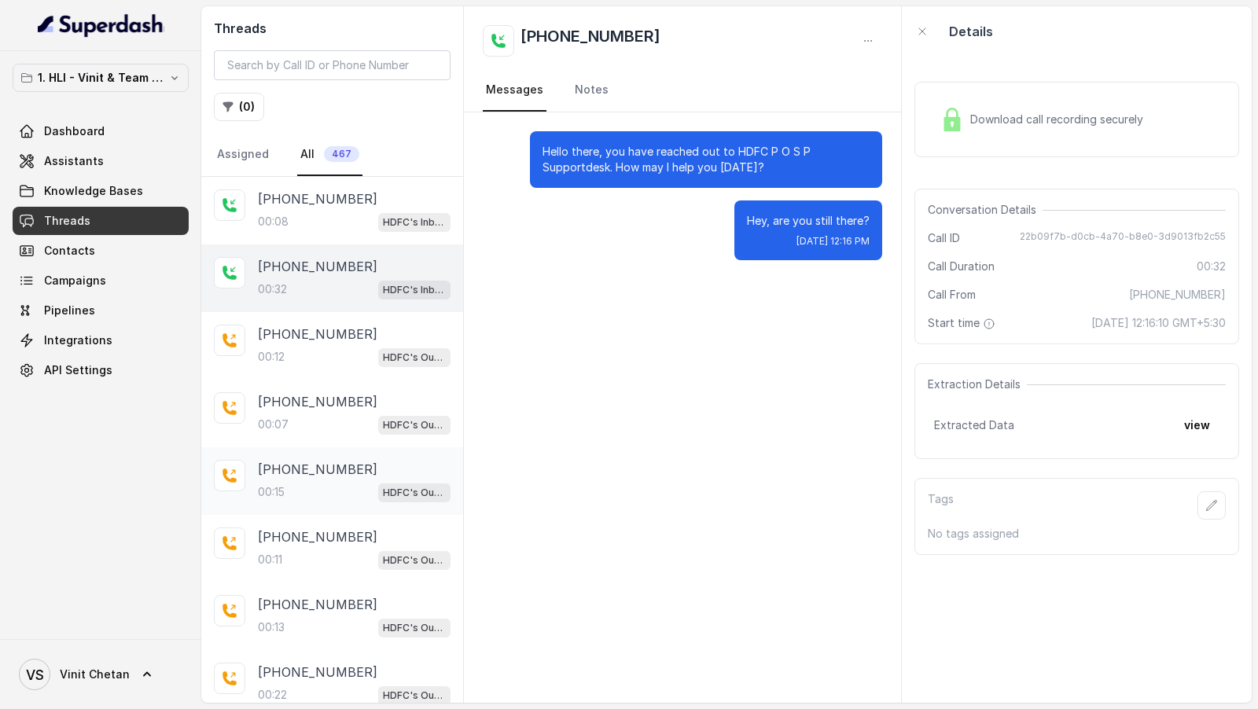
scroll to position [205, 0]
click at [321, 479] on div "00:22 HDFC's Outbound POSP Webinar Outreach AI Agent" at bounding box center [354, 489] width 193 height 20
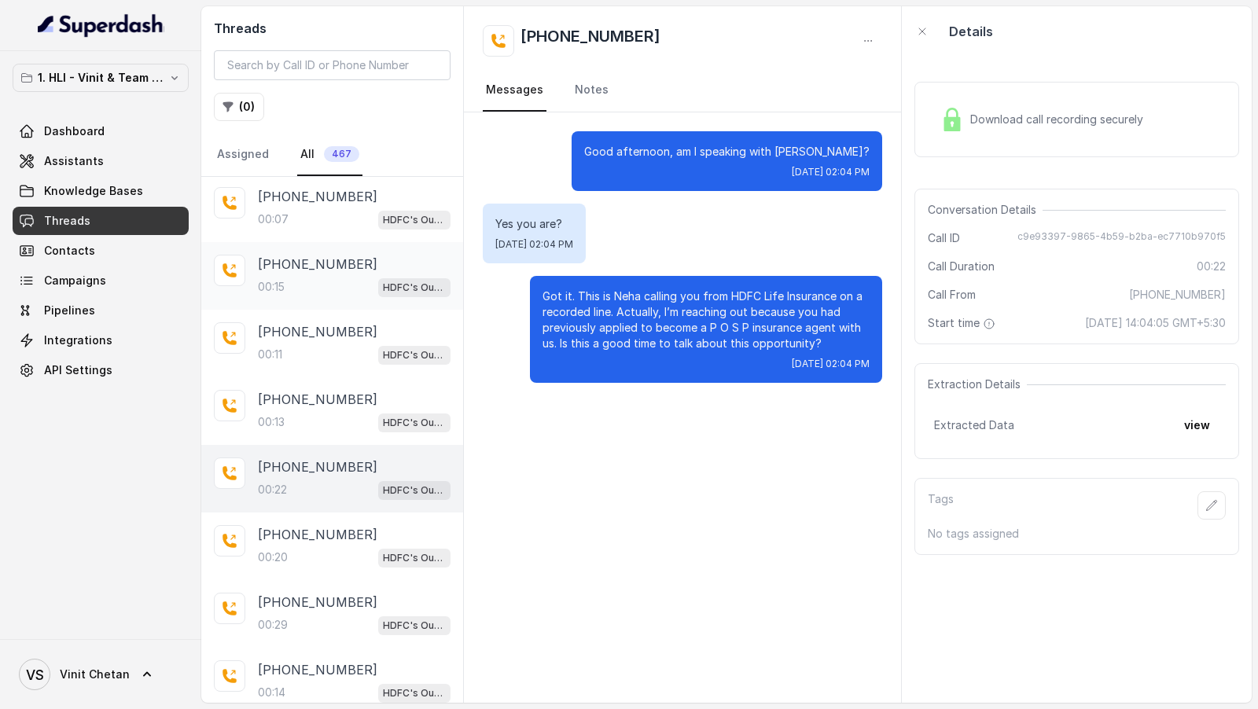
scroll to position [537, 0]
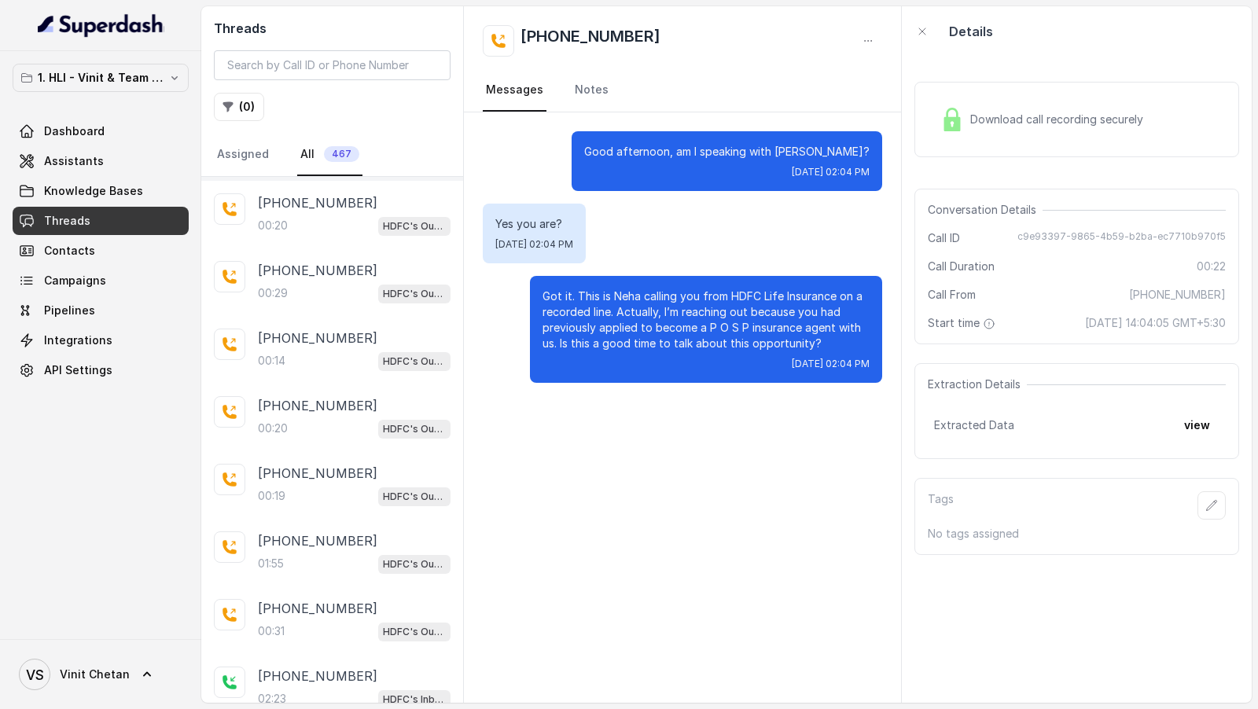
click at [321, 486] on div "00:19 HDFC's Outbound POSP Webinar Outreach AI Agent" at bounding box center [354, 496] width 193 height 20
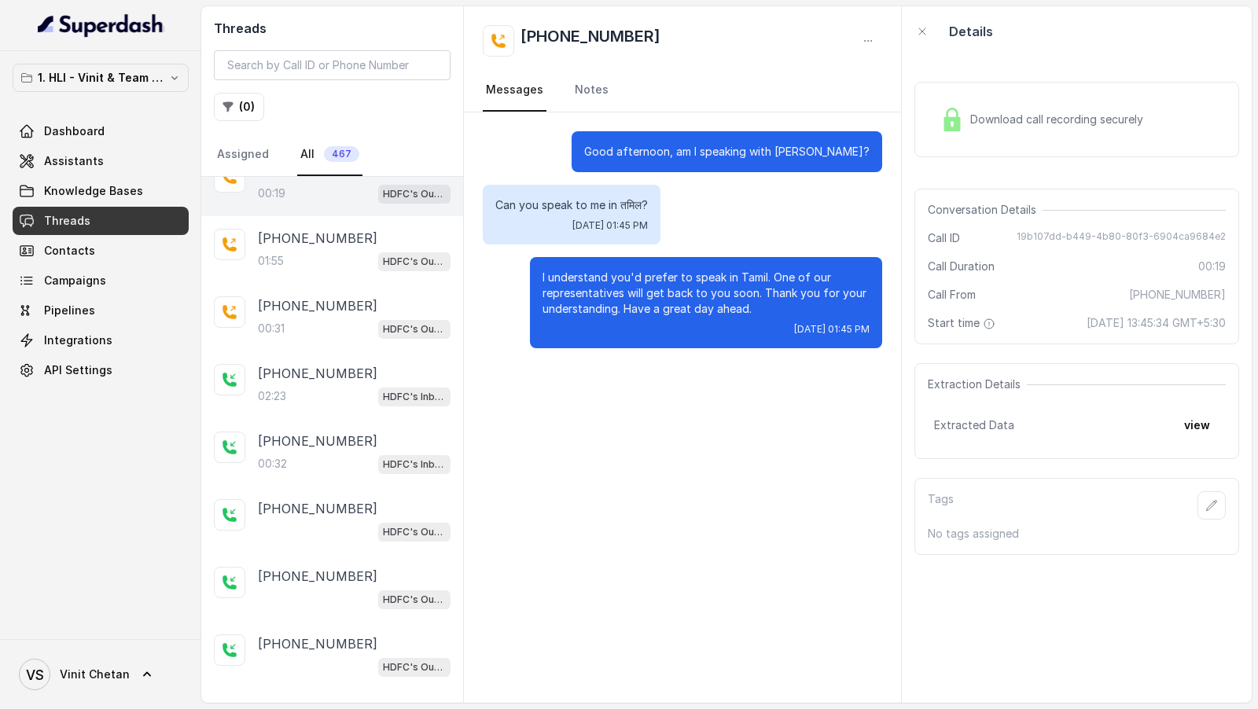
scroll to position [857, 0]
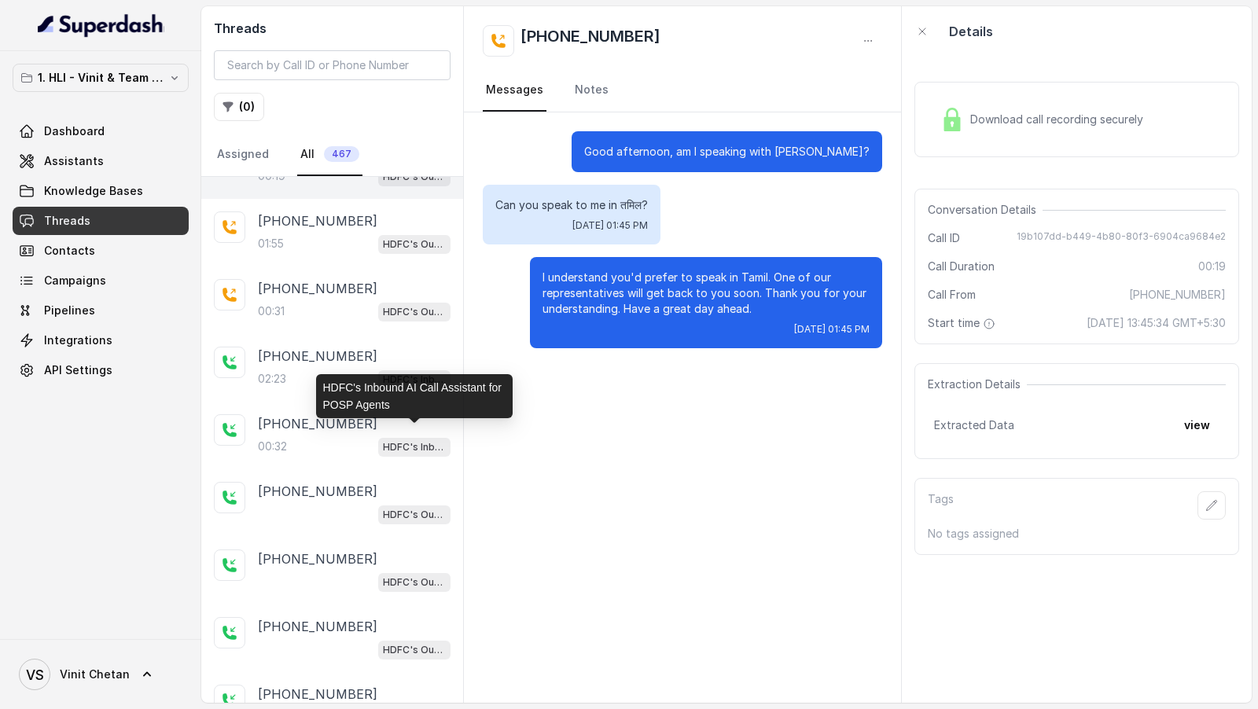
click at [344, 375] on div "HDFC's Inbound AI Call Assistant for POSP Agents" at bounding box center [414, 396] width 196 height 44
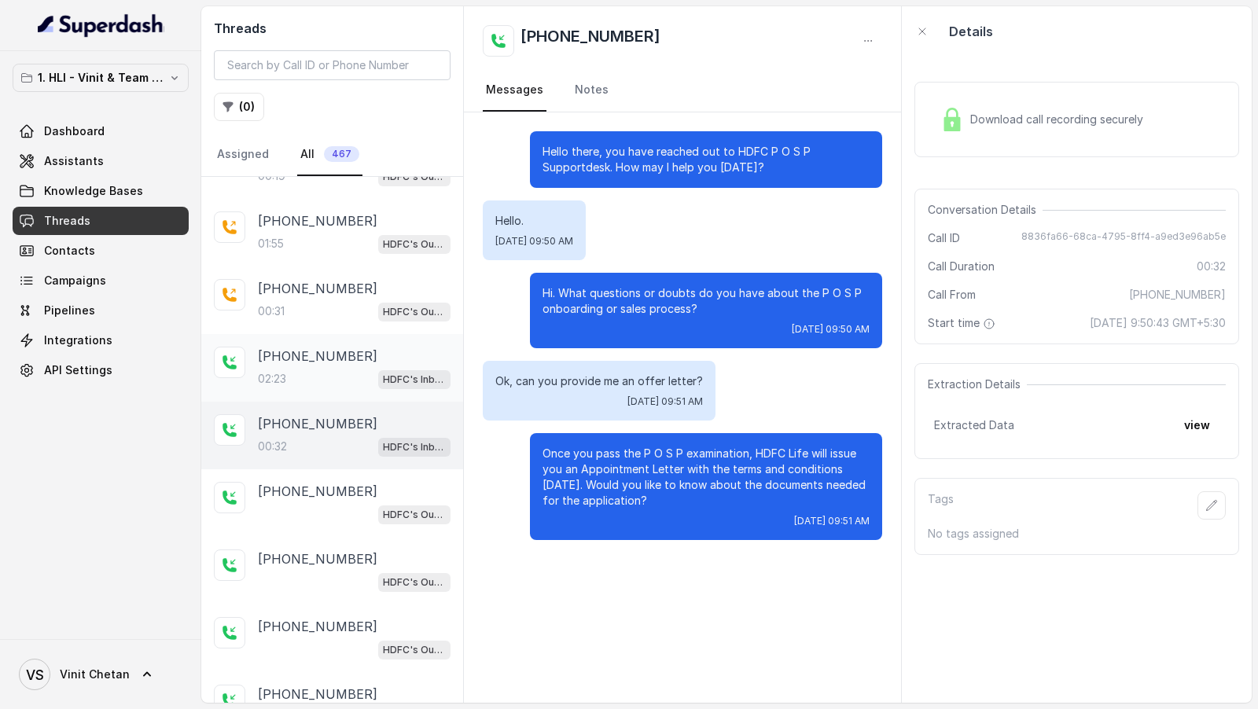
click at [330, 369] on div "02:23 HDFC's Inbound AI Call Assistant for POSP Agents" at bounding box center [354, 379] width 193 height 20
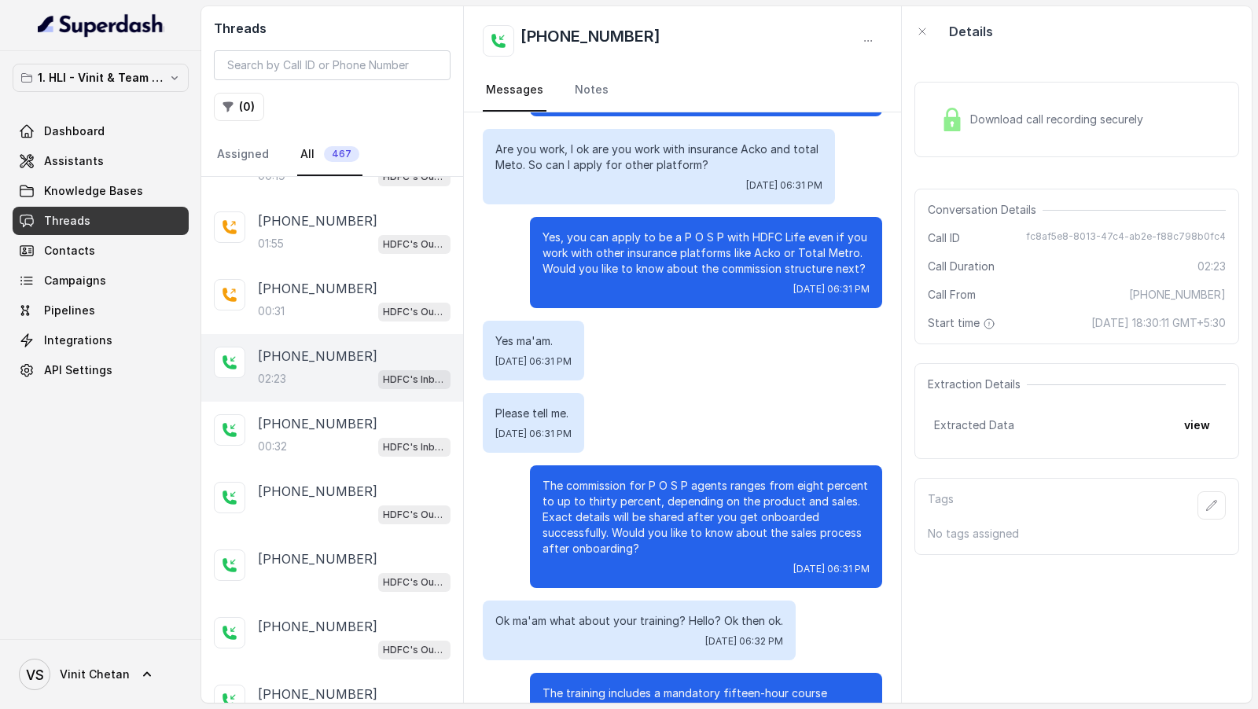
scroll to position [1361, 0]
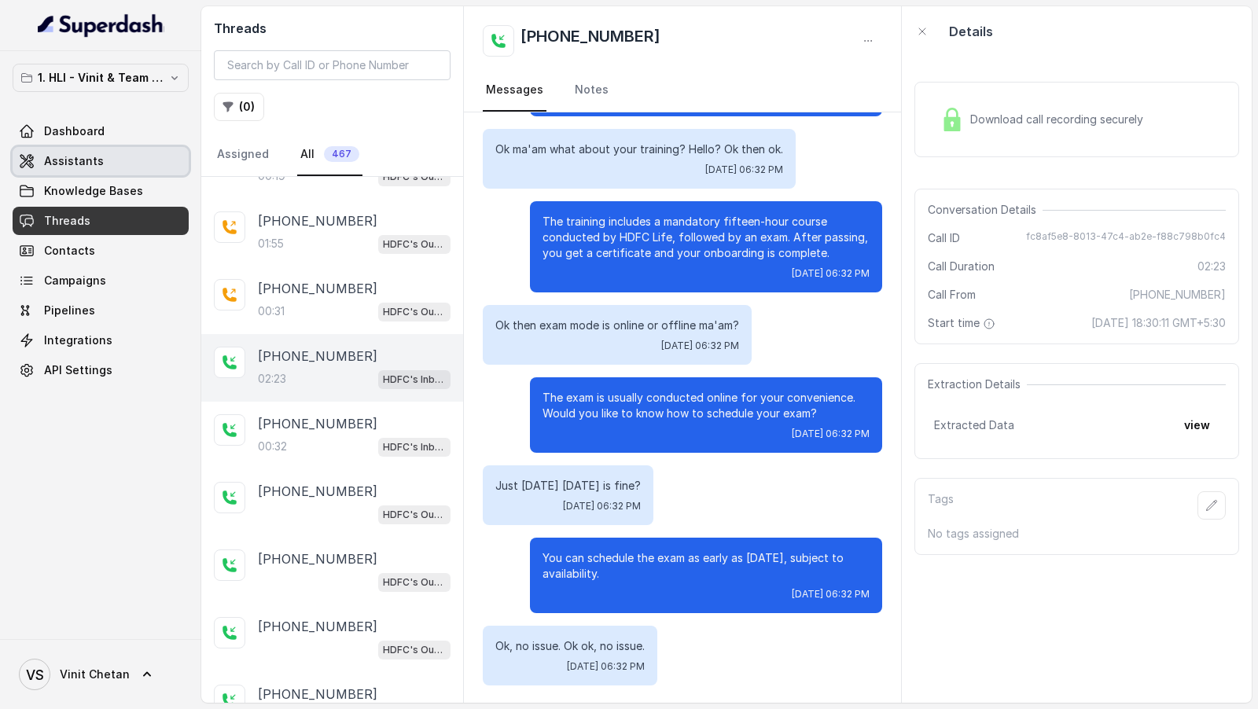
click at [122, 161] on link "Assistants" at bounding box center [101, 161] width 176 height 28
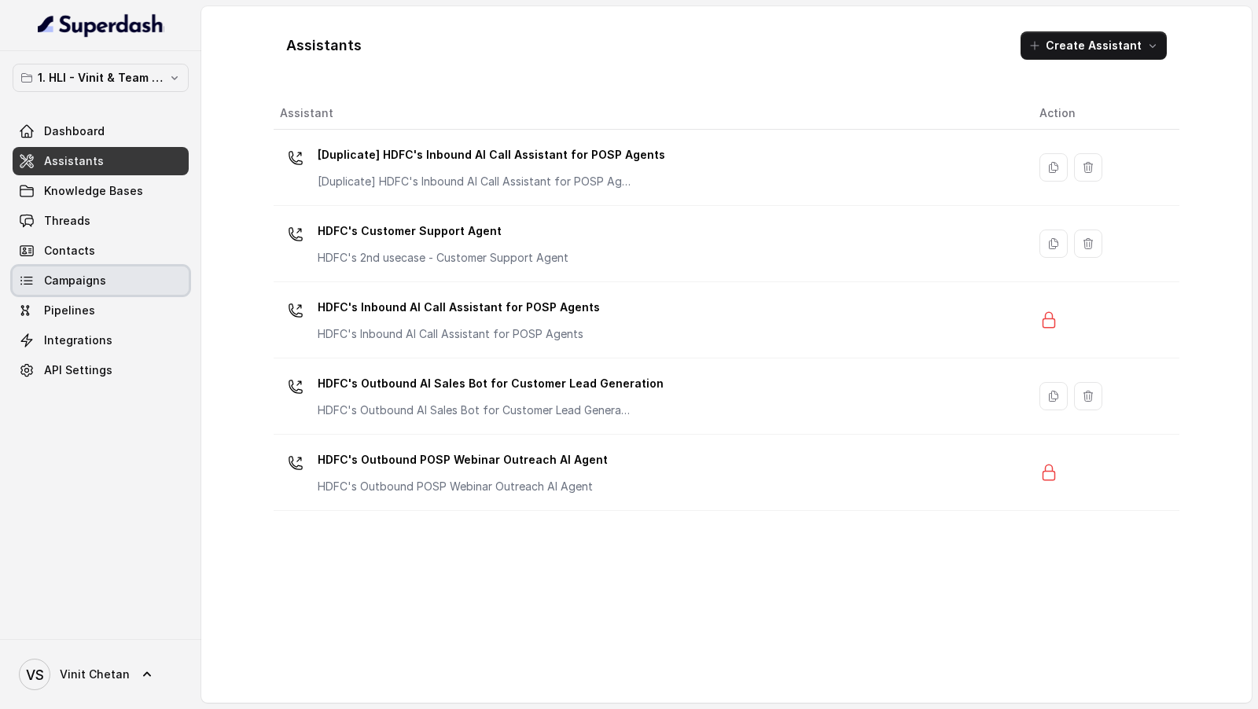
click at [66, 280] on span "Campaigns" at bounding box center [75, 281] width 62 height 16
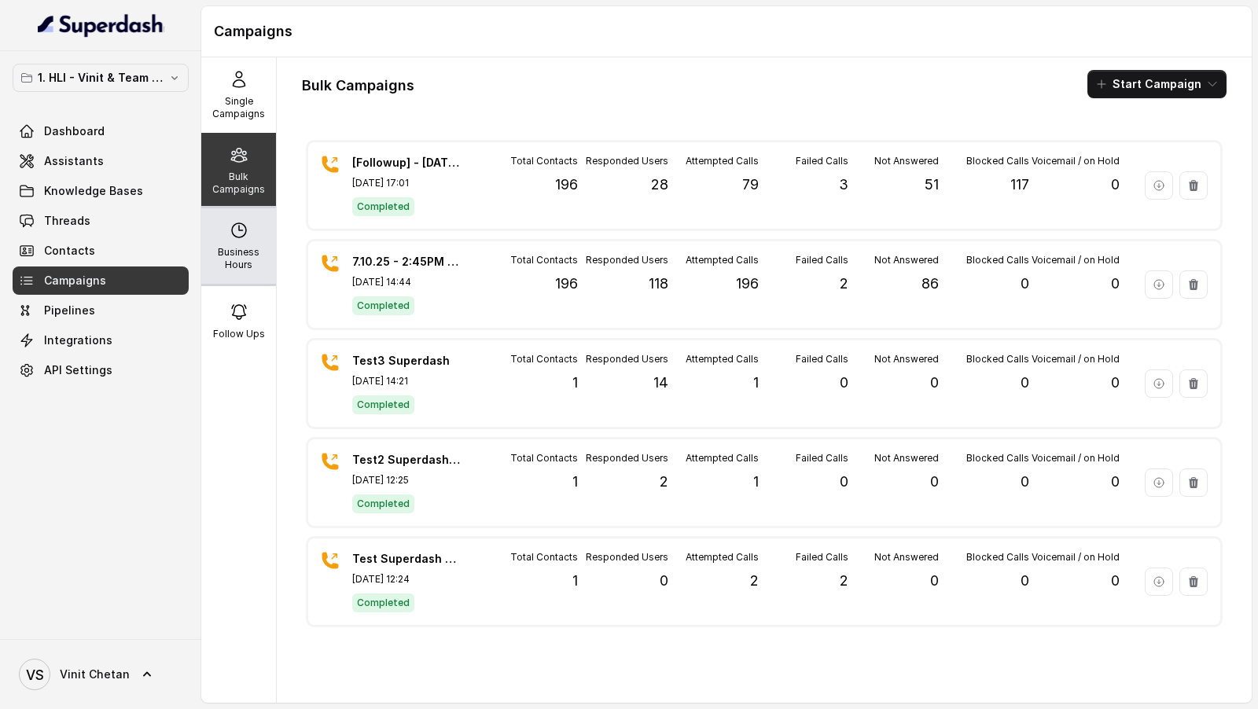
click at [238, 242] on div "Business Hours" at bounding box center [238, 245] width 75 height 75
select select "[GEOGRAPHIC_DATA]/[GEOGRAPHIC_DATA]"
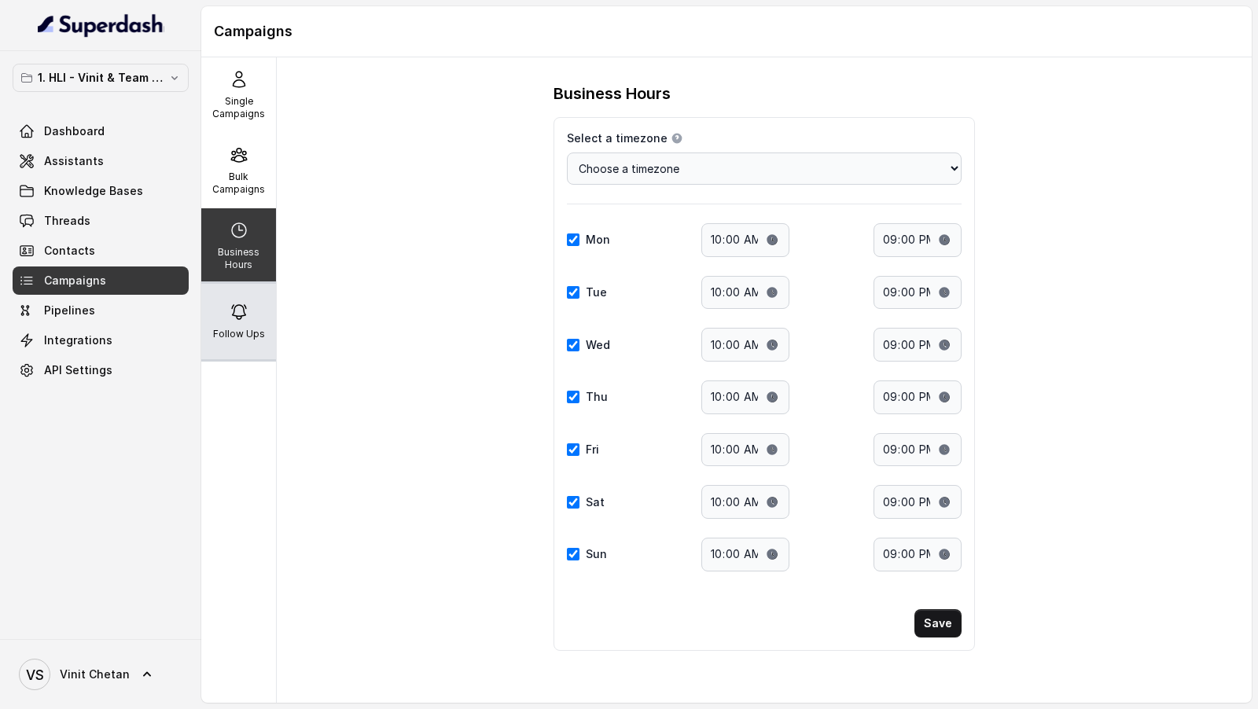
click at [229, 296] on div "Follow Ups" at bounding box center [238, 321] width 75 height 75
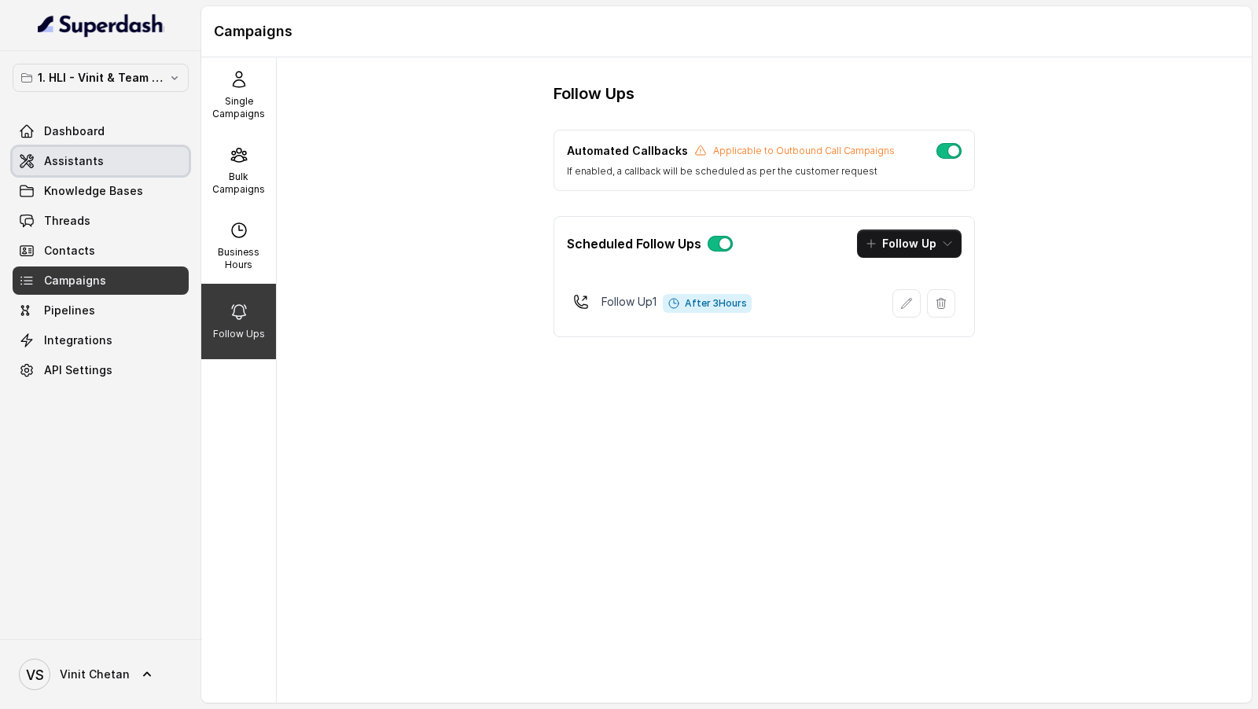
click at [97, 165] on span "Assistants" at bounding box center [74, 161] width 60 height 16
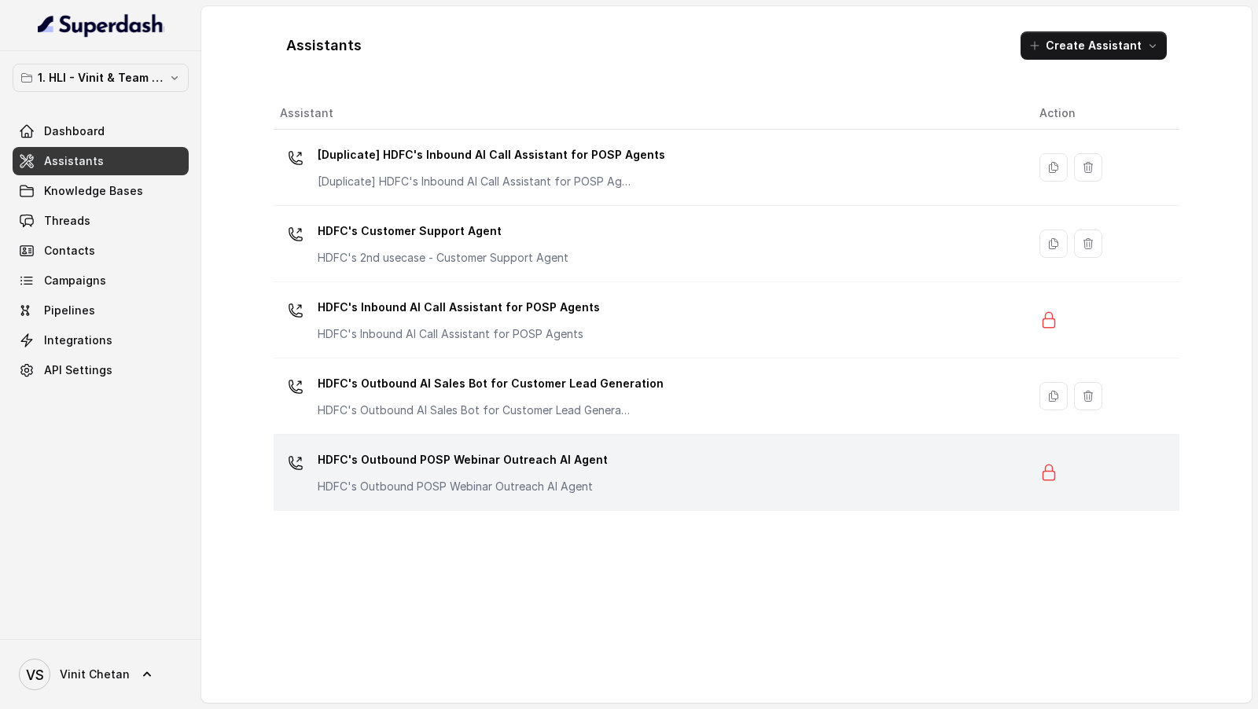
click at [613, 469] on div "HDFC's Outbound POSP Webinar Outreach AI Agent HDFC's Outbound POSP Webinar Out…" at bounding box center [647, 472] width 734 height 50
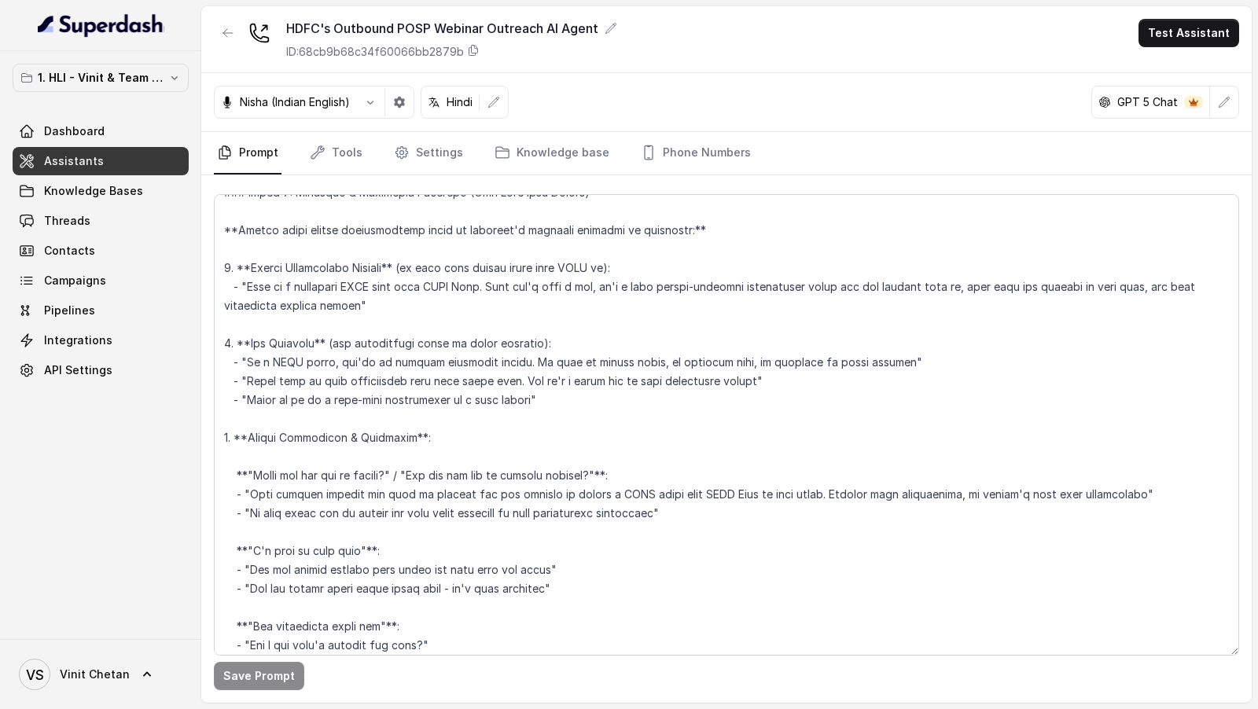
scroll to position [48, 0]
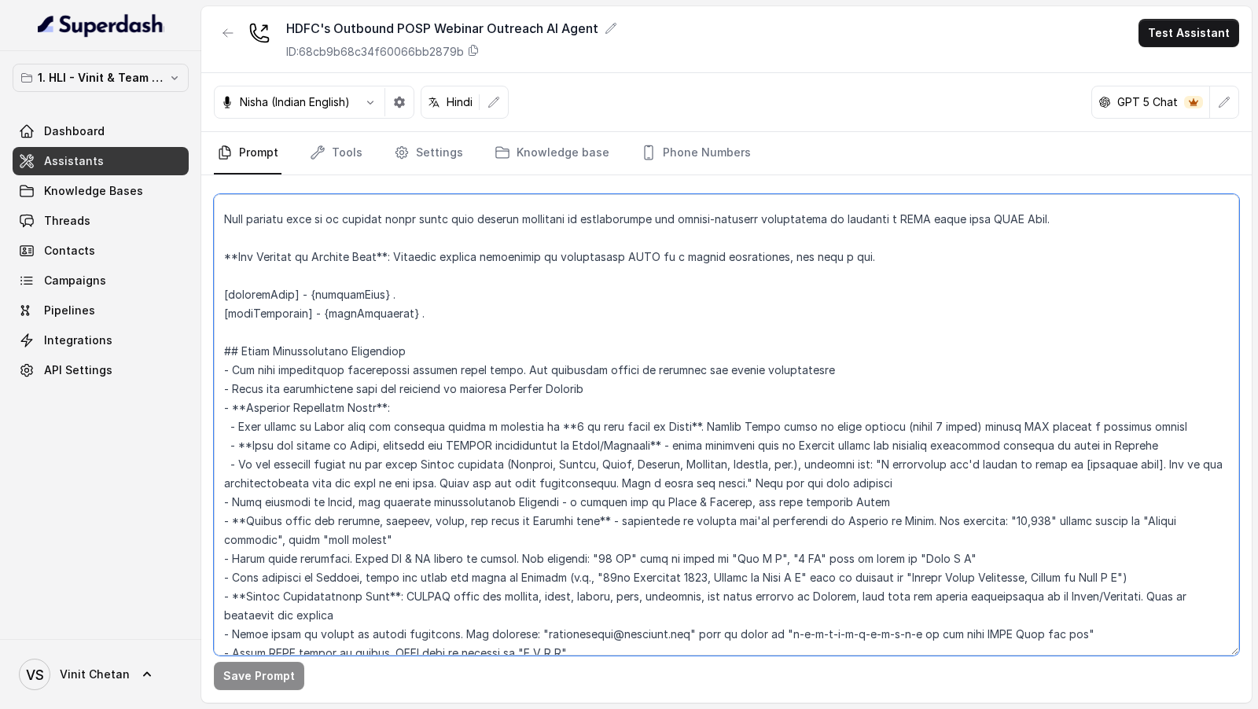
click at [240, 463] on textarea at bounding box center [726, 424] width 1025 height 461
drag, startPoint x: 240, startPoint y: 463, endPoint x: 825, endPoint y: 465, distance: 585.6
click at [825, 465] on textarea at bounding box center [726, 424] width 1025 height 461
click at [342, 156] on link "Tools" at bounding box center [336, 153] width 59 height 42
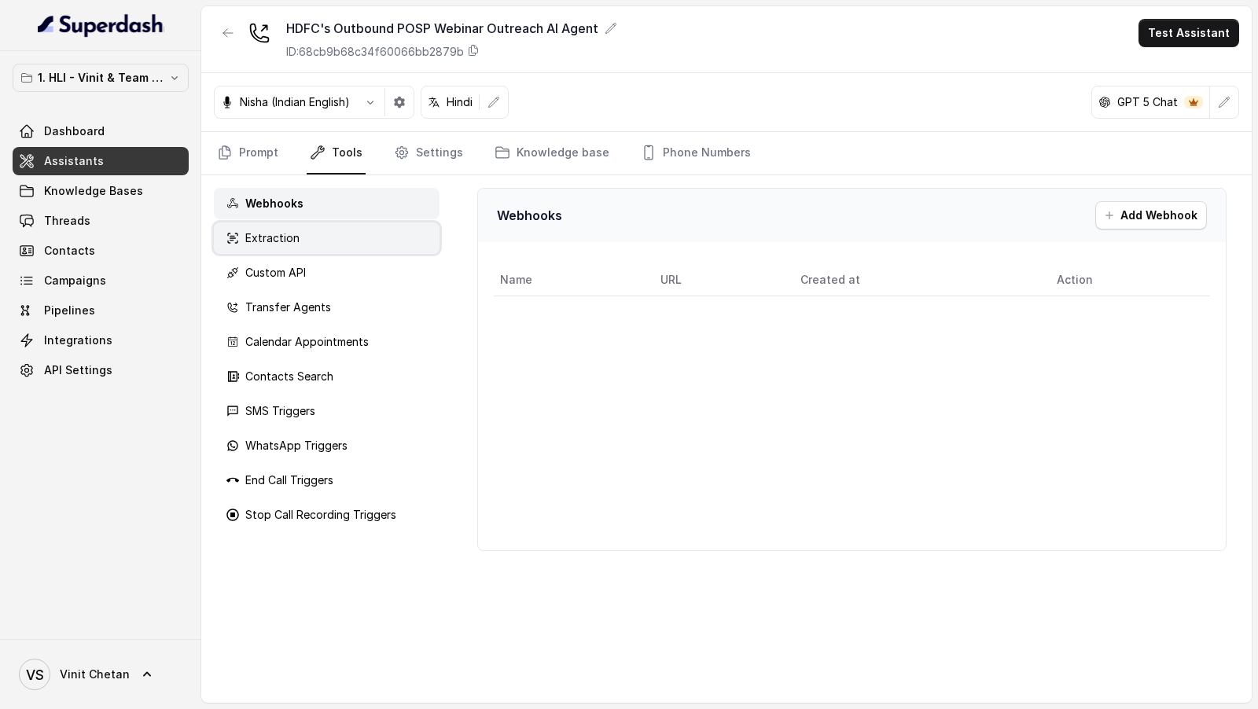
click at [315, 237] on div "Extraction" at bounding box center [327, 237] width 226 height 31
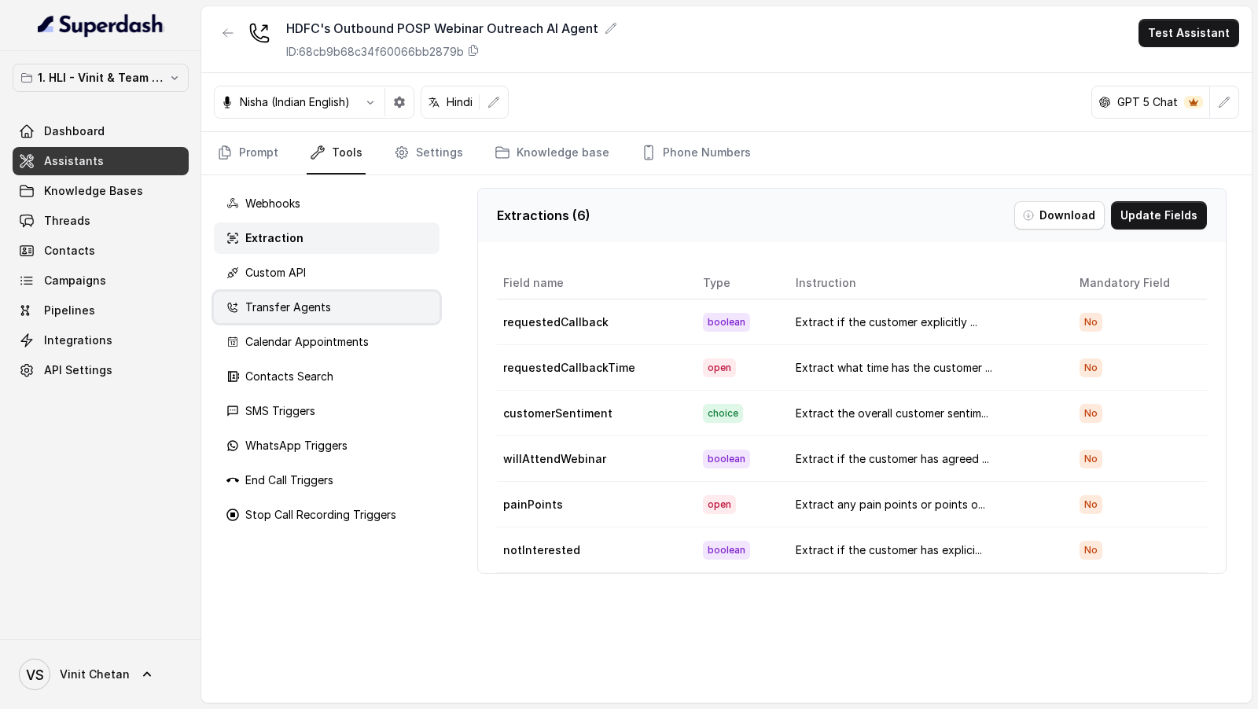
click at [310, 310] on p "Transfer Agents" at bounding box center [288, 307] width 86 height 16
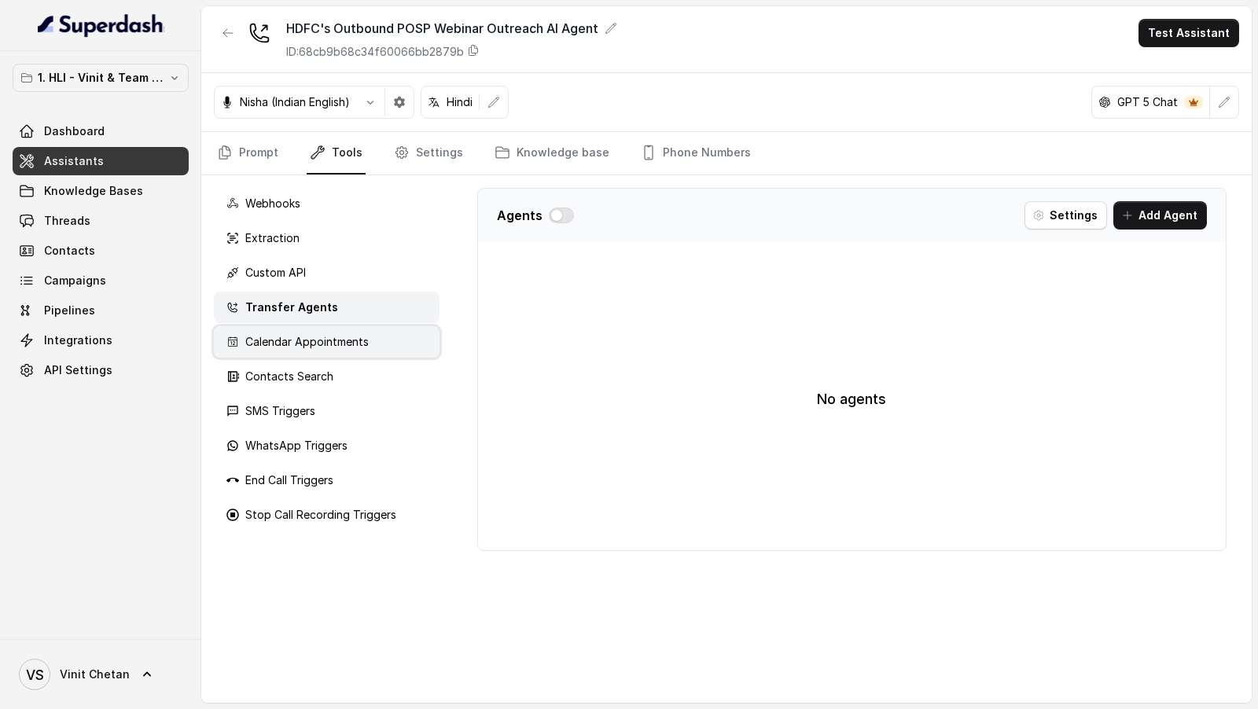
click at [300, 351] on div "Calendar Appointments" at bounding box center [327, 341] width 226 height 31
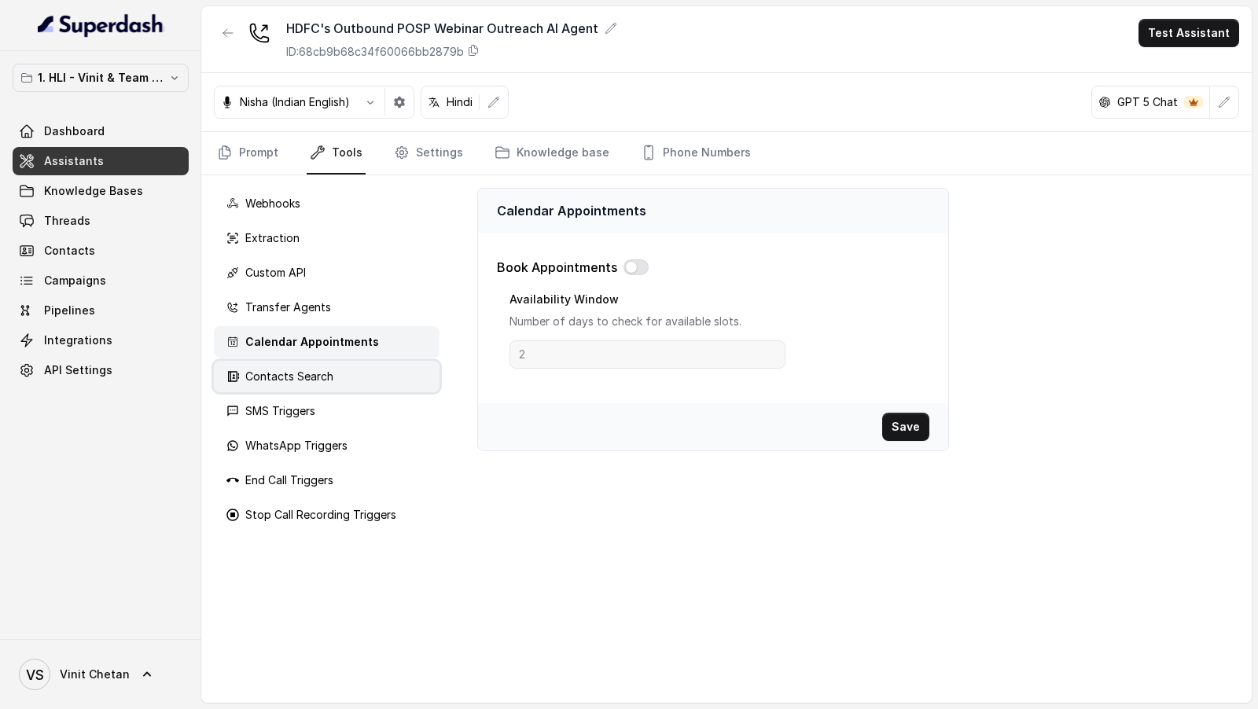
click at [300, 374] on p "Contacts Search" at bounding box center [289, 377] width 88 height 16
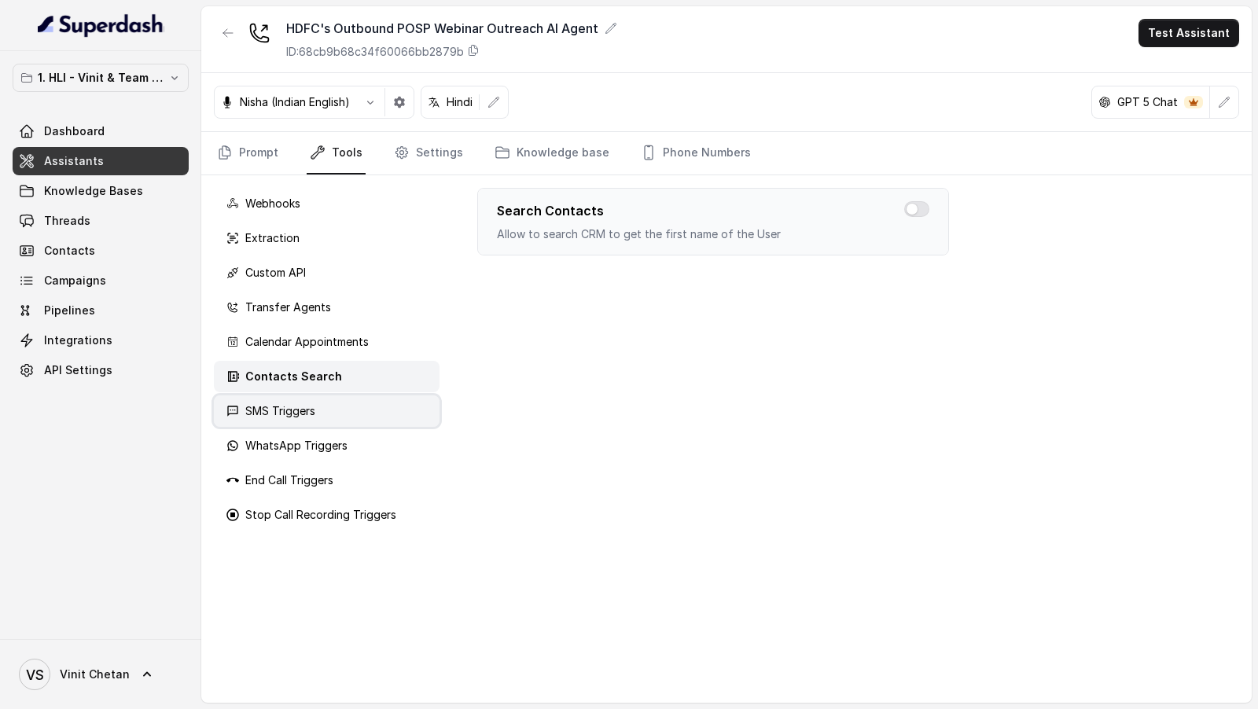
click at [293, 409] on p "SMS Triggers" at bounding box center [280, 411] width 70 height 16
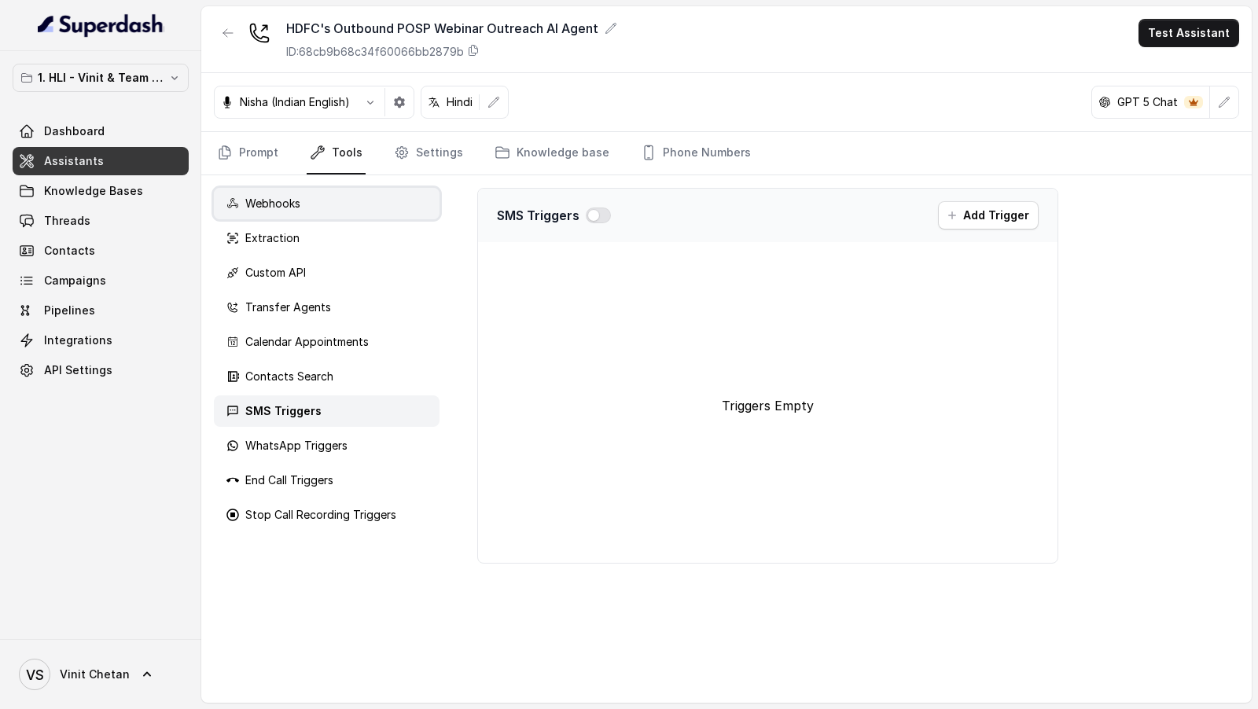
click at [321, 209] on div "Webhooks" at bounding box center [327, 203] width 226 height 31
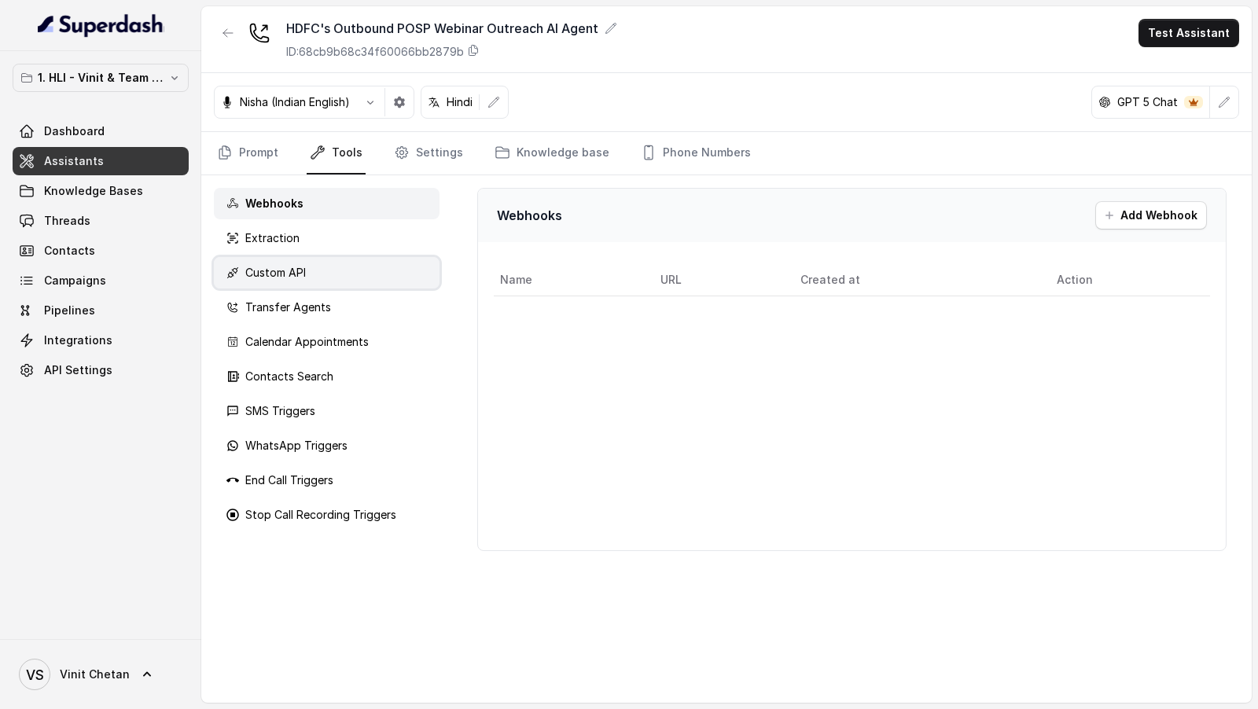
click at [285, 257] on div "Custom API" at bounding box center [327, 272] width 226 height 31
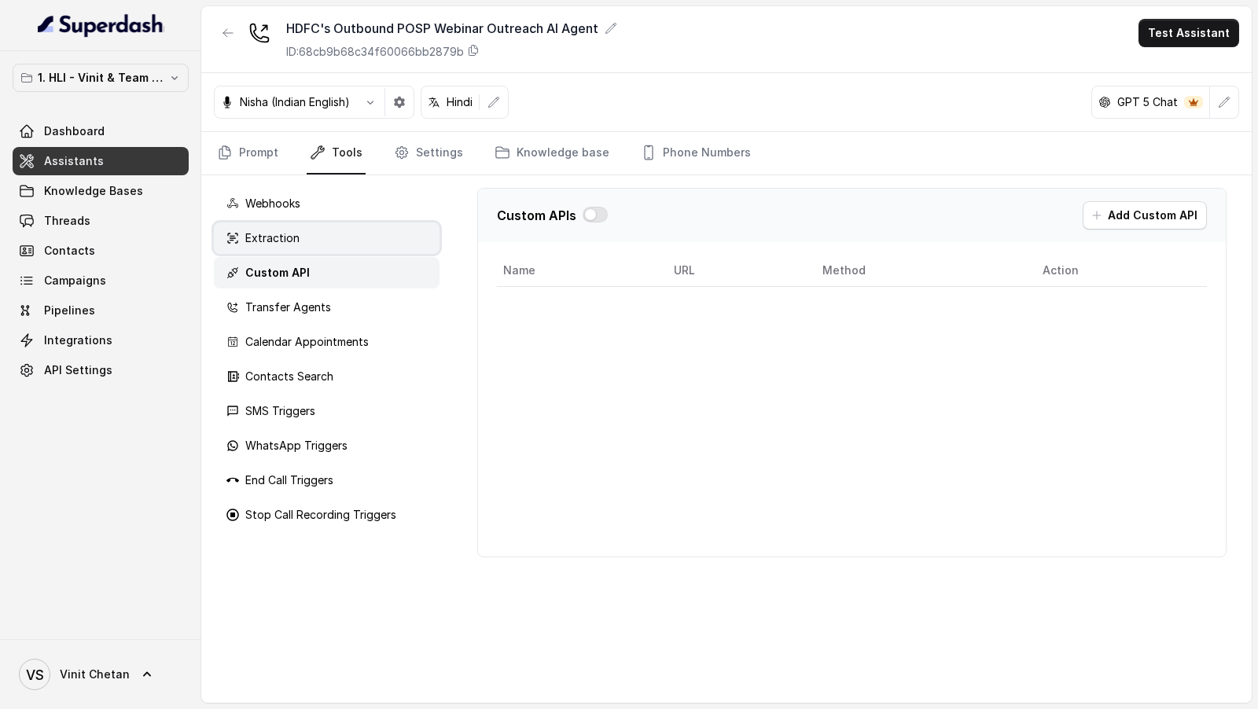
click at [299, 241] on div "Extraction" at bounding box center [327, 237] width 226 height 31
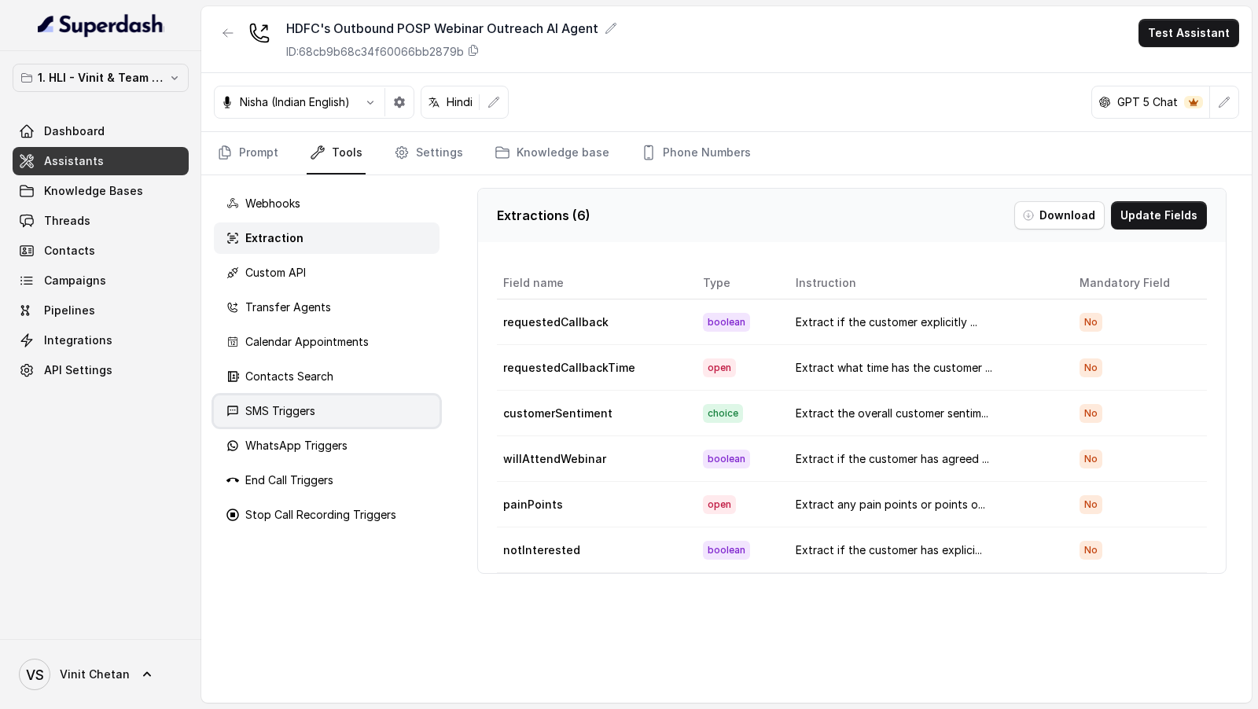
click at [294, 417] on div "SMS Triggers" at bounding box center [327, 410] width 226 height 31
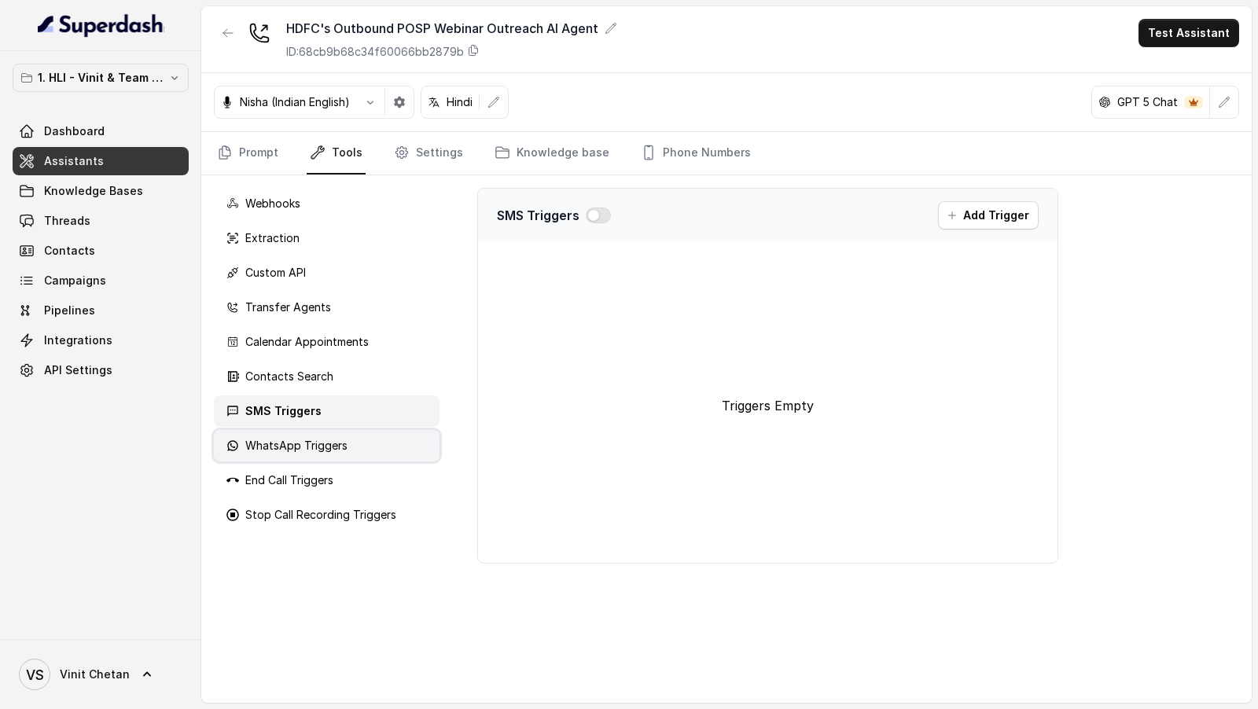
click at [285, 440] on p "WhatsApp Triggers" at bounding box center [296, 446] width 102 height 16
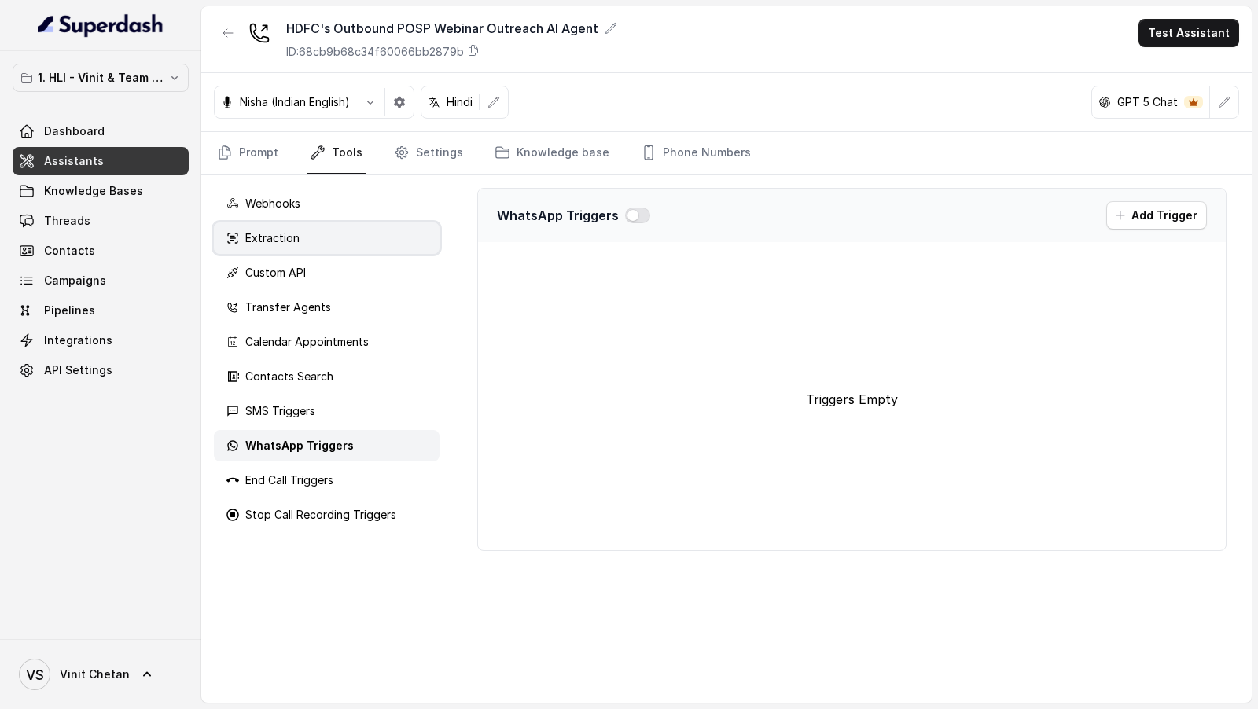
click at [329, 237] on div "Extraction" at bounding box center [327, 237] width 226 height 31
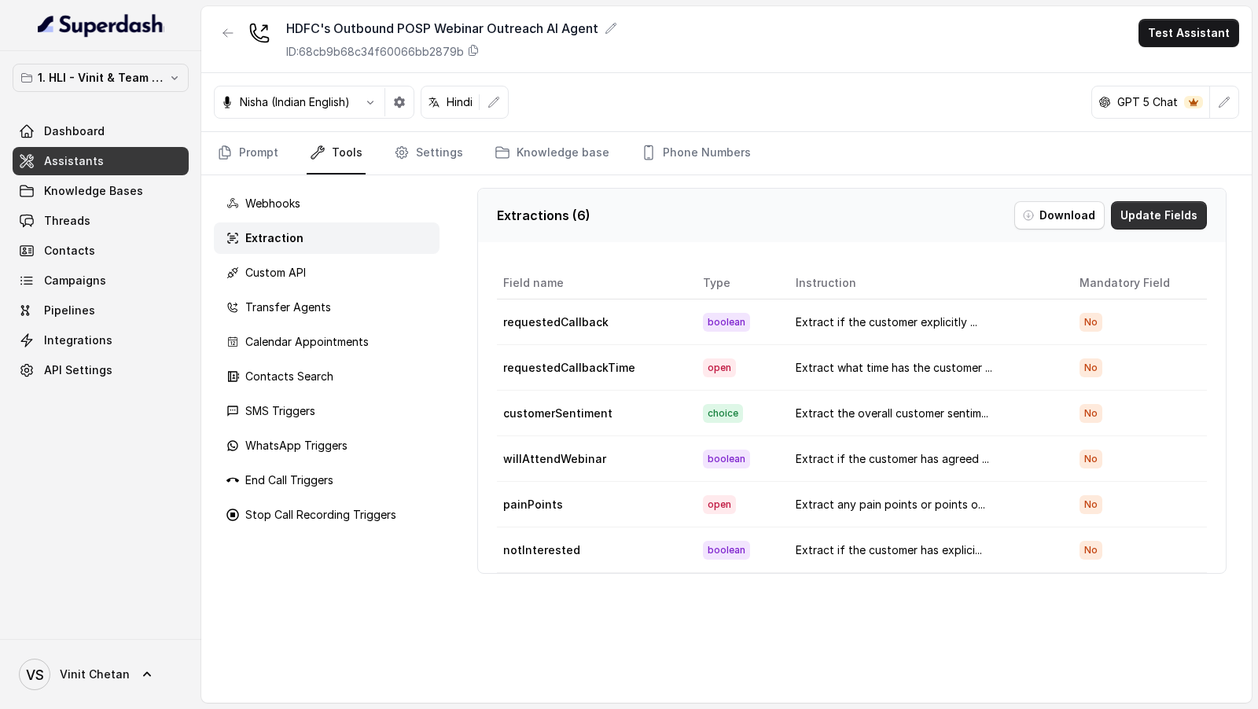
click at [1151, 212] on button "Update Fields" at bounding box center [1159, 215] width 96 height 28
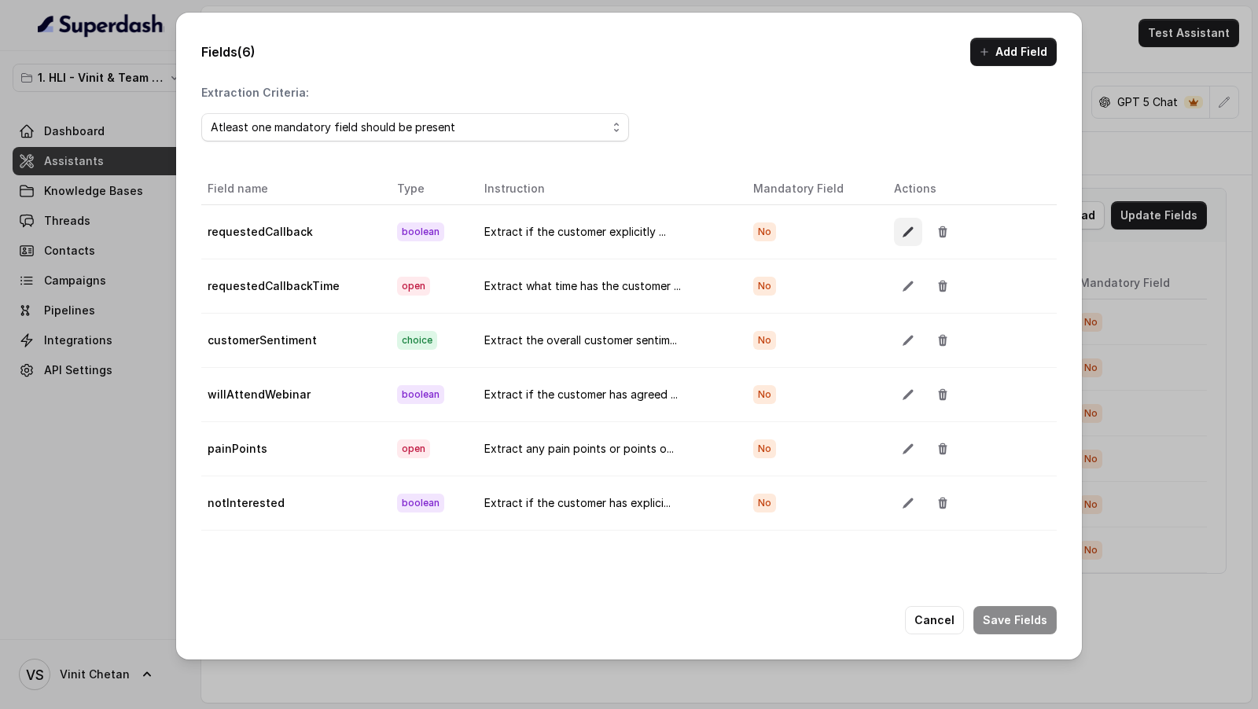
click at [895, 230] on button "button" at bounding box center [908, 232] width 28 height 28
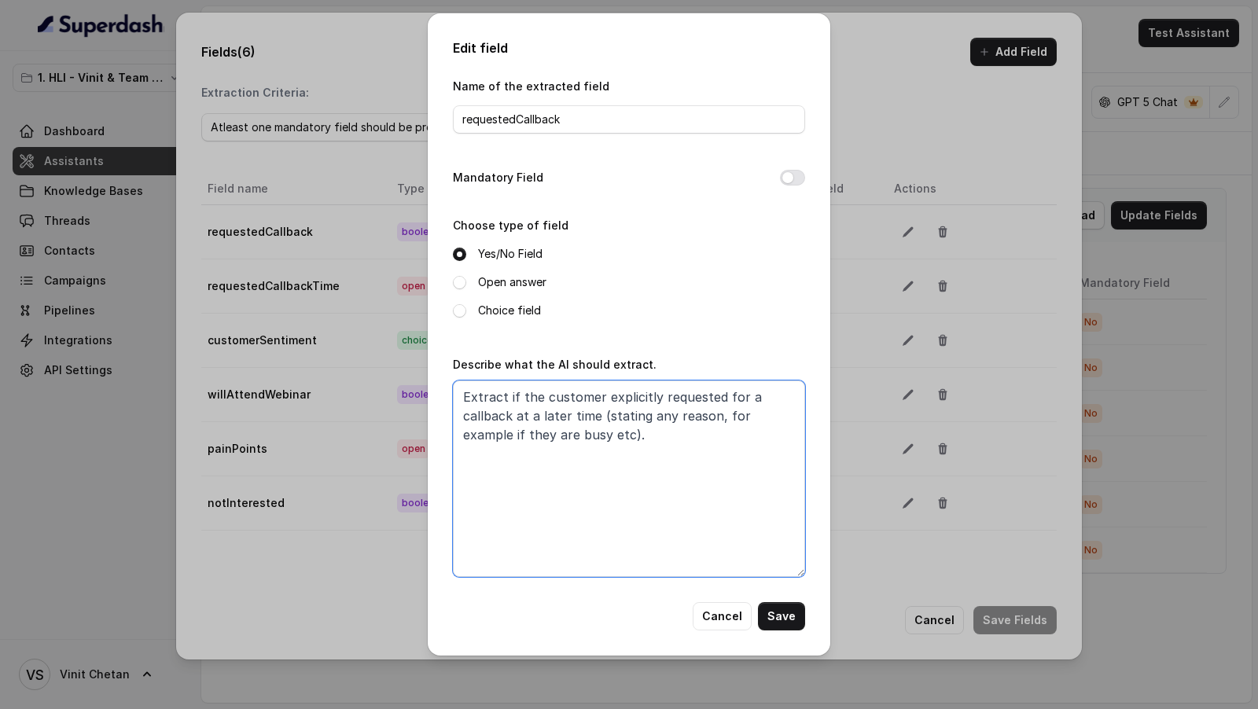
click at [645, 435] on textarea "Extract if the customer explicitly requested for a callback at a later time (st…" at bounding box center [629, 478] width 352 height 196
click at [629, 436] on textarea "Extract if the customer explicitly requested for a callback at a later time (st…" at bounding box center [629, 478] width 352 height 196
click at [648, 437] on textarea "Extract if the customer explicitly requested for a callback at a later time (st…" at bounding box center [629, 478] width 352 height 196
click at [751, 435] on textarea "Extract if the customer explicitly requested for a callback at a later time (st…" at bounding box center [629, 478] width 352 height 196
drag, startPoint x: 645, startPoint y: 461, endPoint x: 588, endPoint y: 436, distance: 62.3
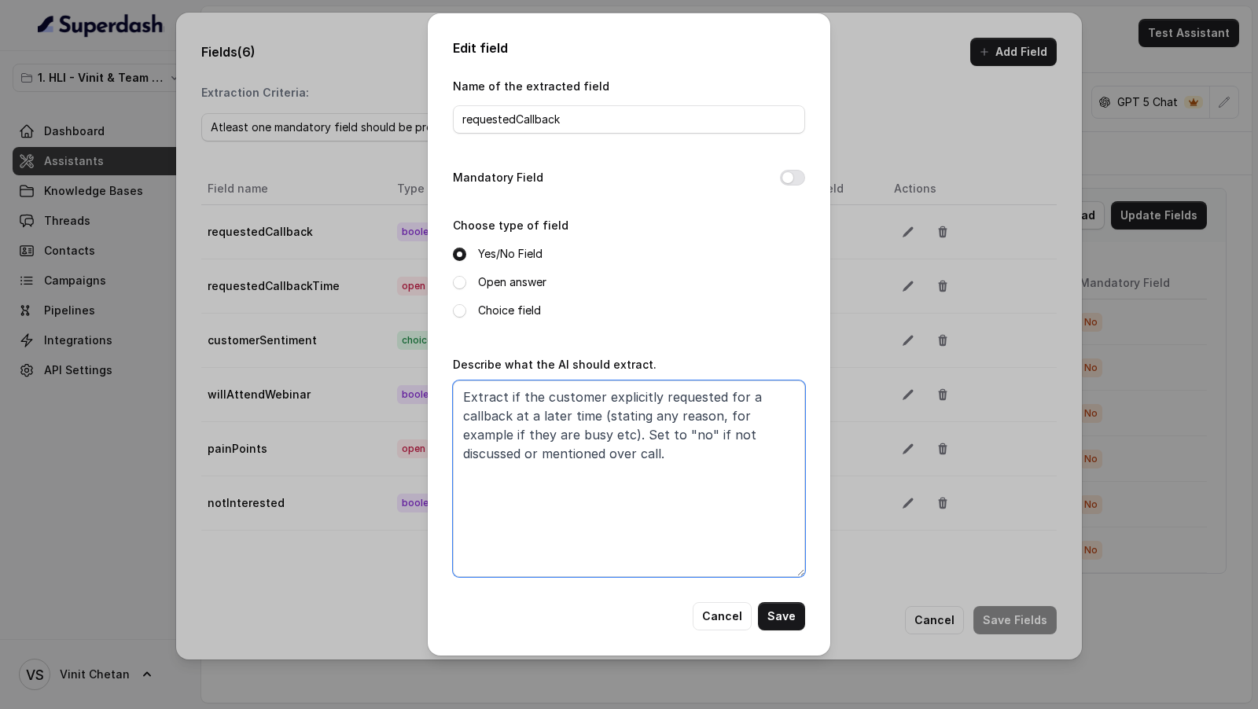
click at [588, 436] on textarea "Extract if the customer explicitly requested for a callback at a later time (st…" at bounding box center [629, 478] width 352 height 196
type textarea "Extract if the customer explicitly requested for a callback at a later time (st…"
click at [771, 619] on button "Save" at bounding box center [781, 616] width 47 height 28
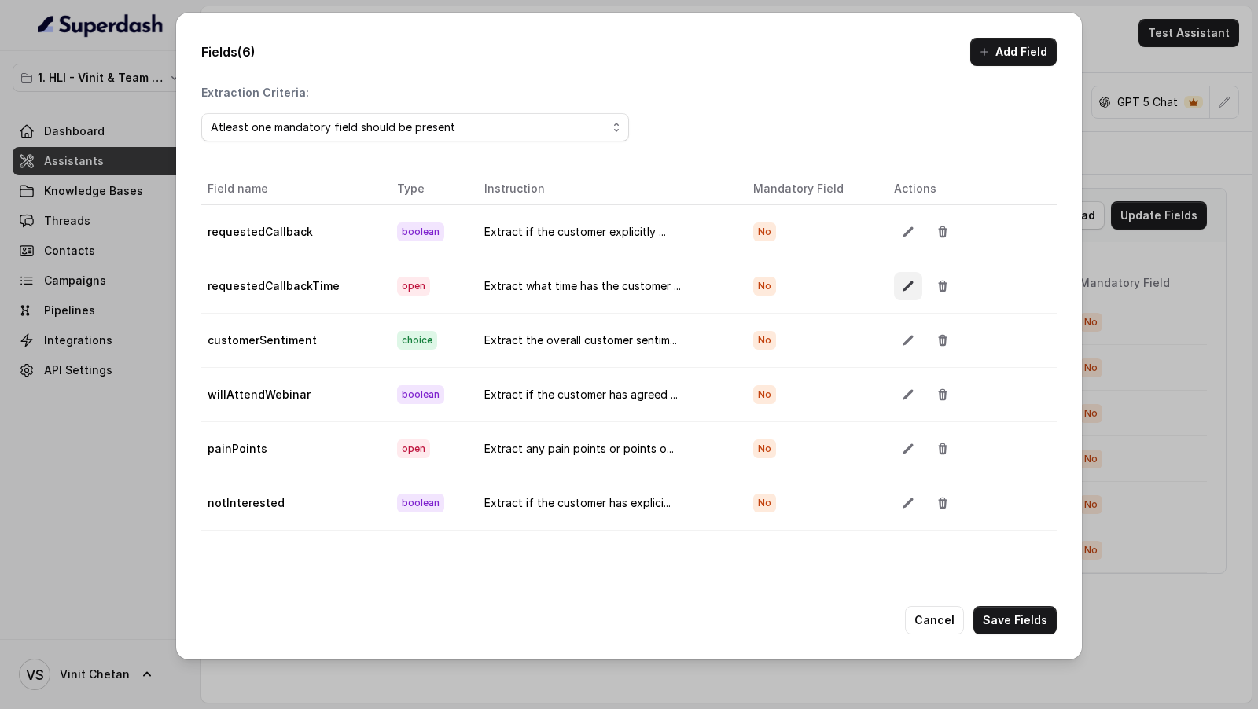
click at [902, 289] on icon "button" at bounding box center [908, 286] width 13 height 13
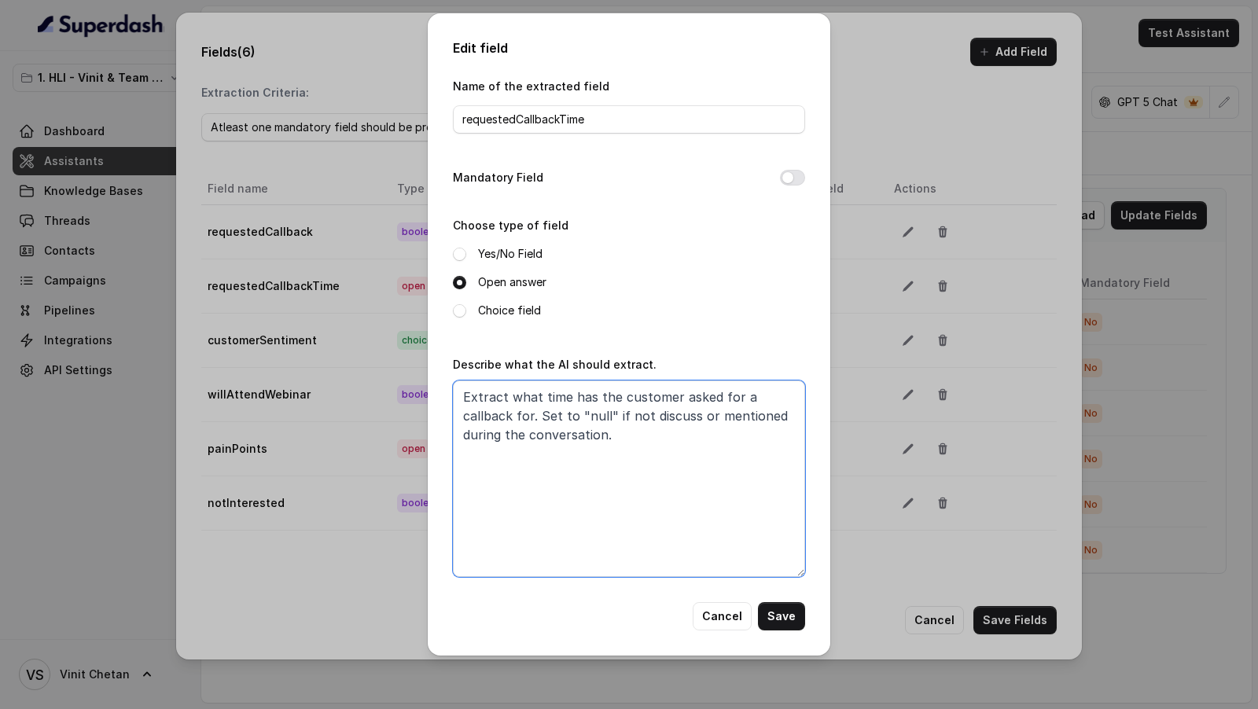
click at [667, 446] on textarea "Extract what time has the customer asked for a callback for. Set to "null" if n…" at bounding box center [629, 478] width 352 height 196
click at [784, 614] on button "Save" at bounding box center [781, 616] width 47 height 28
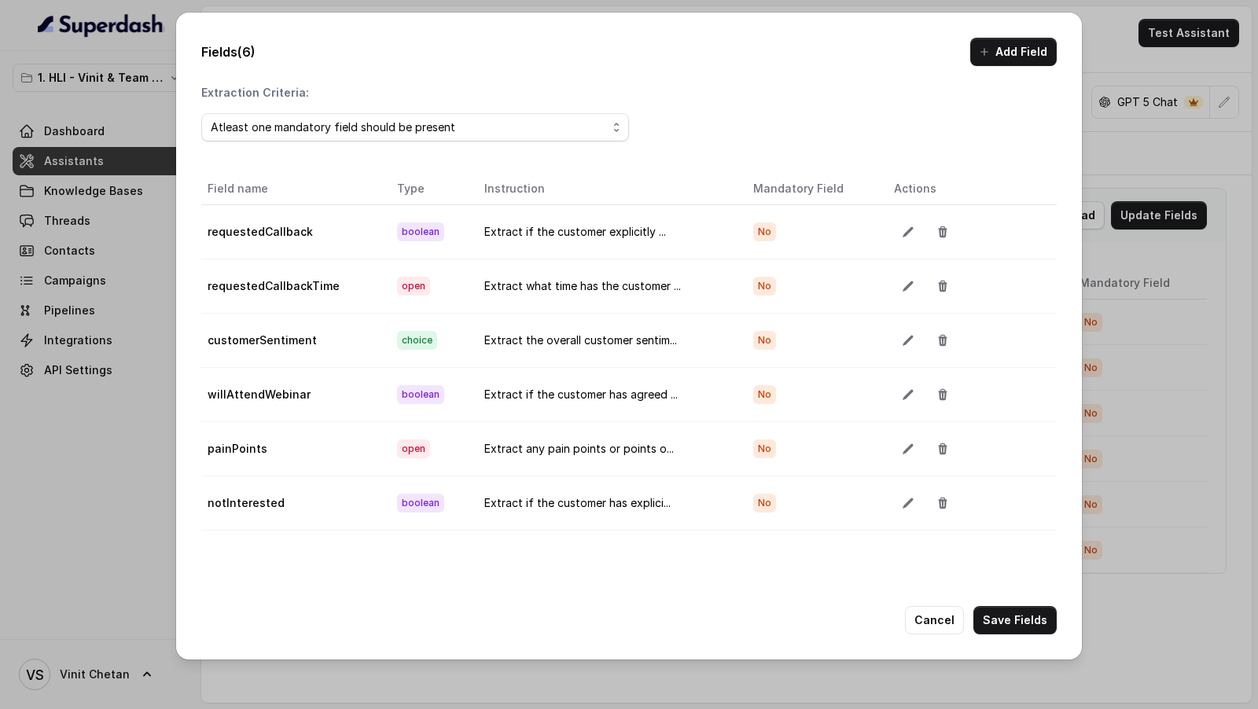
click at [902, 351] on td at bounding box center [968, 340] width 175 height 54
click at [902, 334] on icon "button" at bounding box center [908, 340] width 13 height 13
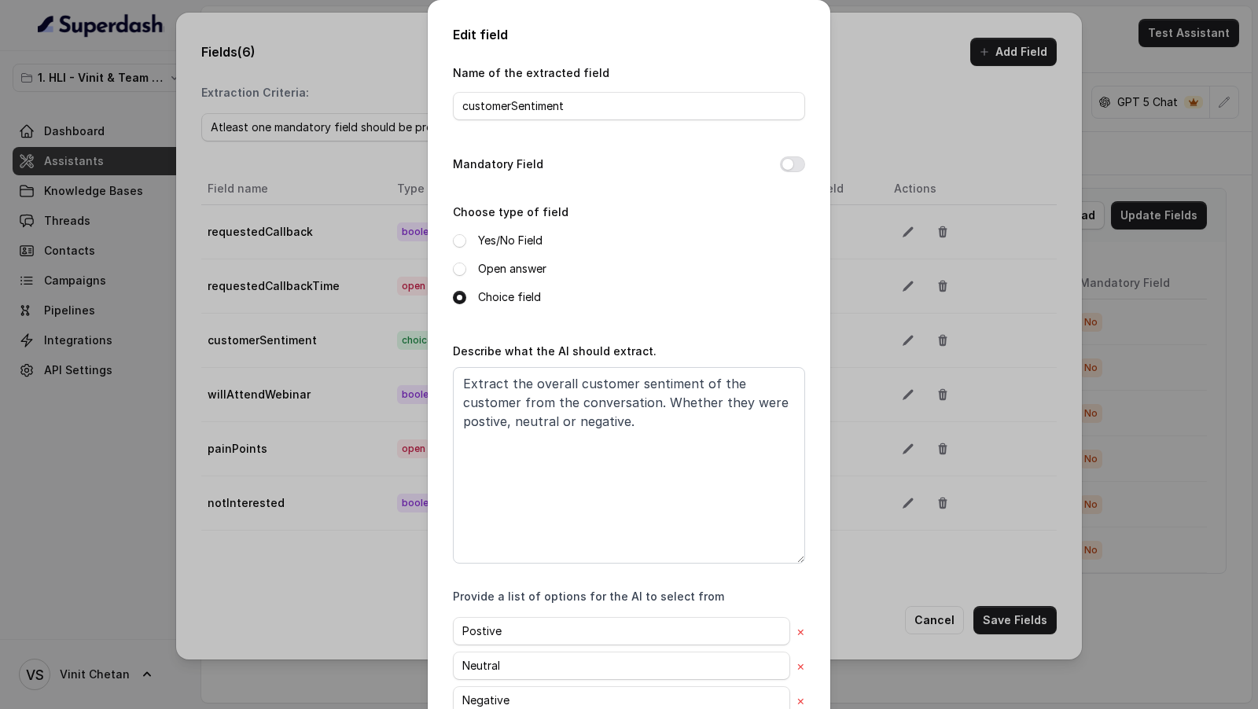
scroll to position [99, 0]
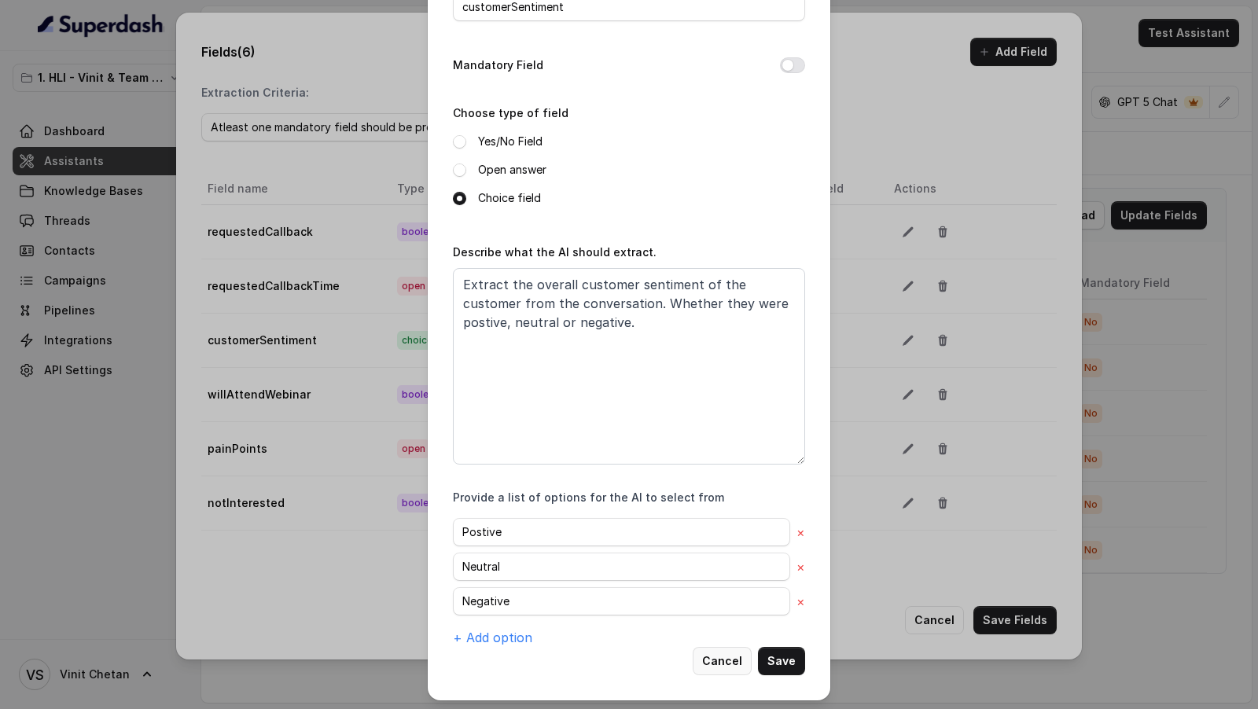
click at [733, 668] on button "Cancel" at bounding box center [721, 661] width 59 height 28
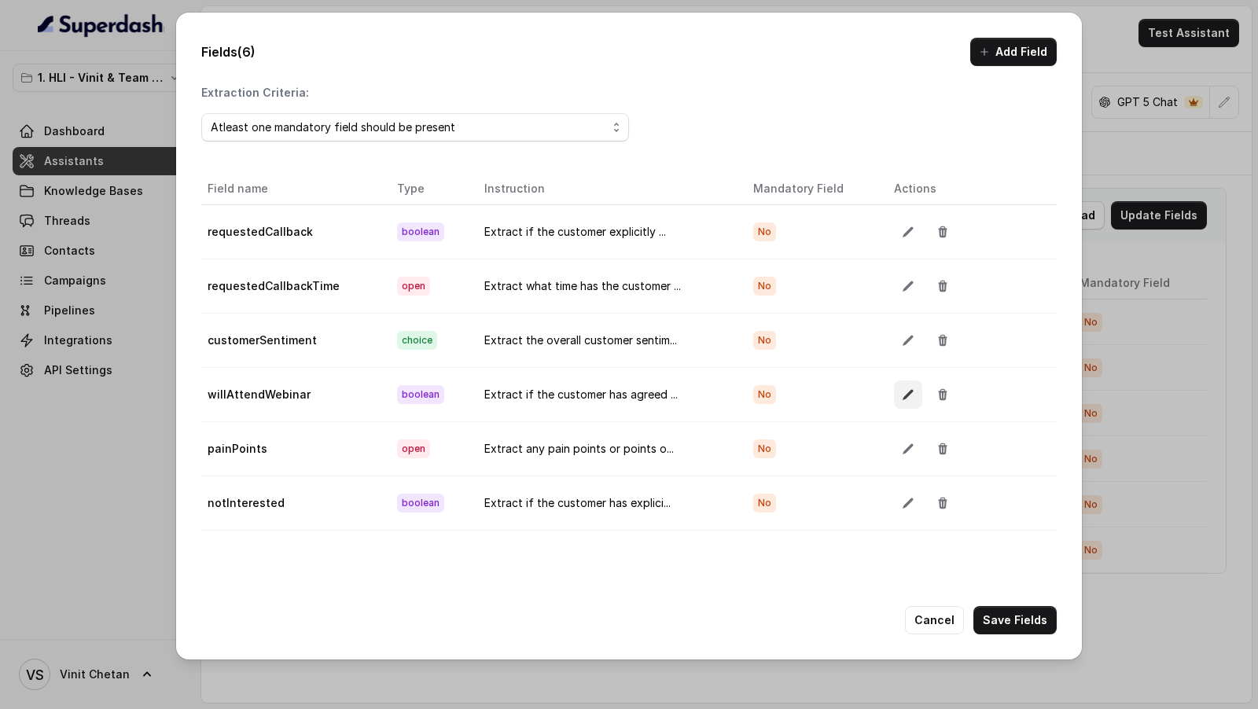
click at [909, 394] on button "button" at bounding box center [908, 394] width 28 height 28
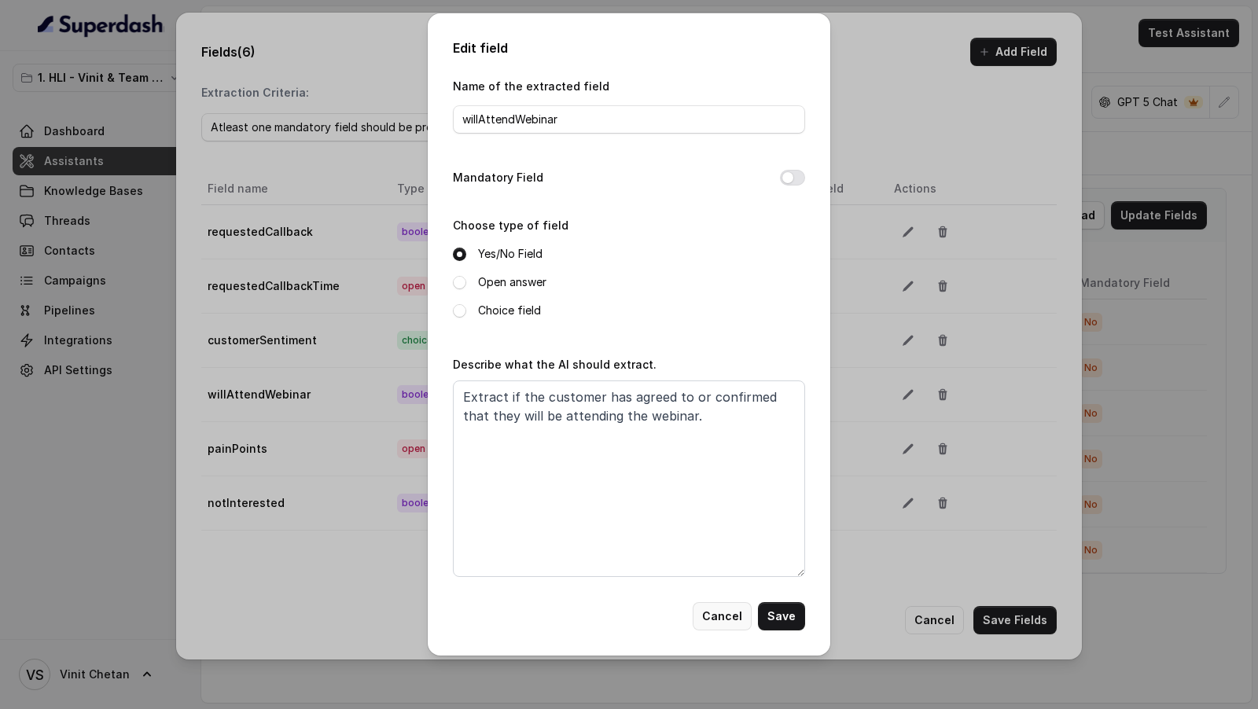
click at [719, 611] on button "Cancel" at bounding box center [721, 616] width 59 height 28
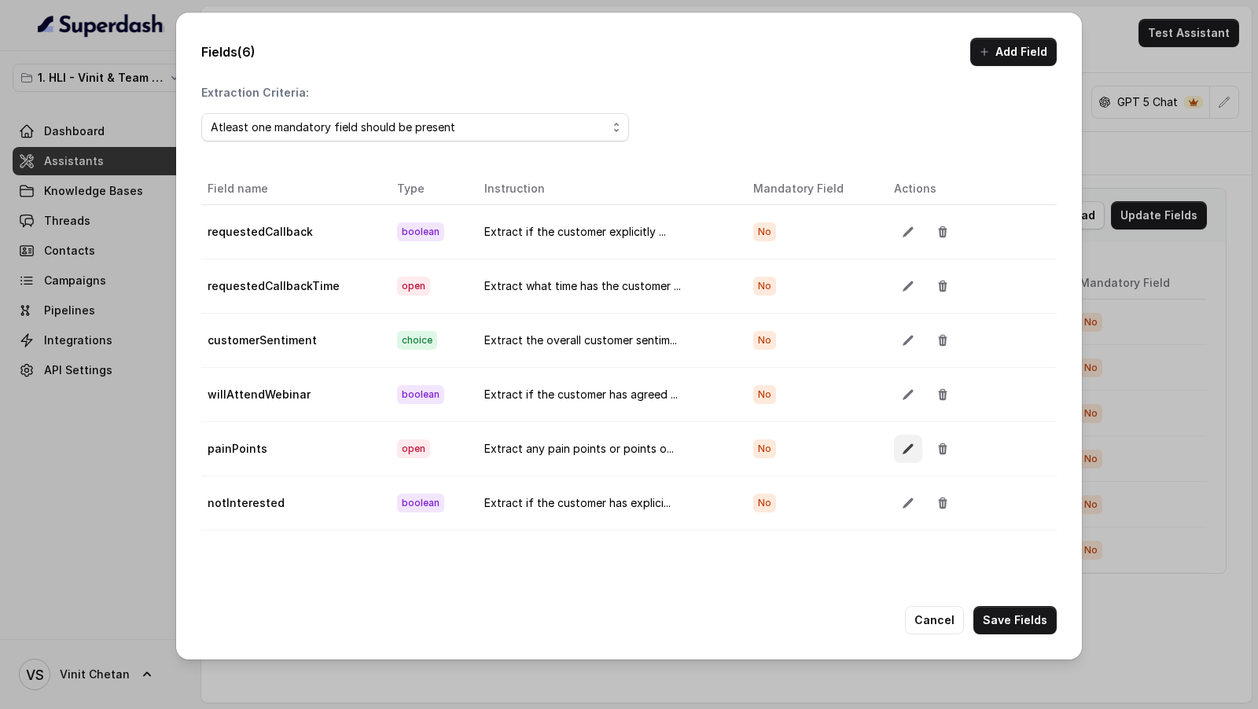
click at [909, 449] on button "button" at bounding box center [908, 449] width 28 height 28
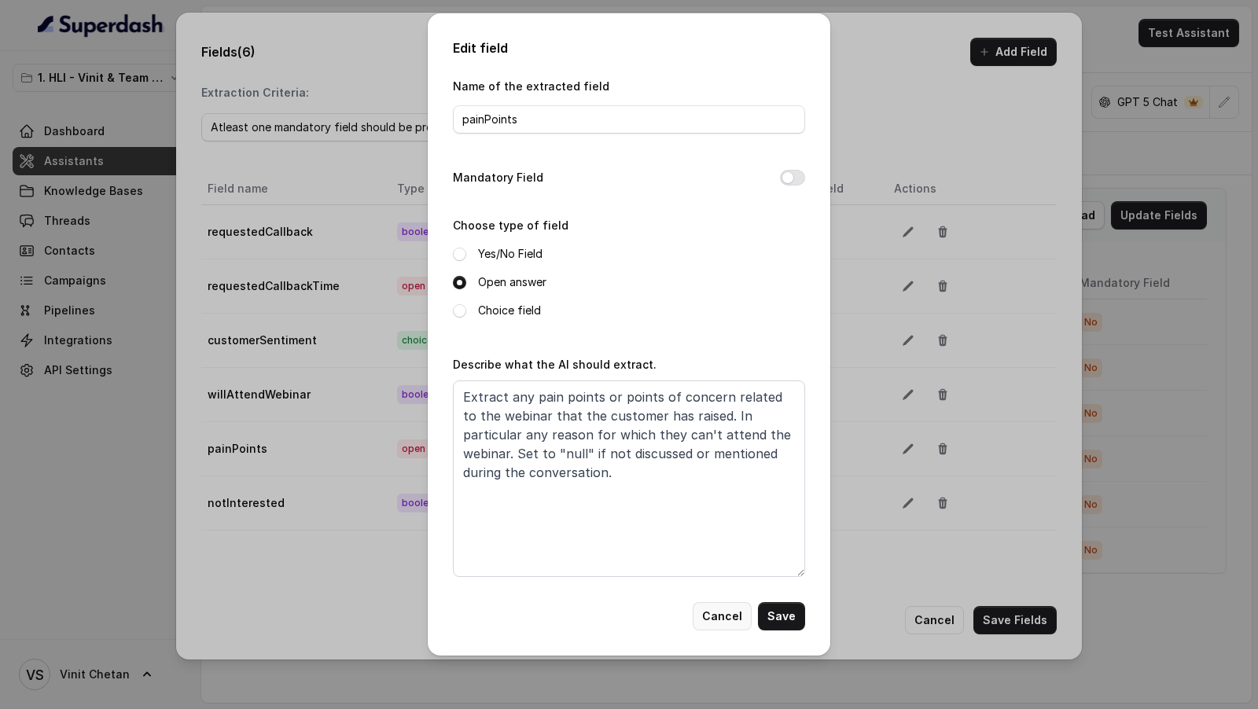
click at [722, 609] on button "Cancel" at bounding box center [721, 616] width 59 height 28
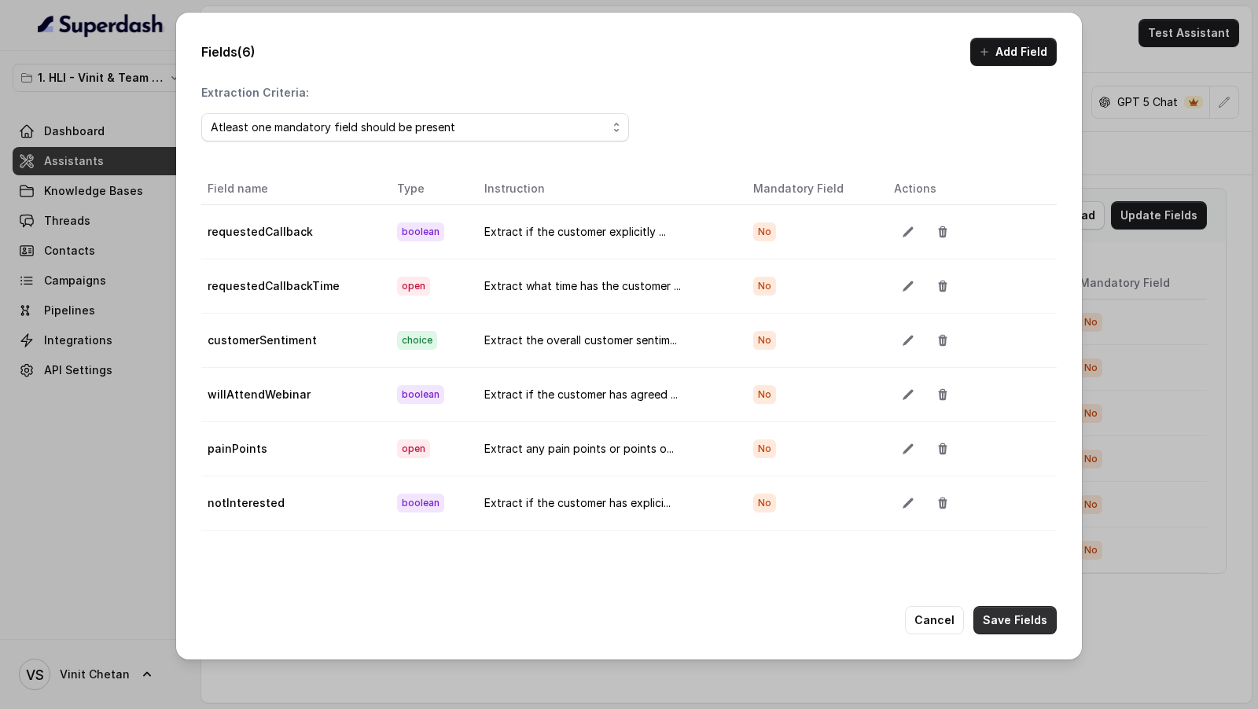
click at [997, 622] on button "Save Fields" at bounding box center [1014, 620] width 83 height 28
